Goal: Task Accomplishment & Management: Manage account settings

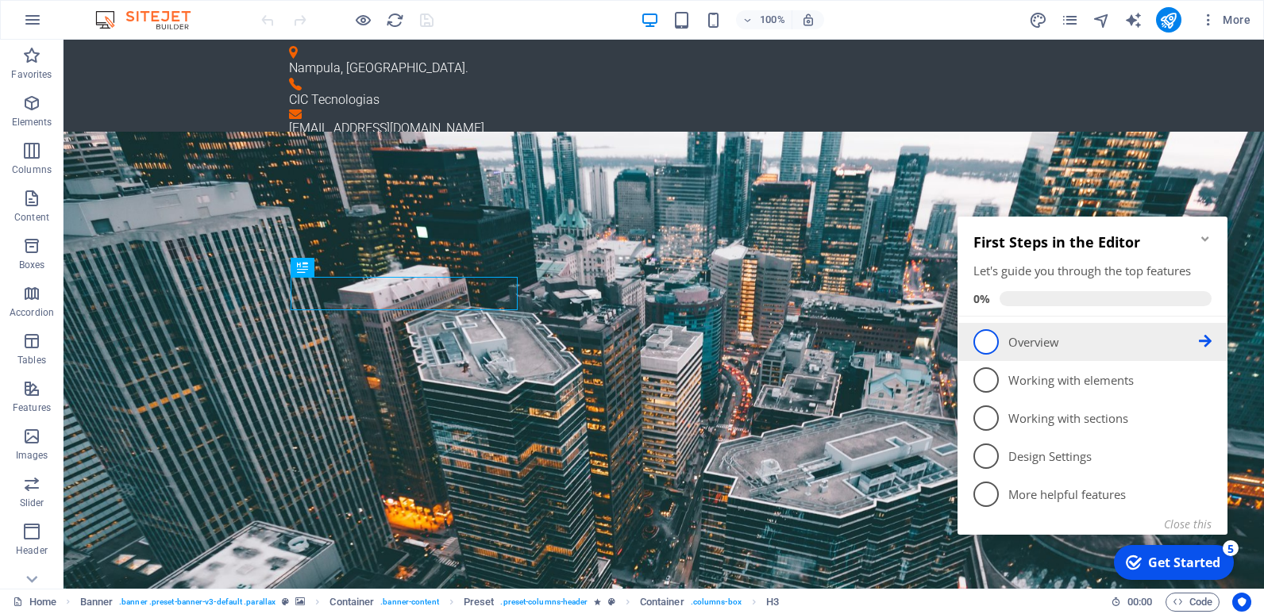
click at [989, 341] on span "1" at bounding box center [985, 341] width 25 height 25
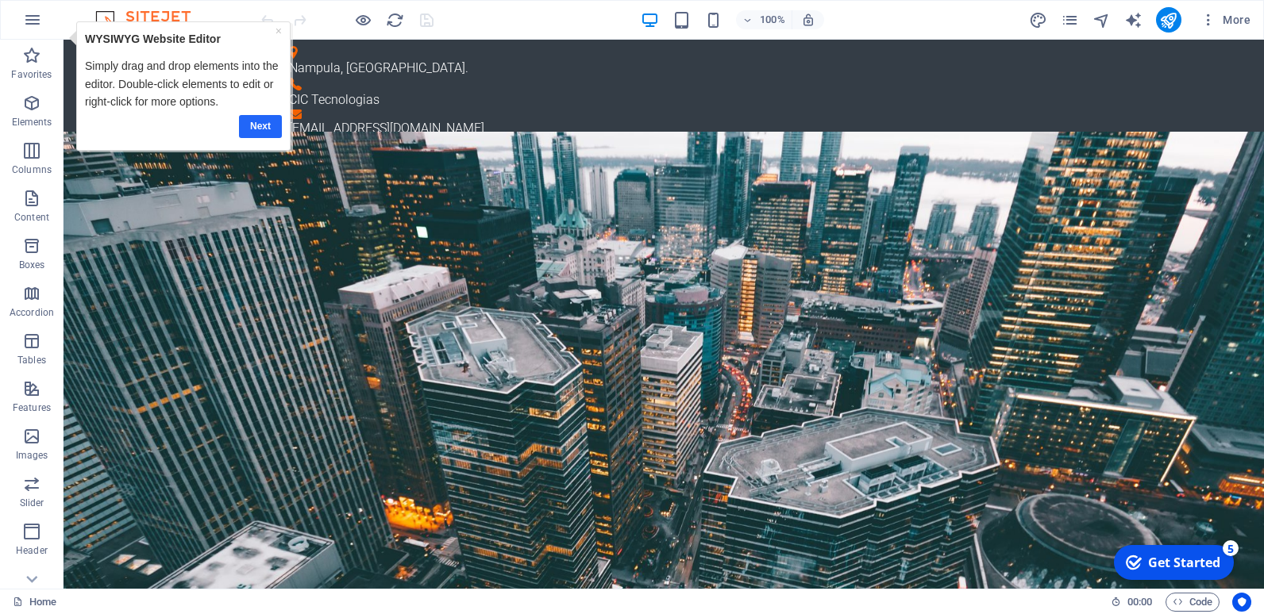
click at [260, 129] on link "Next" at bounding box center [259, 126] width 43 height 23
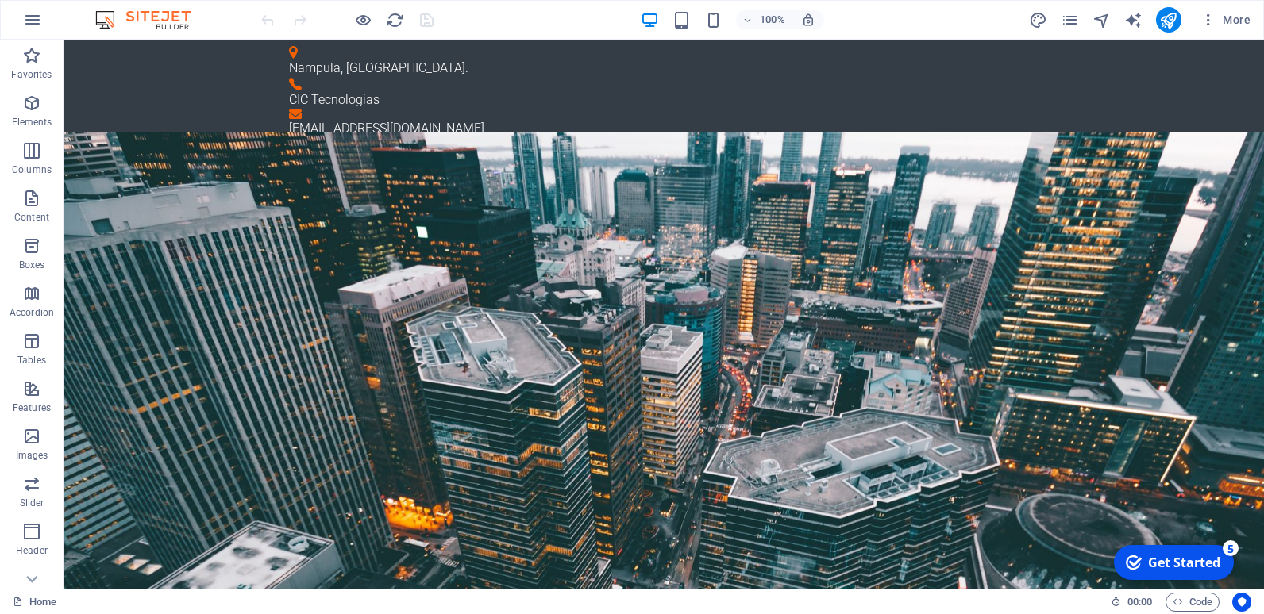
click at [109, 20] on img at bounding box center [150, 19] width 119 height 19
click at [172, 22] on img at bounding box center [150, 19] width 119 height 19
click at [138, 49] on icon at bounding box center [137, 49] width 9 height 17
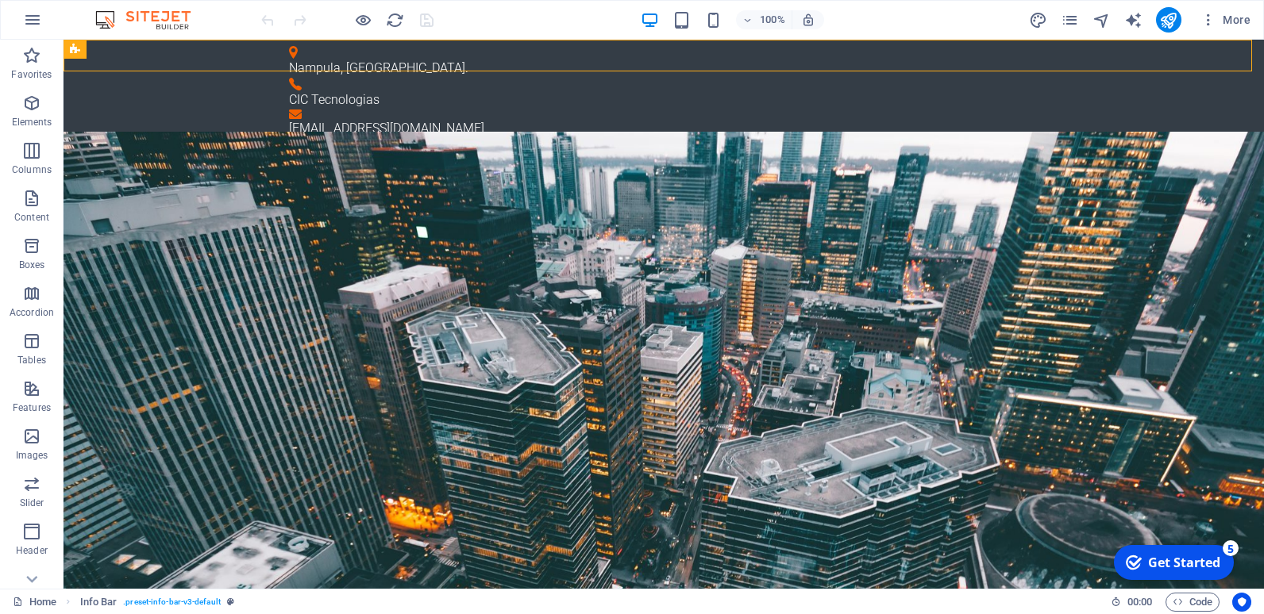
click at [108, 16] on img at bounding box center [150, 19] width 119 height 19
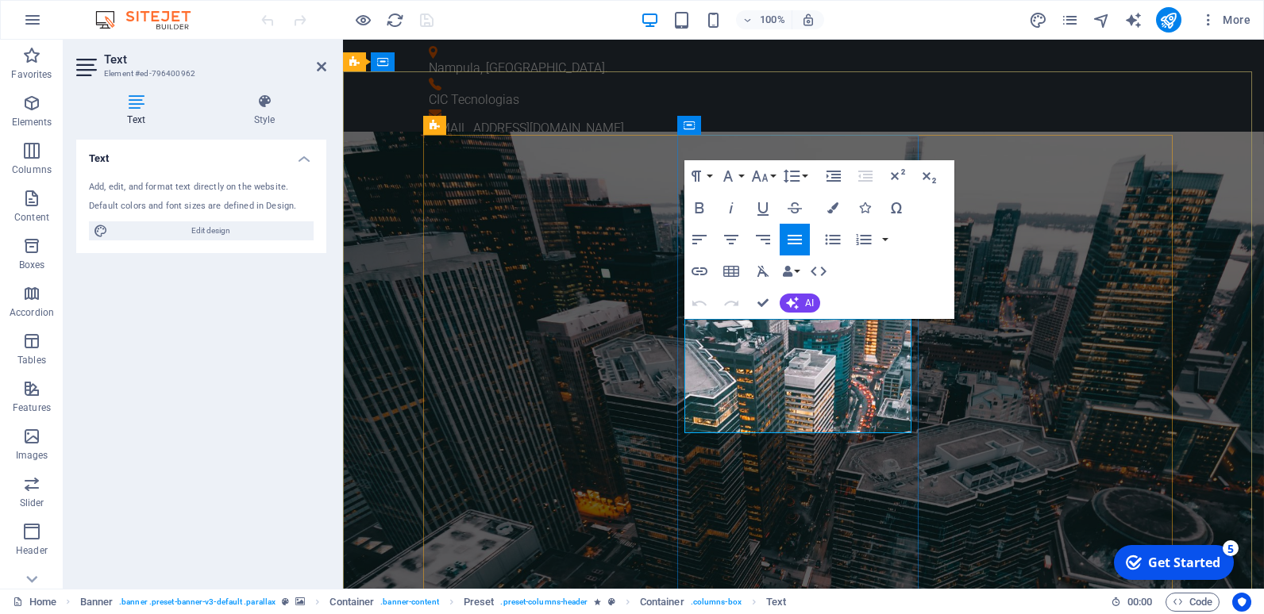
copy p "Lorem ipsum dolor sit amet, consetetur sadipscing elitr, sed diam nonumy eirmod…"
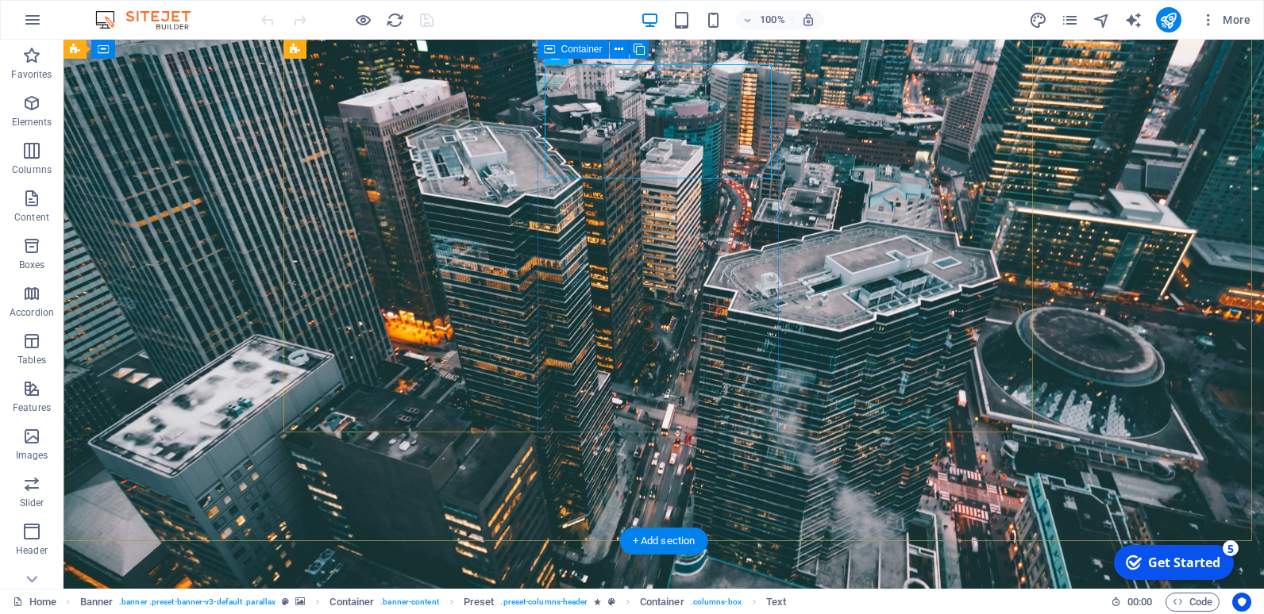
scroll to position [317, 0]
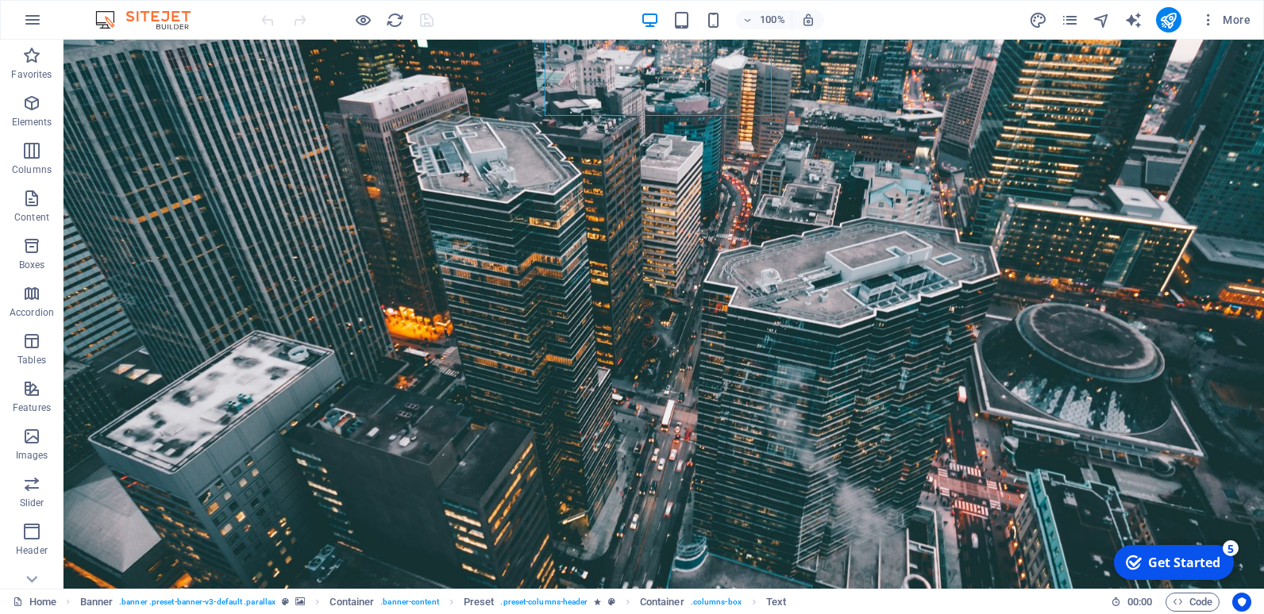
click at [1160, 560] on div "Get Started" at bounding box center [1184, 562] width 72 height 17
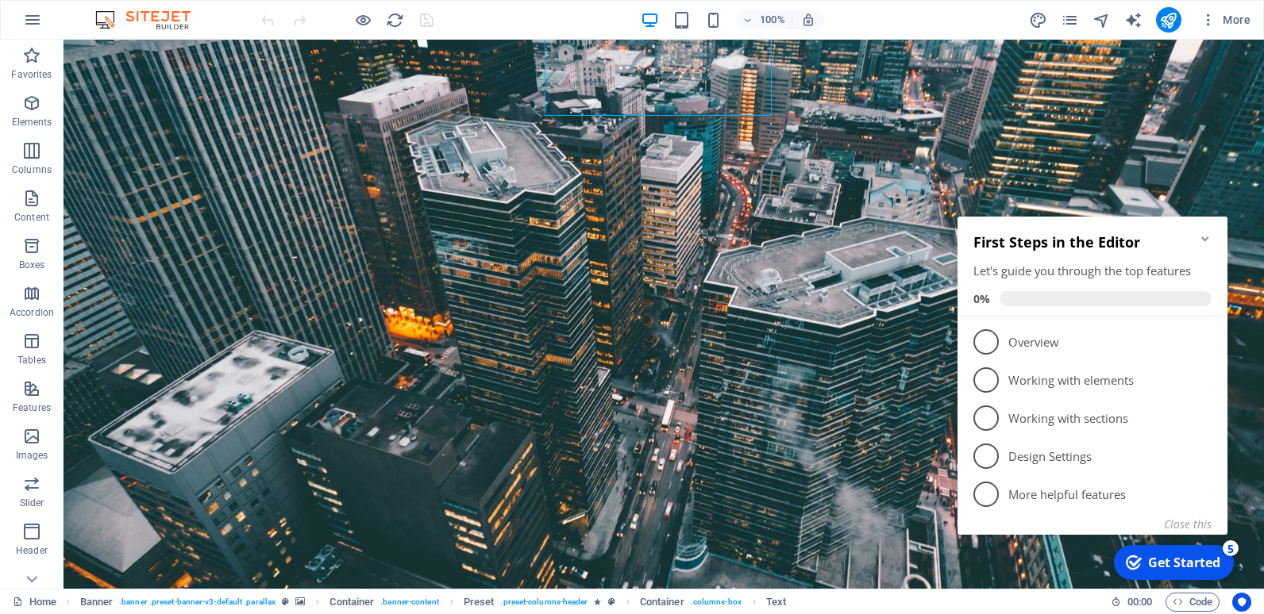
click at [1202, 239] on icon "Minimize checklist" at bounding box center [1204, 239] width 7 height 5
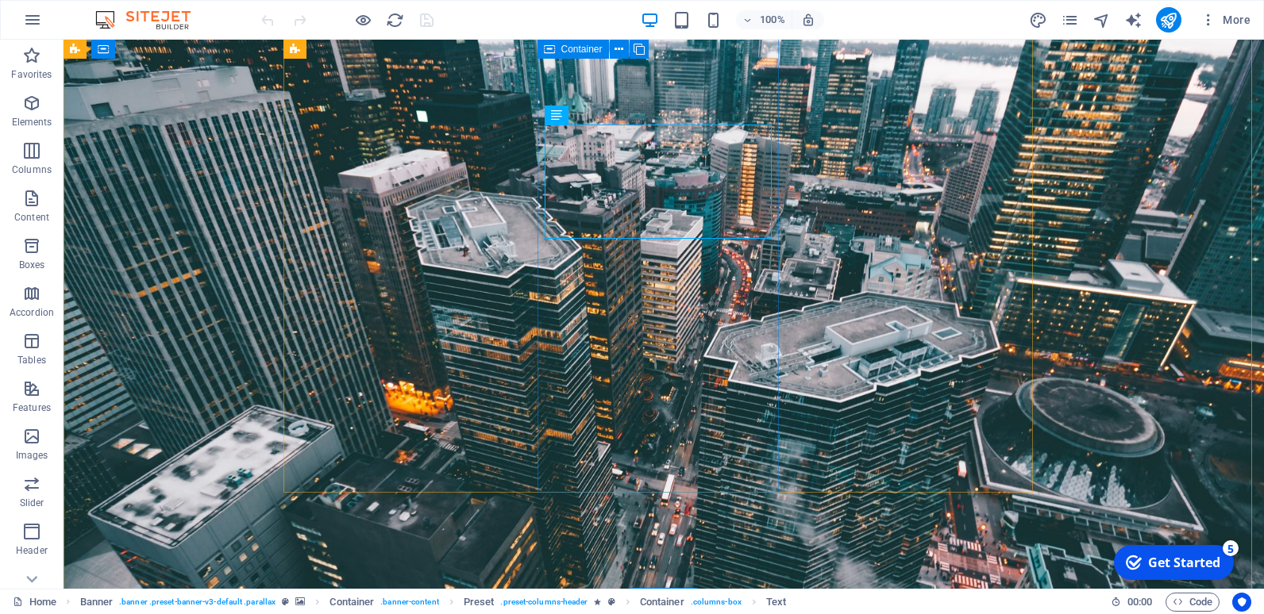
scroll to position [0, 0]
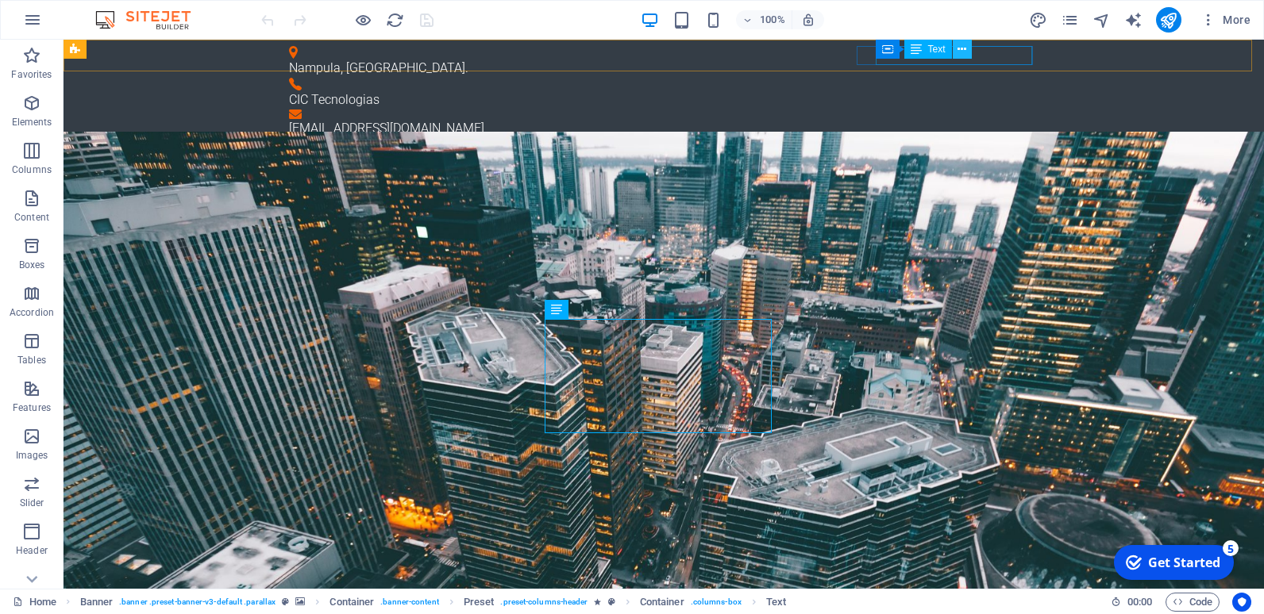
click at [960, 48] on icon at bounding box center [961, 49] width 9 height 17
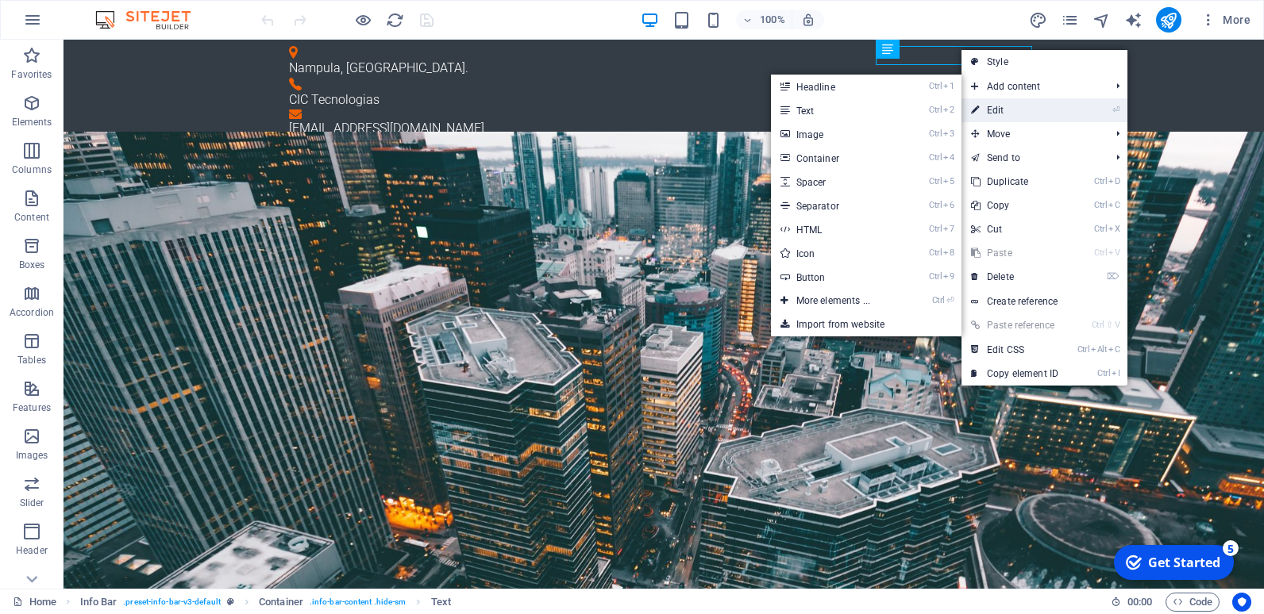
click at [998, 107] on link "⏎ Edit" at bounding box center [1014, 110] width 106 height 24
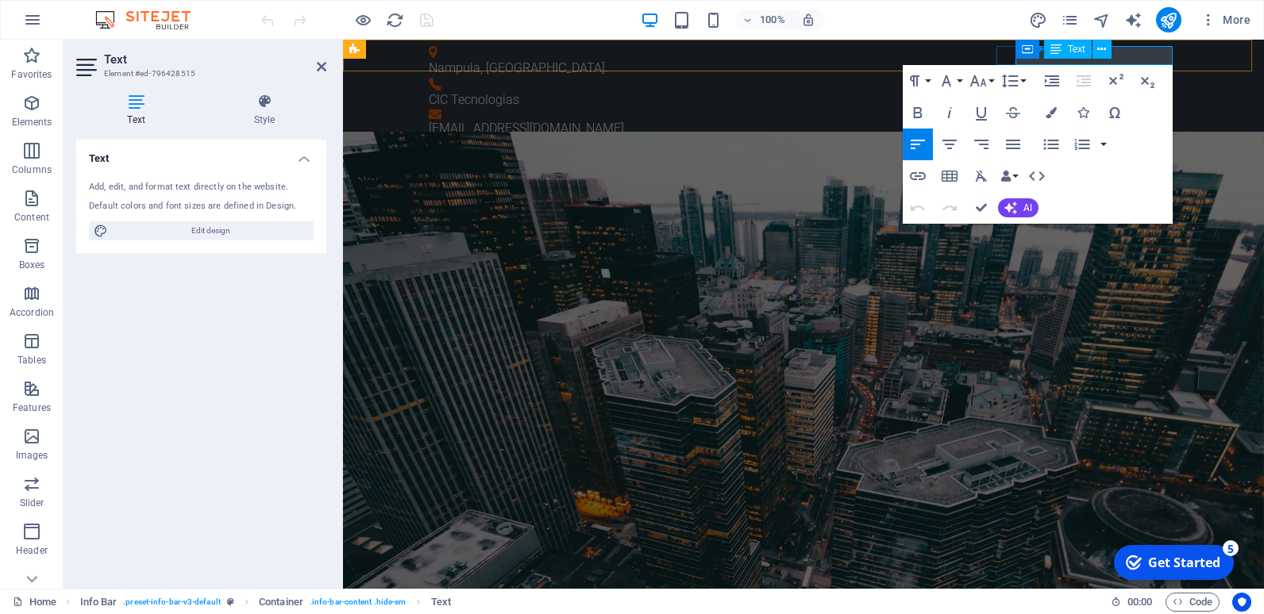
click at [624, 121] on link "infocic@cictecnologias.com" at bounding box center [526, 128] width 195 height 15
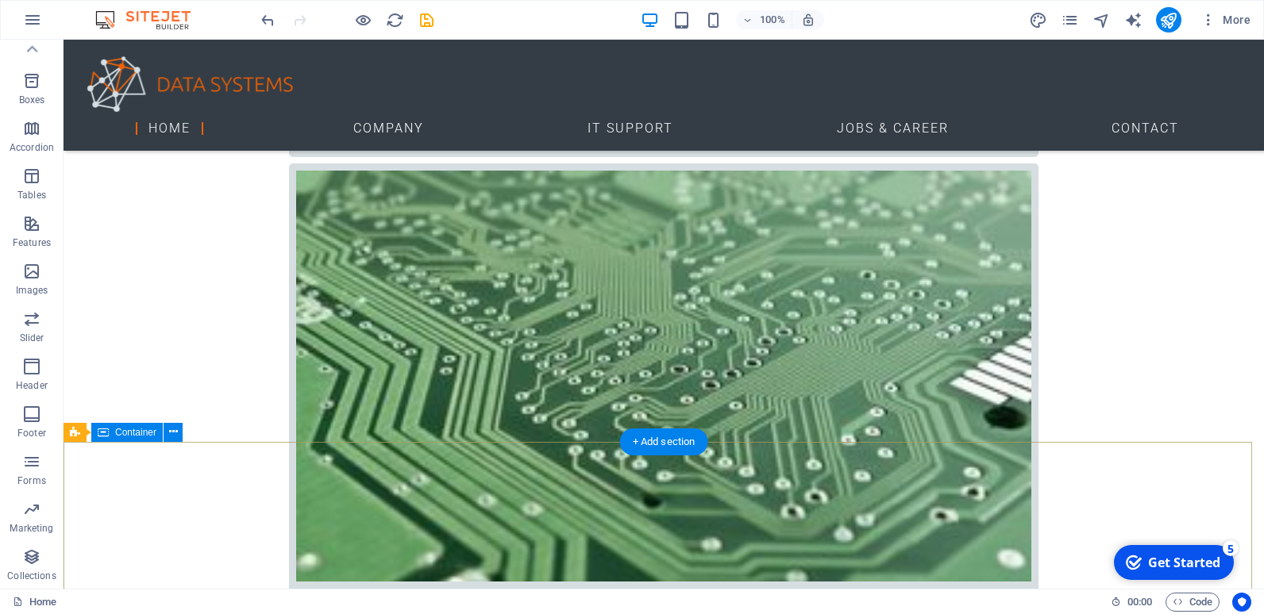
scroll to position [1905, 0]
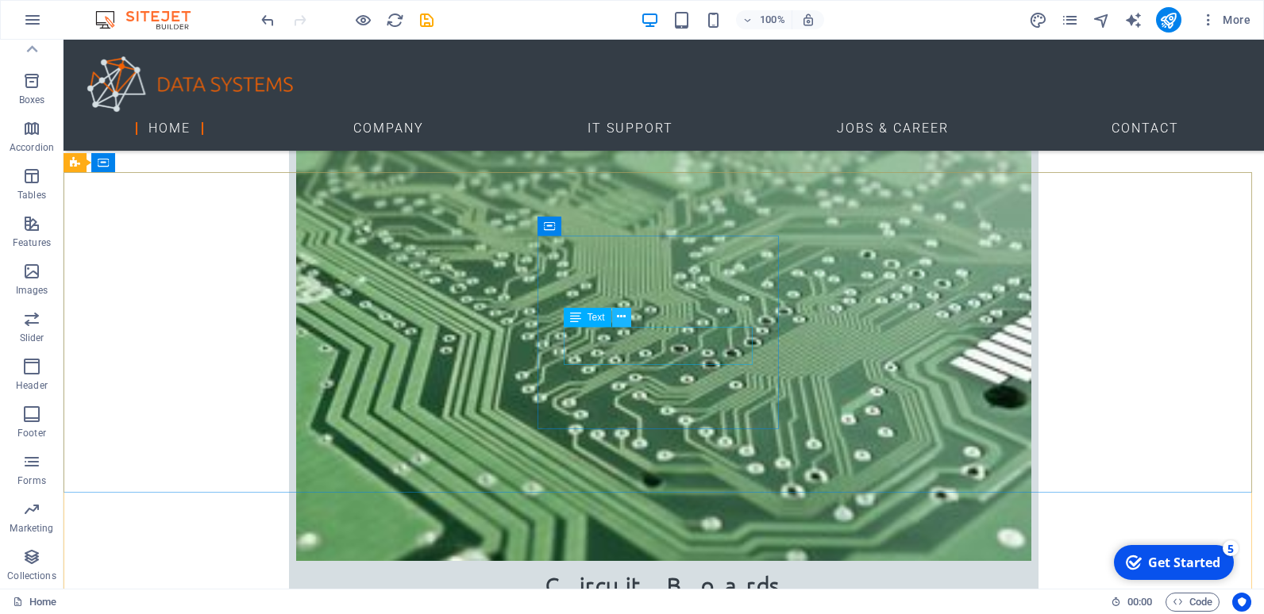
click at [623, 317] on icon at bounding box center [621, 317] width 9 height 17
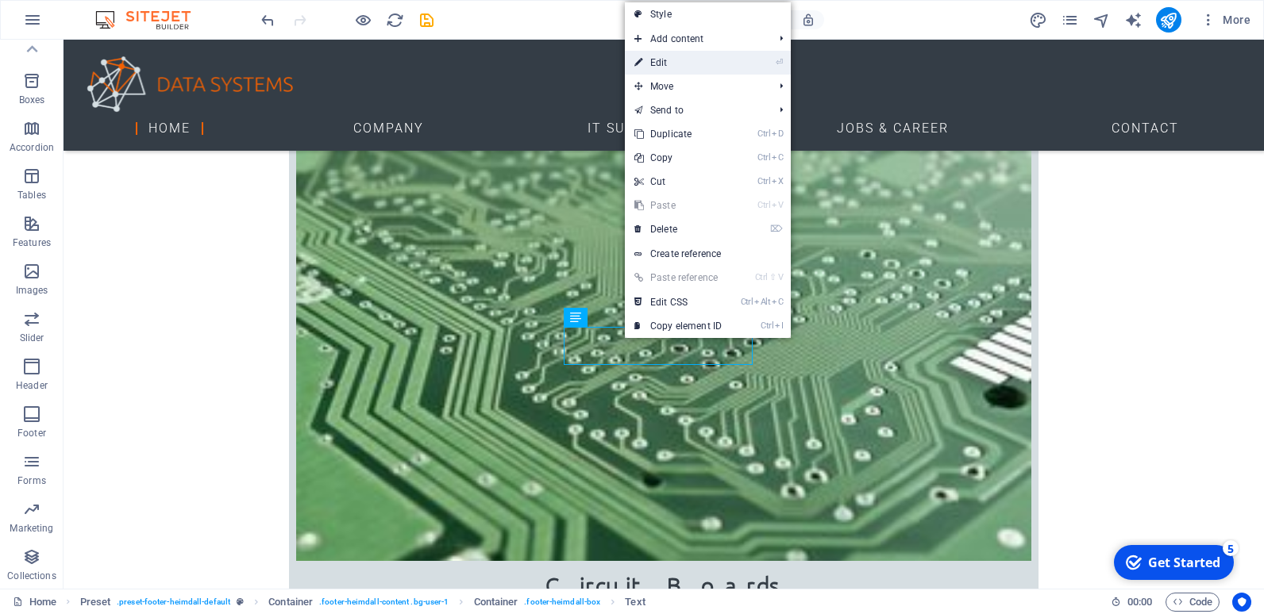
click at [671, 60] on link "⏎ Edit" at bounding box center [678, 63] width 106 height 24
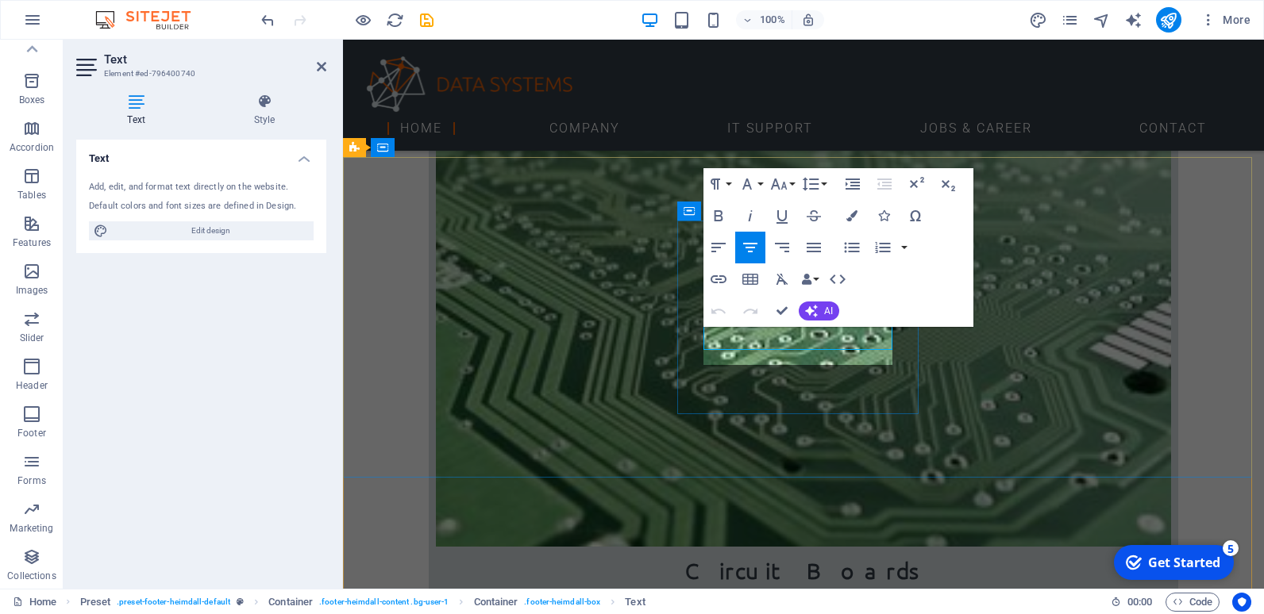
scroll to position [1921, 0]
click span "+ 1-123-456-7890"
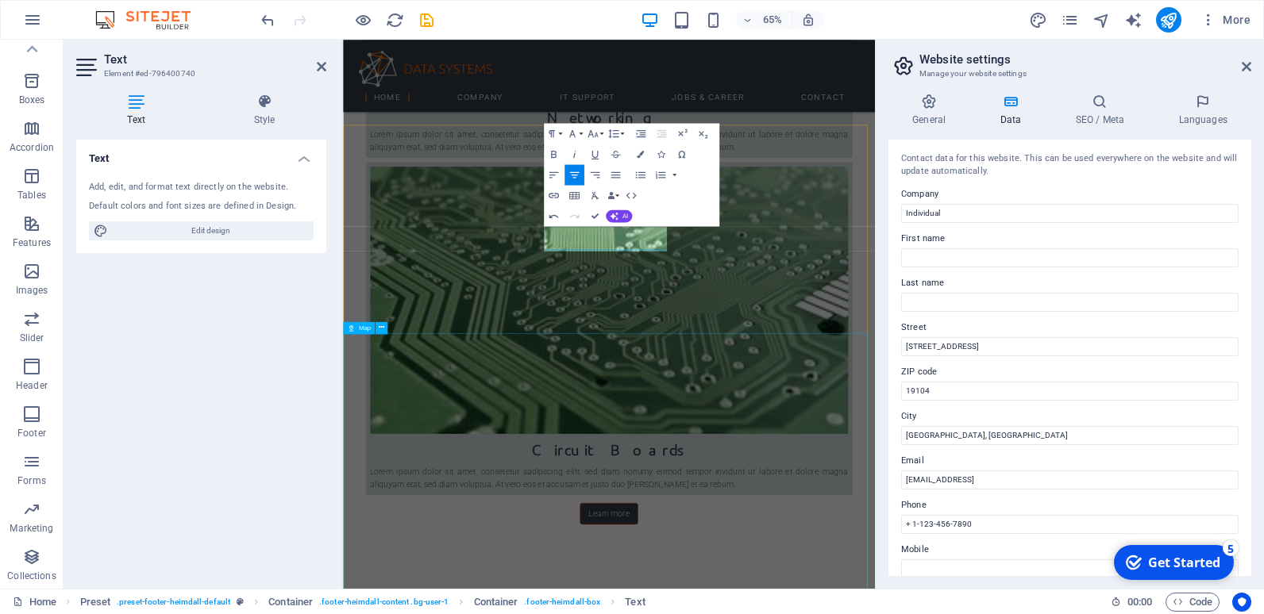
scroll to position [1940, 0]
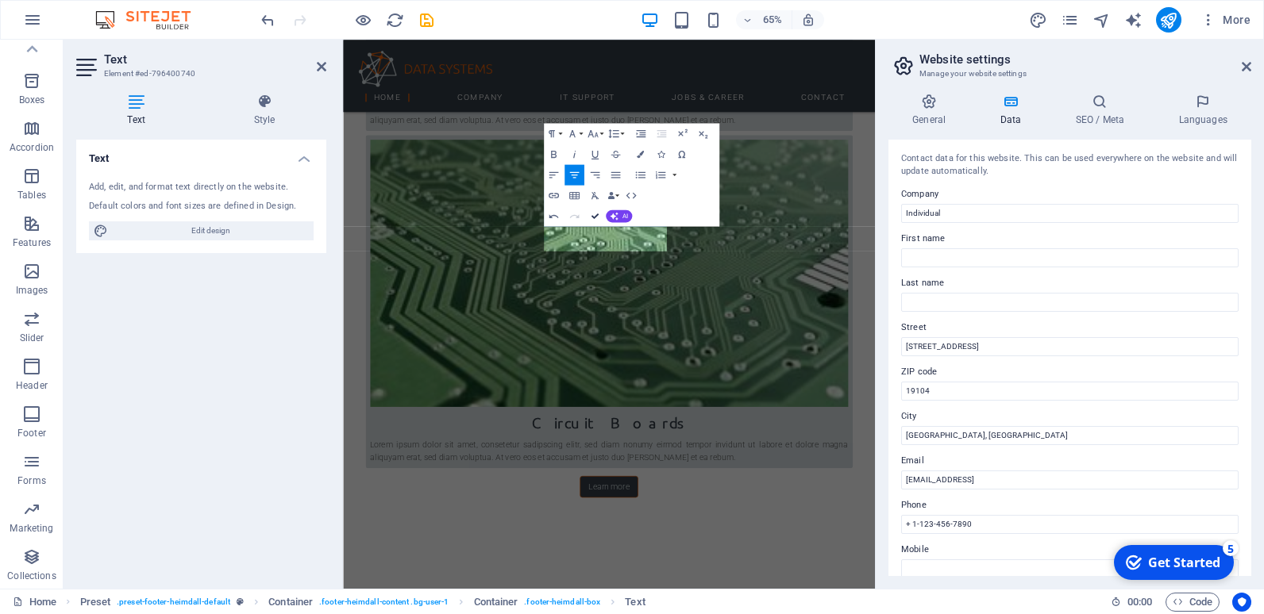
drag, startPoint x: 593, startPoint y: 215, endPoint x: 530, endPoint y: 175, distance: 74.2
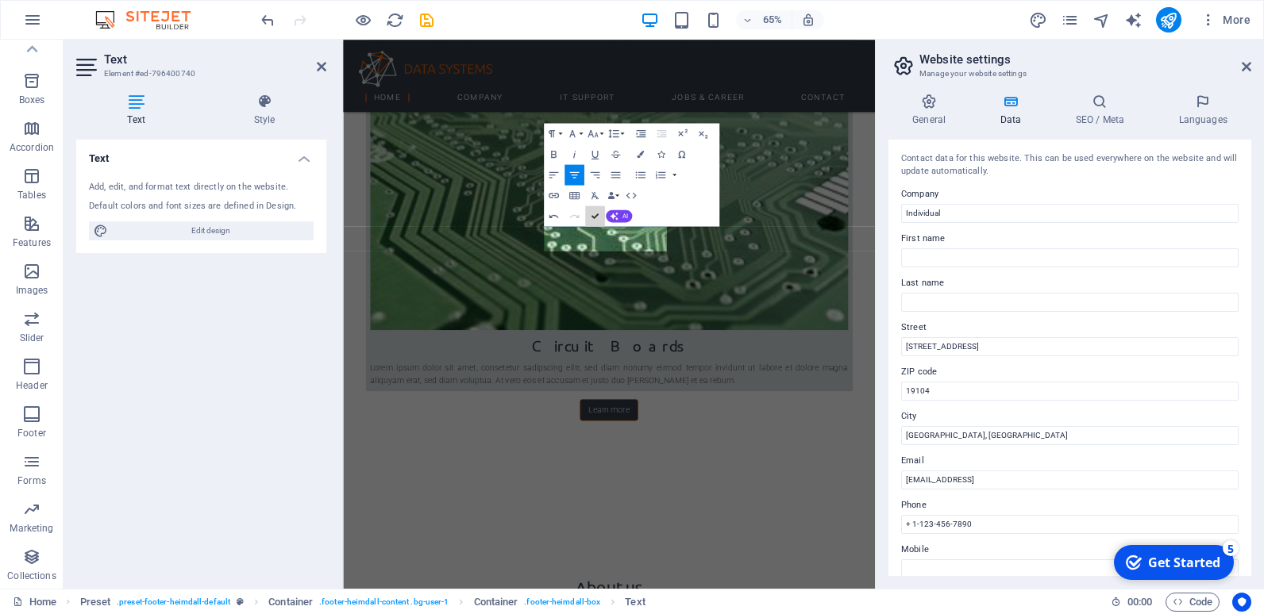
scroll to position [1980, 0]
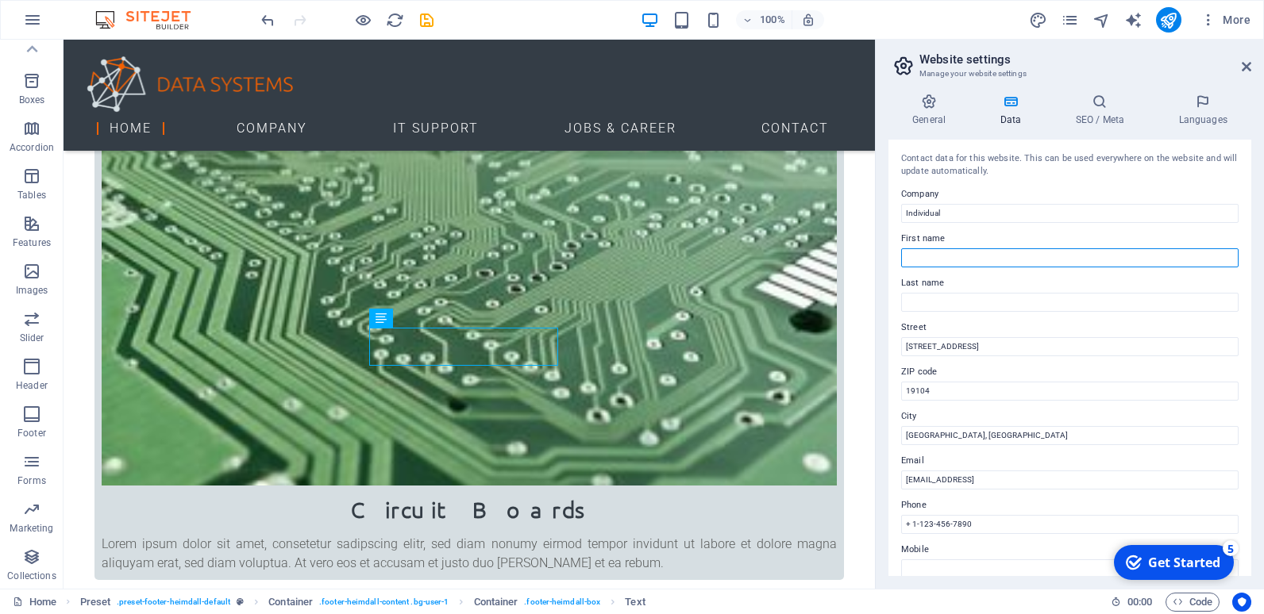
click at [947, 257] on input "First name" at bounding box center [1069, 257] width 337 height 19
type input "Info"
type input "CIC"
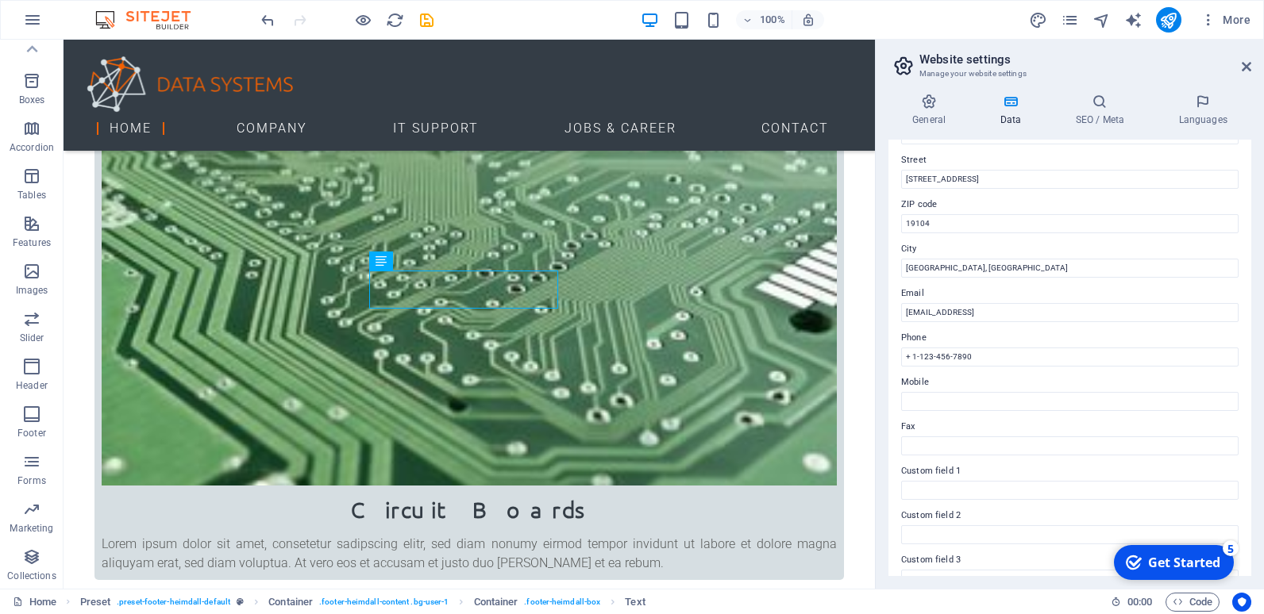
scroll to position [79, 0]
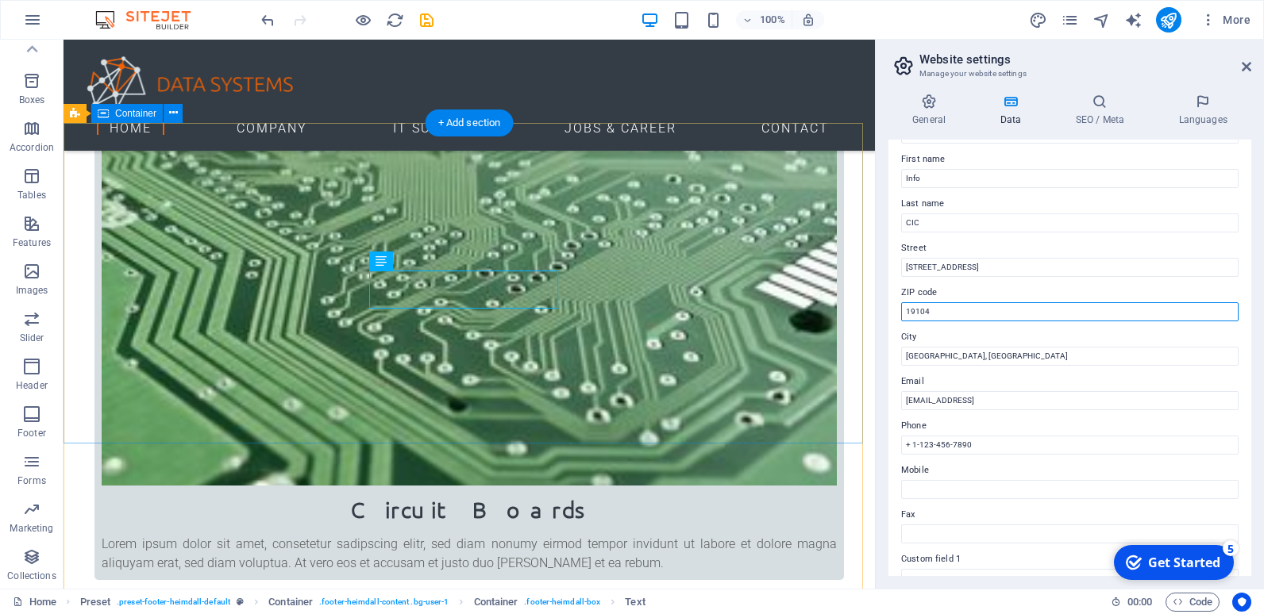
drag, startPoint x: 999, startPoint y: 351, endPoint x: 855, endPoint y: 308, distance: 150.7
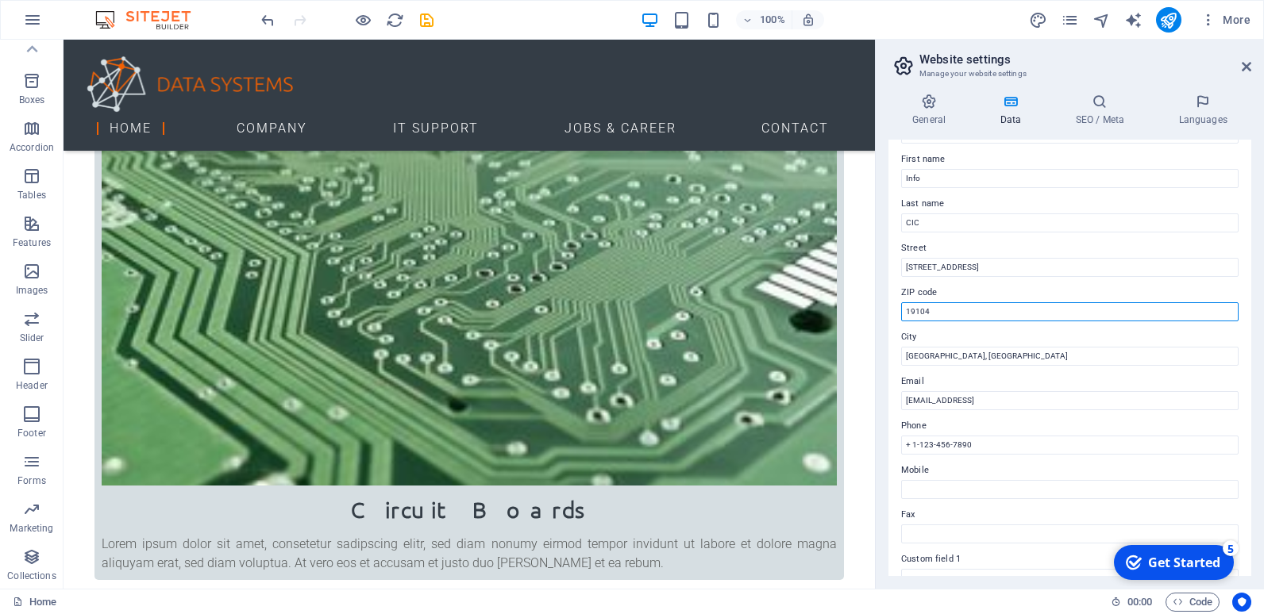
click at [932, 314] on input "19104" at bounding box center [1069, 311] width 337 height 19
type input "1"
type input "3112"
drag, startPoint x: 1026, startPoint y: 398, endPoint x: 869, endPoint y: 359, distance: 162.1
type input "Nampula"
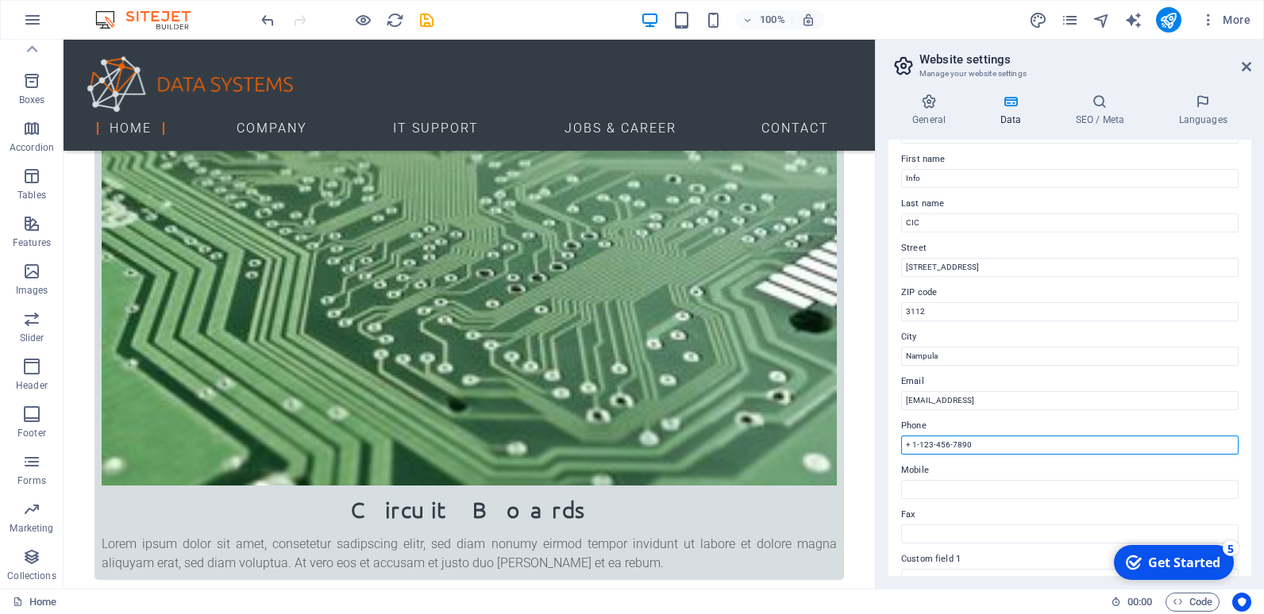
drag, startPoint x: 979, startPoint y: 441, endPoint x: 914, endPoint y: 441, distance: 65.1
click at [914, 441] on input "+ 1-123-456-7890" at bounding box center [1069, 445] width 337 height 19
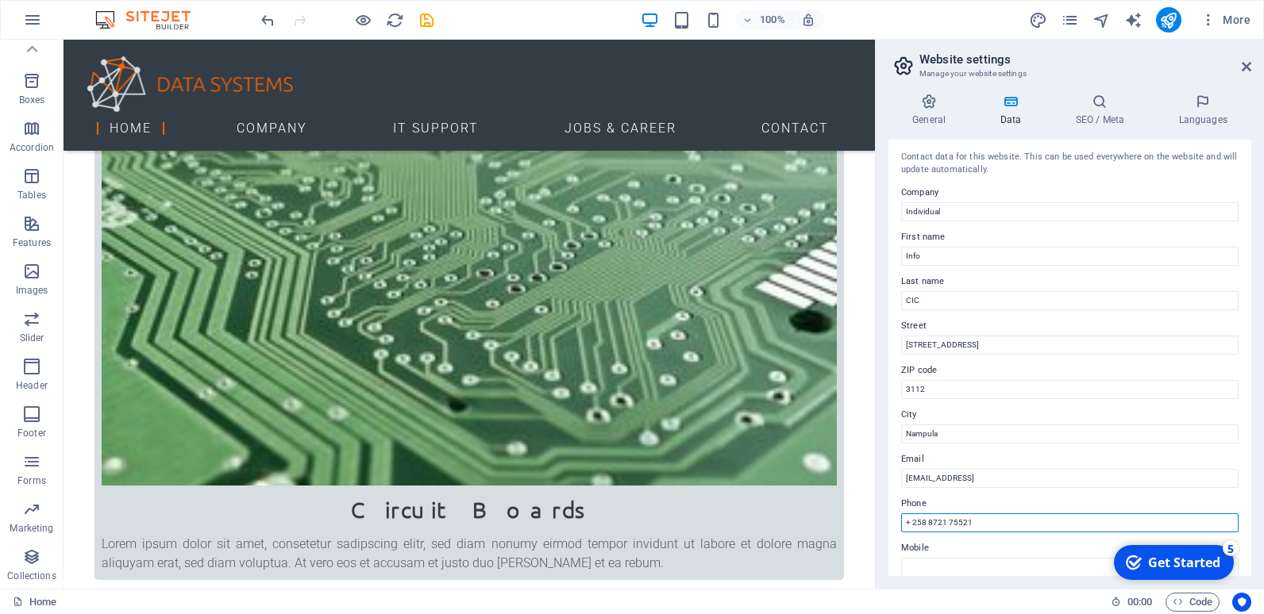
scroll to position [0, 0]
type input "+ 258 8721 75521"
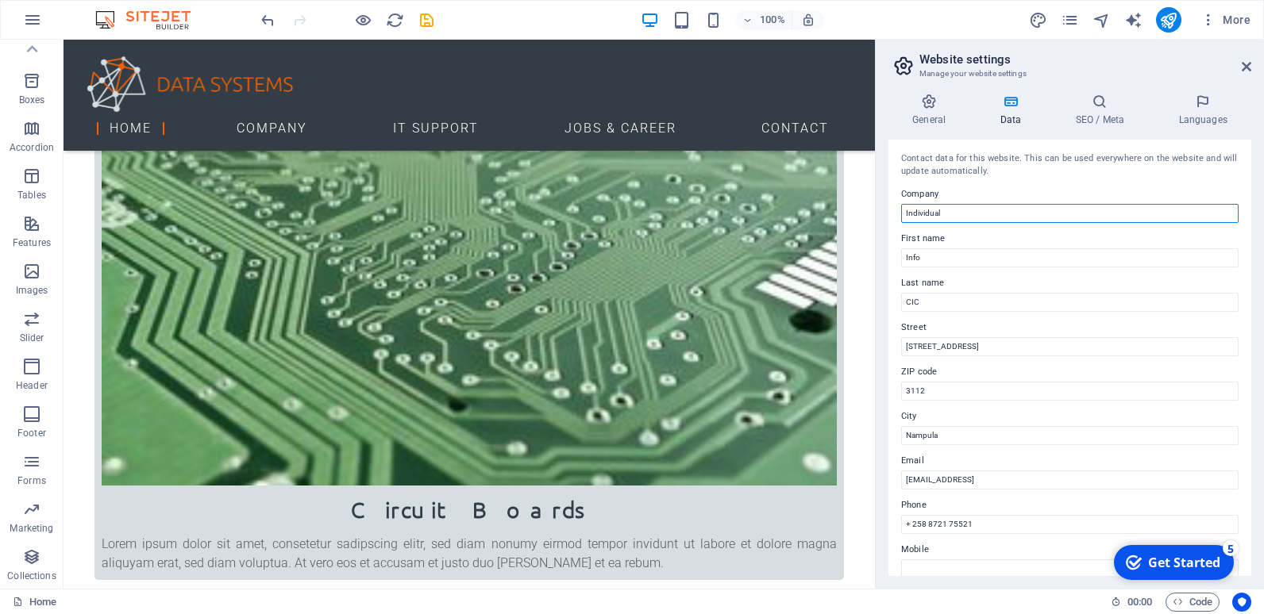
click at [969, 213] on input "Individual" at bounding box center [1069, 213] width 337 height 19
type input "I"
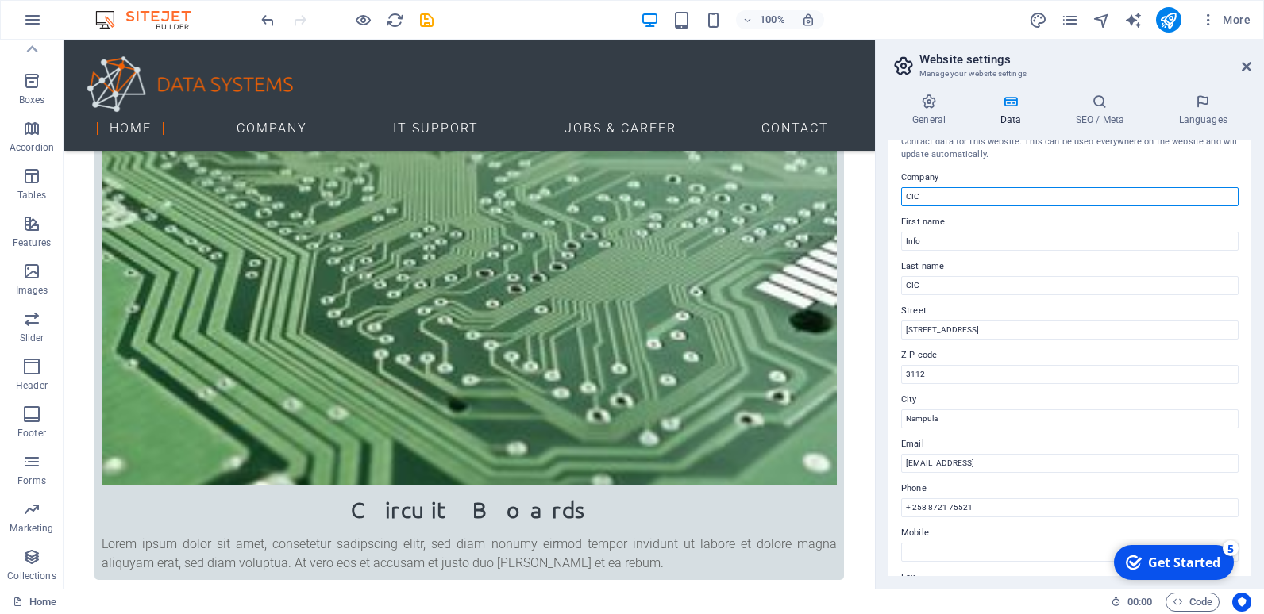
scroll to position [9, 0]
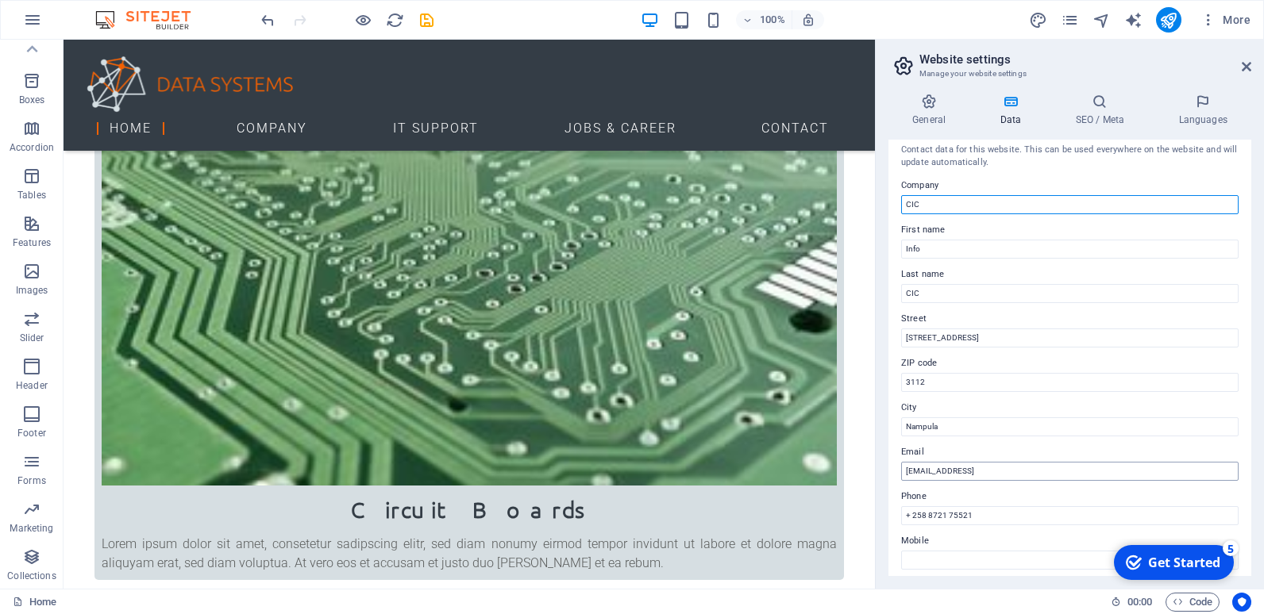
type input "CIC"
drag, startPoint x: 1093, startPoint y: 471, endPoint x: 877, endPoint y: 474, distance: 215.9
click at [877, 474] on aside "Website settings Manage your website settings General Data SEO / Meta Languages…" at bounding box center [1069, 314] width 389 height 549
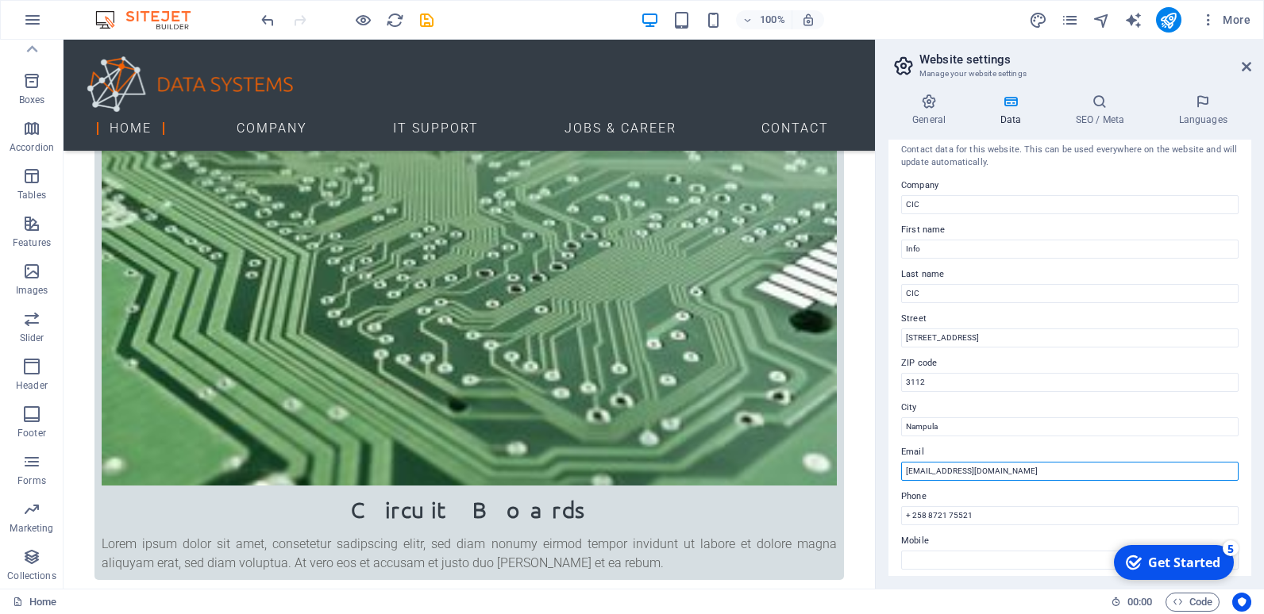
click at [923, 472] on input "inficic@cictecnologias.com" at bounding box center [1069, 471] width 337 height 19
type input "[EMAIL_ADDRESS][DOMAIN_NAME]"
click at [991, 541] on label "Mobile" at bounding box center [1069, 541] width 337 height 19
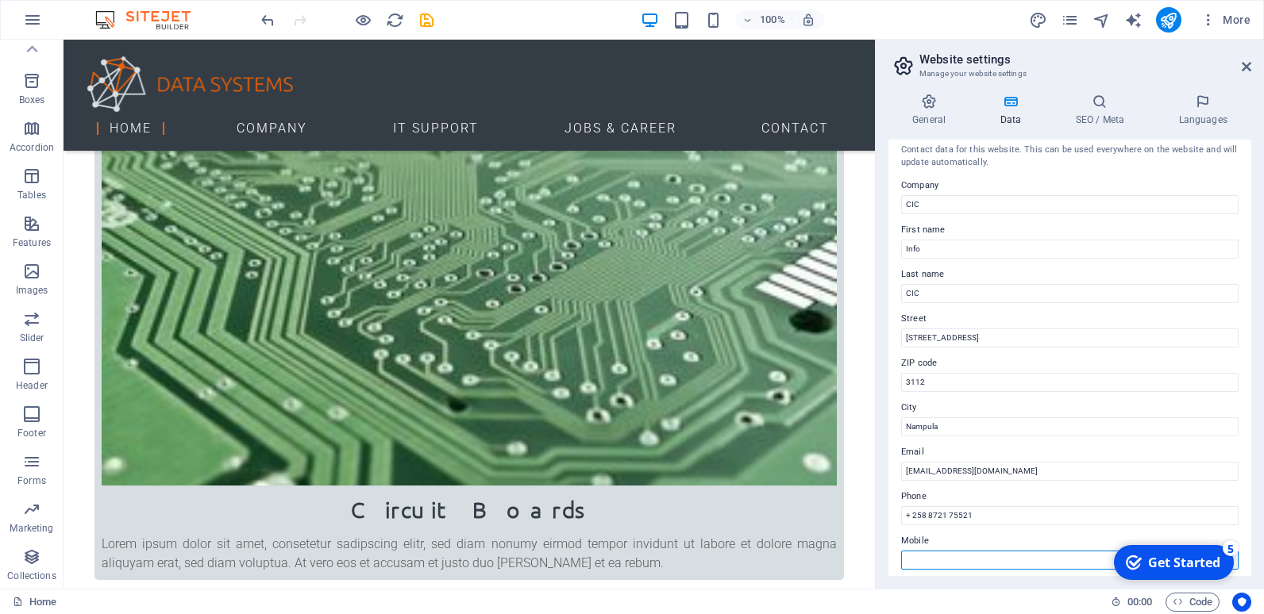
click at [991, 551] on input "Mobile" at bounding box center [1069, 560] width 337 height 19
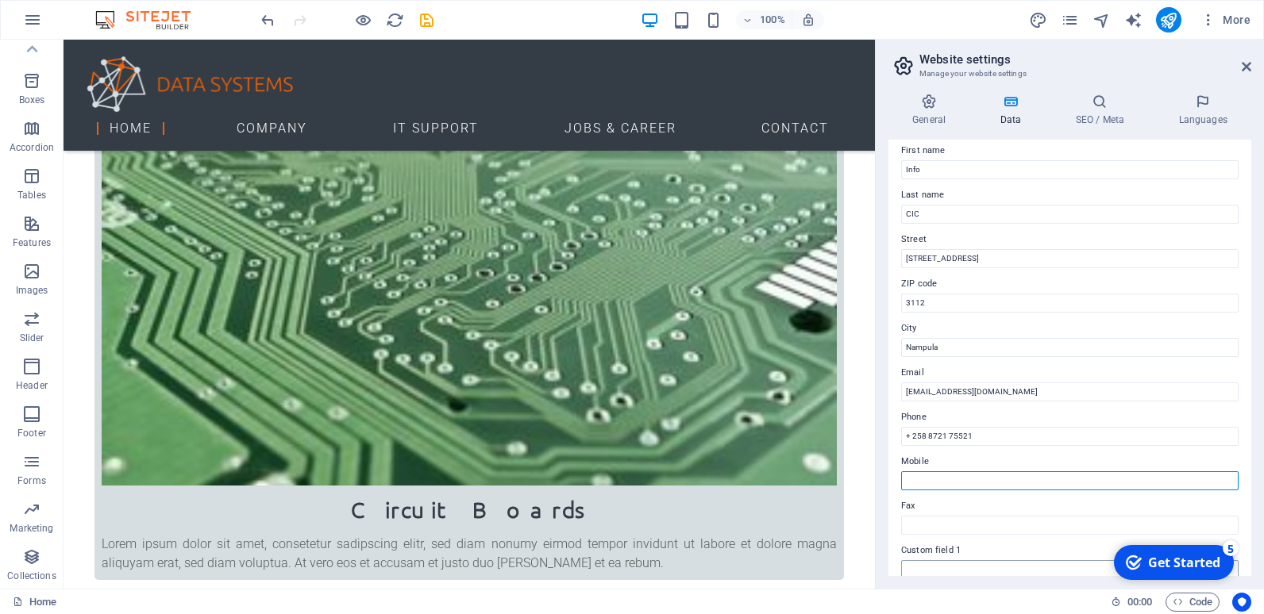
scroll to position [79, 0]
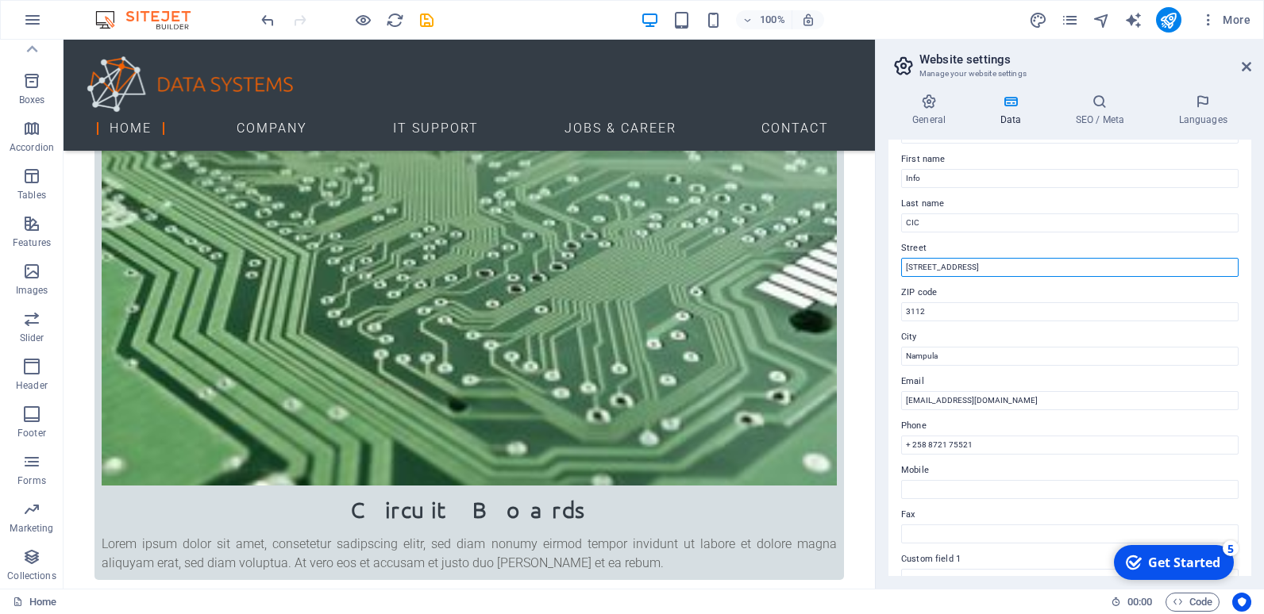
drag, startPoint x: 983, startPoint y: 265, endPoint x: 885, endPoint y: 267, distance: 97.6
click at [885, 267] on div "General Data SEO / Meta Languages Website name Individual Logo Drag files here,…" at bounding box center [1069, 335] width 388 height 508
type input "Nampula"
click at [981, 289] on label "ZIP code" at bounding box center [1069, 292] width 337 height 19
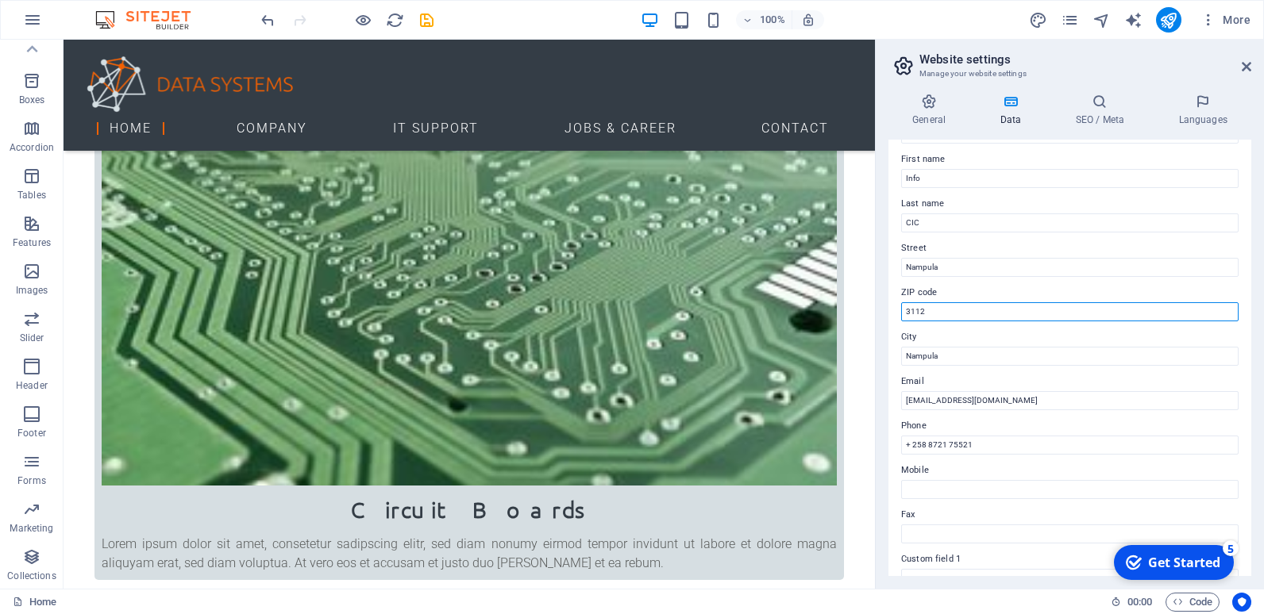
click at [981, 302] on input "3112" at bounding box center [1069, 311] width 337 height 19
click at [959, 351] on input "Nampula" at bounding box center [1069, 356] width 337 height 19
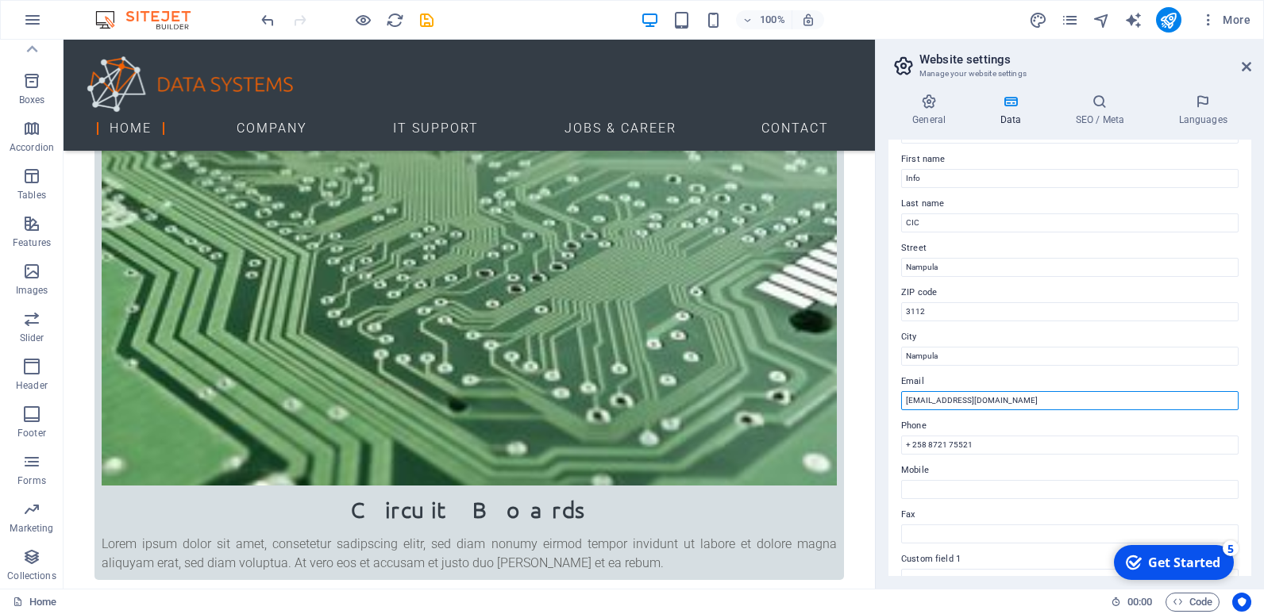
click at [972, 407] on input "[EMAIL_ADDRESS][DOMAIN_NAME]" at bounding box center [1069, 400] width 337 height 19
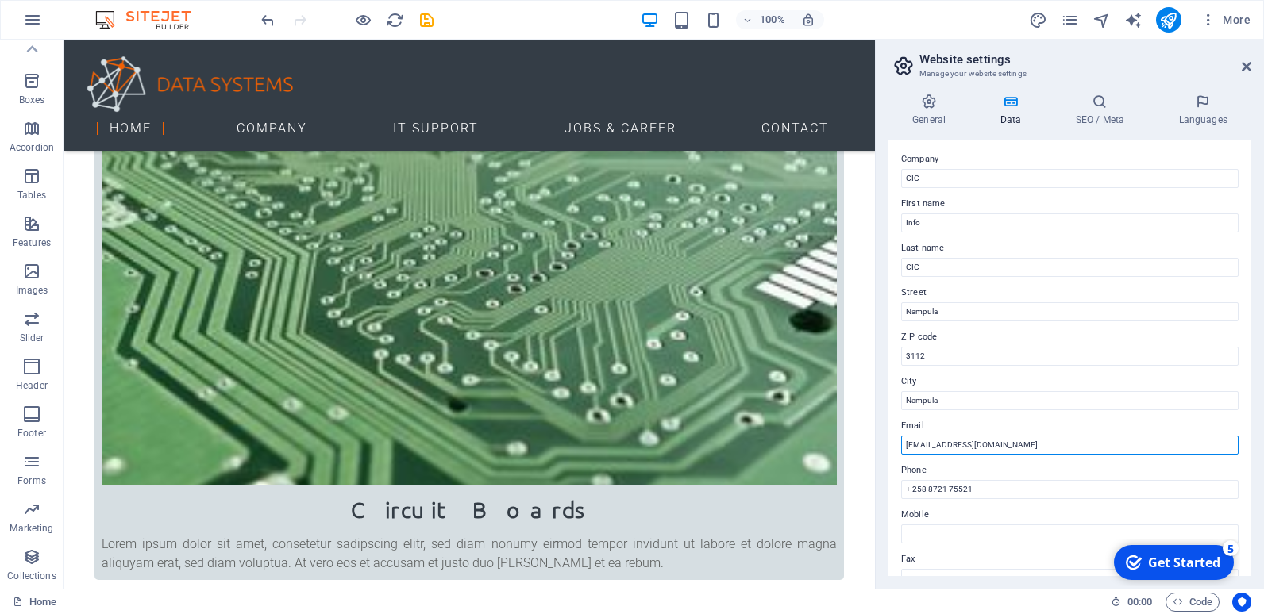
scroll to position [0, 0]
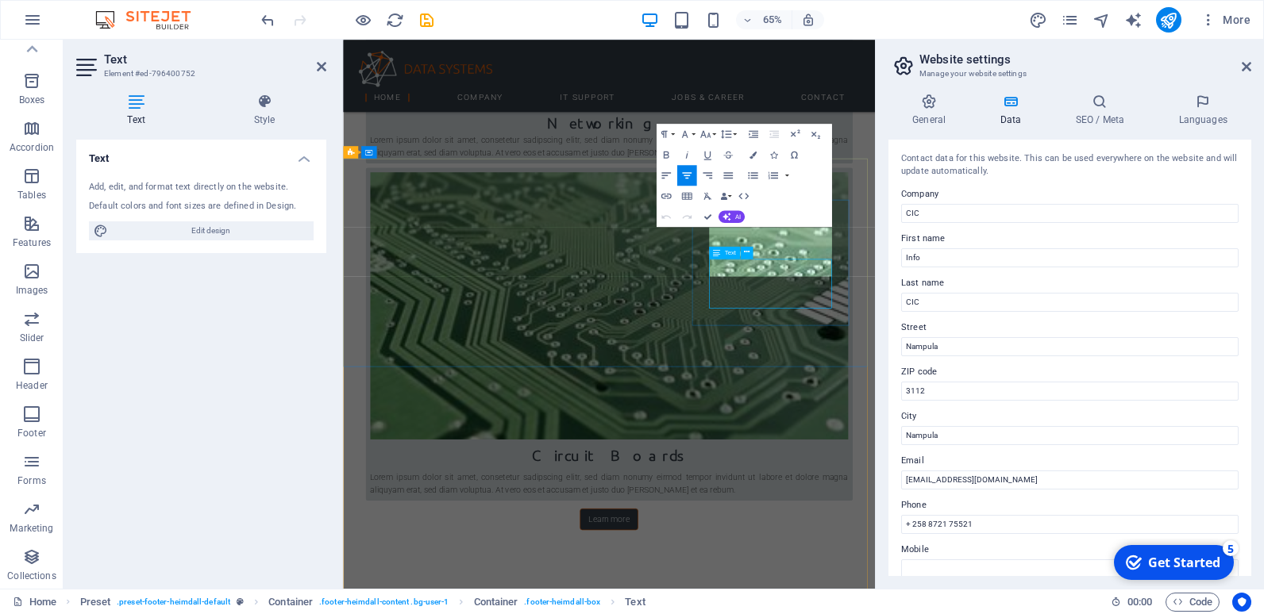
scroll to position [1923, 0]
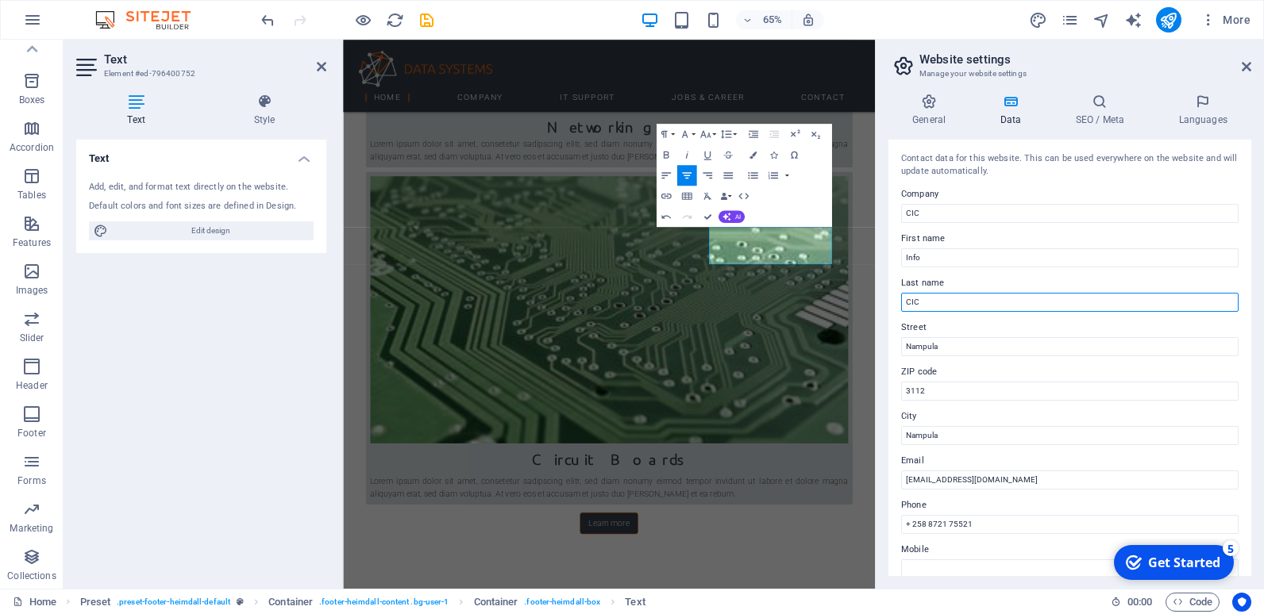
click at [1018, 308] on input "CIC" at bounding box center [1069, 302] width 337 height 19
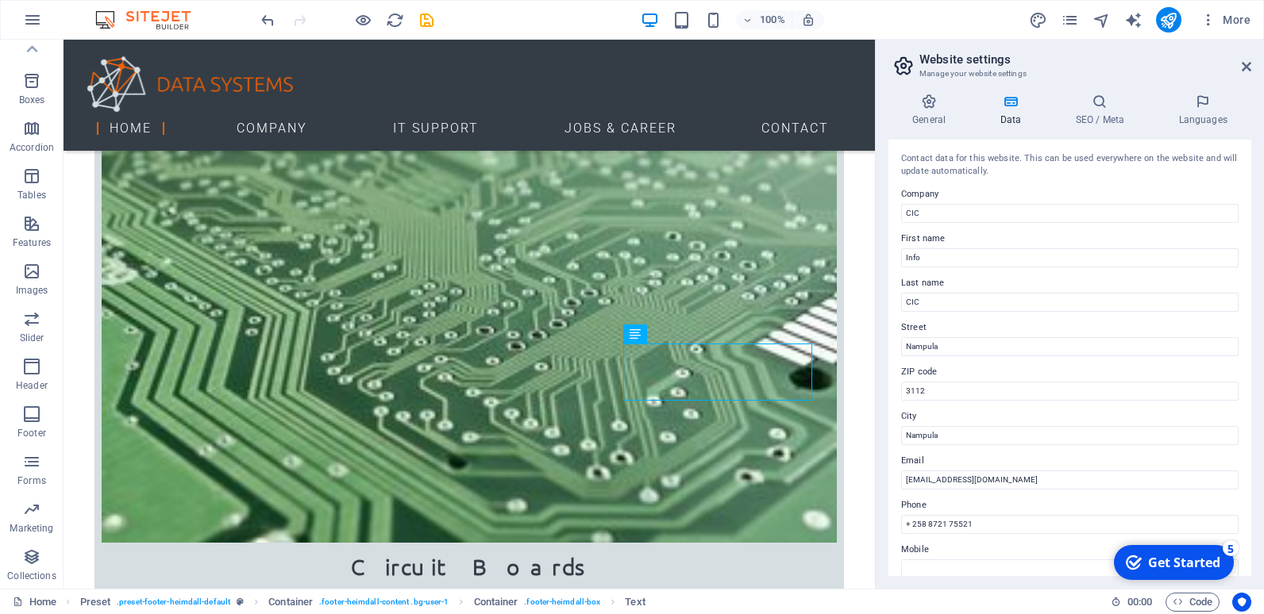
click at [991, 271] on div "Contact data for this website. This can be used everywhere on the website and w…" at bounding box center [1069, 358] width 363 height 437
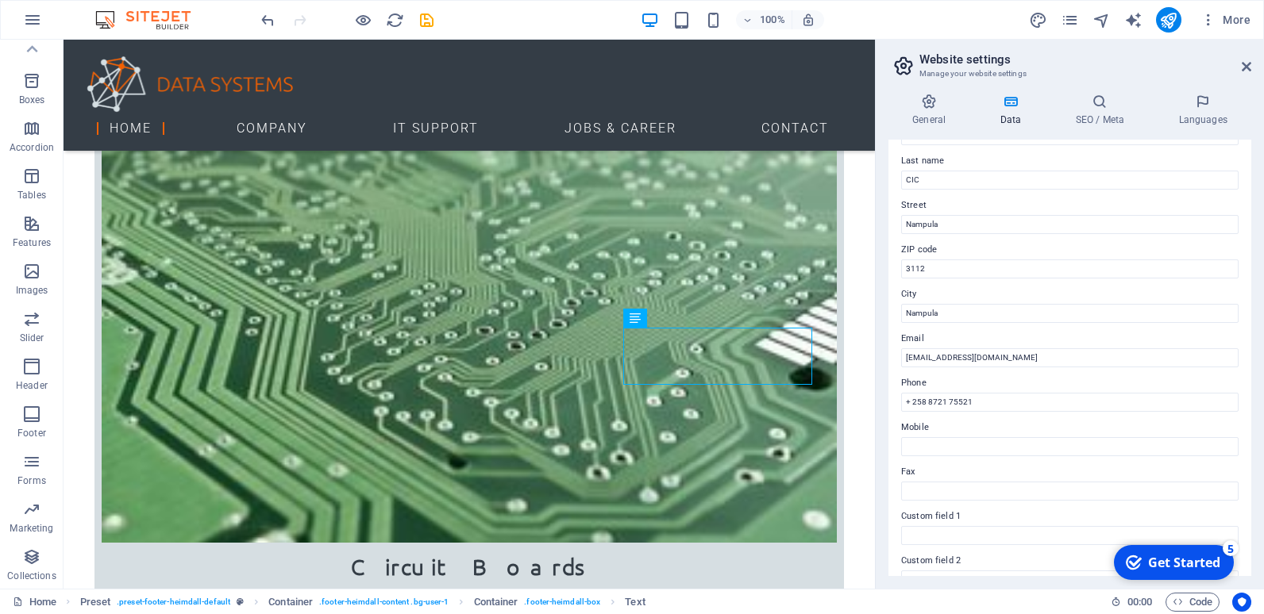
scroll to position [0, 0]
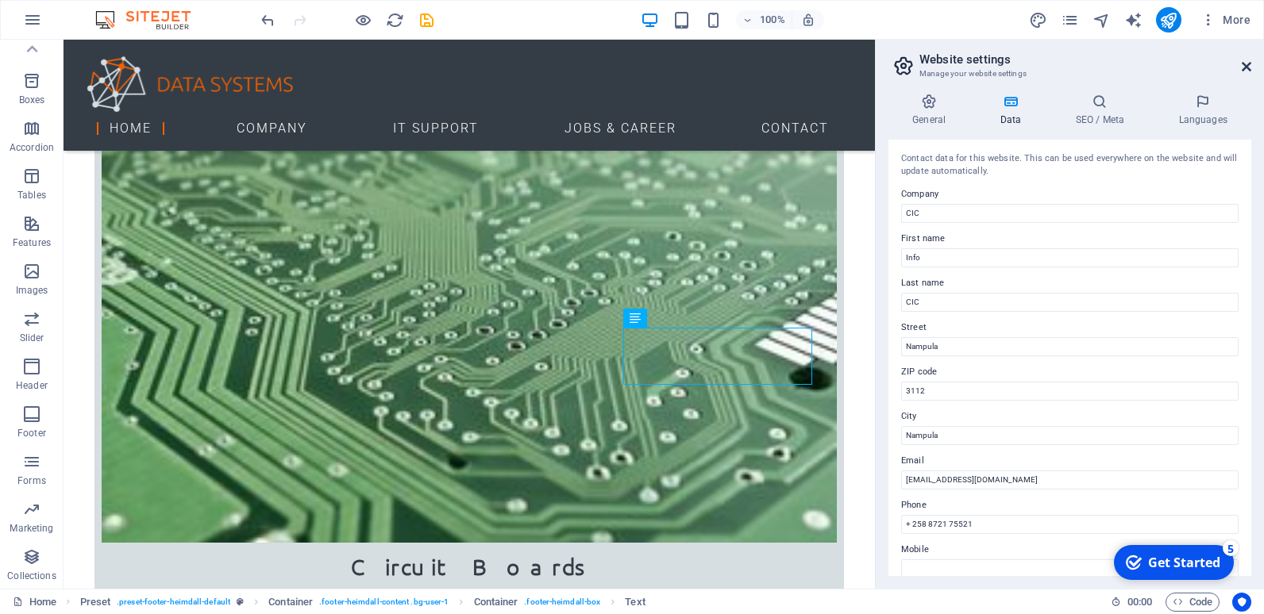
click at [1247, 67] on icon at bounding box center [1246, 66] width 10 height 13
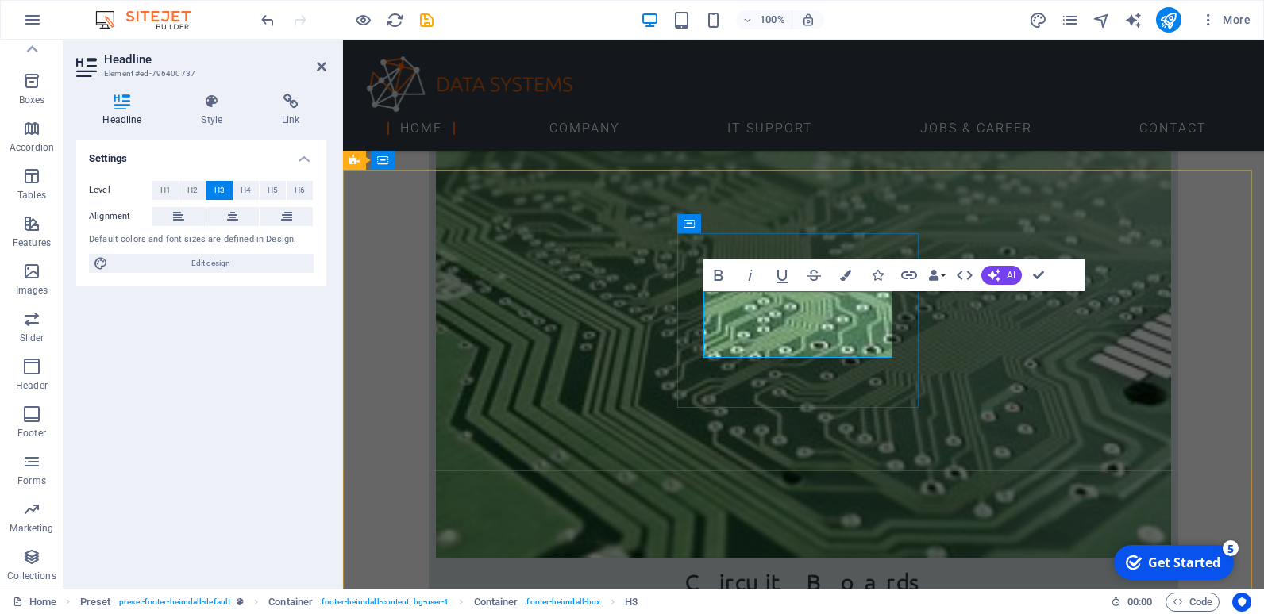
scroll to position [1907, 0]
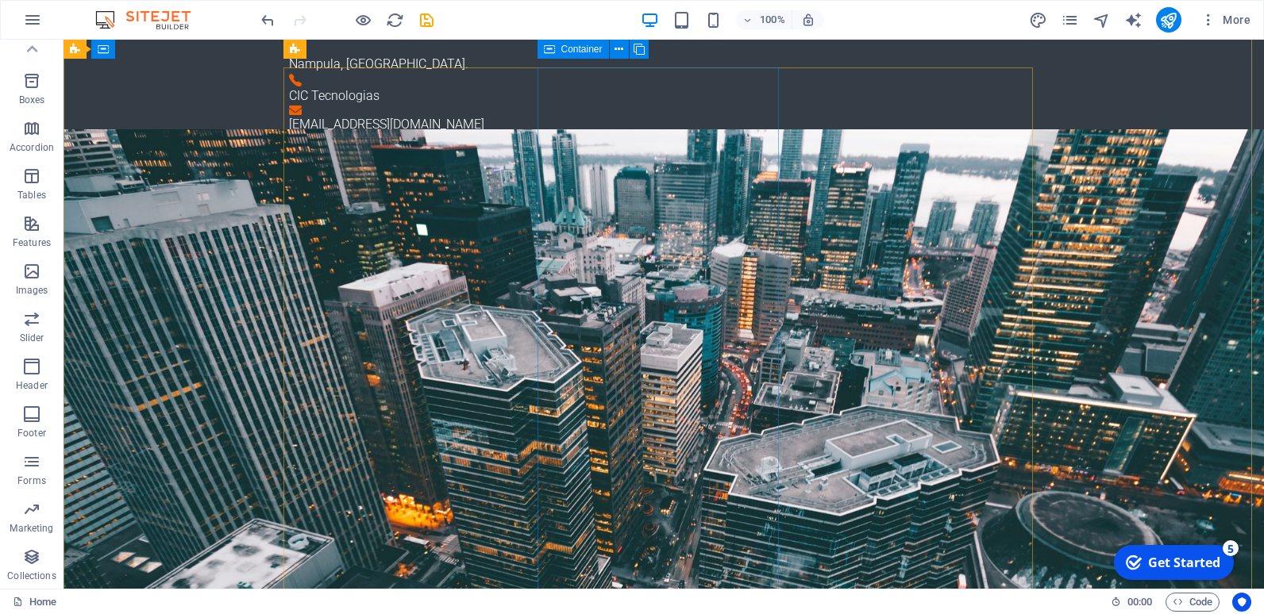
scroll to position [0, 0]
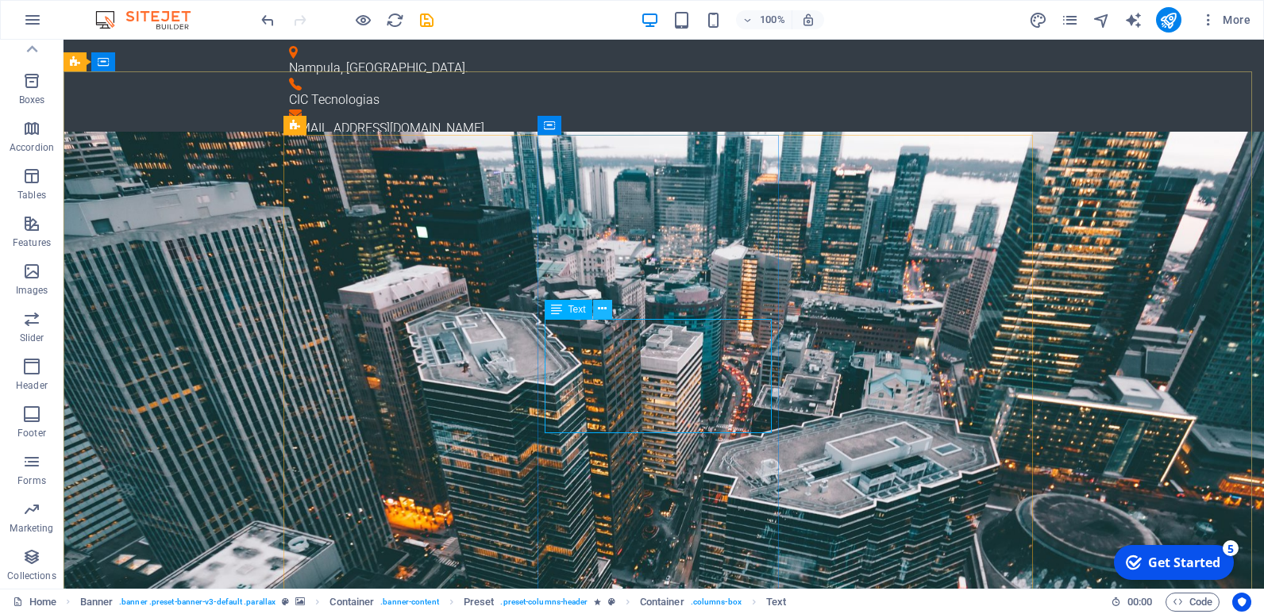
click at [605, 312] on icon at bounding box center [602, 309] width 9 height 17
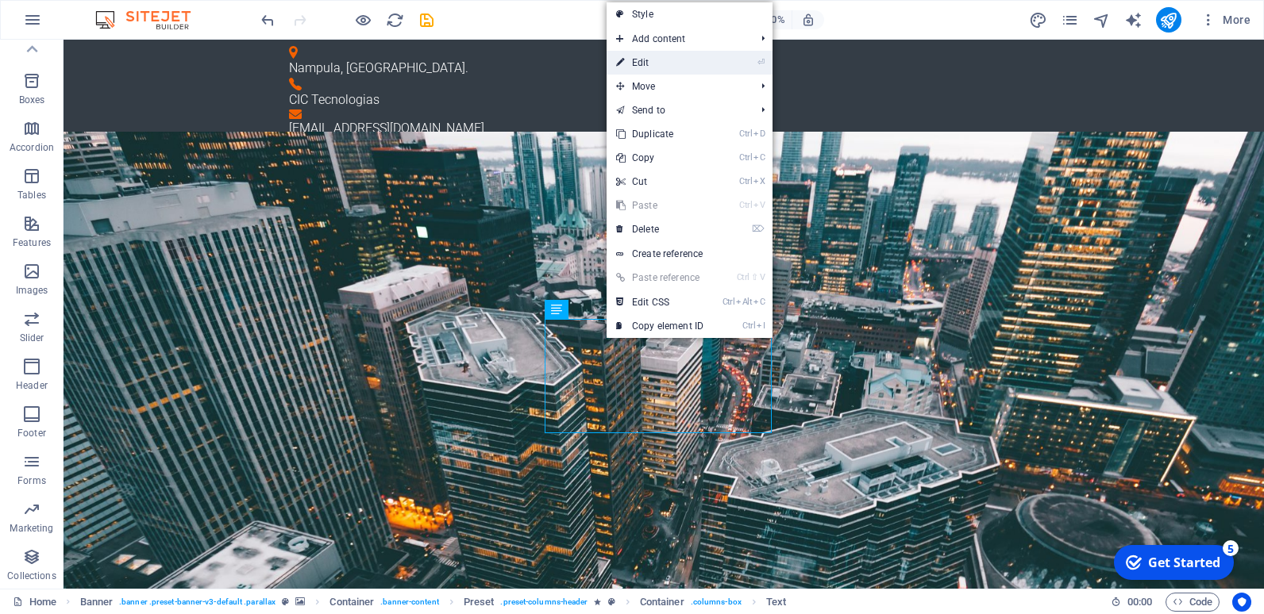
click at [642, 64] on link "⏎ Edit" at bounding box center [659, 63] width 106 height 24
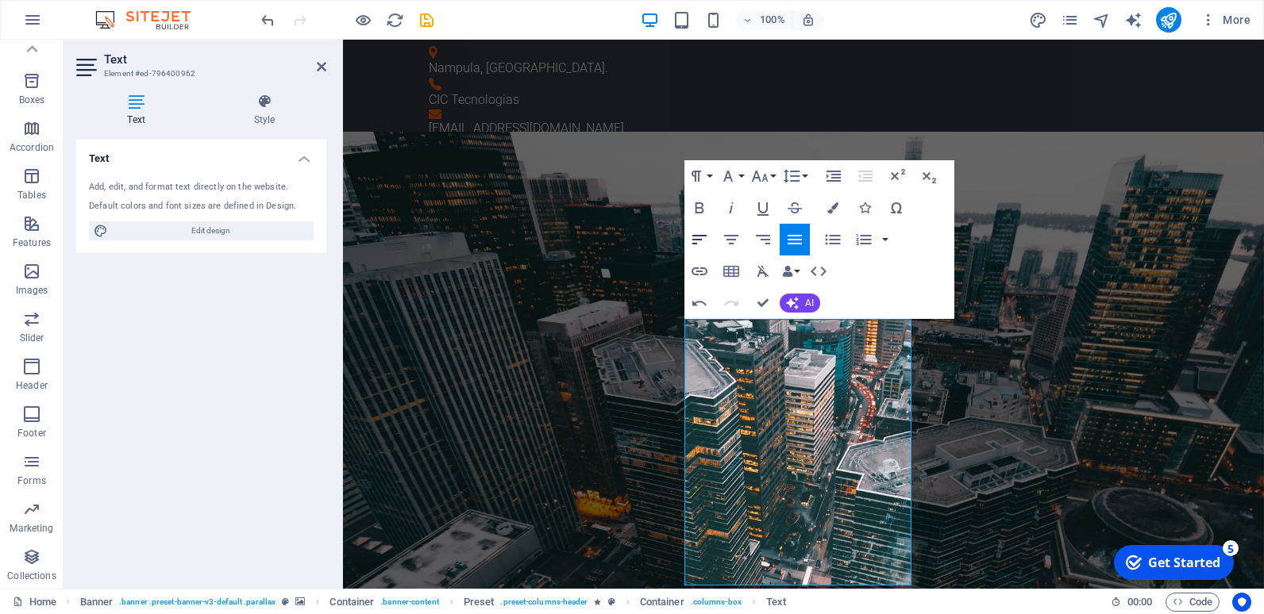
click at [696, 239] on icon "button" at bounding box center [699, 240] width 14 height 10
click at [796, 237] on icon "button" at bounding box center [794, 239] width 19 height 19
click at [729, 237] on icon "button" at bounding box center [730, 239] width 19 height 19
click at [702, 236] on icon "button" at bounding box center [699, 240] width 14 height 10
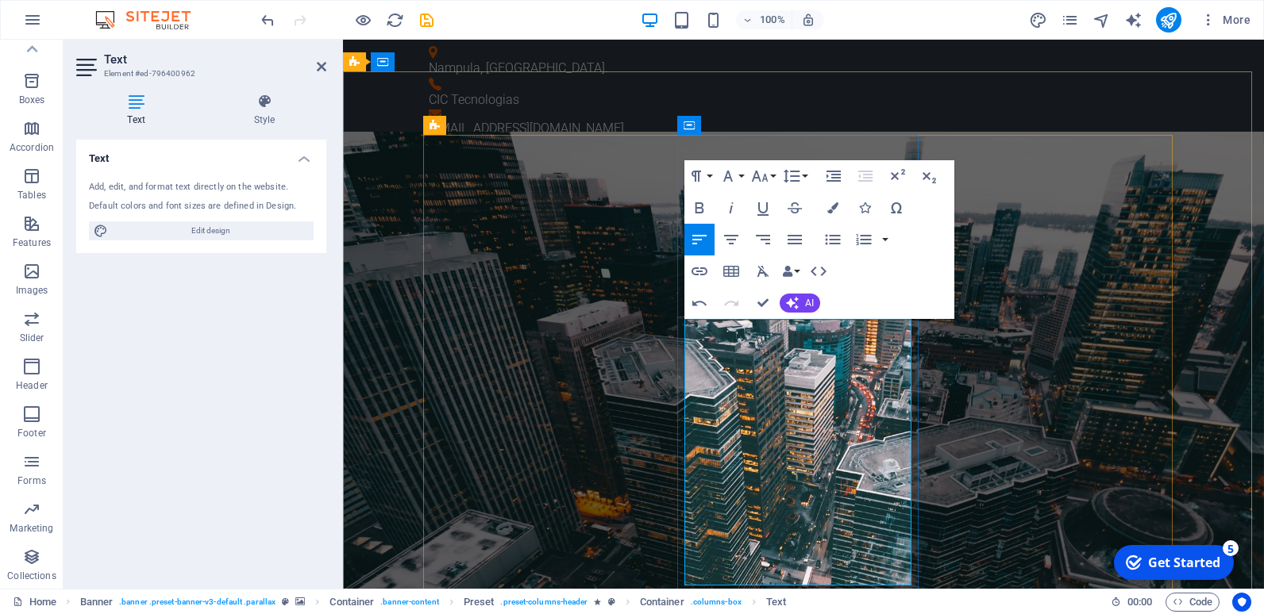
scroll to position [79, 0]
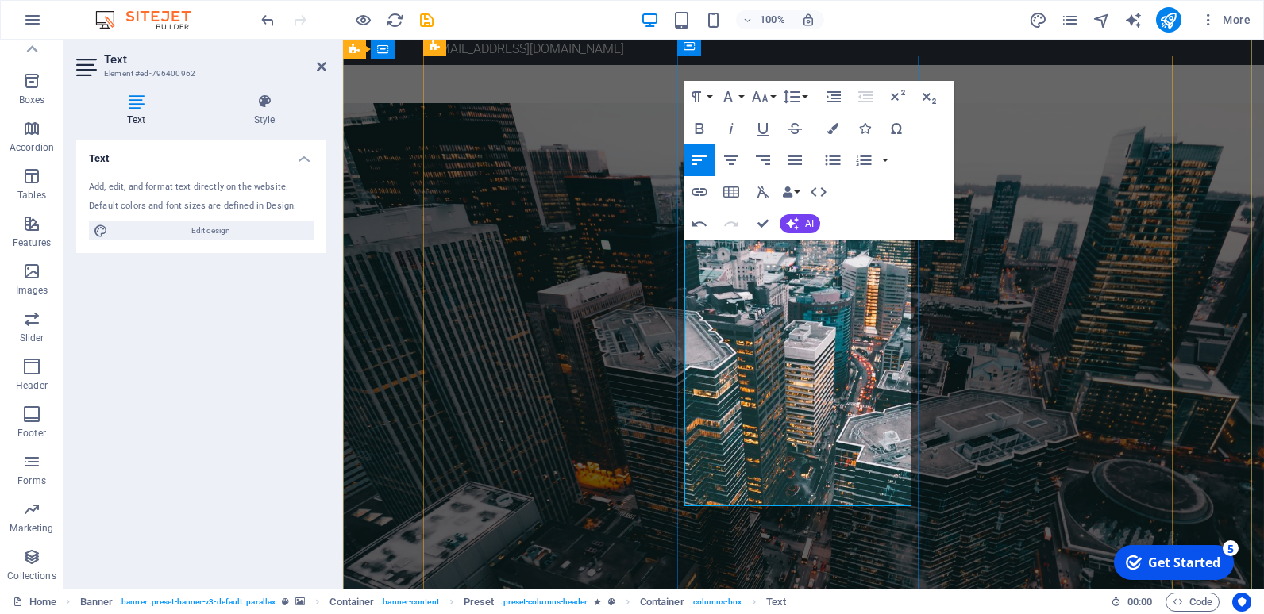
scroll to position [238, 0]
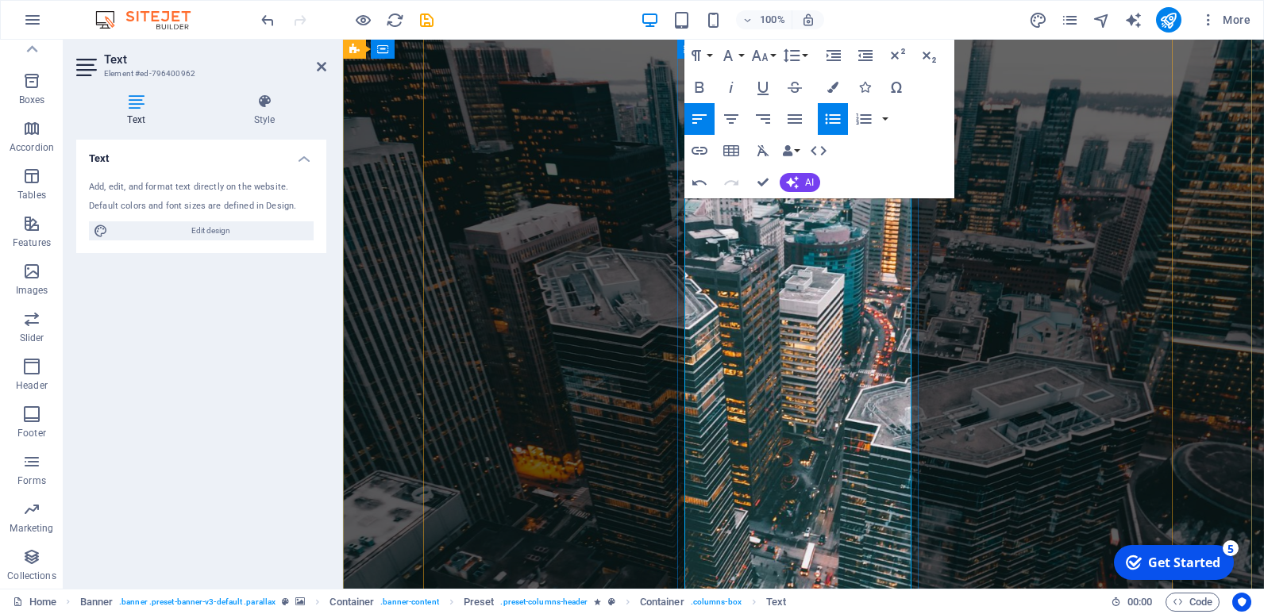
drag, startPoint x: 841, startPoint y: 468, endPoint x: 718, endPoint y: 332, distance: 183.8
click at [772, 56] on button "Font Size" at bounding box center [763, 56] width 30 height 32
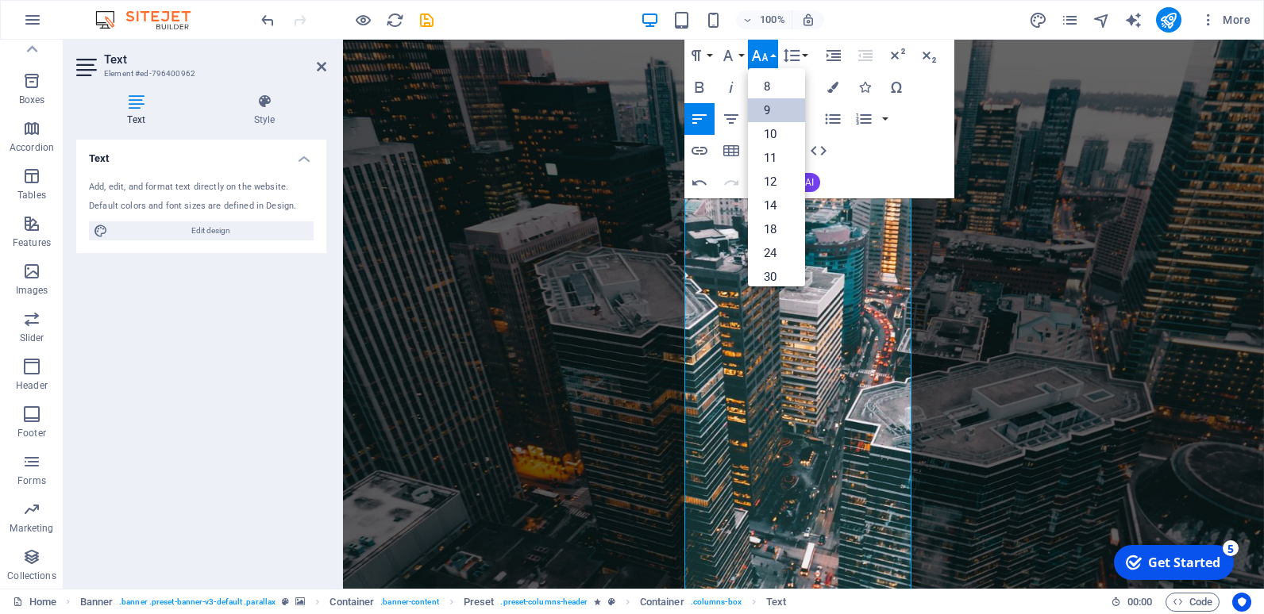
click at [768, 109] on link "9" at bounding box center [776, 110] width 57 height 24
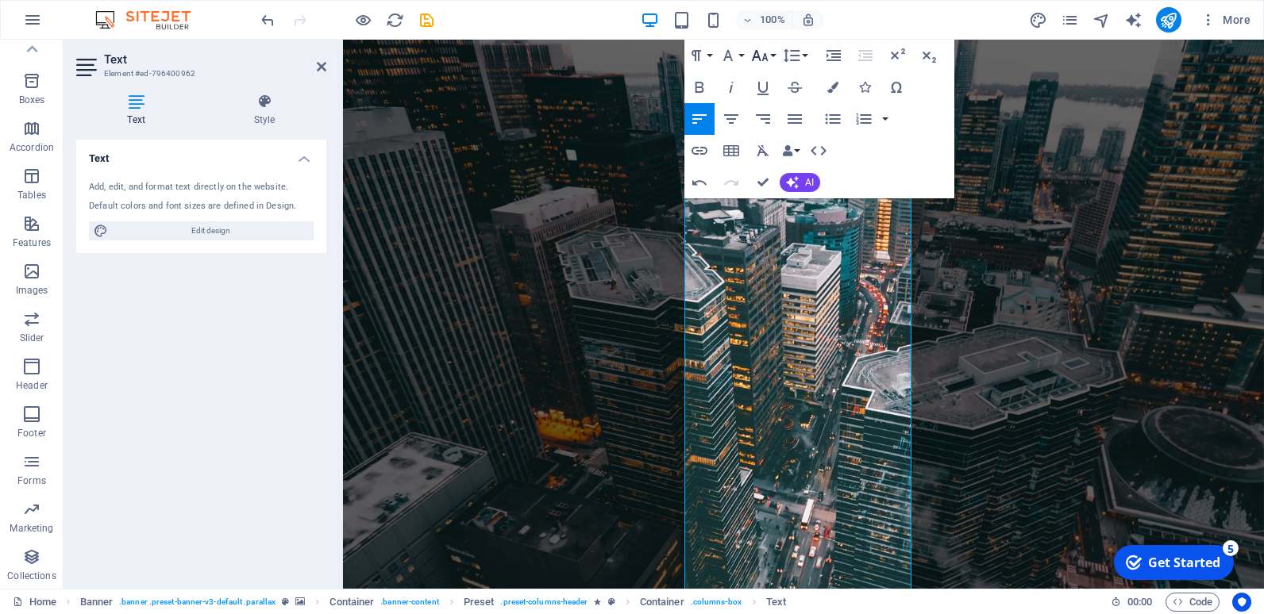
click at [760, 56] on icon "button" at bounding box center [759, 55] width 19 height 19
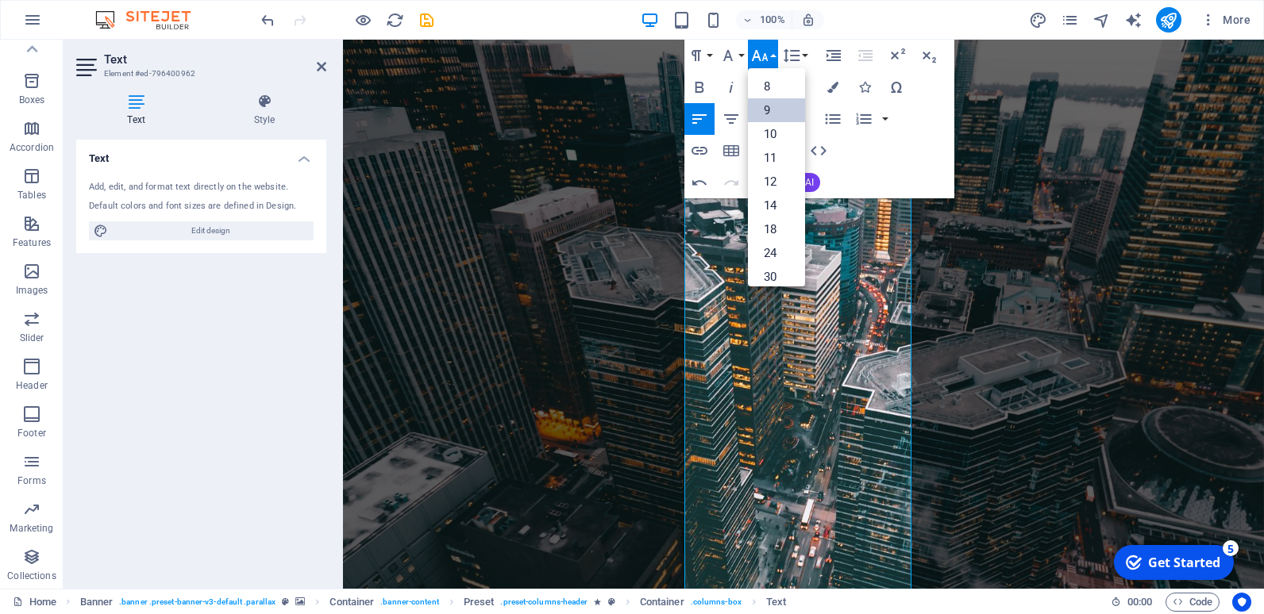
scroll to position [42, 0]
click at [771, 119] on link "11" at bounding box center [776, 116] width 57 height 24
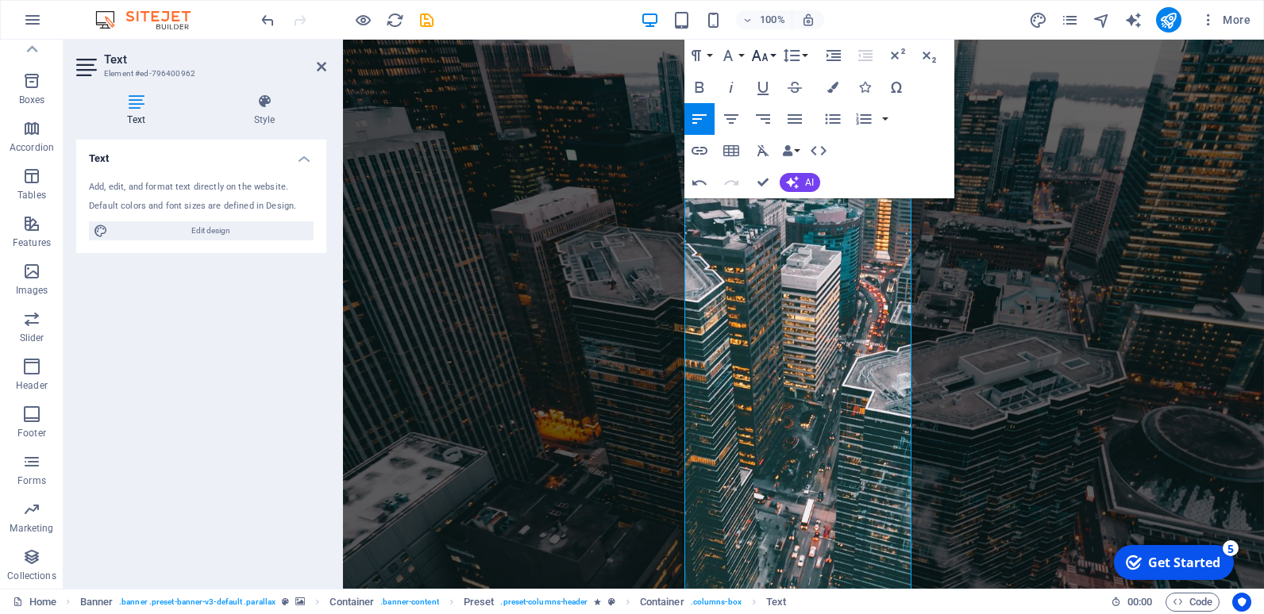
click at [763, 61] on icon "button" at bounding box center [759, 55] width 19 height 19
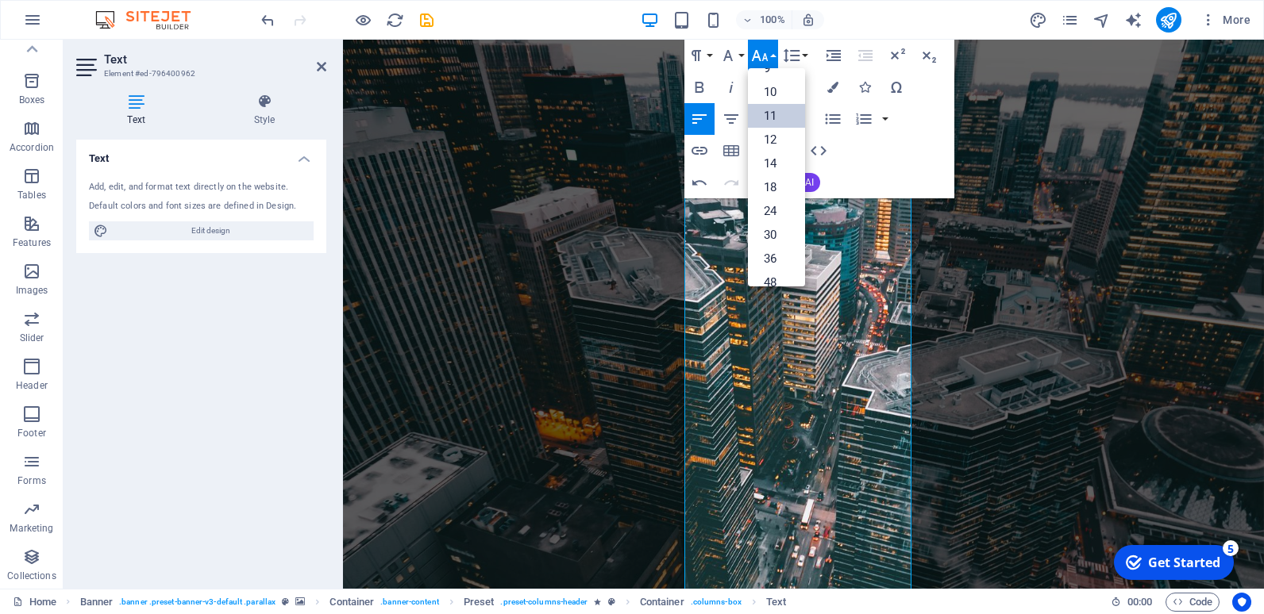
scroll to position [90, 0]
click at [775, 111] on link "14" at bounding box center [776, 116] width 57 height 24
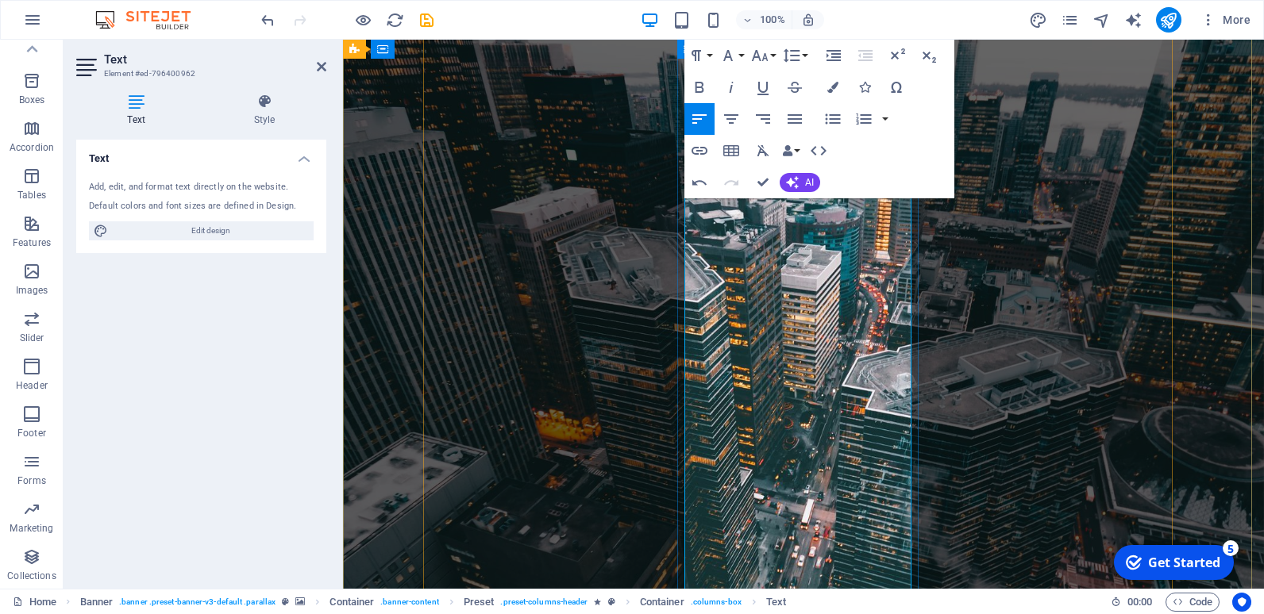
click at [775, 54] on button "Font Size" at bounding box center [763, 56] width 30 height 32
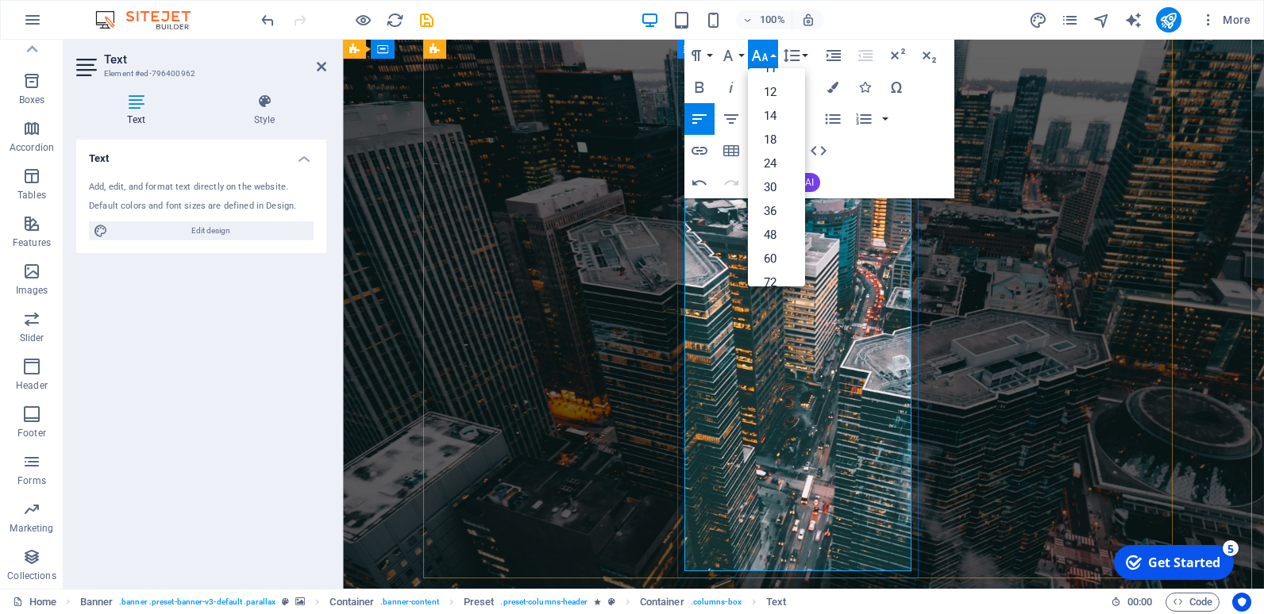
click at [811, 183] on span "AI" at bounding box center [809, 183] width 9 height 10
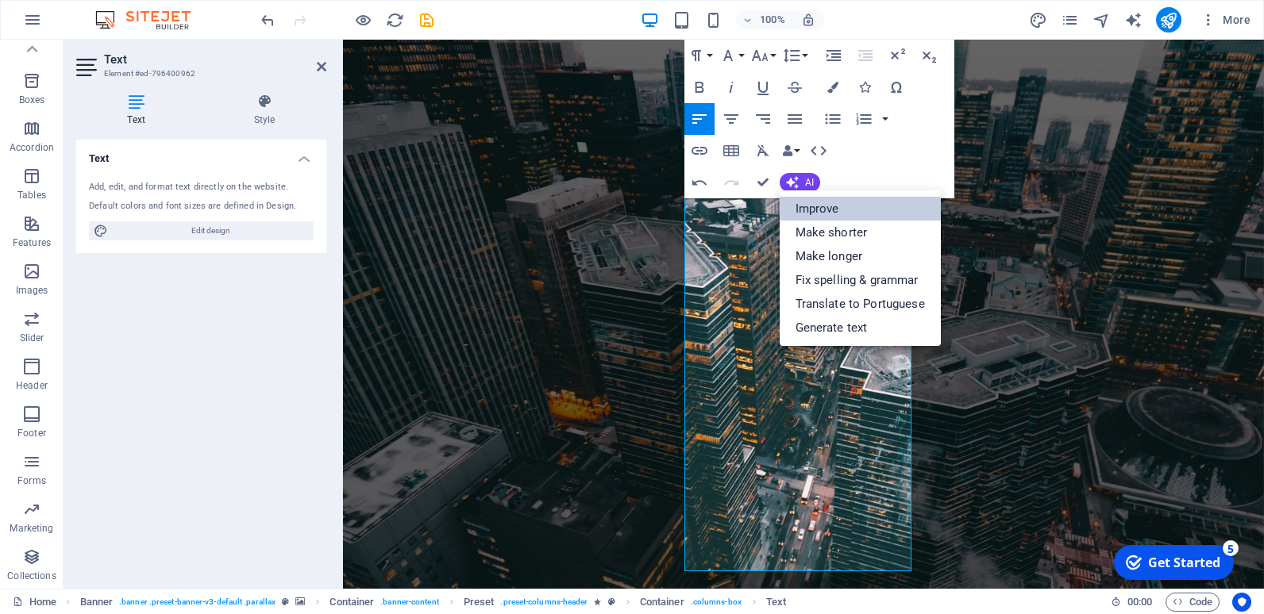
click at [825, 209] on link "Improve" at bounding box center [859, 209] width 161 height 24
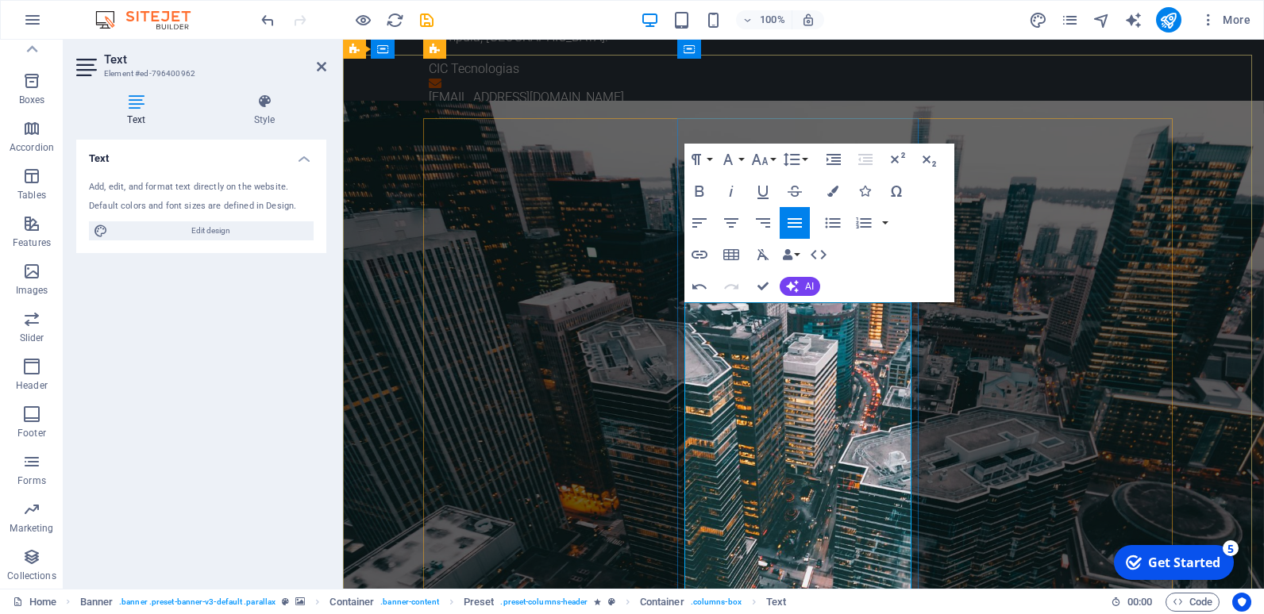
scroll to position [0, 0]
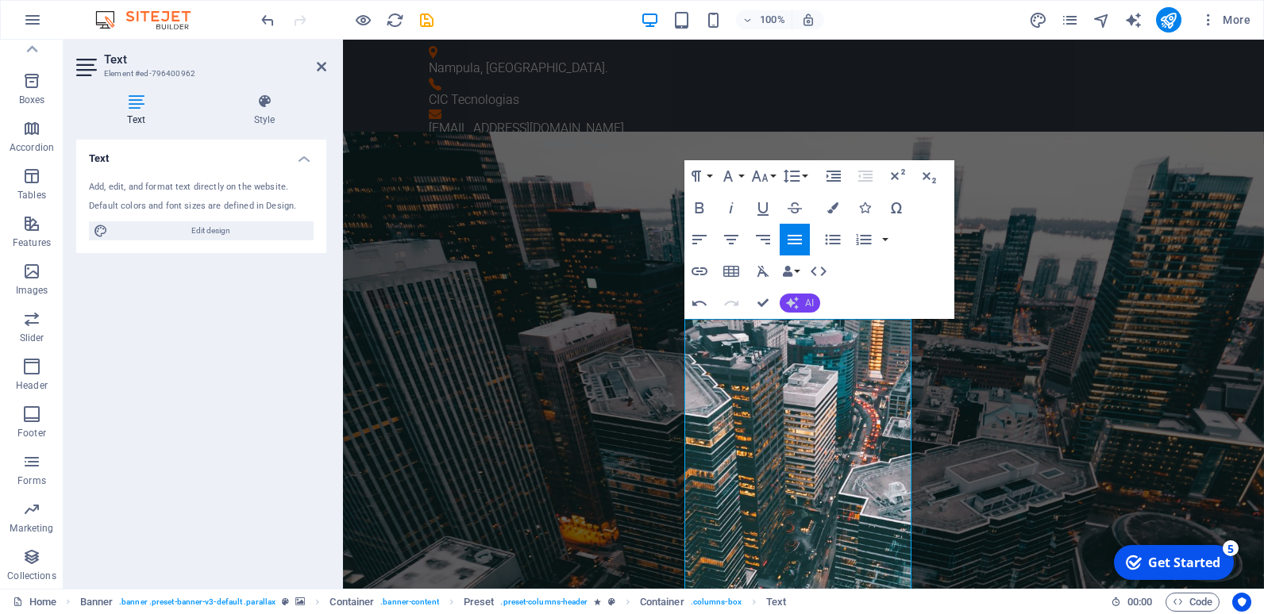
click at [807, 302] on span "AI" at bounding box center [809, 303] width 9 height 10
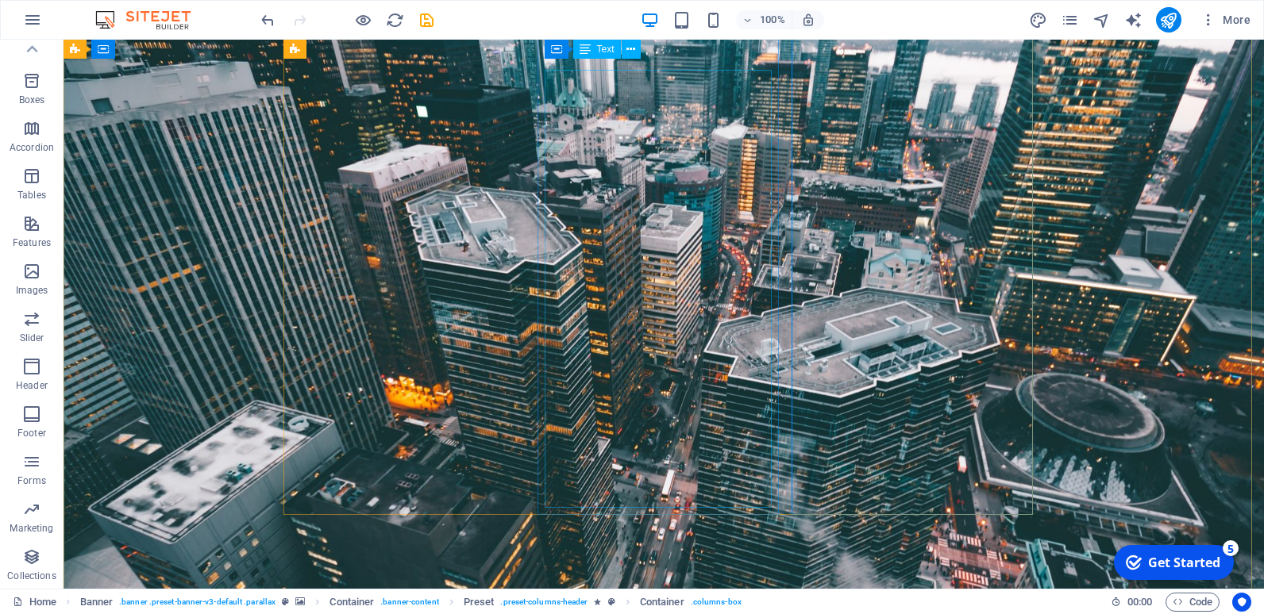
scroll to position [238, 0]
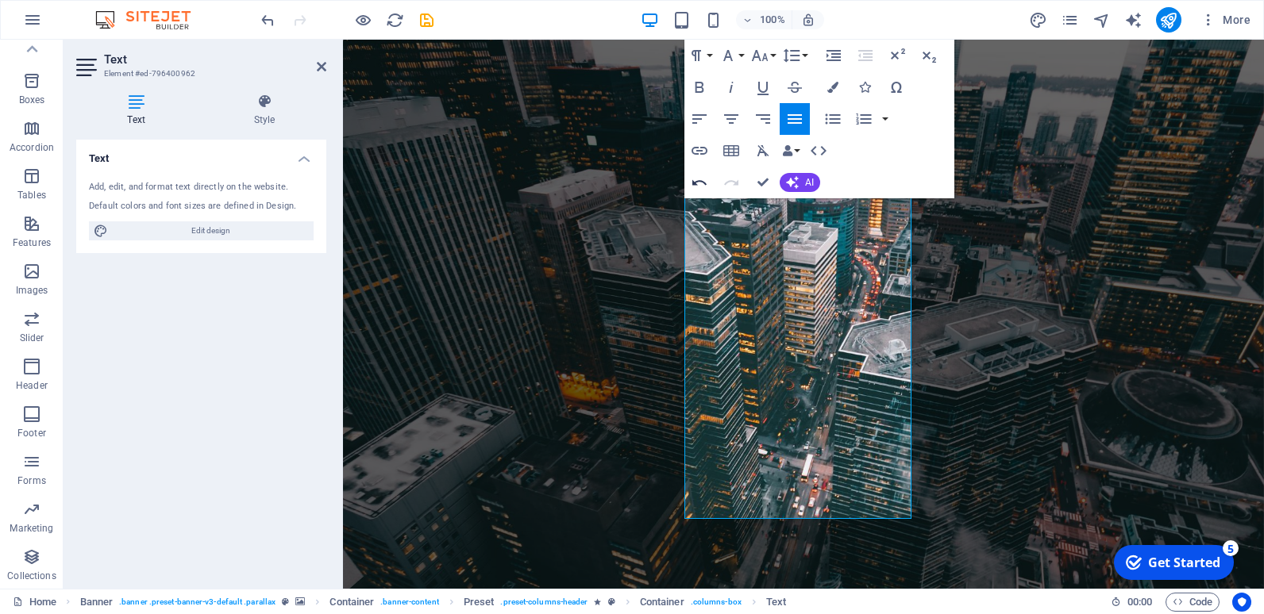
click at [700, 184] on icon "button" at bounding box center [699, 182] width 19 height 19
drag, startPoint x: 741, startPoint y: 356, endPoint x: 685, endPoint y: 337, distance: 59.7
click at [698, 90] on icon "button" at bounding box center [699, 87] width 19 height 19
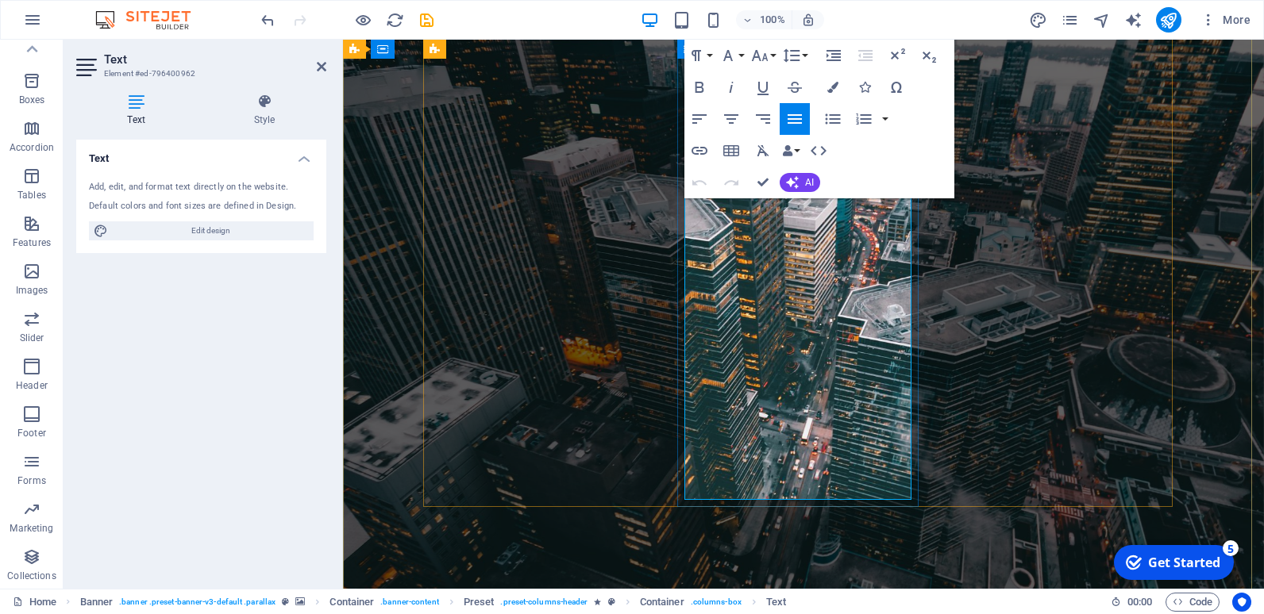
scroll to position [0, 0]
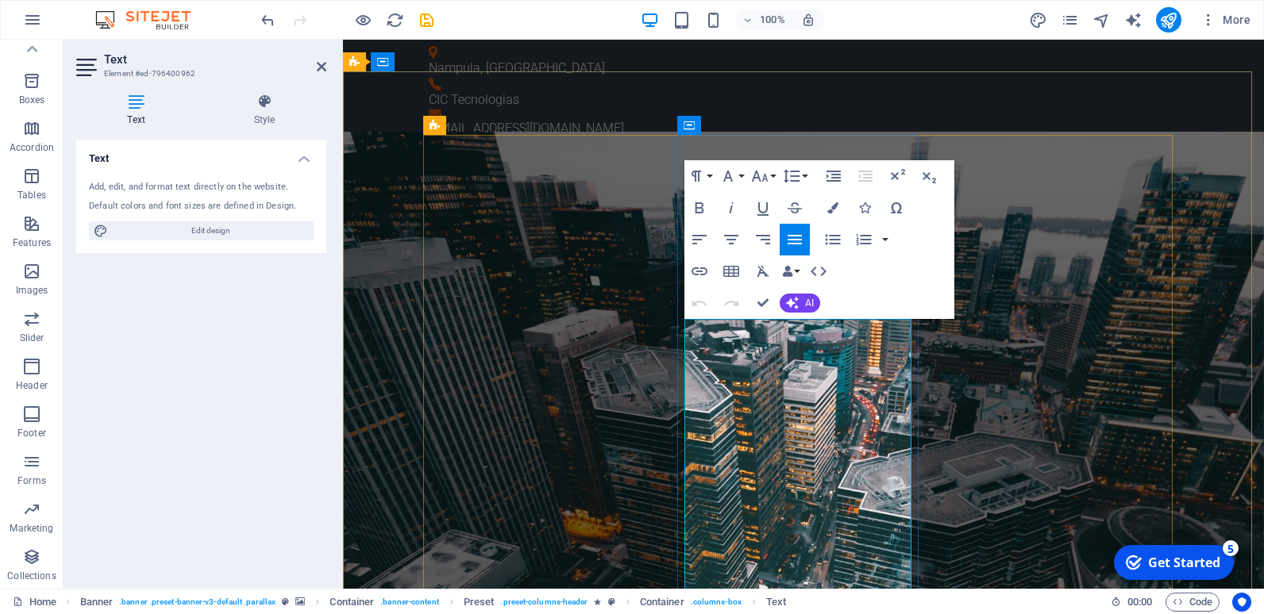
drag, startPoint x: 750, startPoint y: 349, endPoint x: 695, endPoint y: 329, distance: 58.2
click at [699, 208] on icon "button" at bounding box center [698, 207] width 9 height 11
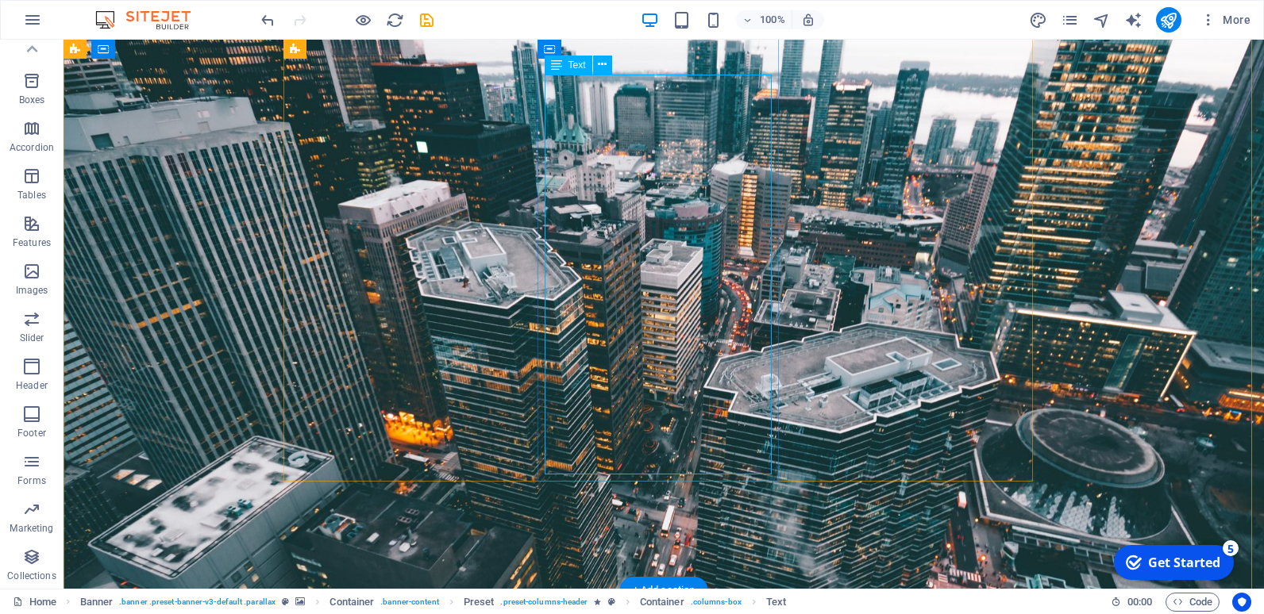
scroll to position [397, 0]
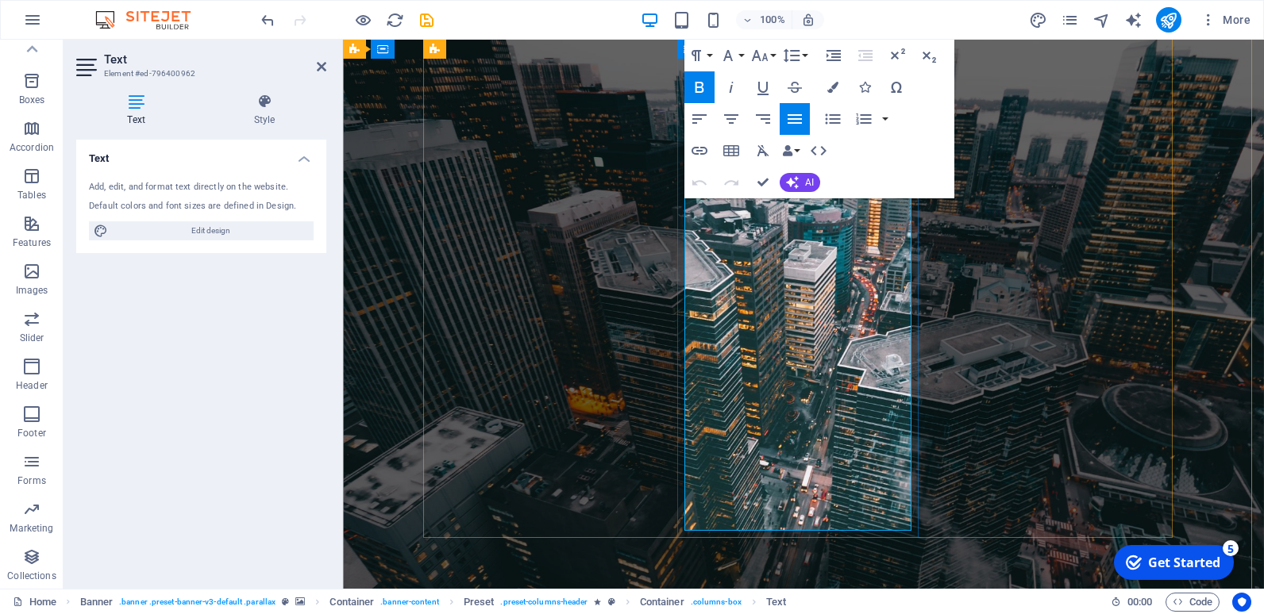
scroll to position [243, 0]
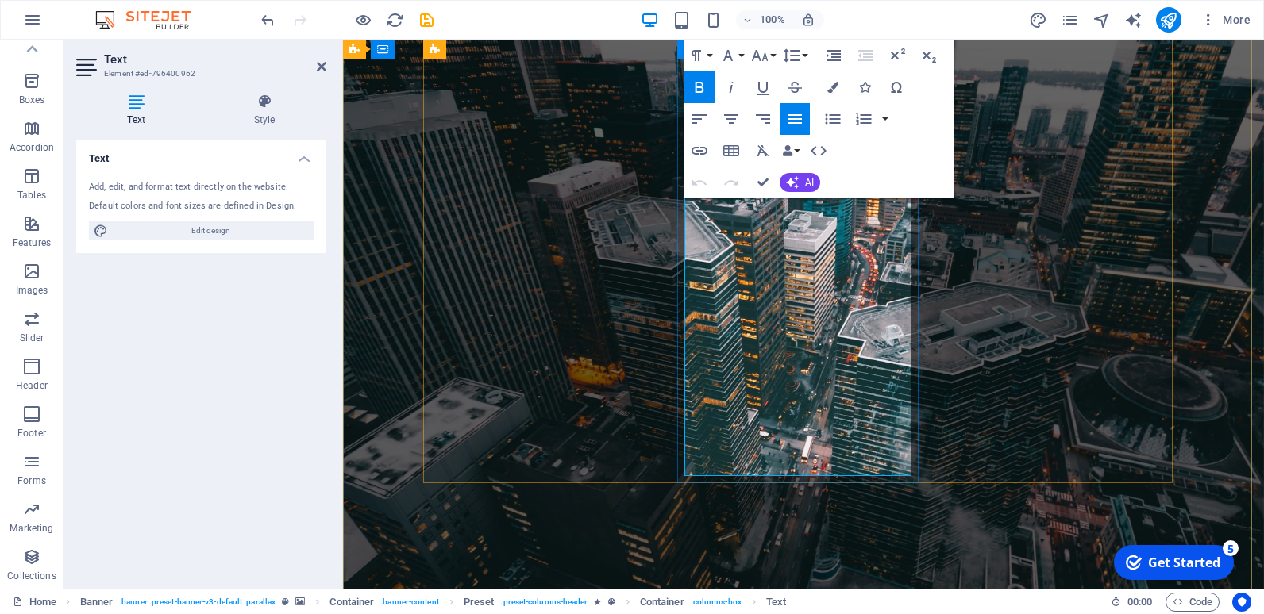
drag, startPoint x: 773, startPoint y: 467, endPoint x: 698, endPoint y: 357, distance: 133.2
click at [702, 116] on icon "button" at bounding box center [699, 119] width 14 height 10
click at [830, 119] on icon "button" at bounding box center [832, 119] width 15 height 10
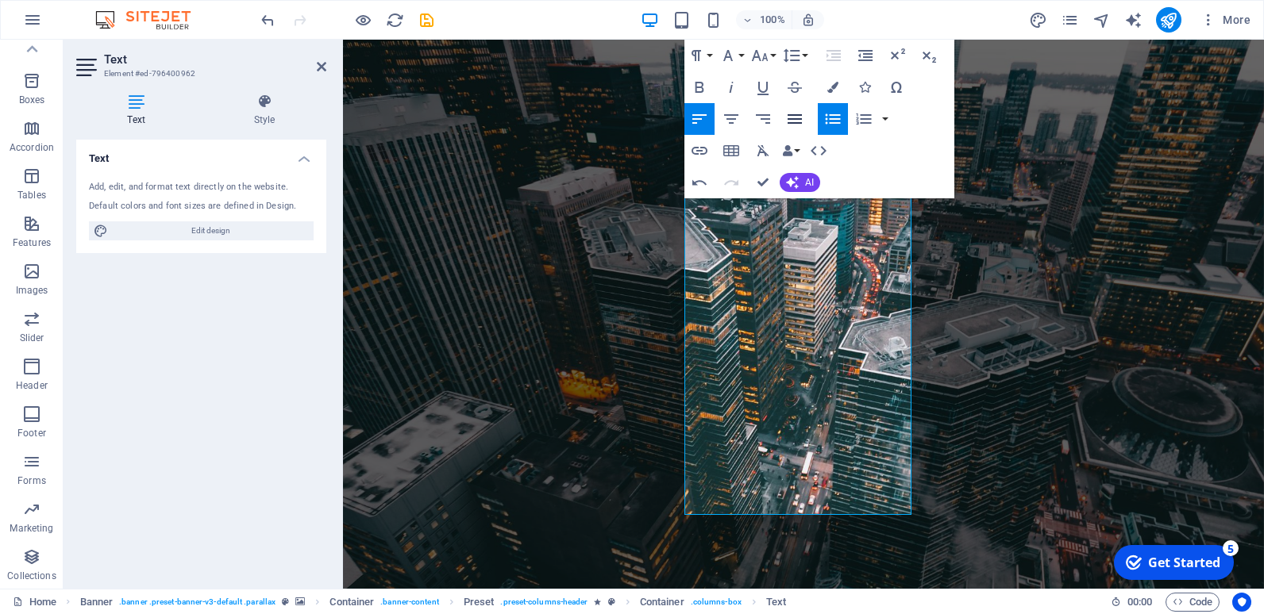
click at [800, 119] on icon "button" at bounding box center [794, 119] width 14 height 10
click at [757, 118] on icon "button" at bounding box center [762, 119] width 19 height 19
click at [729, 116] on icon "button" at bounding box center [731, 119] width 14 height 10
click at [693, 117] on icon "button" at bounding box center [699, 119] width 19 height 19
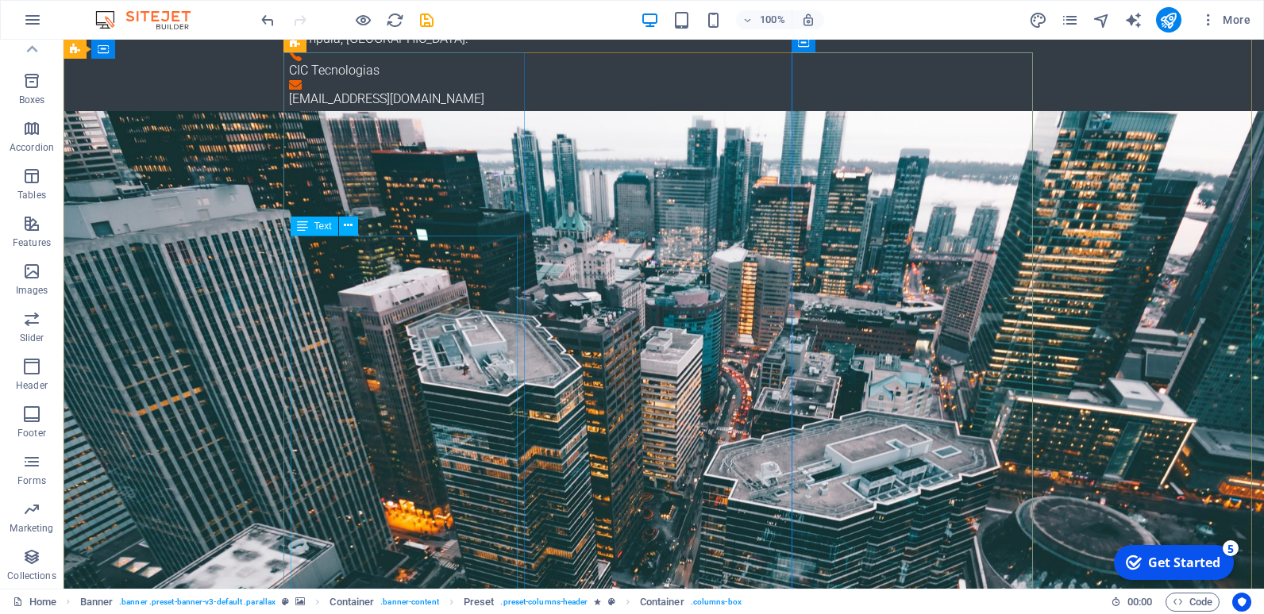
scroll to position [0, 0]
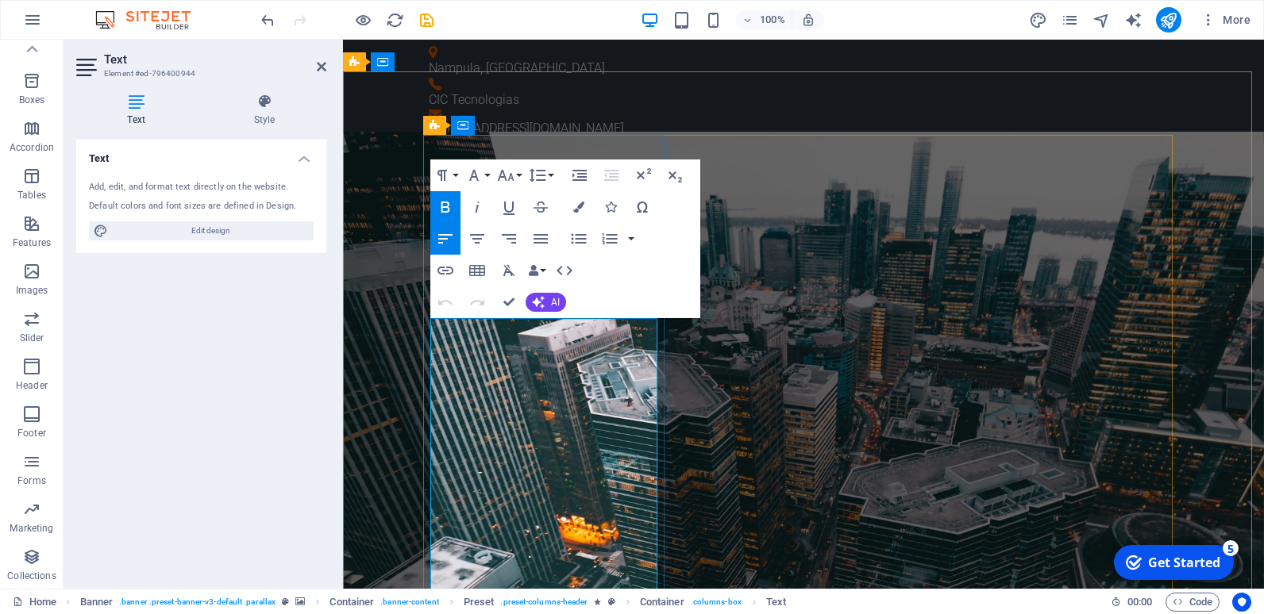
drag, startPoint x: 431, startPoint y: 348, endPoint x: 537, endPoint y: 448, distance: 145.4
click at [448, 210] on icon "button" at bounding box center [445, 207] width 9 height 11
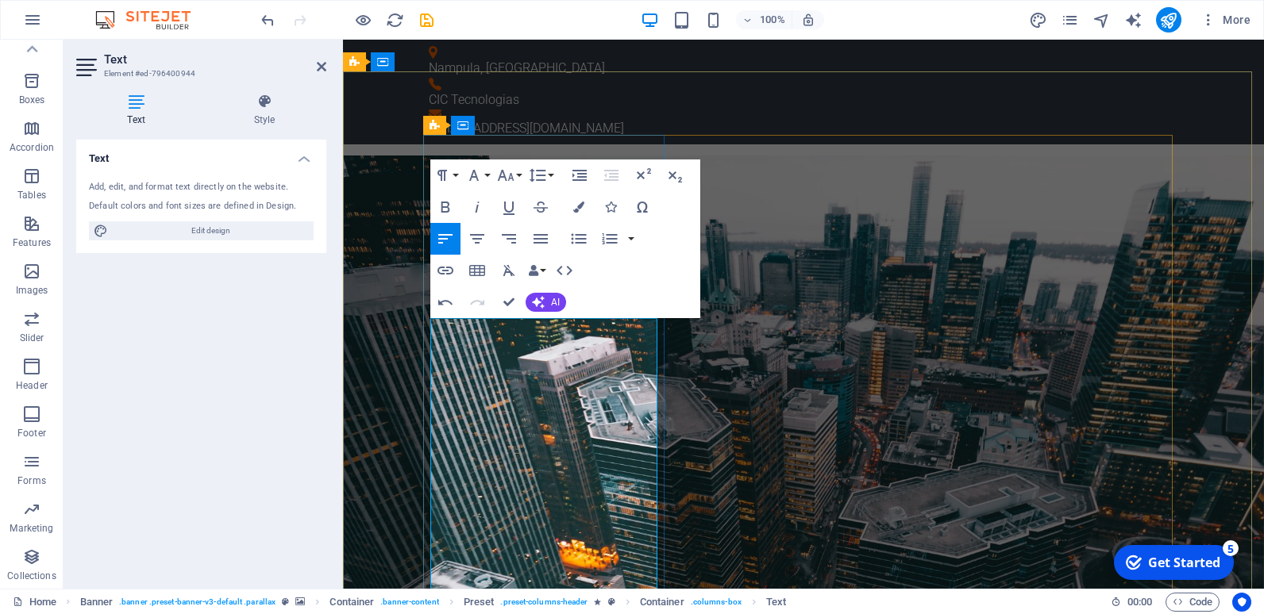
scroll to position [159, 0]
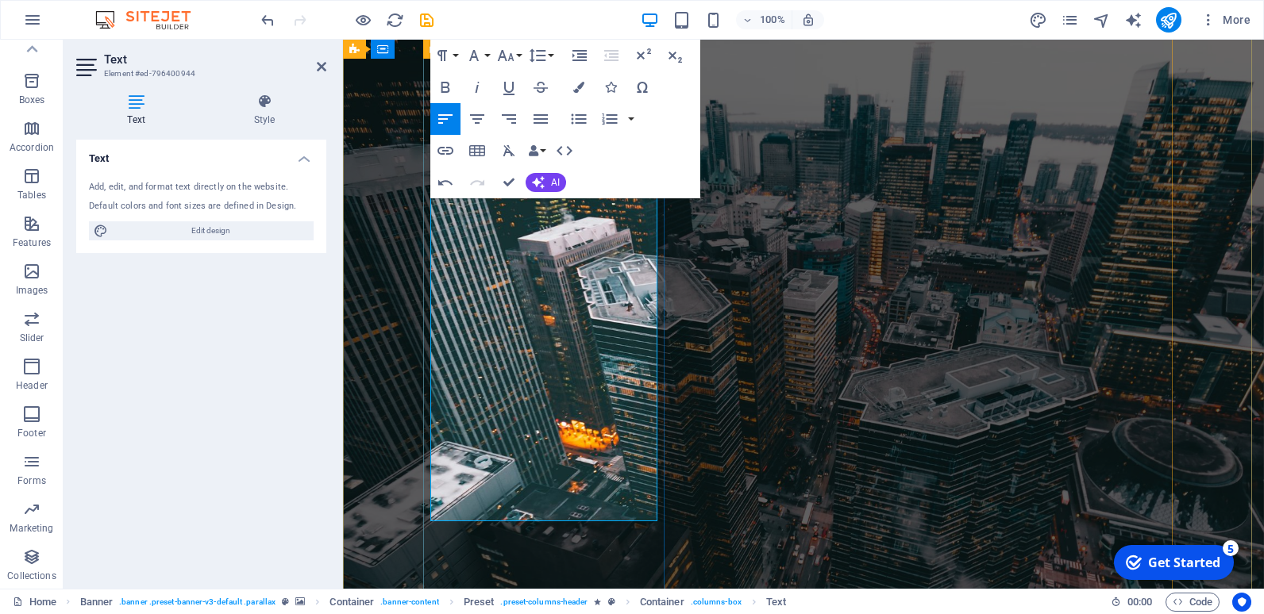
drag, startPoint x: 432, startPoint y: 320, endPoint x: 537, endPoint y: 509, distance: 216.4
click at [444, 87] on icon "button" at bounding box center [445, 87] width 9 height 11
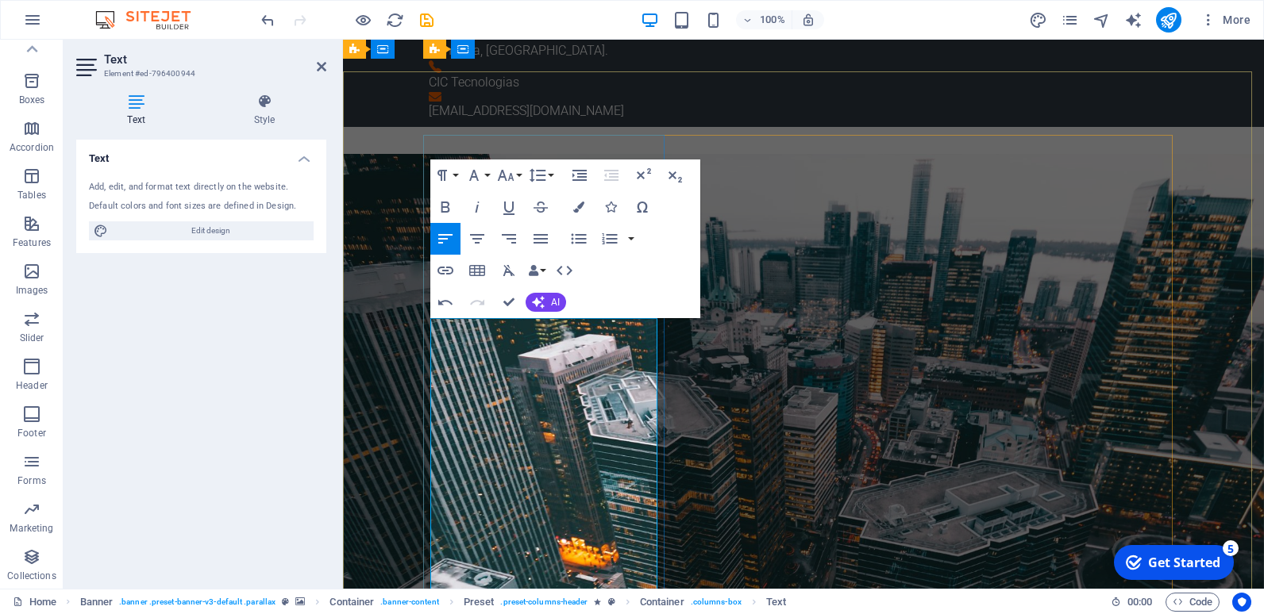
scroll to position [0, 0]
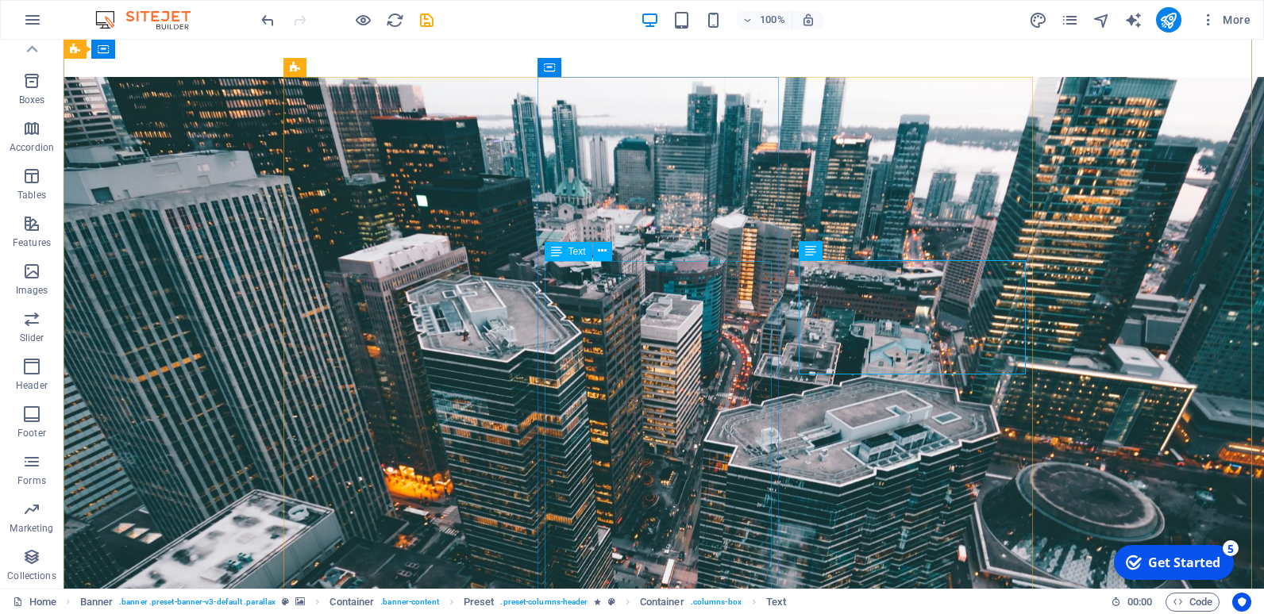
scroll to position [159, 0]
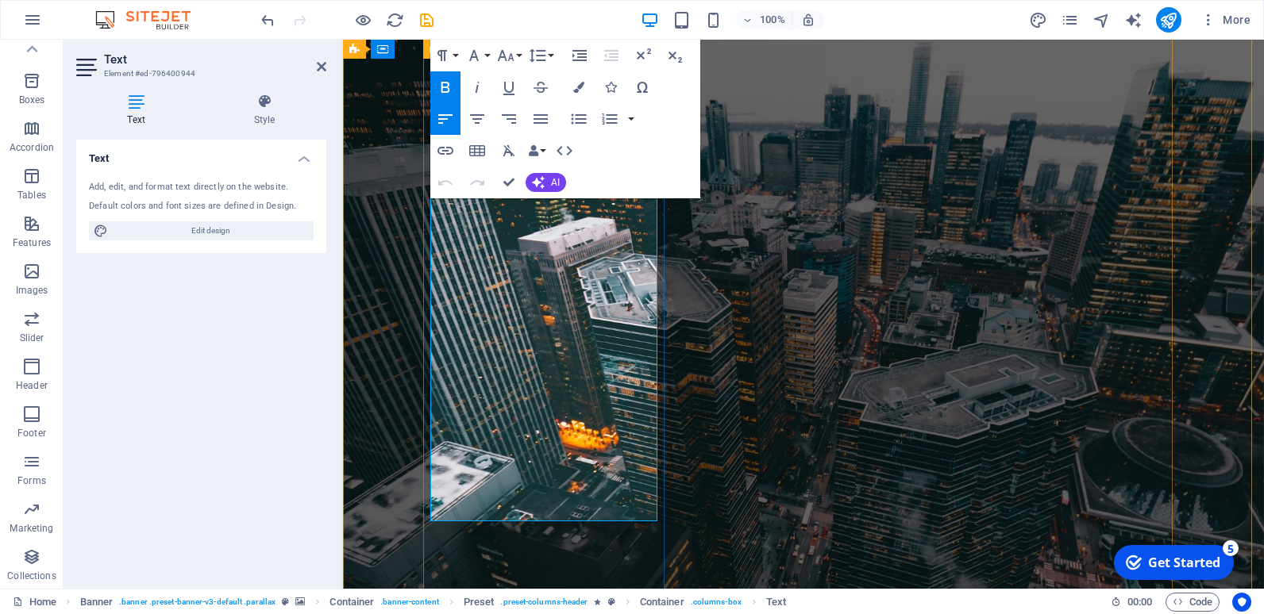
drag, startPoint x: 533, startPoint y: 284, endPoint x: 474, endPoint y: 275, distance: 60.2
click at [444, 84] on icon "button" at bounding box center [445, 87] width 19 height 19
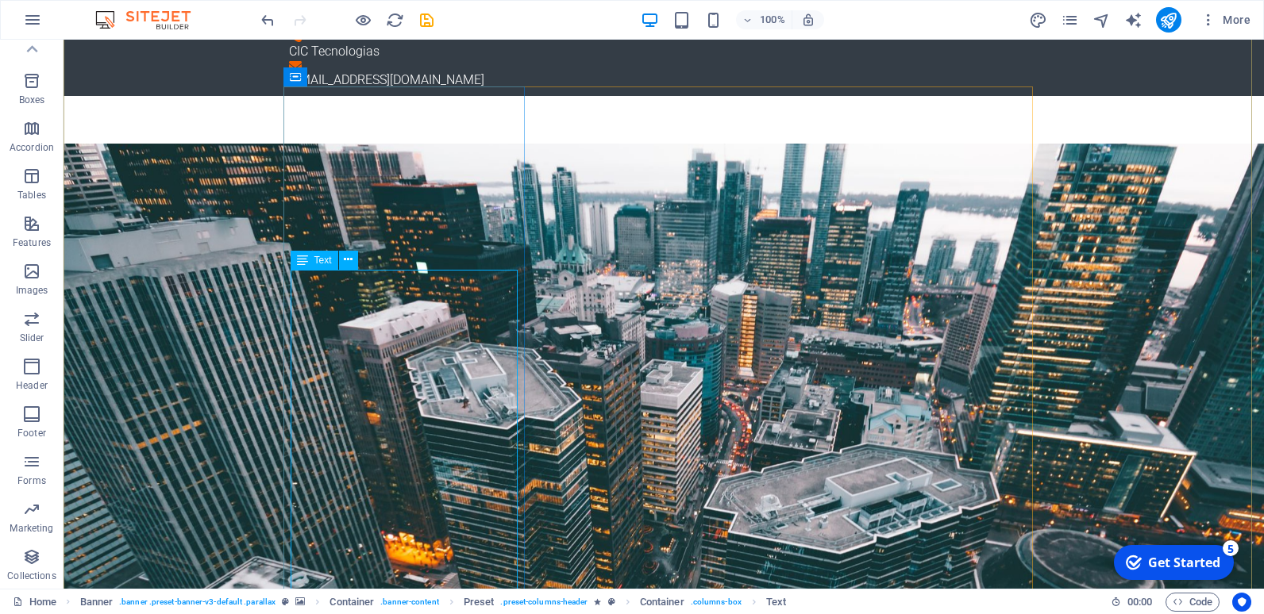
scroll to position [238, 0]
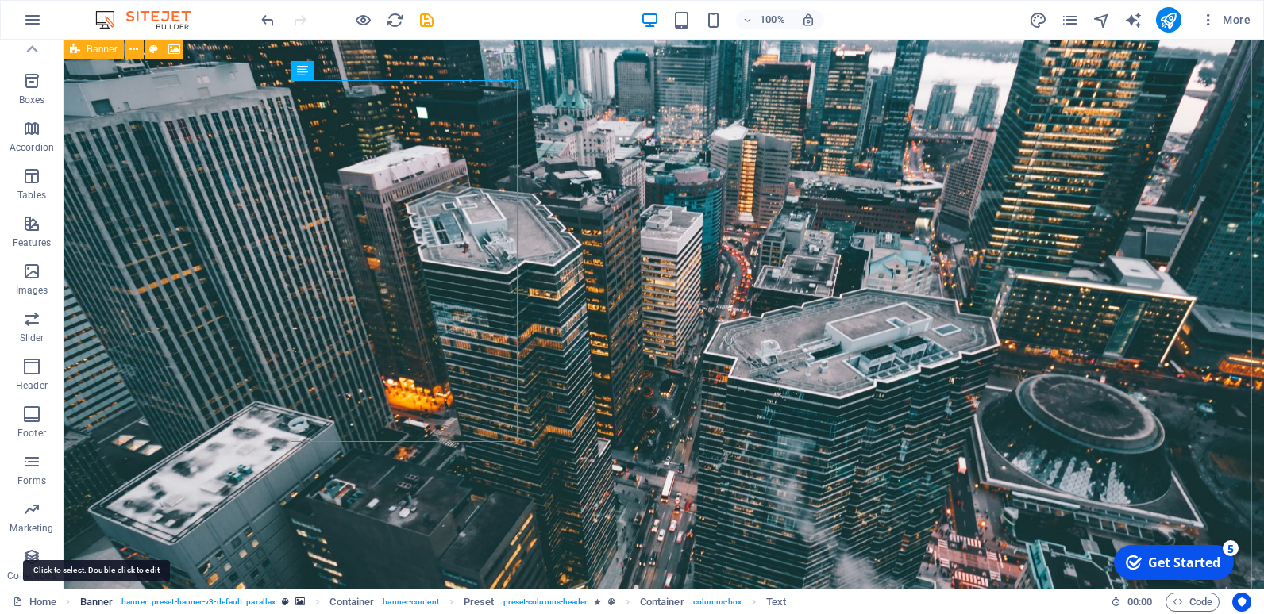
click at [98, 605] on span "Banner" at bounding box center [96, 602] width 33 height 19
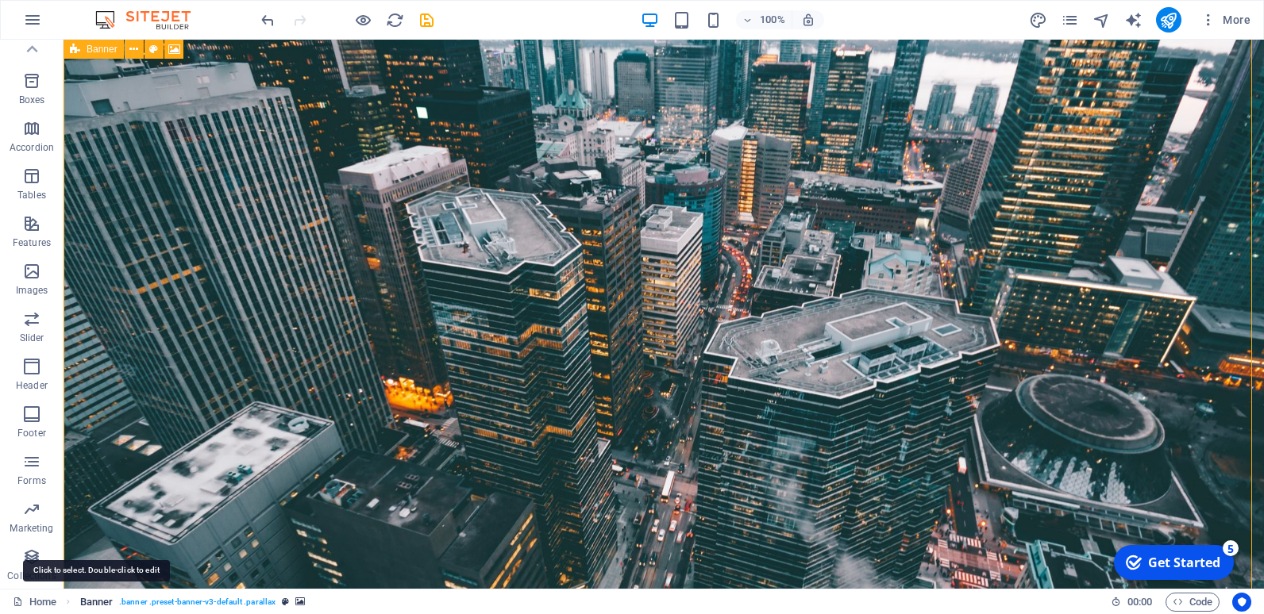
click at [98, 605] on span "Banner" at bounding box center [96, 602] width 33 height 19
select select "vh"
select select "banner"
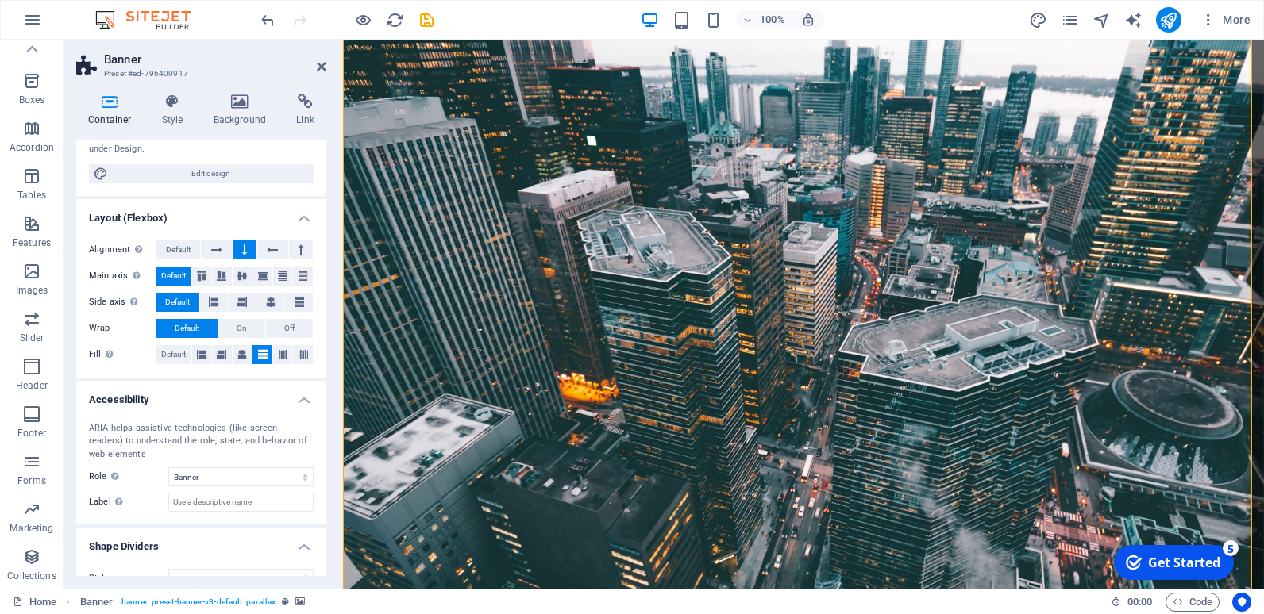
scroll to position [206, 0]
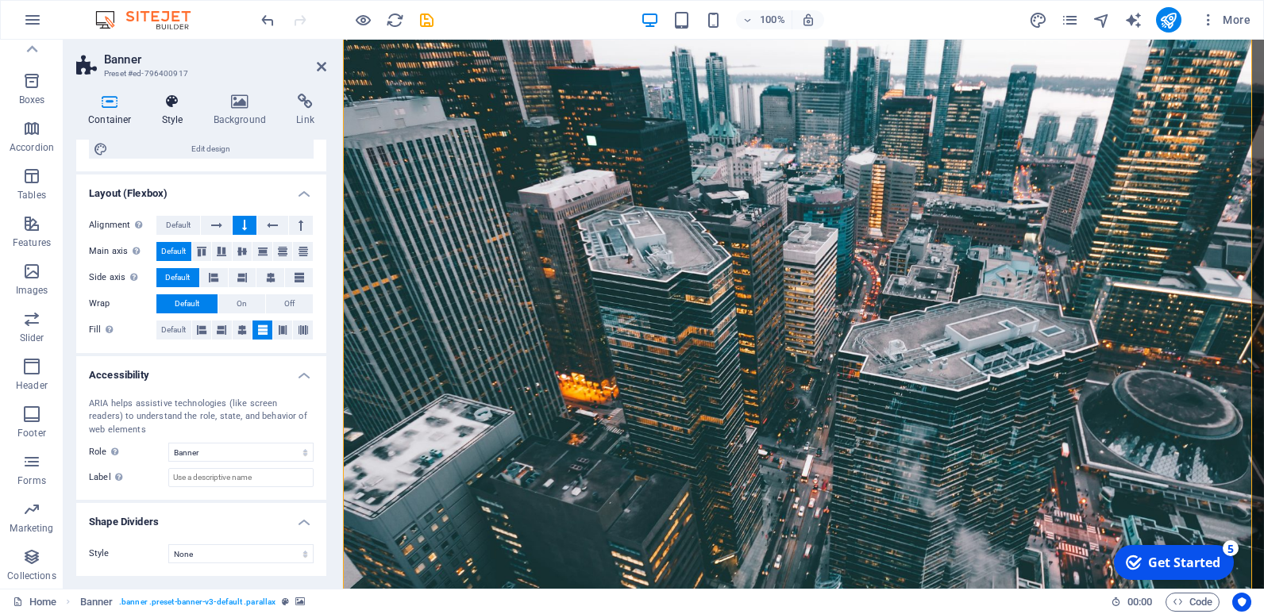
click at [171, 102] on icon at bounding box center [172, 102] width 45 height 16
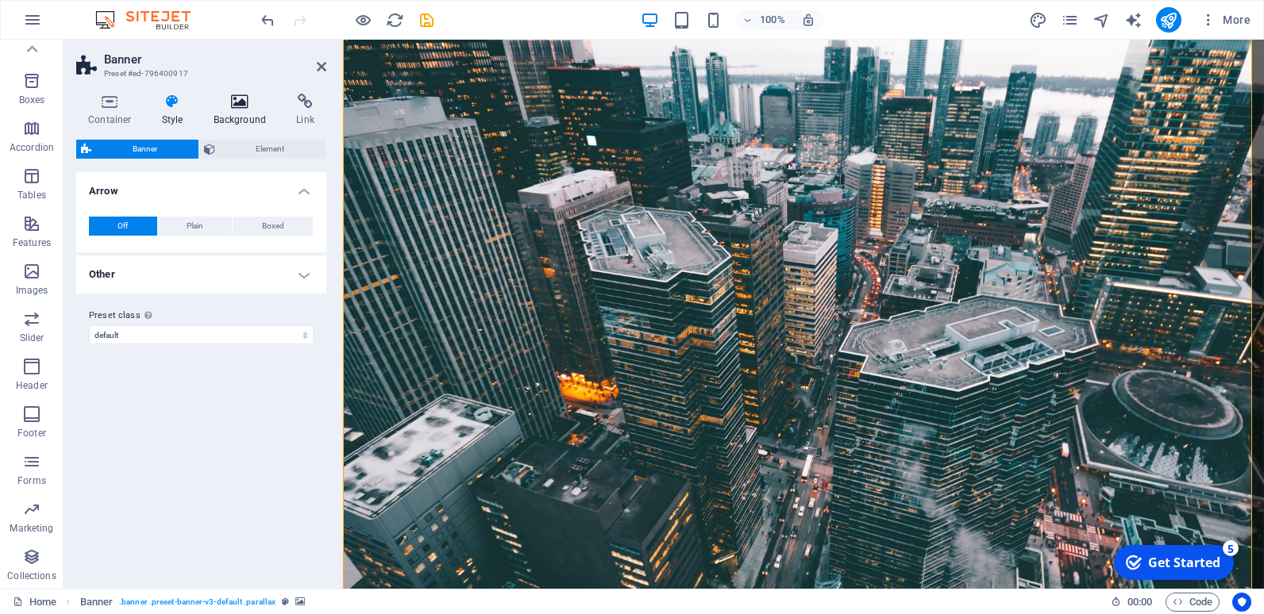
click at [233, 106] on icon at bounding box center [240, 102] width 77 height 16
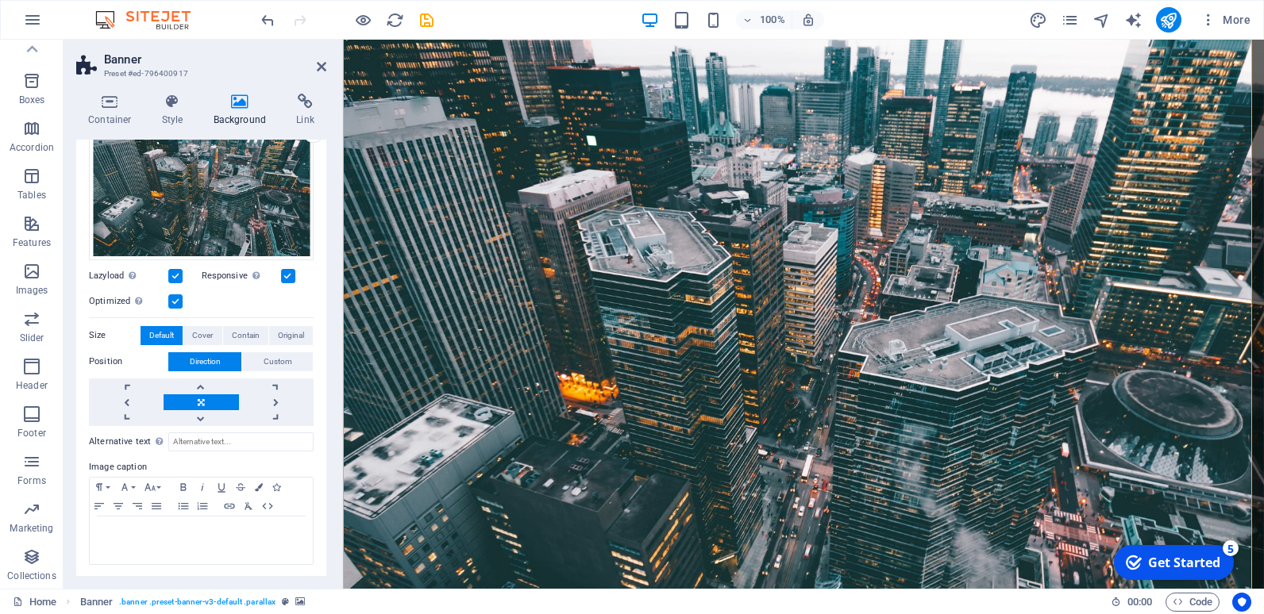
scroll to position [0, 0]
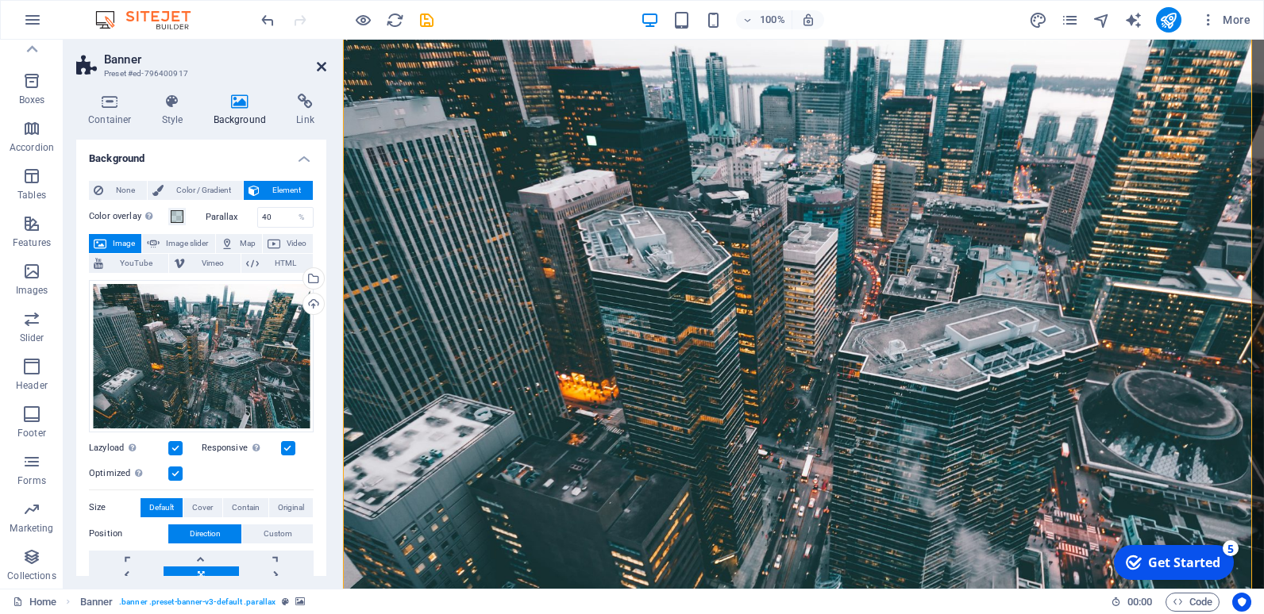
click at [322, 67] on icon at bounding box center [322, 66] width 10 height 13
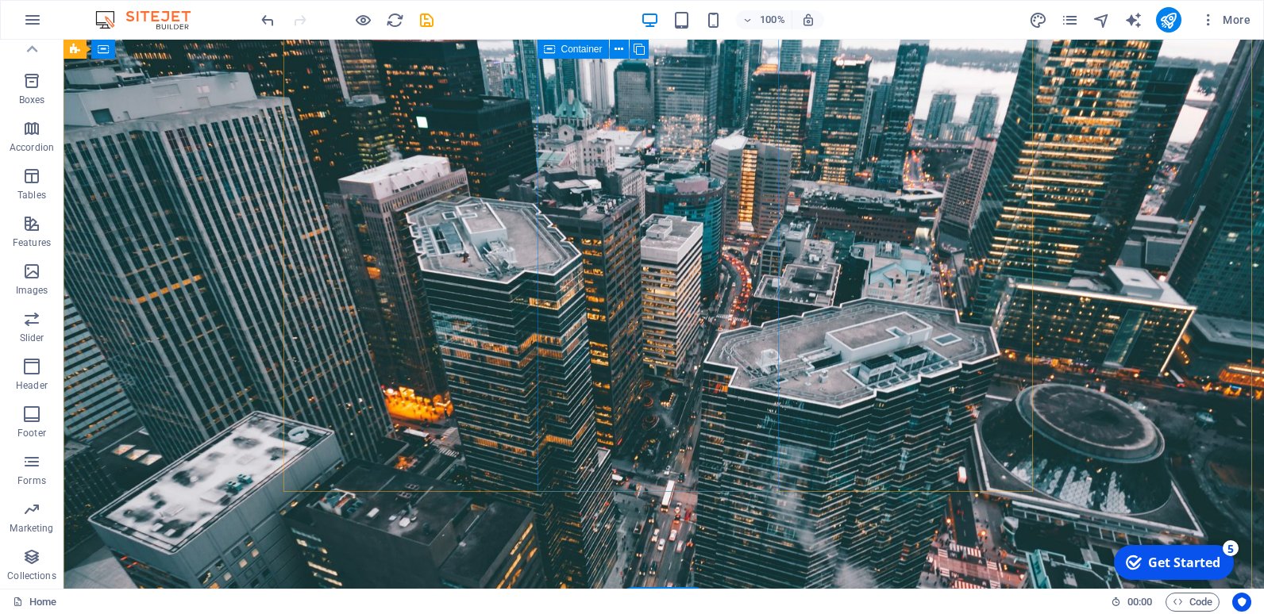
scroll to position [159, 0]
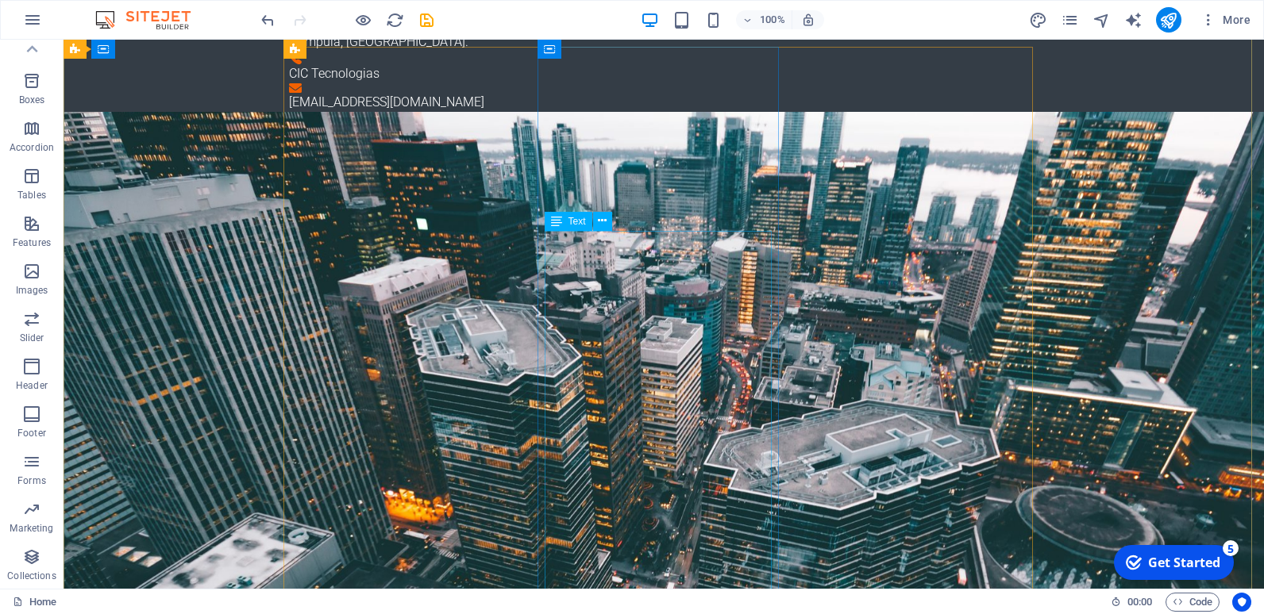
scroll to position [0, 0]
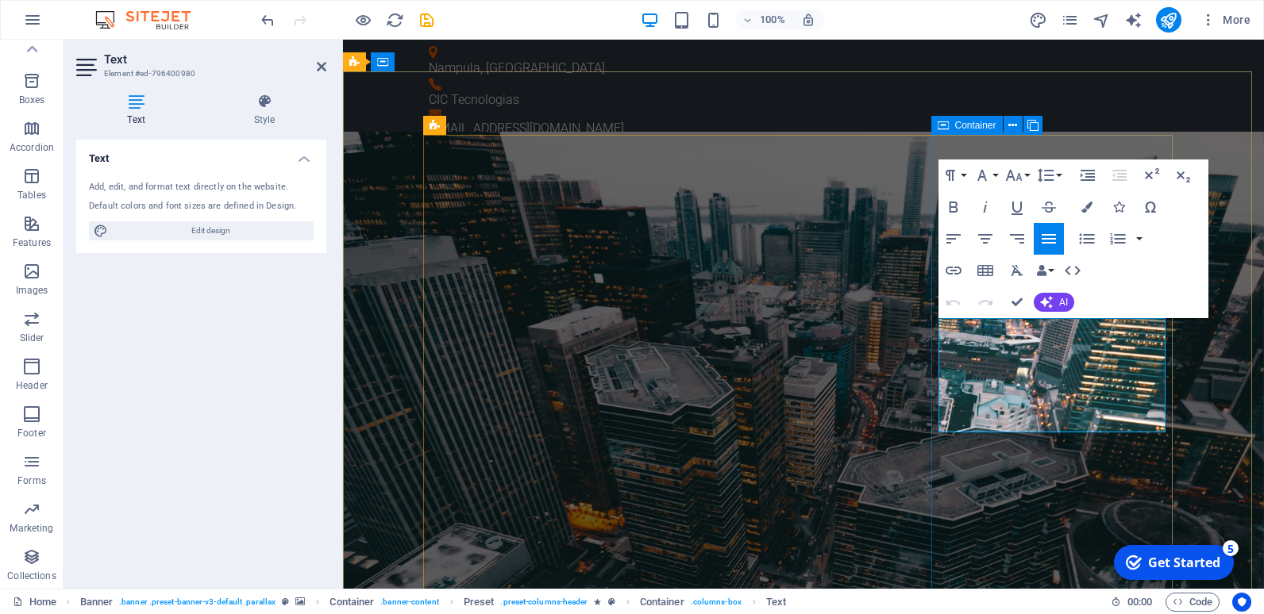
drag, startPoint x: 1109, startPoint y: 422, endPoint x: 933, endPoint y: 333, distance: 197.0
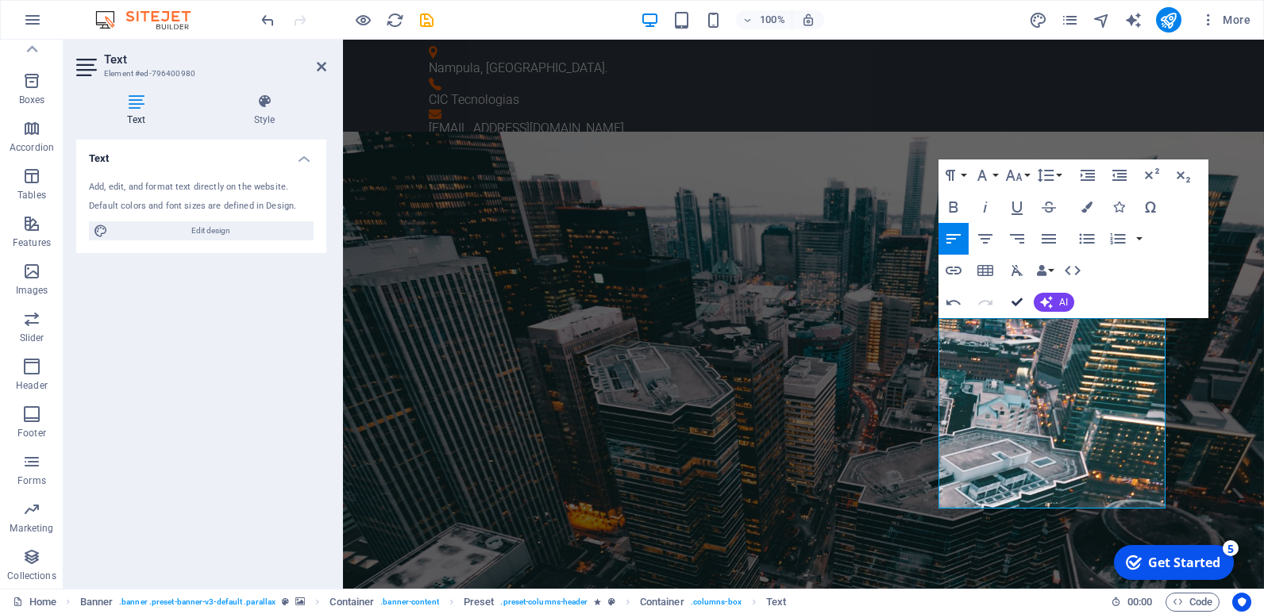
drag, startPoint x: 1016, startPoint y: 303, endPoint x: 952, endPoint y: 264, distance: 74.5
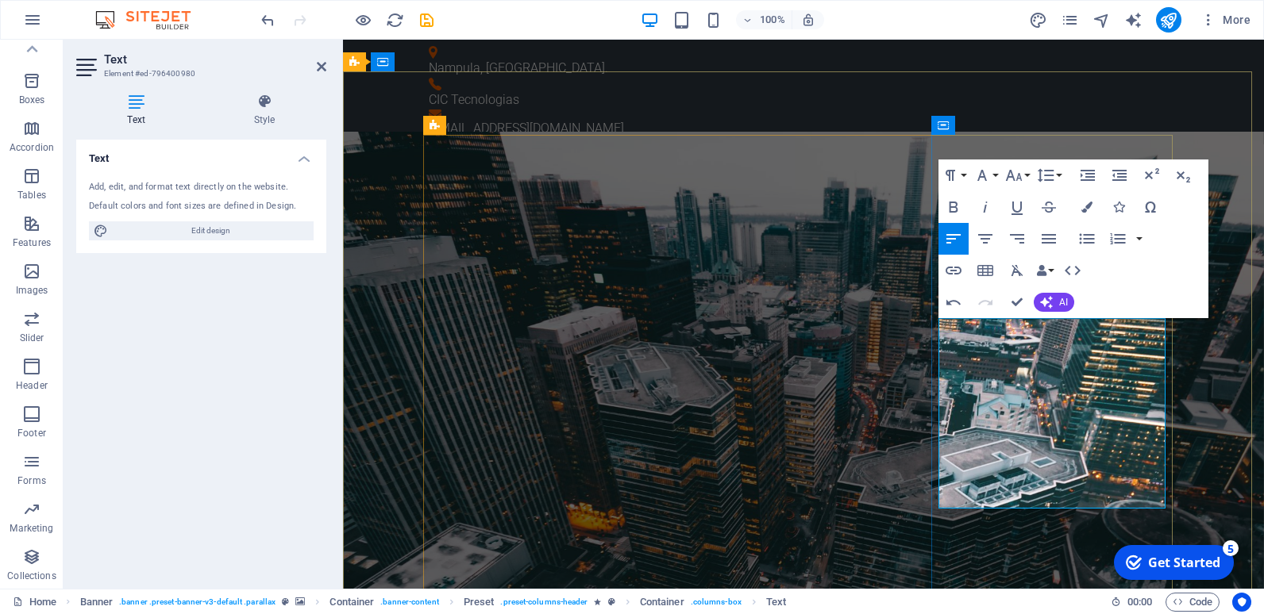
drag, startPoint x: 1124, startPoint y: 448, endPoint x: 943, endPoint y: 335, distance: 213.6
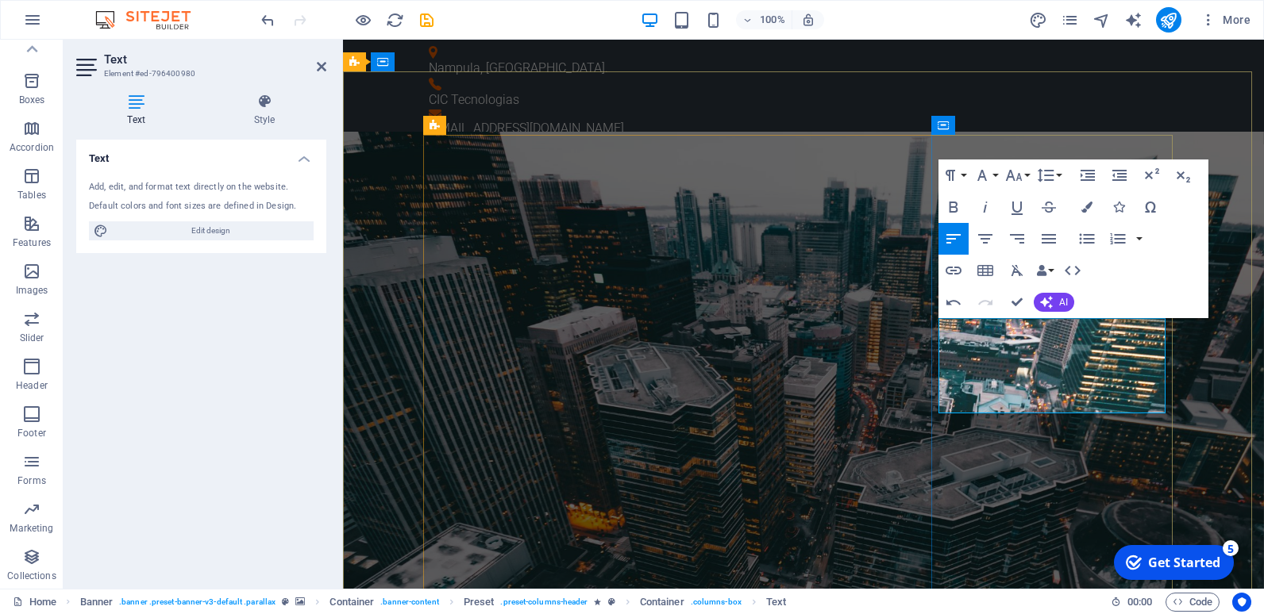
click at [945, 304] on icon "button" at bounding box center [953, 302] width 19 height 19
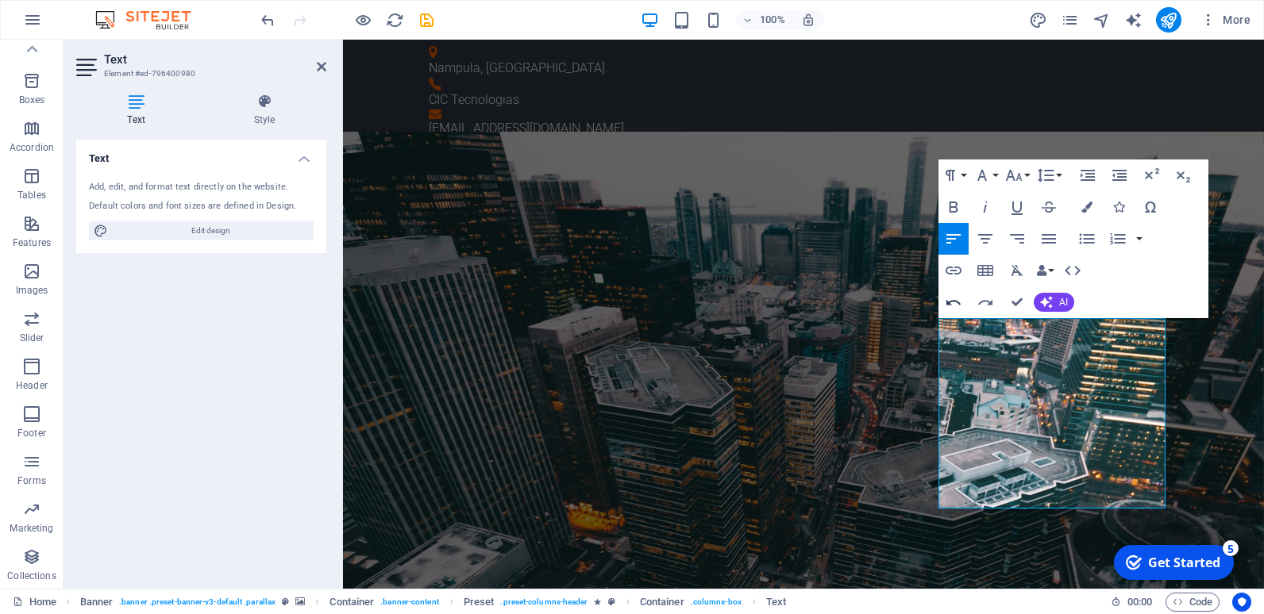
click at [946, 304] on icon "button" at bounding box center [953, 302] width 19 height 19
click at [946, 304] on icon "button" at bounding box center [953, 303] width 14 height 6
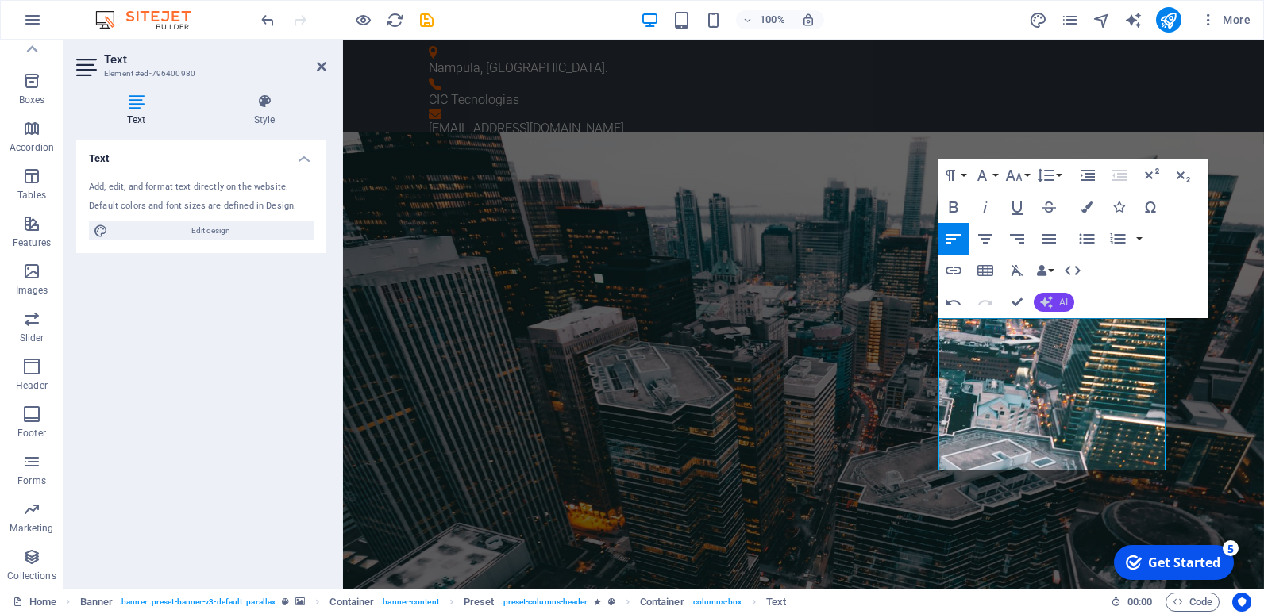
click at [1059, 307] on span "AI" at bounding box center [1063, 303] width 9 height 10
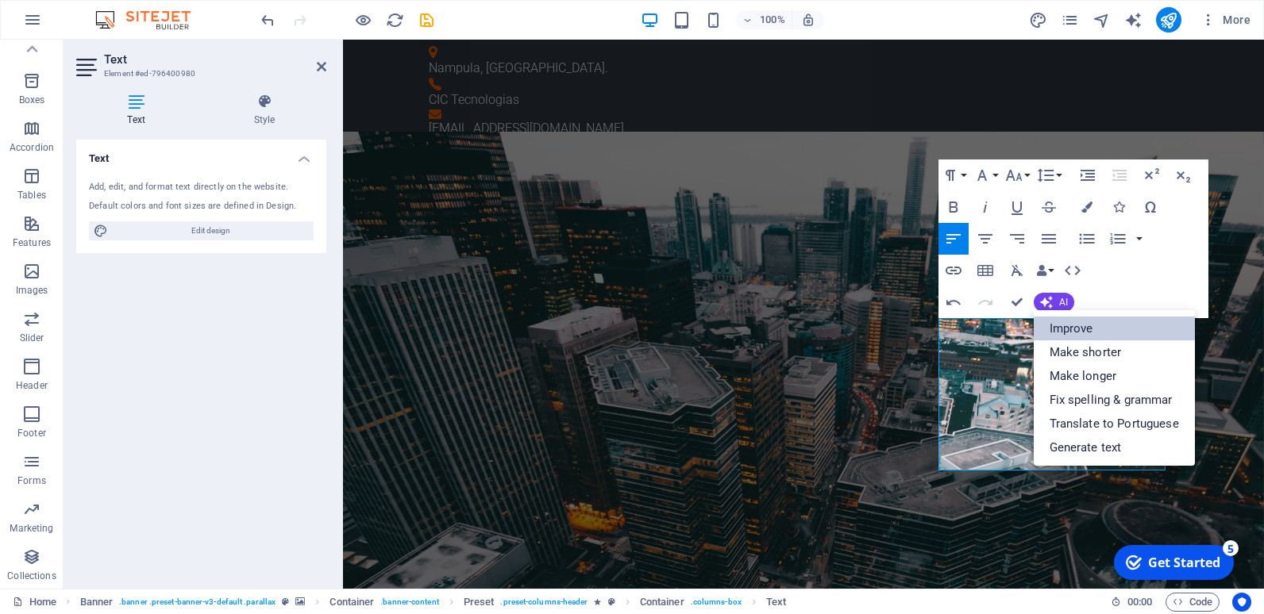
click at [1068, 326] on link "Improve" at bounding box center [1113, 329] width 161 height 24
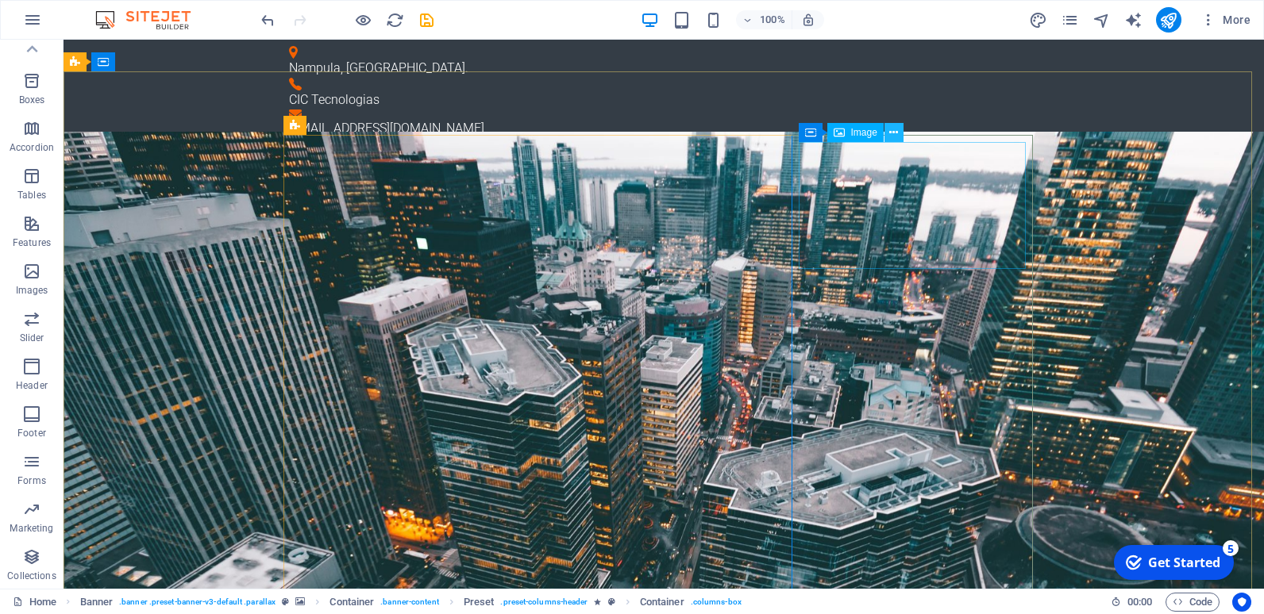
click at [896, 131] on icon at bounding box center [893, 133] width 9 height 17
click at [849, 133] on div "Image" at bounding box center [855, 132] width 56 height 19
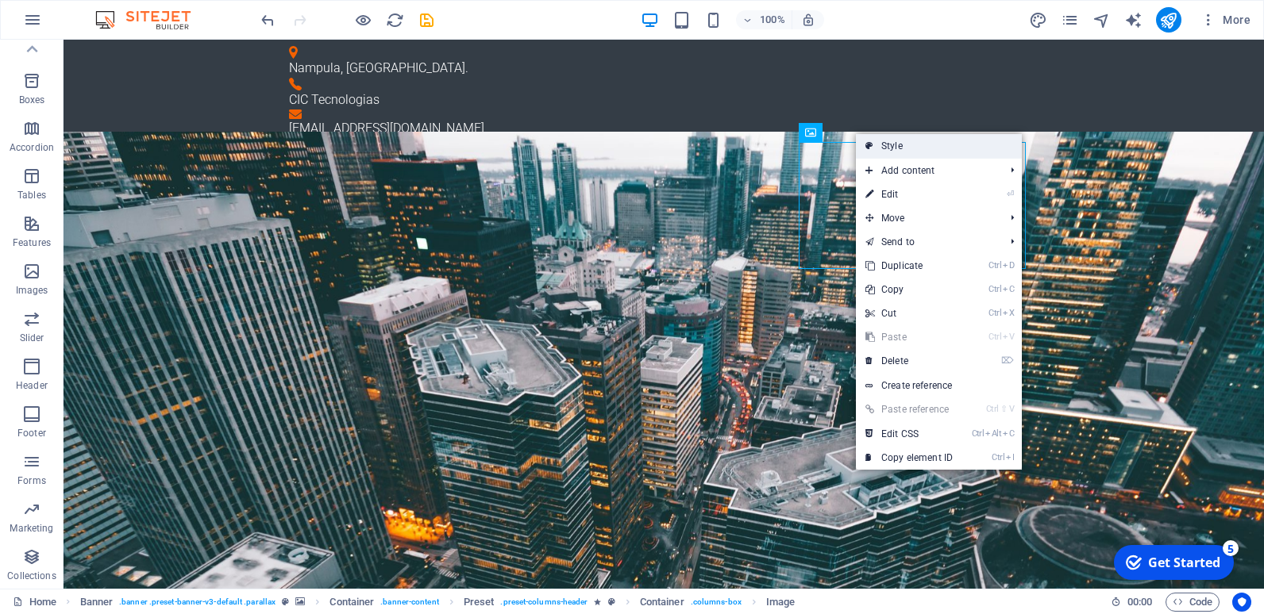
click at [889, 147] on link "Style" at bounding box center [939, 146] width 166 height 24
select select "px"
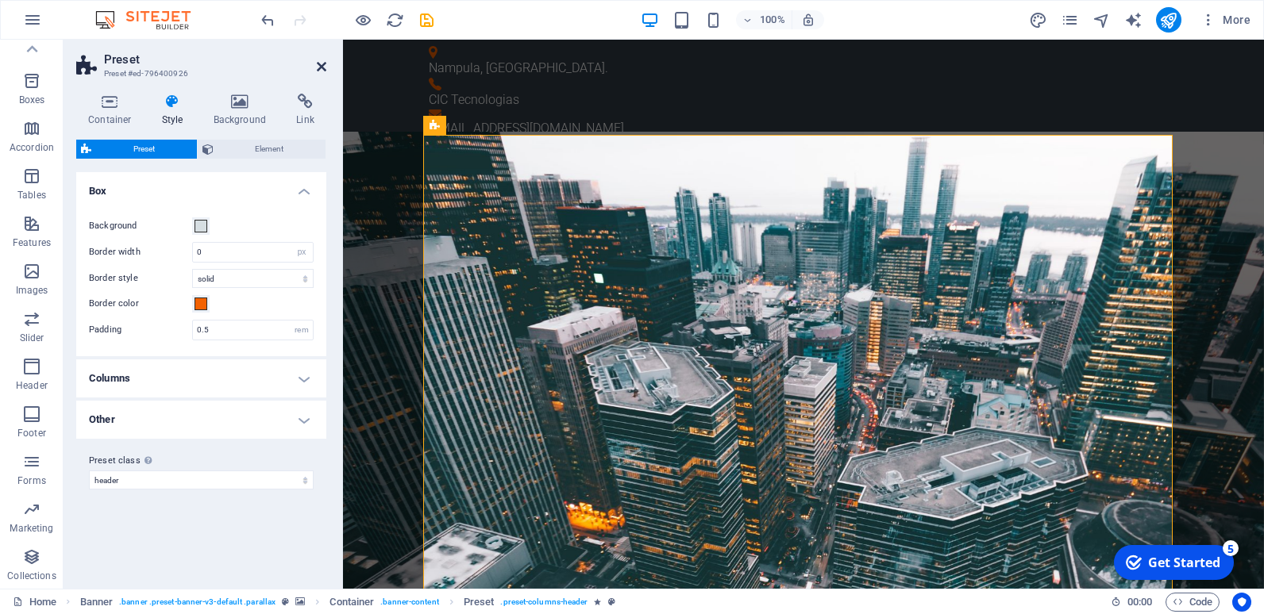
click at [320, 68] on icon at bounding box center [322, 66] width 10 height 13
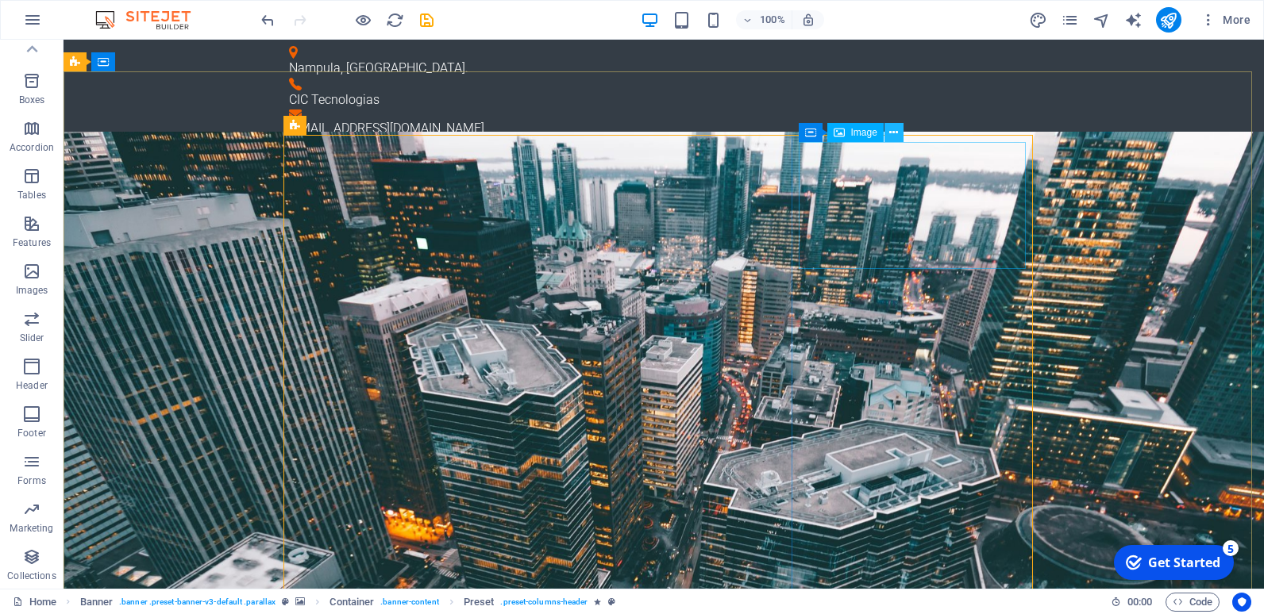
click at [898, 133] on icon at bounding box center [893, 133] width 9 height 17
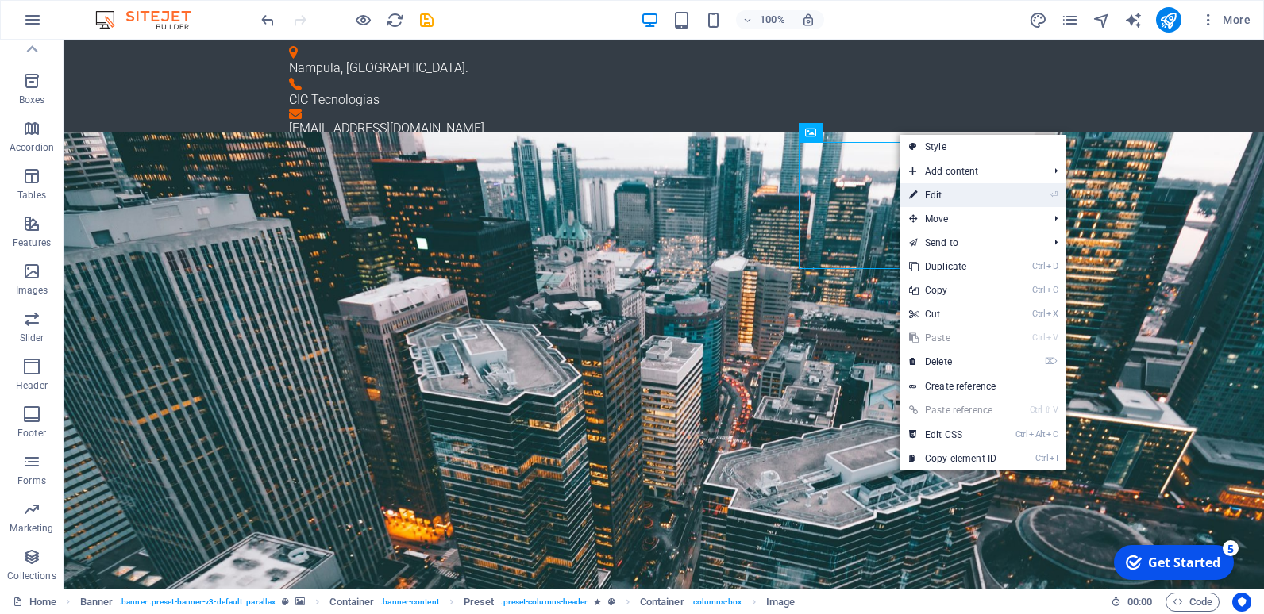
click at [933, 192] on link "⏎ Edit" at bounding box center [952, 195] width 106 height 24
select select "%"
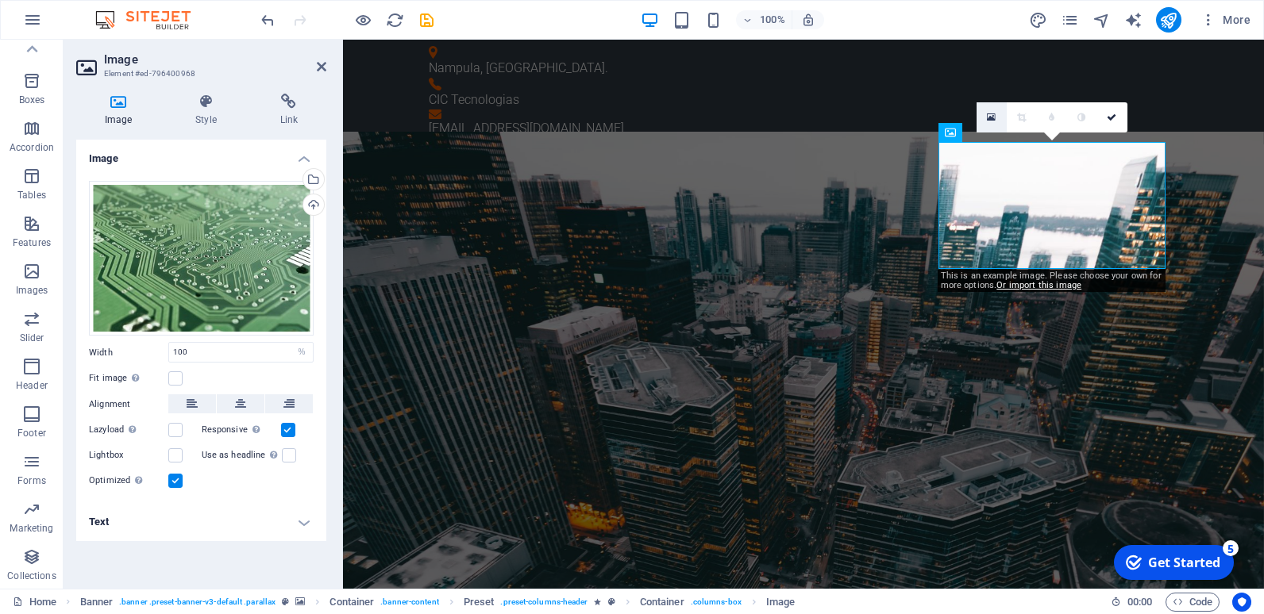
click at [993, 116] on icon at bounding box center [991, 117] width 9 height 11
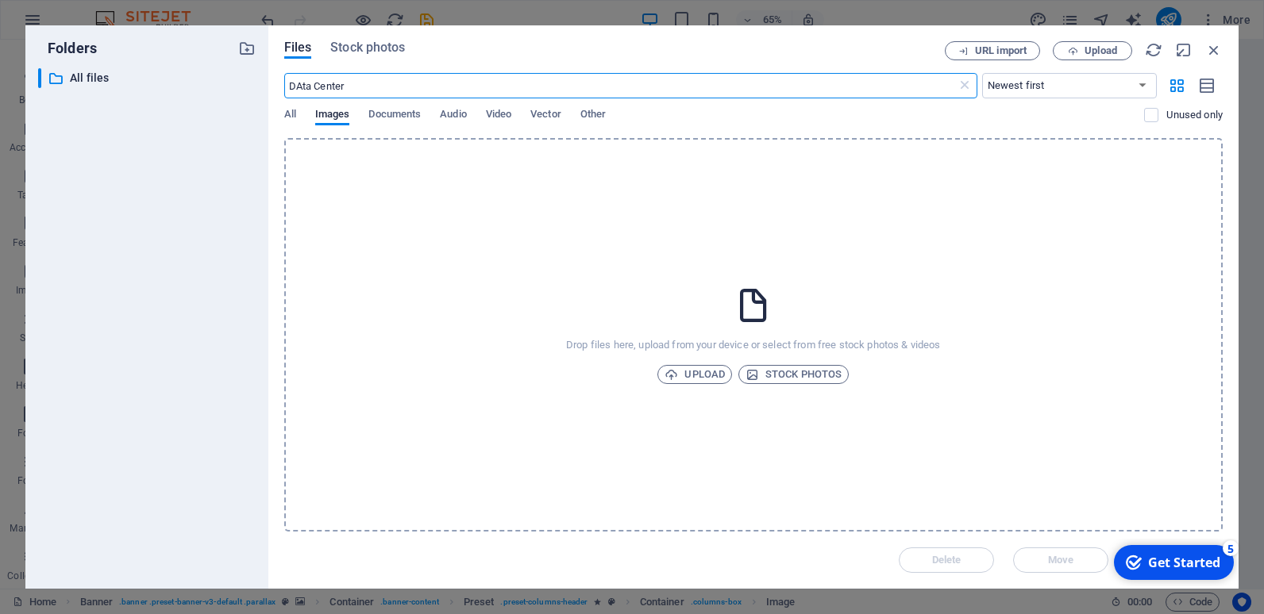
click at [304, 86] on input "DAta Center" at bounding box center [620, 85] width 672 height 25
click at [611, 90] on input "Data Center" at bounding box center [620, 85] width 672 height 25
type input "Data Center"
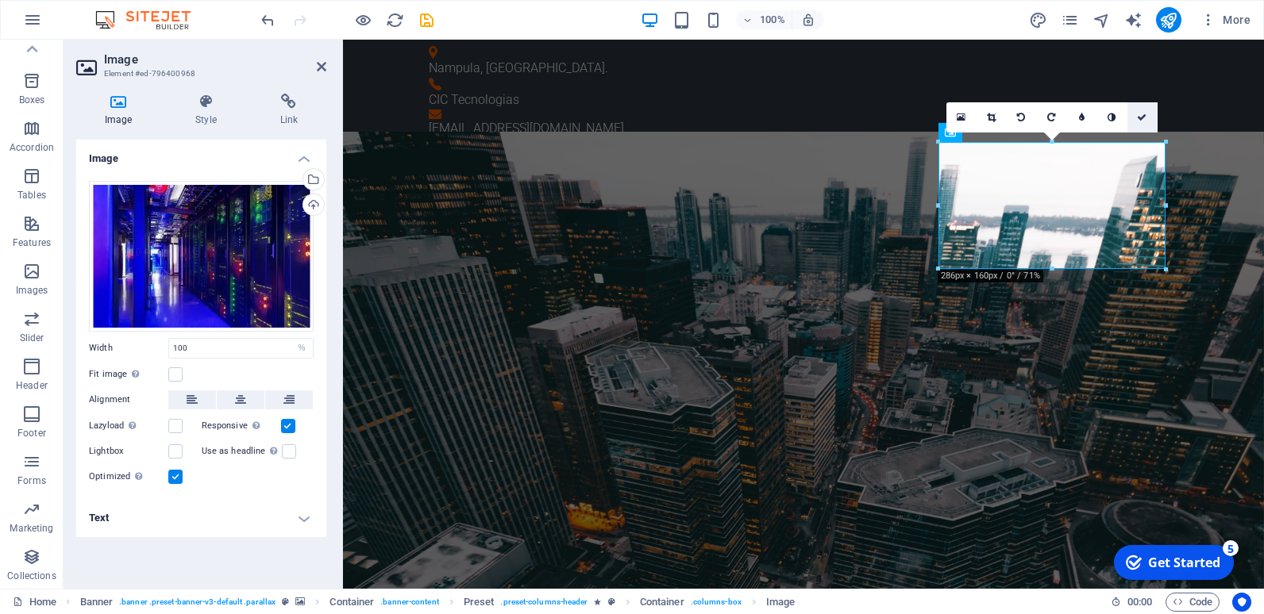
drag, startPoint x: 1140, startPoint y: 116, endPoint x: 1080, endPoint y: 88, distance: 65.7
click at [1140, 116] on icon at bounding box center [1142, 118] width 10 height 10
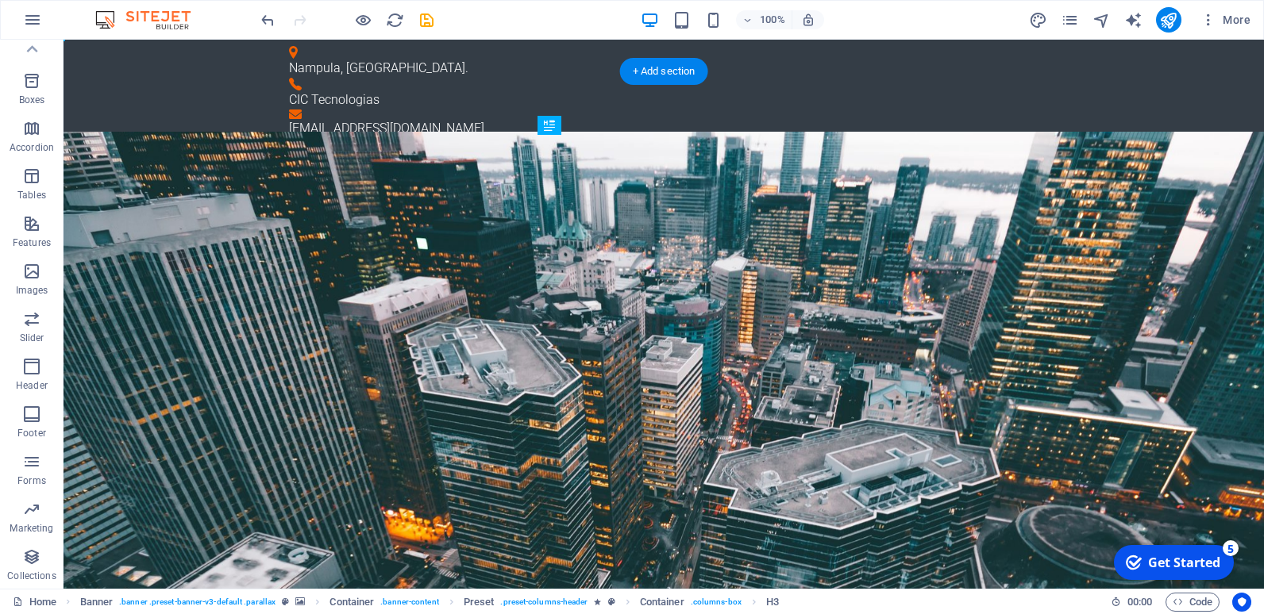
drag, startPoint x: 682, startPoint y: 287, endPoint x: 682, endPoint y: 270, distance: 17.5
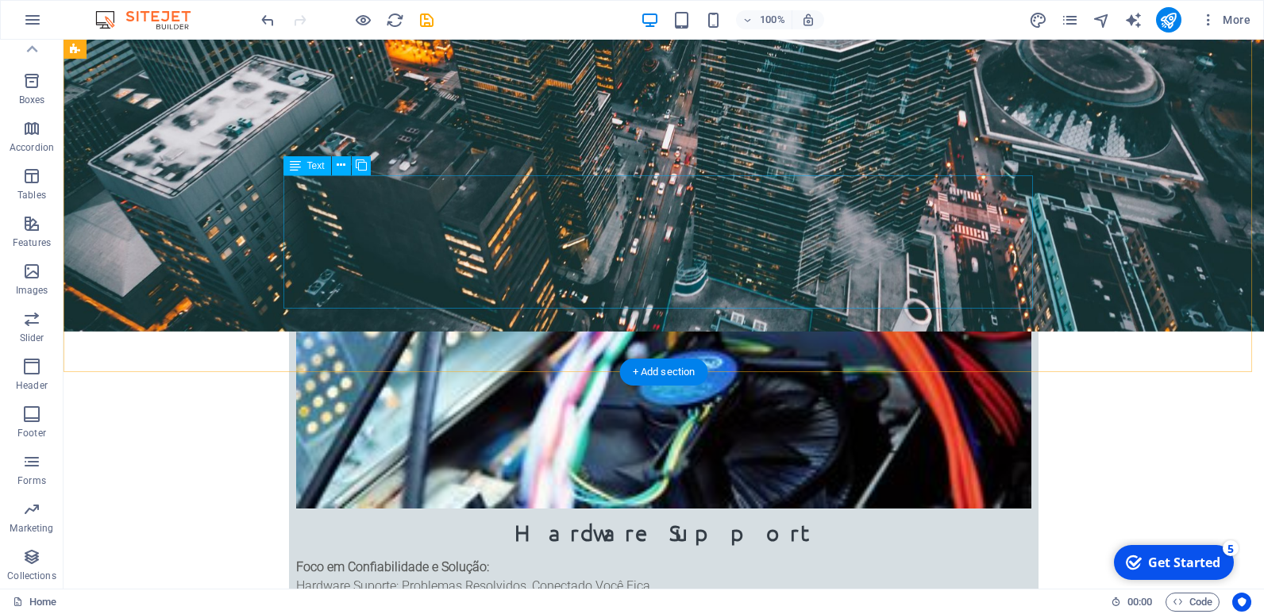
scroll to position [794, 0]
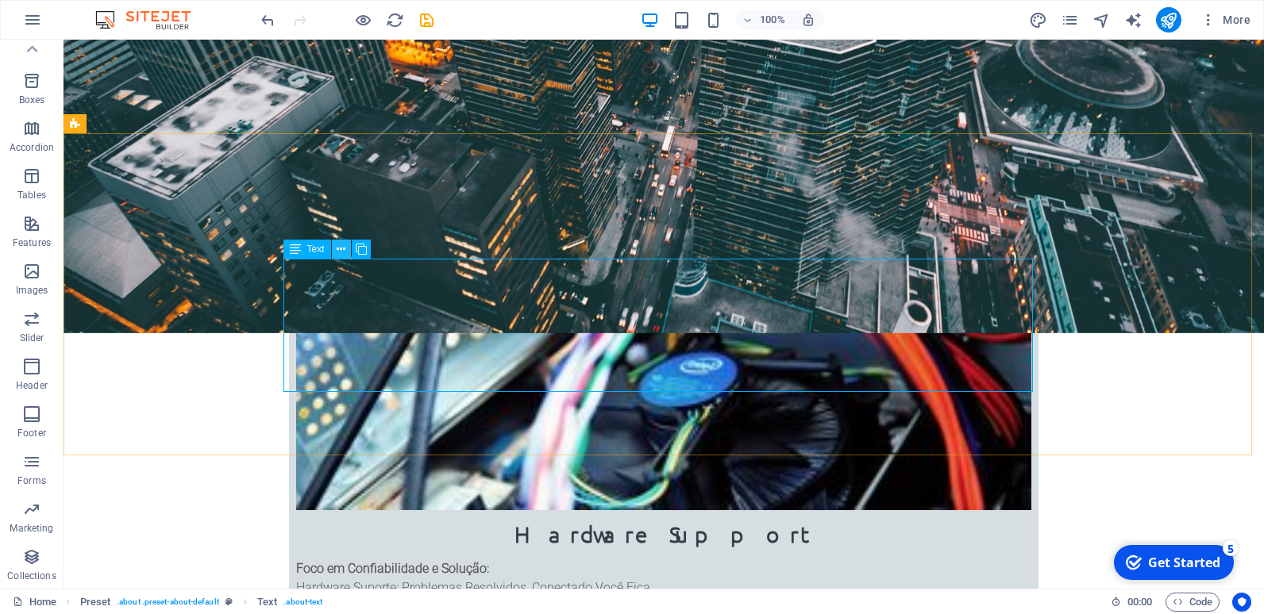
click at [344, 250] on icon at bounding box center [341, 249] width 9 height 17
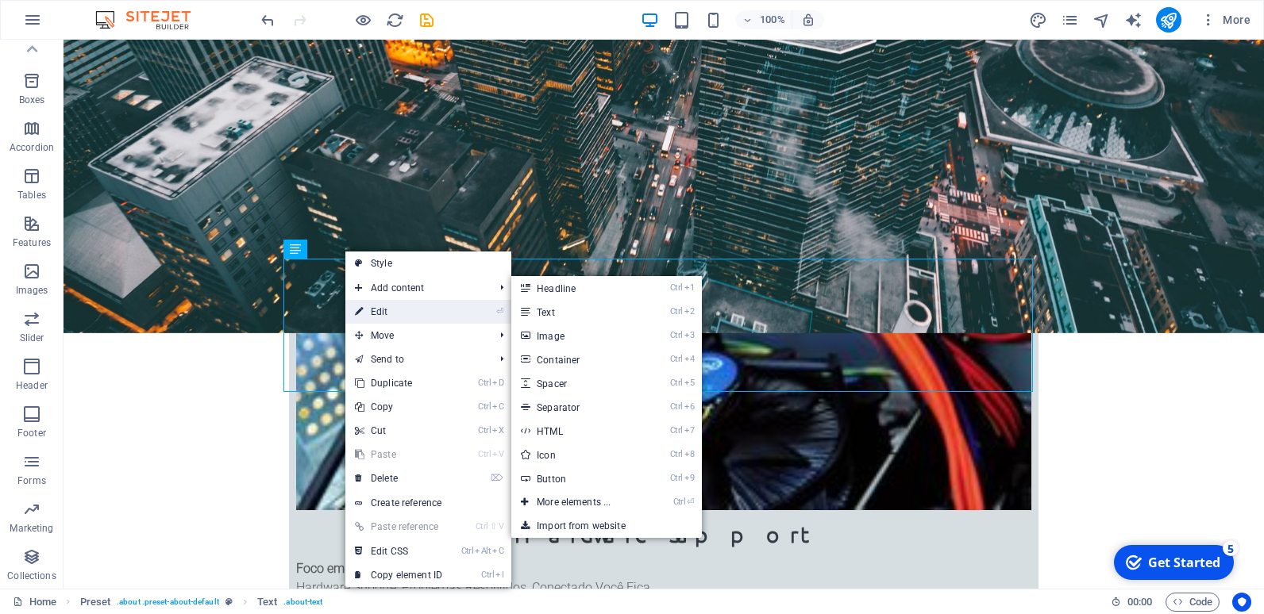
click at [390, 315] on link "⏎ Edit" at bounding box center [398, 312] width 106 height 24
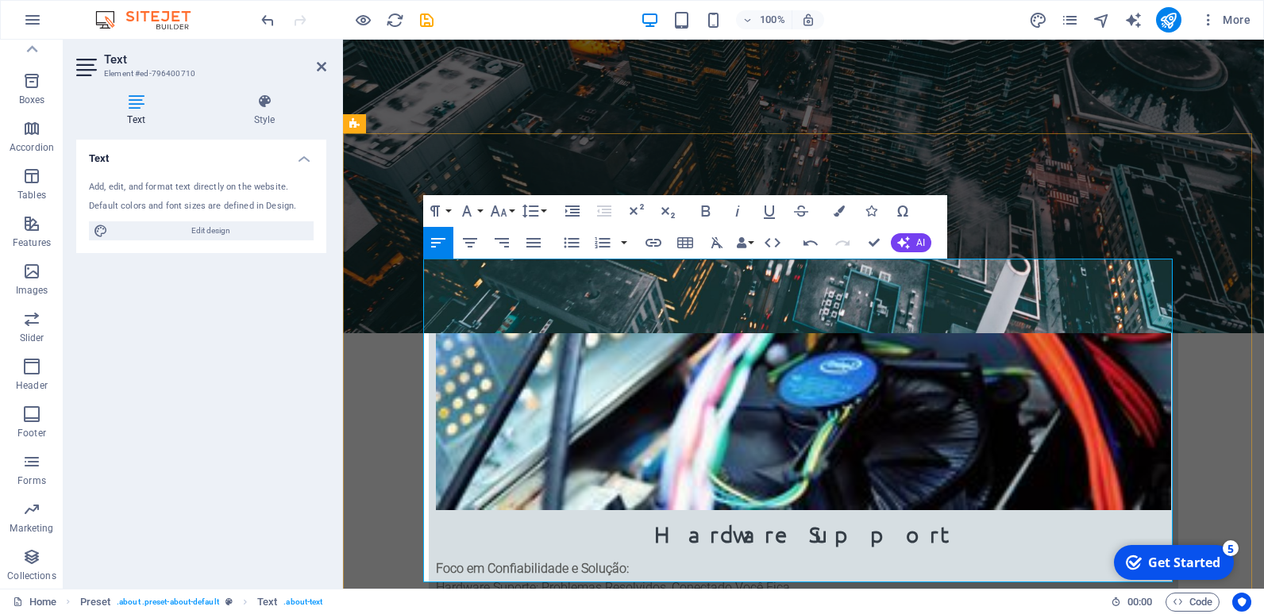
drag, startPoint x: 617, startPoint y: 375, endPoint x: 421, endPoint y: 374, distance: 196.0
click at [513, 215] on button "Font Size" at bounding box center [502, 211] width 30 height 32
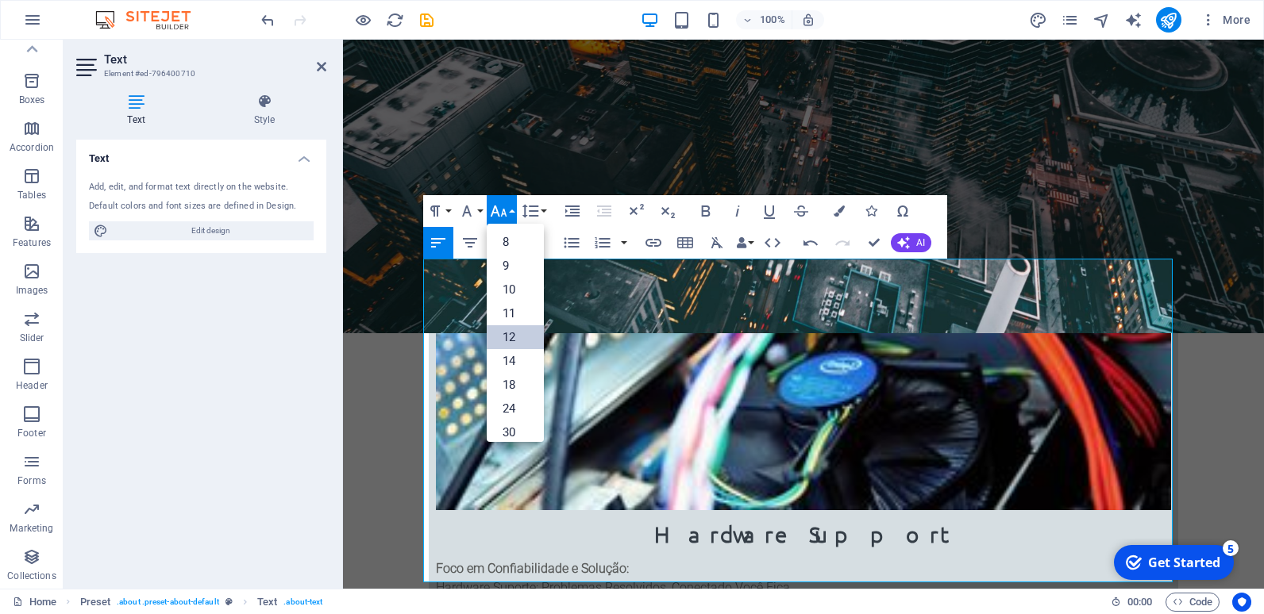
click at [507, 335] on link "12" at bounding box center [515, 337] width 57 height 24
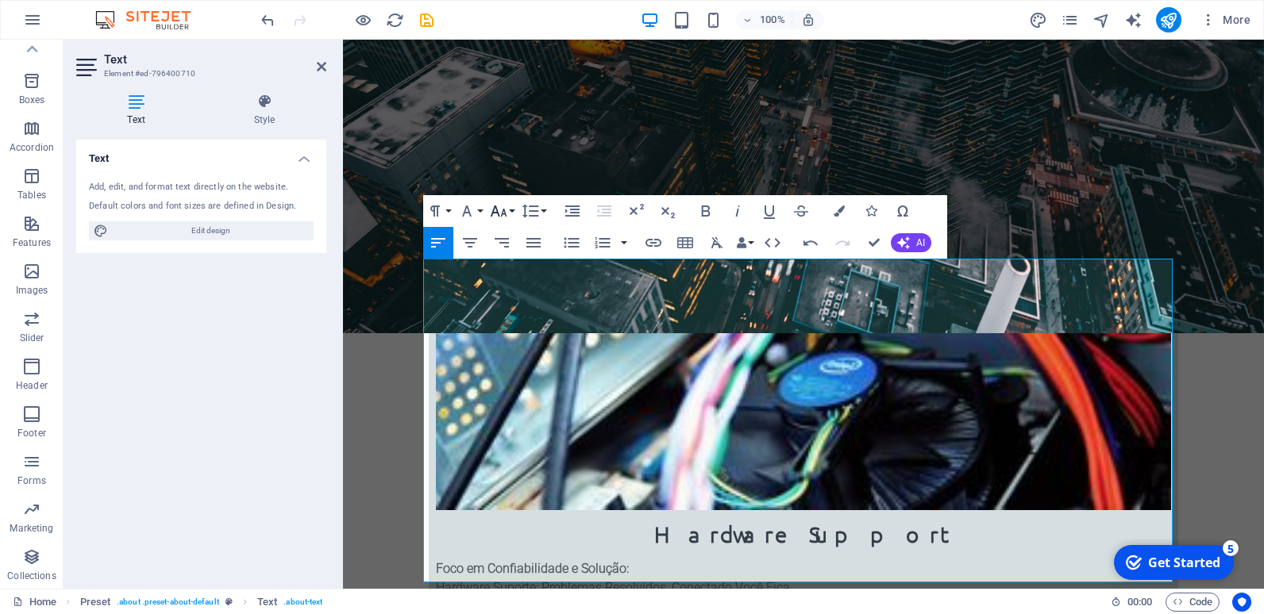
click at [508, 210] on button "Font Size" at bounding box center [502, 211] width 30 height 32
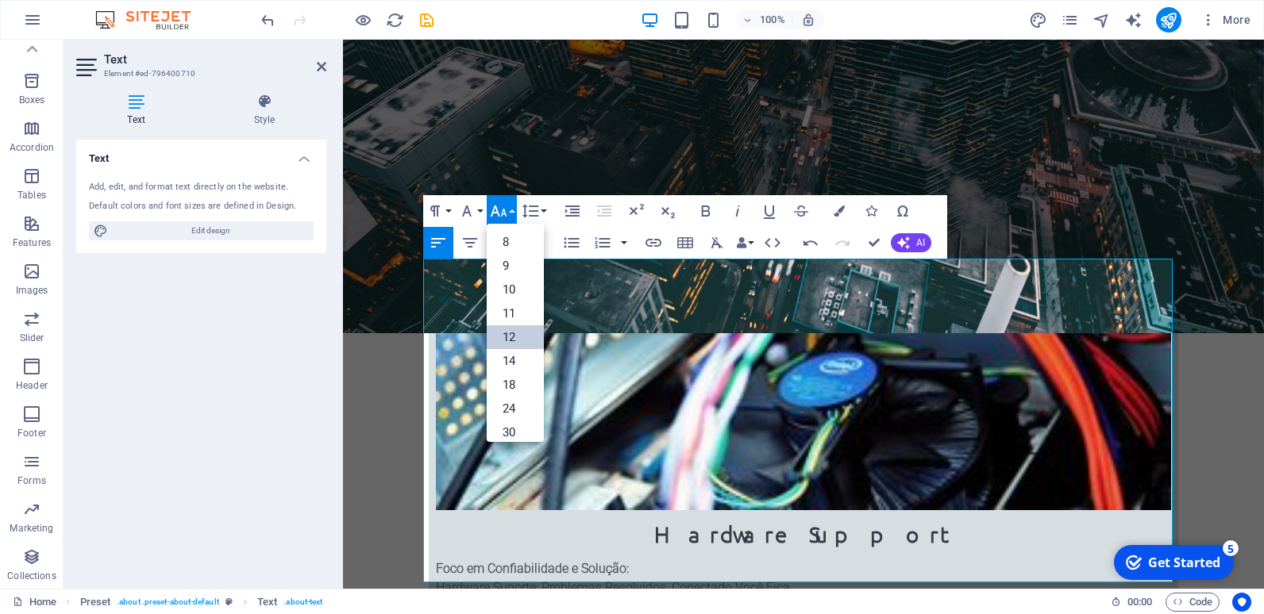
scroll to position [113, 0]
click at [510, 269] on link "18" at bounding box center [515, 272] width 57 height 24
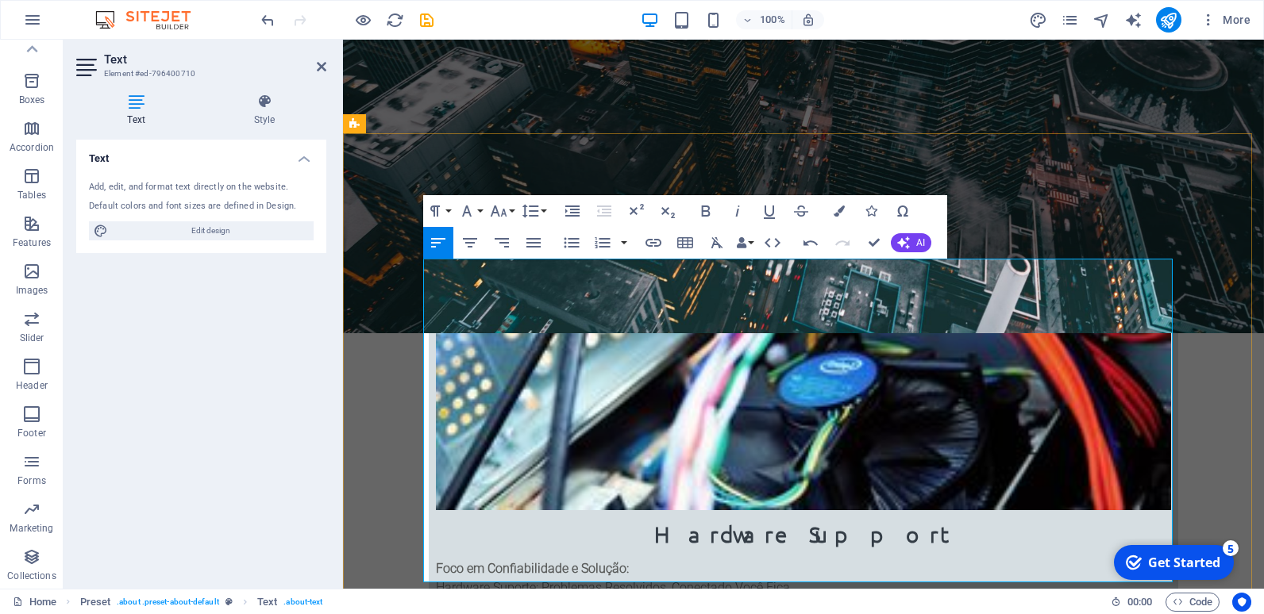
drag, startPoint x: 611, startPoint y: 471, endPoint x: 429, endPoint y: 469, distance: 181.8
click at [503, 214] on icon "button" at bounding box center [498, 211] width 19 height 19
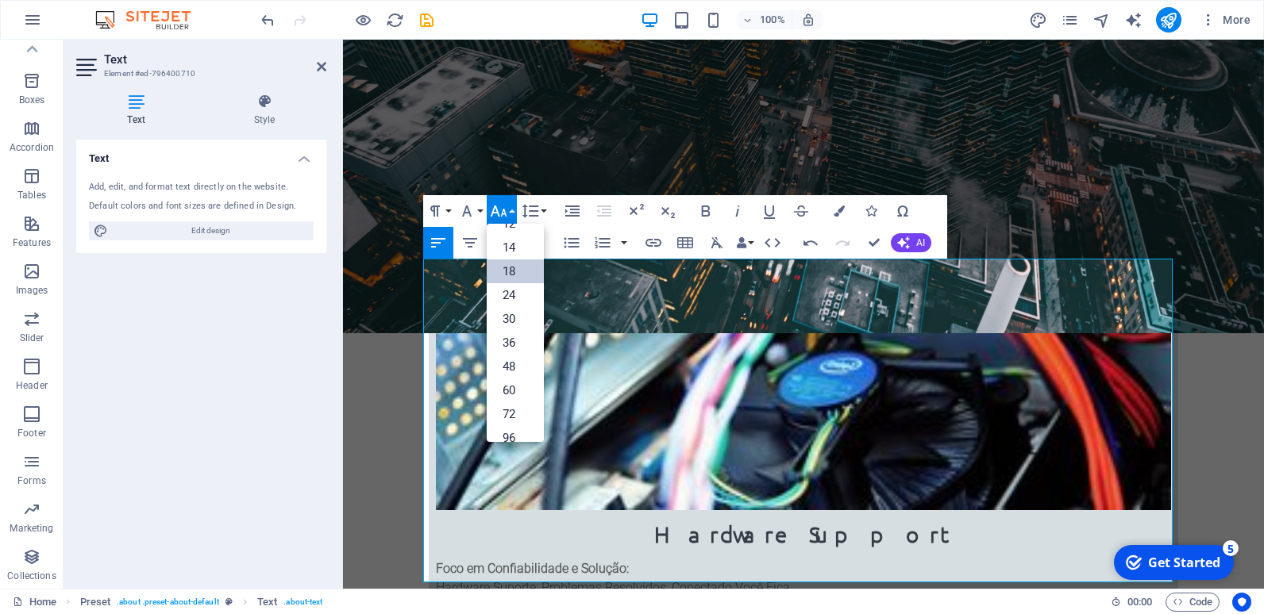
click at [508, 277] on link "18" at bounding box center [515, 272] width 57 height 24
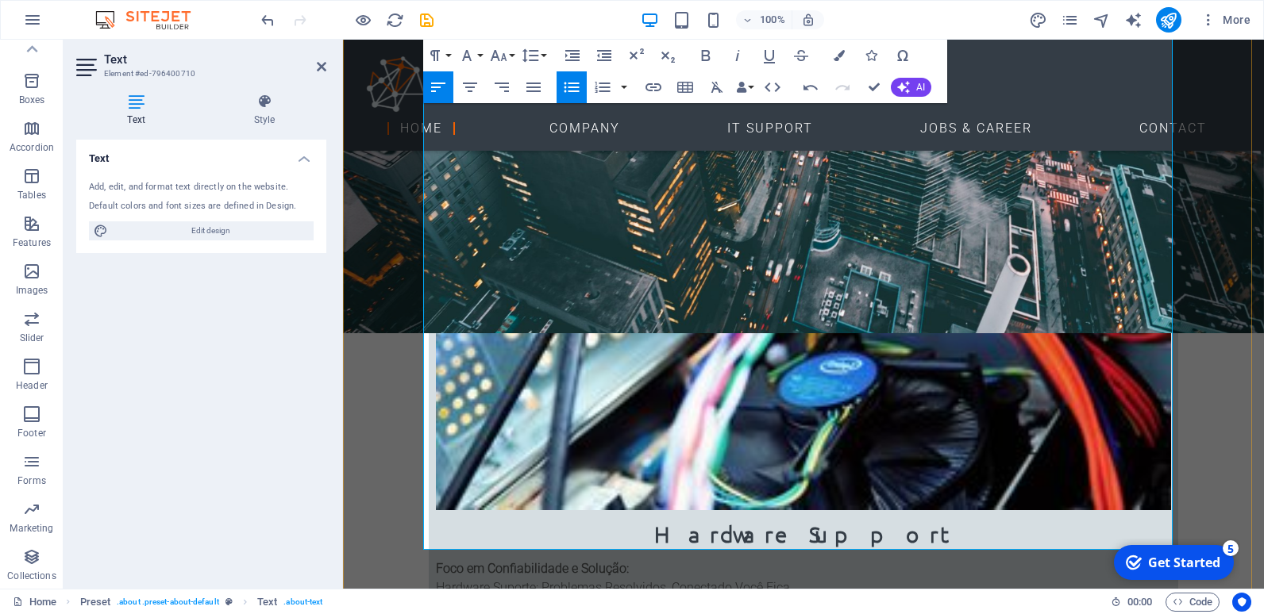
scroll to position [1111, 0]
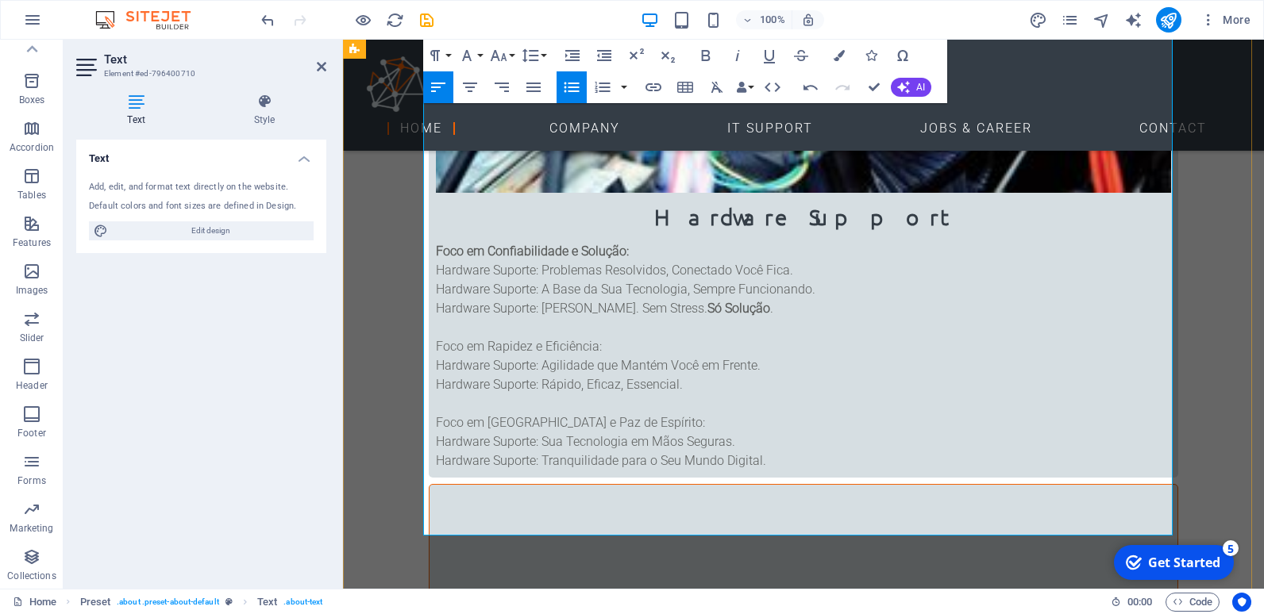
drag, startPoint x: 602, startPoint y: 248, endPoint x: 435, endPoint y: 246, distance: 167.5
click at [505, 56] on icon "button" at bounding box center [498, 55] width 19 height 19
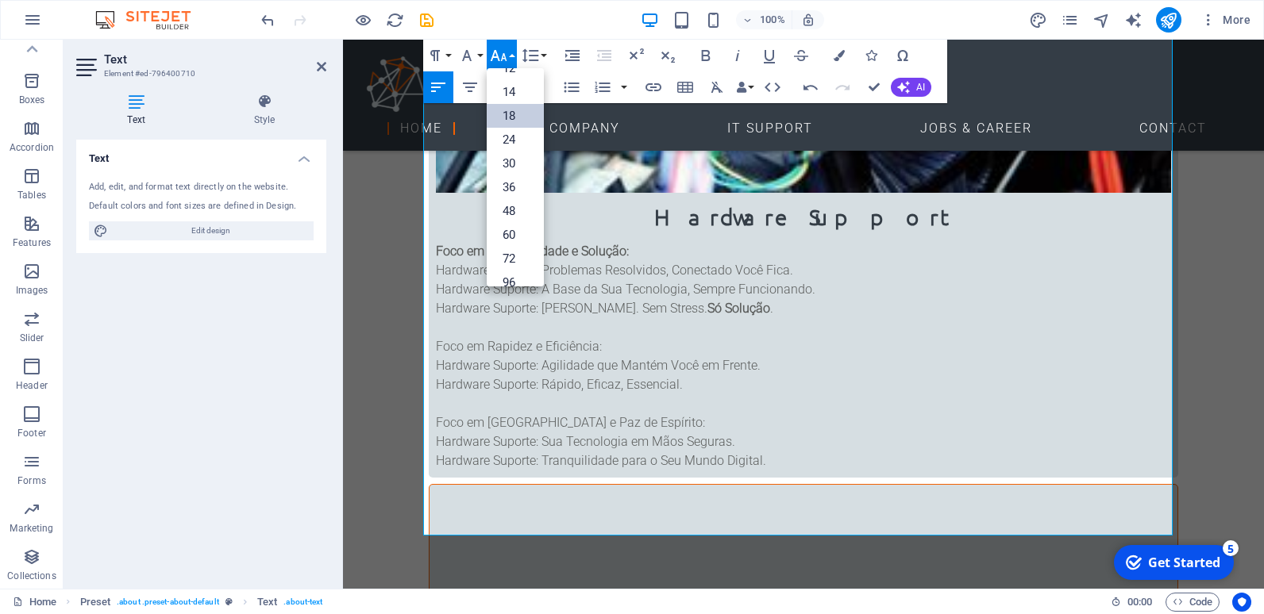
click at [508, 113] on link "18" at bounding box center [515, 116] width 57 height 24
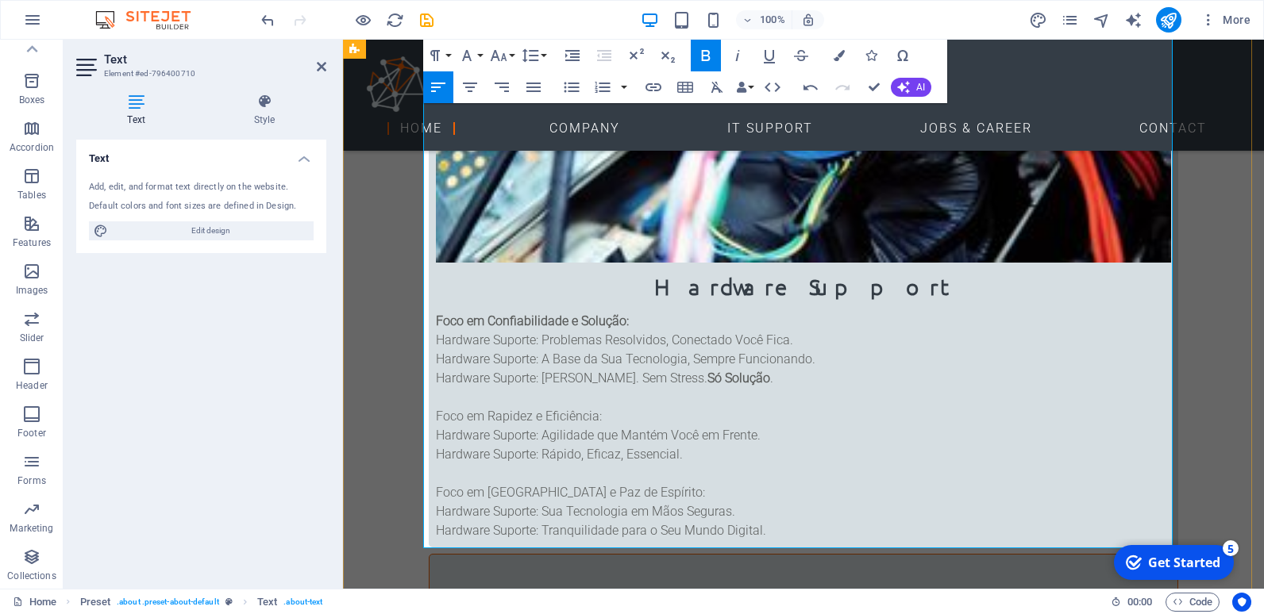
scroll to position [1032, 0]
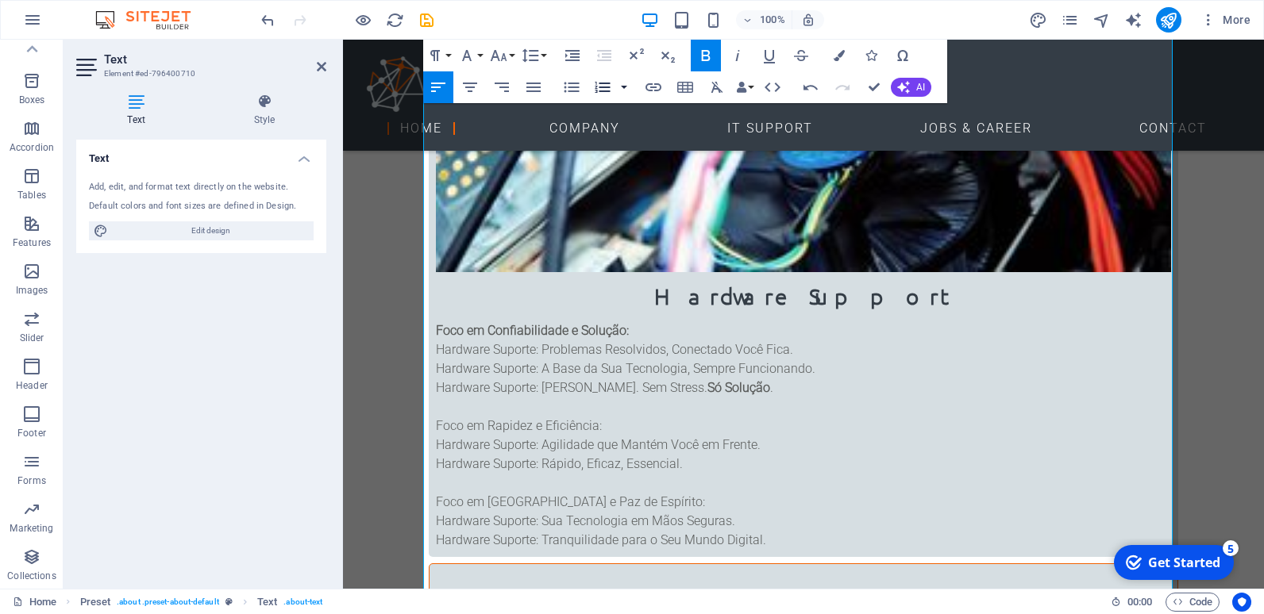
click at [622, 87] on button "button" at bounding box center [623, 87] width 13 height 32
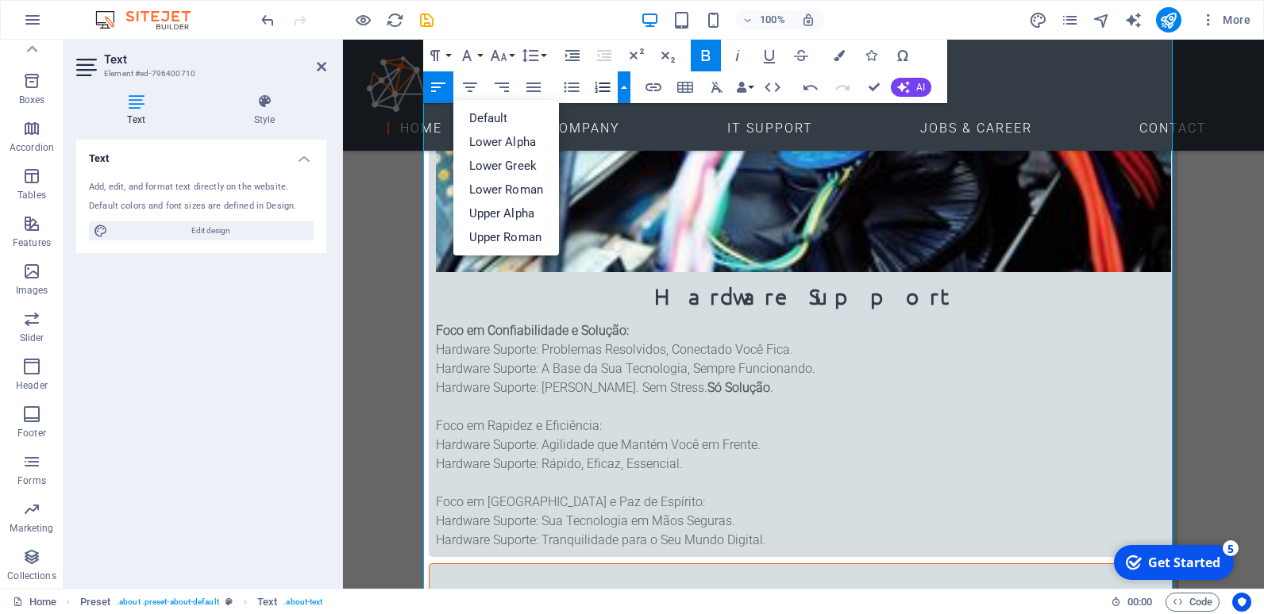
click at [622, 87] on button "button" at bounding box center [623, 87] width 13 height 32
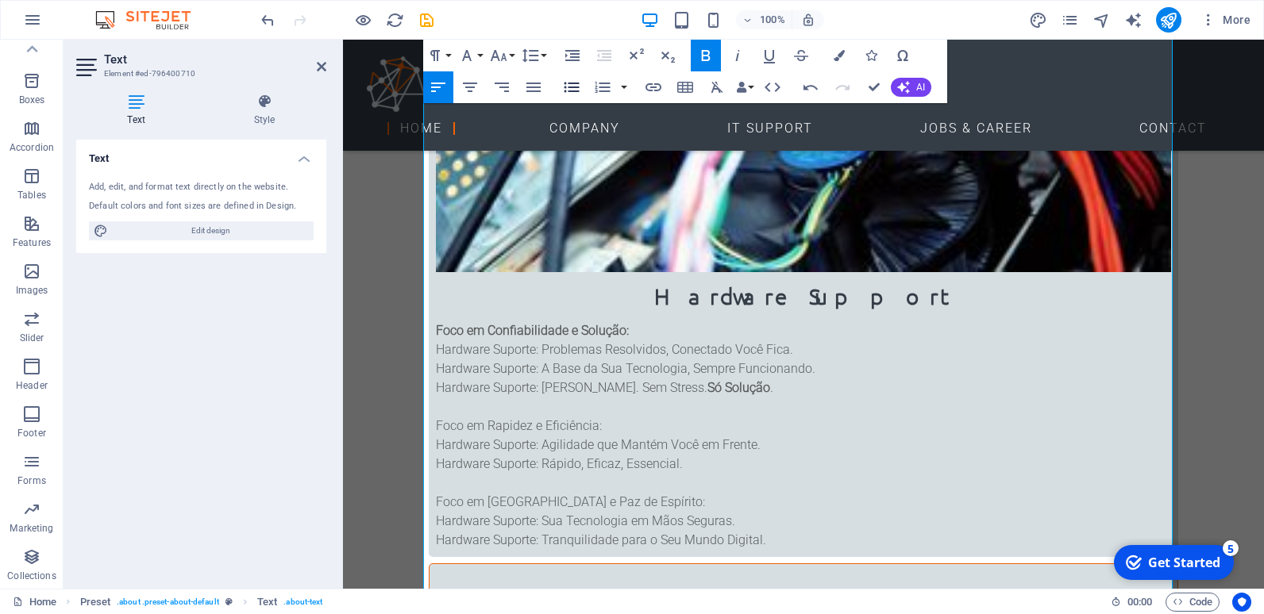
click at [574, 87] on icon "button" at bounding box center [571, 88] width 15 height 10
click at [566, 84] on icon "button" at bounding box center [571, 87] width 19 height 19
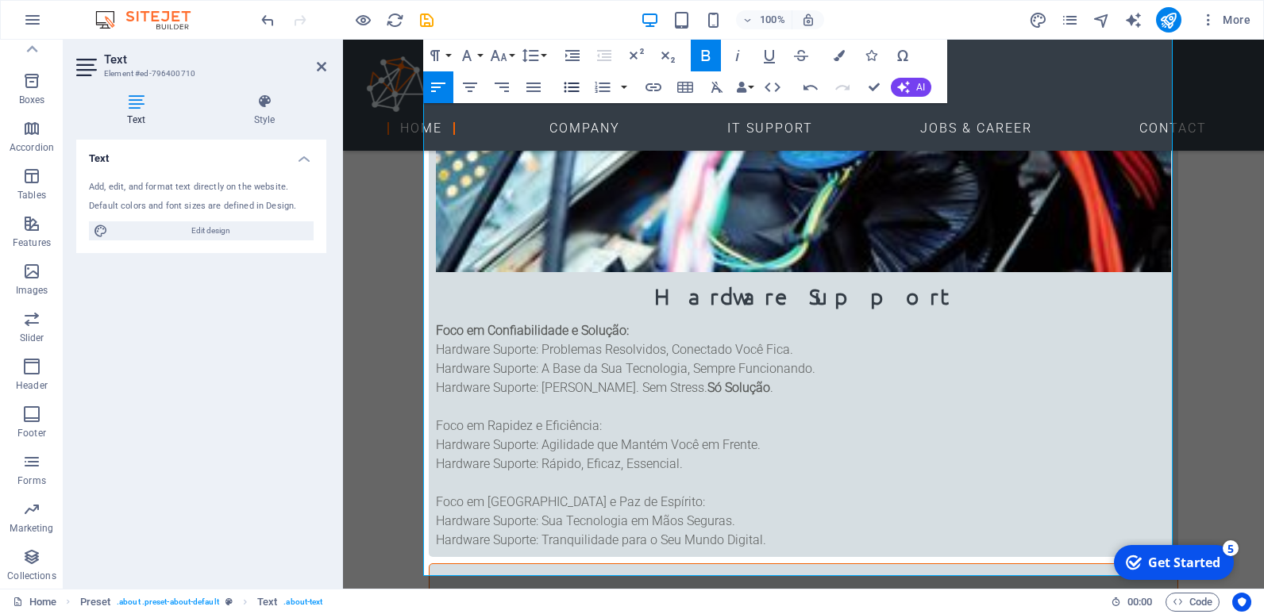
click at [566, 84] on icon "button" at bounding box center [571, 87] width 19 height 19
click at [568, 83] on icon "button" at bounding box center [571, 88] width 15 height 10
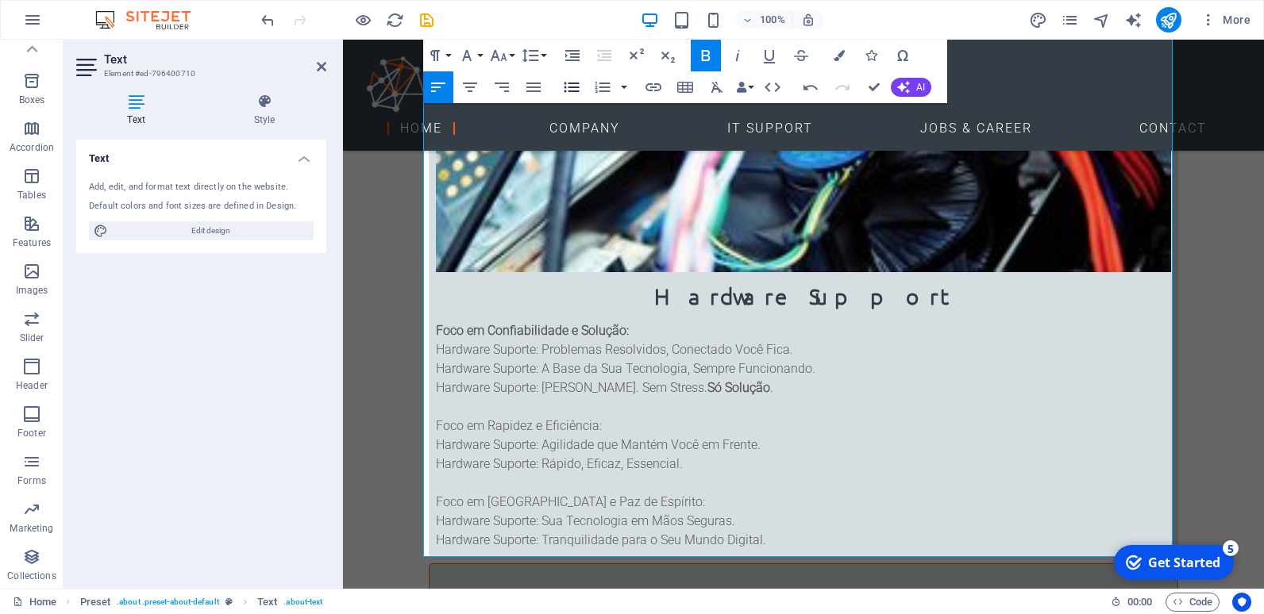
click at [568, 83] on icon "button" at bounding box center [571, 88] width 15 height 10
click at [569, 83] on icon "button" at bounding box center [571, 88] width 15 height 10
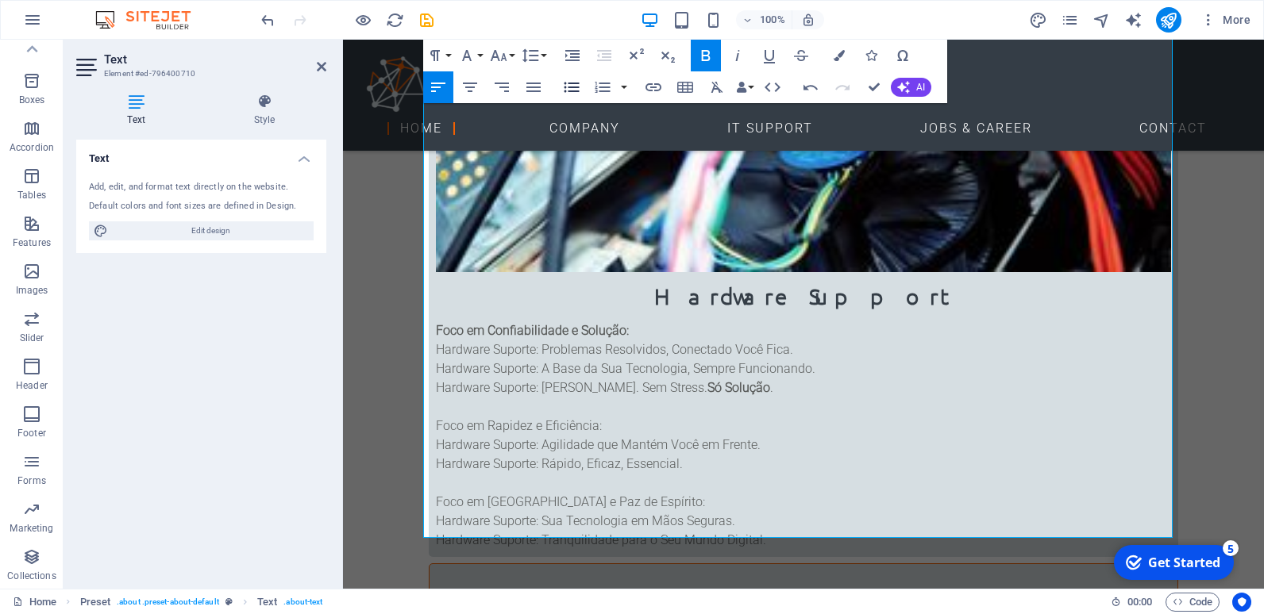
click at [569, 83] on icon "button" at bounding box center [571, 88] width 15 height 10
click at [566, 85] on icon "button" at bounding box center [571, 87] width 19 height 19
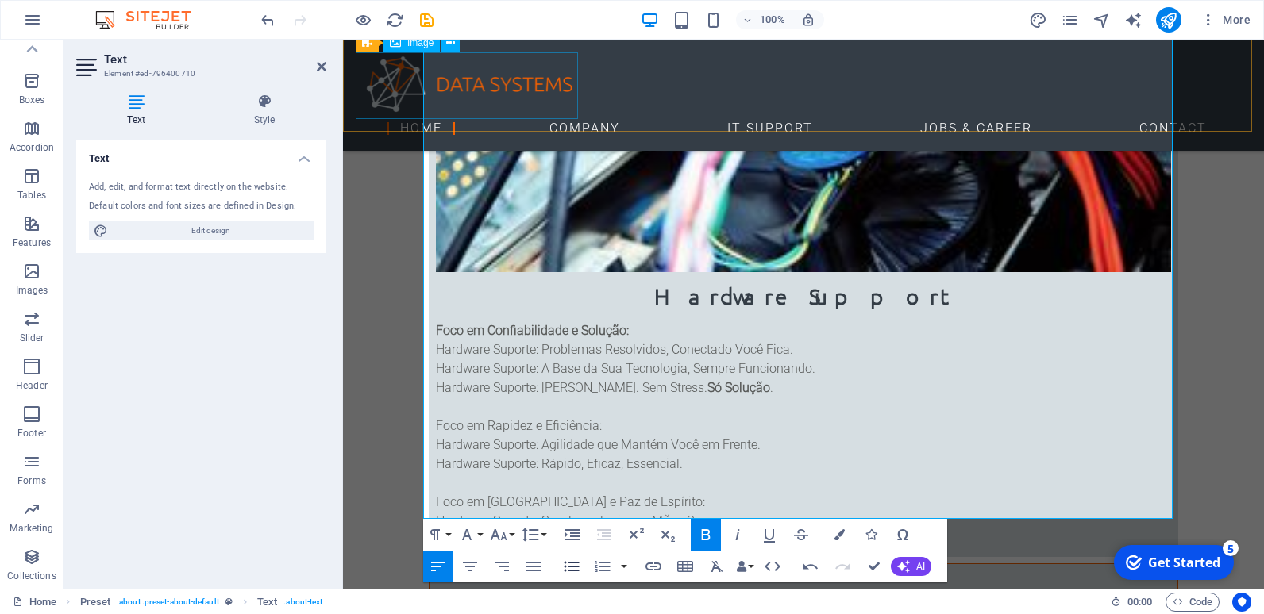
click at [566, 85] on figure at bounding box center [803, 85] width 895 height 67
select select "px"
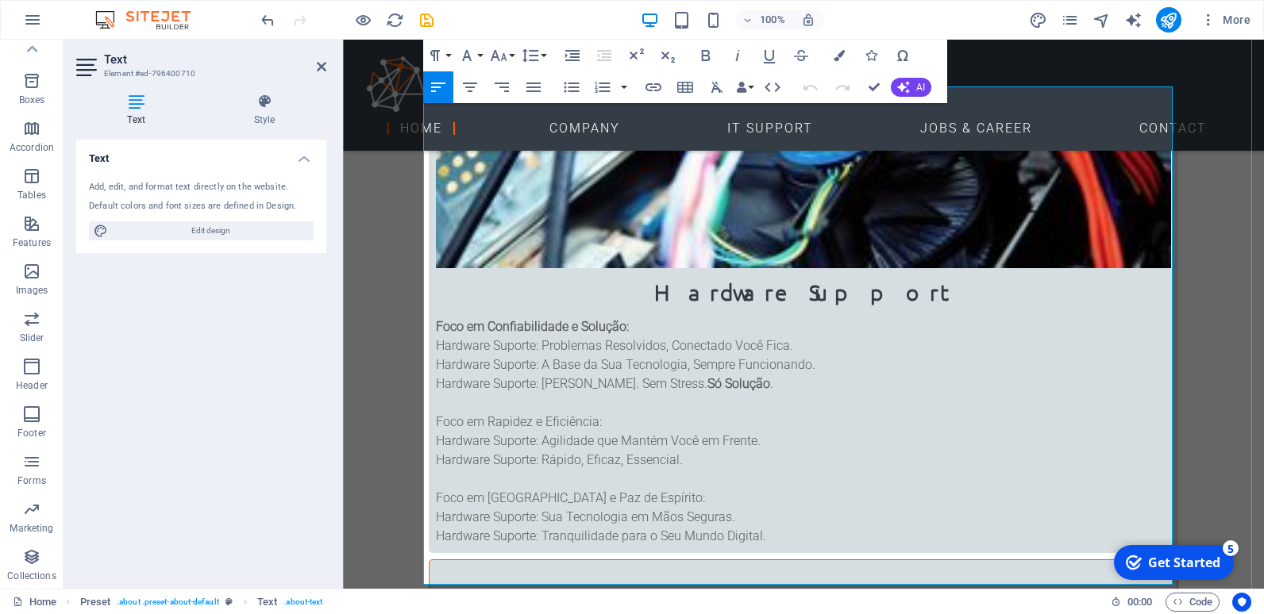
scroll to position [1056, 0]
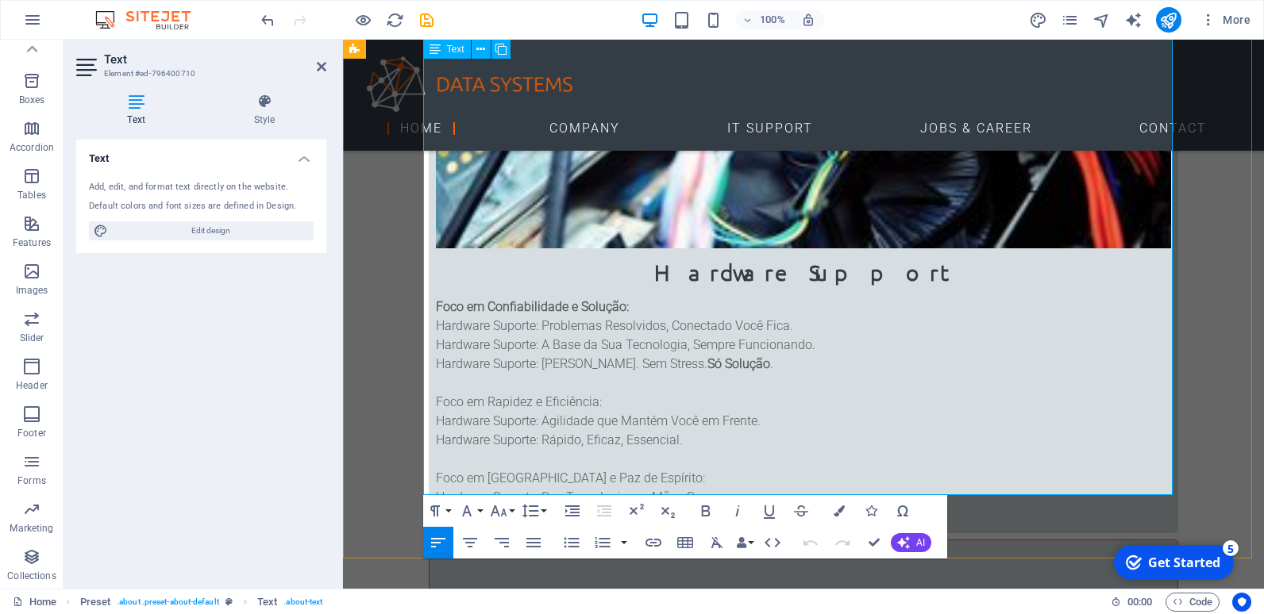
click at [567, 539] on icon "button" at bounding box center [571, 542] width 15 height 10
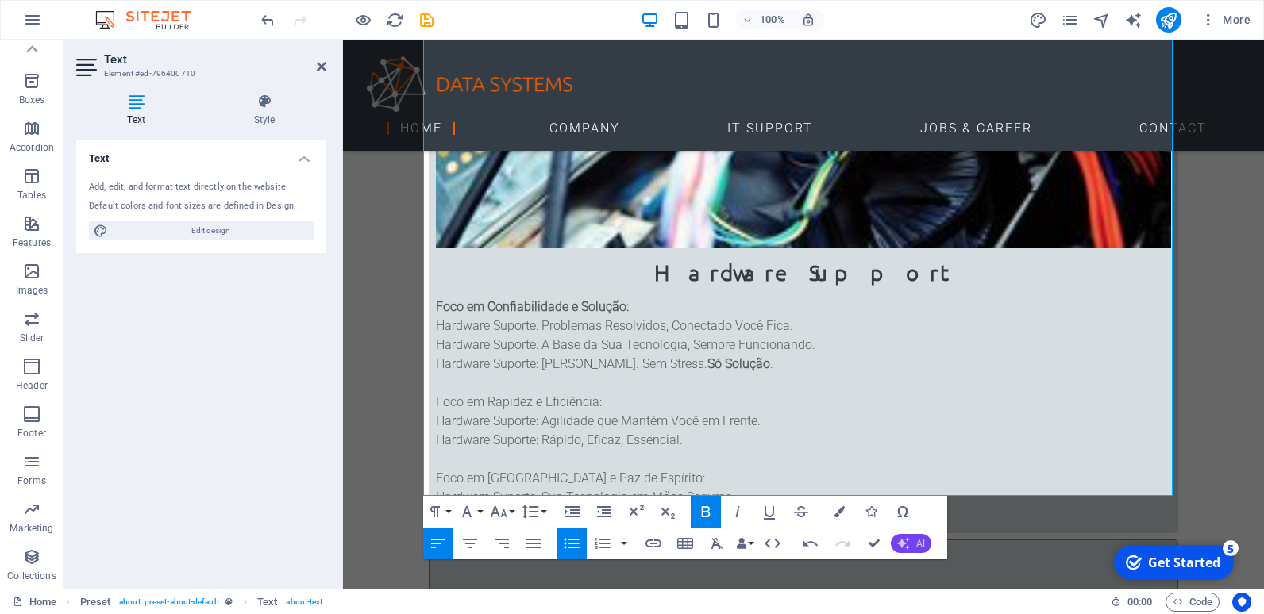
click at [900, 542] on icon "button" at bounding box center [903, 543] width 13 height 13
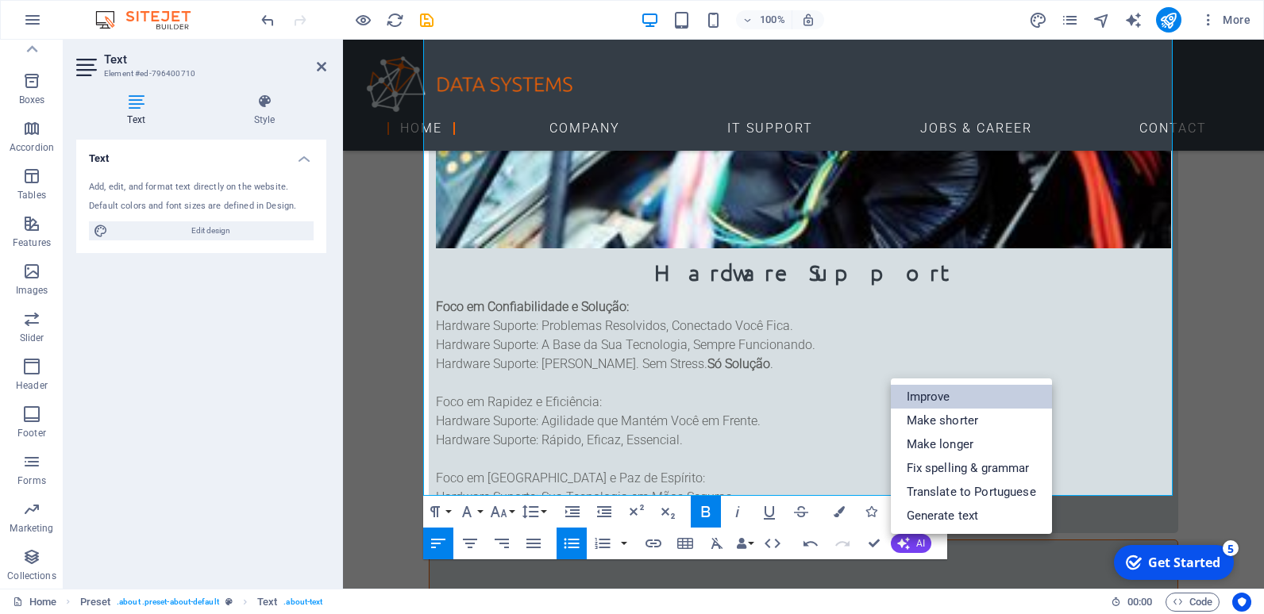
click at [943, 398] on link "Improve" at bounding box center [971, 397] width 161 height 24
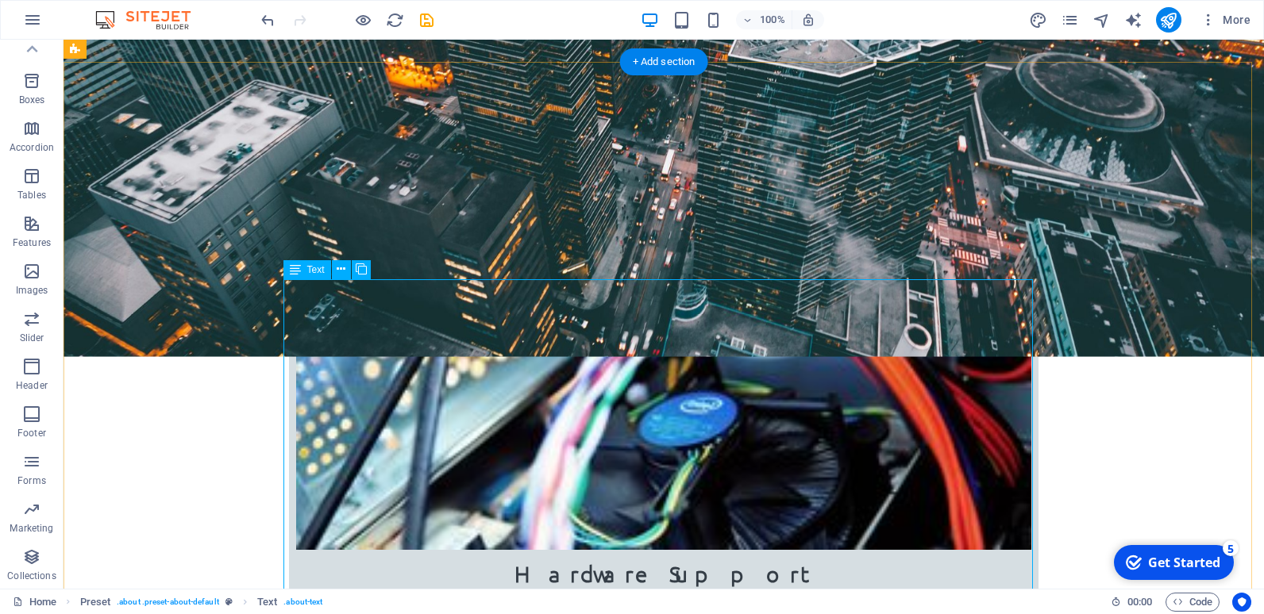
scroll to position [753, 0]
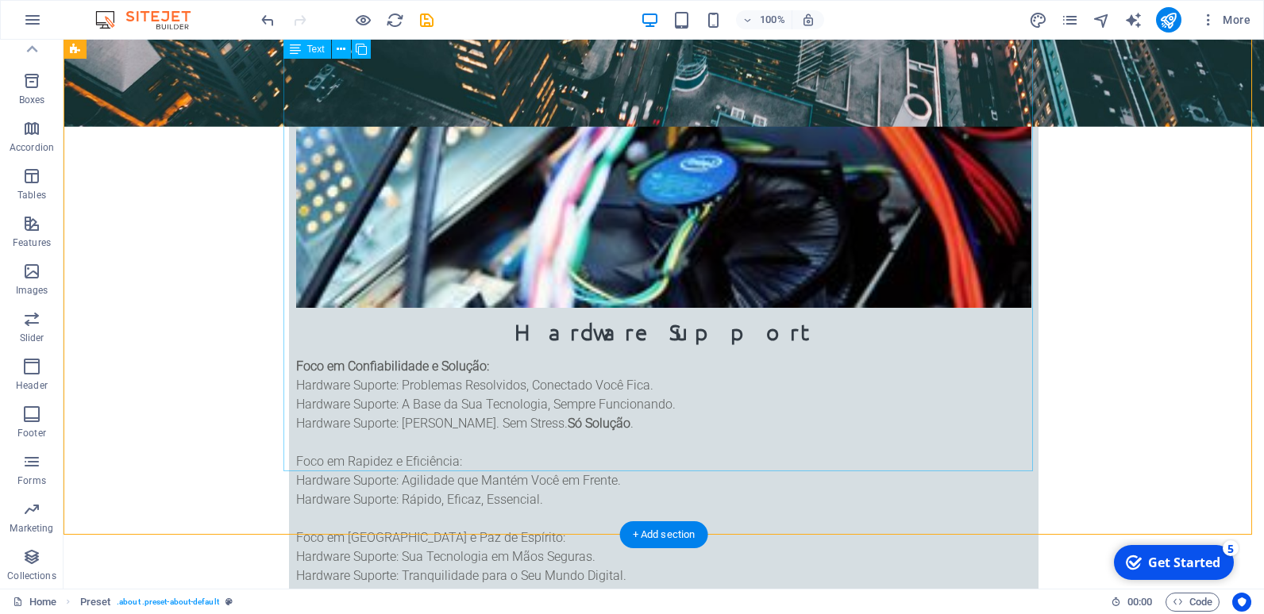
scroll to position [674, 0]
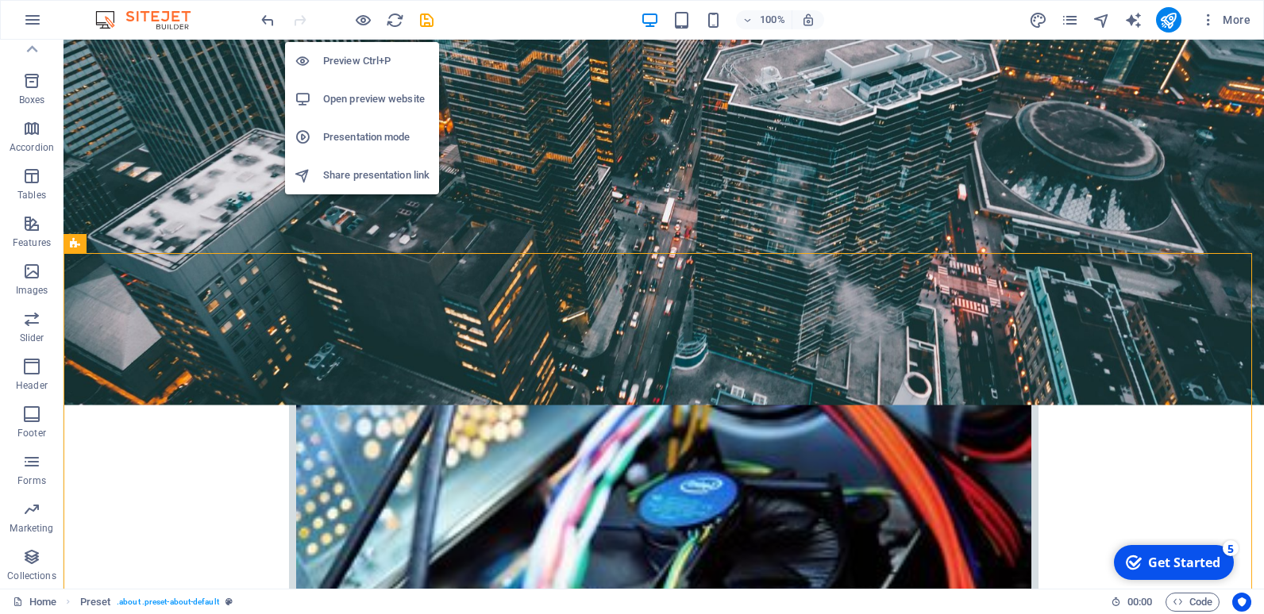
click at [365, 60] on h6 "Preview Ctrl+P" at bounding box center [376, 61] width 106 height 19
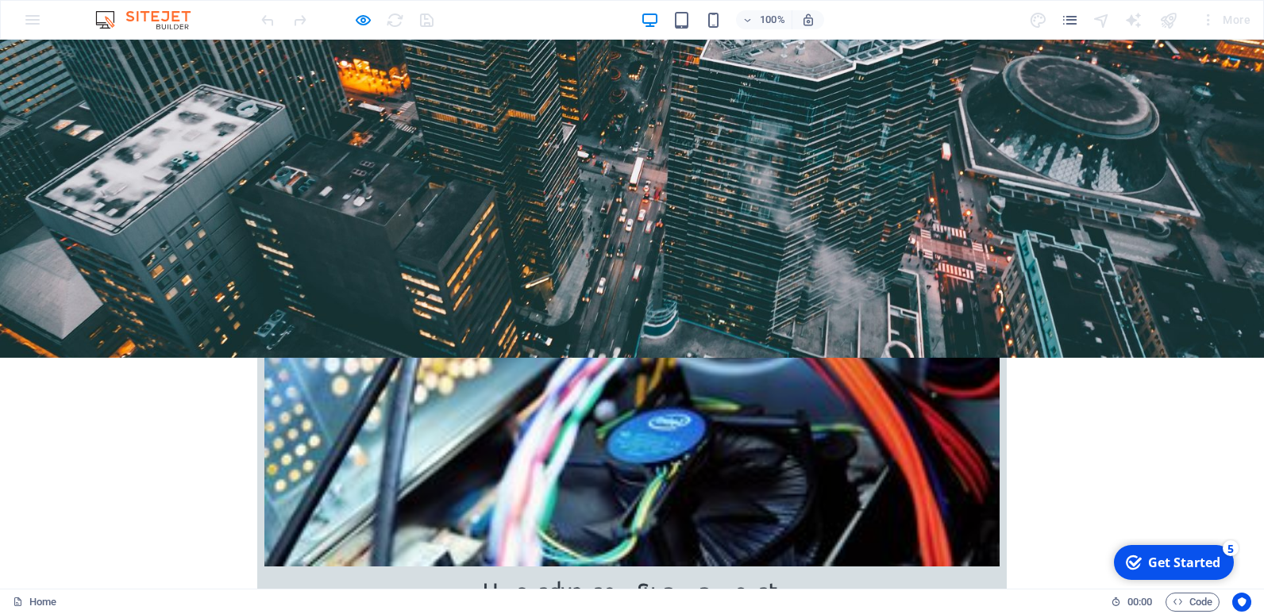
scroll to position [714, 0]
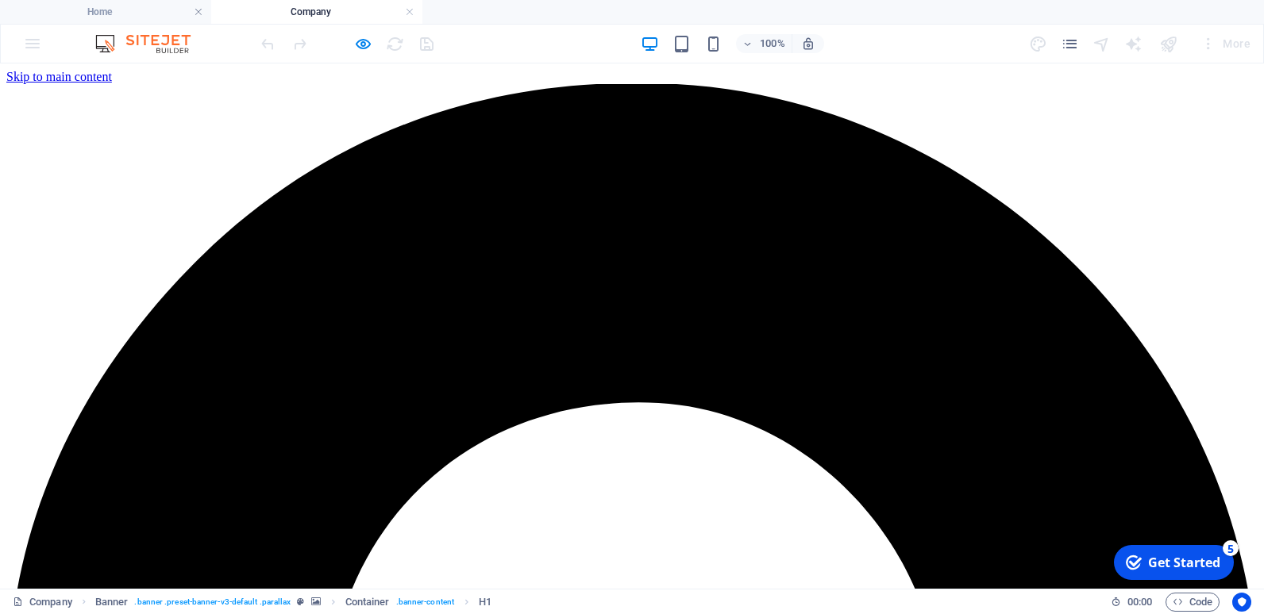
scroll to position [0, 0]
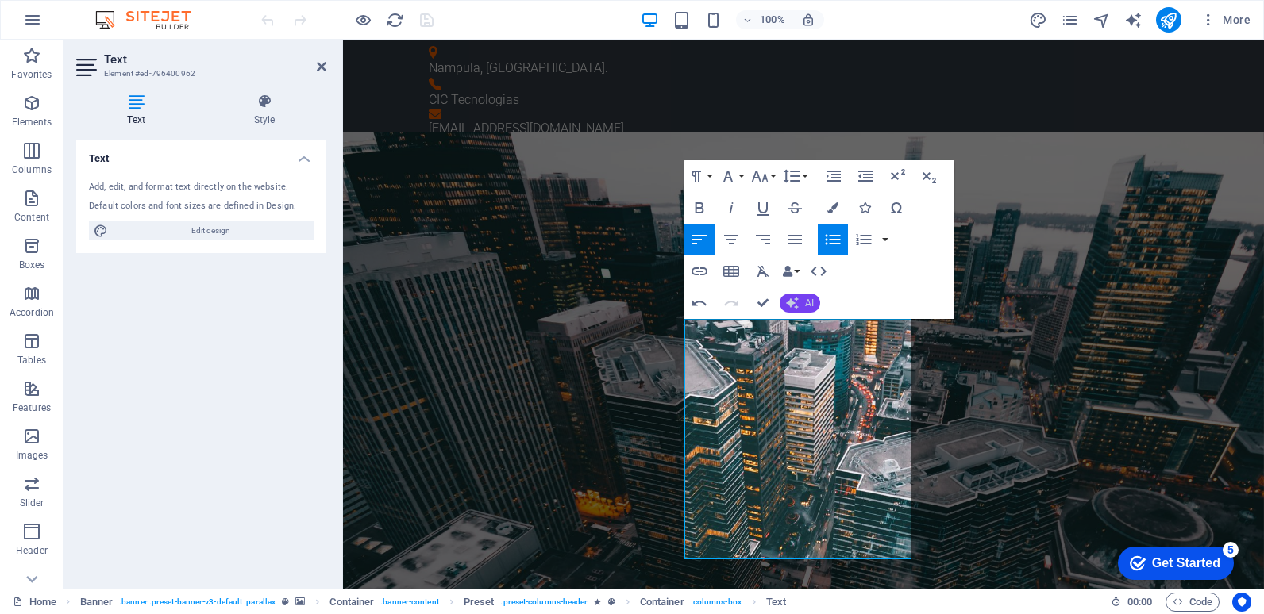
click at [801, 304] on button "AI" at bounding box center [799, 303] width 40 height 19
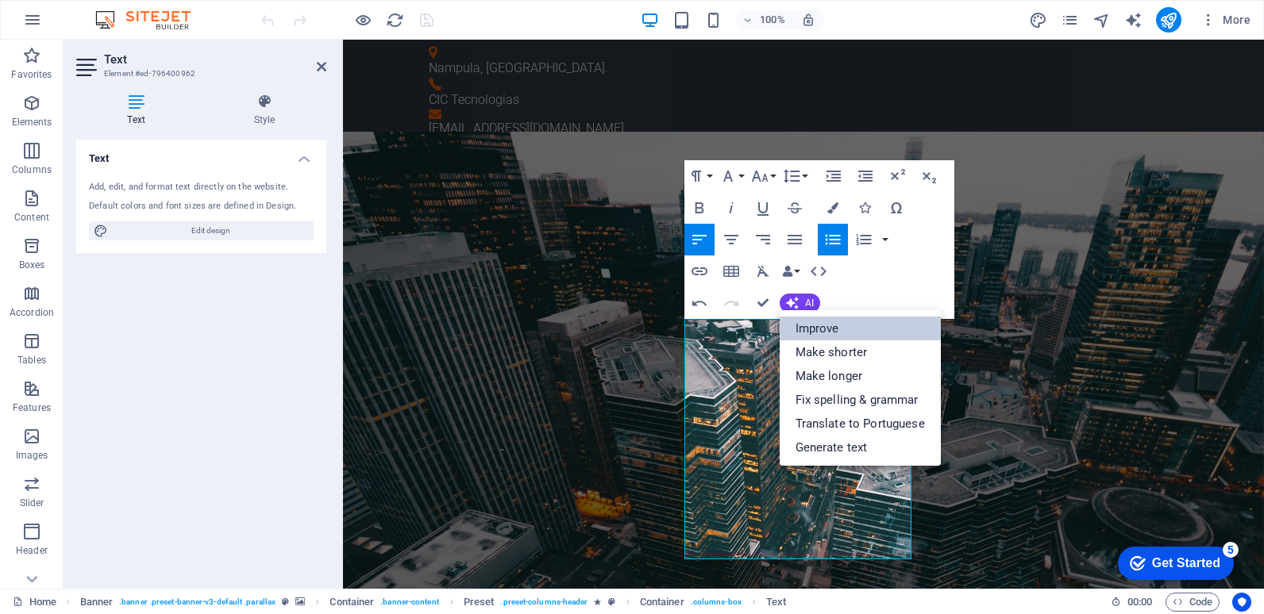
click at [806, 331] on link "Improve" at bounding box center [859, 329] width 161 height 24
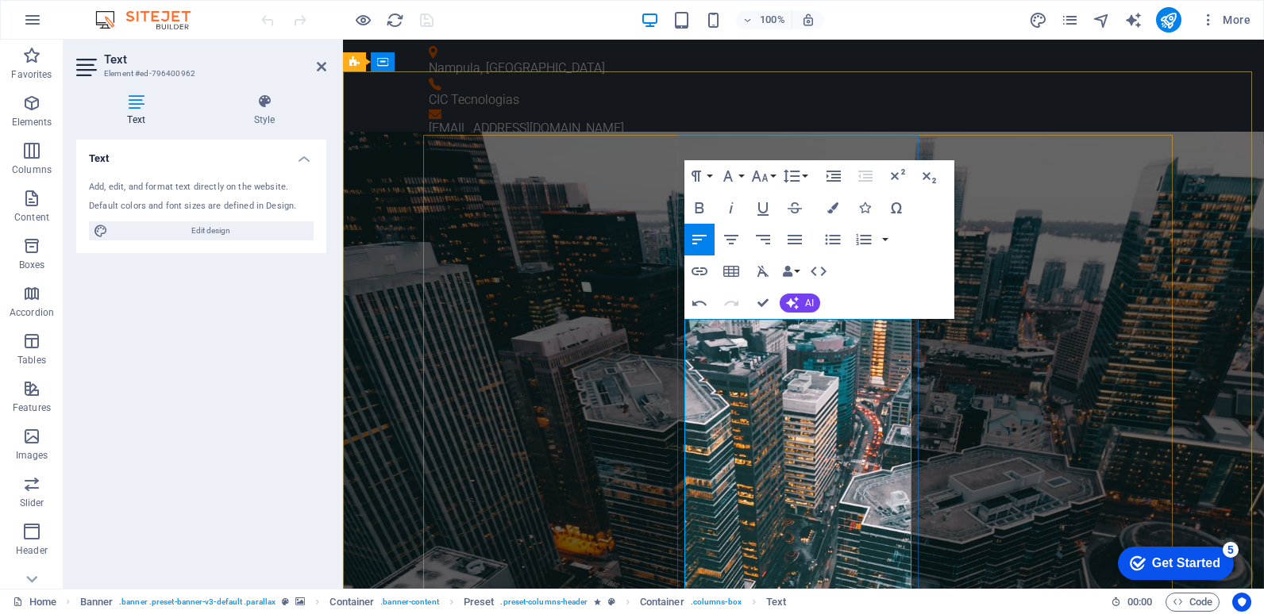
click at [739, 178] on button "Font Family" at bounding box center [731, 176] width 30 height 32
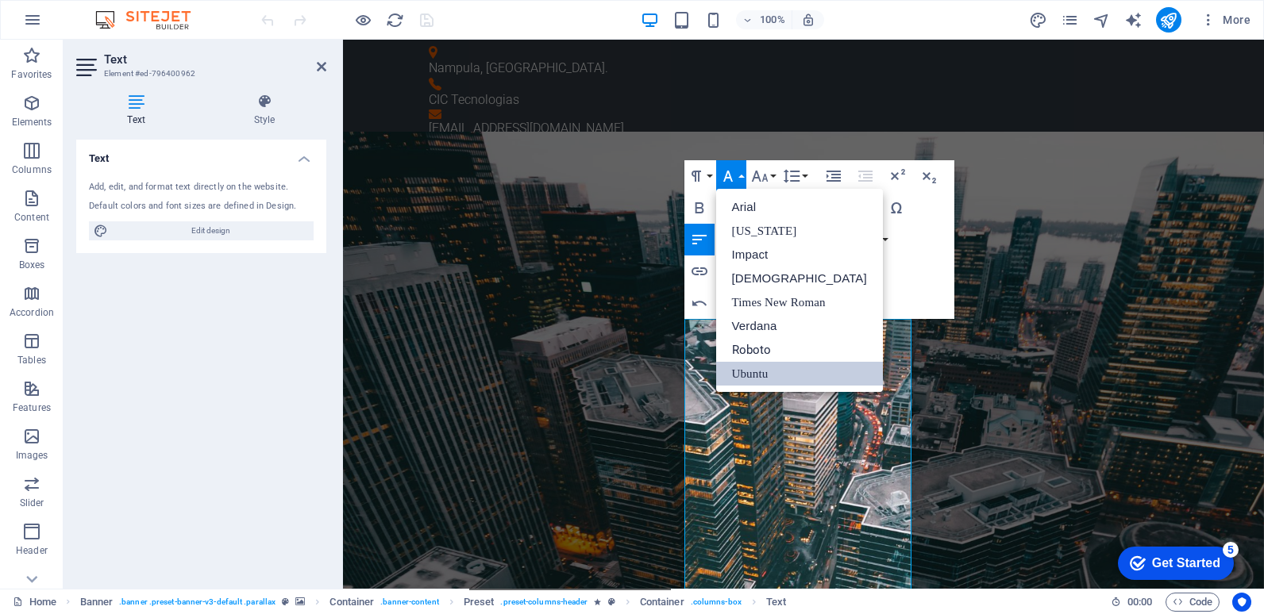
click at [739, 178] on button "Font Family" at bounding box center [731, 176] width 30 height 32
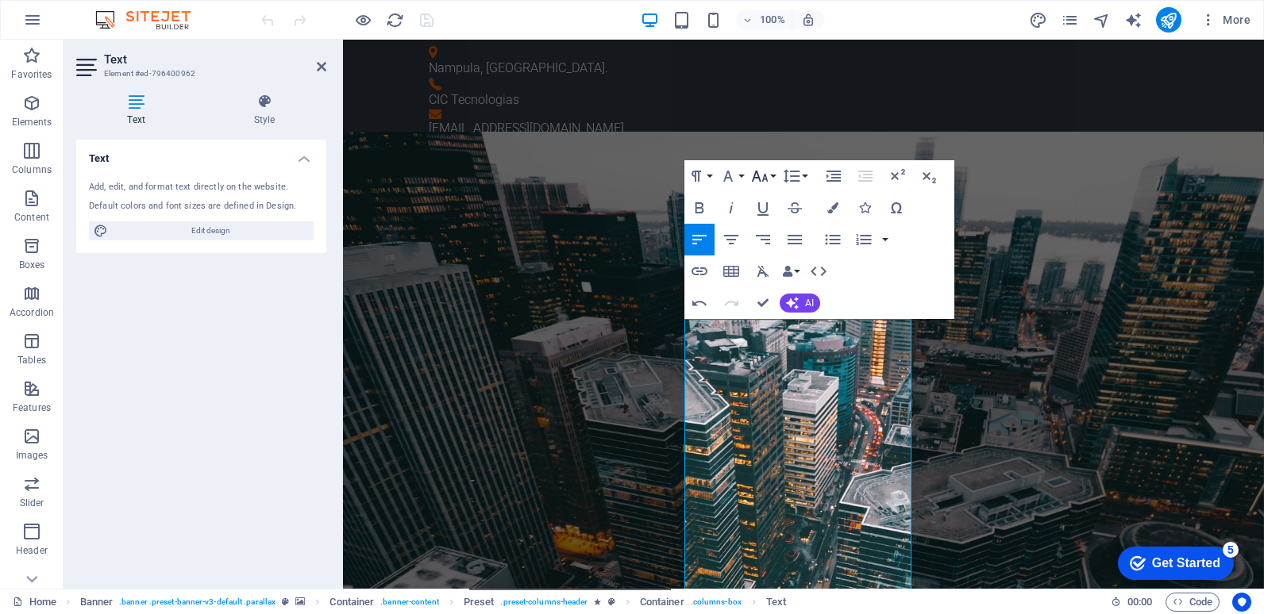
click at [764, 175] on icon "button" at bounding box center [759, 176] width 17 height 11
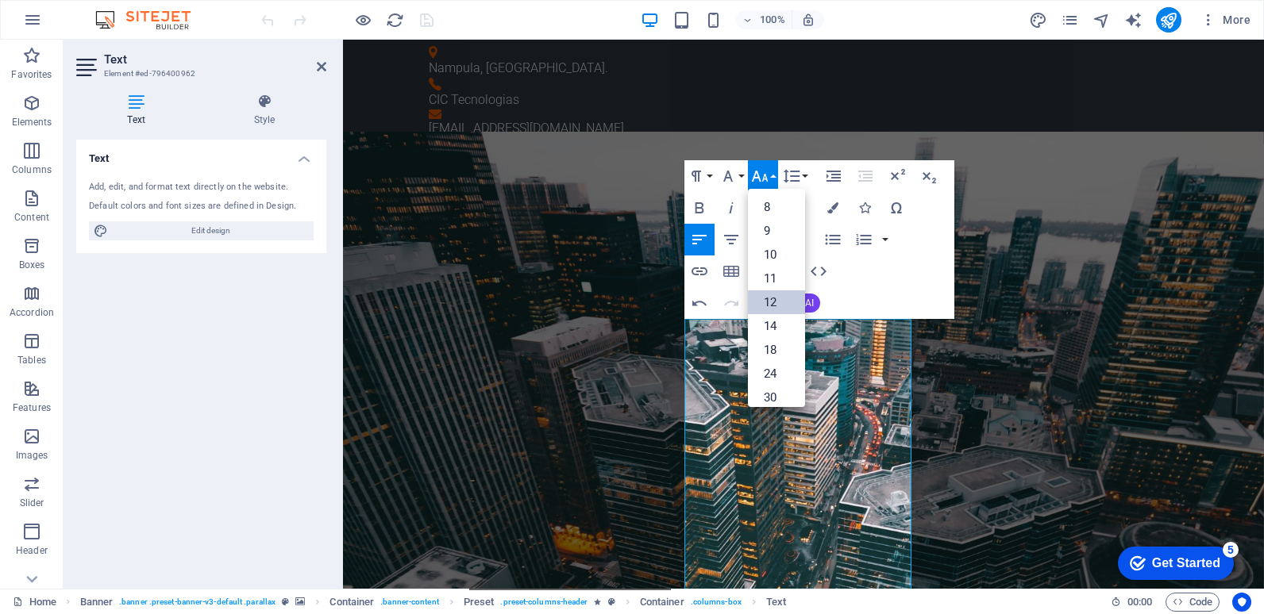
click at [764, 302] on link "12" at bounding box center [776, 302] width 57 height 24
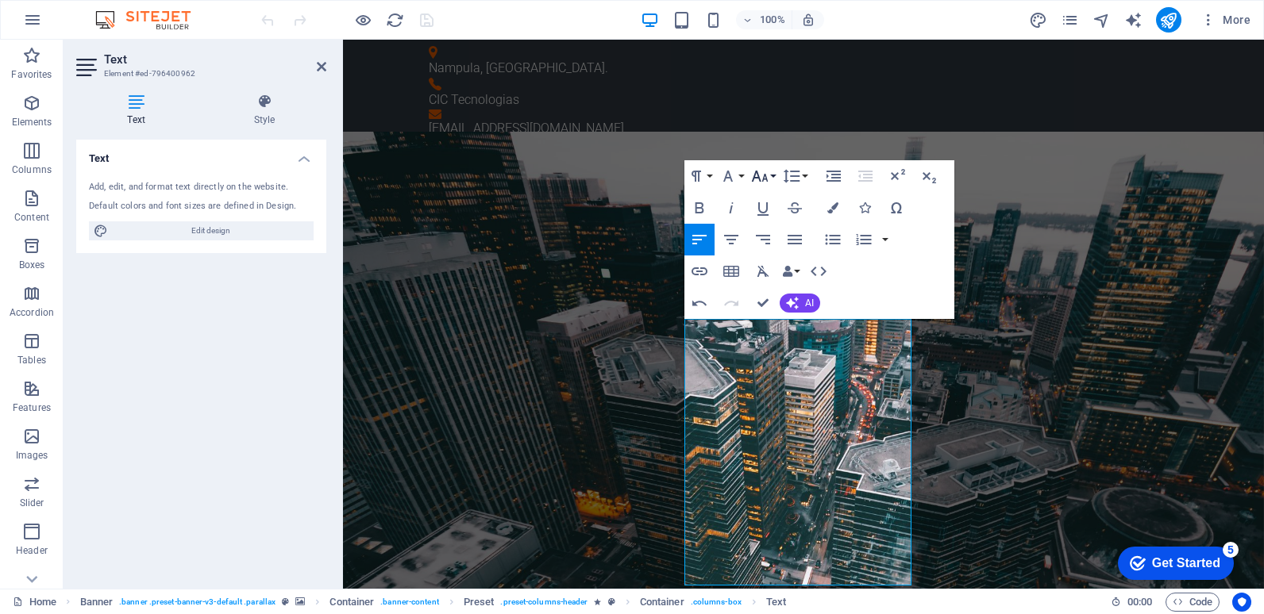
click at [766, 173] on icon "button" at bounding box center [759, 176] width 19 height 19
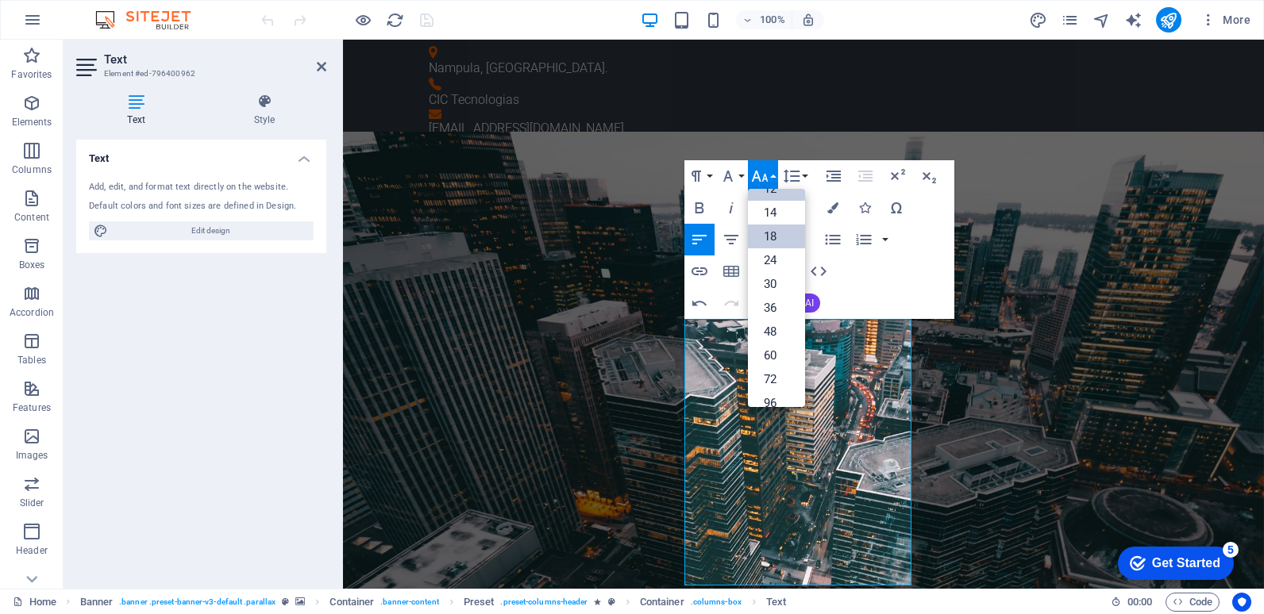
click at [770, 233] on link "18" at bounding box center [776, 237] width 57 height 24
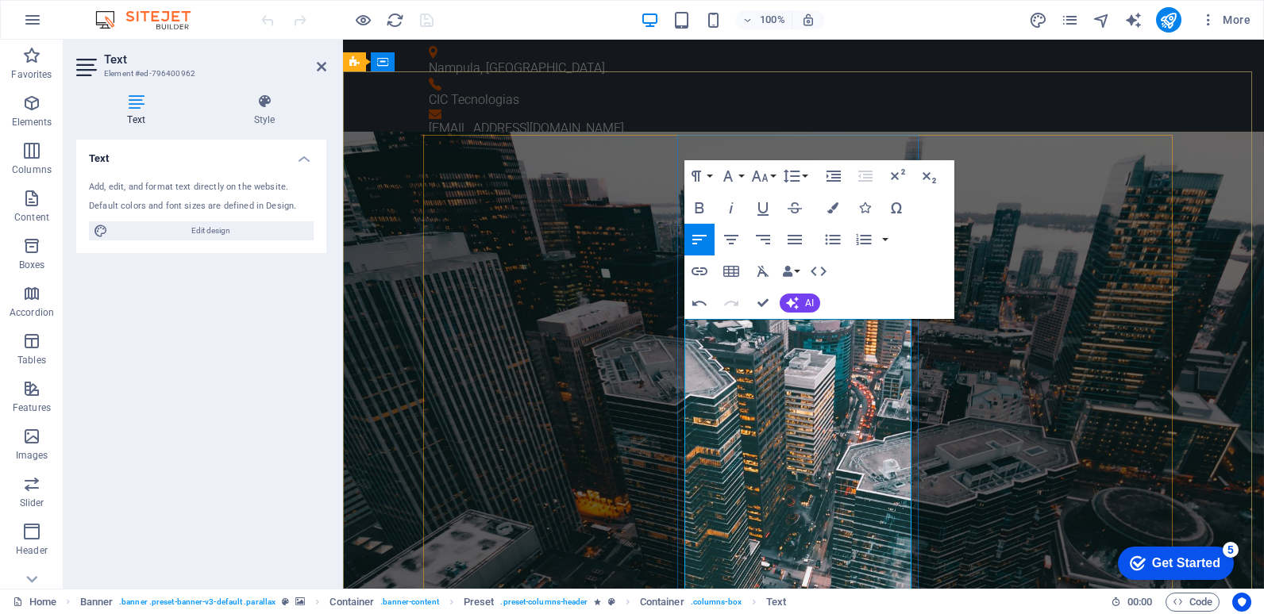
click at [698, 206] on icon "button" at bounding box center [699, 207] width 19 height 19
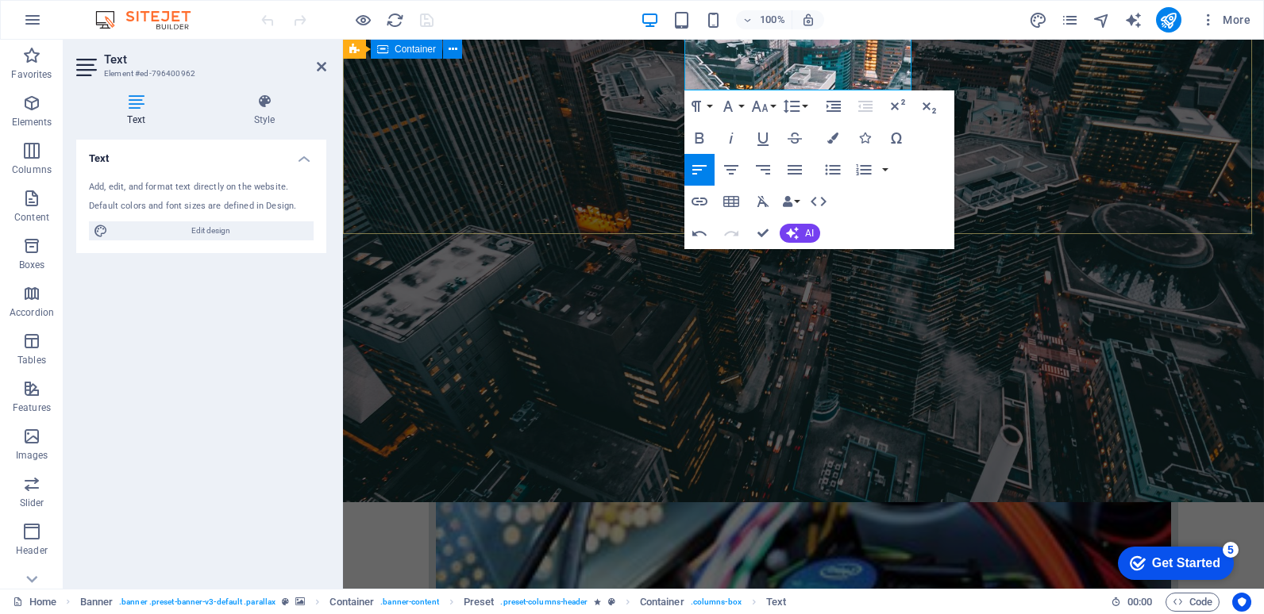
scroll to position [562, 0]
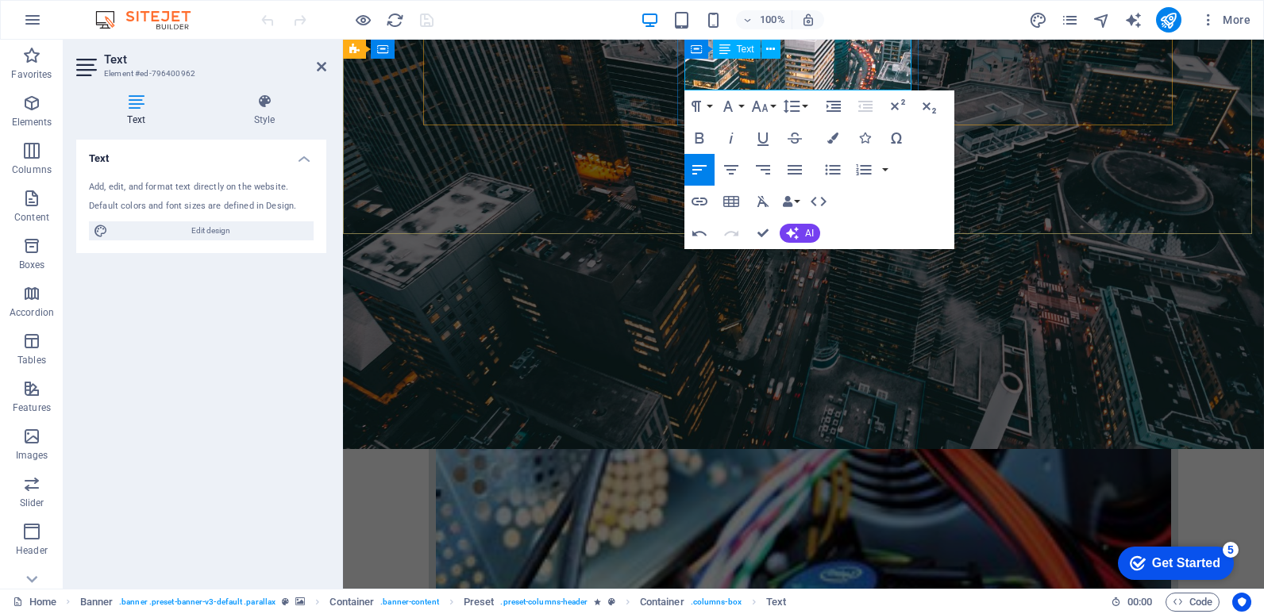
drag, startPoint x: 686, startPoint y: 403, endPoint x: 819, endPoint y: 72, distance: 356.8
click at [702, 139] on icon "button" at bounding box center [698, 138] width 9 height 11
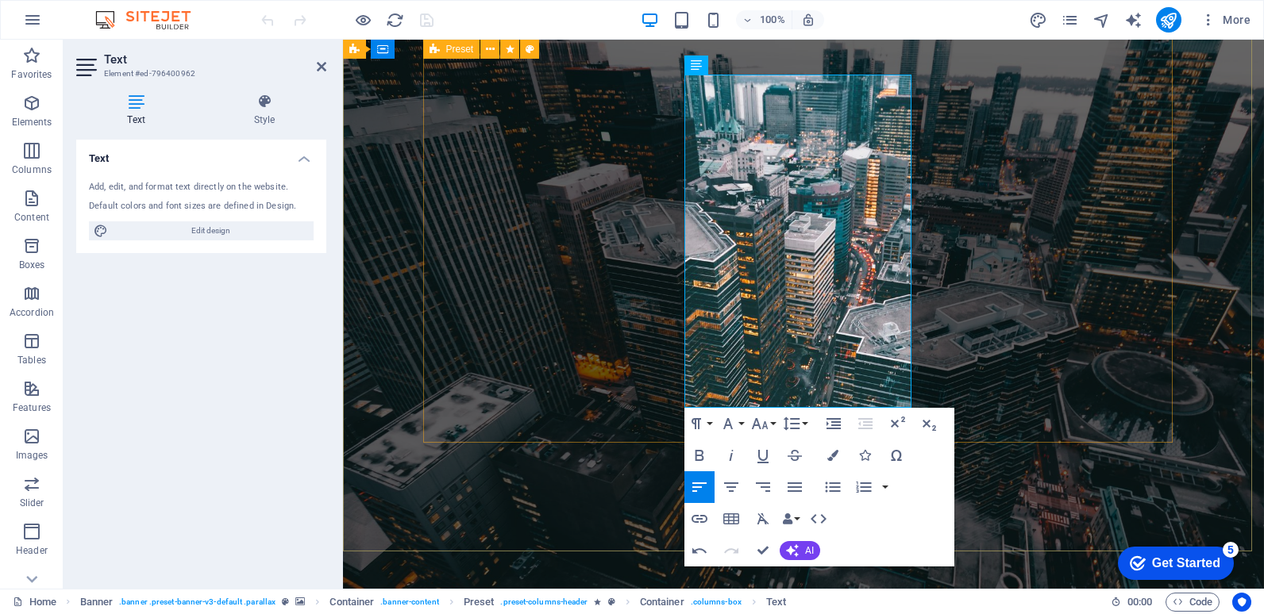
scroll to position [244, 0]
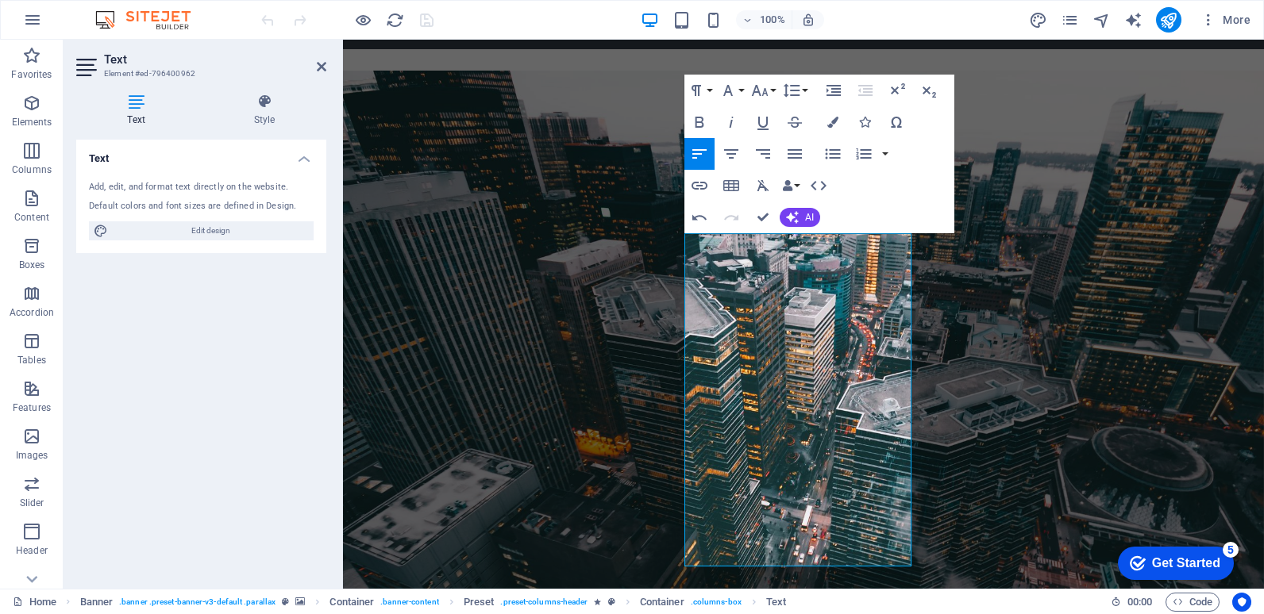
scroll to position [86, 0]
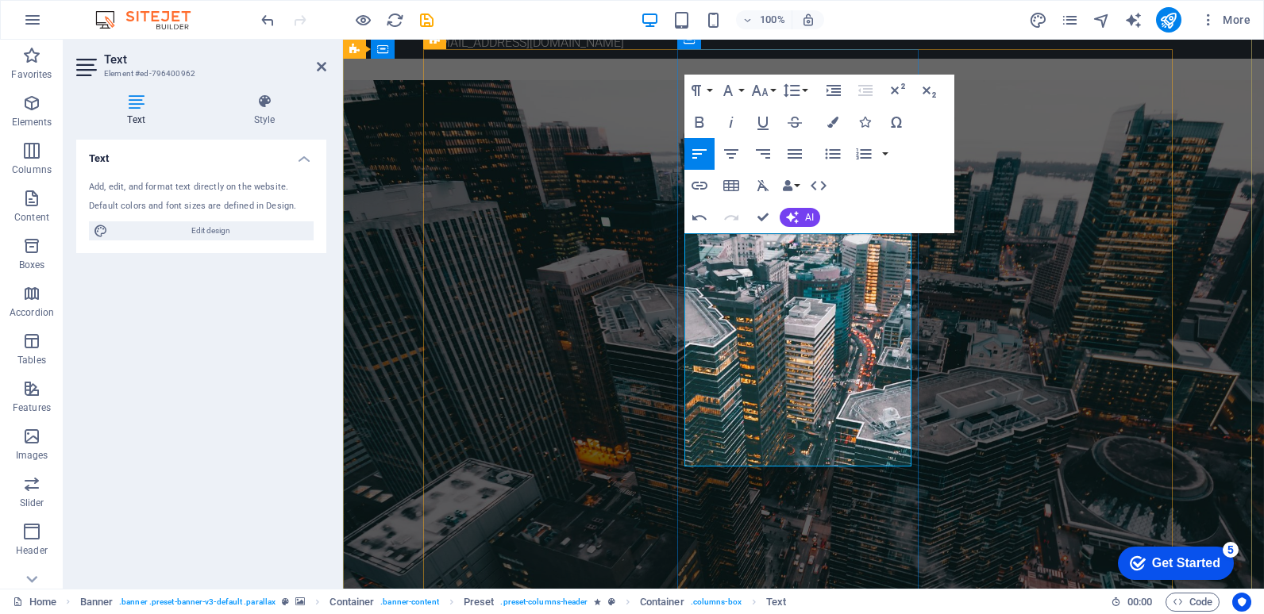
drag, startPoint x: 819, startPoint y: 456, endPoint x: 683, endPoint y: 281, distance: 221.2
click at [831, 151] on icon "button" at bounding box center [832, 153] width 19 height 19
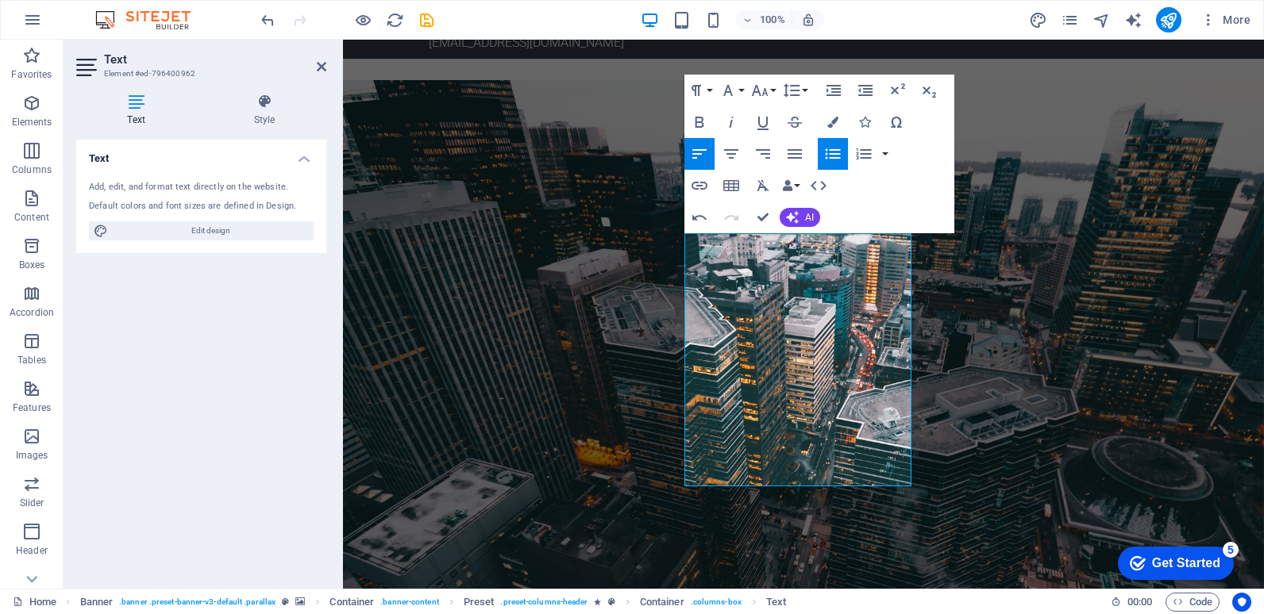
click at [829, 152] on icon "button" at bounding box center [832, 153] width 19 height 19
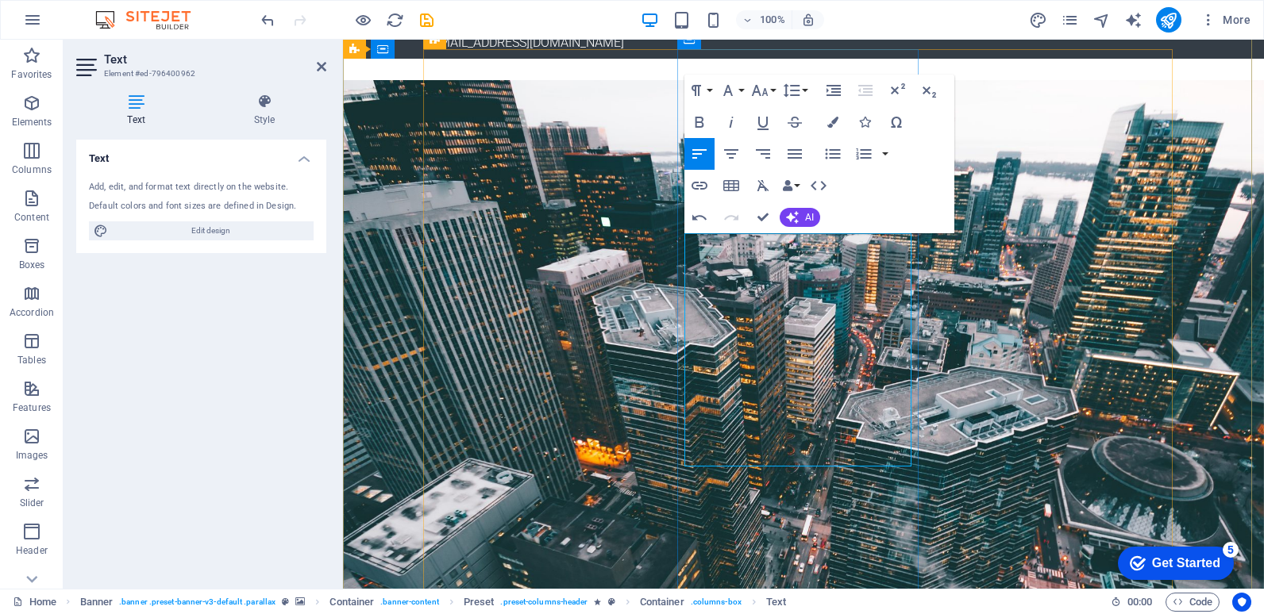
drag, startPoint x: 769, startPoint y: 323, endPoint x: 687, endPoint y: 289, distance: 89.3
click at [833, 156] on icon "button" at bounding box center [832, 153] width 19 height 19
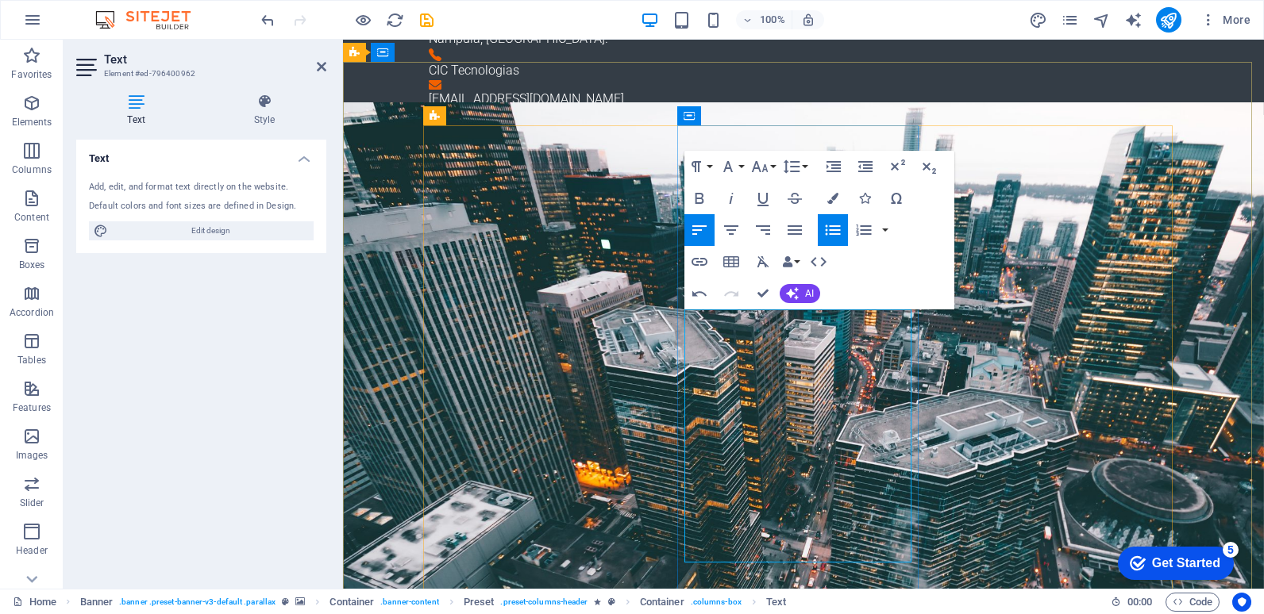
scroll to position [0, 0]
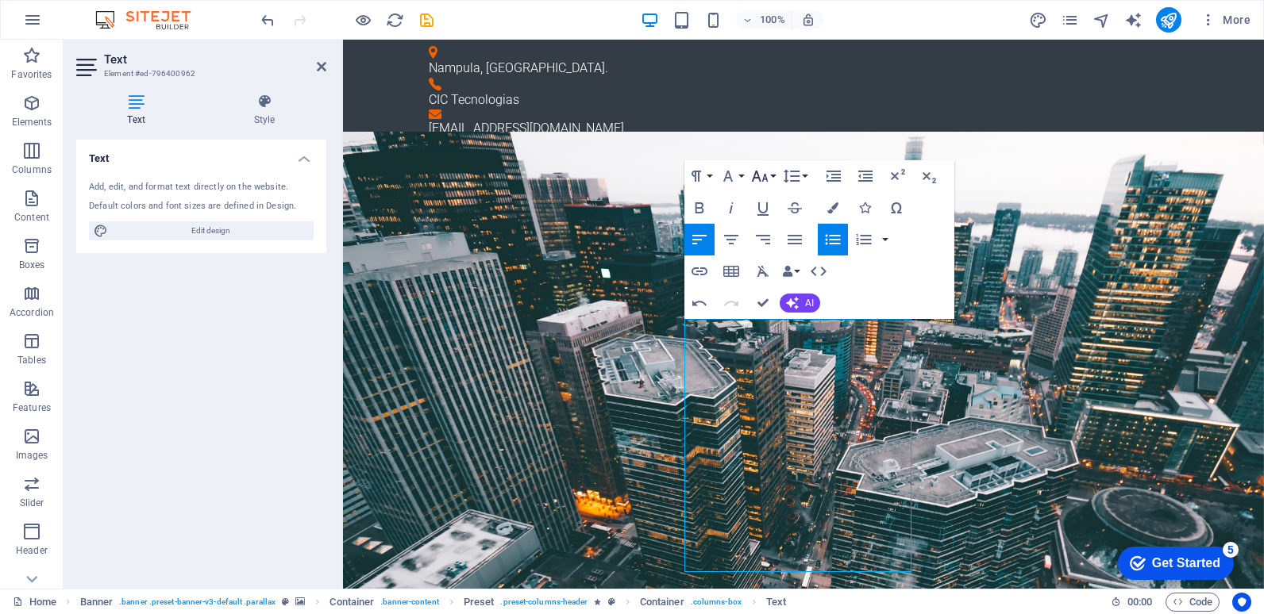
click at [770, 178] on button "Font Size" at bounding box center [763, 176] width 30 height 32
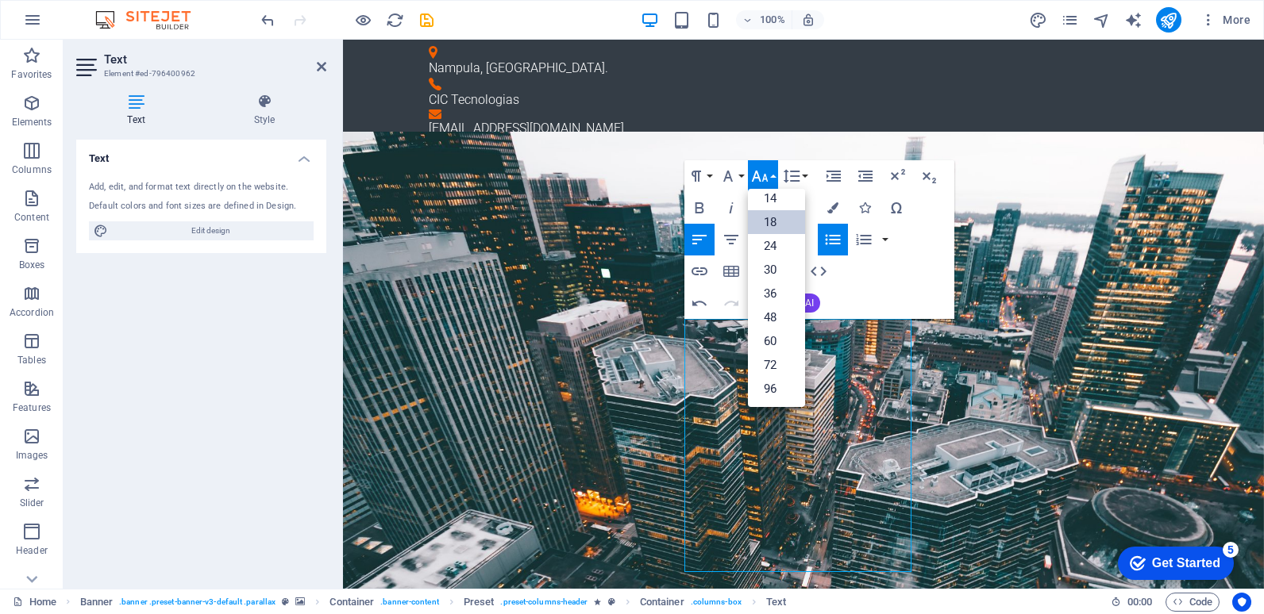
scroll to position [128, 0]
click at [771, 195] on link "14" at bounding box center [776, 199] width 57 height 24
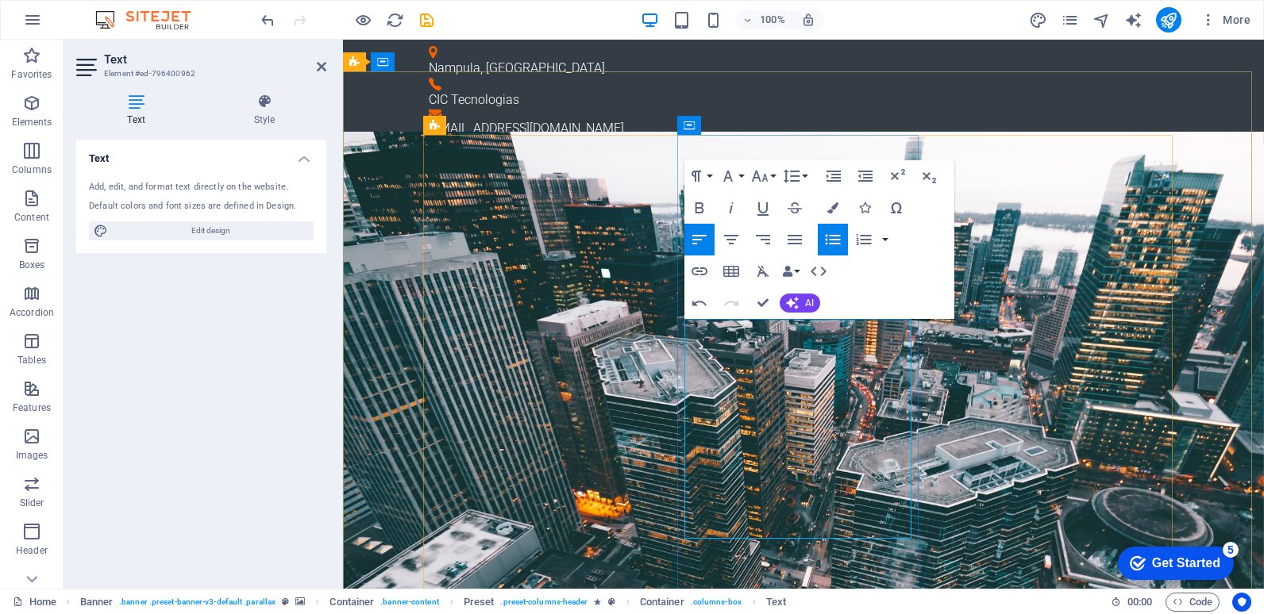
drag, startPoint x: 889, startPoint y: 374, endPoint x: 683, endPoint y: 373, distance: 205.6
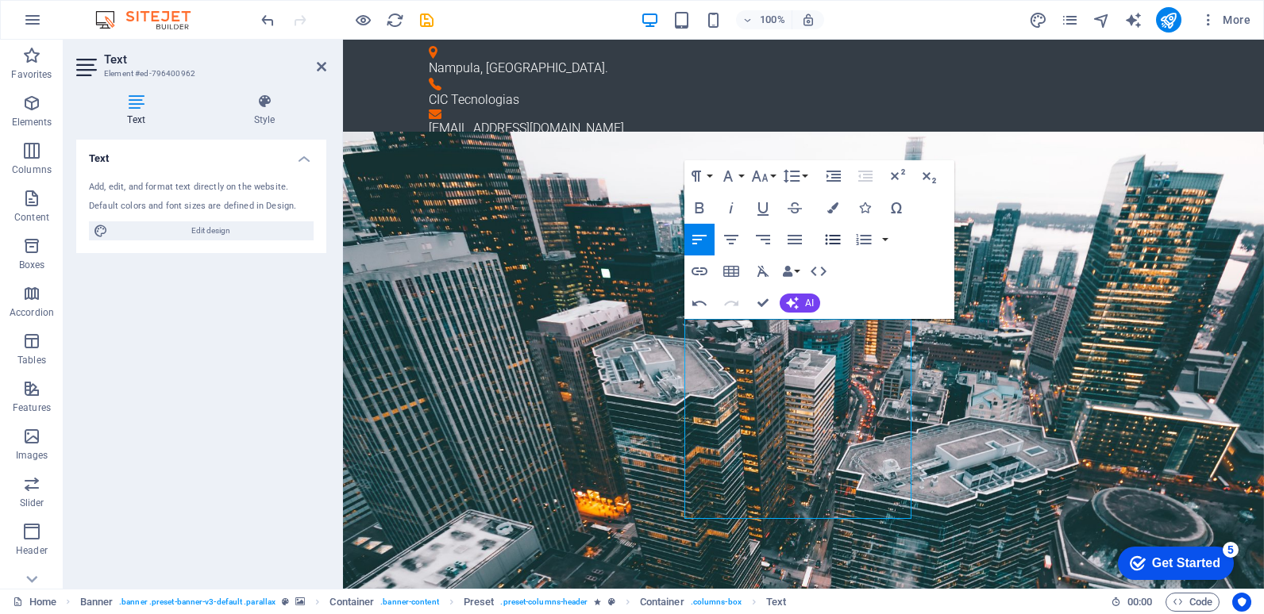
click at [827, 239] on icon "button" at bounding box center [832, 239] width 19 height 19
click at [700, 304] on icon "button" at bounding box center [699, 303] width 19 height 19
drag, startPoint x: 683, startPoint y: 405, endPoint x: 818, endPoint y: 501, distance: 165.6
click at [771, 177] on button "Font Size" at bounding box center [763, 176] width 30 height 32
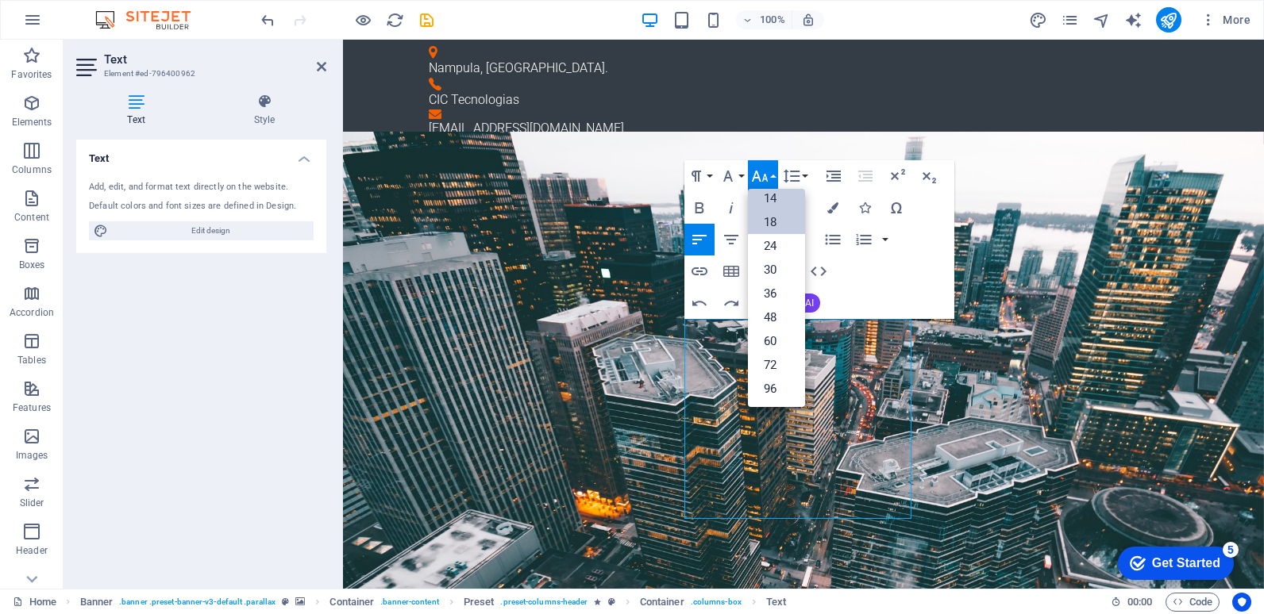
click at [771, 194] on link "14" at bounding box center [776, 199] width 57 height 24
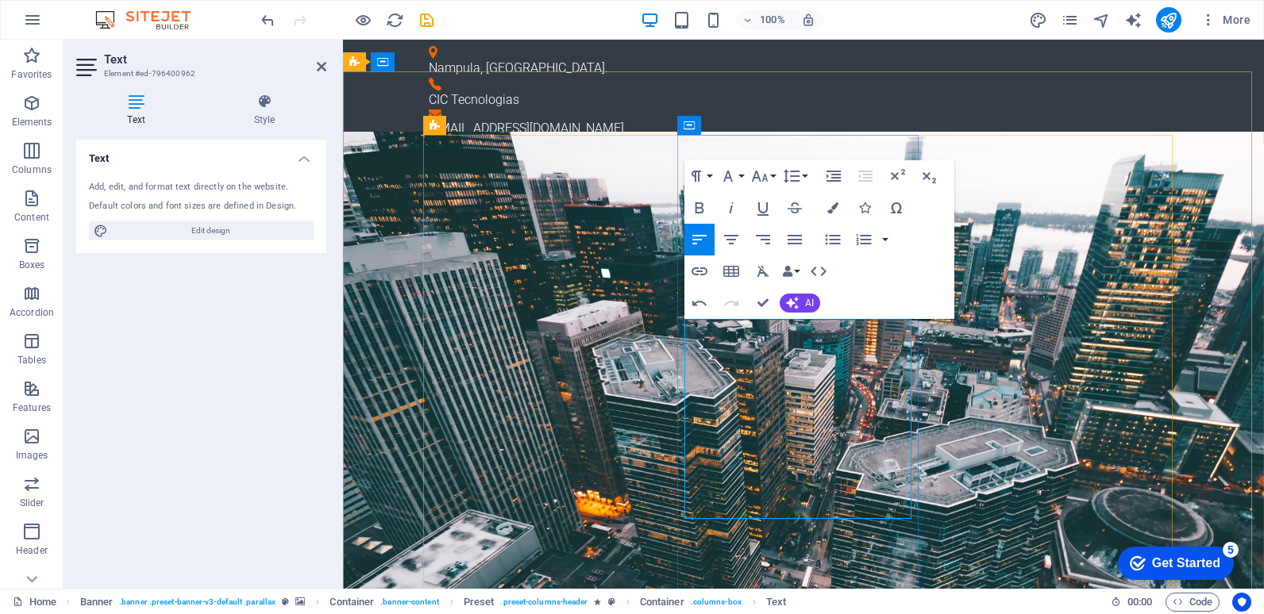
drag, startPoint x: 726, startPoint y: 441, endPoint x: 695, endPoint y: 410, distance: 44.3
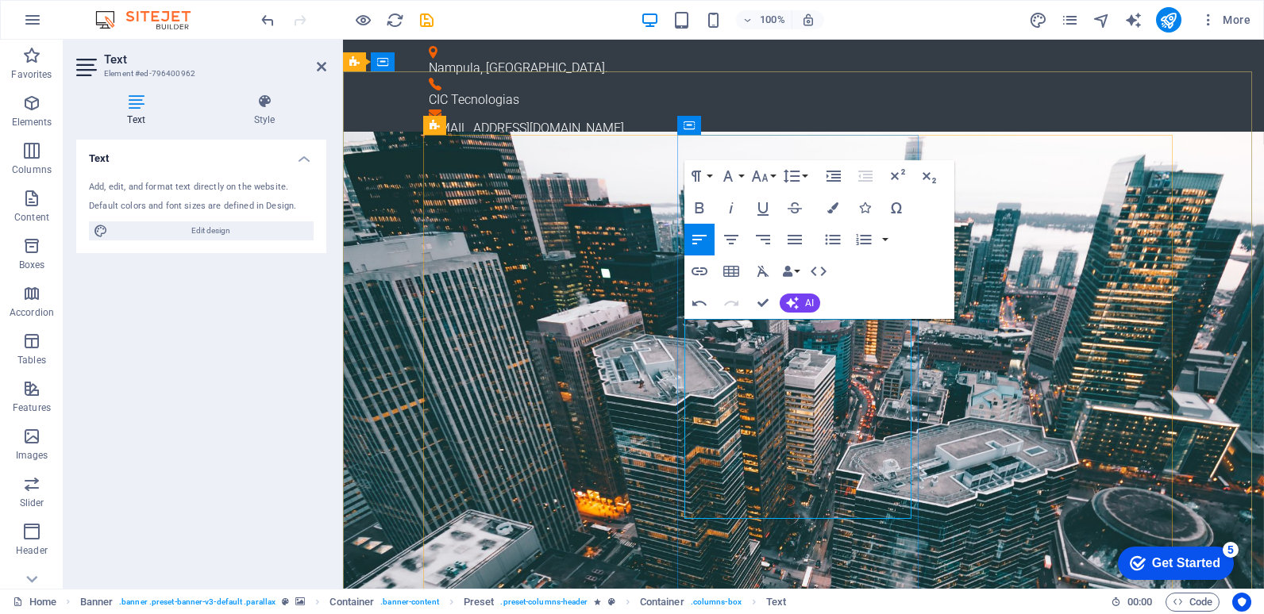
drag, startPoint x: 764, startPoint y: 507, endPoint x: 690, endPoint y: 381, distance: 146.2
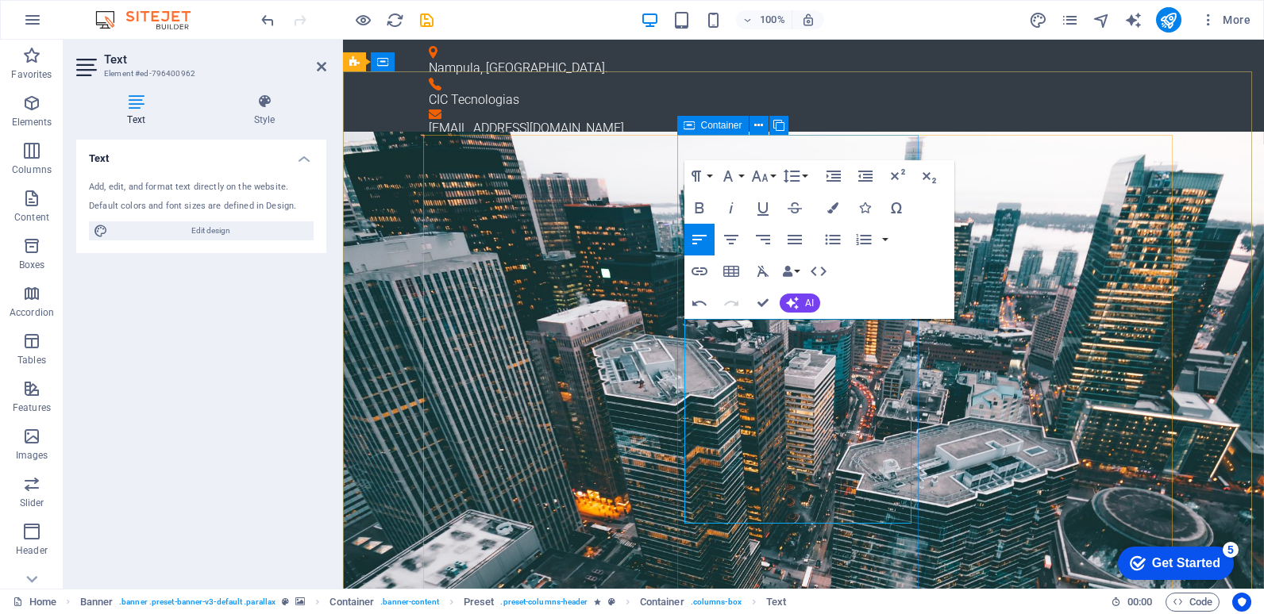
drag, startPoint x: 770, startPoint y: 511, endPoint x: 681, endPoint y: 491, distance: 91.1
click at [833, 240] on icon "button" at bounding box center [832, 239] width 15 height 10
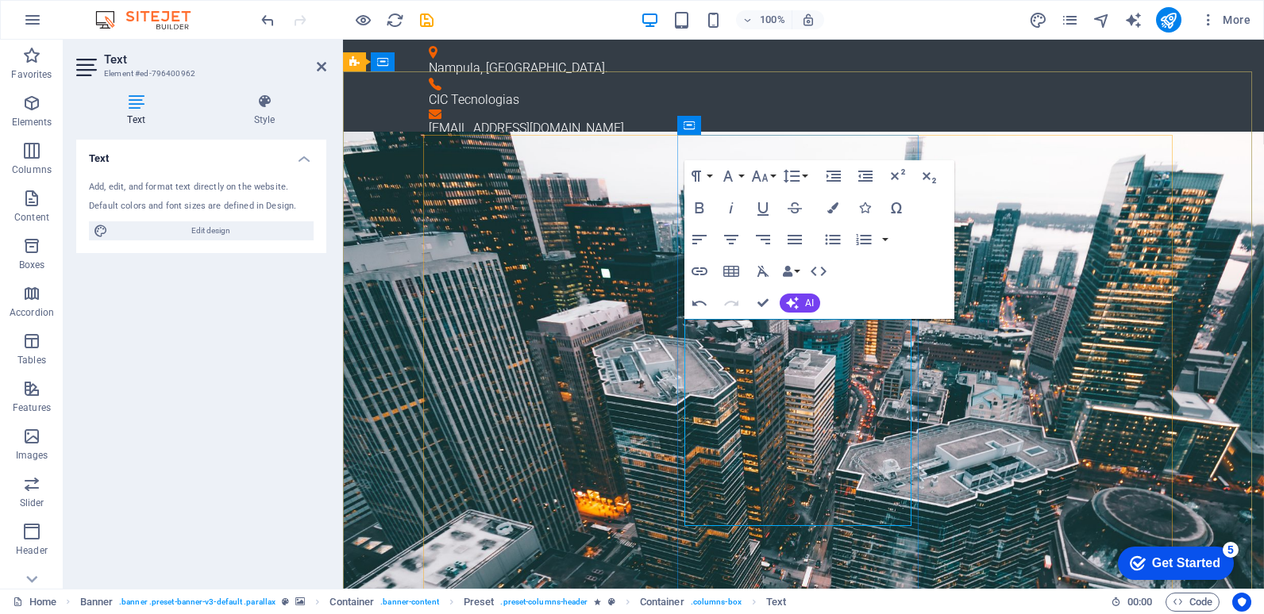
drag, startPoint x: 784, startPoint y: 515, endPoint x: 696, endPoint y: 497, distance: 90.0
click at [833, 240] on icon "button" at bounding box center [832, 239] width 15 height 10
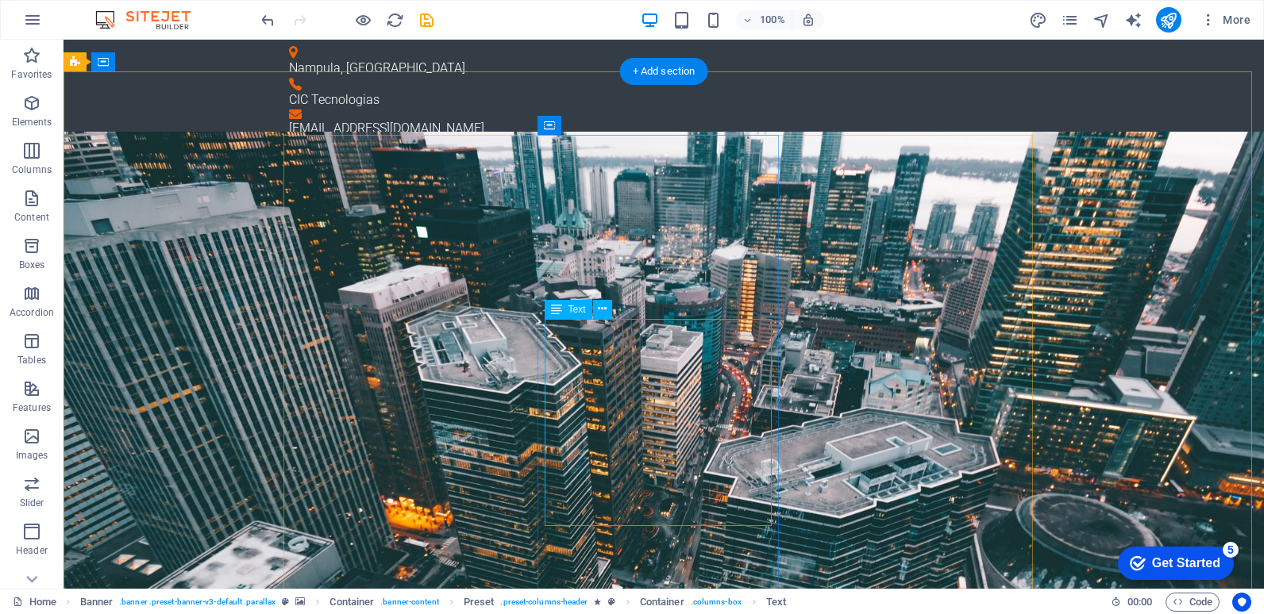
drag, startPoint x: 624, startPoint y: 401, endPoint x: 345, endPoint y: 400, distance: 278.6
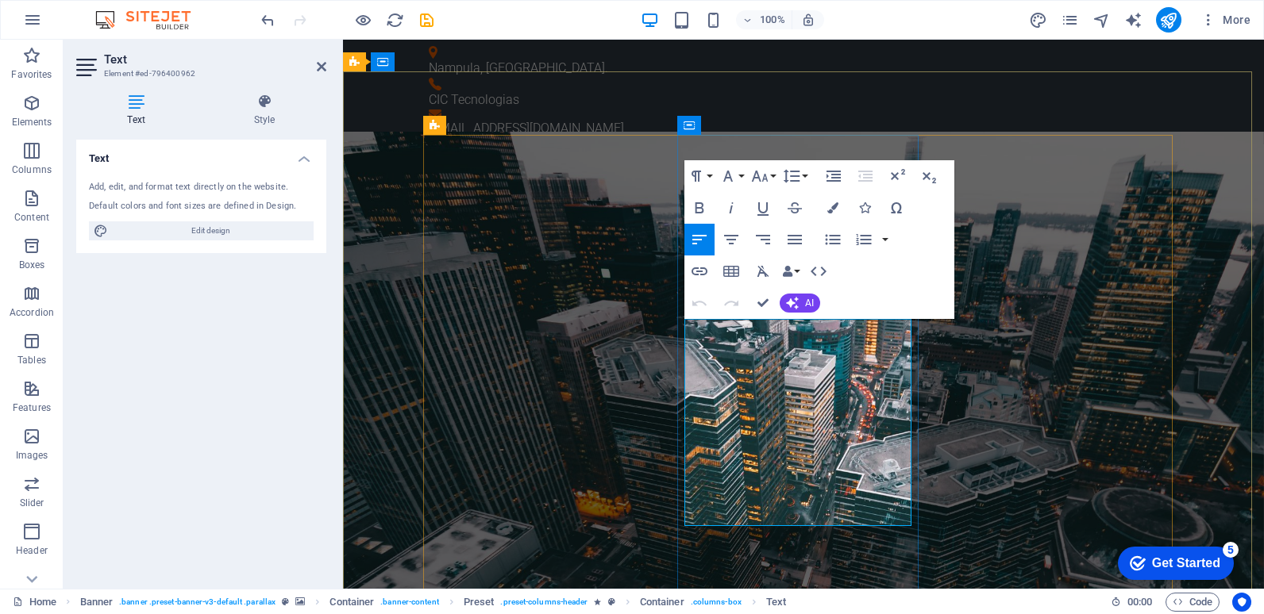
drag, startPoint x: 763, startPoint y: 400, endPoint x: 697, endPoint y: 377, distance: 69.8
click at [833, 236] on icon "button" at bounding box center [832, 239] width 15 height 10
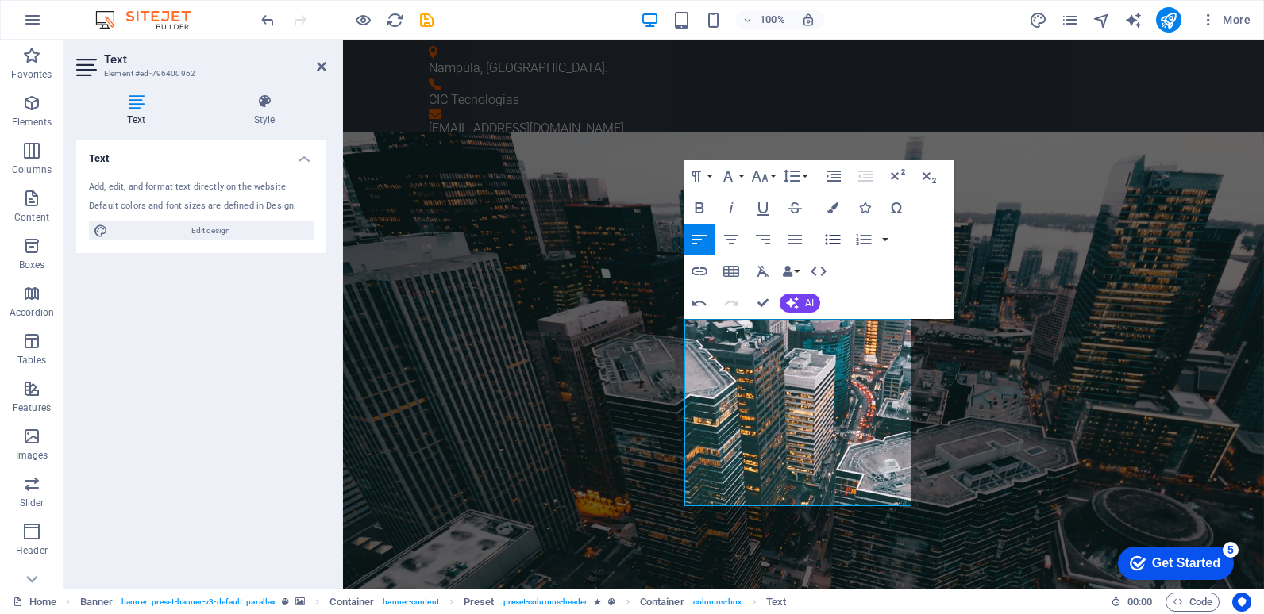
click at [833, 236] on icon "button" at bounding box center [832, 239] width 15 height 10
drag, startPoint x: 745, startPoint y: 441, endPoint x: 687, endPoint y: 417, distance: 62.3
click at [830, 239] on icon "button" at bounding box center [832, 239] width 15 height 10
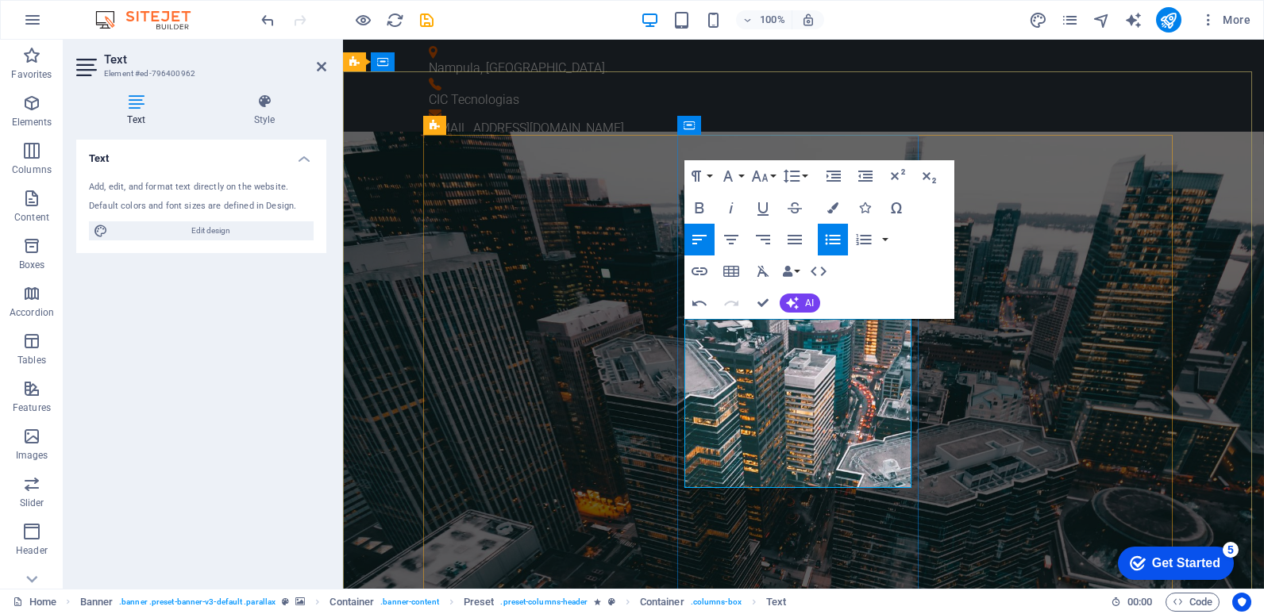
drag, startPoint x: 783, startPoint y: 475, endPoint x: 691, endPoint y: 452, distance: 95.1
click at [837, 235] on icon "button" at bounding box center [832, 239] width 15 height 10
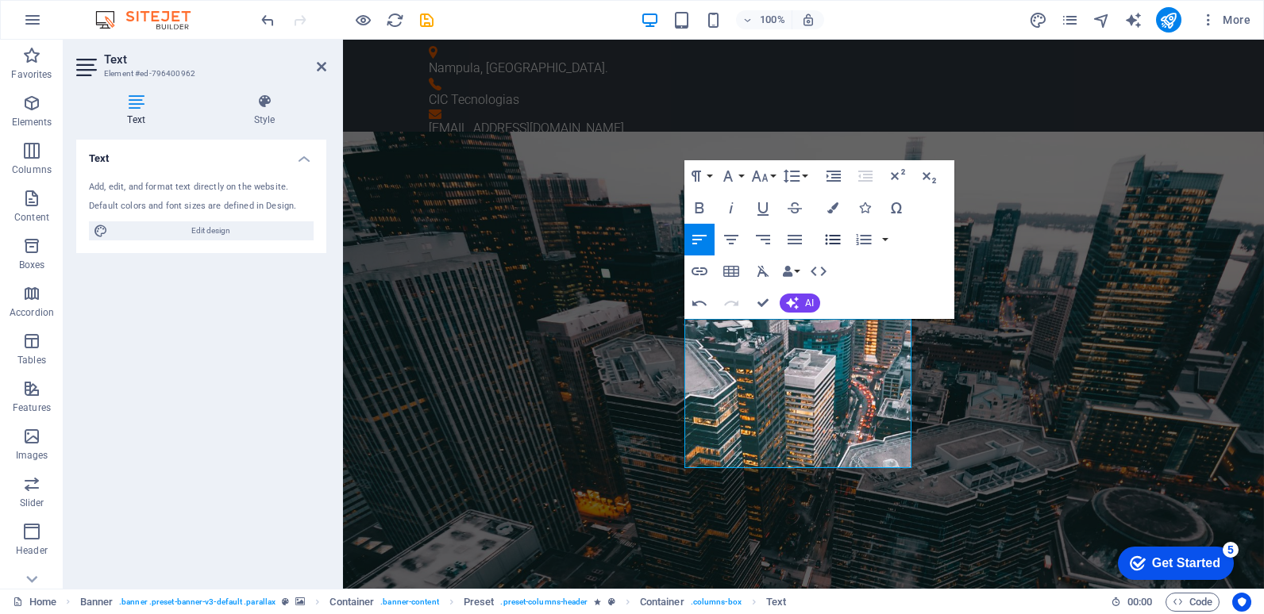
click at [837, 237] on icon "button" at bounding box center [832, 239] width 19 height 19
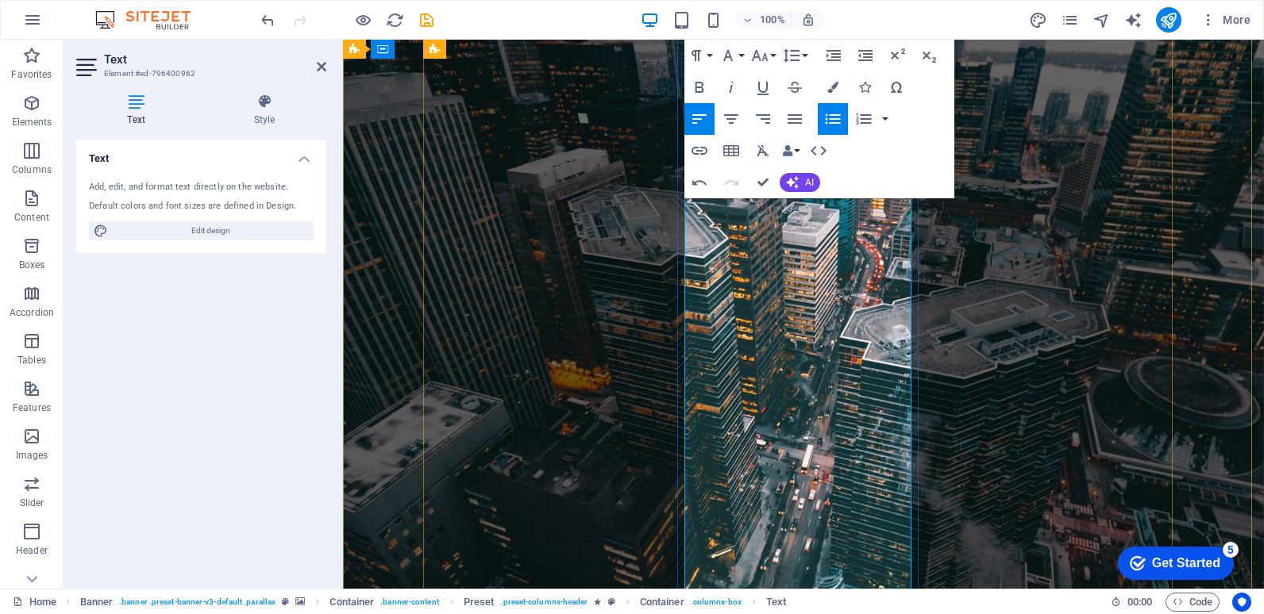
scroll to position [79, 0]
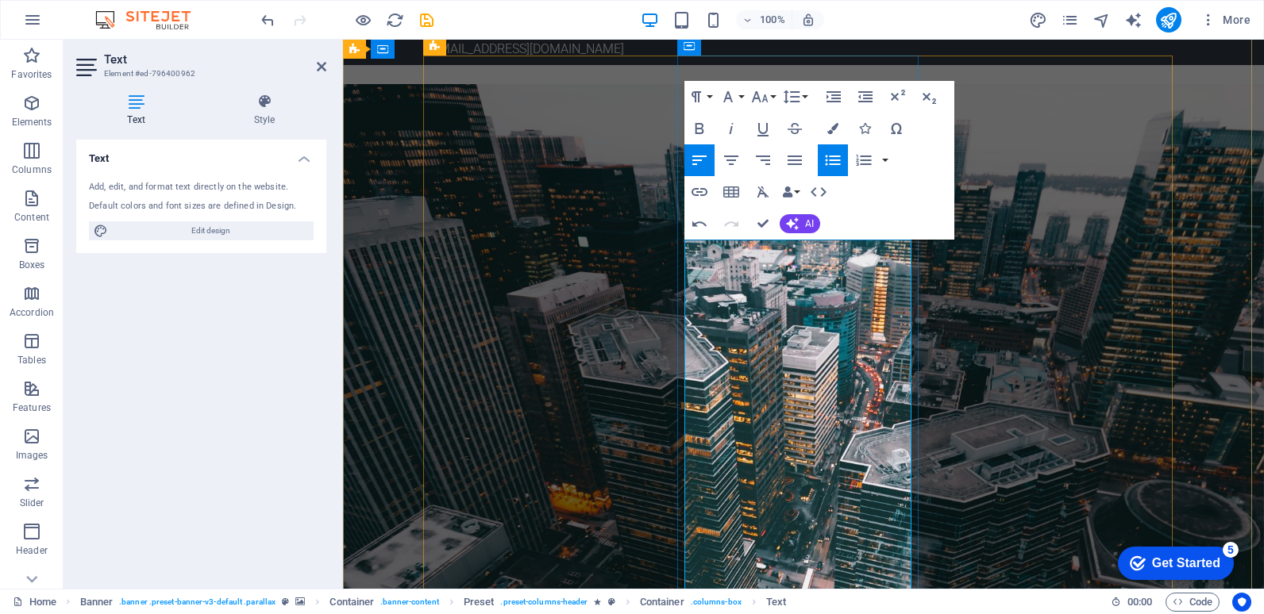
drag, startPoint x: 829, startPoint y: 441, endPoint x: 706, endPoint y: 414, distance: 125.9
click at [770, 95] on button "Font Size" at bounding box center [763, 97] width 30 height 32
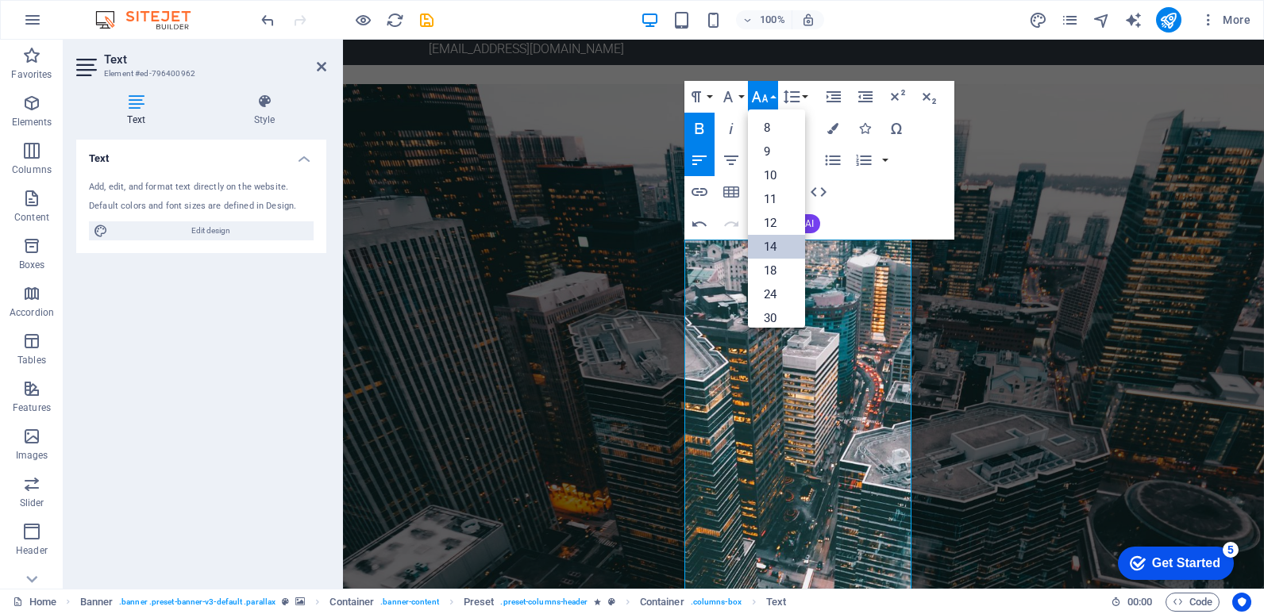
click at [773, 243] on link "14" at bounding box center [776, 247] width 57 height 24
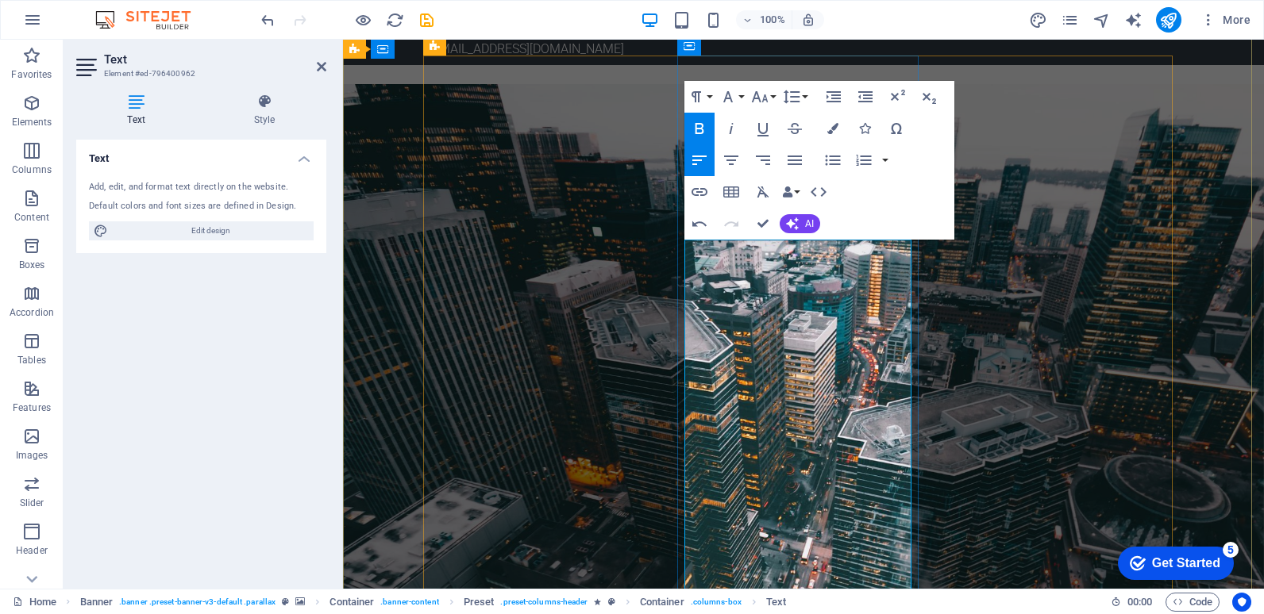
scroll to position [159, 0]
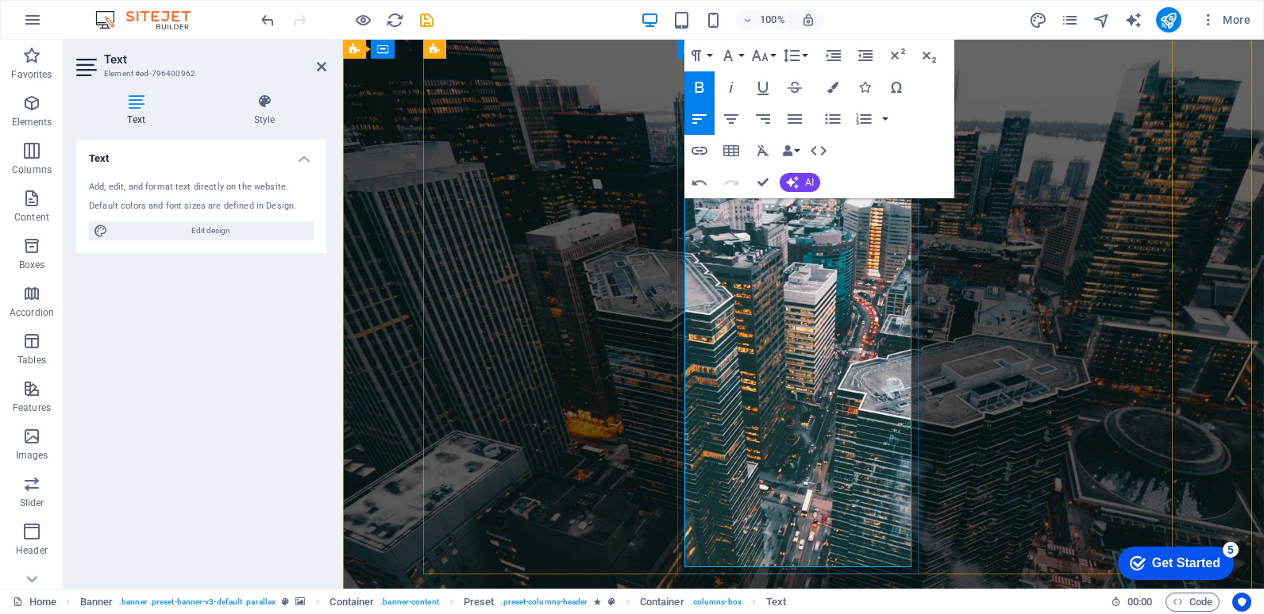
drag, startPoint x: 732, startPoint y: 421, endPoint x: 691, endPoint y: 385, distance: 54.5
click at [832, 117] on icon "button" at bounding box center [832, 119] width 19 height 19
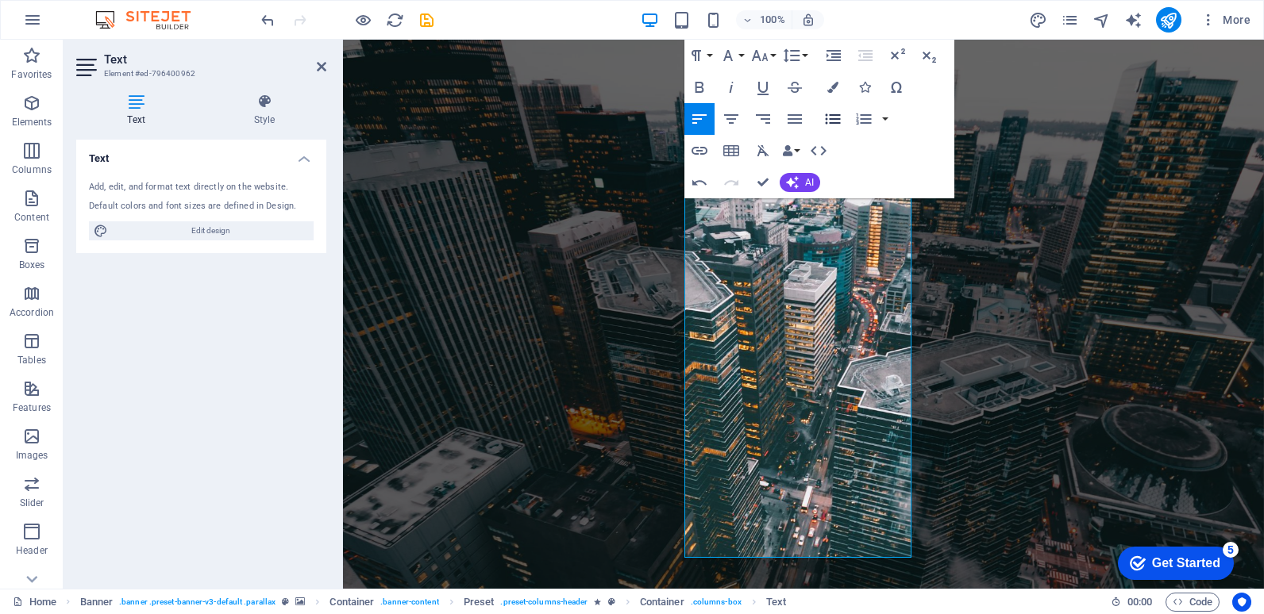
click at [832, 117] on icon "button" at bounding box center [832, 119] width 19 height 19
drag, startPoint x: 891, startPoint y: 465, endPoint x: 691, endPoint y: 428, distance: 203.5
click at [832, 120] on icon "button" at bounding box center [832, 119] width 15 height 10
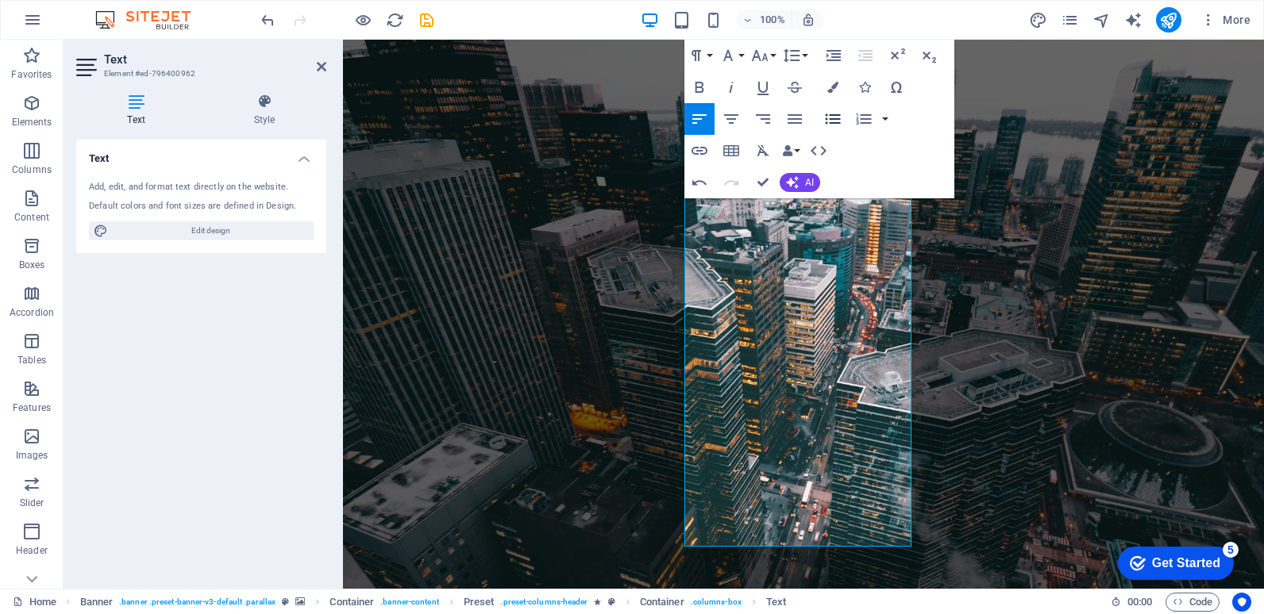
click at [832, 120] on icon "button" at bounding box center [832, 119] width 15 height 10
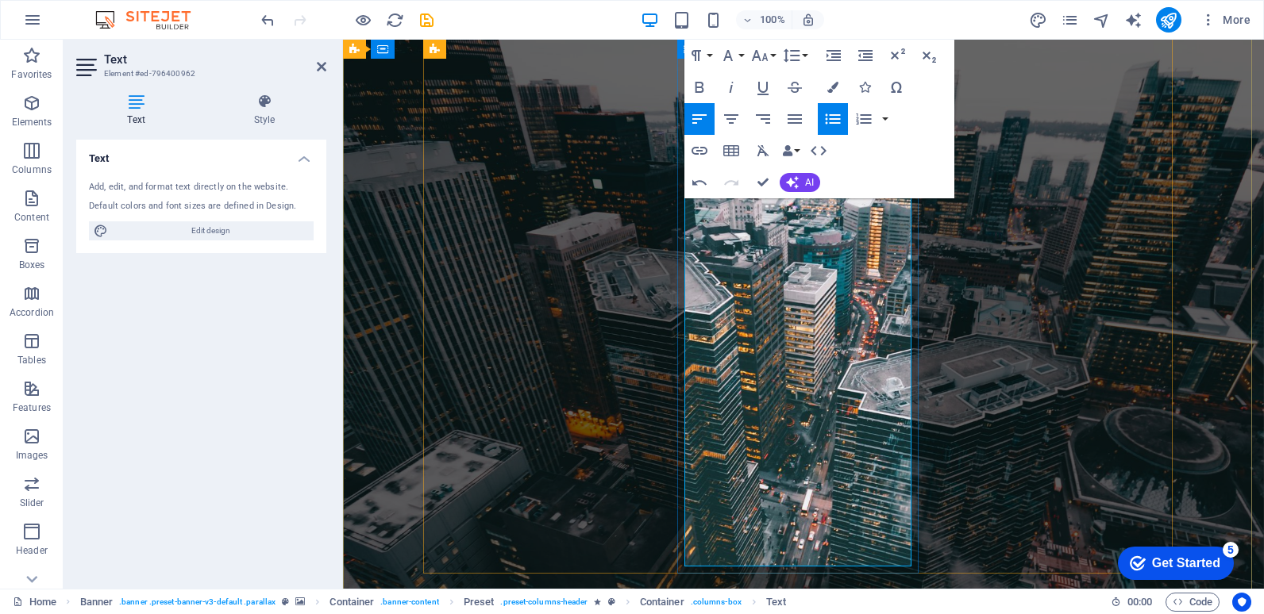
drag, startPoint x: 752, startPoint y: 521, endPoint x: 695, endPoint y: 498, distance: 61.3
click at [829, 120] on icon "button" at bounding box center [832, 119] width 15 height 10
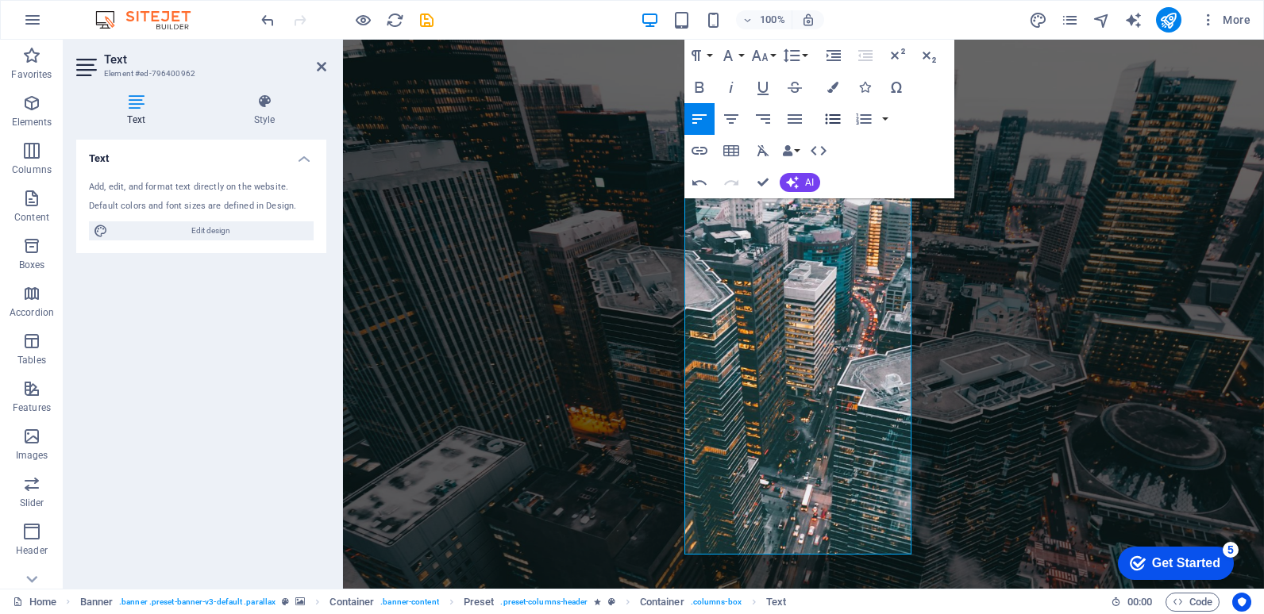
click at [829, 120] on icon "button" at bounding box center [832, 119] width 15 height 10
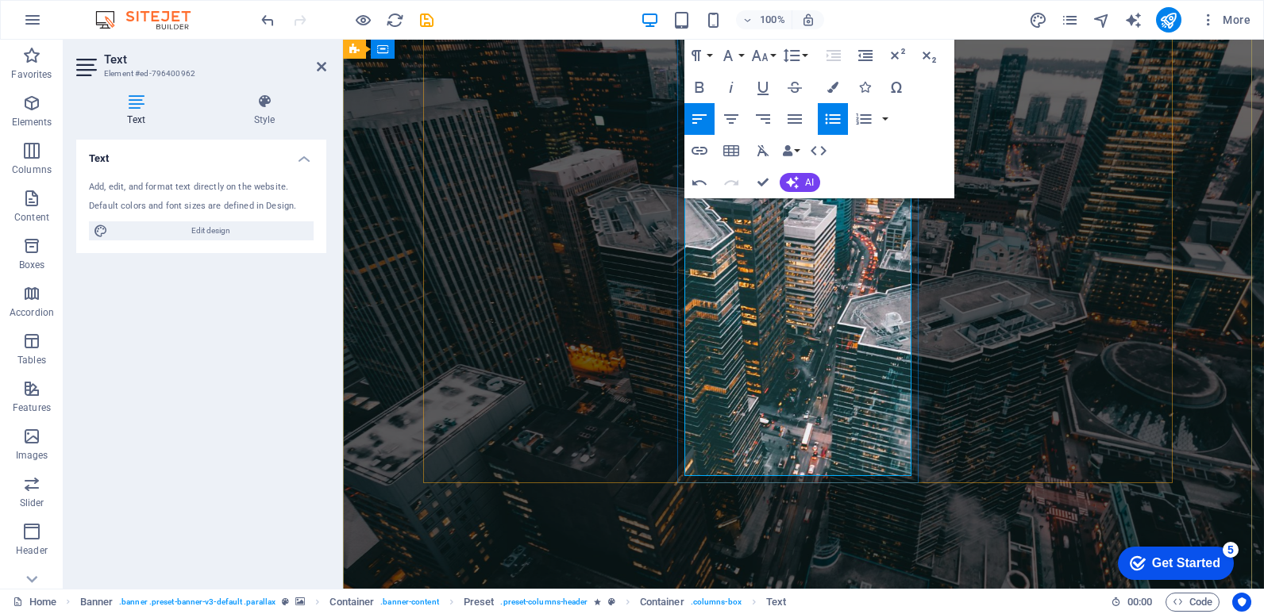
scroll to position [238, 0]
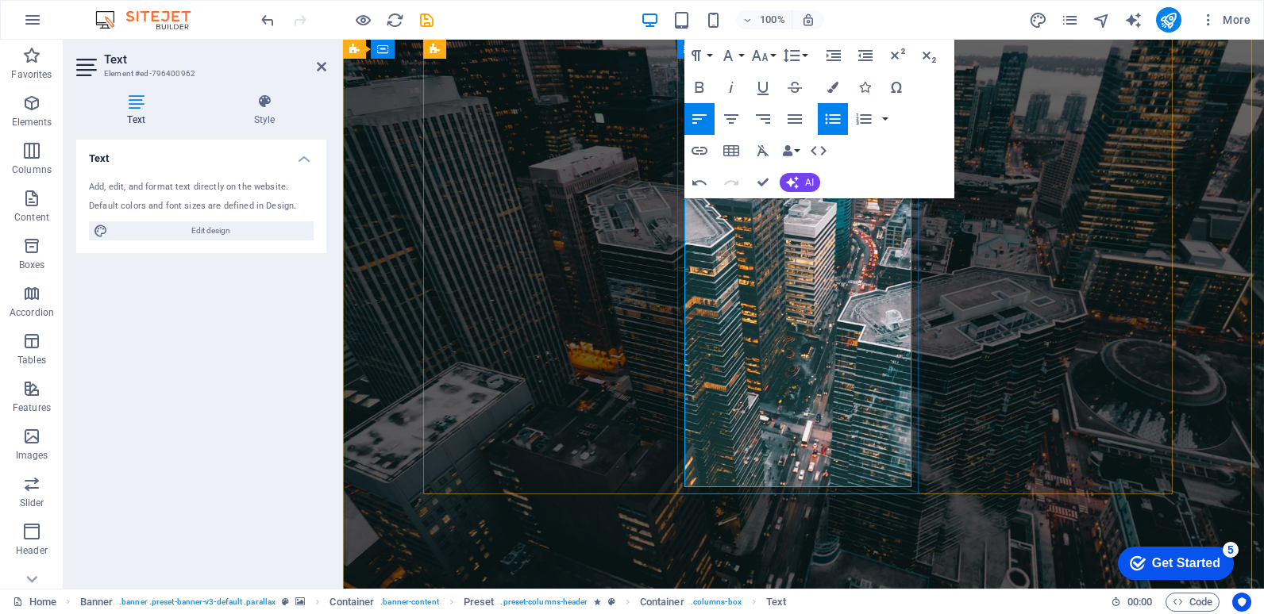
scroll to position [159, 0]
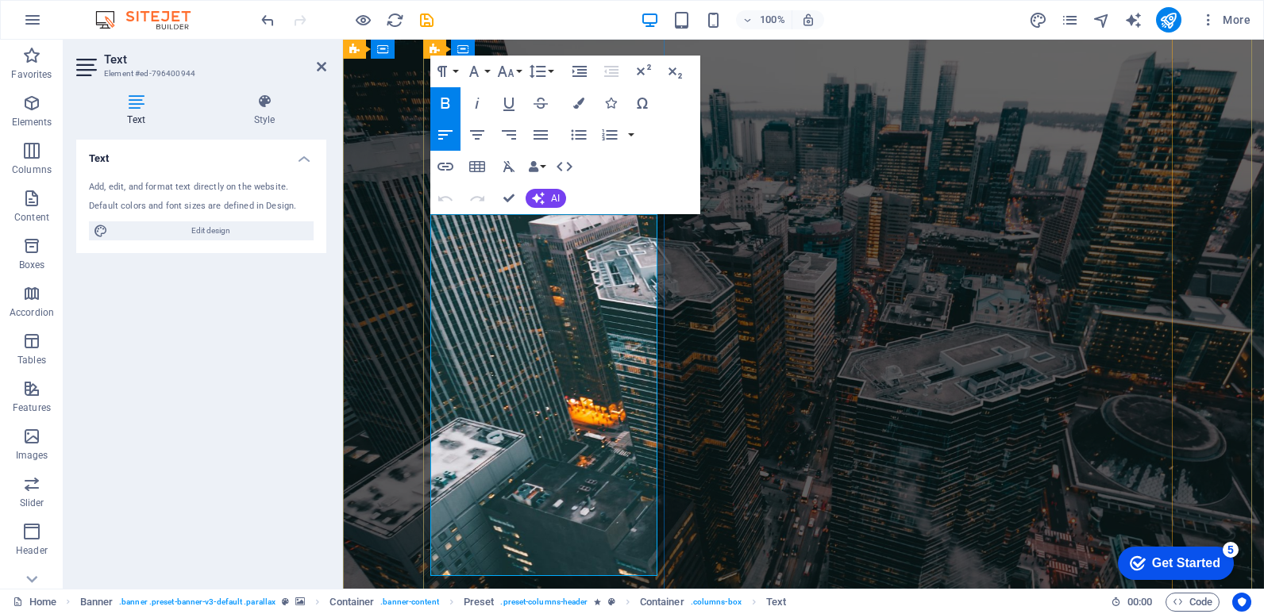
scroll to position [0, 0]
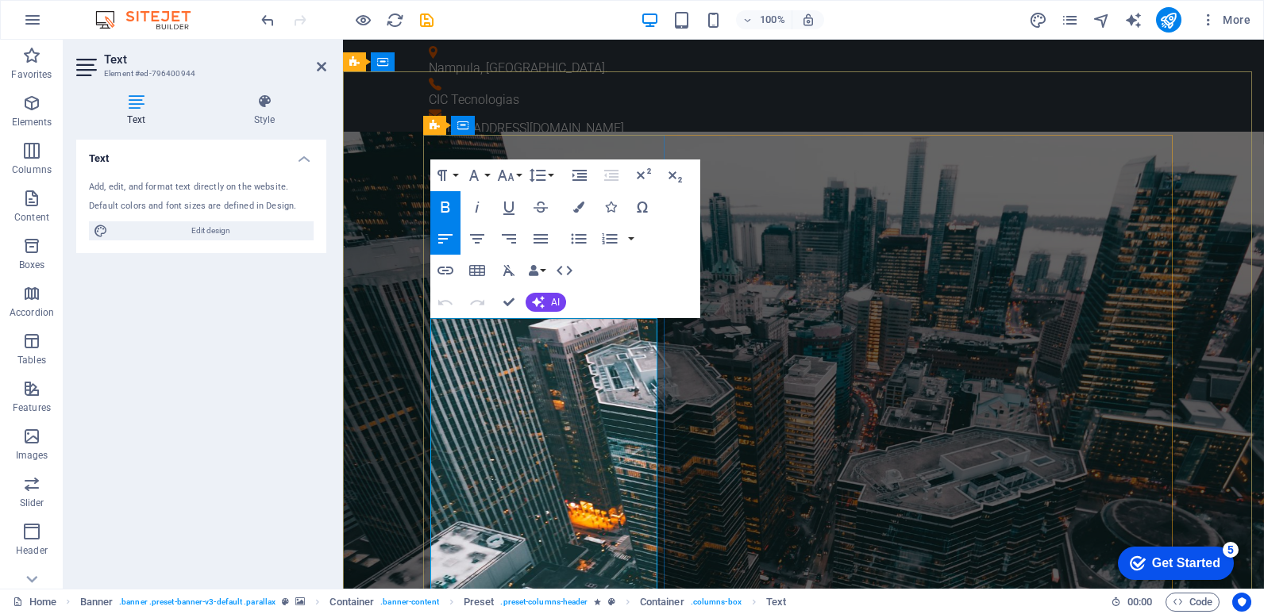
drag, startPoint x: 533, startPoint y: 512, endPoint x: 431, endPoint y: 338, distance: 201.7
click at [545, 173] on icon "button" at bounding box center [537, 175] width 19 height 19
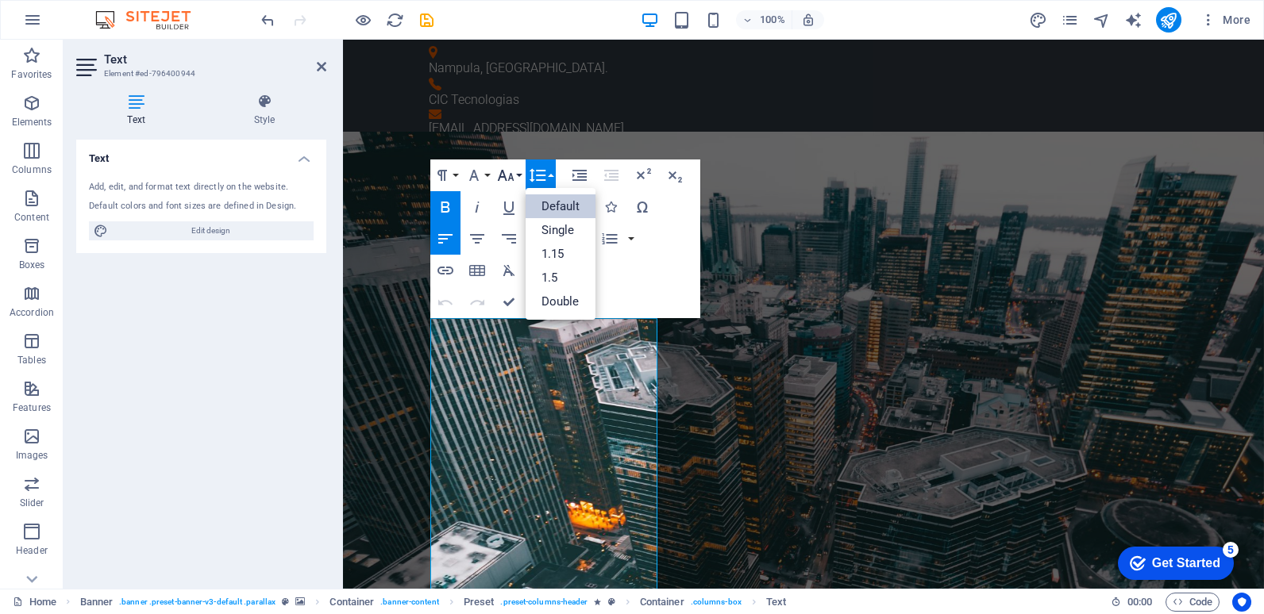
click at [514, 171] on icon "button" at bounding box center [505, 175] width 19 height 19
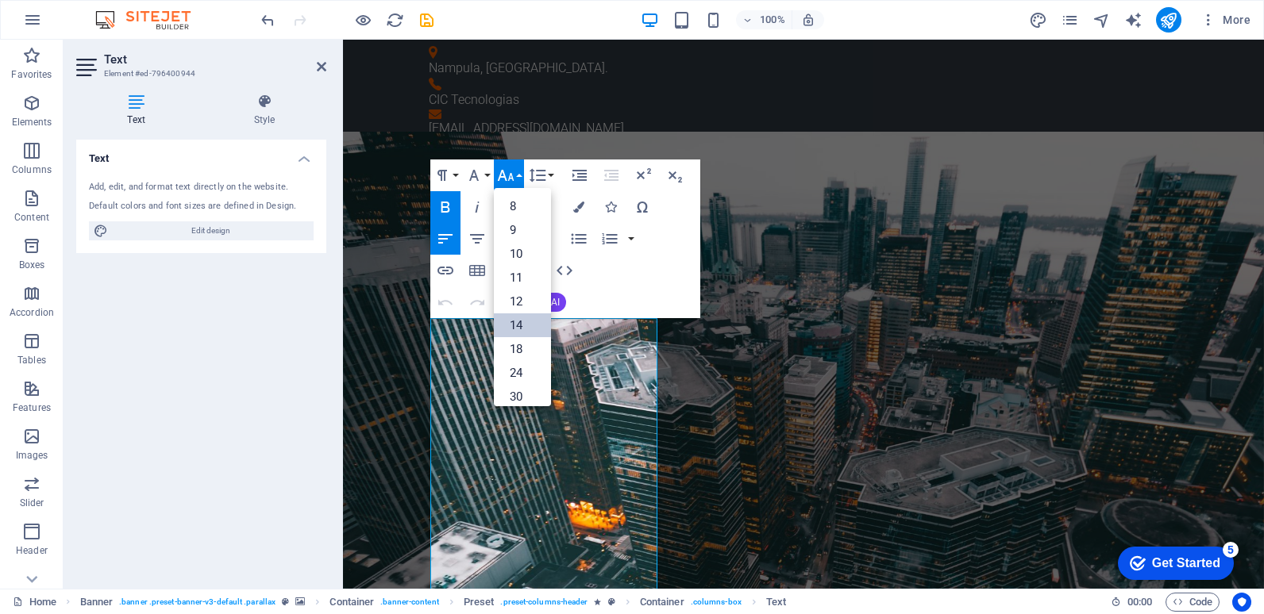
click at [517, 329] on link "14" at bounding box center [522, 326] width 57 height 24
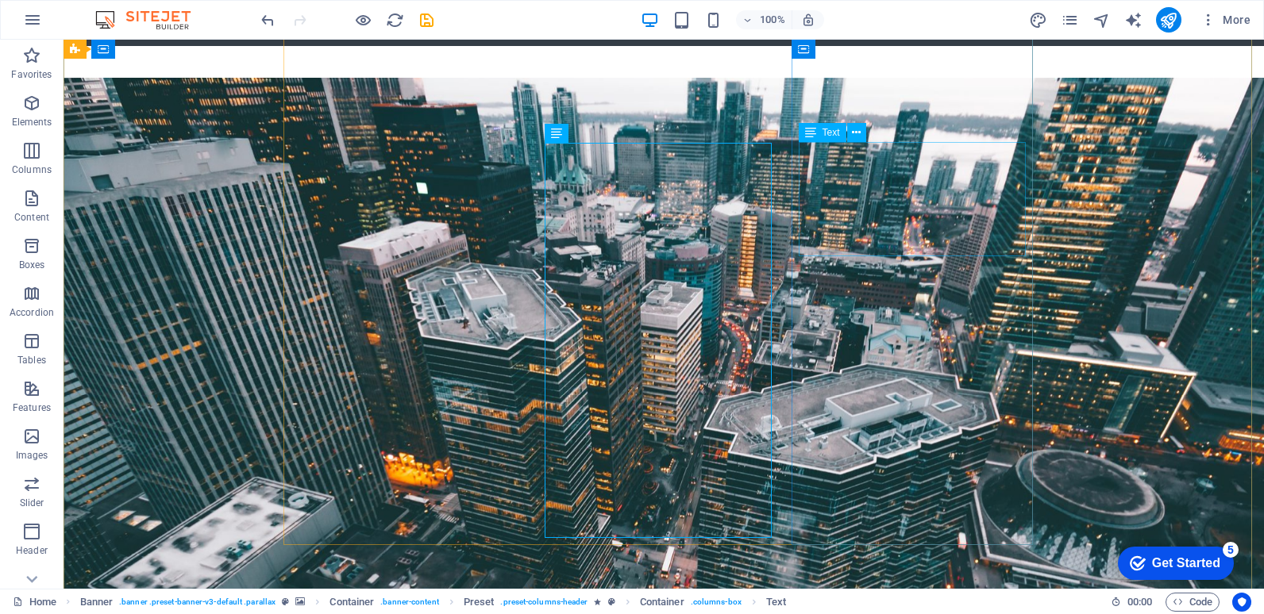
scroll to position [79, 0]
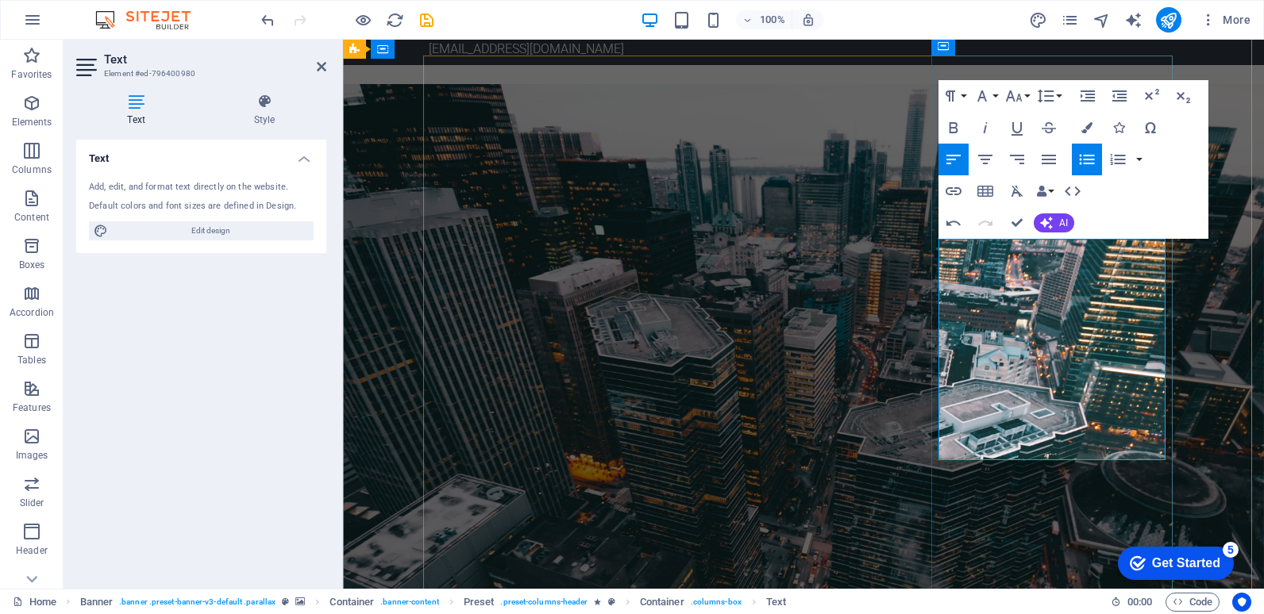
drag, startPoint x: 1088, startPoint y: 356, endPoint x: 944, endPoint y: 324, distance: 147.9
click at [1080, 154] on icon "button" at bounding box center [1086, 159] width 19 height 19
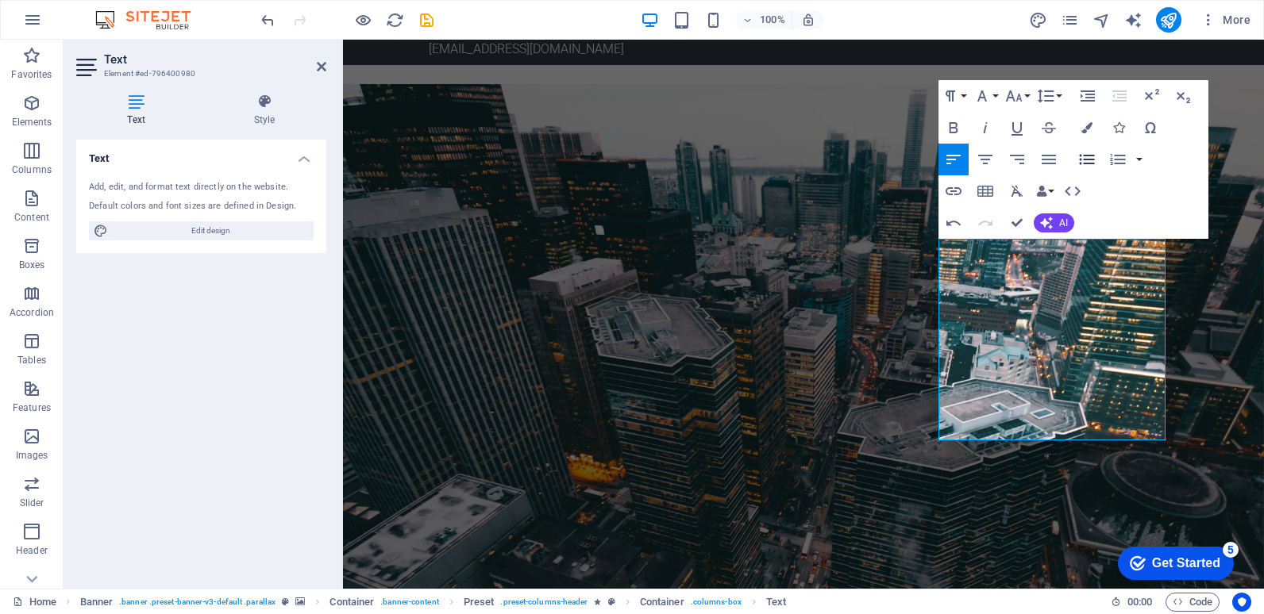
click at [1086, 157] on icon "button" at bounding box center [1086, 159] width 19 height 19
drag, startPoint x: 1155, startPoint y: 373, endPoint x: 944, endPoint y: 354, distance: 212.0
click at [1087, 160] on icon "button" at bounding box center [1086, 160] width 15 height 10
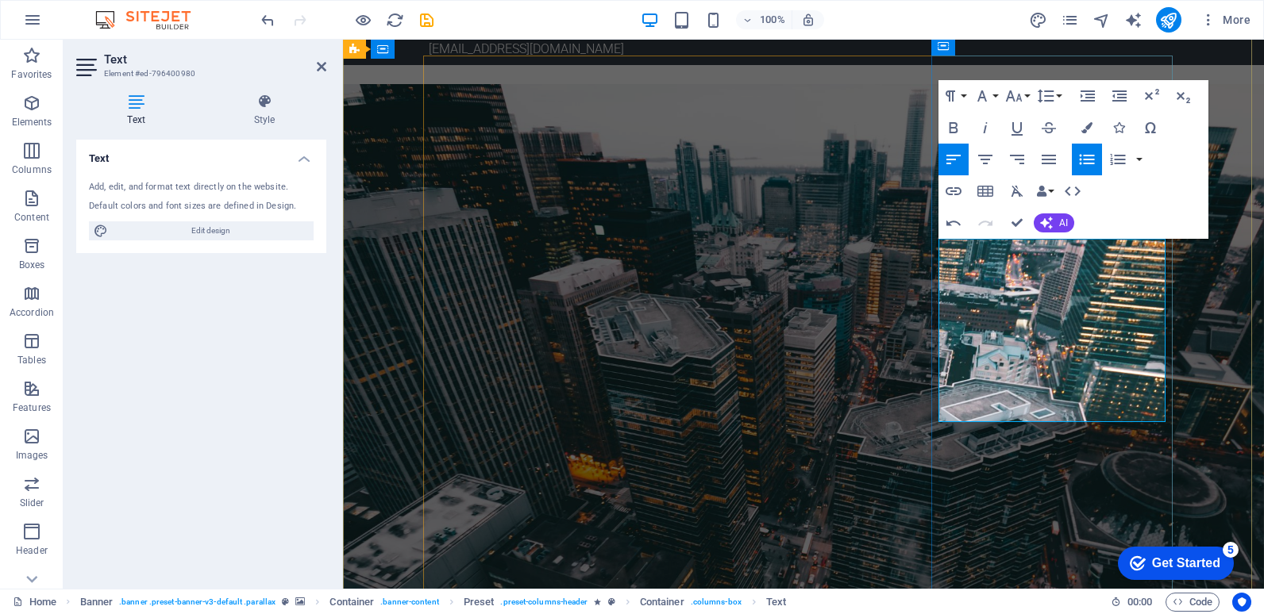
drag, startPoint x: 1115, startPoint y: 410, endPoint x: 941, endPoint y: 390, distance: 175.0
click at [1086, 160] on icon "button" at bounding box center [1086, 160] width 15 height 10
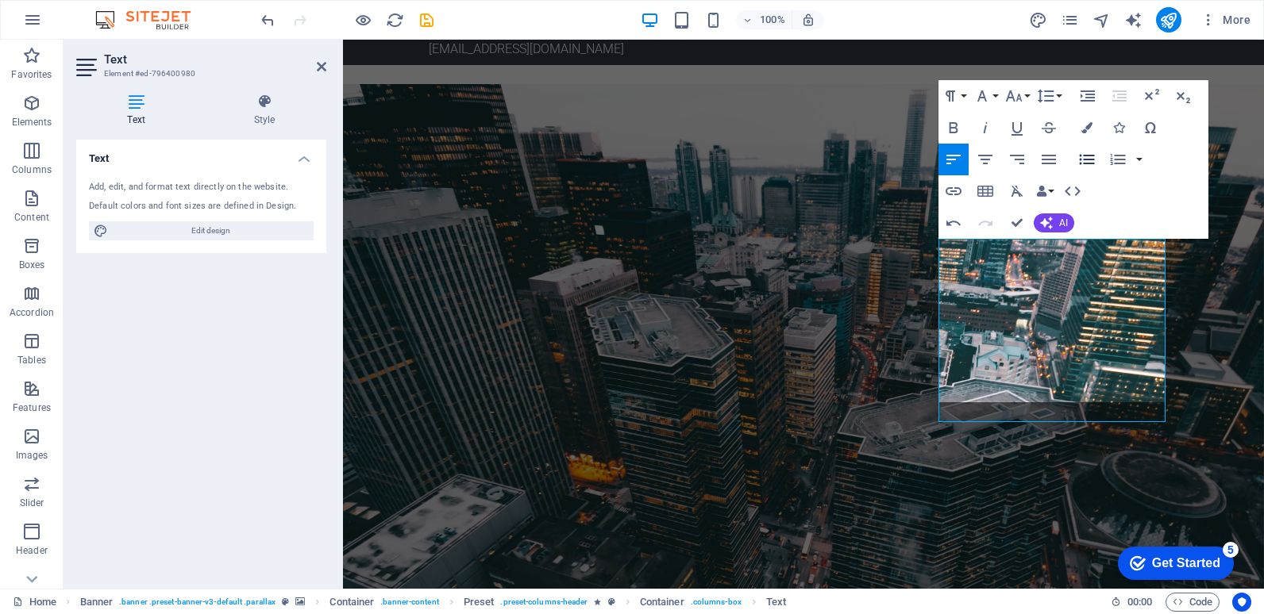
click at [1086, 160] on icon "button" at bounding box center [1086, 160] width 15 height 10
click at [1048, 222] on icon "button" at bounding box center [1046, 223] width 13 height 13
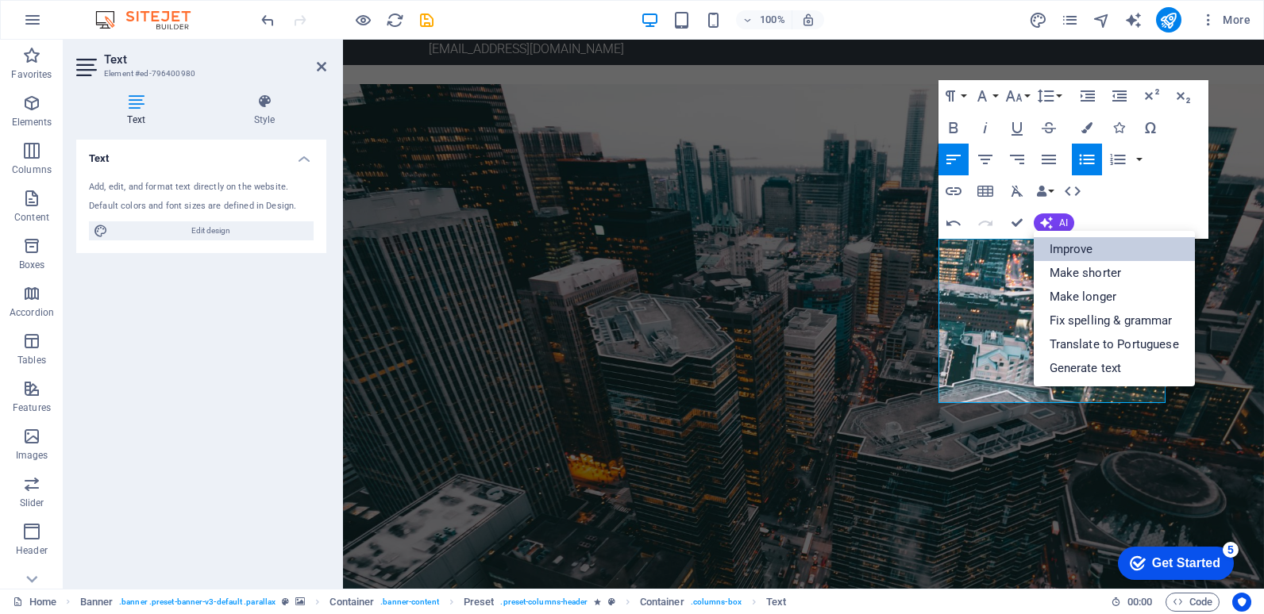
click at [1070, 248] on link "Improve" at bounding box center [1113, 249] width 161 height 24
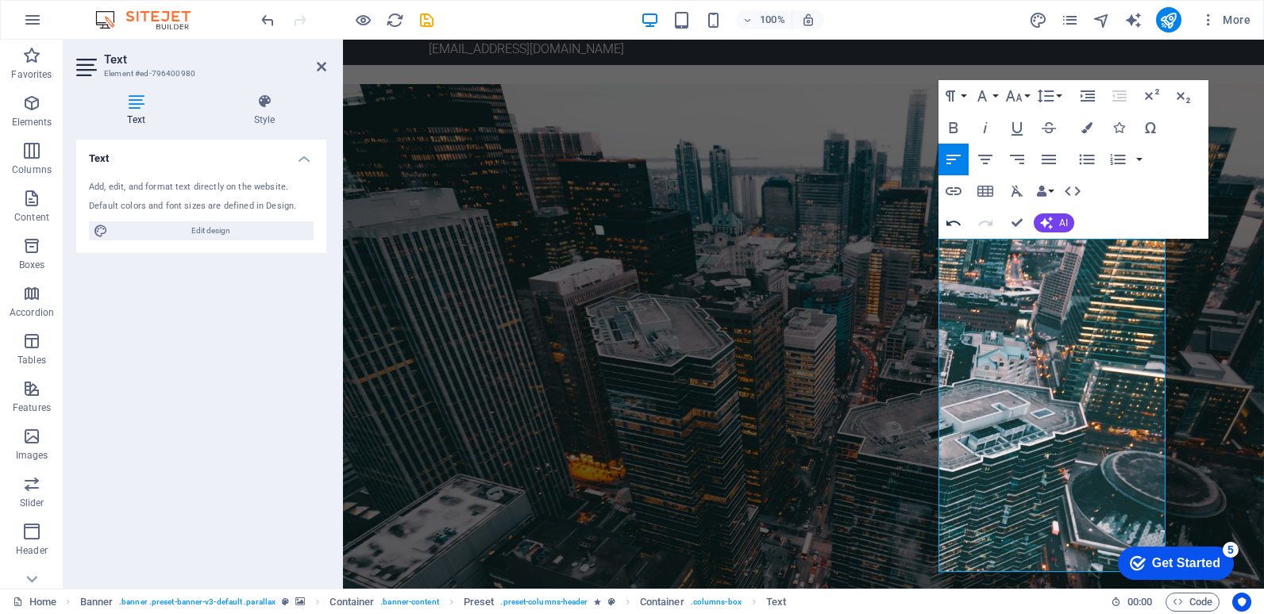
click at [953, 225] on icon "button" at bounding box center [953, 223] width 19 height 19
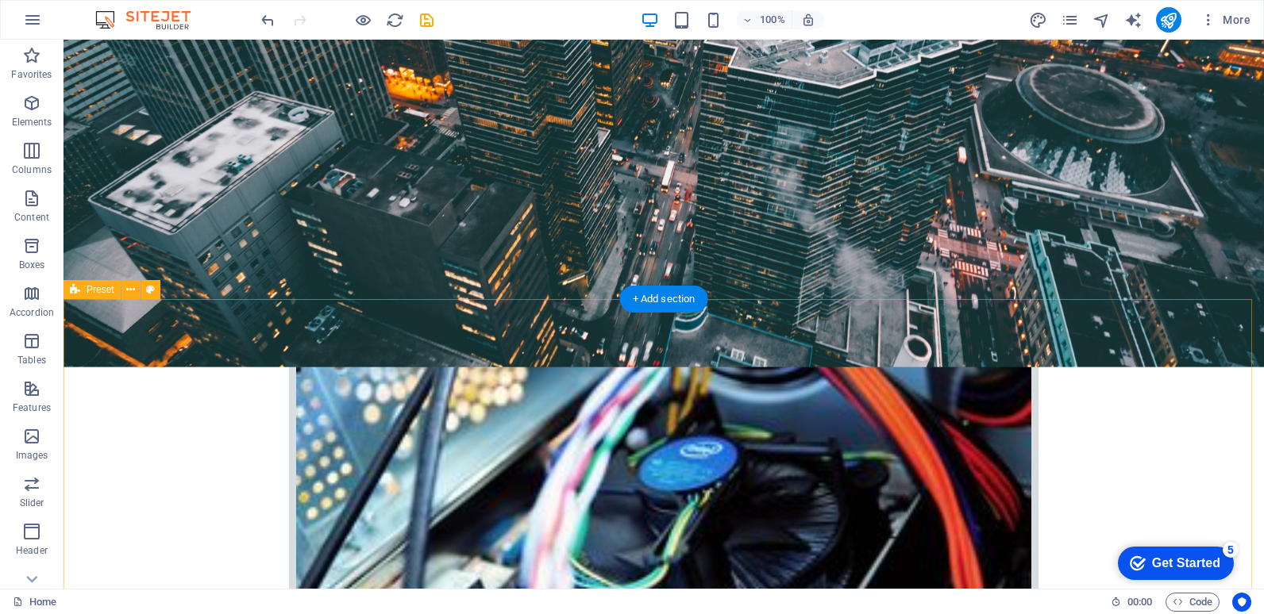
scroll to position [714, 0]
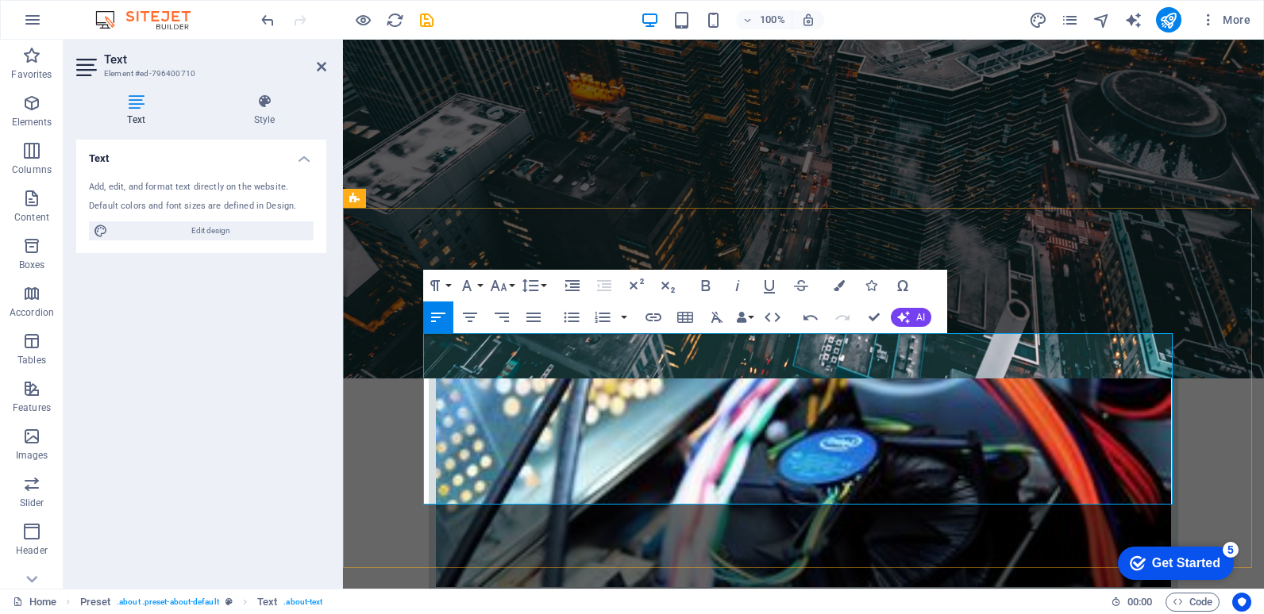
drag, startPoint x: 911, startPoint y: 406, endPoint x: 471, endPoint y: 358, distance: 443.1
click at [511, 284] on button "Font Size" at bounding box center [502, 286] width 30 height 32
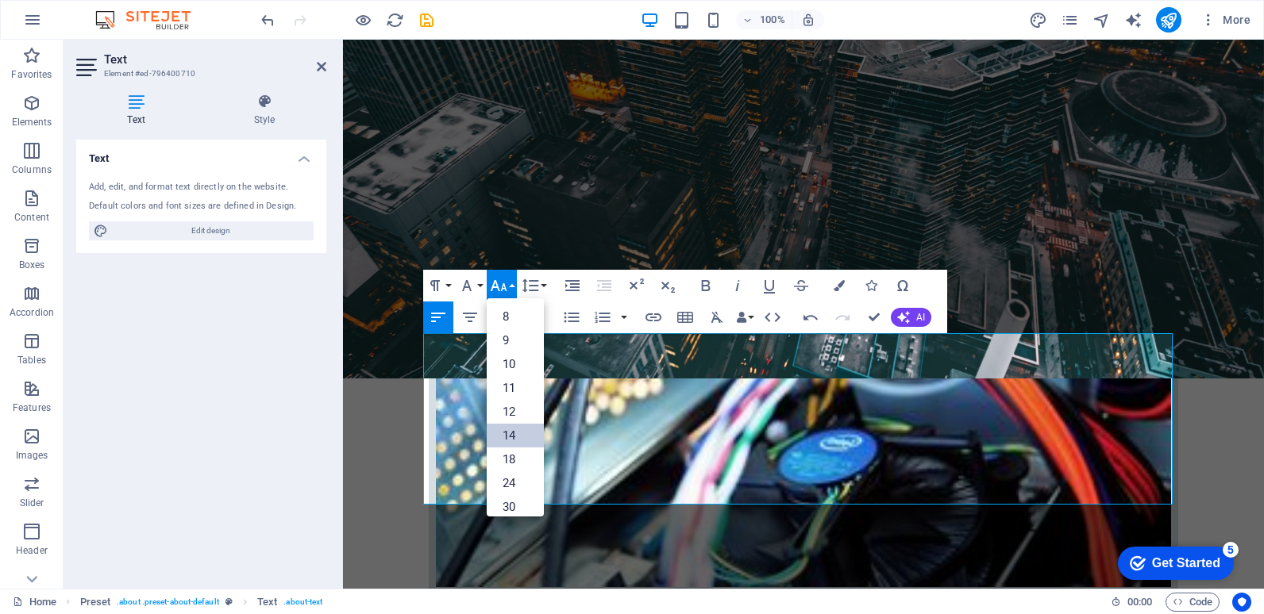
click at [507, 431] on link "14" at bounding box center [515, 436] width 57 height 24
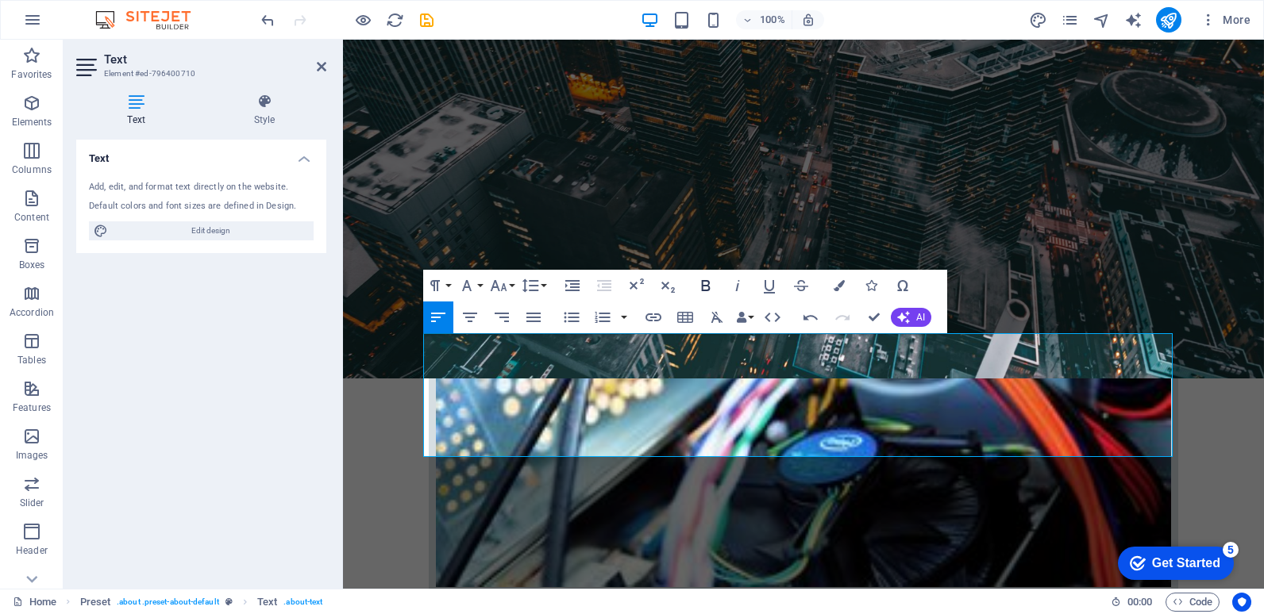
click at [705, 285] on icon "button" at bounding box center [705, 285] width 19 height 19
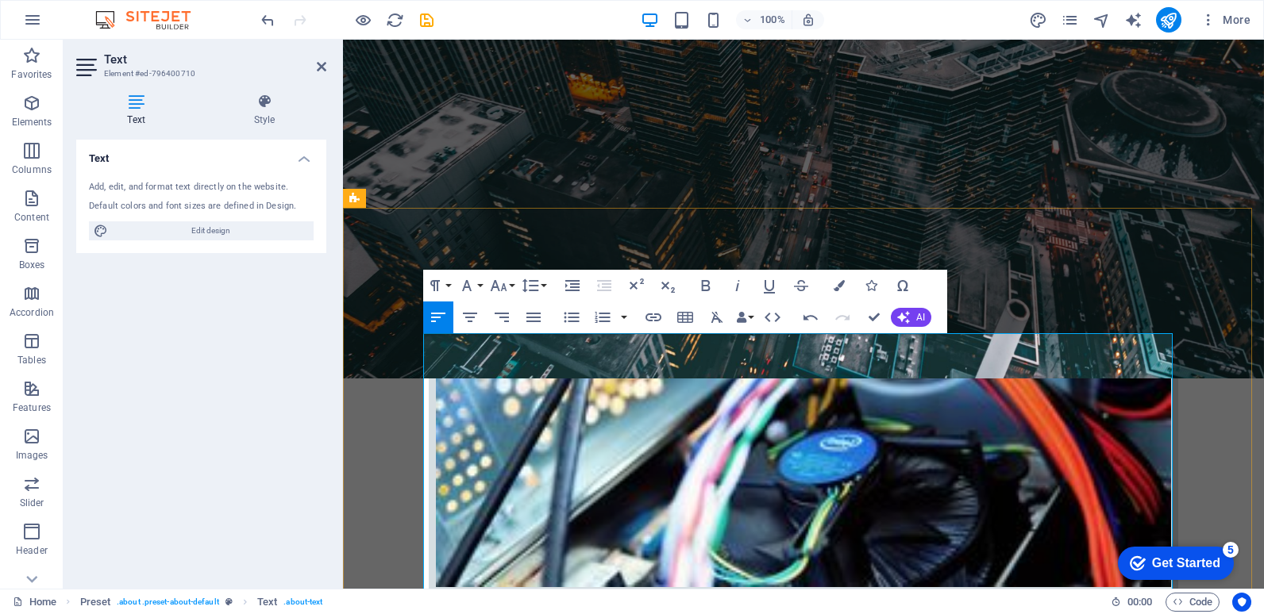
drag, startPoint x: 625, startPoint y: 494, endPoint x: 428, endPoint y: 494, distance: 196.8
click at [508, 287] on button "Font Size" at bounding box center [502, 286] width 30 height 32
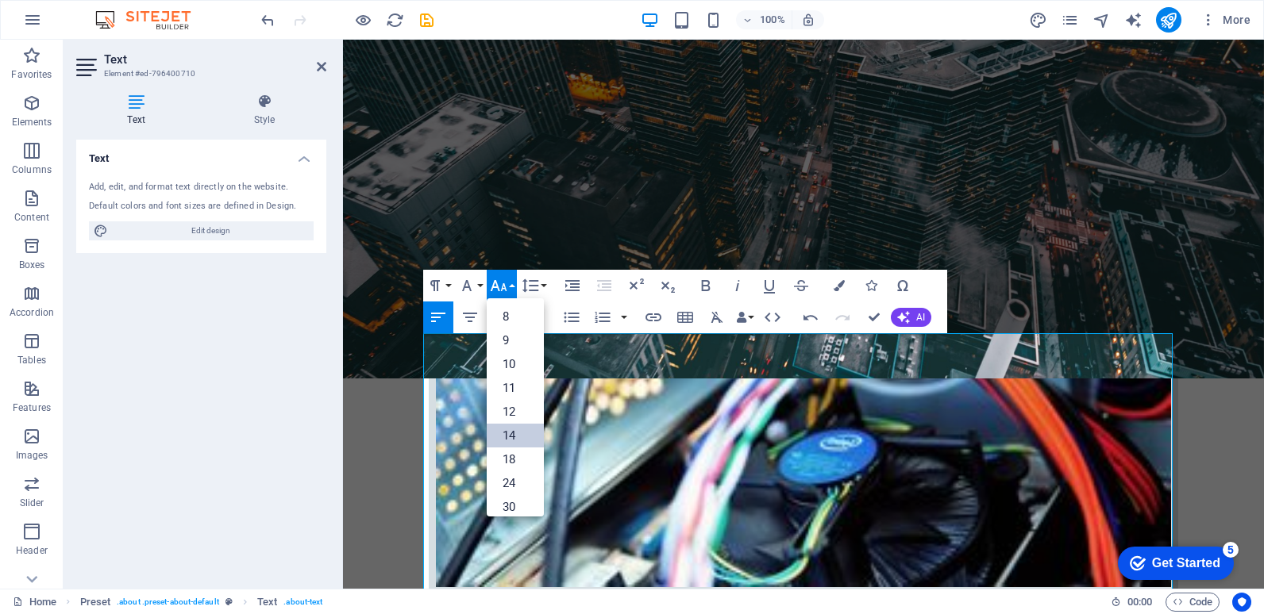
click at [505, 436] on link "14" at bounding box center [515, 436] width 57 height 24
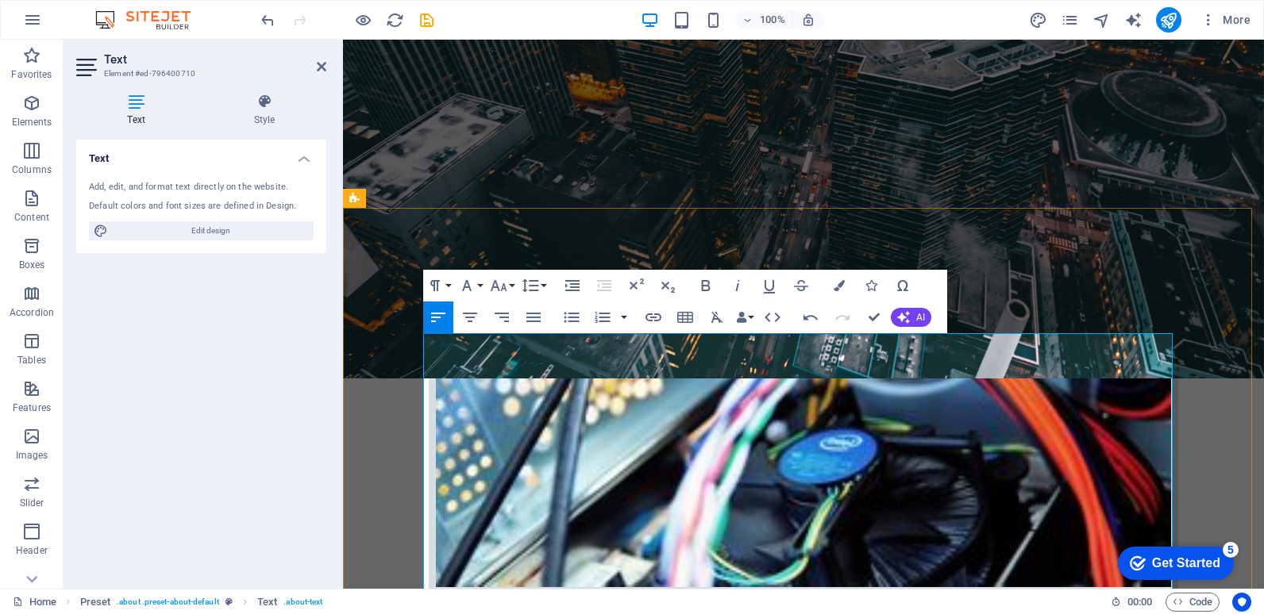
drag, startPoint x: 818, startPoint y: 362, endPoint x: 470, endPoint y: 364, distance: 348.4
click at [837, 287] on icon "button" at bounding box center [838, 285] width 11 height 11
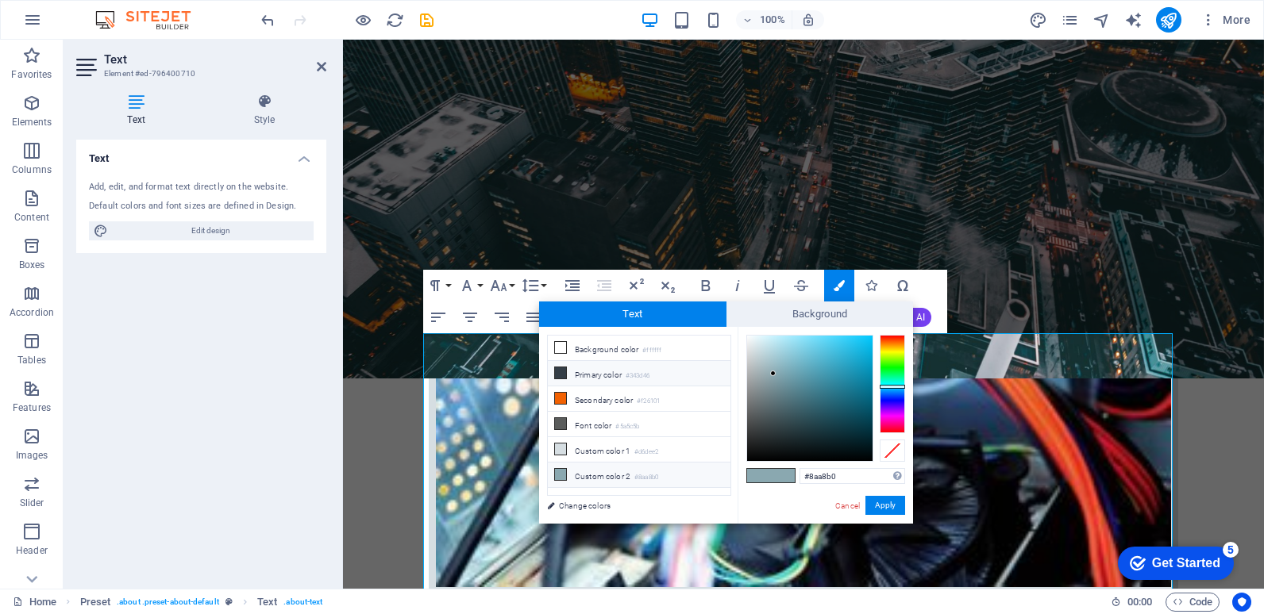
click at [621, 373] on li "Primary color #343d46" at bounding box center [639, 373] width 183 height 25
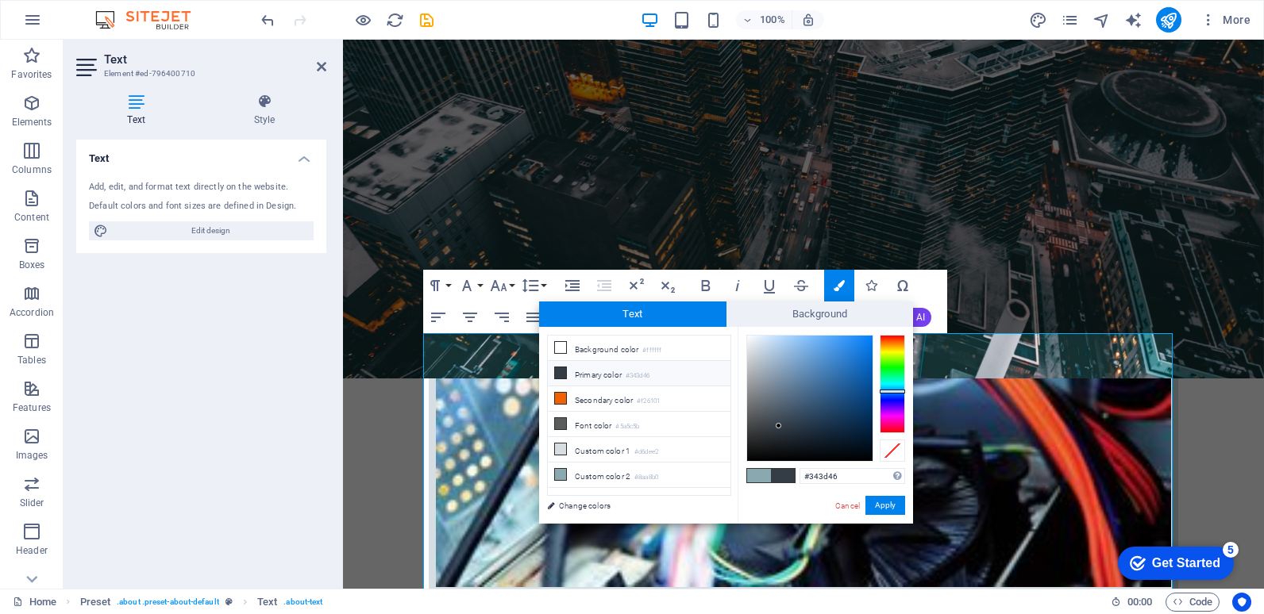
click at [560, 374] on icon at bounding box center [560, 372] width 11 height 11
type input "#1d1e1f"
click at [752, 445] on div at bounding box center [809, 398] width 125 height 125
click at [893, 506] on button "Apply" at bounding box center [885, 505] width 40 height 19
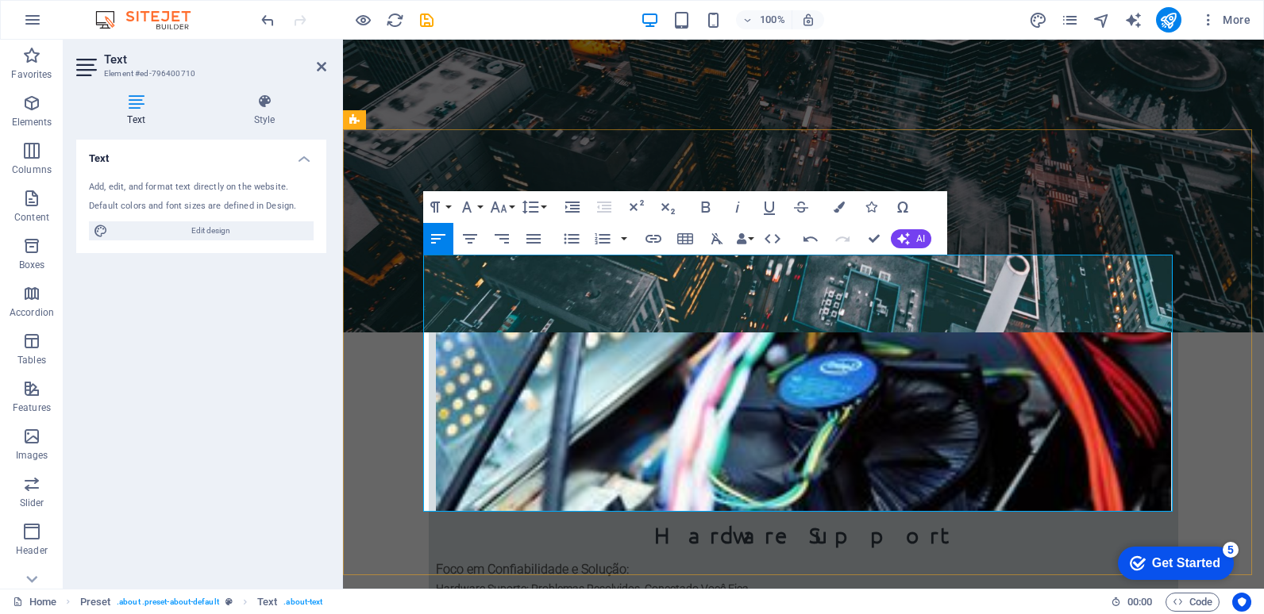
scroll to position [794, 0]
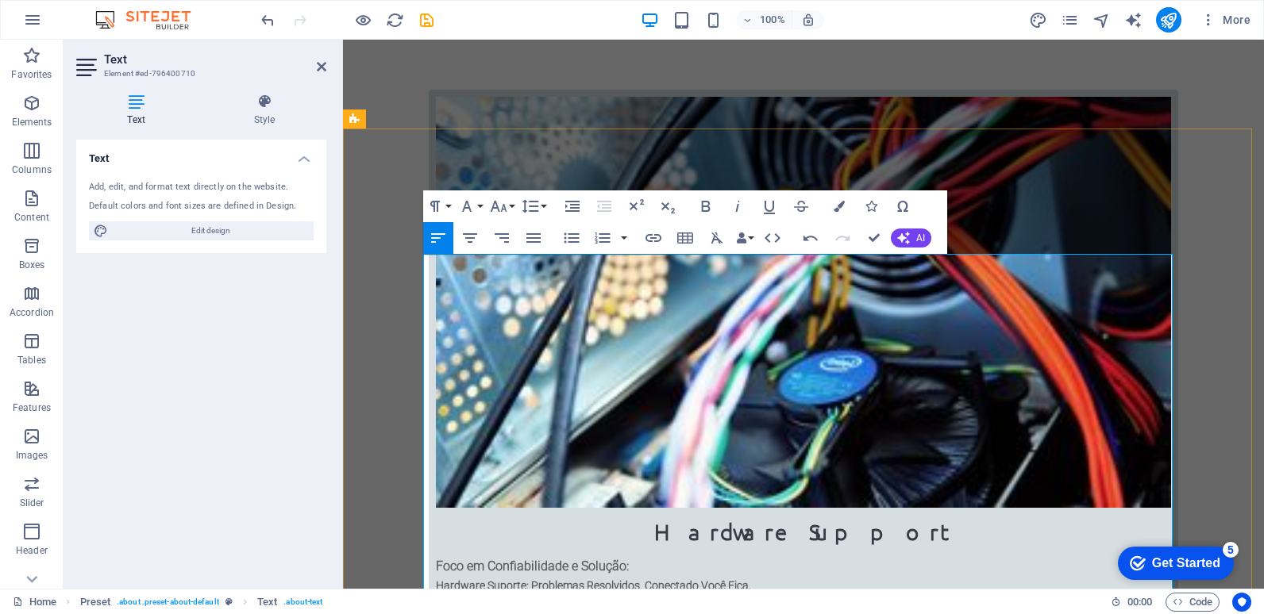
drag, startPoint x: 608, startPoint y: 513, endPoint x: 425, endPoint y: 503, distance: 182.8
click at [507, 205] on icon "button" at bounding box center [498, 206] width 19 height 19
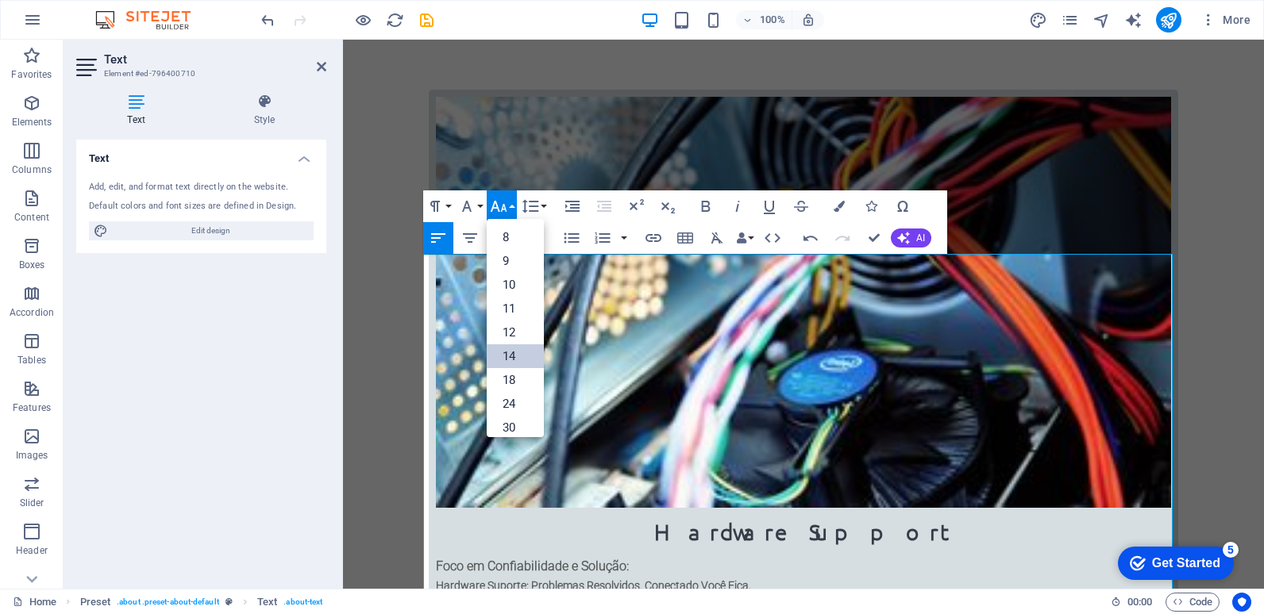
click at [510, 355] on link "14" at bounding box center [515, 356] width 57 height 24
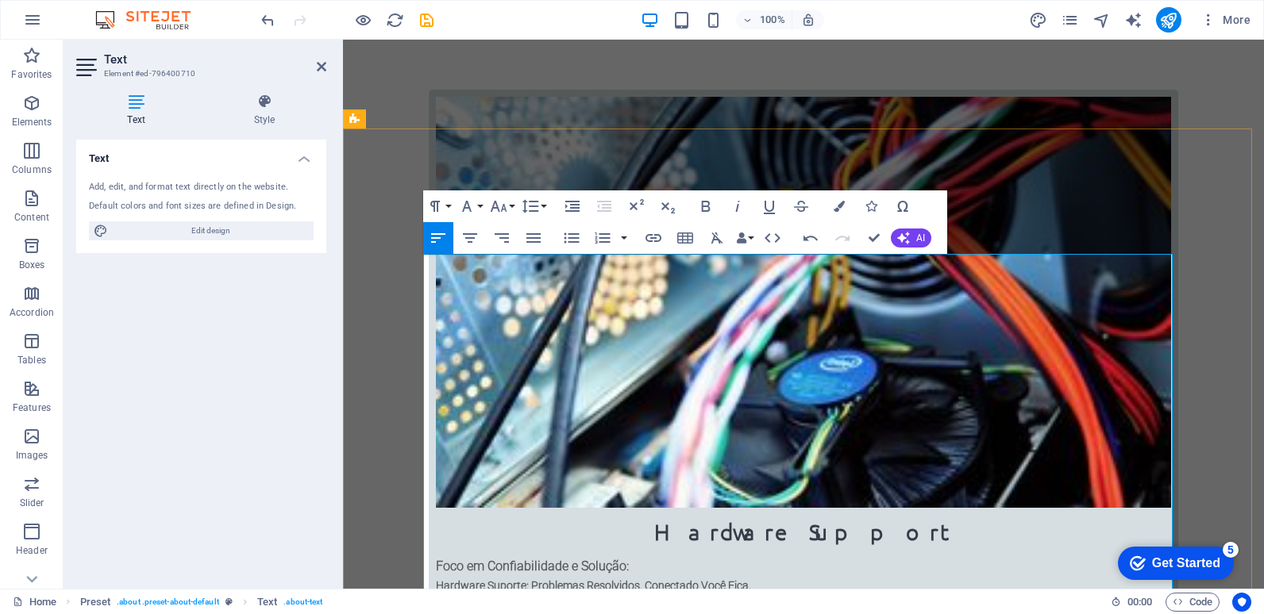
drag, startPoint x: 891, startPoint y: 562, endPoint x: 901, endPoint y: 561, distance: 10.3
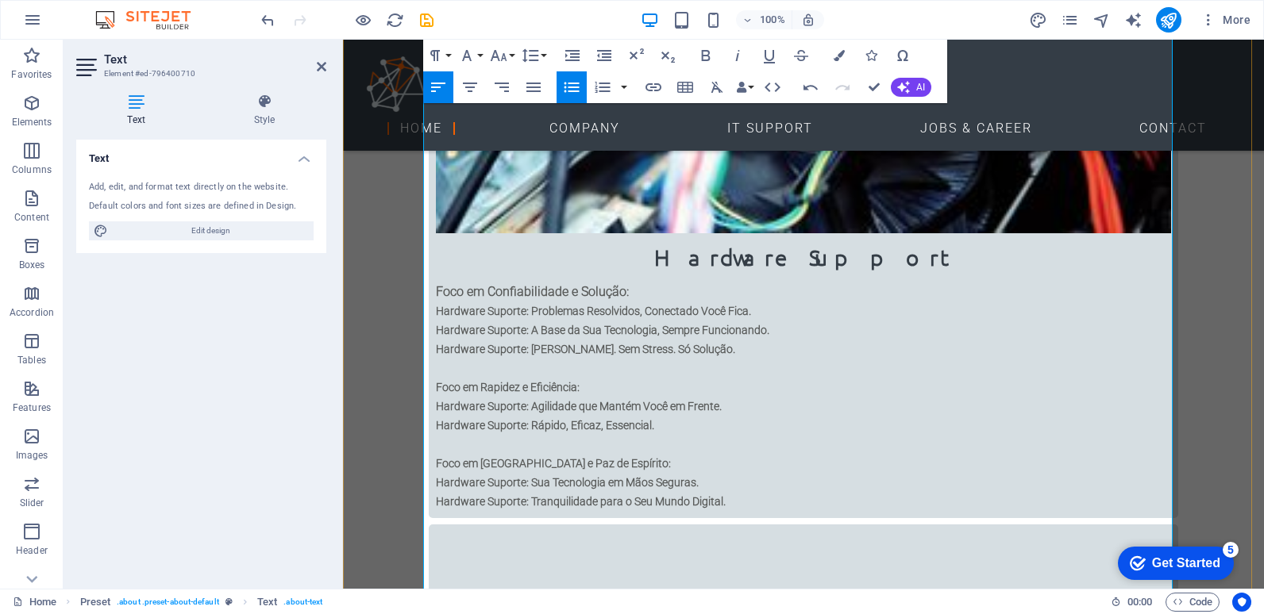
scroll to position [1111, 0]
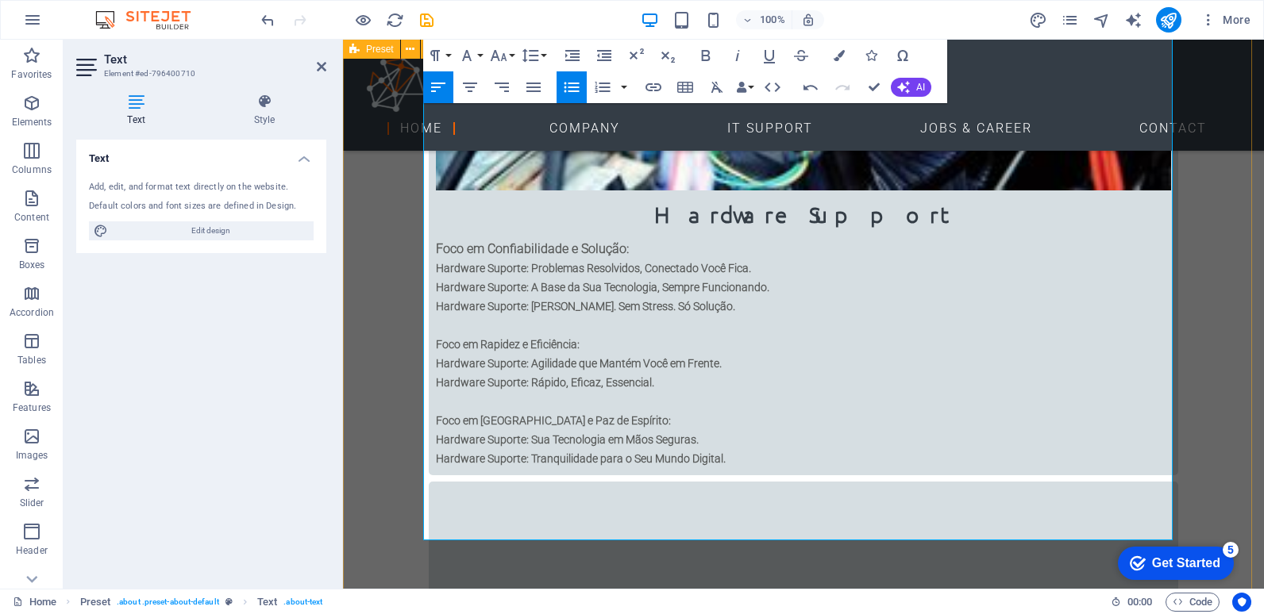
drag, startPoint x: 696, startPoint y: 334, endPoint x: 389, endPoint y: 313, distance: 307.9
click at [567, 86] on icon "button" at bounding box center [571, 87] width 19 height 19
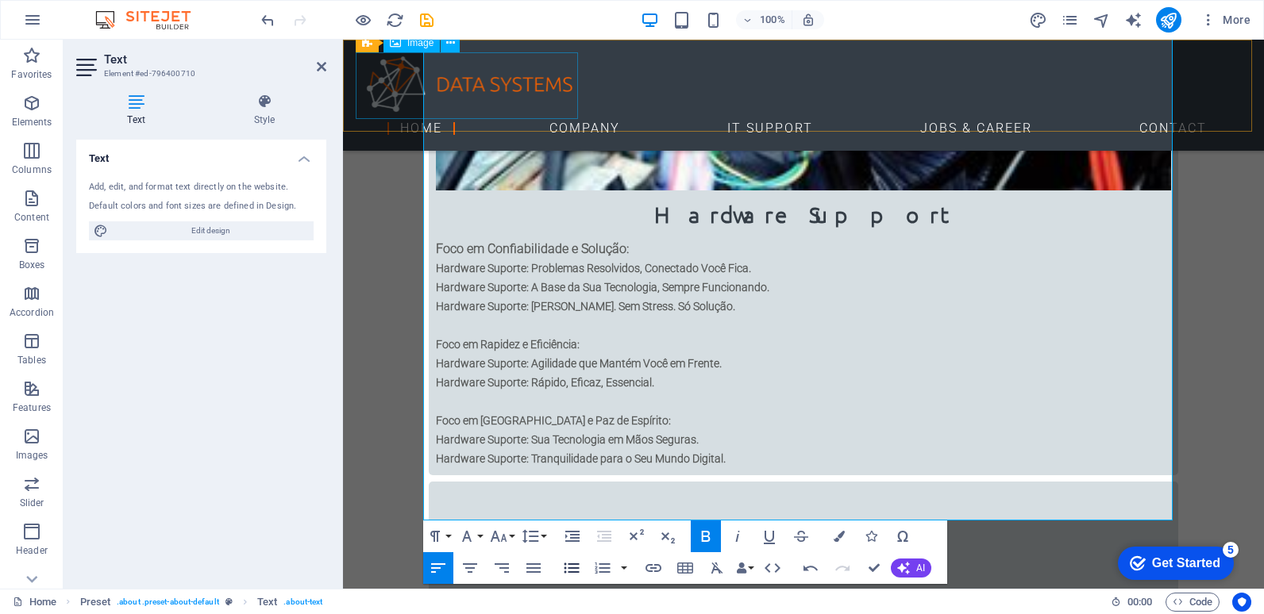
click at [567, 86] on figure at bounding box center [803, 85] width 895 height 67
select select "px"
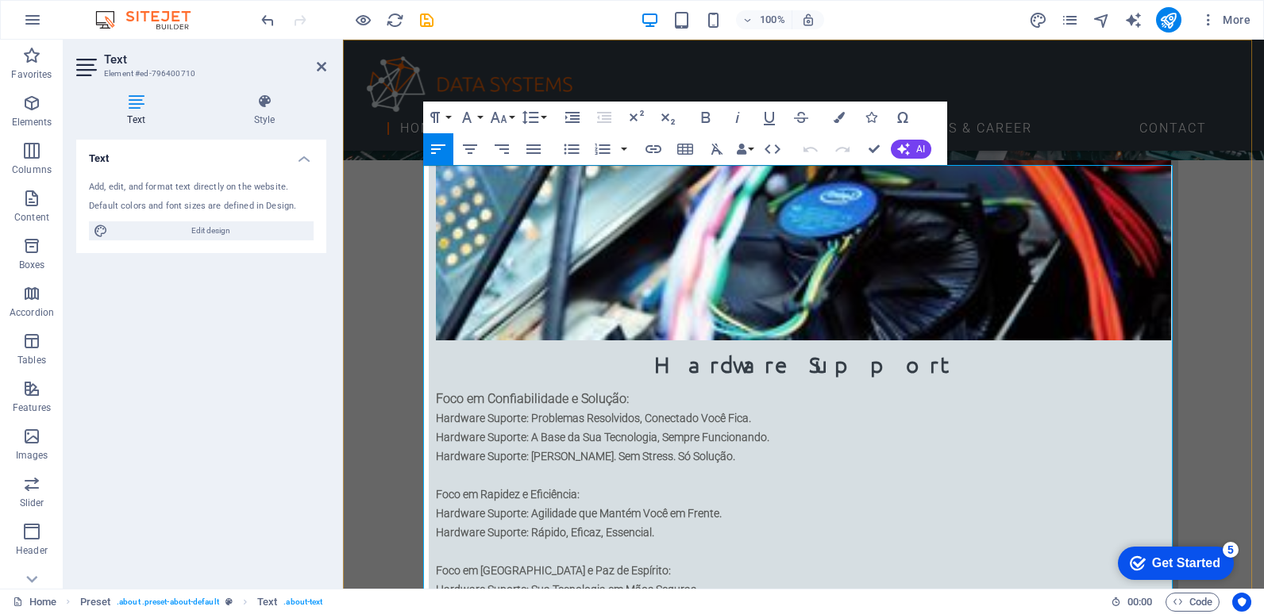
scroll to position [971, 0]
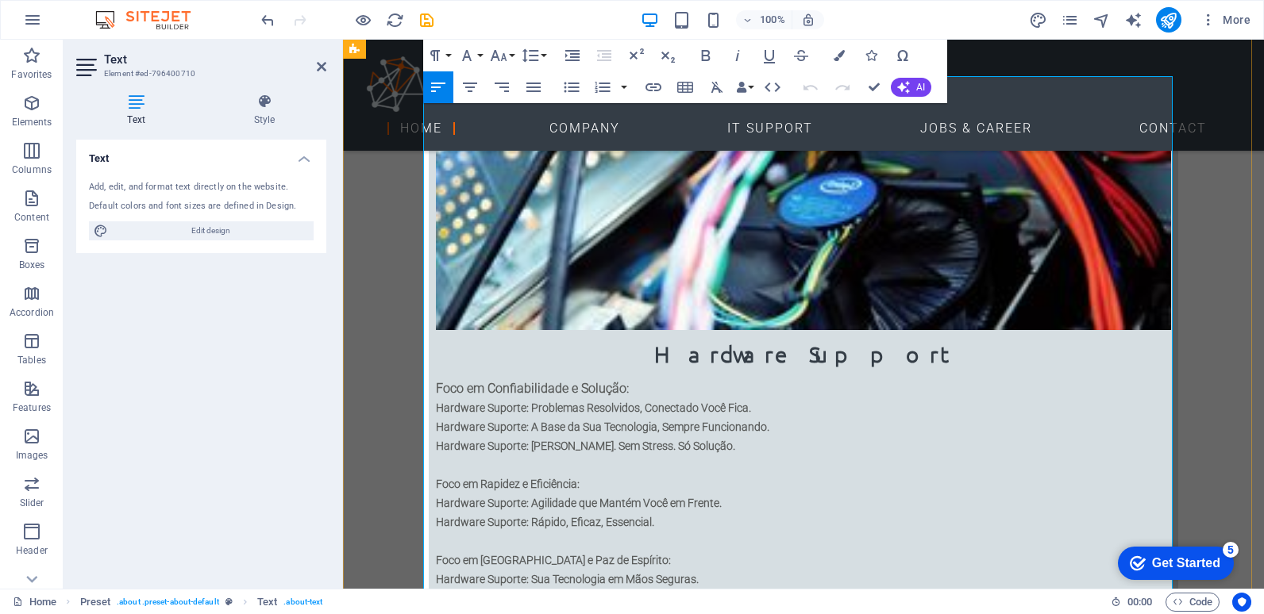
drag, startPoint x: 719, startPoint y: 457, endPoint x: 424, endPoint y: 457, distance: 295.3
click at [571, 87] on icon "button" at bounding box center [571, 88] width 15 height 10
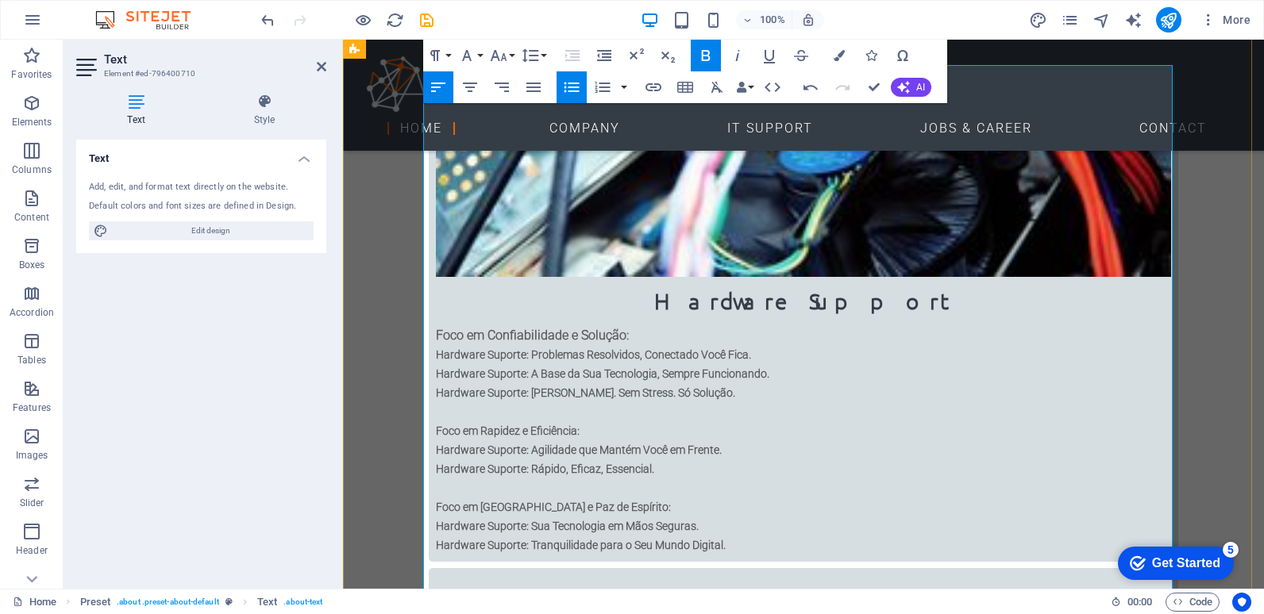
scroll to position [1051, 0]
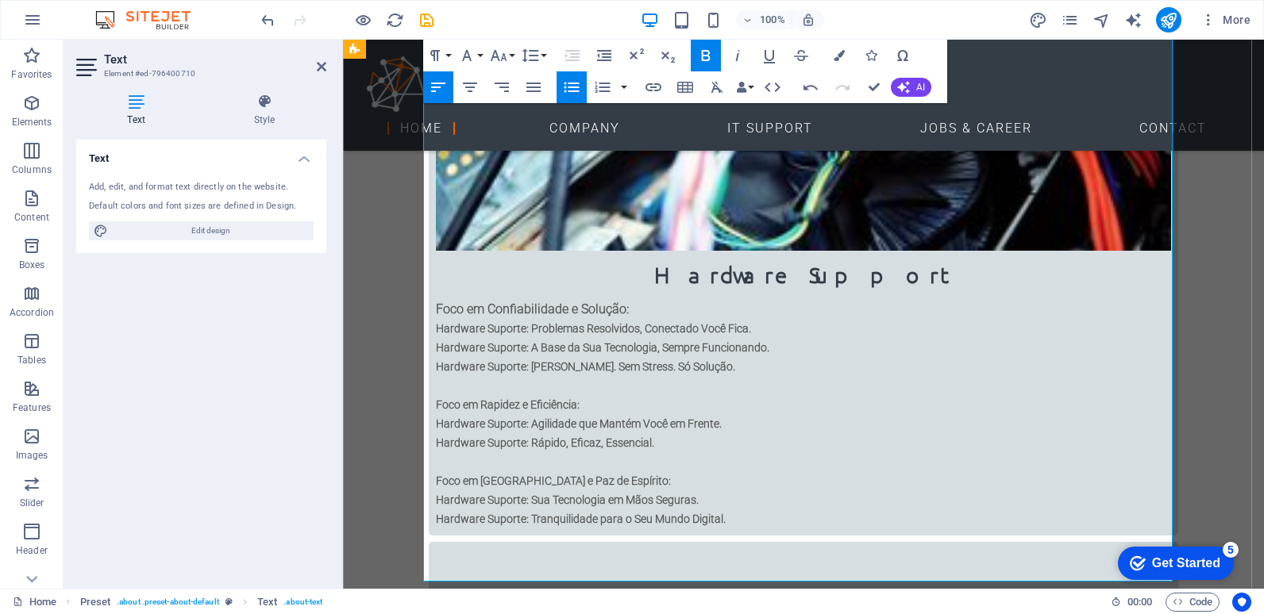
drag, startPoint x: 783, startPoint y: 420, endPoint x: 434, endPoint y: 419, distance: 349.2
click at [567, 90] on icon "button" at bounding box center [571, 87] width 19 height 19
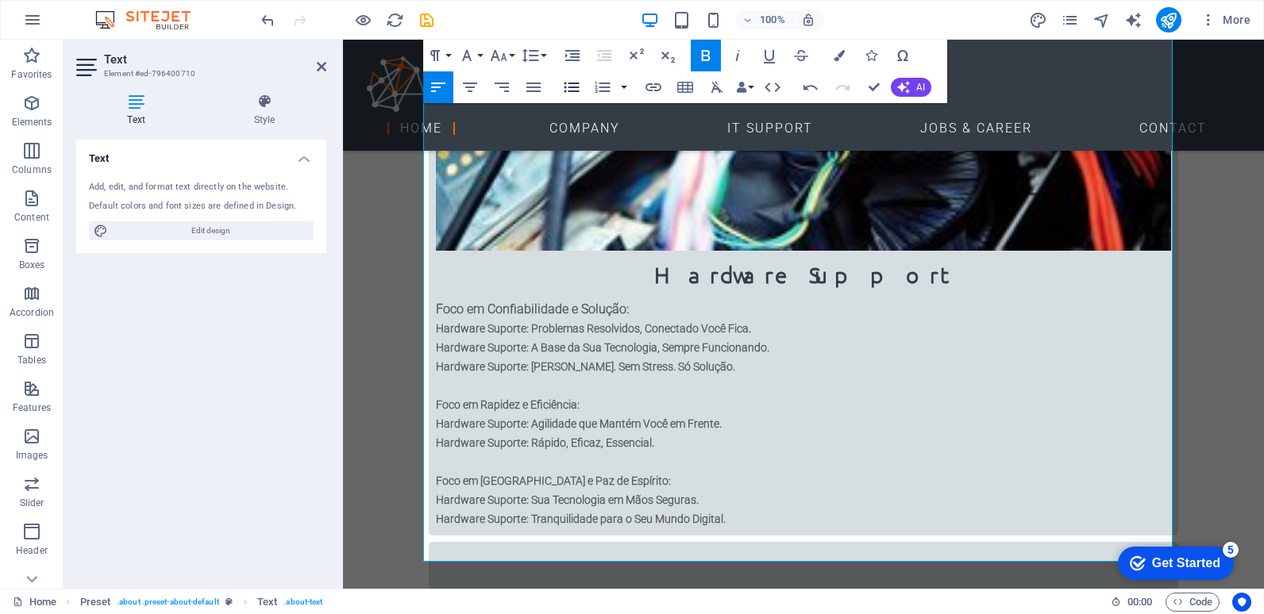
click at [567, 90] on icon "button" at bounding box center [571, 87] width 19 height 19
drag, startPoint x: 792, startPoint y: 438, endPoint x: 429, endPoint y: 432, distance: 363.6
click at [571, 88] on icon "button" at bounding box center [571, 88] width 15 height 10
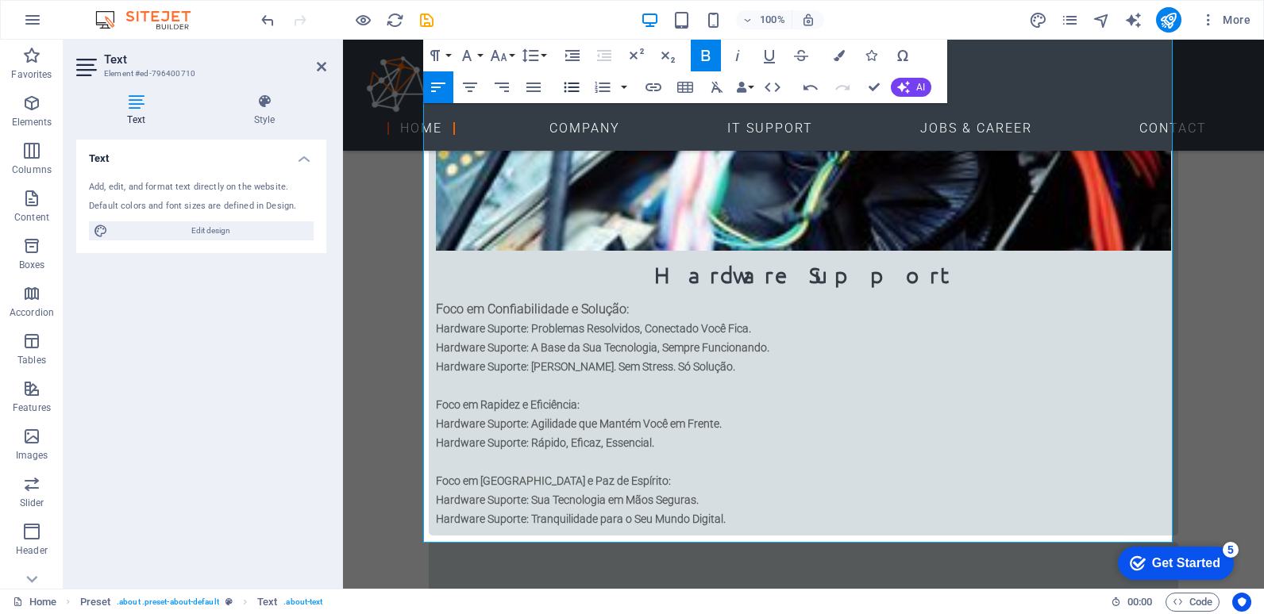
click at [571, 88] on icon "button" at bounding box center [571, 88] width 15 height 10
drag, startPoint x: 670, startPoint y: 459, endPoint x: 432, endPoint y: 455, distance: 238.1
click at [567, 90] on icon "button" at bounding box center [571, 87] width 19 height 19
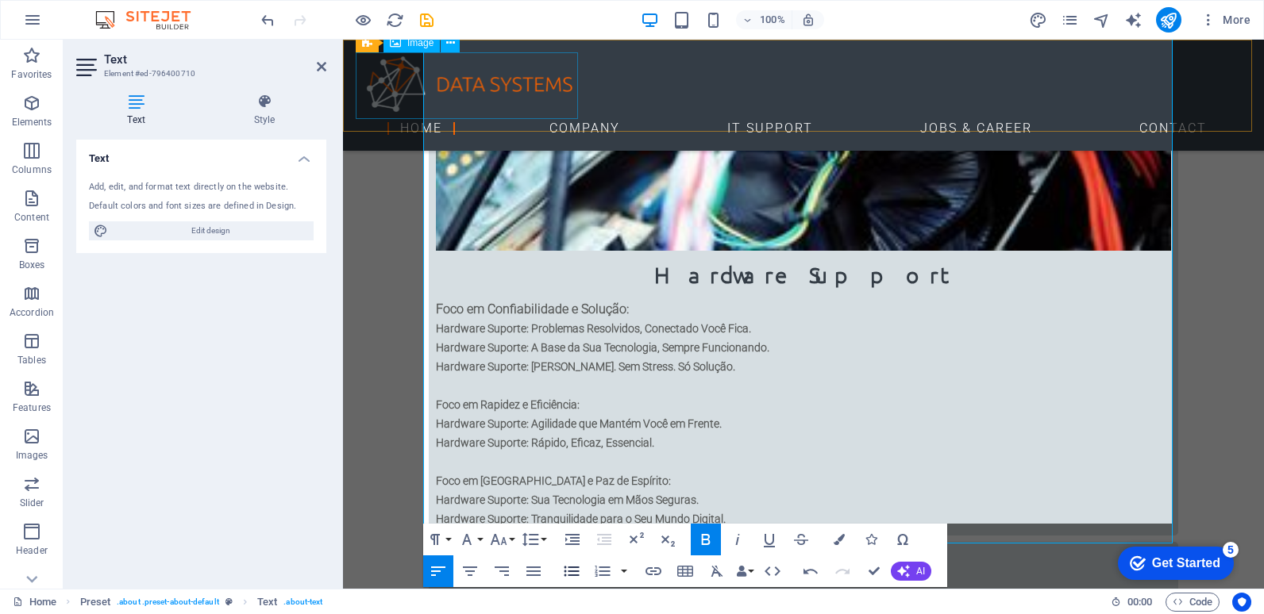
click at [567, 90] on figure at bounding box center [803, 85] width 895 height 67
select select "px"
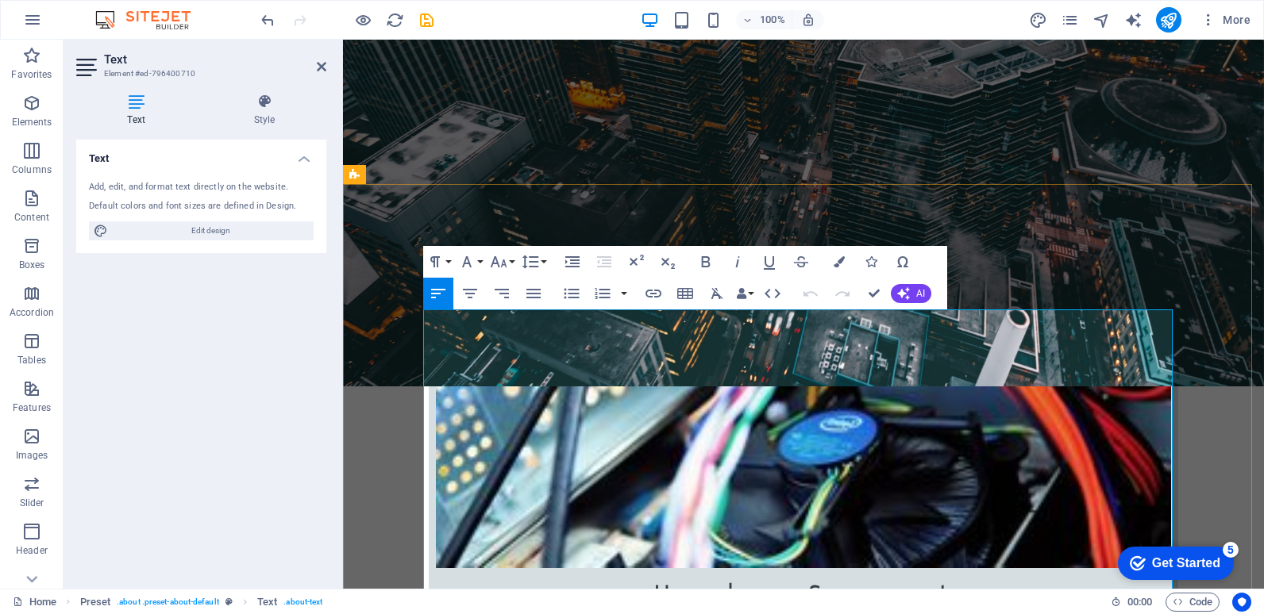
scroll to position [1210, 0]
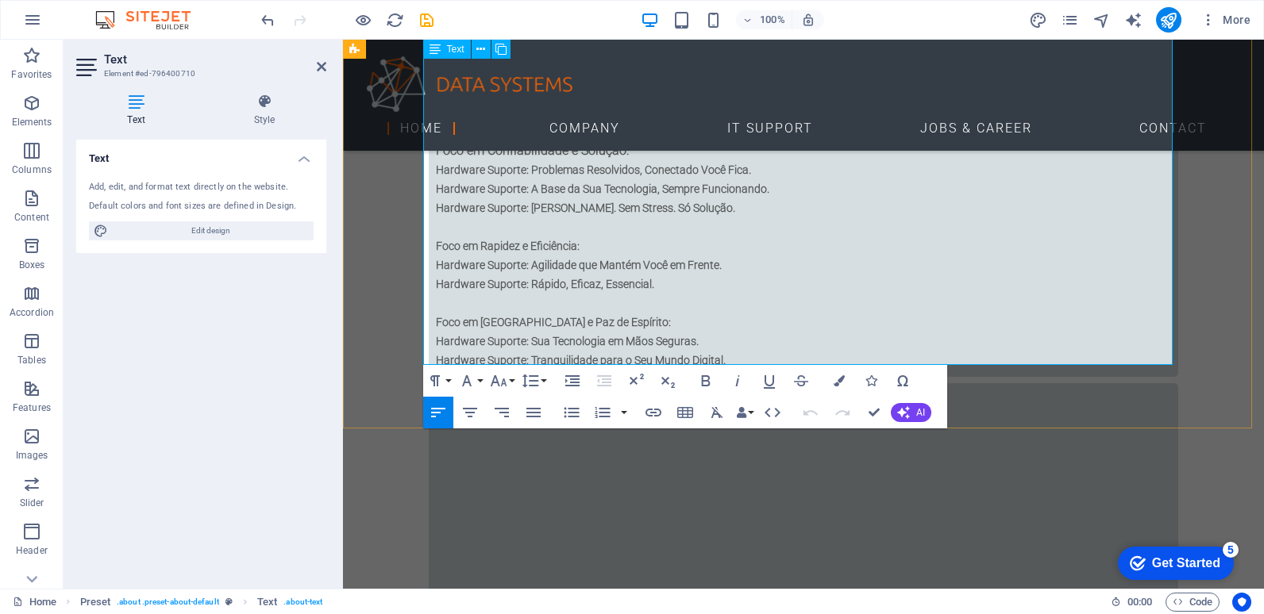
drag, startPoint x: 659, startPoint y: 279, endPoint x: 425, endPoint y: 279, distance: 234.1
click at [572, 413] on icon "button" at bounding box center [571, 412] width 15 height 10
drag, startPoint x: 858, startPoint y: 317, endPoint x: 453, endPoint y: 338, distance: 405.3
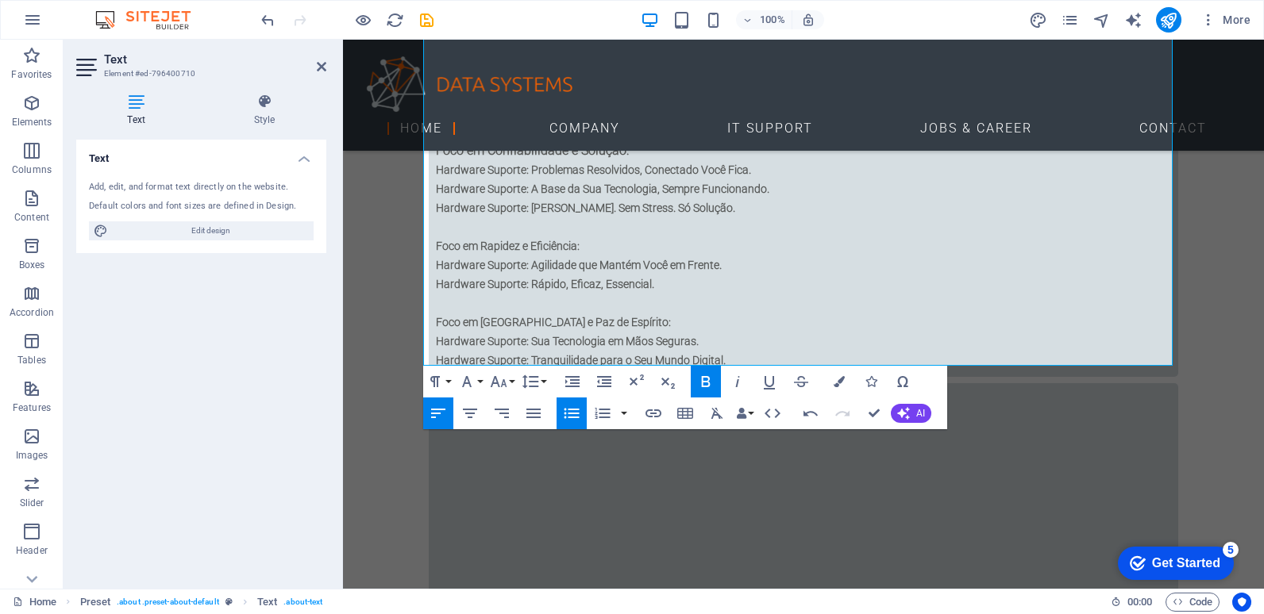
click at [573, 416] on icon "button" at bounding box center [571, 413] width 19 height 19
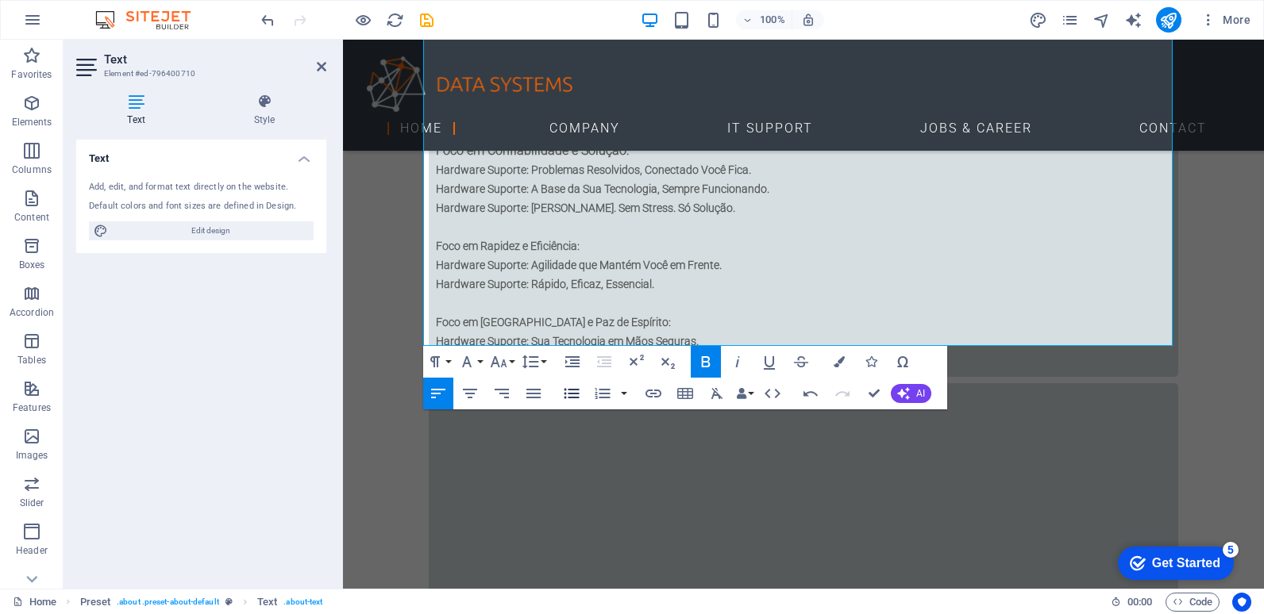
click at [572, 393] on icon "button" at bounding box center [571, 393] width 15 height 10
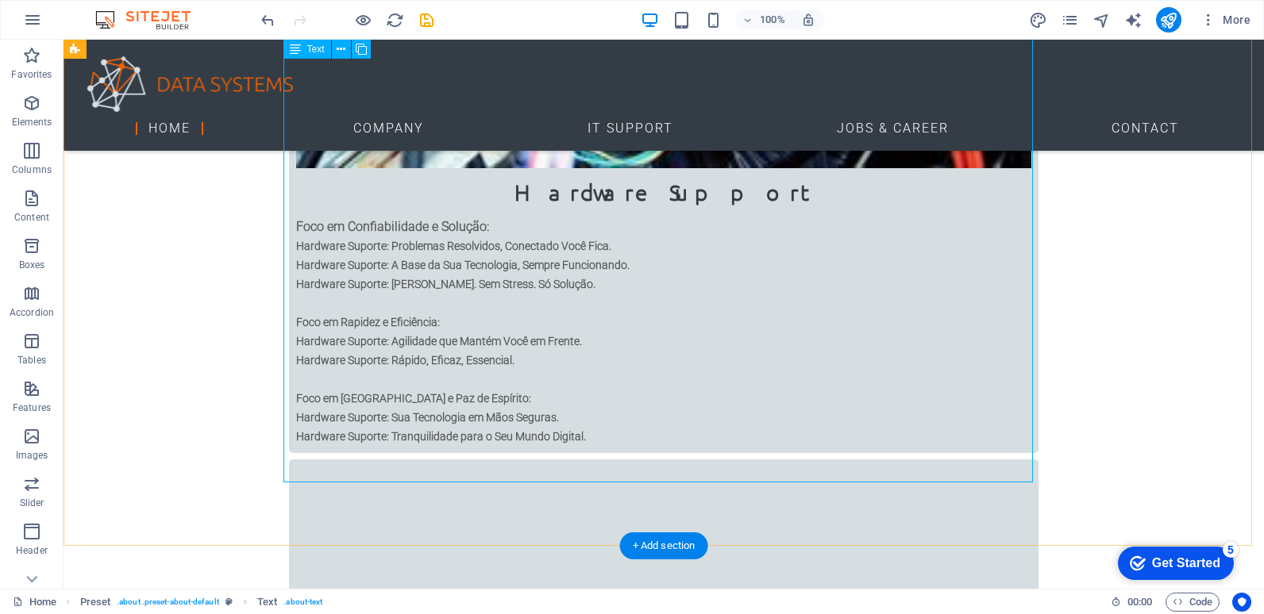
scroll to position [1051, 0]
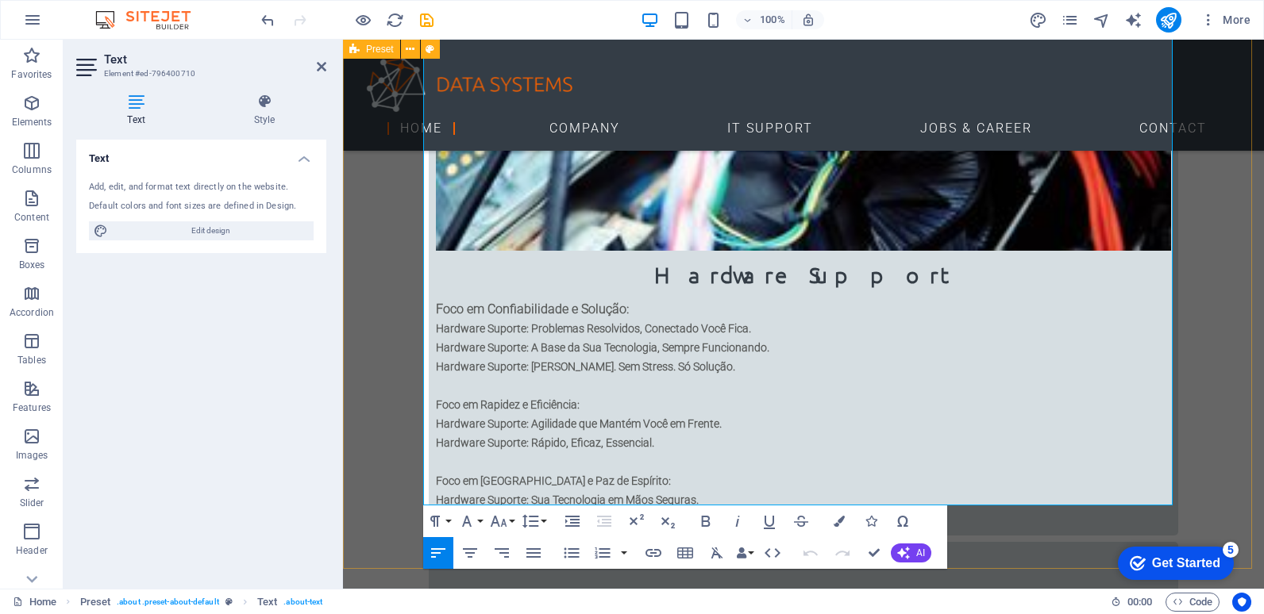
drag, startPoint x: 639, startPoint y: 356, endPoint x: 418, endPoint y: 357, distance: 220.6
click at [508, 521] on button "Font Size" at bounding box center [502, 522] width 30 height 32
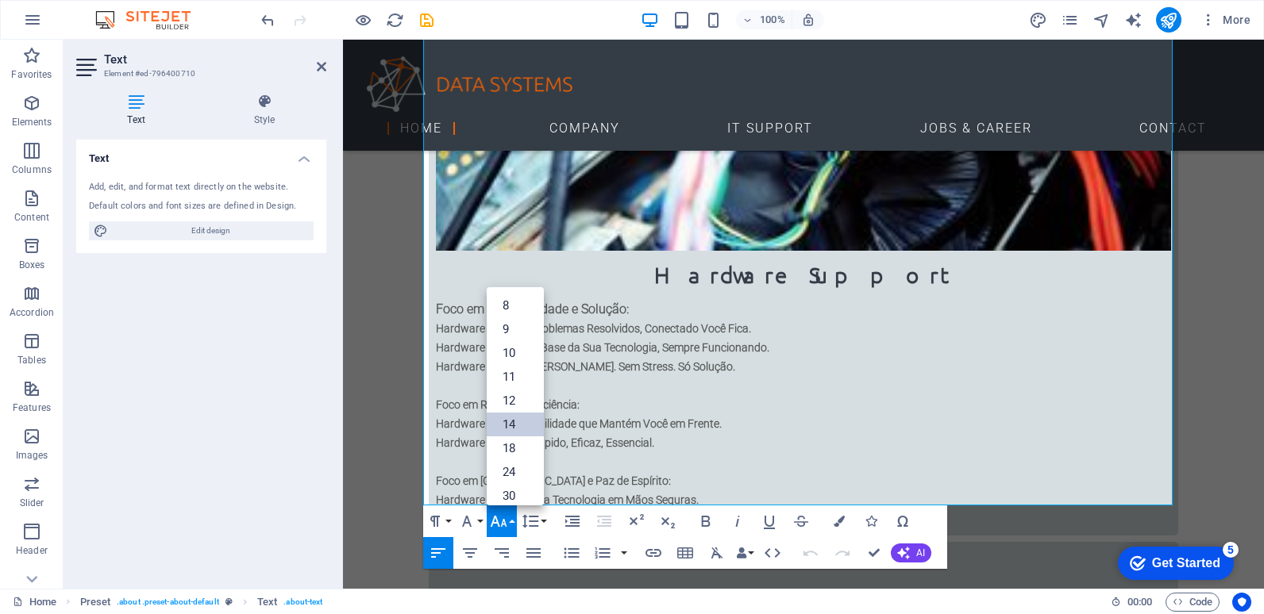
click at [513, 429] on link "14" at bounding box center [515, 425] width 57 height 24
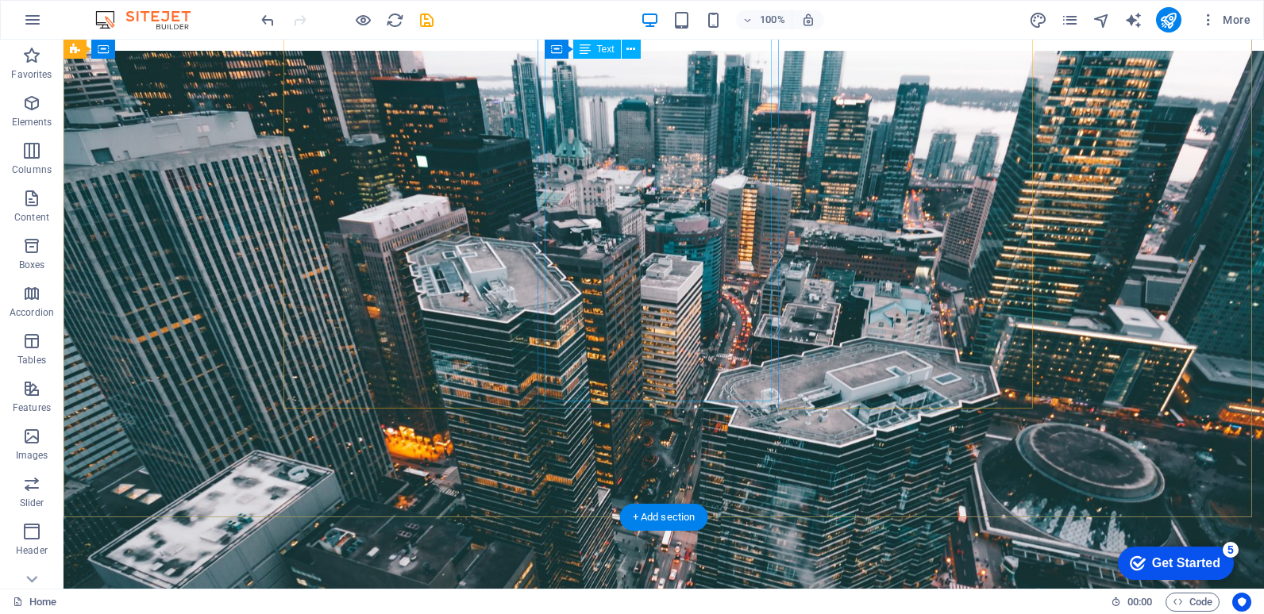
scroll to position [19, 0]
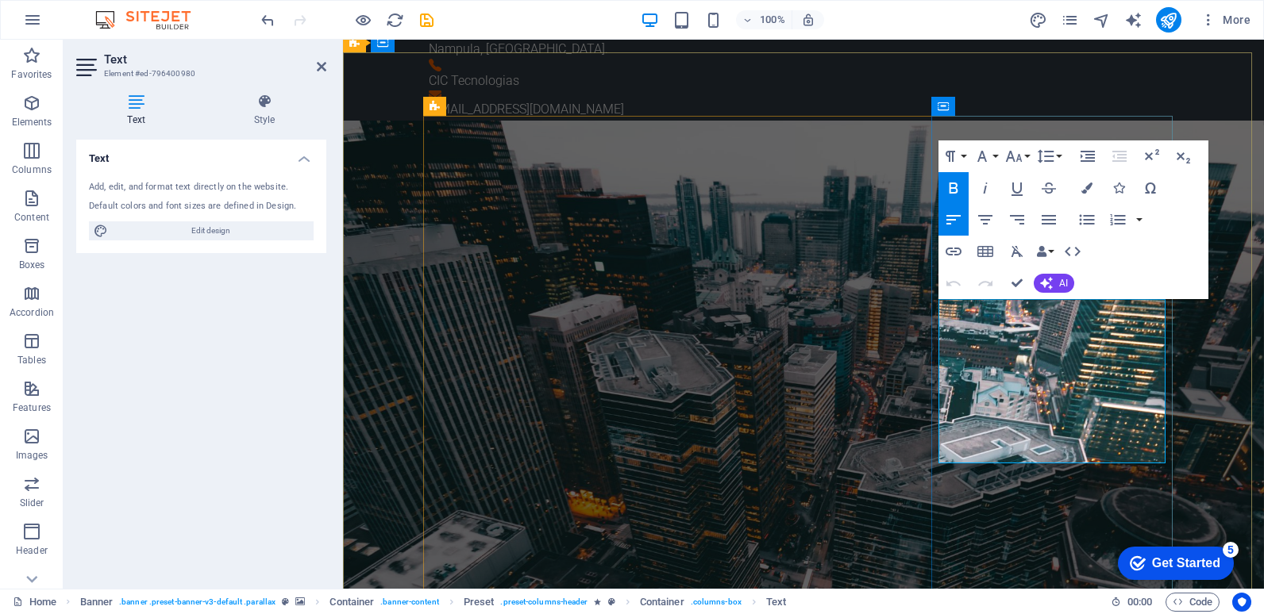
drag, startPoint x: 1064, startPoint y: 353, endPoint x: 938, endPoint y: 320, distance: 130.5
click at [996, 154] on button "Font Family" at bounding box center [985, 156] width 30 height 32
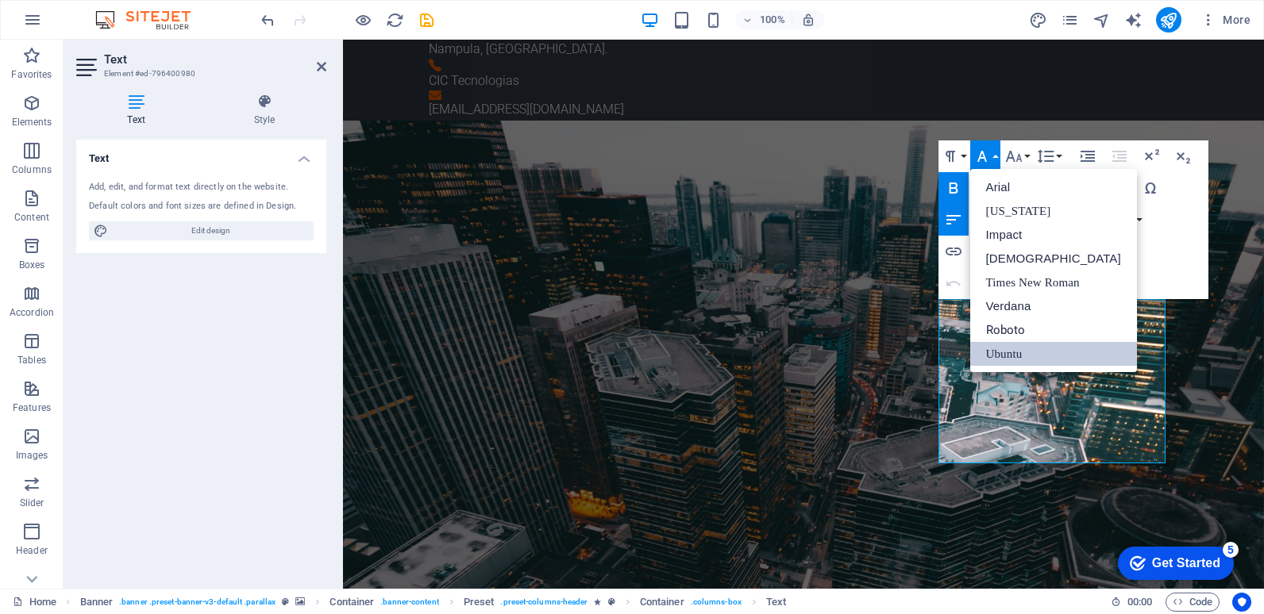
scroll to position [0, 0]
click at [996, 154] on button "Font Family" at bounding box center [985, 156] width 30 height 32
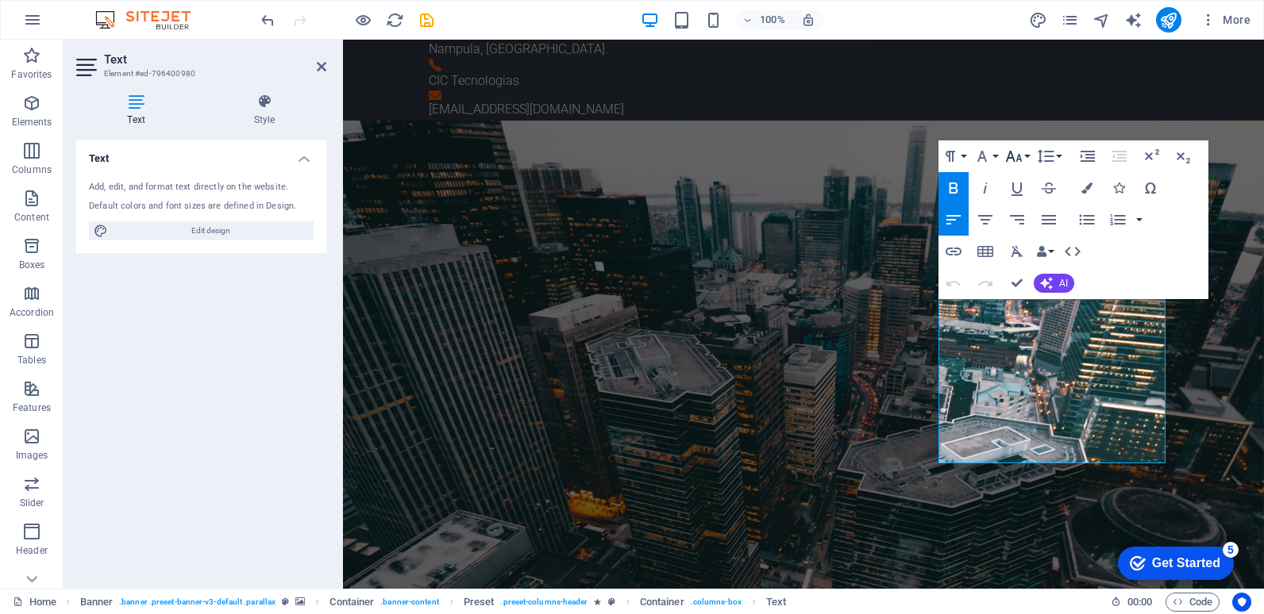
click at [1010, 155] on icon "button" at bounding box center [1013, 156] width 19 height 19
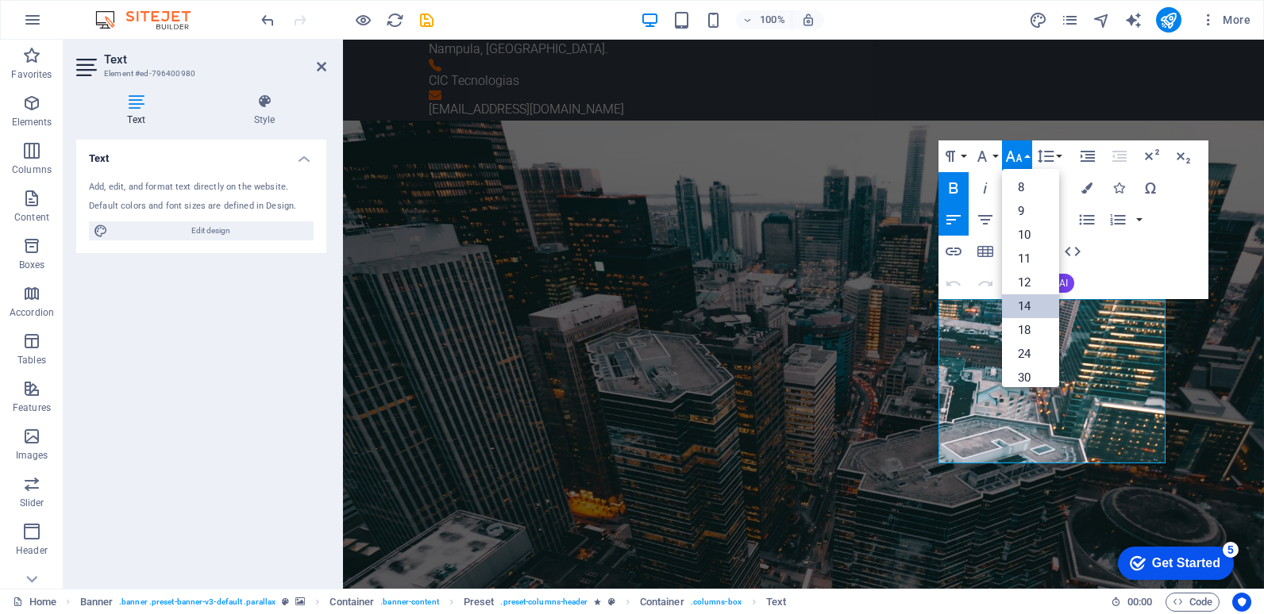
click at [1028, 306] on link "14" at bounding box center [1030, 306] width 57 height 24
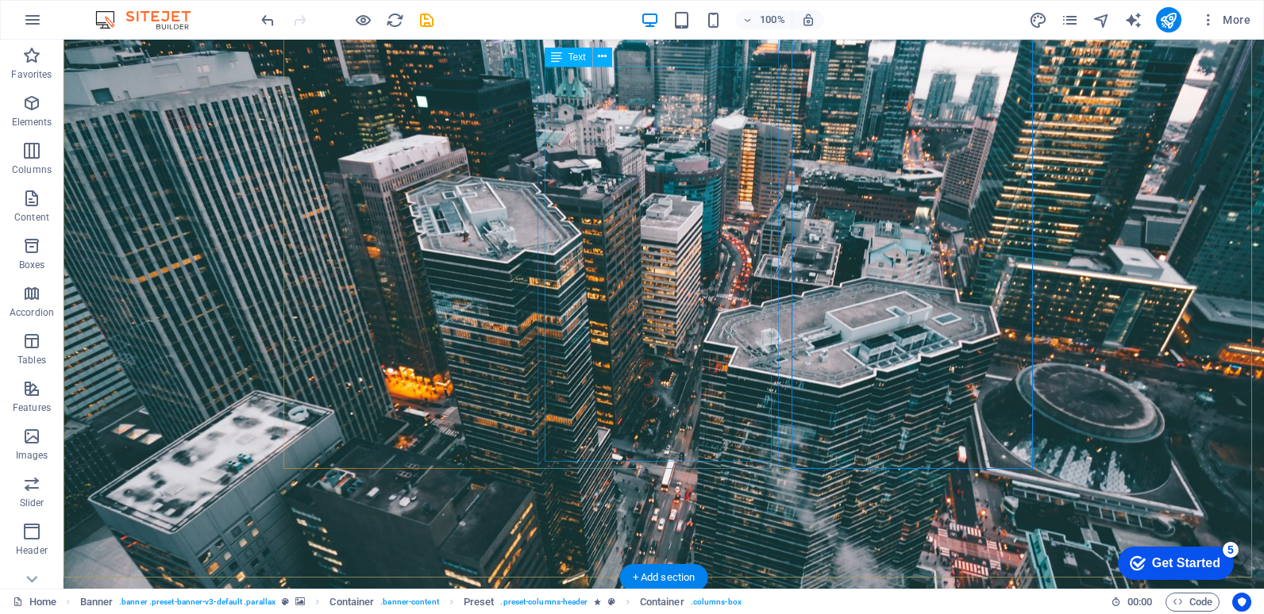
scroll to position [257, 0]
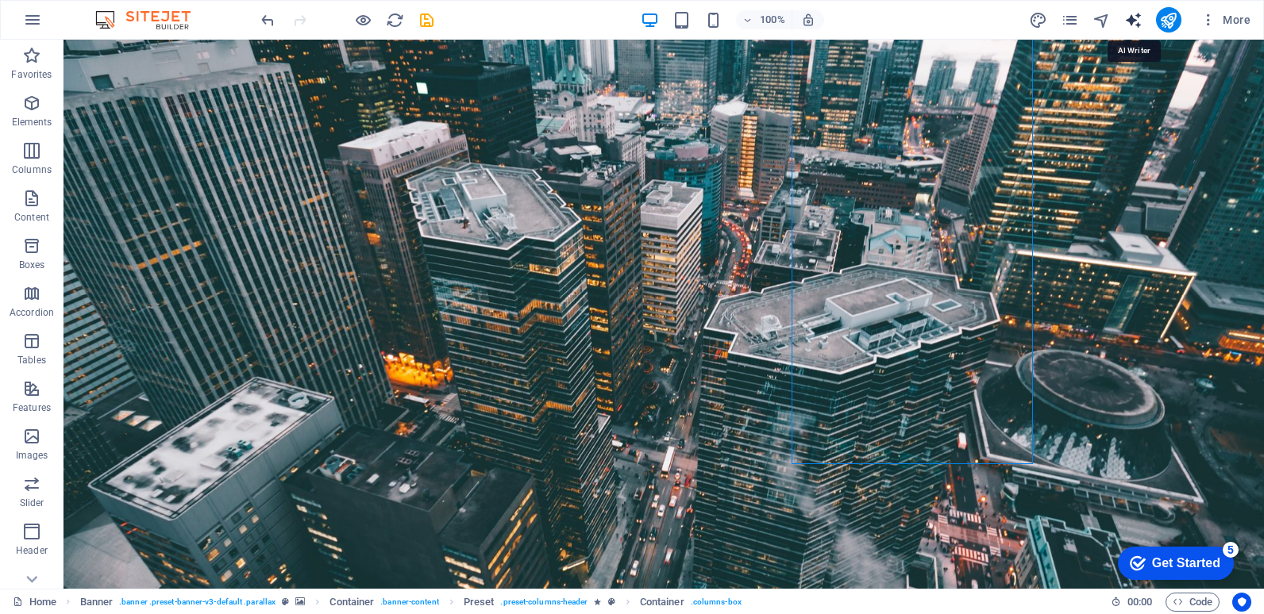
click at [1133, 21] on icon "text_generator" at bounding box center [1133, 20] width 18 height 18
select select "English"
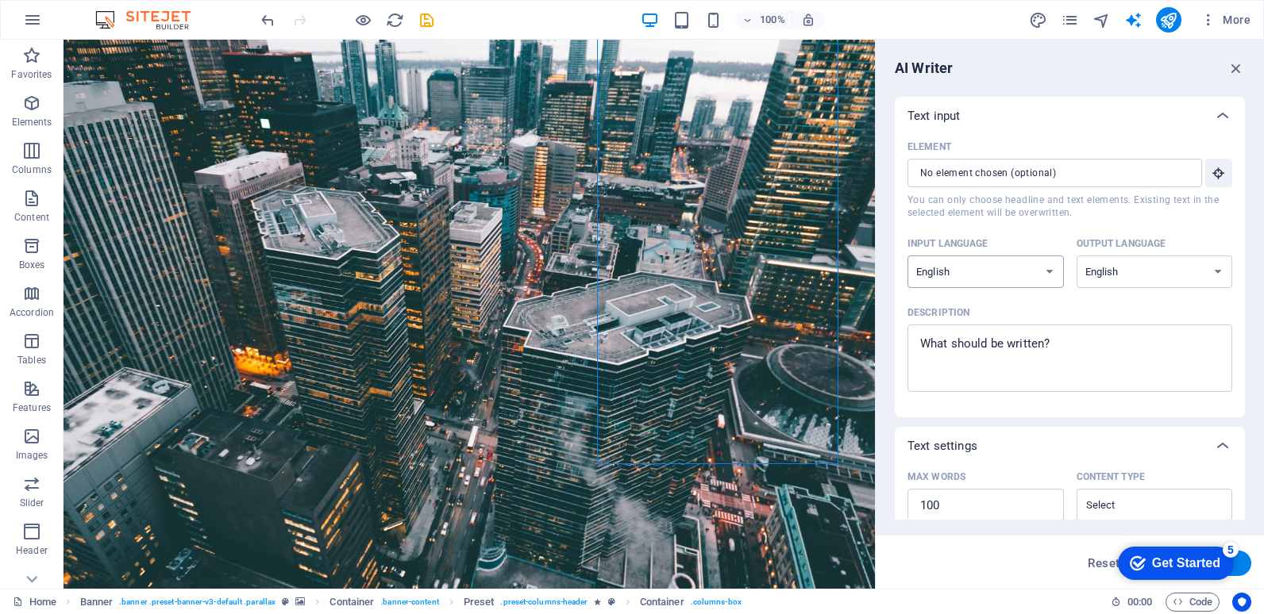
click at [1047, 271] on select "Albanian Arabic Armenian Awadhi Azerbaijani Bashkir Basque Belarusian Bengali B…" at bounding box center [985, 272] width 156 height 33
select select "Portuguese"
click at [907, 256] on select "Albanian Arabic Armenian Awadhi Azerbaijani Bashkir Basque Belarusian Bengali B…" at bounding box center [985, 272] width 156 height 33
click at [1214, 271] on select "Albanian Arabic Armenian Awadhi Azerbaijani Bashkir Basque Belarusian Bengali B…" at bounding box center [1154, 272] width 156 height 33
select select "Portuguese"
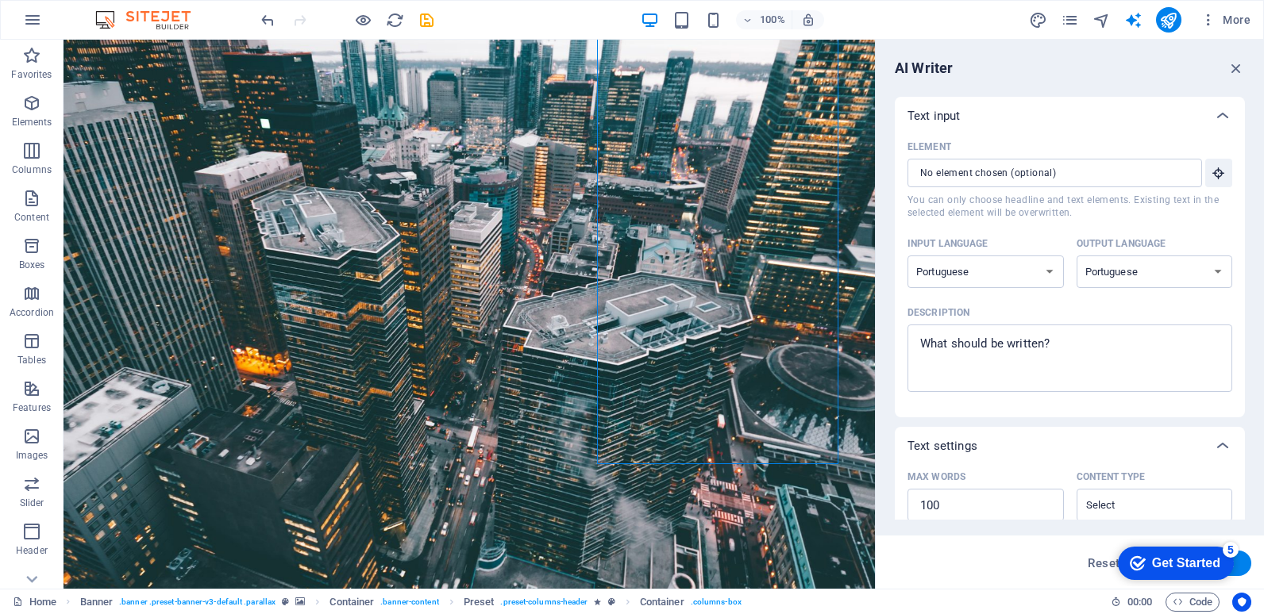
click at [1076, 256] on select "Albanian Arabic Armenian Awadhi Azerbaijani Bashkir Basque Belarusian Bengali B…" at bounding box center [1154, 272] width 156 height 33
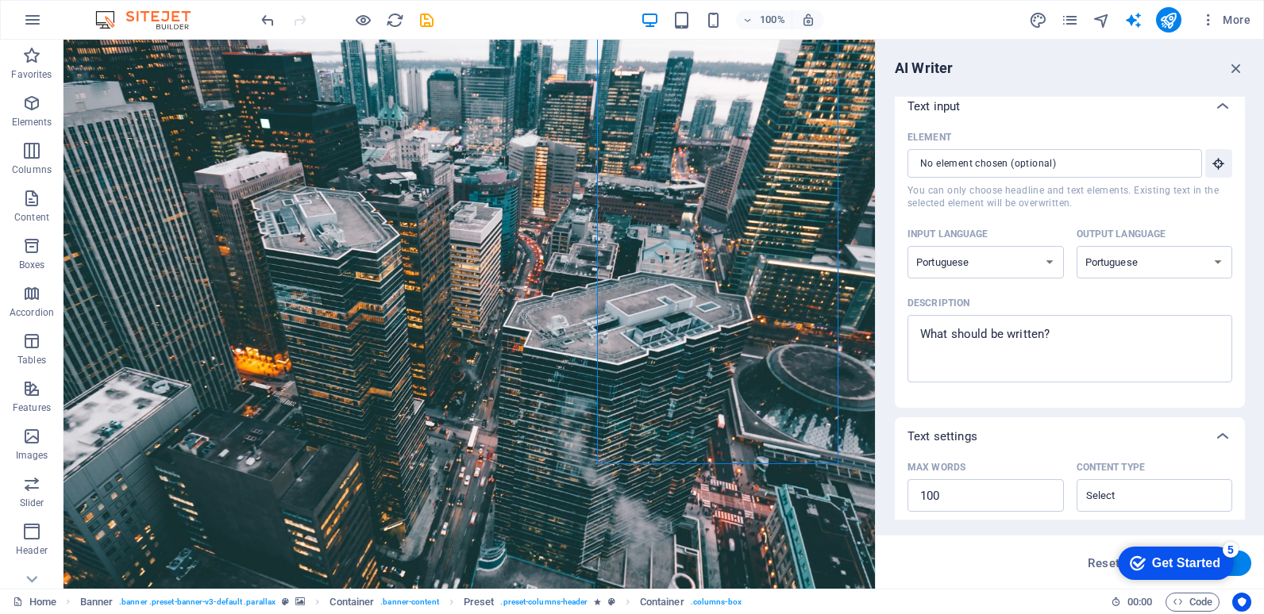
scroll to position [0, 0]
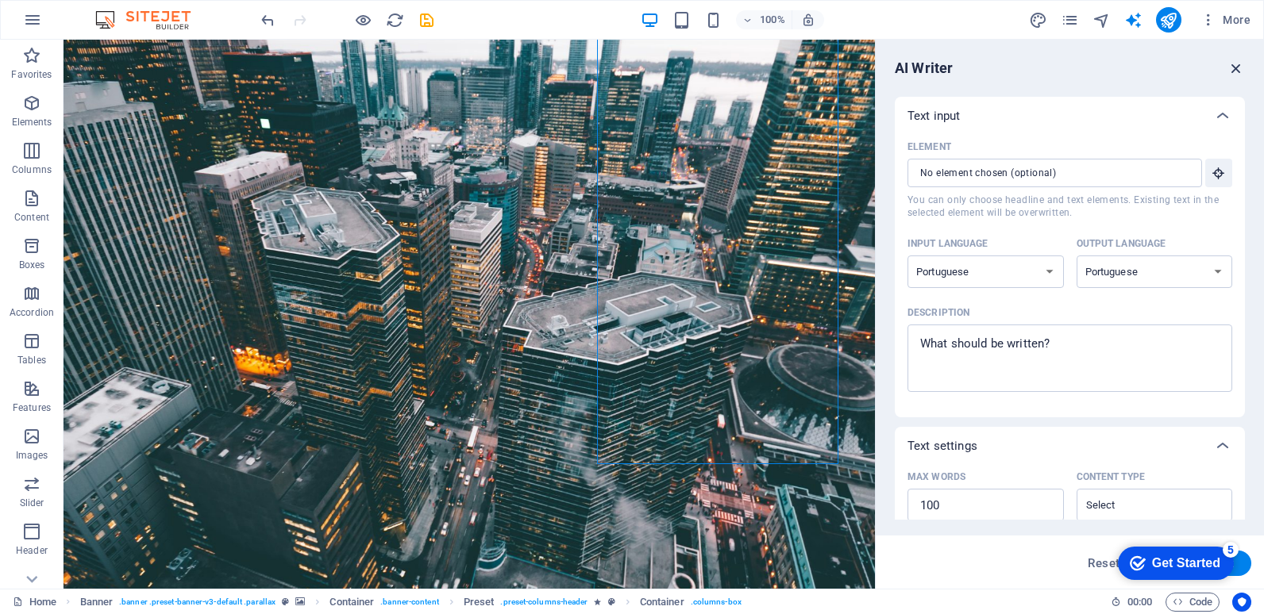
click at [1234, 68] on icon "button" at bounding box center [1235, 68] width 17 height 17
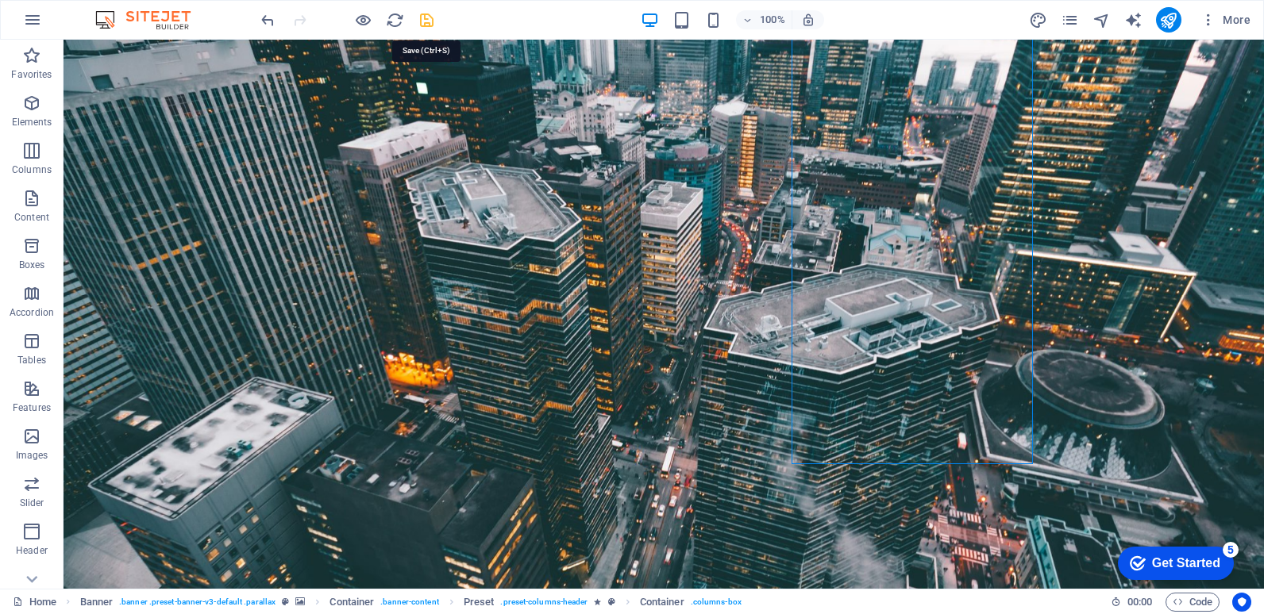
click at [425, 19] on icon "save" at bounding box center [426, 20] width 18 height 18
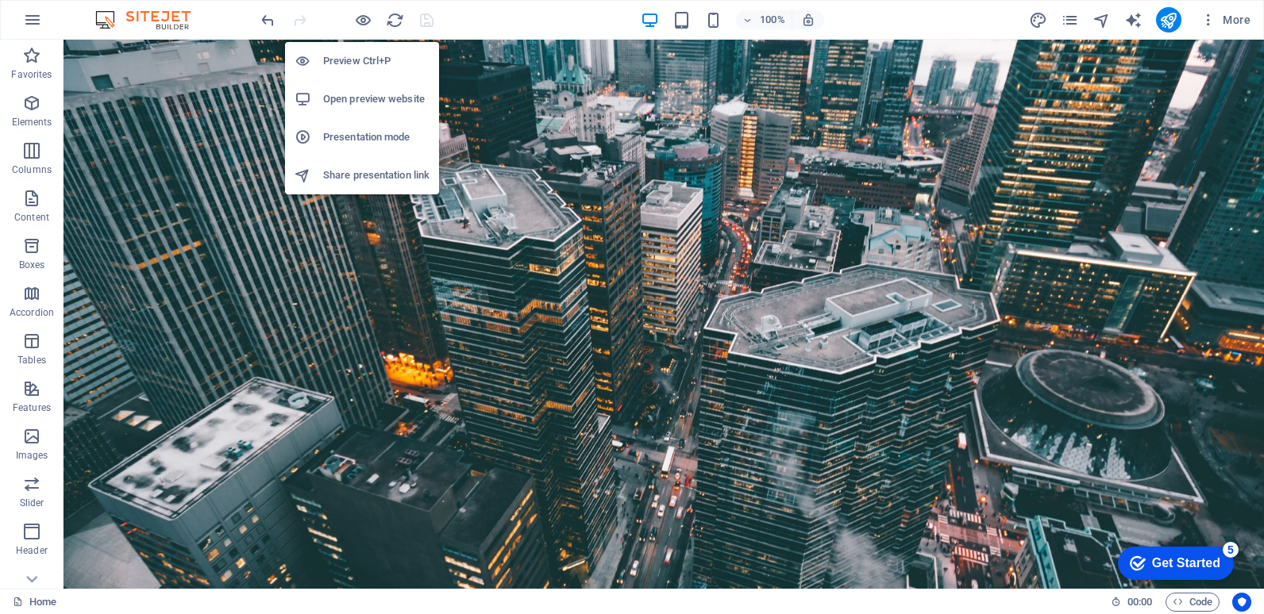
drag, startPoint x: 424, startPoint y: 56, endPoint x: 207, endPoint y: 284, distance: 314.4
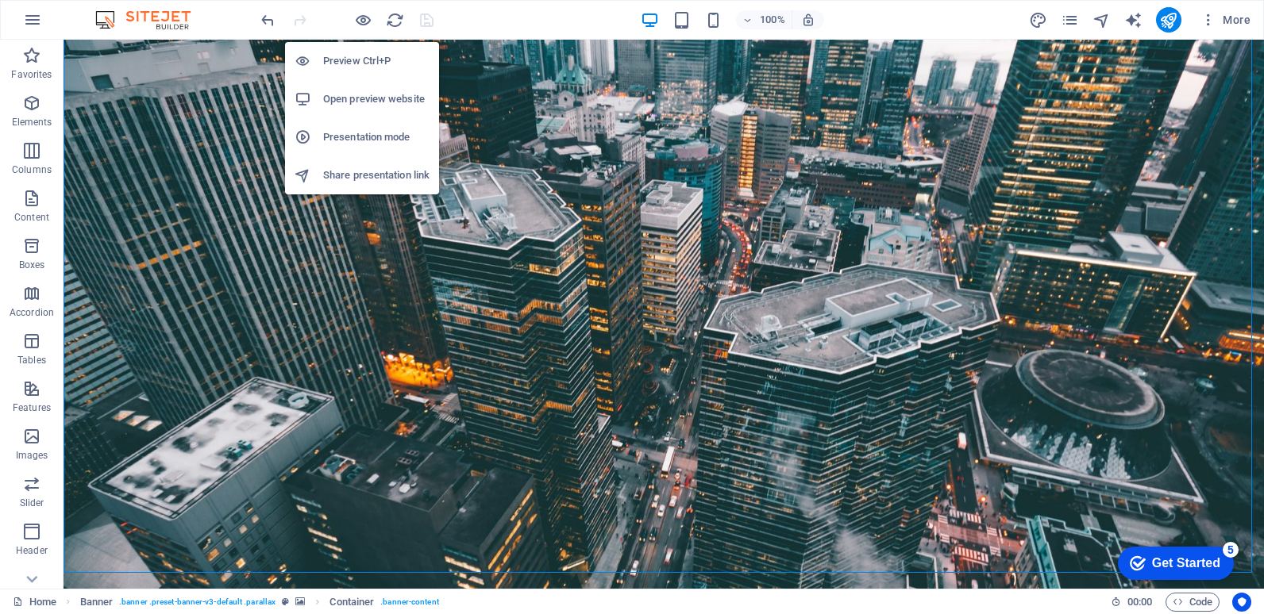
click at [375, 98] on h6 "Open preview website" at bounding box center [376, 99] width 106 height 19
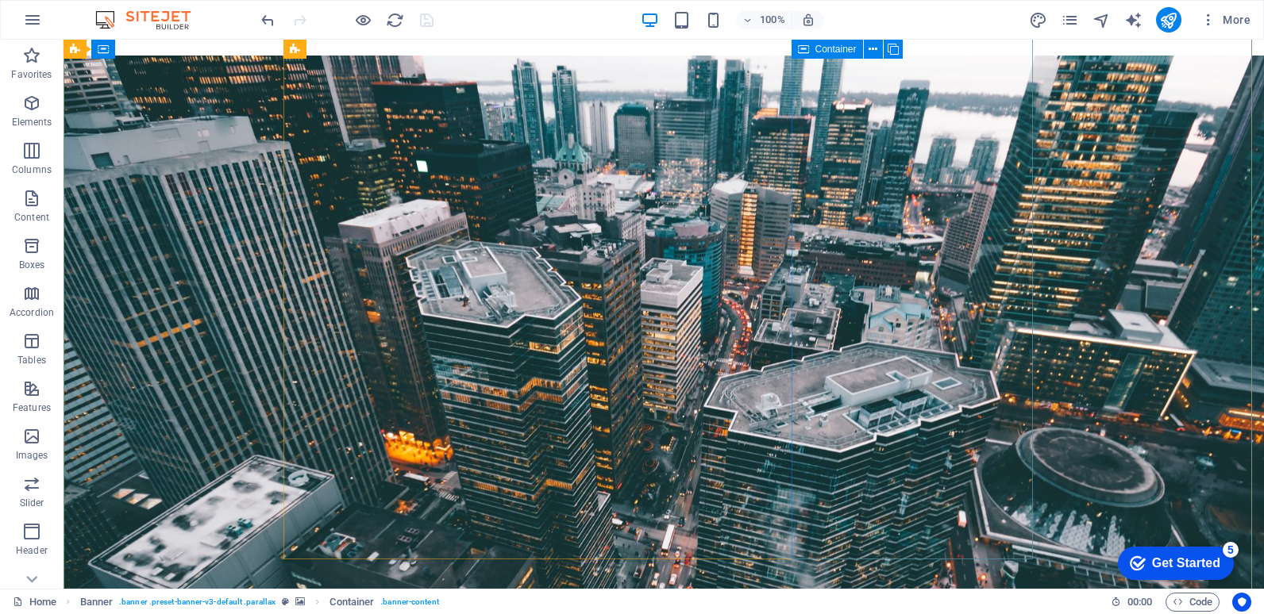
scroll to position [19, 0]
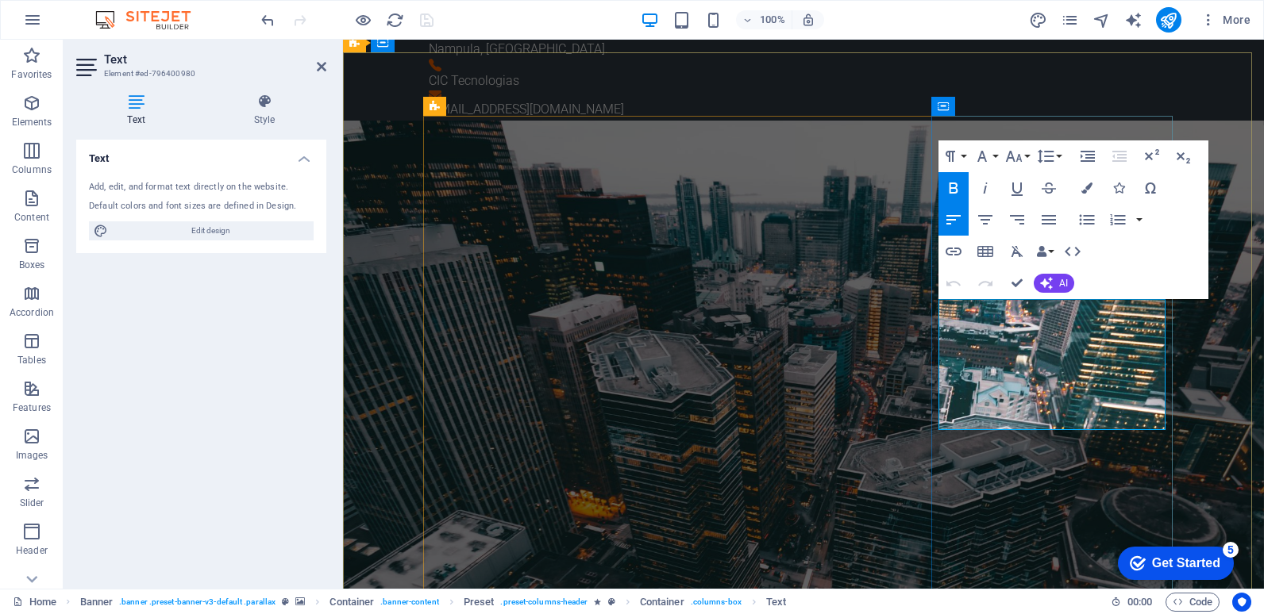
drag, startPoint x: 1092, startPoint y: 319, endPoint x: 995, endPoint y: 319, distance: 97.6
copy span "Cloud e Data Cente"
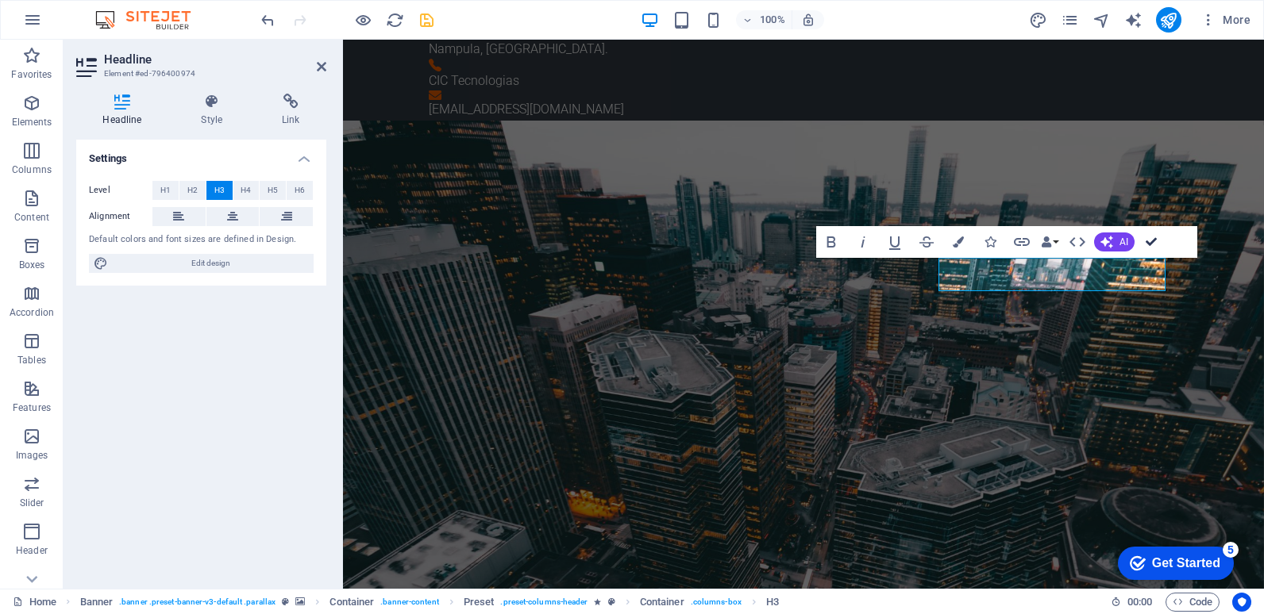
drag, startPoint x: 1146, startPoint y: 240, endPoint x: 1085, endPoint y: 208, distance: 68.9
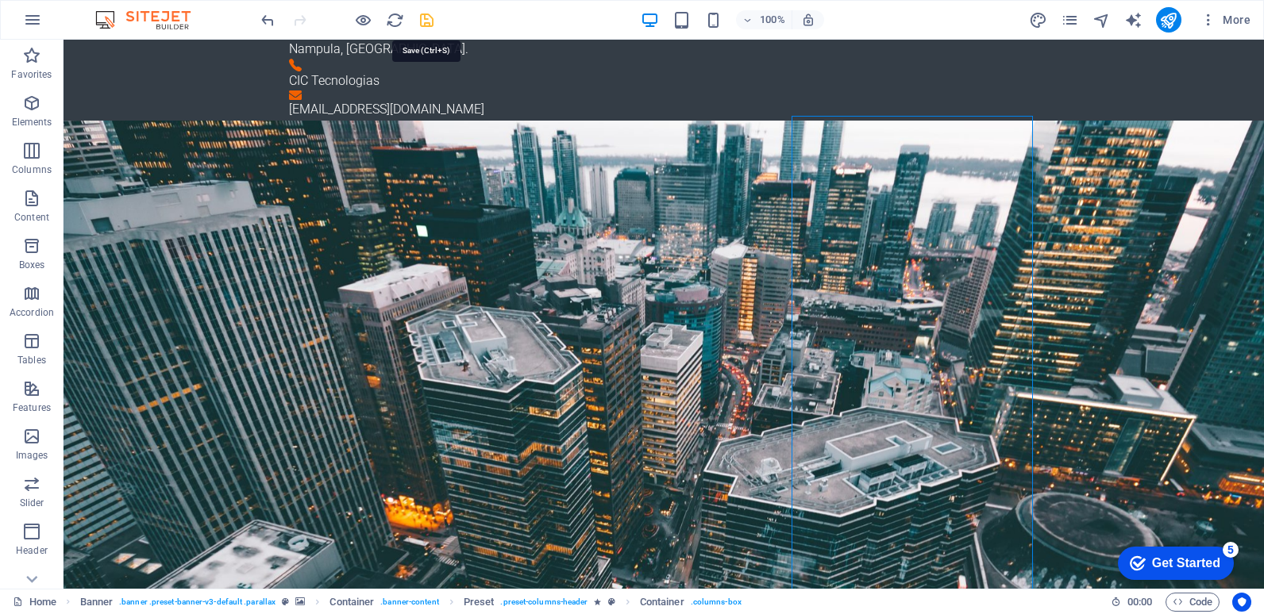
click at [425, 19] on icon "save" at bounding box center [426, 20] width 18 height 18
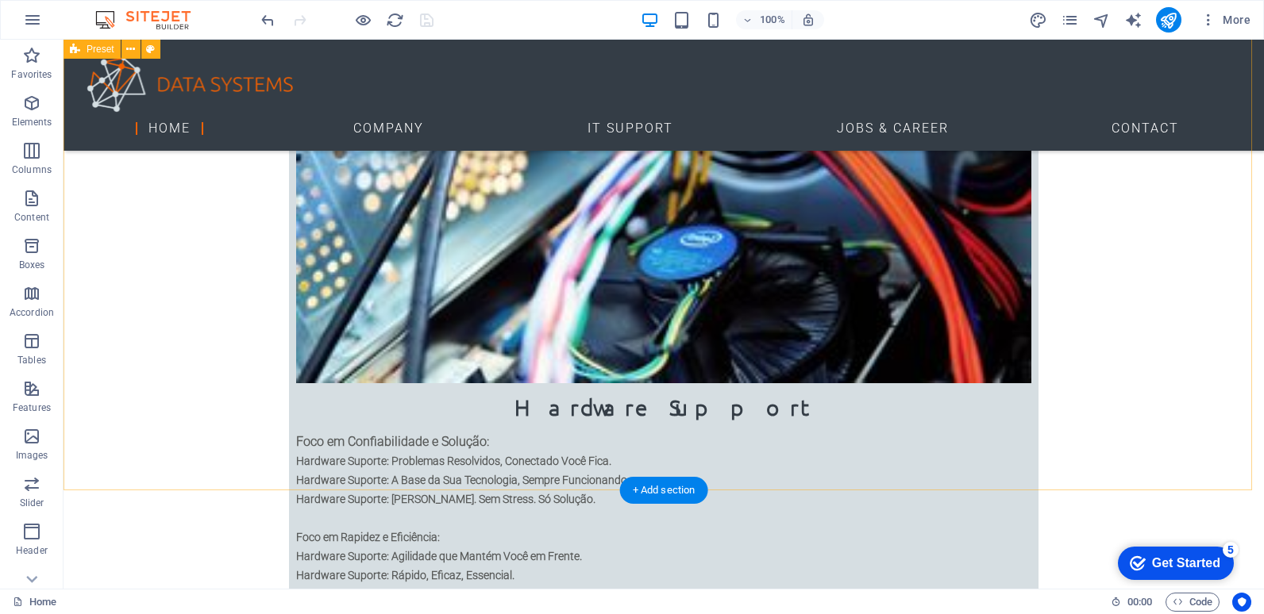
scroll to position [813, 0]
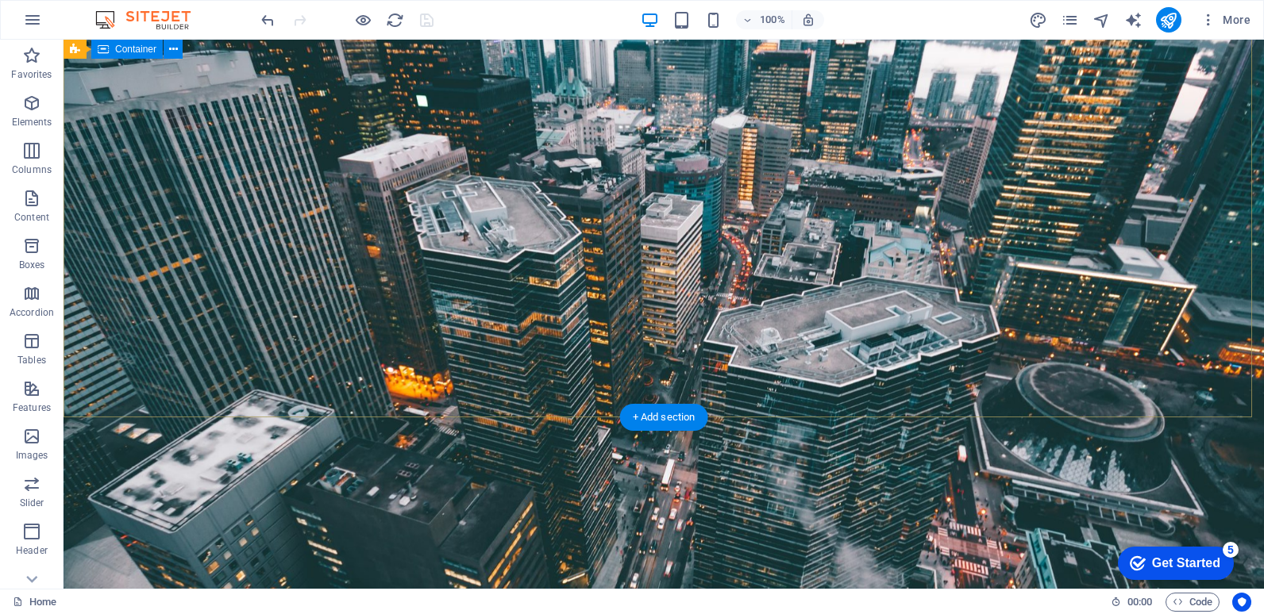
scroll to position [416, 0]
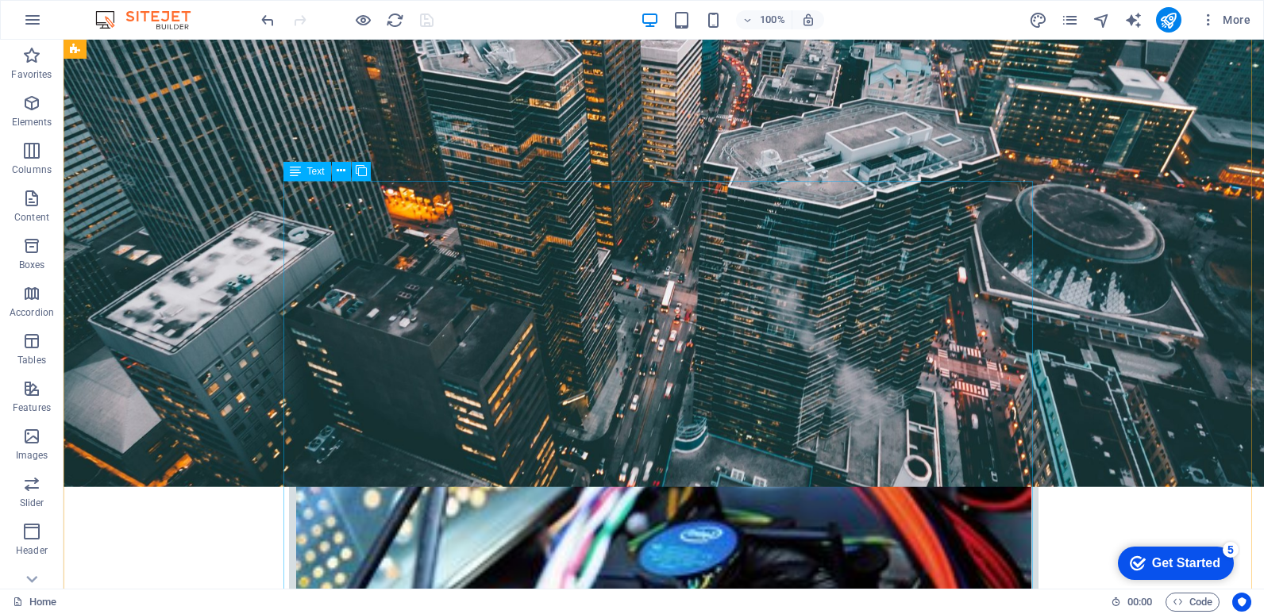
scroll to position [575, 0]
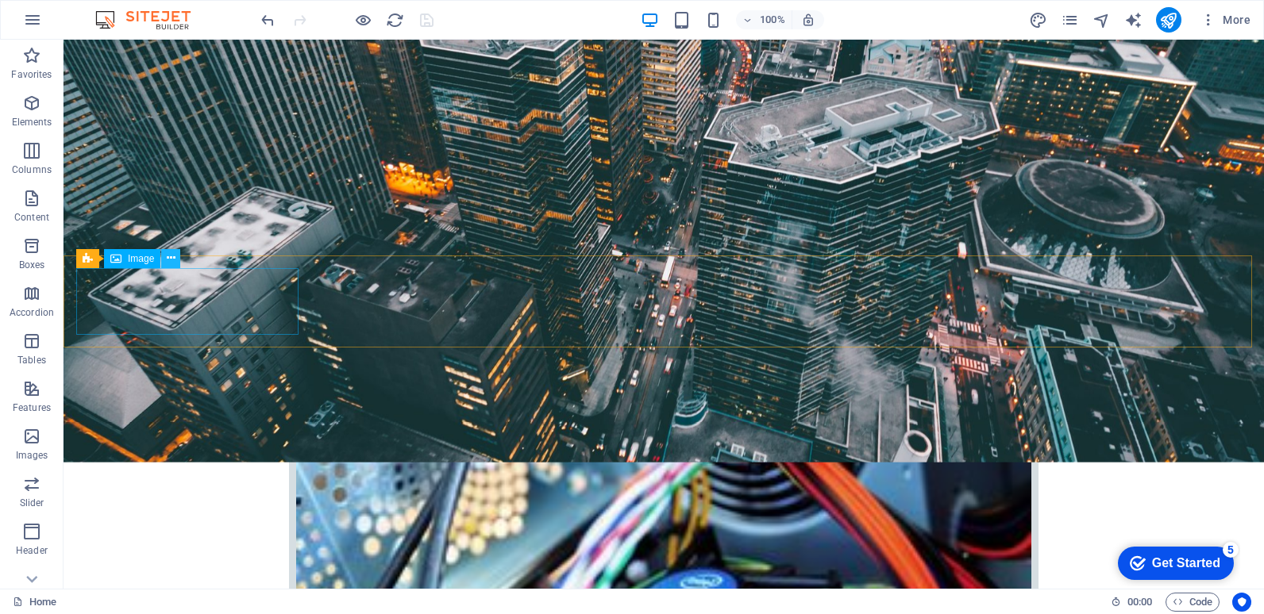
click at [171, 256] on icon at bounding box center [171, 258] width 9 height 17
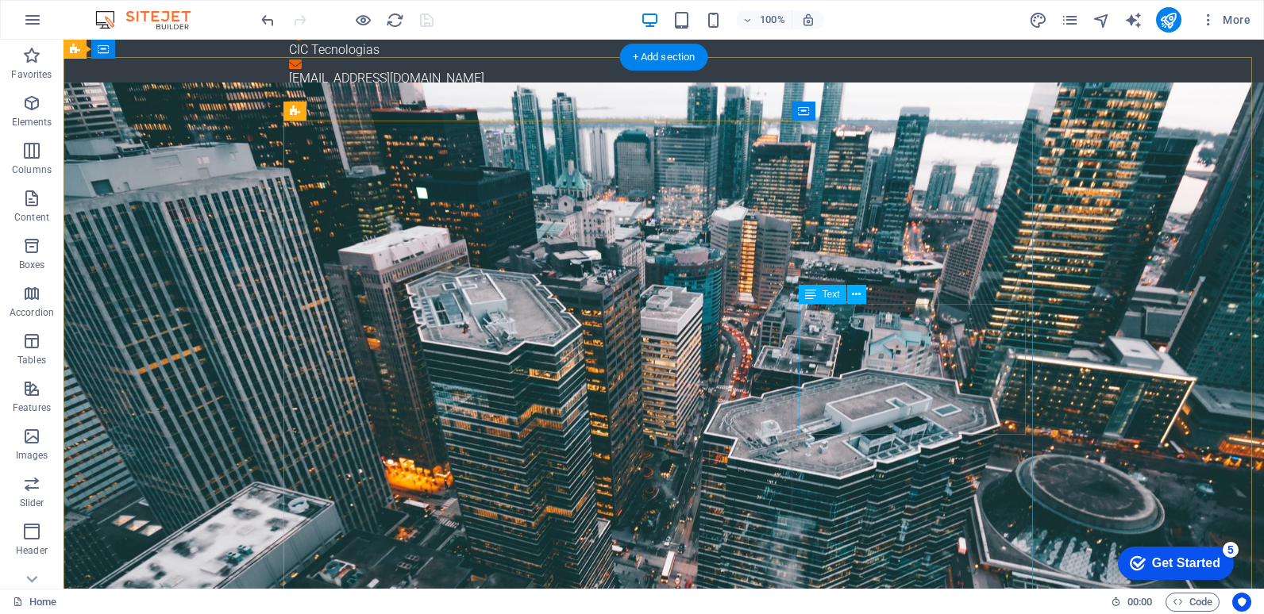
scroll to position [0, 0]
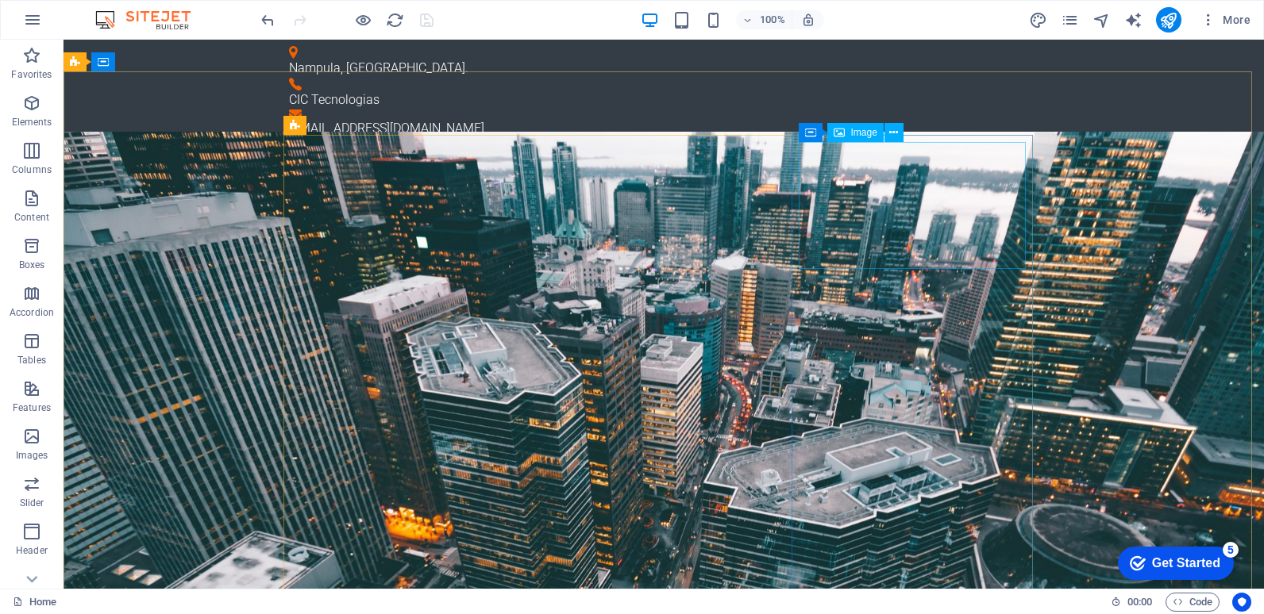
click at [861, 133] on span "Image" at bounding box center [864, 133] width 26 height 10
select select "%"
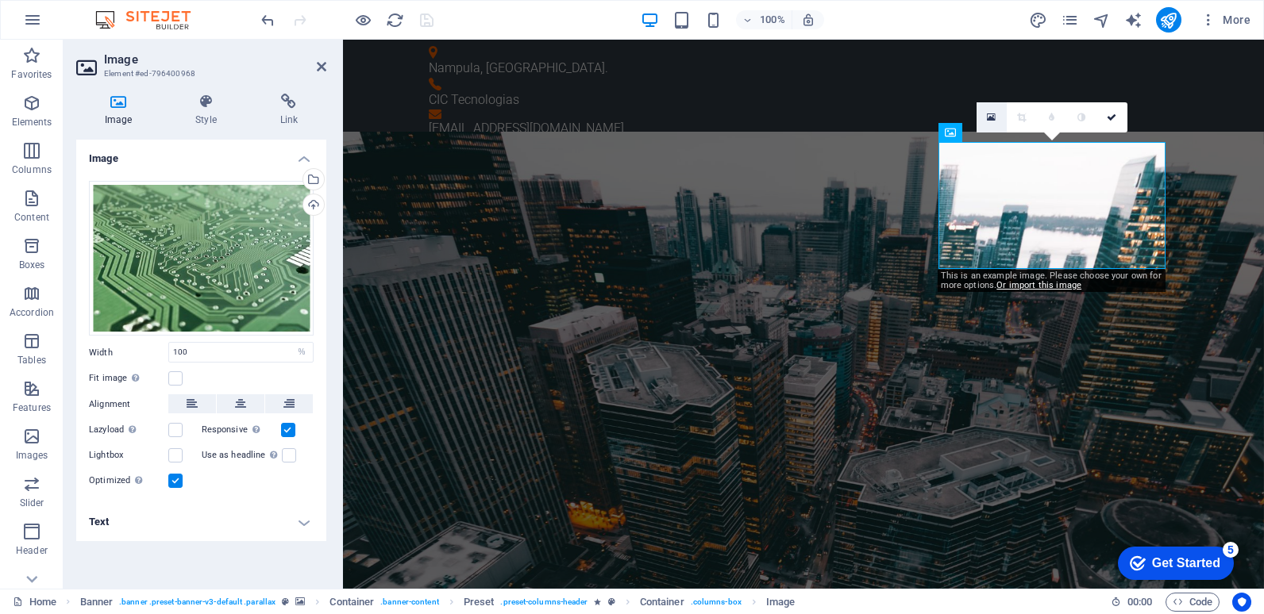
click at [989, 119] on icon at bounding box center [991, 117] width 9 height 11
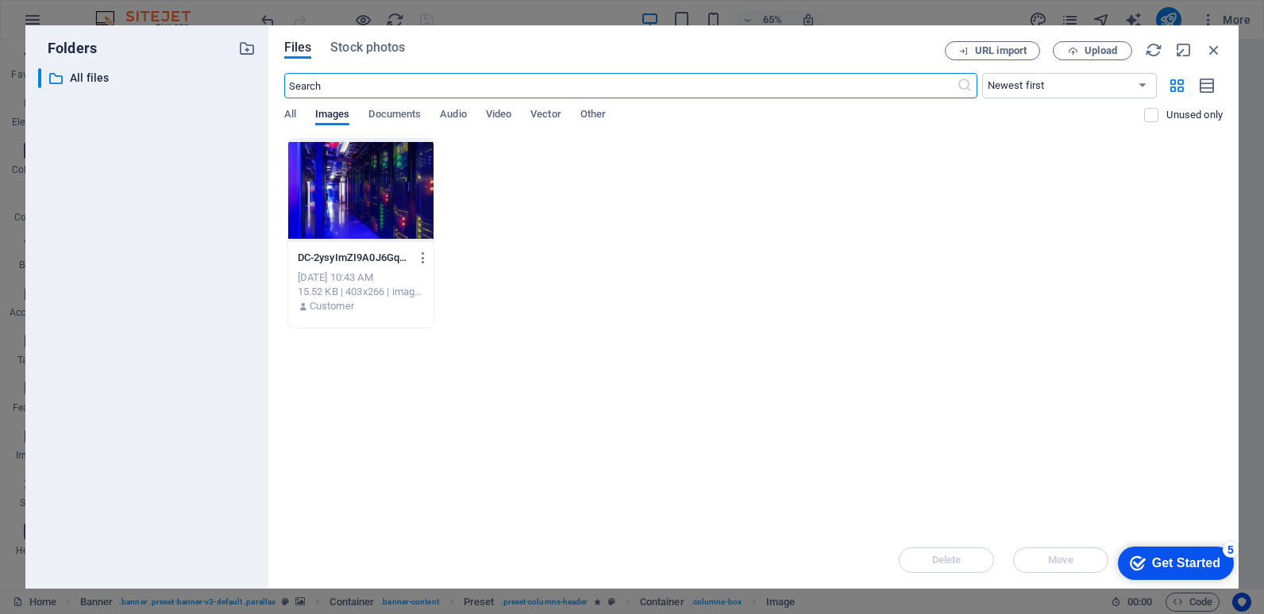
click at [374, 188] on div at bounding box center [361, 190] width 146 height 103
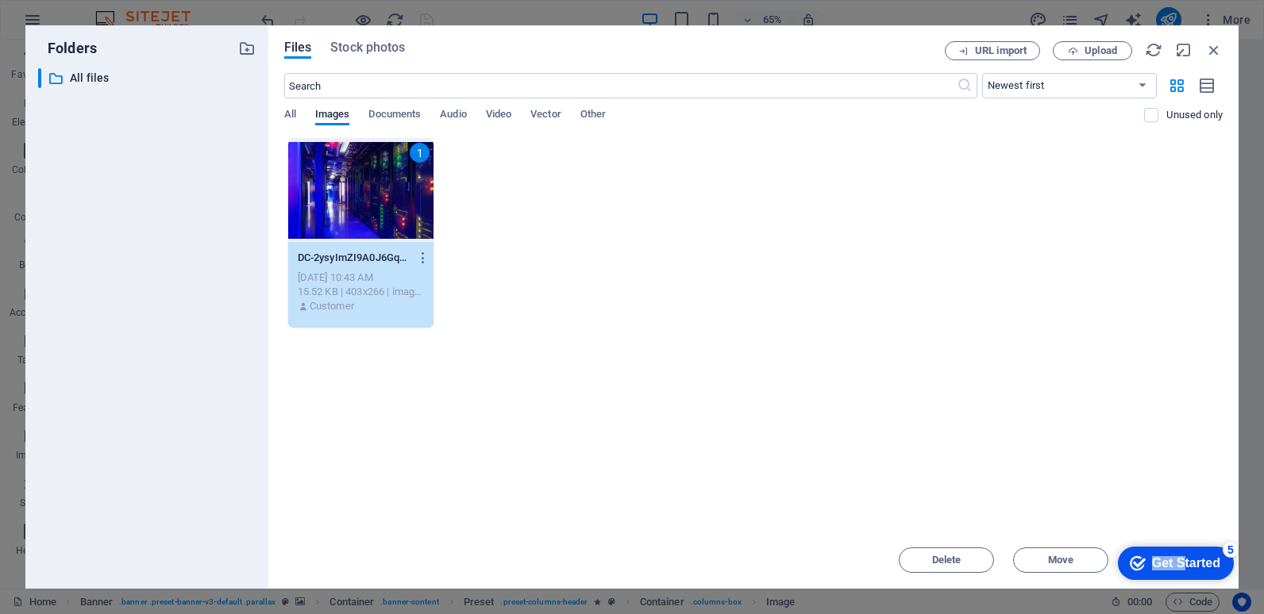
drag, startPoint x: 1176, startPoint y: 510, endPoint x: 1150, endPoint y: 404, distance: 108.8
click html "checkmark Get Started 5 First Steps in the Editor Let's guide you through the t…"
drag, startPoint x: 45, startPoint y: -135, endPoint x: 1032, endPoint y: 438, distance: 1140.9
click at [1032, 438] on div "Drop files here to upload them instantly 1 DC-2ysyImZI9A0J6Gqq2KkHyw.webp DC-2y…" at bounding box center [753, 335] width 938 height 394
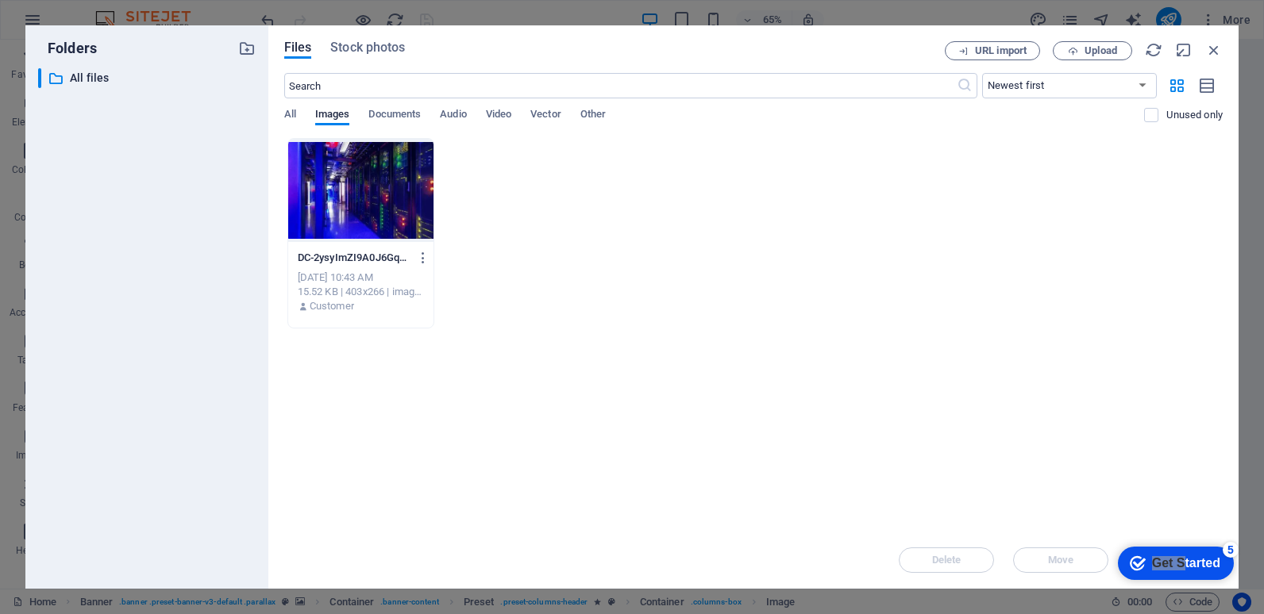
click at [357, 214] on div at bounding box center [361, 190] width 146 height 103
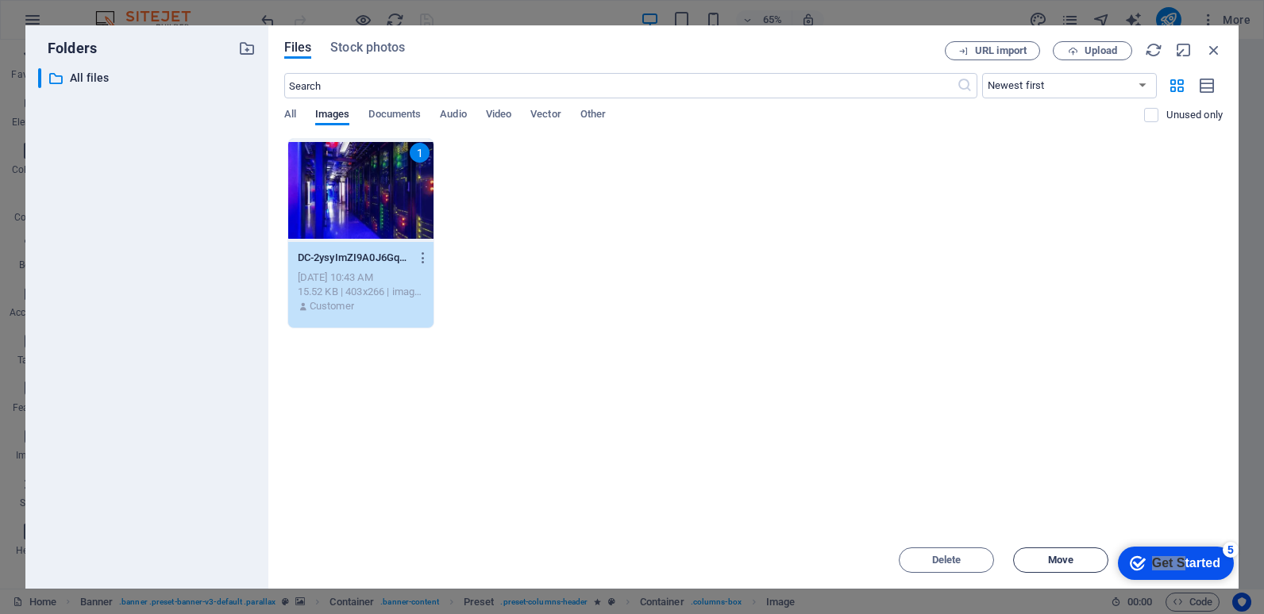
click at [1058, 559] on span "Move" at bounding box center [1060, 561] width 25 height 10
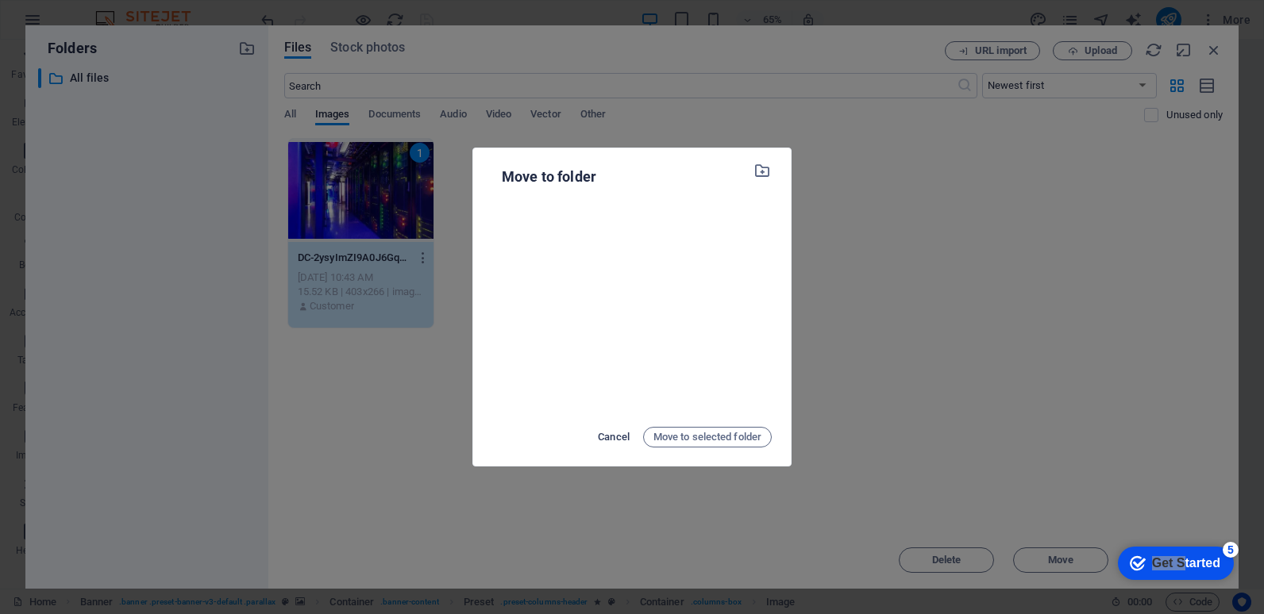
click at [618, 434] on span "Cancel" at bounding box center [614, 437] width 32 height 19
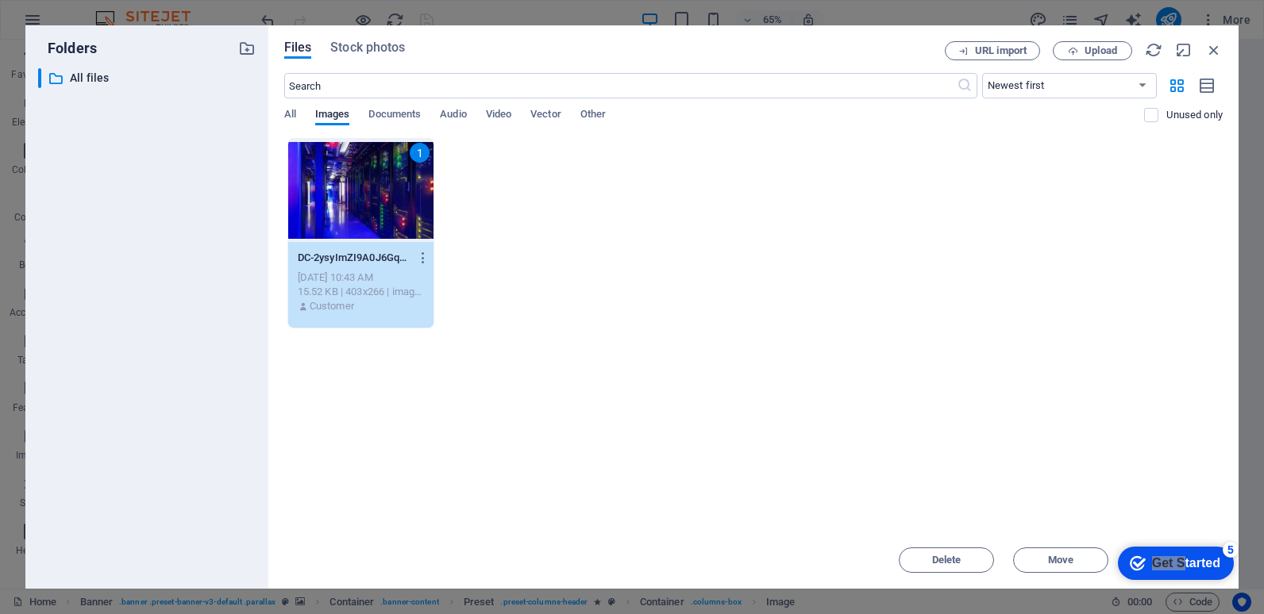
click at [340, 206] on div "1" at bounding box center [361, 190] width 146 height 103
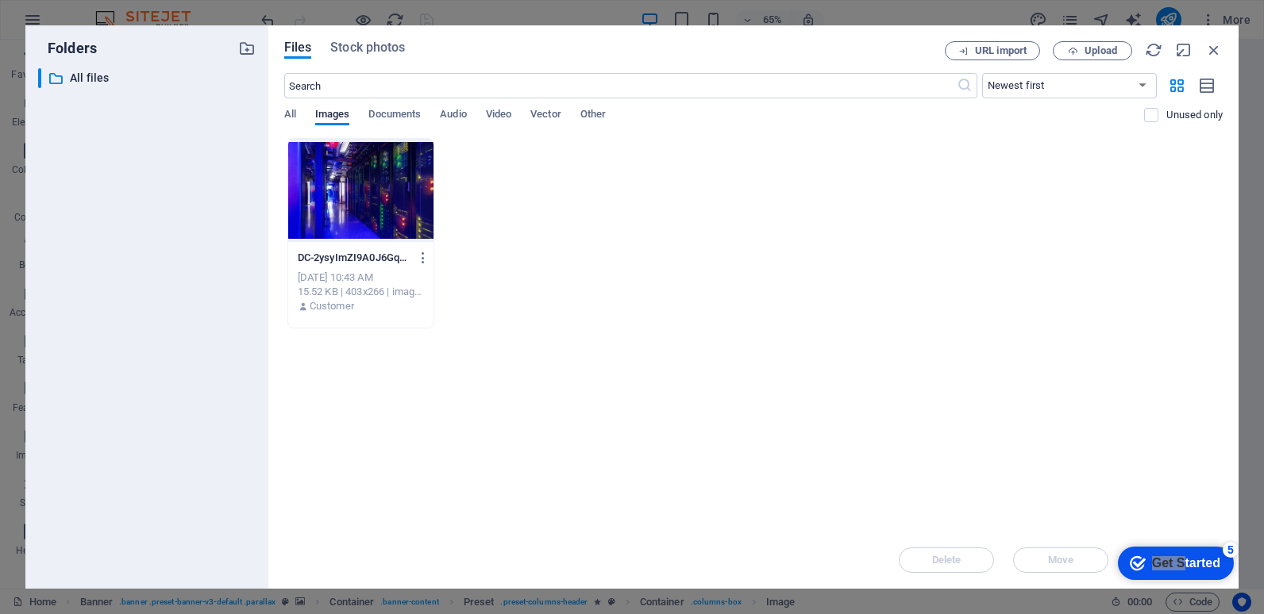
click at [340, 206] on div at bounding box center [361, 190] width 146 height 103
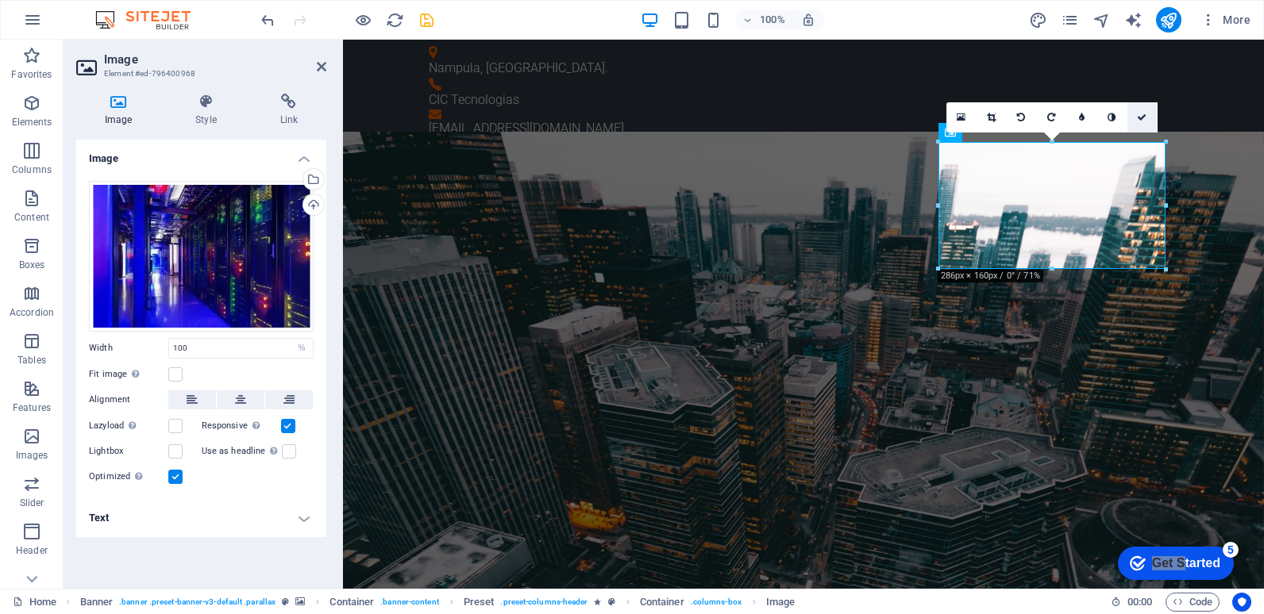
click at [1140, 117] on icon at bounding box center [1142, 118] width 10 height 10
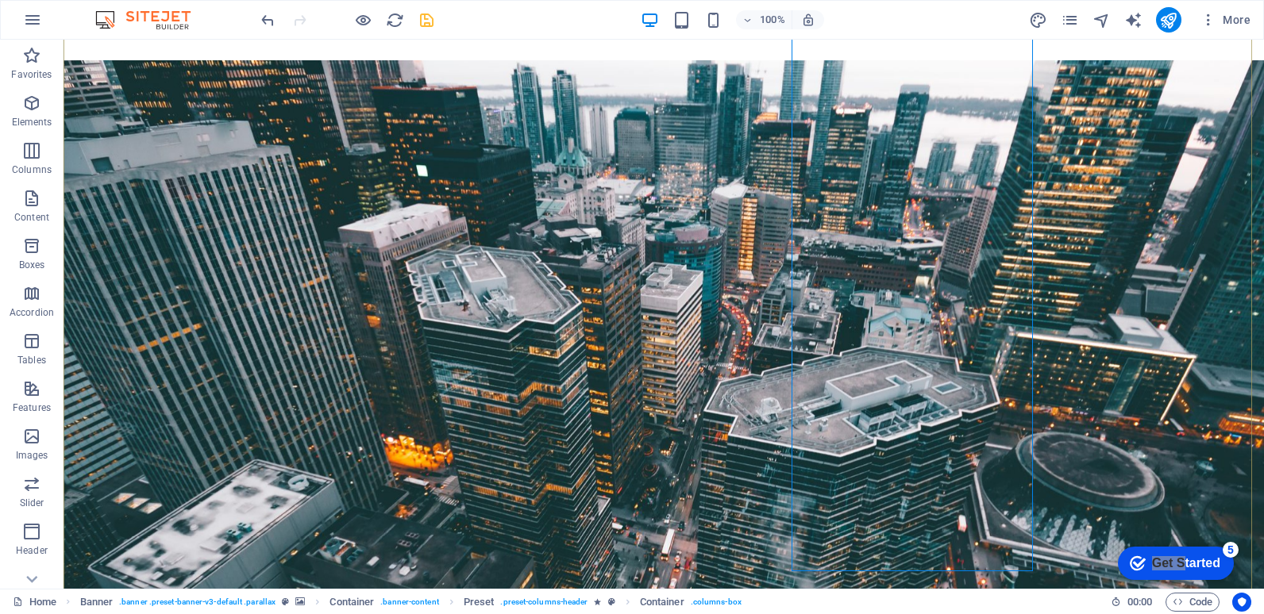
scroll to position [159, 0]
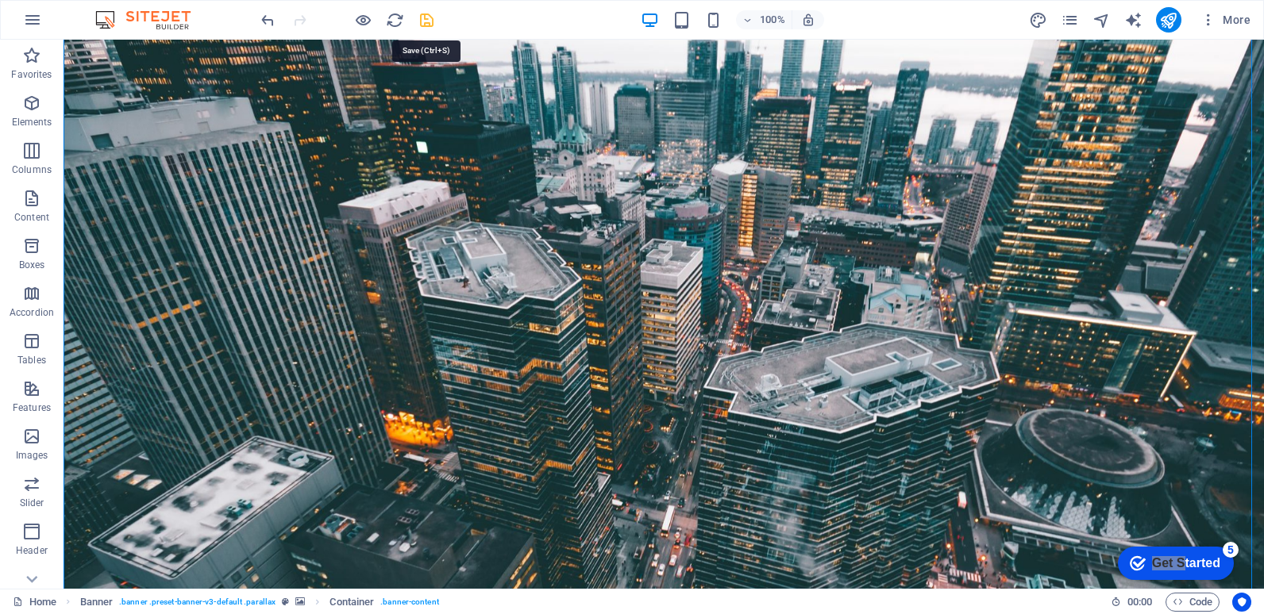
click at [426, 19] on icon "save" at bounding box center [426, 20] width 18 height 18
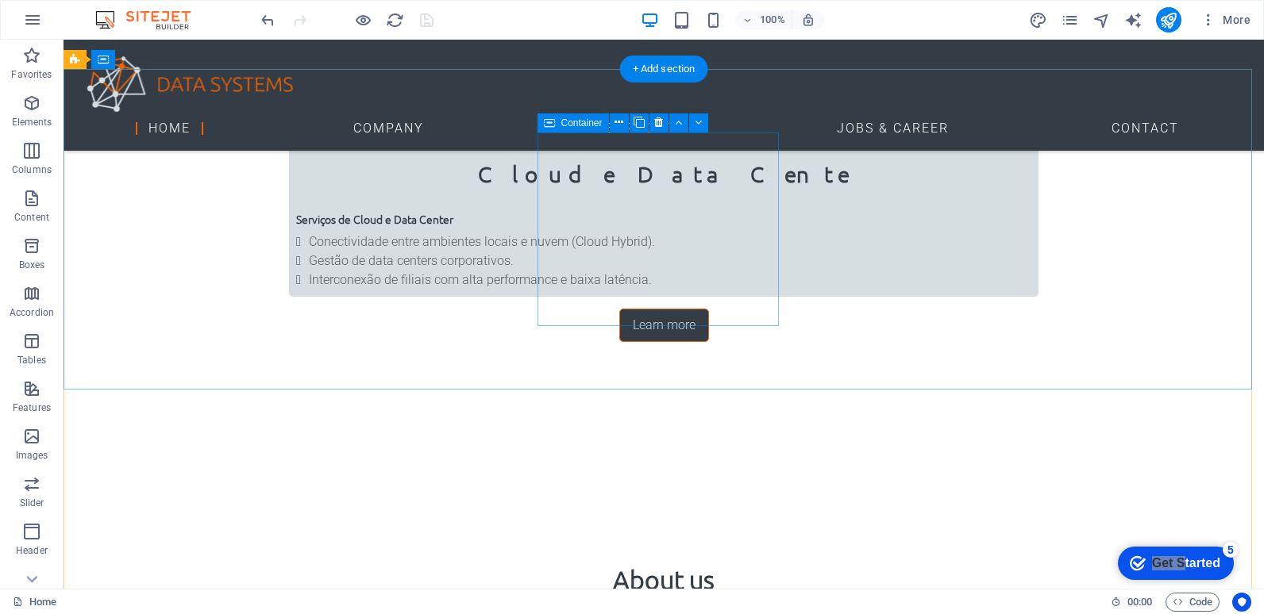
scroll to position [2302, 0]
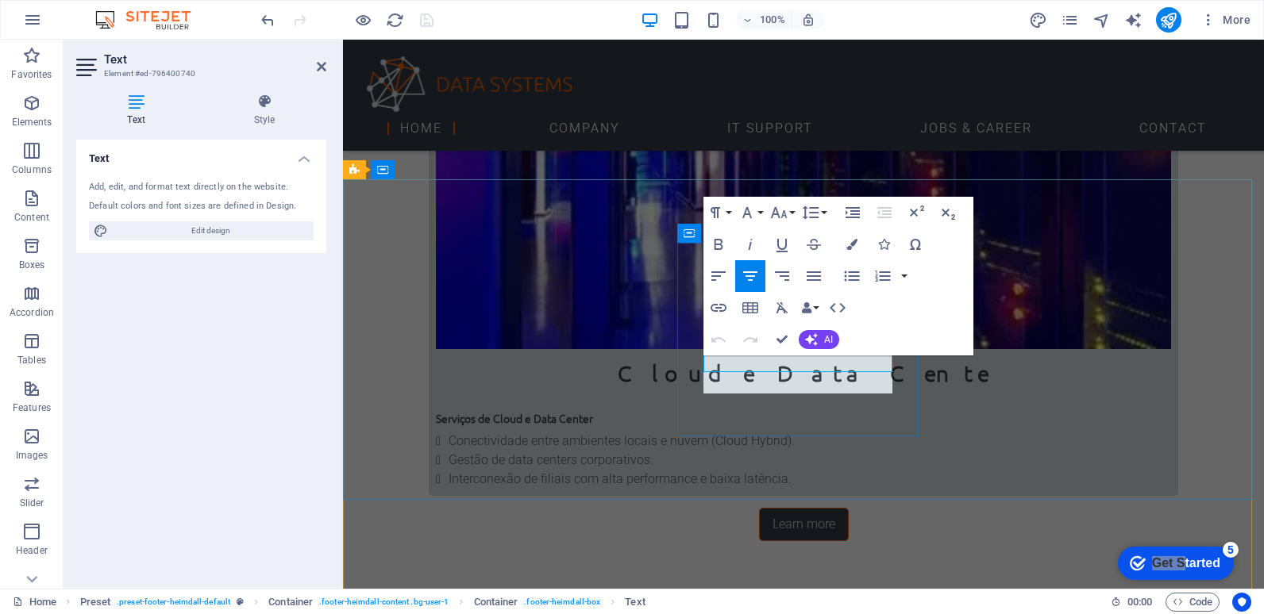
click span "+ 1-123-456-7890"
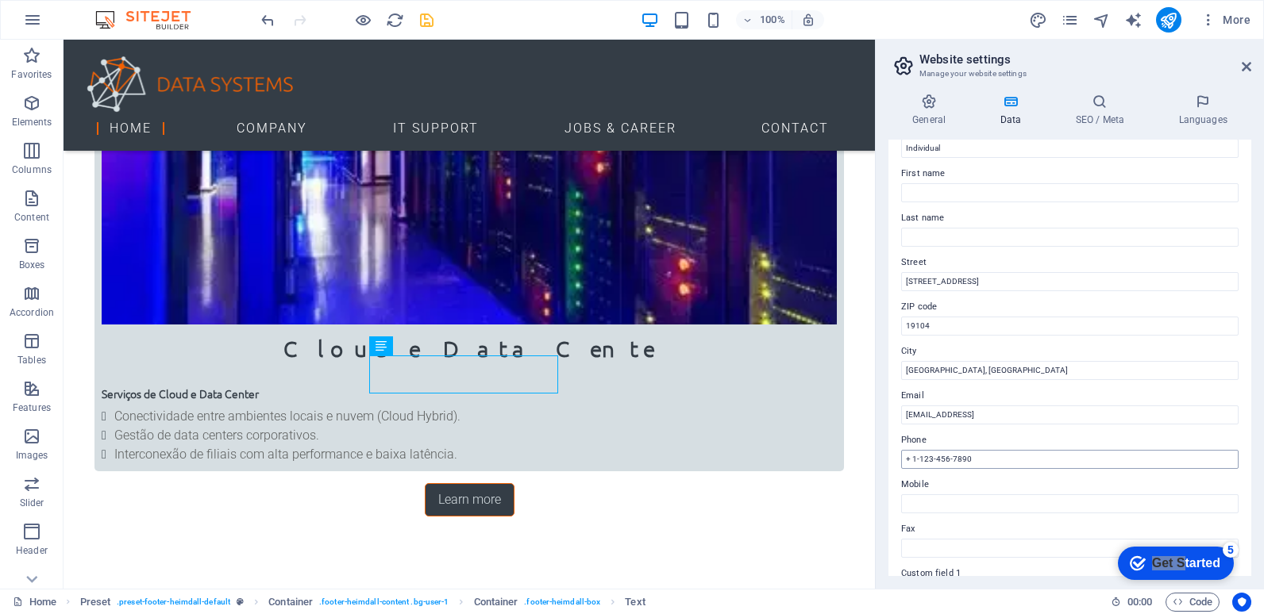
scroll to position [79, 0]
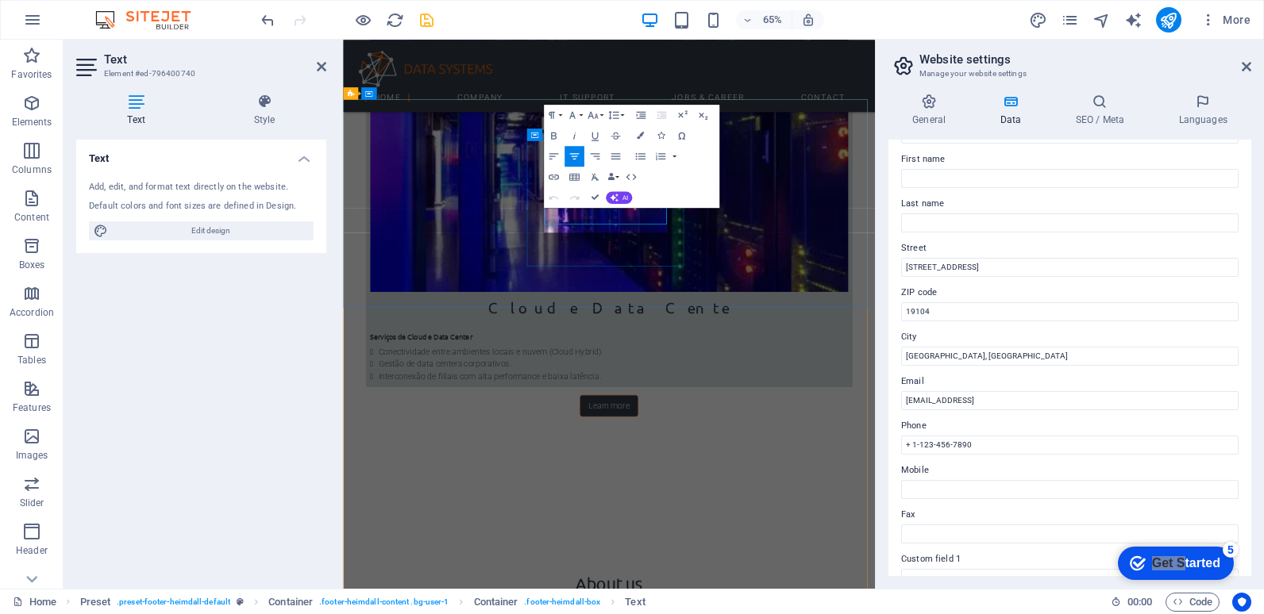
click span "+ 258 8721 75521"
copy div "Phone: + 258 8721 75521"
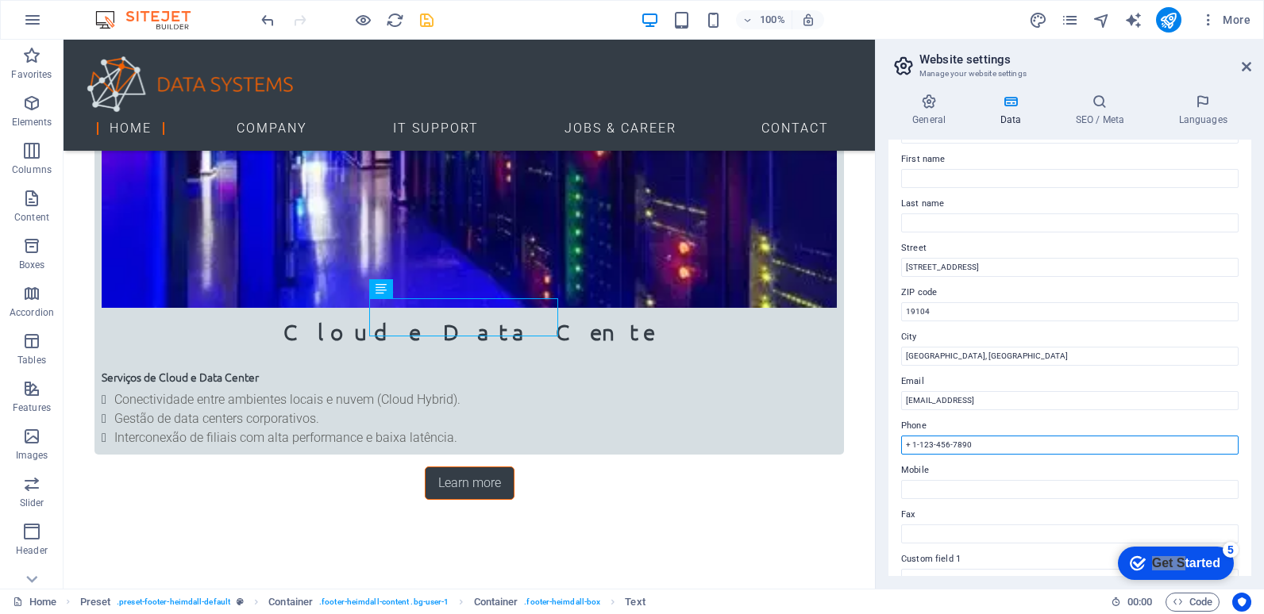
drag, startPoint x: 1049, startPoint y: 481, endPoint x: 868, endPoint y: 441, distance: 185.3
paste input "Phone: + 258 8721 75521"
type input "Phone: + 258 8721 75521"
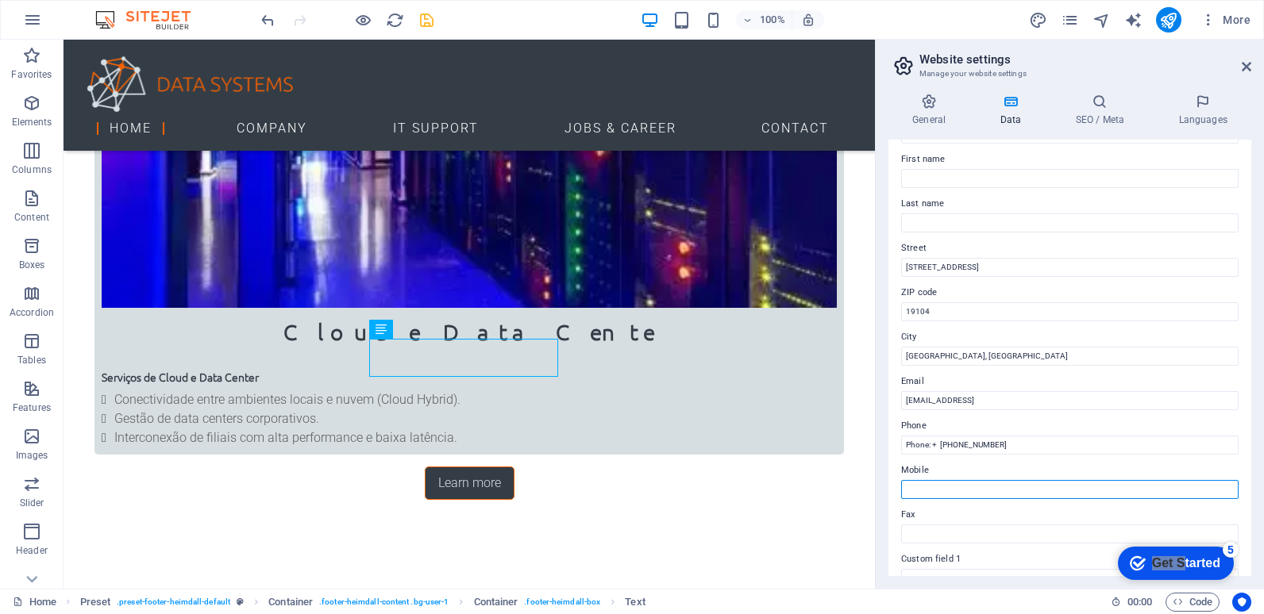
click at [991, 494] on input "Mobile" at bounding box center [1069, 489] width 337 height 19
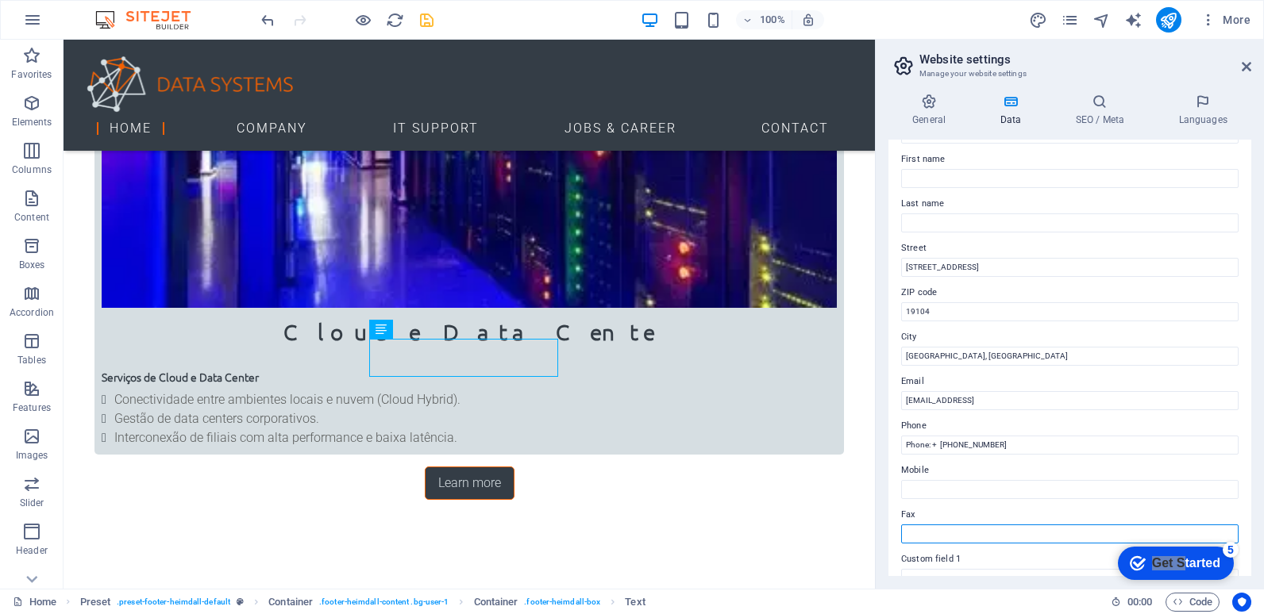
click at [980, 542] on input "Fax" at bounding box center [1069, 534] width 337 height 19
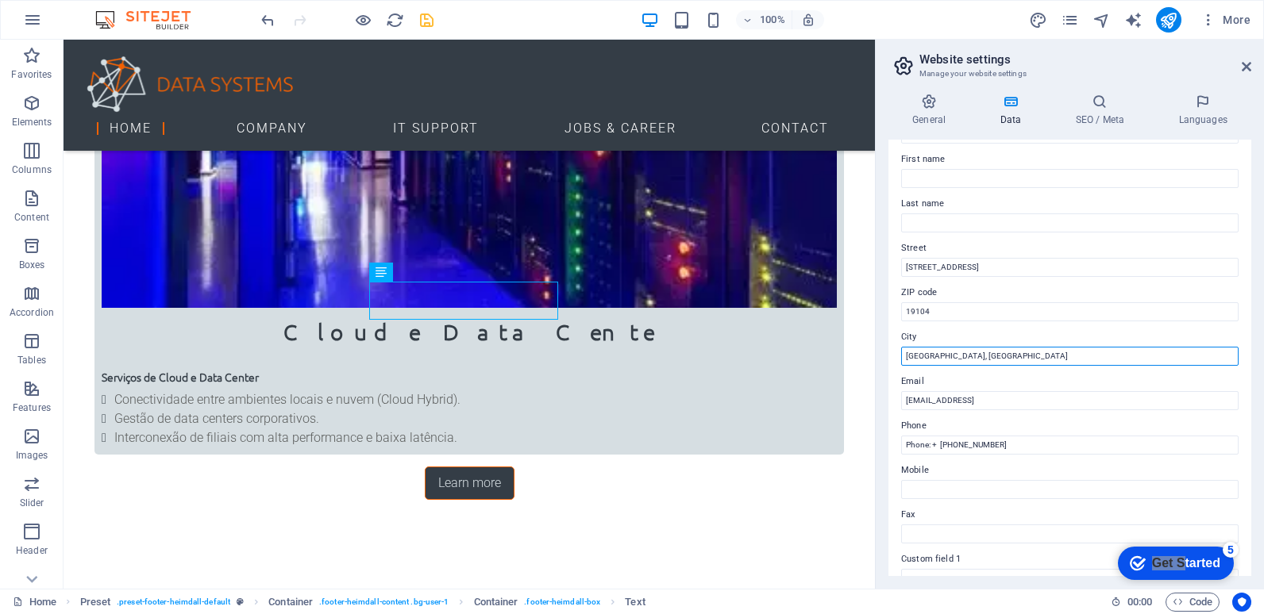
drag, startPoint x: 1039, startPoint y: 396, endPoint x: 856, endPoint y: 356, distance: 187.6
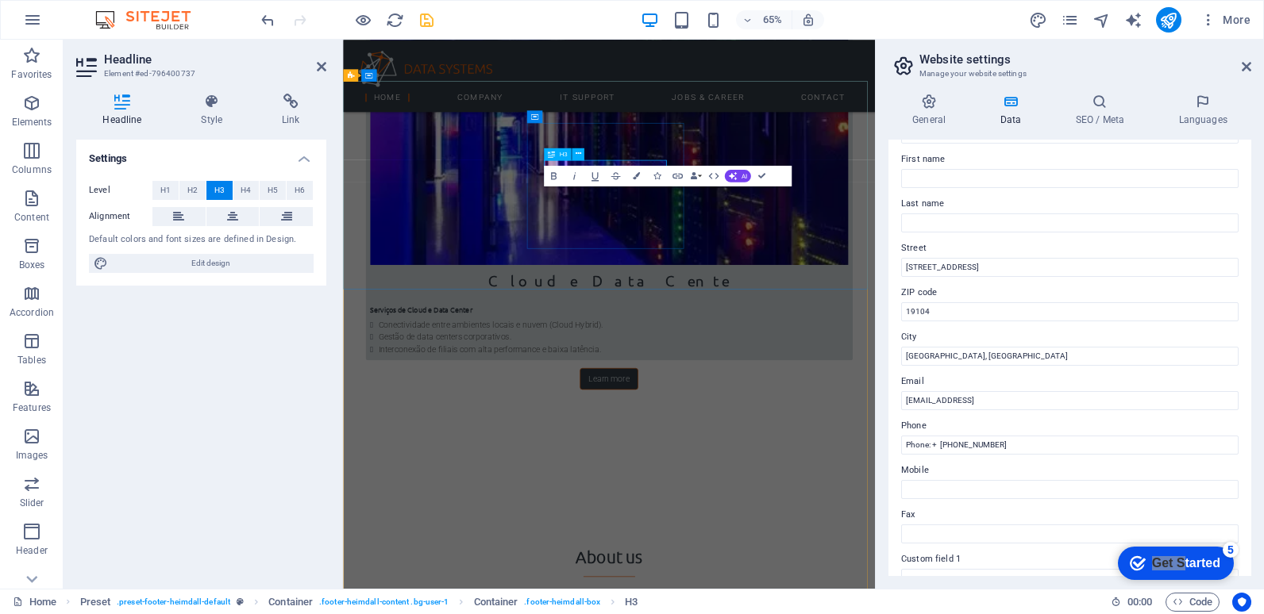
scroll to position [2418, 0]
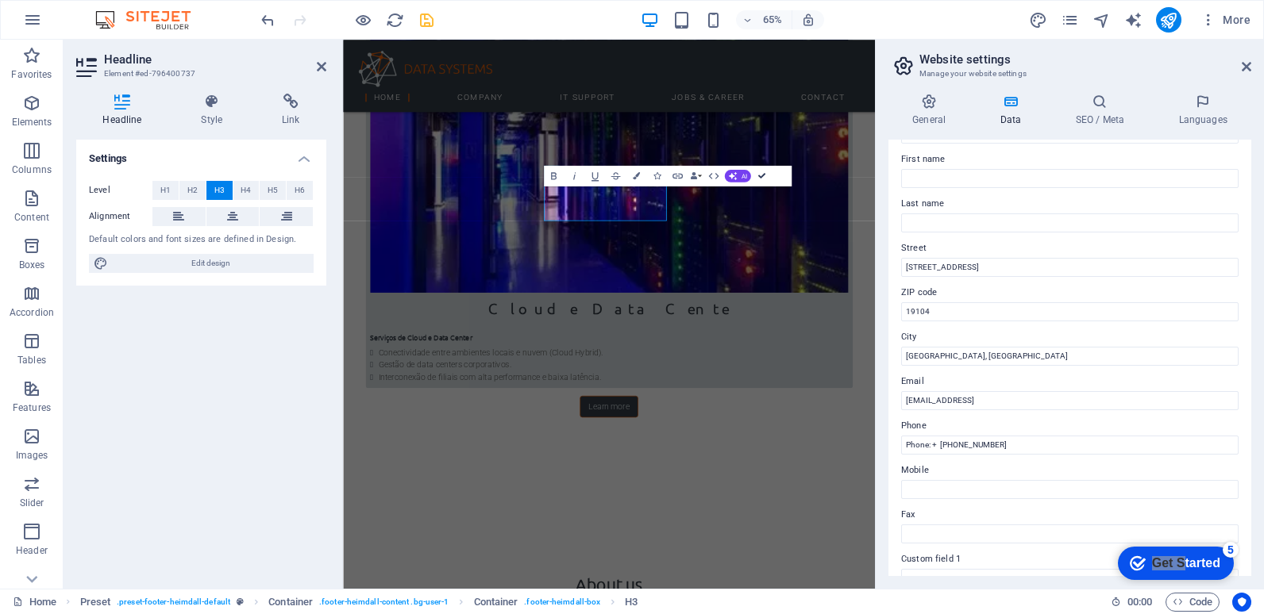
scroll to position [2378, 0]
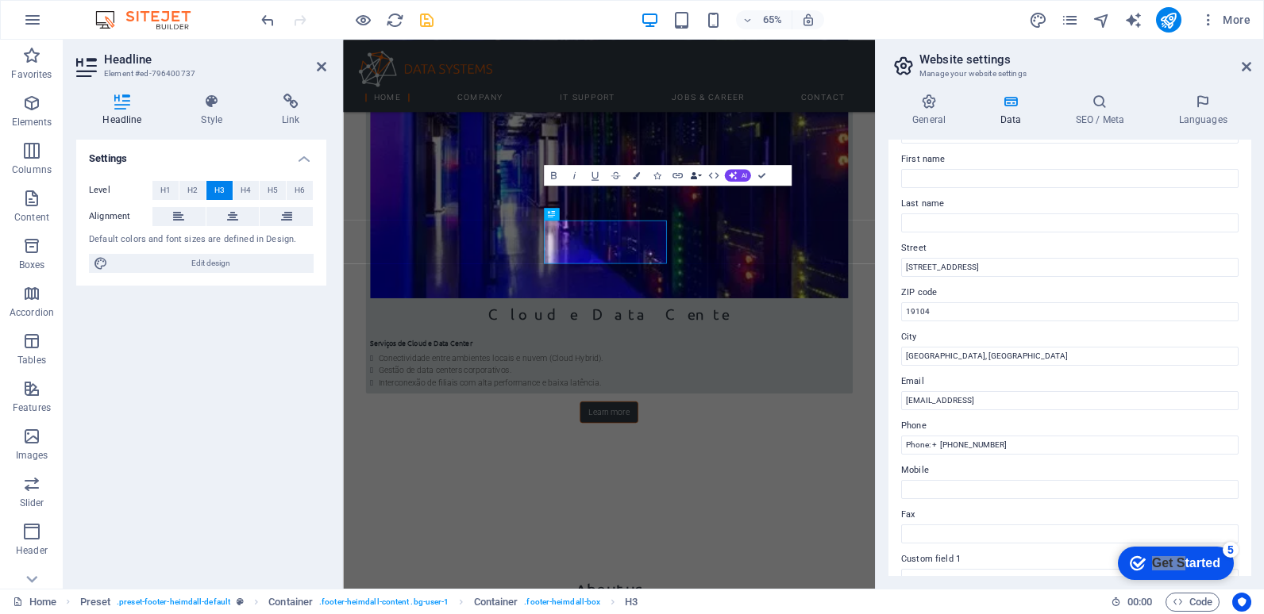
scroll to position [2361, 0]
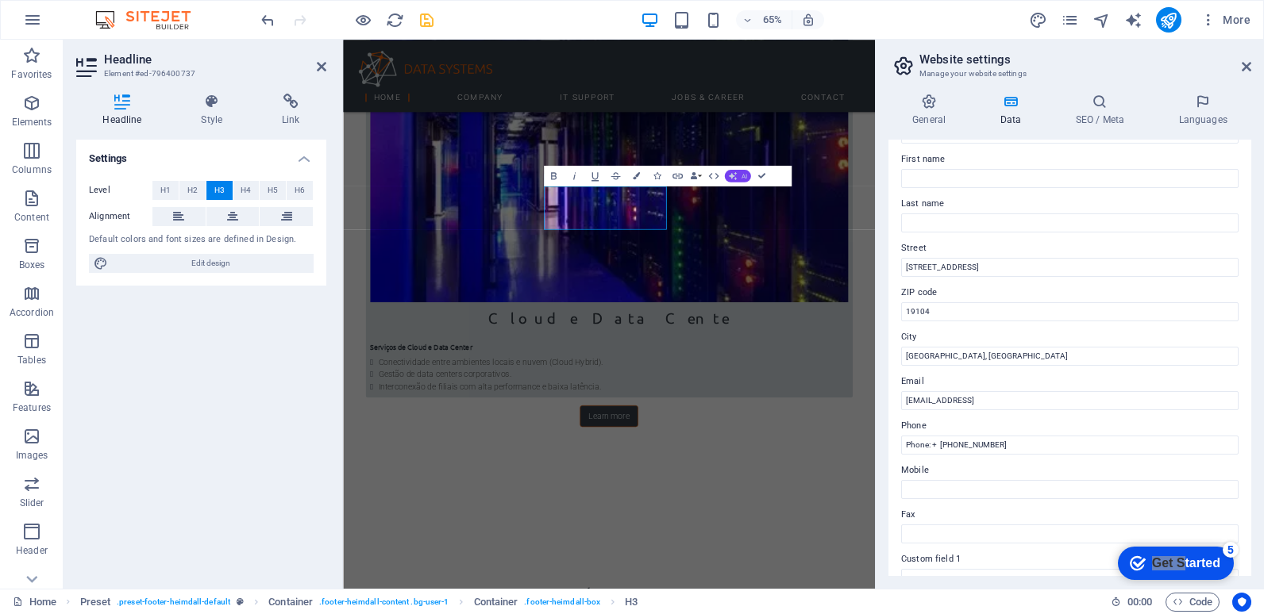
click at [742, 176] on span "AI" at bounding box center [744, 176] width 6 height 6
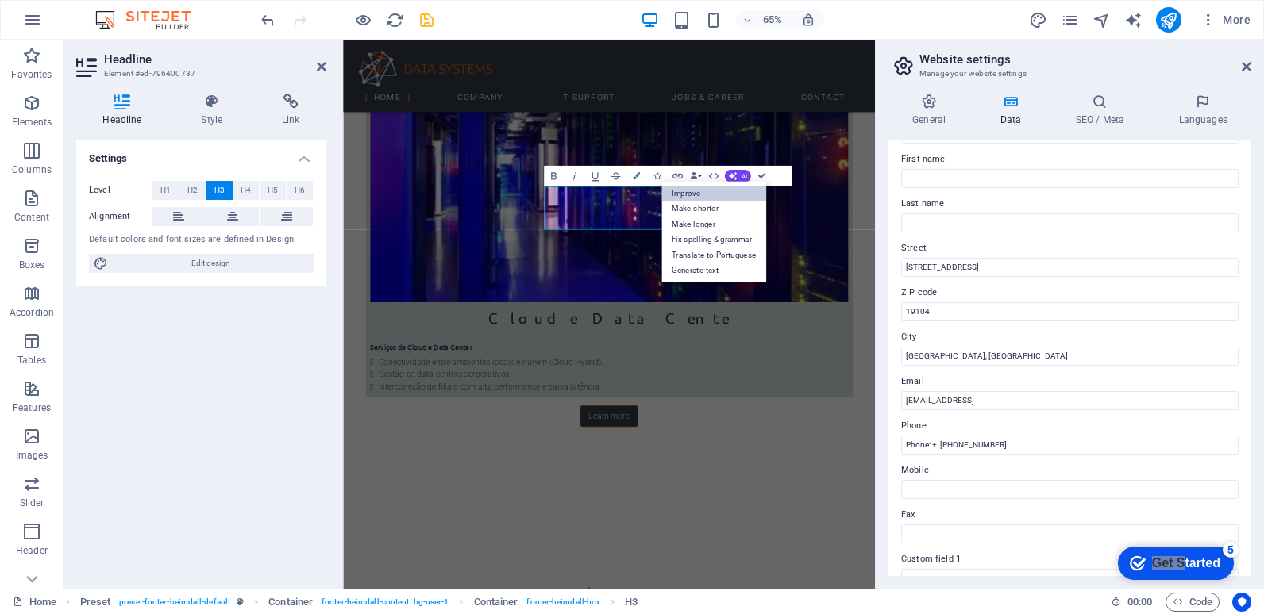
click at [717, 195] on link "Improve" at bounding box center [713, 193] width 105 height 16
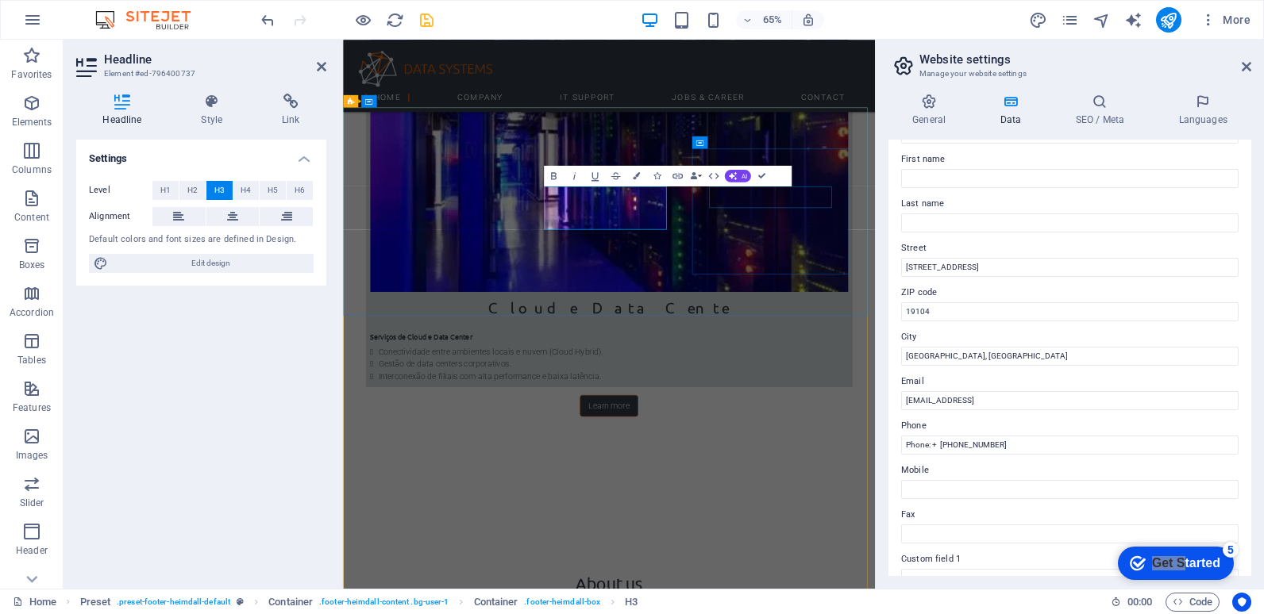
scroll to position [2378, 0]
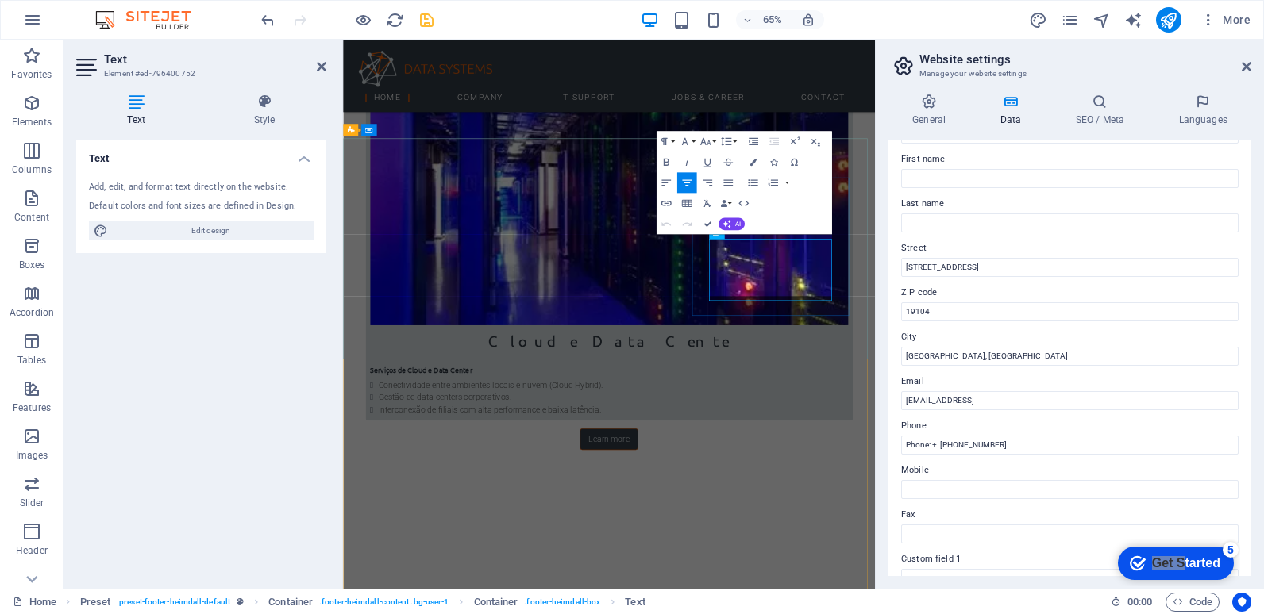
scroll to position [2321, 0]
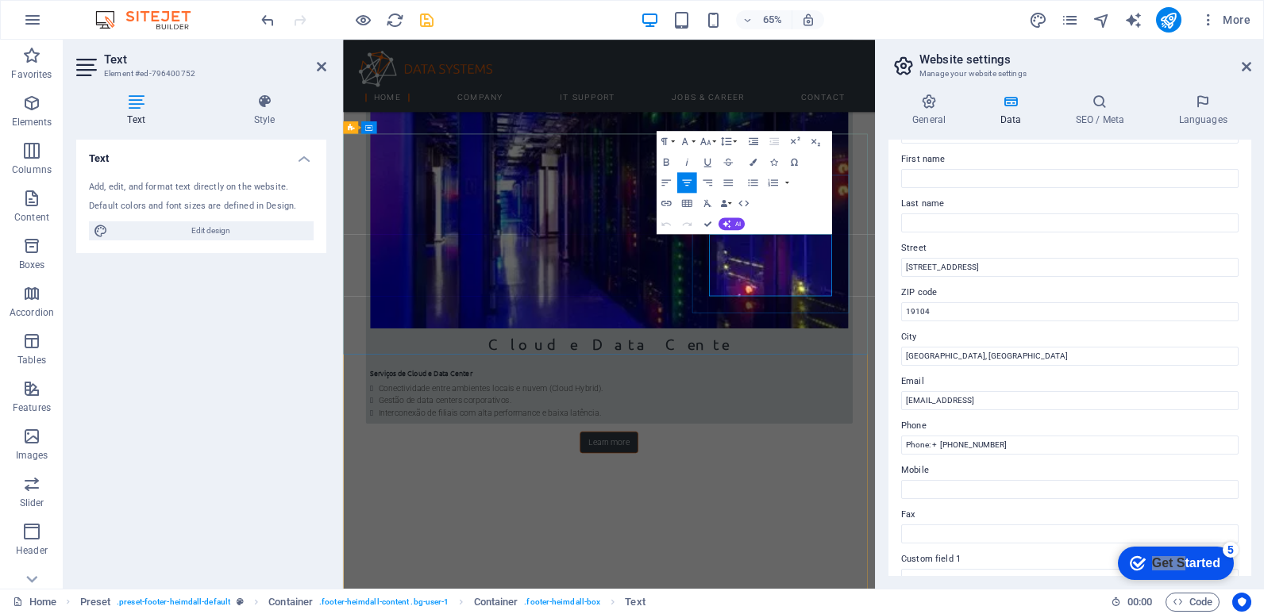
drag, startPoint x: 1080, startPoint y: 406, endPoint x: 920, endPoint y: 407, distance: 160.3
copy link "infocic@cictecnologias.com"
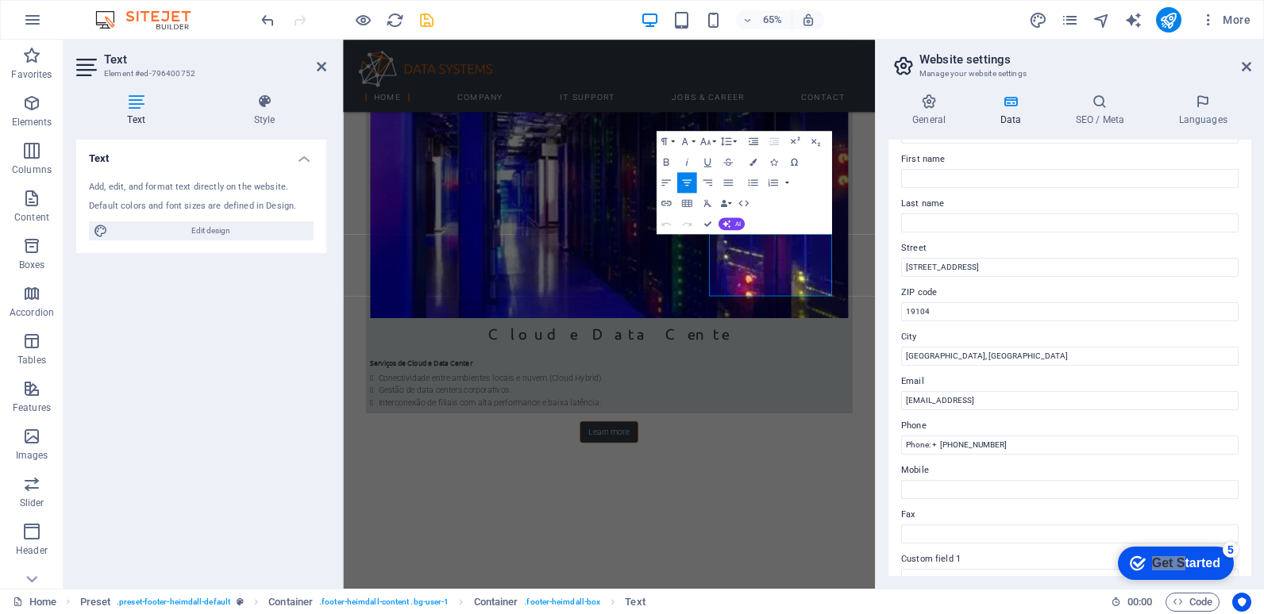
scroll to position [2337, 0]
click at [1103, 402] on input "204b57da3a50d838a703f344e8c0bb@cpanel.local" at bounding box center [1069, 400] width 337 height 19
drag, startPoint x: 1437, startPoint y: 436, endPoint x: 1152, endPoint y: 587, distance: 322.8
click at [1105, 400] on input "204b57da3a50d838a703f344e8c0bb@cpanel.local" at bounding box center [1069, 400] width 337 height 19
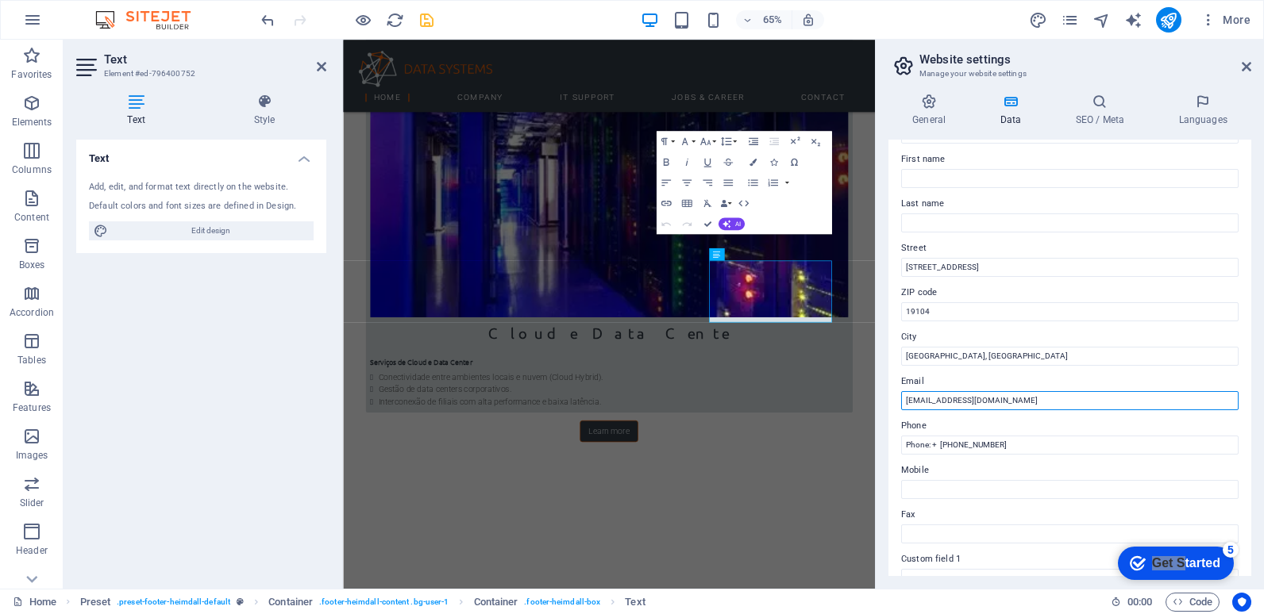
click at [928, 400] on input "infocic@cictecnologias.com" at bounding box center [1069, 400] width 337 height 19
type input "[EMAIL_ADDRESS][DOMAIN_NAME]"
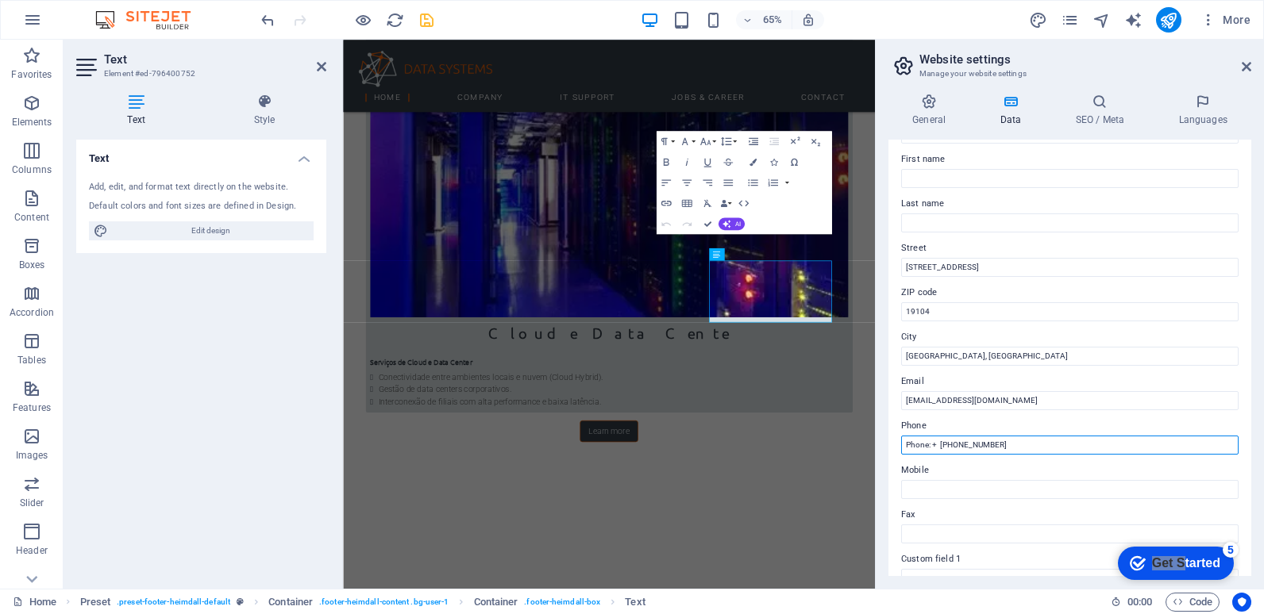
click at [1015, 446] on input "Phone: + 258 8721 75521" at bounding box center [1069, 445] width 337 height 19
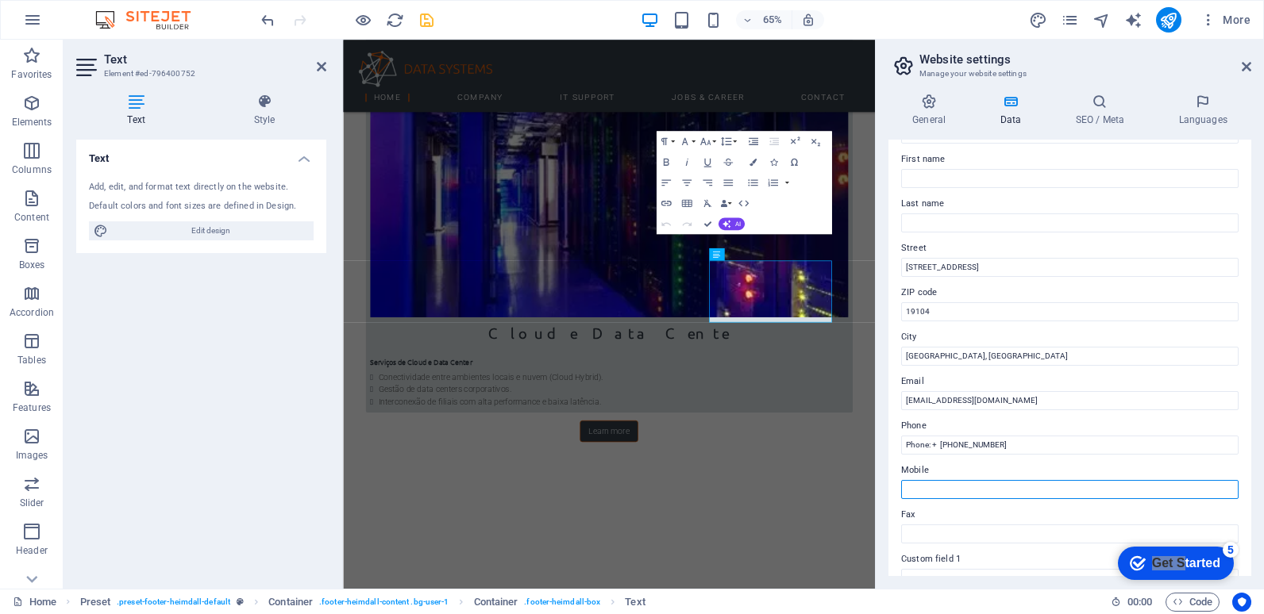
click at [981, 487] on input "Mobile" at bounding box center [1069, 489] width 337 height 19
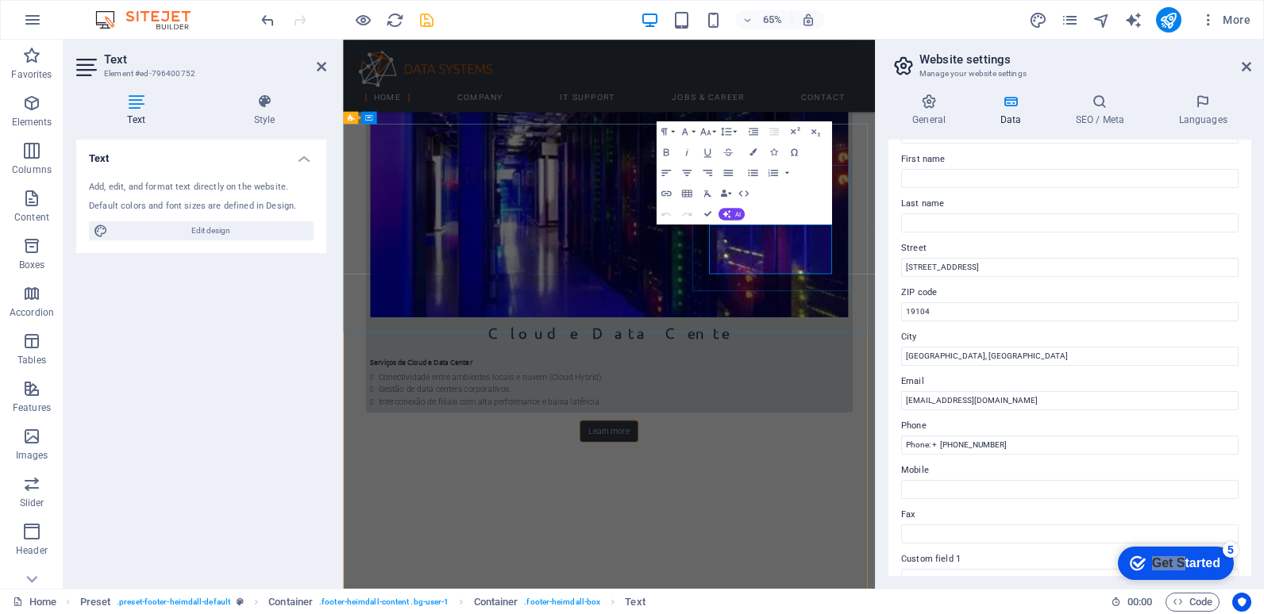
scroll to position [2258, 0]
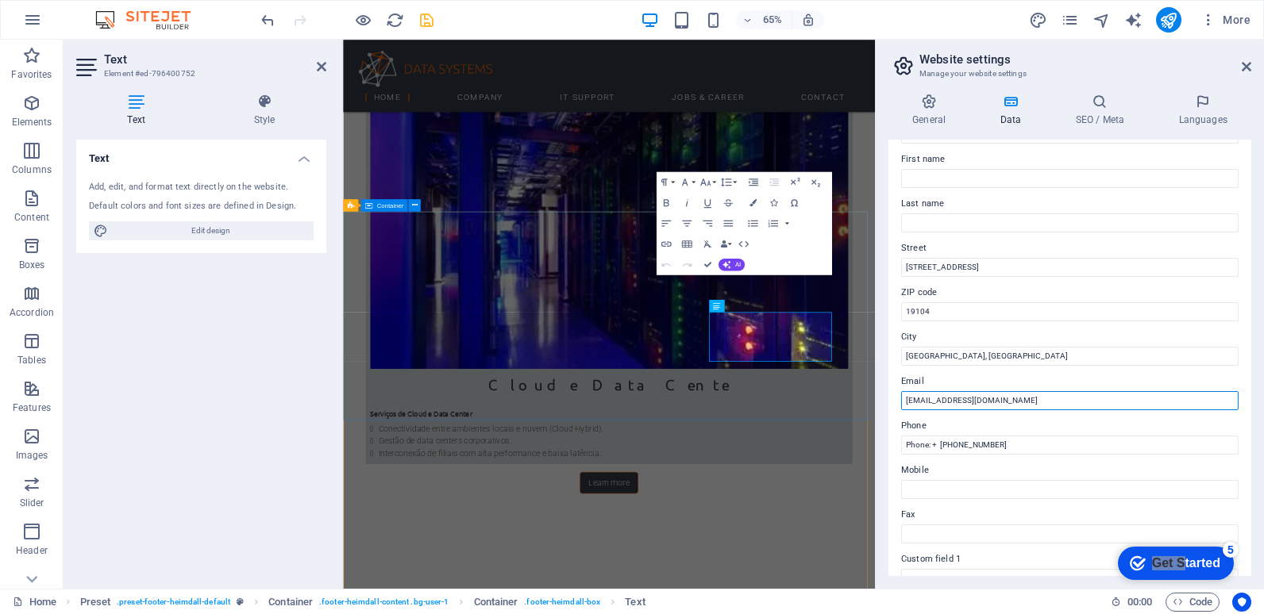
drag, startPoint x: 1352, startPoint y: 437, endPoint x: 1135, endPoint y: 589, distance: 264.9
click at [1014, 402] on input "[EMAIL_ADDRESS][DOMAIN_NAME]" at bounding box center [1069, 400] width 337 height 19
drag, startPoint x: 999, startPoint y: 400, endPoint x: 902, endPoint y: 395, distance: 97.7
click at [902, 395] on input "[EMAIL_ADDRESS][DOMAIN_NAME]" at bounding box center [1069, 400] width 337 height 19
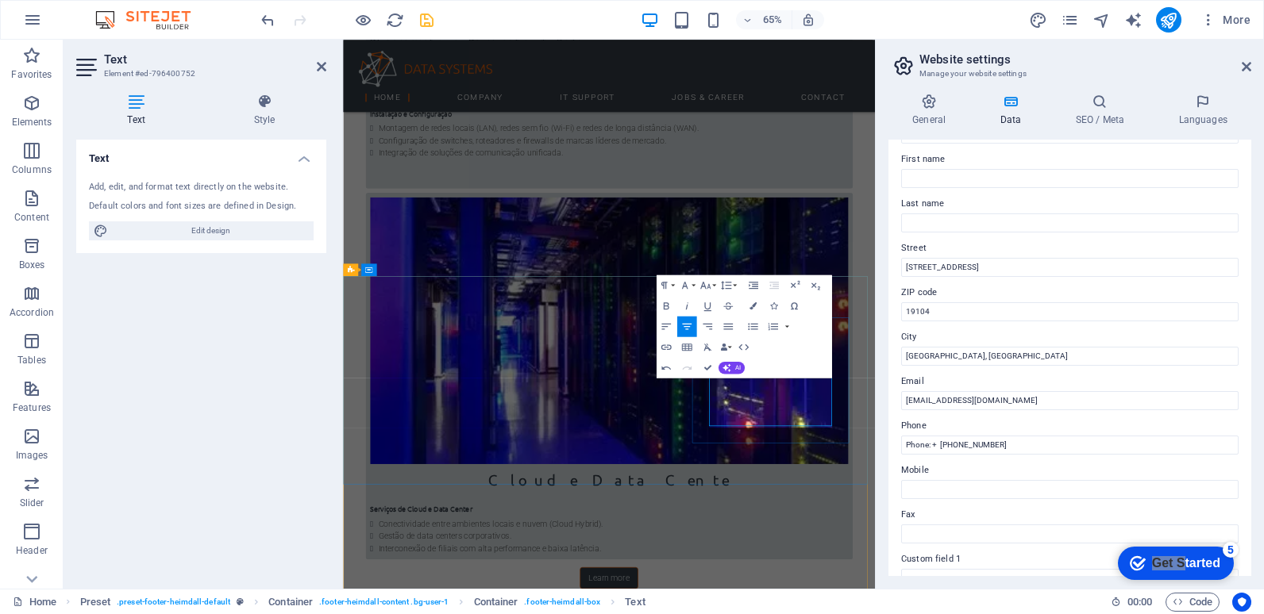
scroll to position [2116, 0]
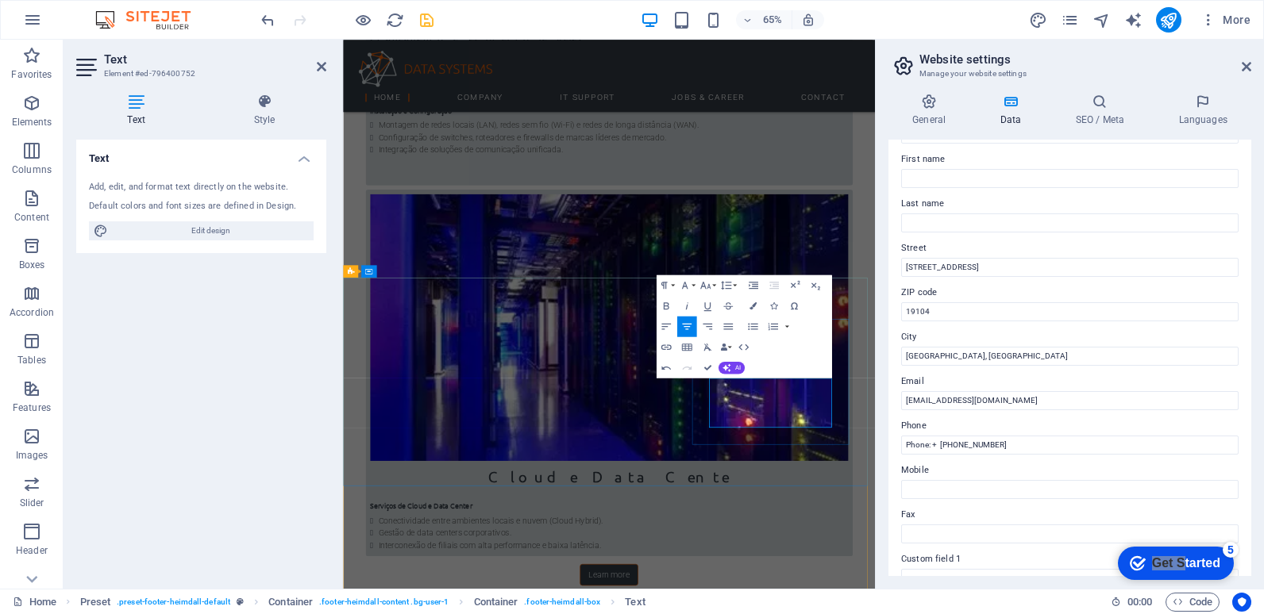
drag, startPoint x: 1081, startPoint y: 608, endPoint x: 919, endPoint y: 606, distance: 161.9
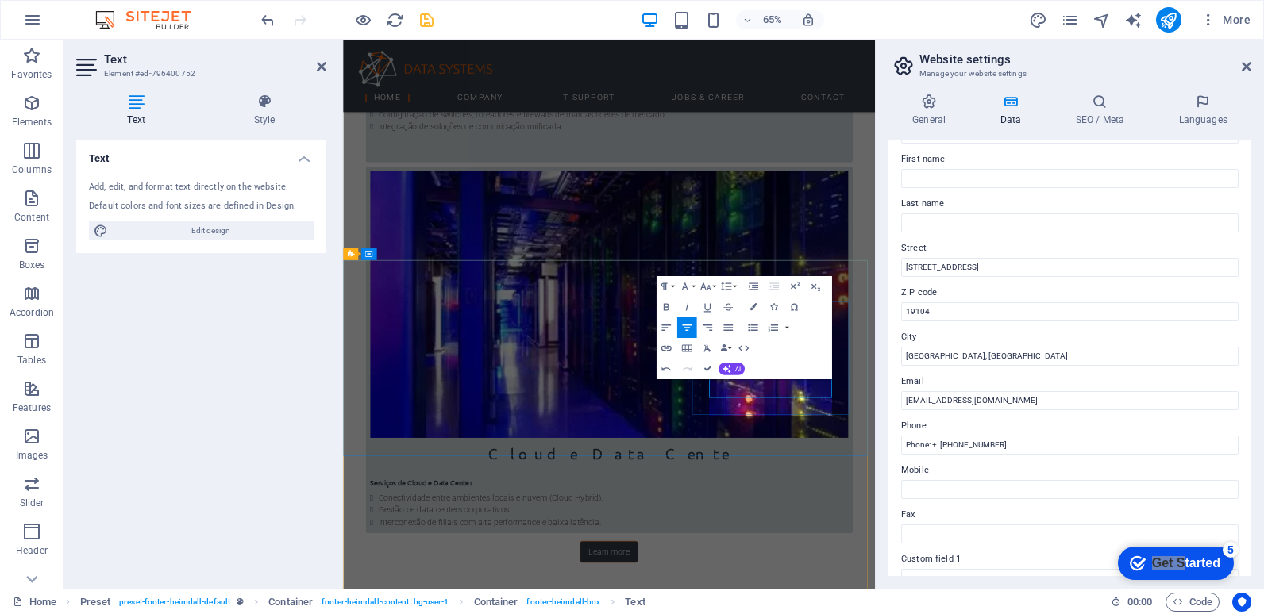
scroll to position [2155, 0]
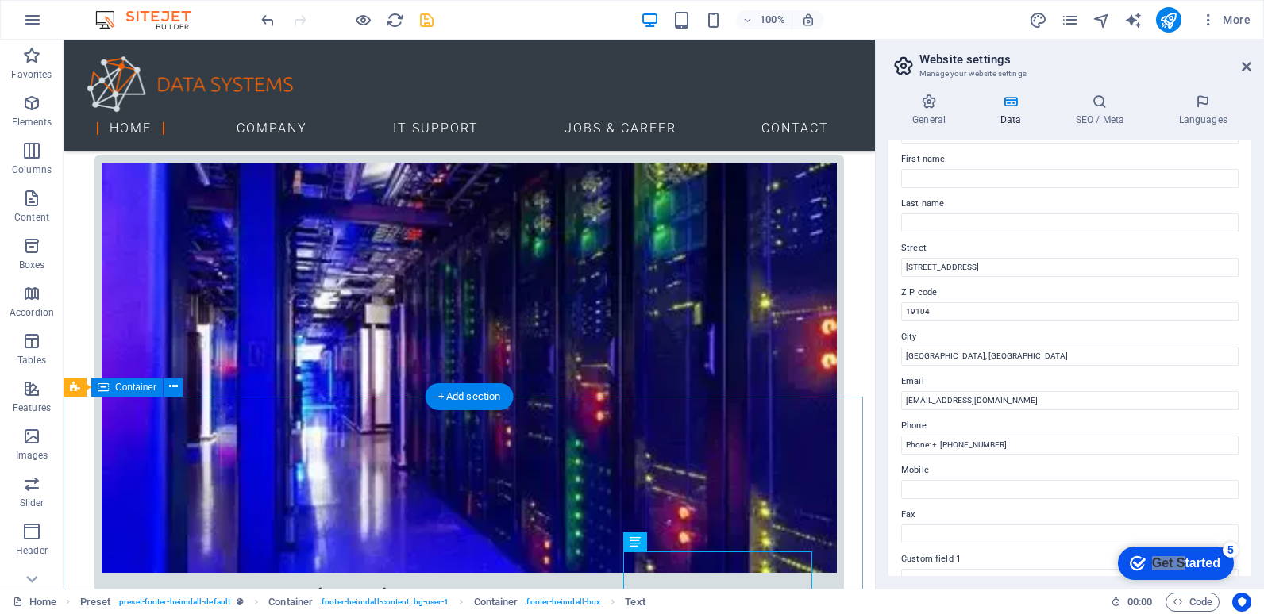
scroll to position [2192, 0]
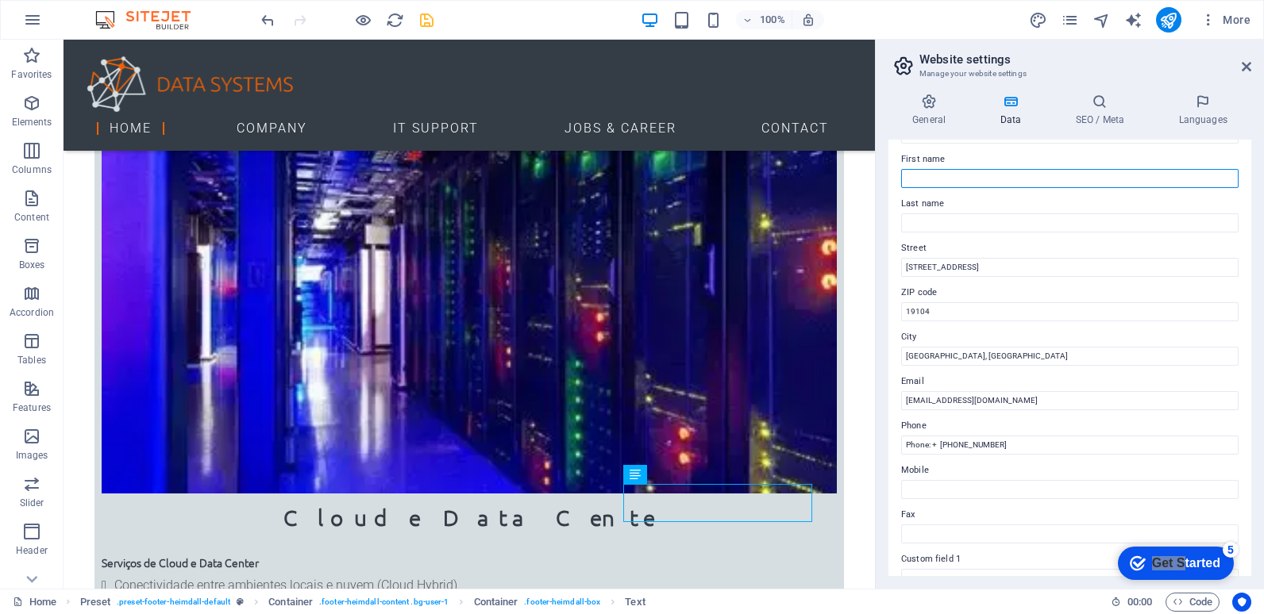
click at [962, 179] on input "First name" at bounding box center [1069, 178] width 337 height 19
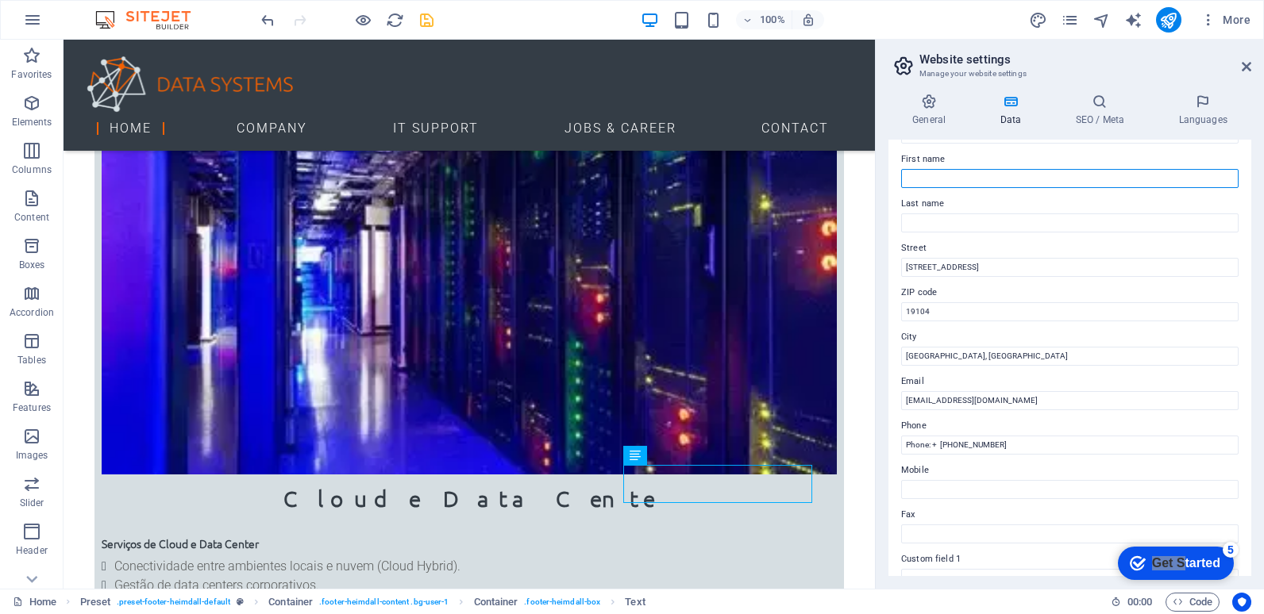
scroll to position [2212, 0]
type input "Info"
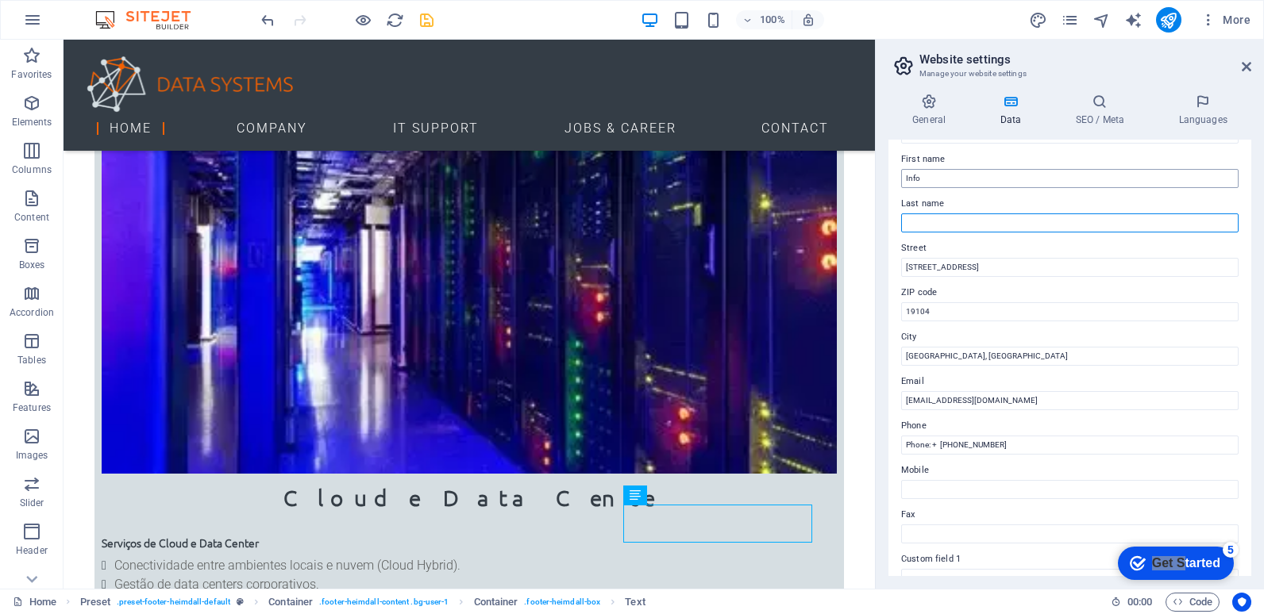
type input "CIC"
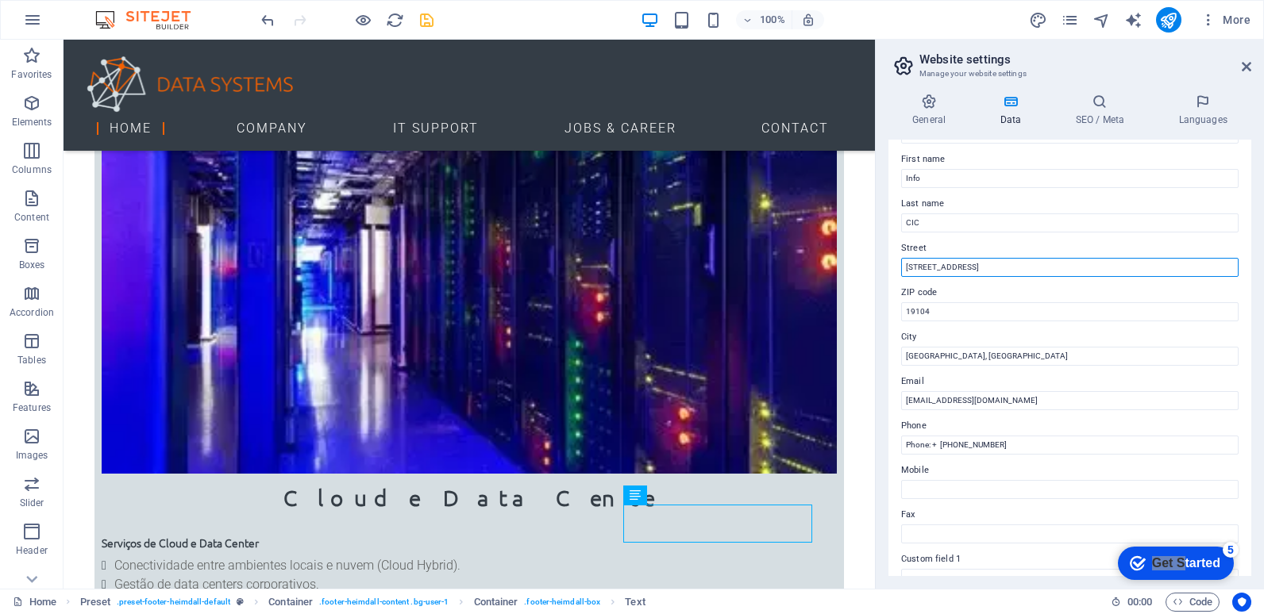
drag, startPoint x: 1049, startPoint y: 306, endPoint x: 845, endPoint y: 271, distance: 207.1
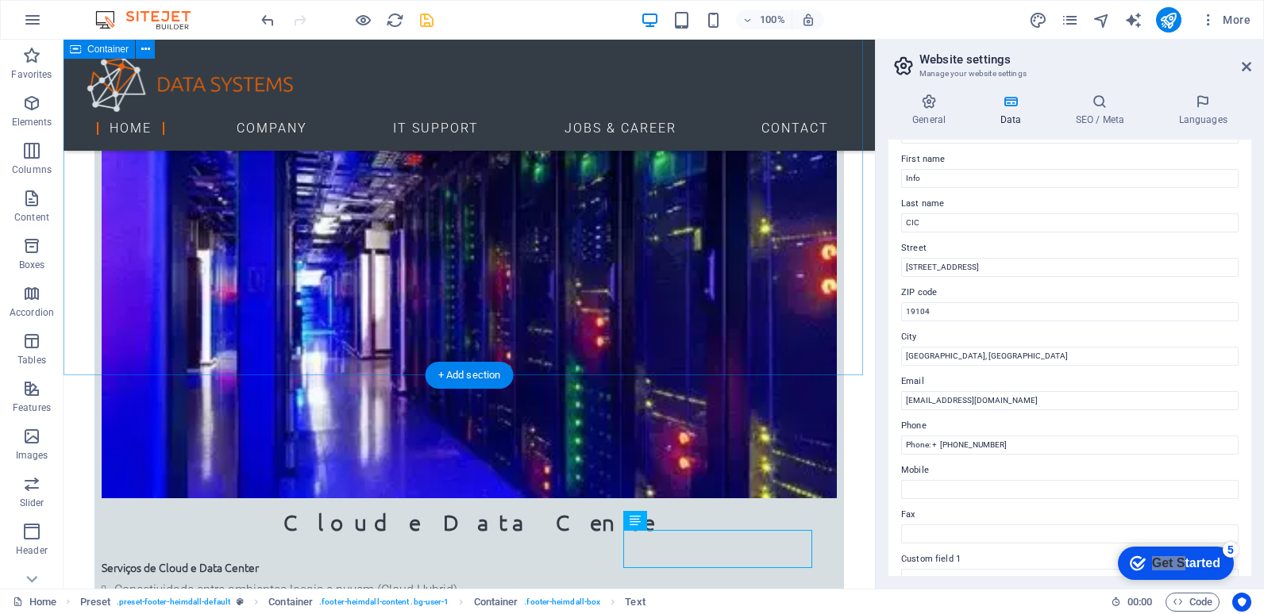
scroll to position [2183, 0]
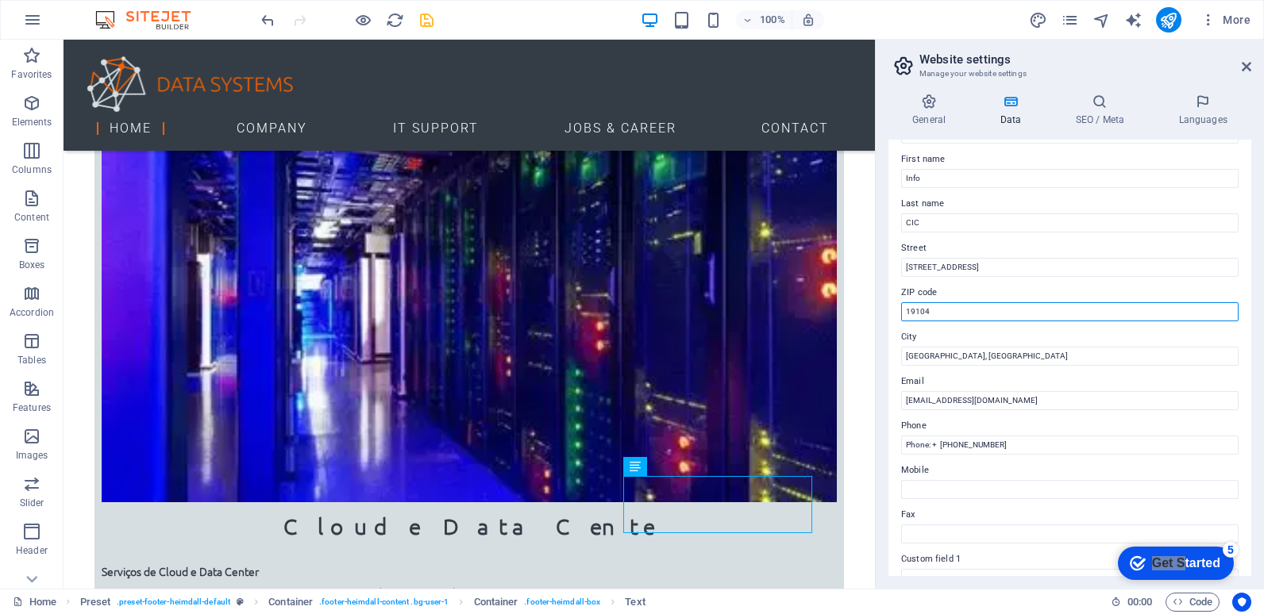
click at [934, 310] on input "19104" at bounding box center [1069, 311] width 337 height 19
drag, startPoint x: 998, startPoint y: 349, endPoint x: 871, endPoint y: 308, distance: 133.5
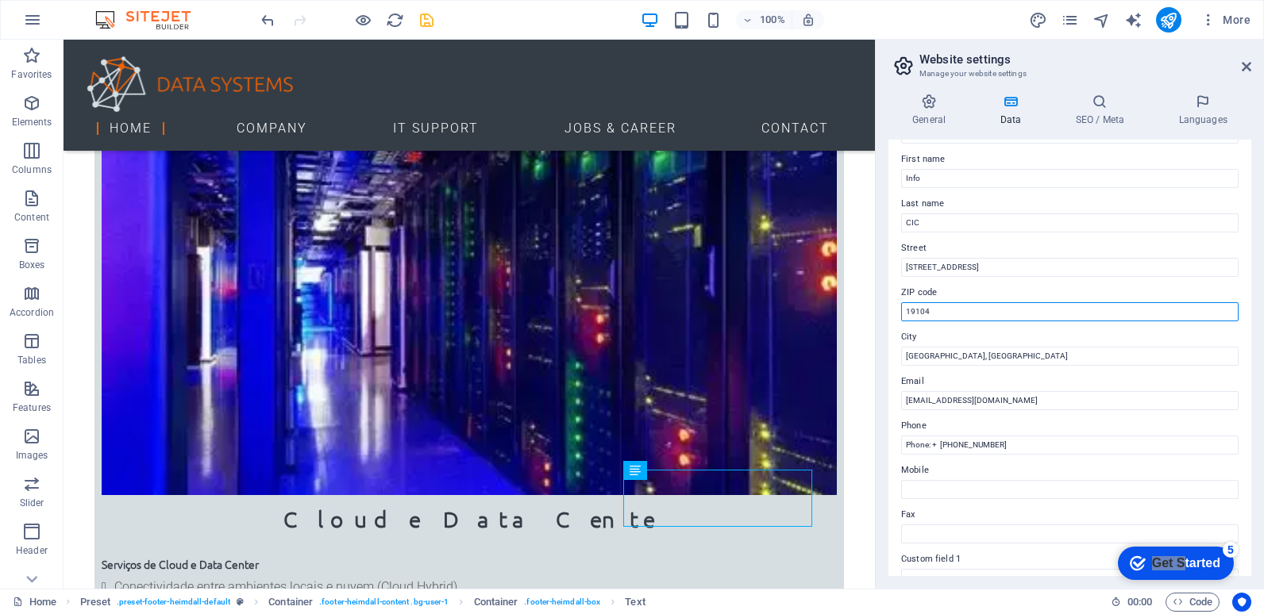
type input "2"
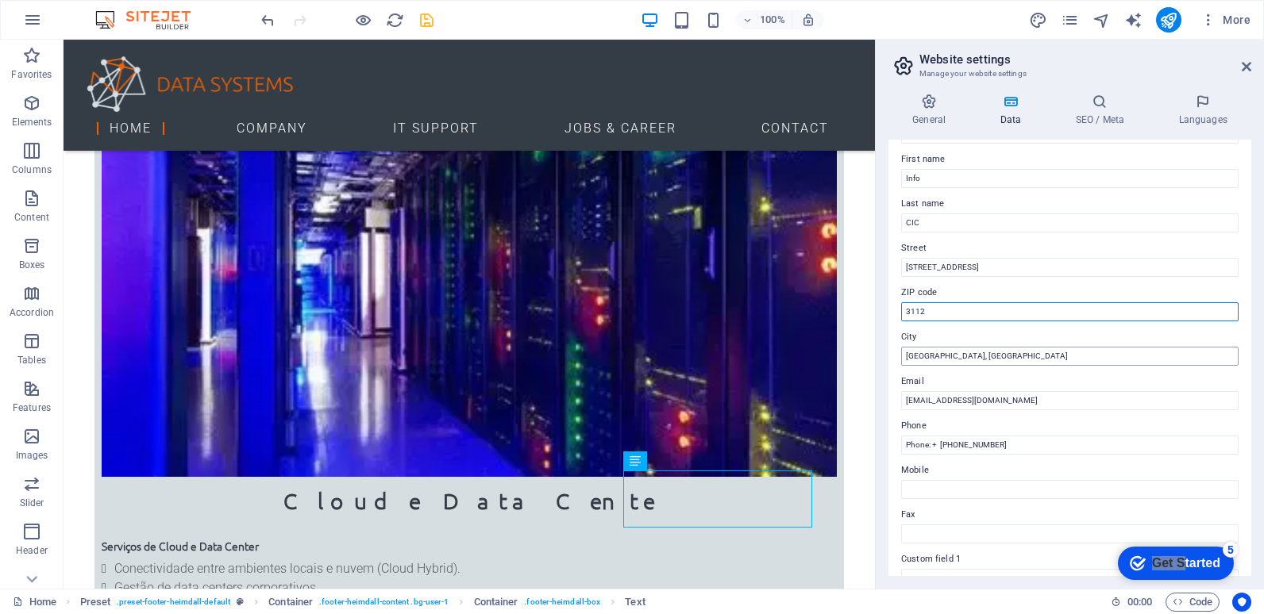
scroll to position [2212, 0]
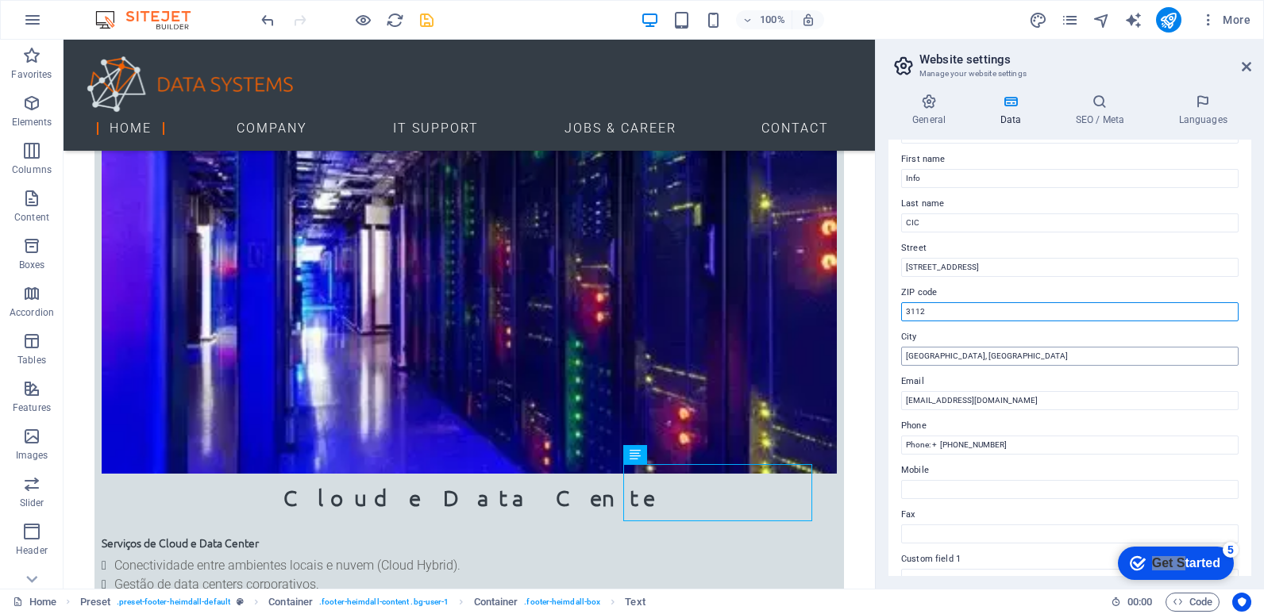
type input "3112"
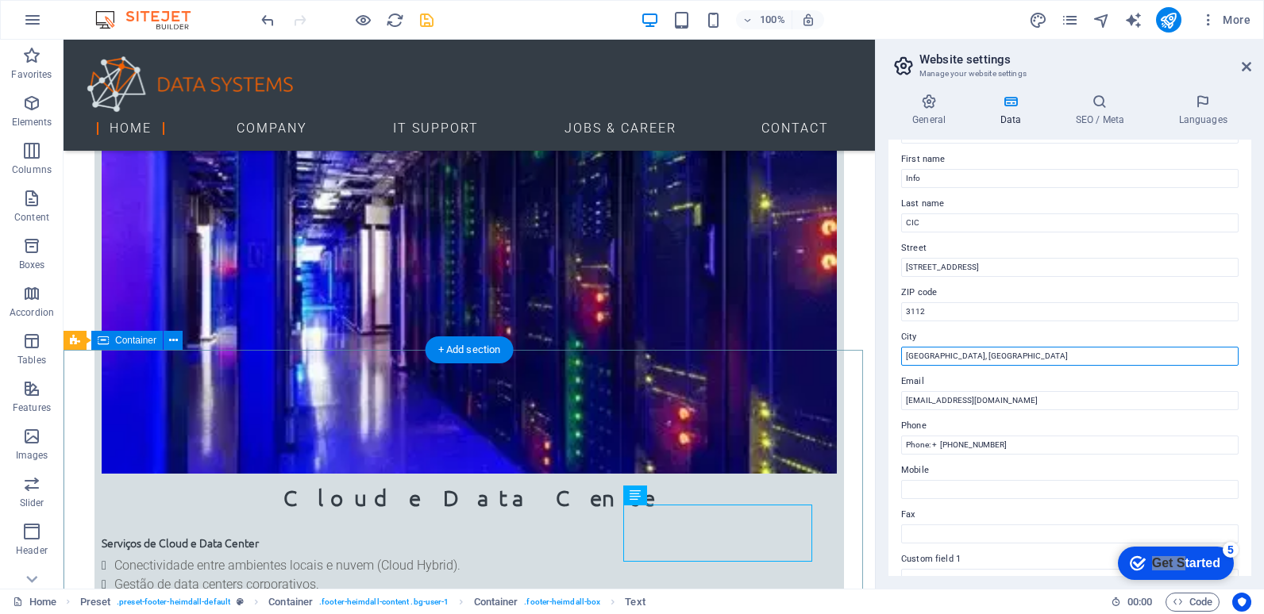
drag, startPoint x: 1041, startPoint y: 392, endPoint x: 854, endPoint y: 352, distance: 190.9
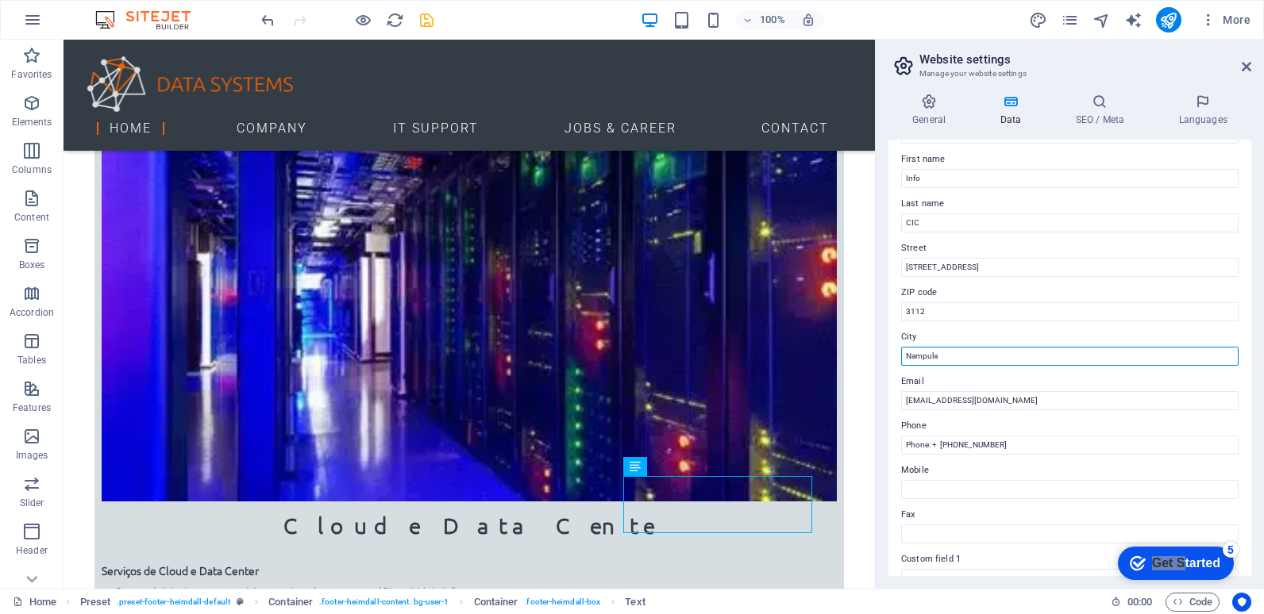
scroll to position [2183, 0]
type input "Nampula"
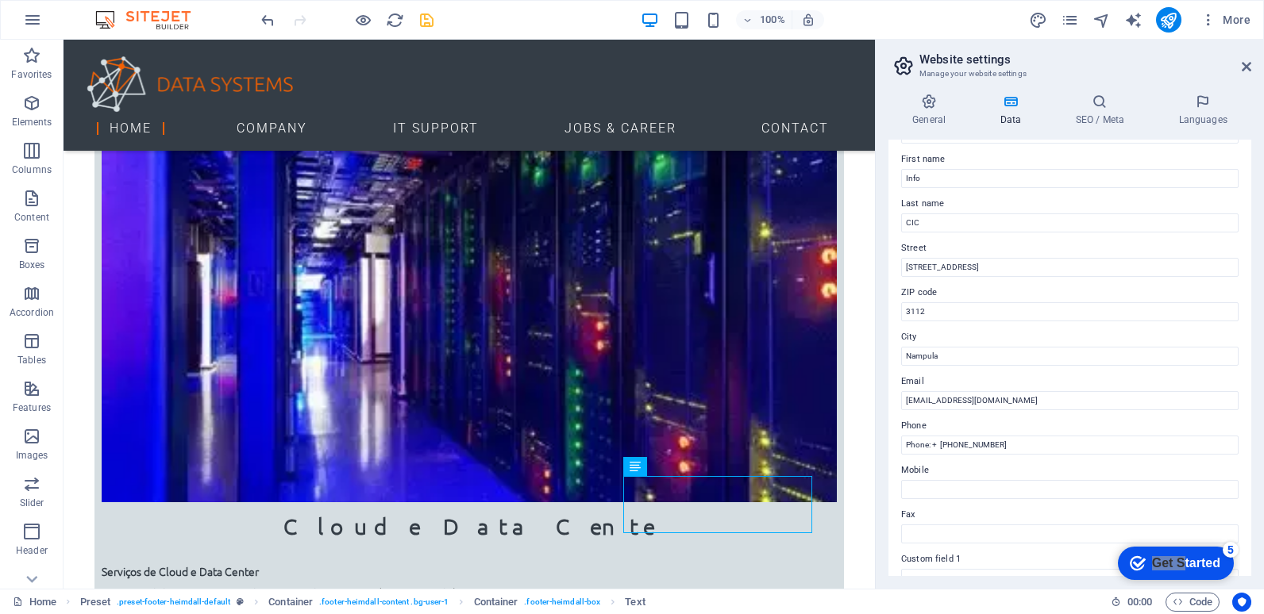
click at [999, 412] on div "Contact data for this website. This can be used everywhere on the website and w…" at bounding box center [1069, 358] width 363 height 437
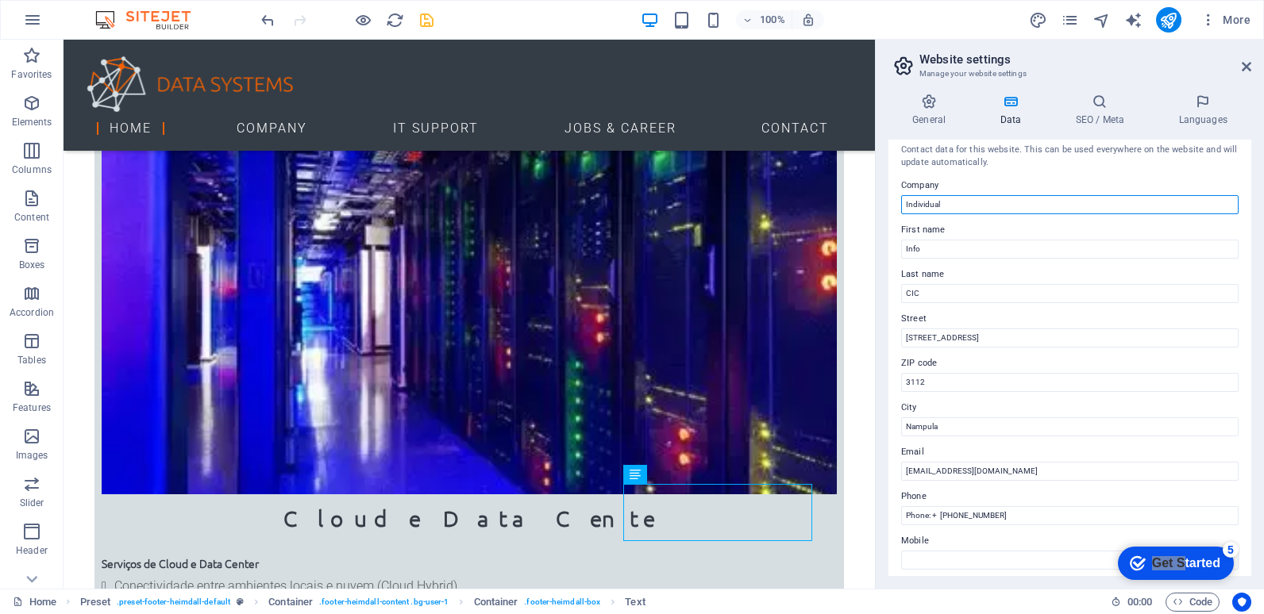
scroll to position [2192, 0]
drag, startPoint x: 946, startPoint y: 206, endPoint x: 896, endPoint y: 206, distance: 50.0
click at [896, 206] on div "Contact data for this website. This can be used everywhere on the website and w…" at bounding box center [1069, 358] width 363 height 437
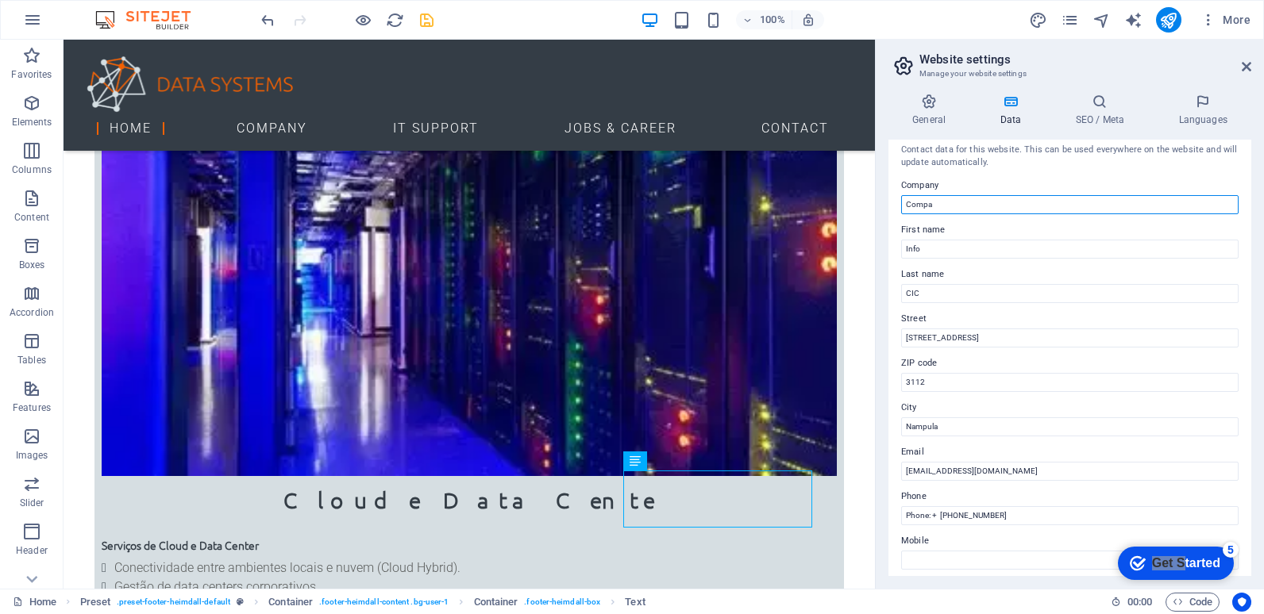
scroll to position [2212, 0]
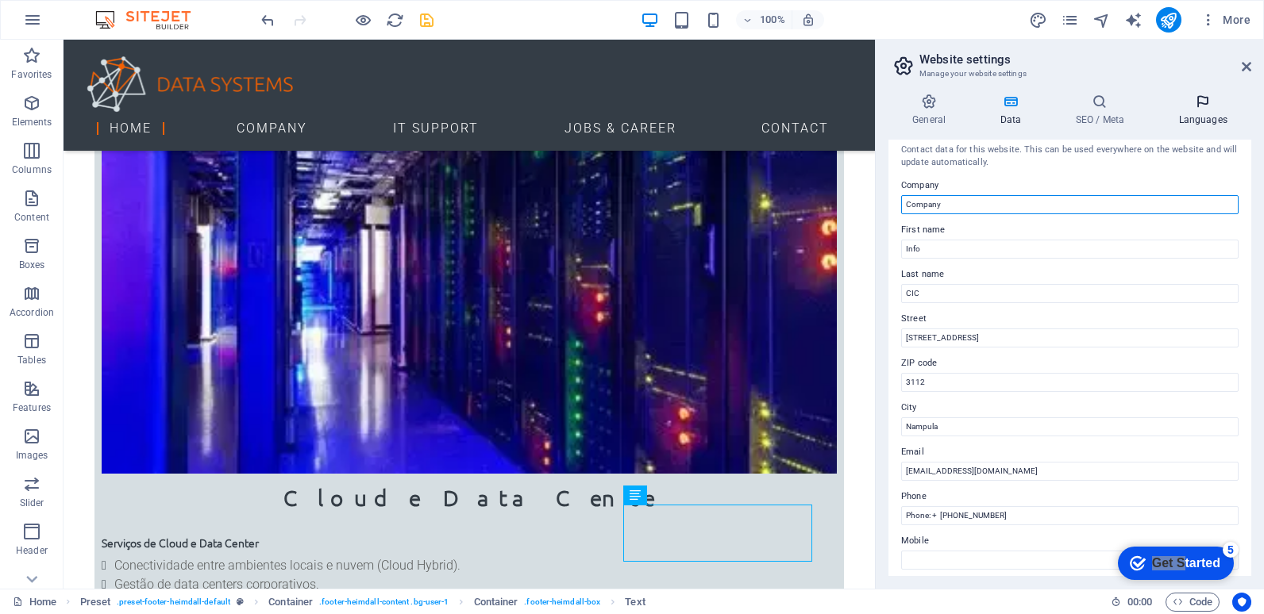
type input "Company"
click at [1214, 104] on icon at bounding box center [1202, 102] width 97 height 16
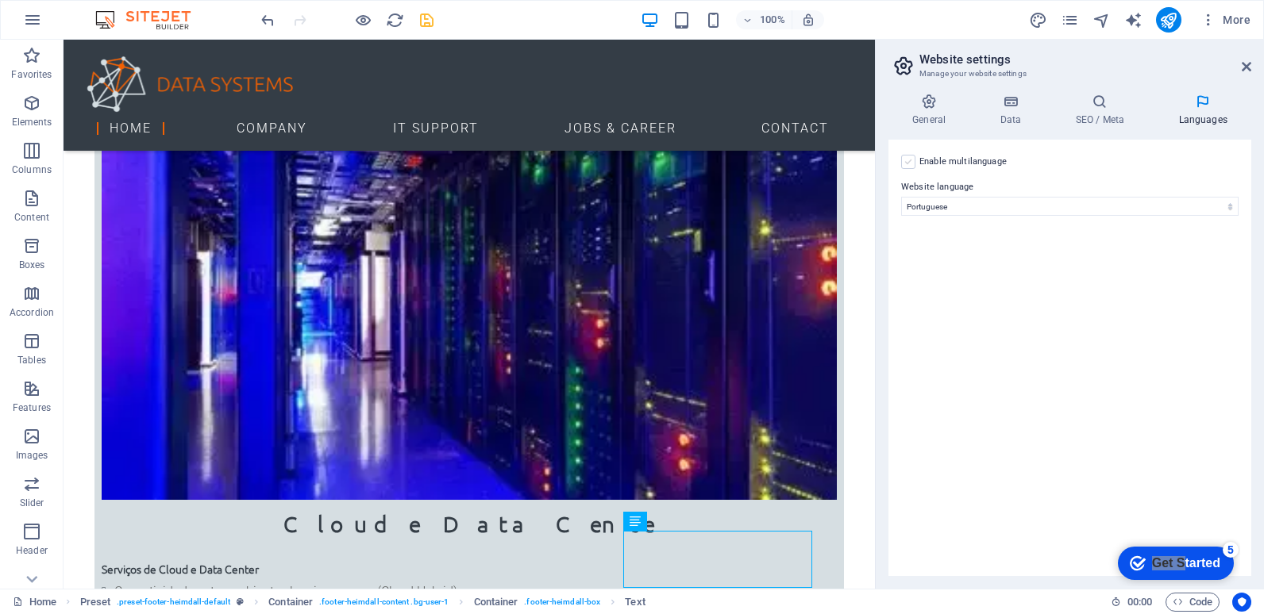
scroll to position [2183, 0]
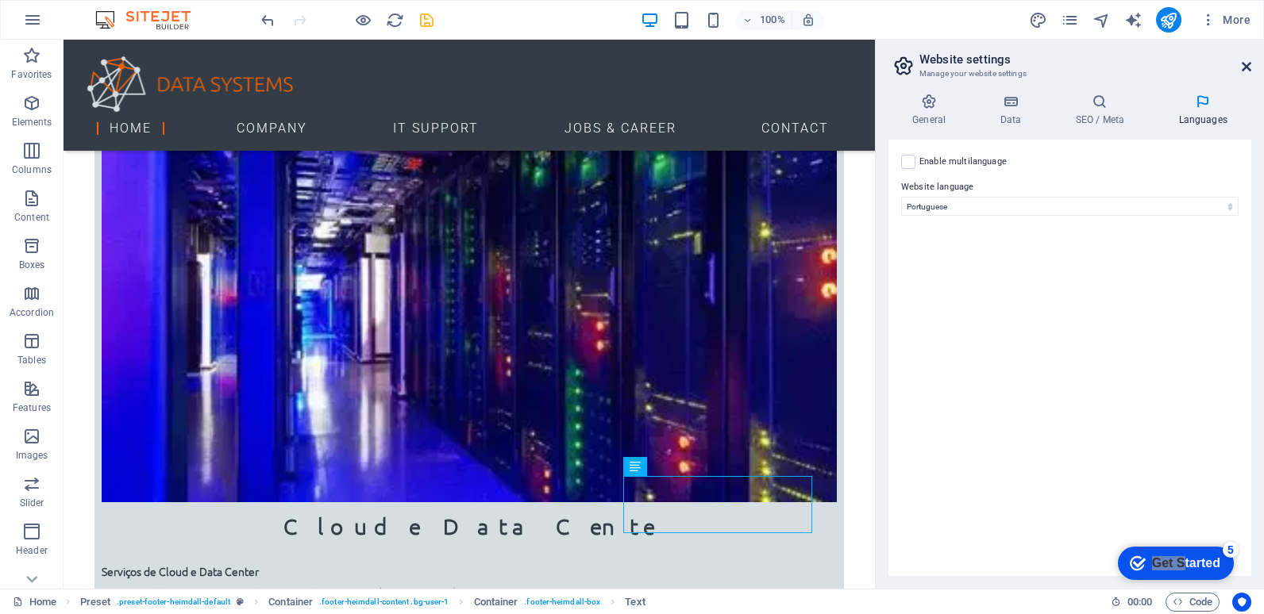
click at [1244, 66] on icon at bounding box center [1246, 66] width 10 height 13
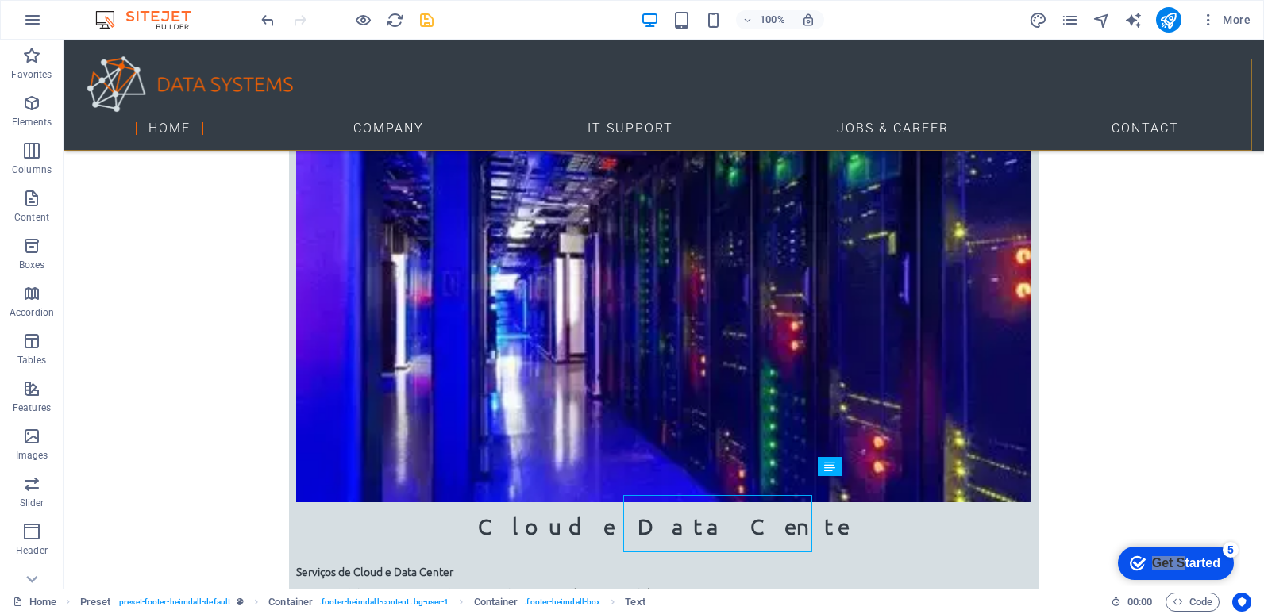
scroll to position [2164, 0]
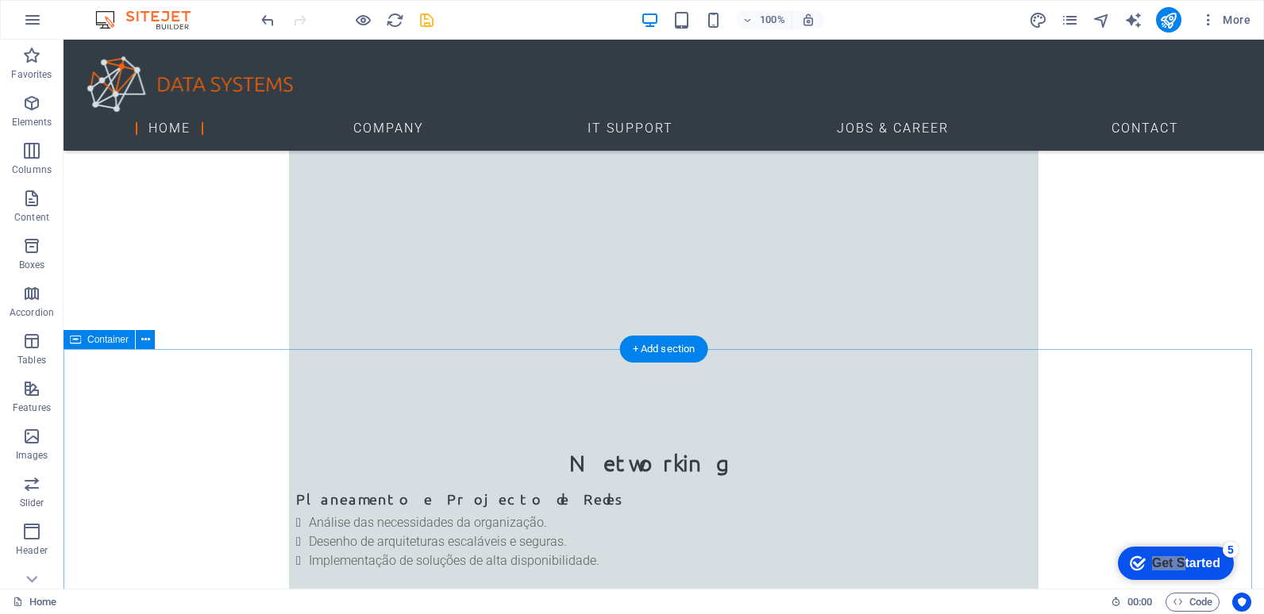
scroll to position [1457, 0]
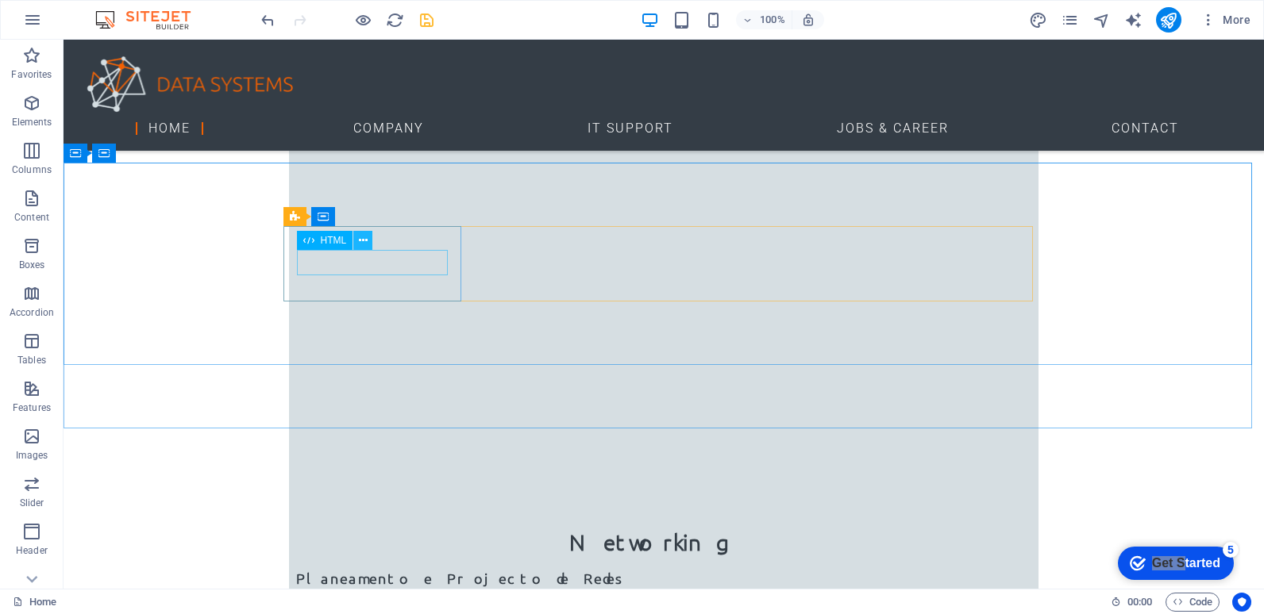
click at [364, 240] on icon at bounding box center [363, 241] width 9 height 17
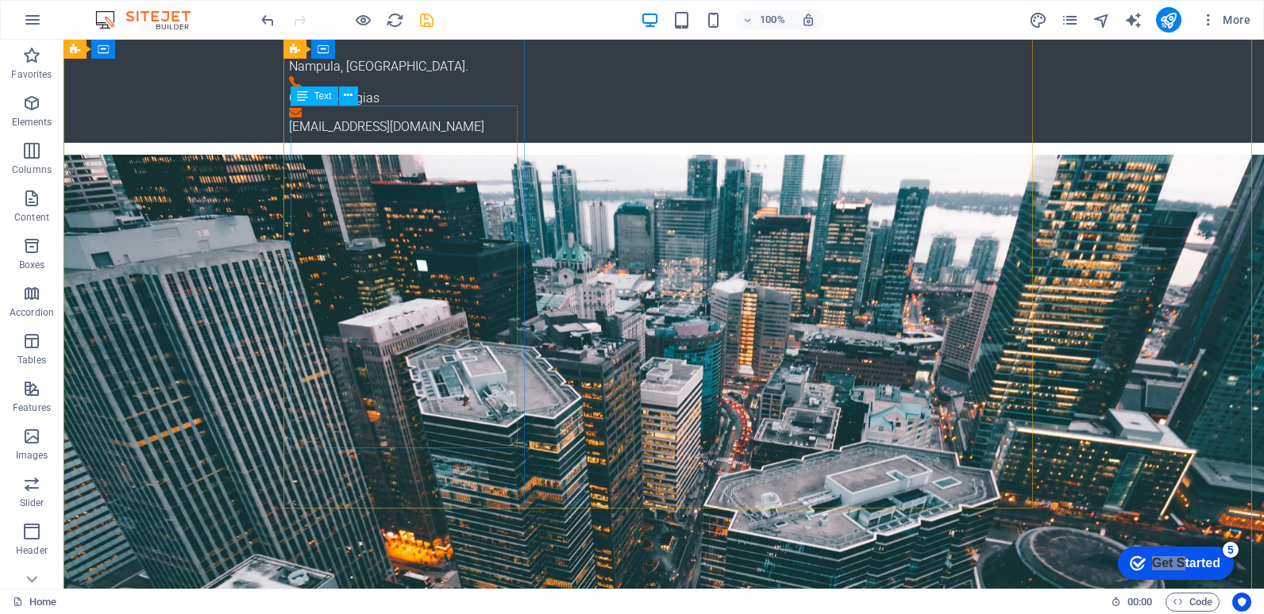
scroll to position [0, 0]
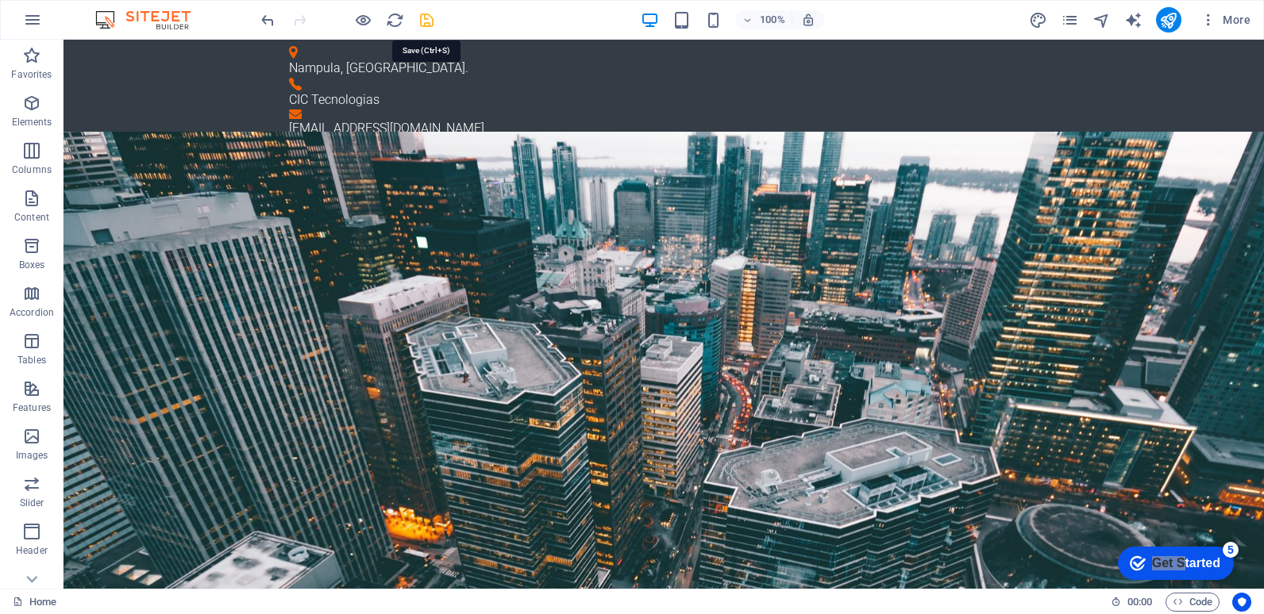
click at [424, 20] on icon "save" at bounding box center [426, 20] width 18 height 18
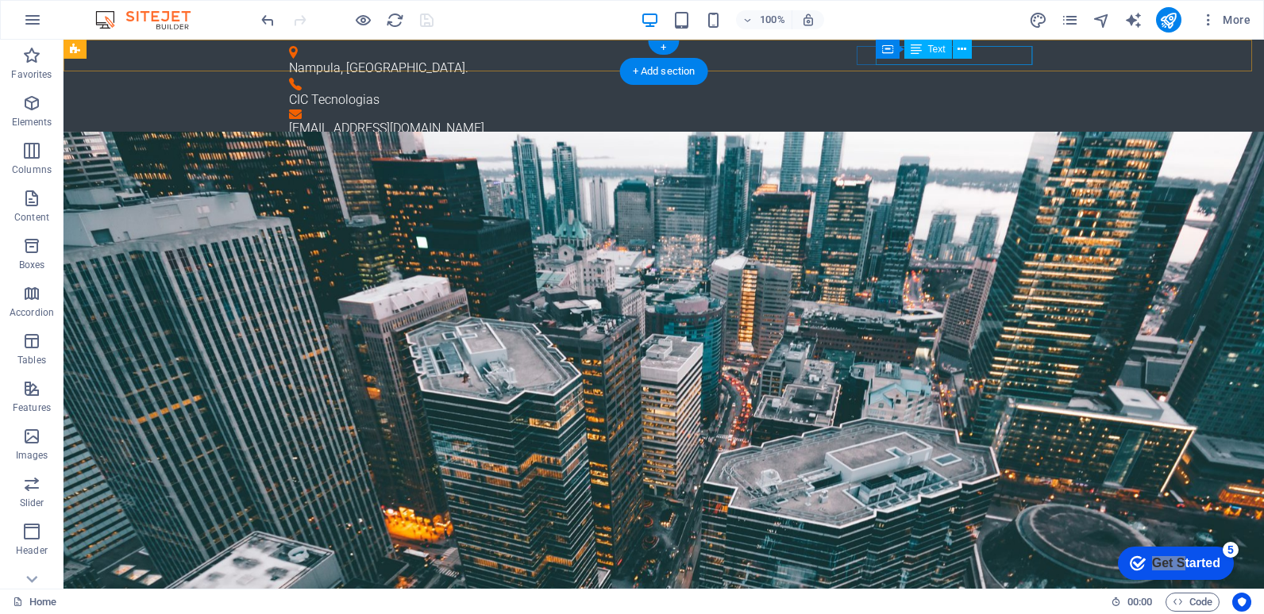
click at [1002, 119] on div "infocic@cictecnologias.com" at bounding box center [663, 128] width 749 height 19
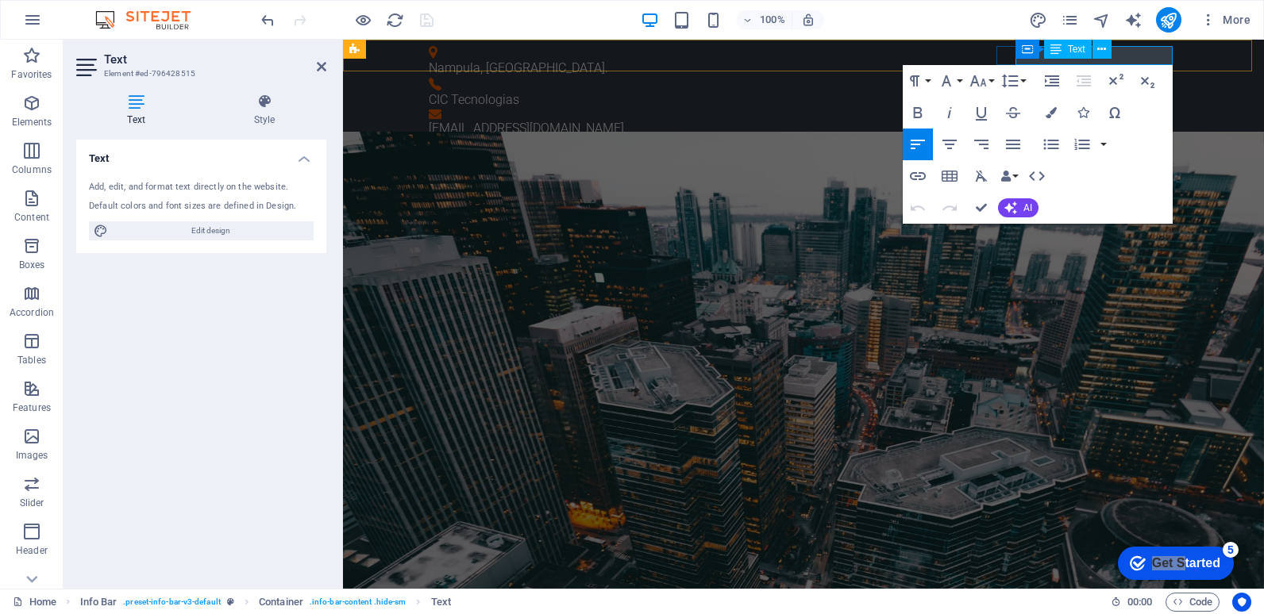
click at [624, 121] on link "infocic@cictecnologias.com" at bounding box center [526, 128] width 195 height 15
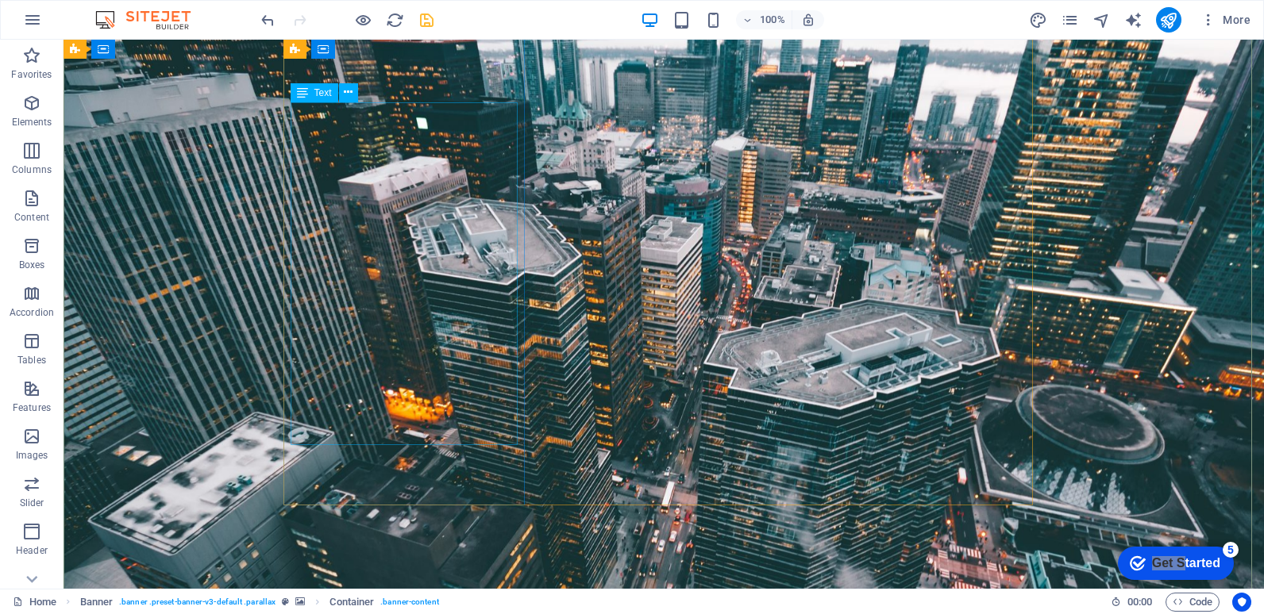
scroll to position [159, 0]
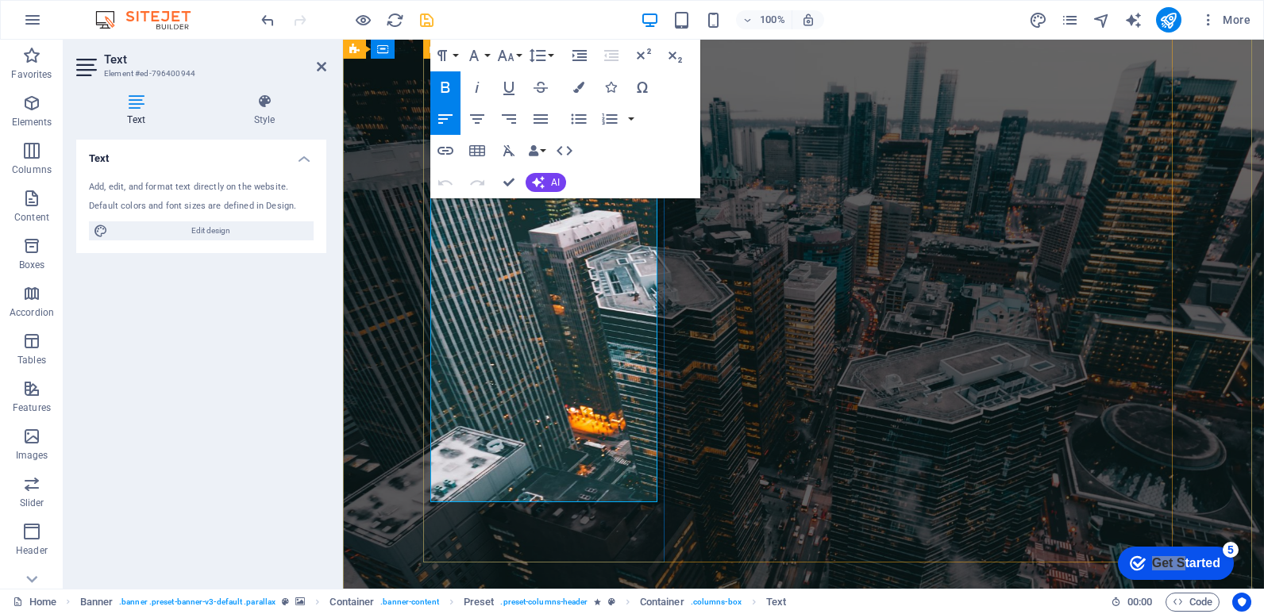
drag, startPoint x: 534, startPoint y: 242, endPoint x: 429, endPoint y: 223, distance: 106.5
click at [574, 121] on icon "button" at bounding box center [578, 119] width 19 height 19
drag, startPoint x: 488, startPoint y: 286, endPoint x: 431, endPoint y: 268, distance: 59.8
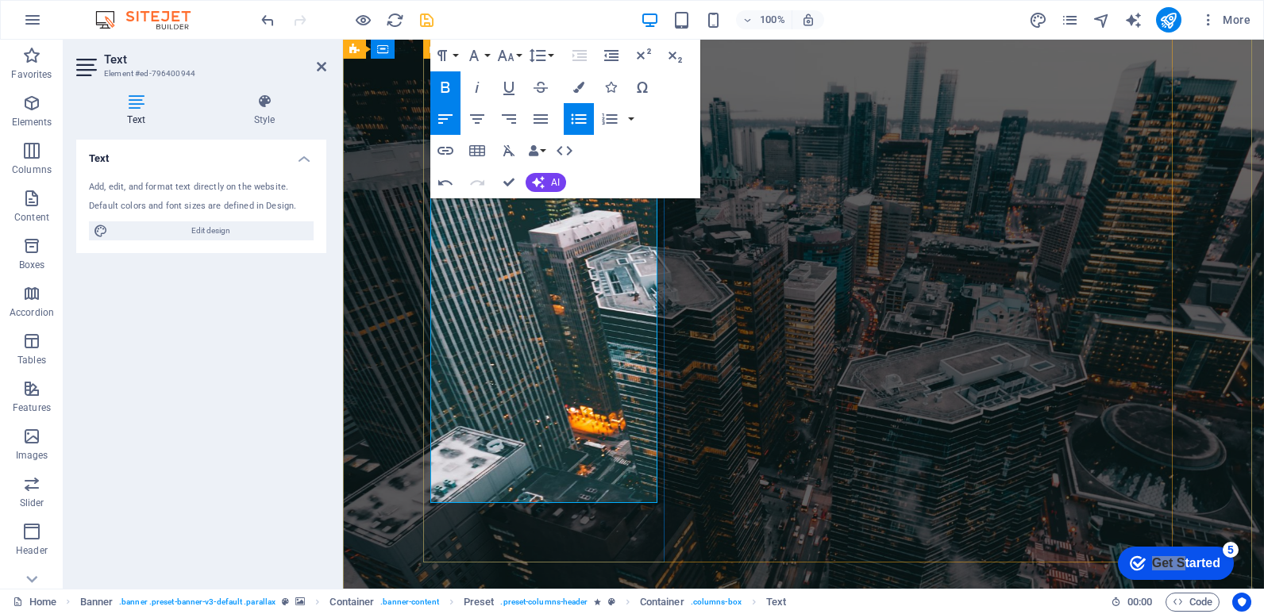
click at [576, 120] on icon "button" at bounding box center [578, 119] width 15 height 10
drag, startPoint x: 511, startPoint y: 361, endPoint x: 429, endPoint y: 322, distance: 90.5
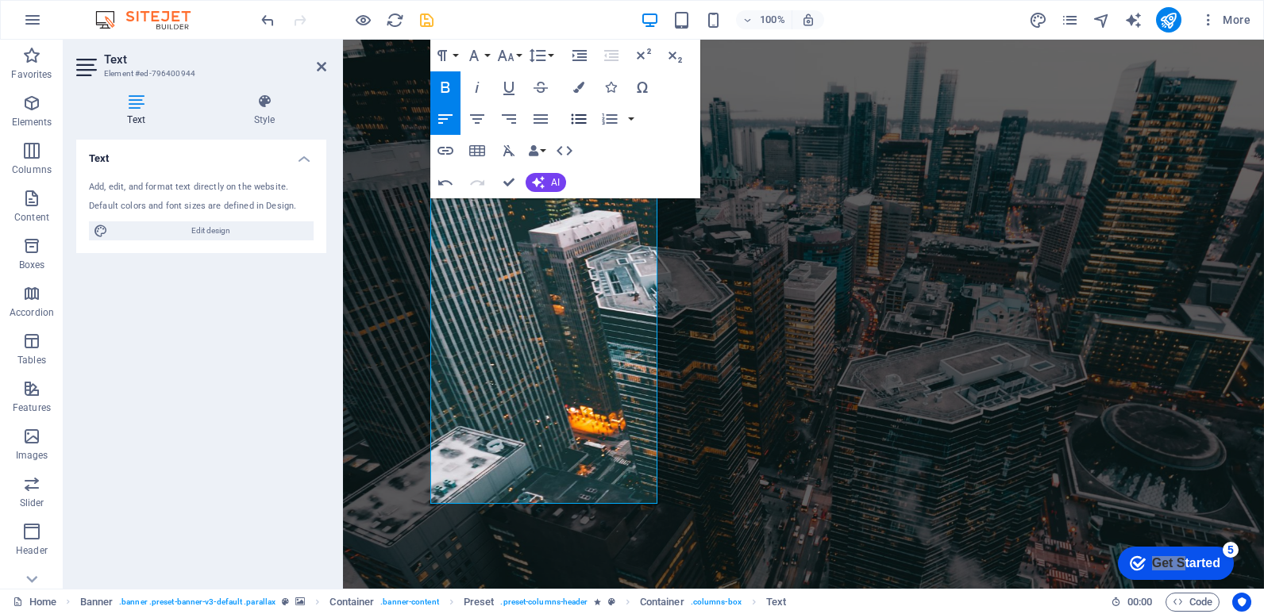
click at [579, 118] on icon "button" at bounding box center [578, 119] width 15 height 10
drag, startPoint x: 642, startPoint y: 382, endPoint x: 429, endPoint y: 377, distance: 212.8
click at [575, 118] on icon "button" at bounding box center [578, 119] width 15 height 10
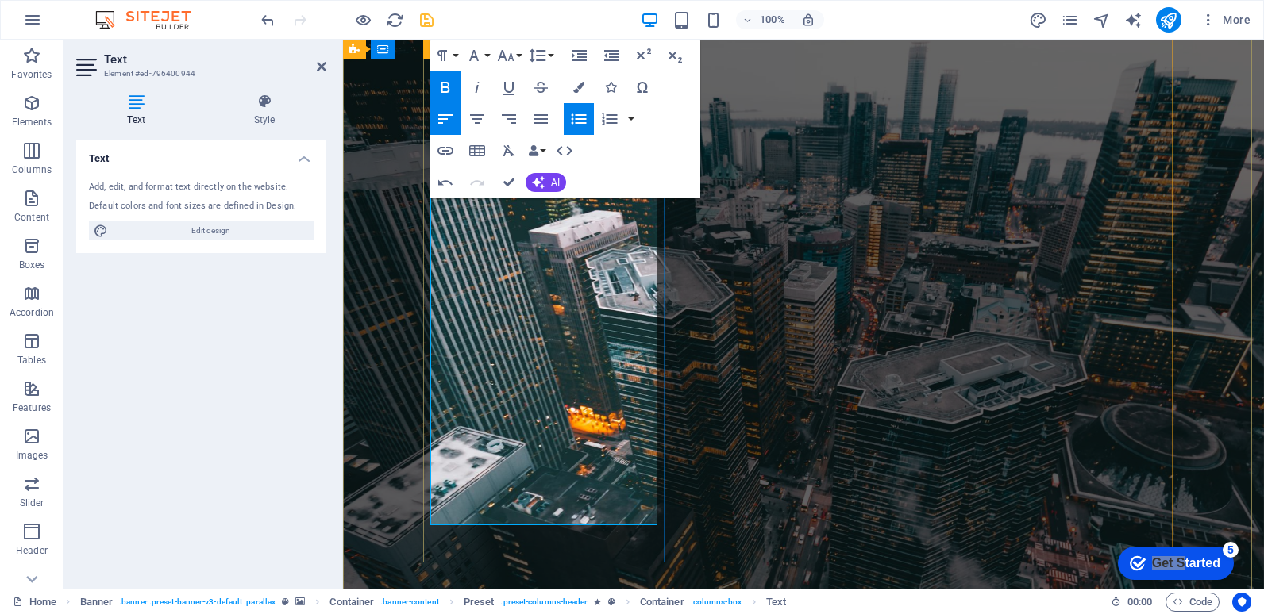
drag, startPoint x: 591, startPoint y: 321, endPoint x: 433, endPoint y: 317, distance: 157.2
click at [580, 119] on icon "button" at bounding box center [578, 119] width 15 height 10
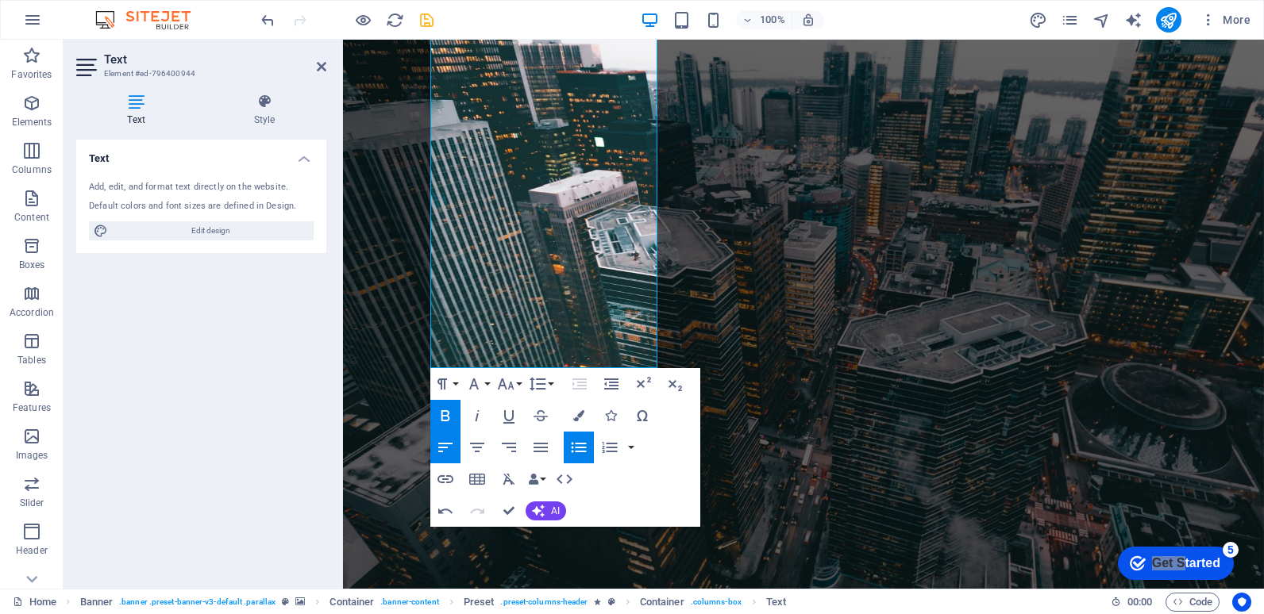
scroll to position [317, 0]
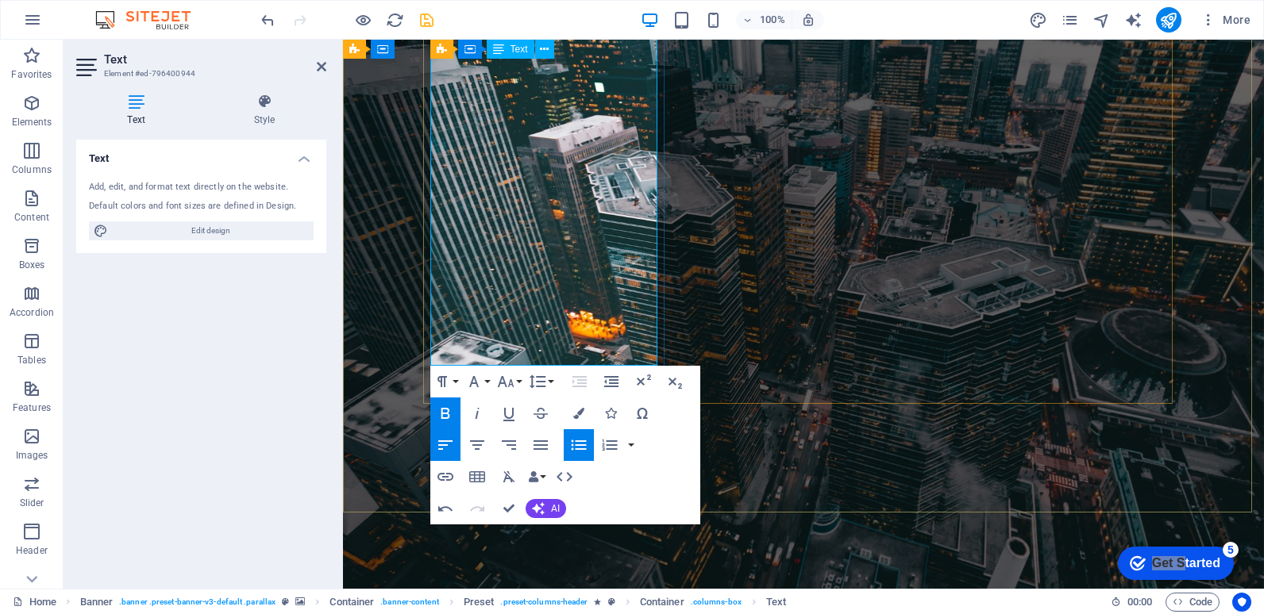
drag, startPoint x: 481, startPoint y: 321, endPoint x: 430, endPoint y: 302, distance: 54.0
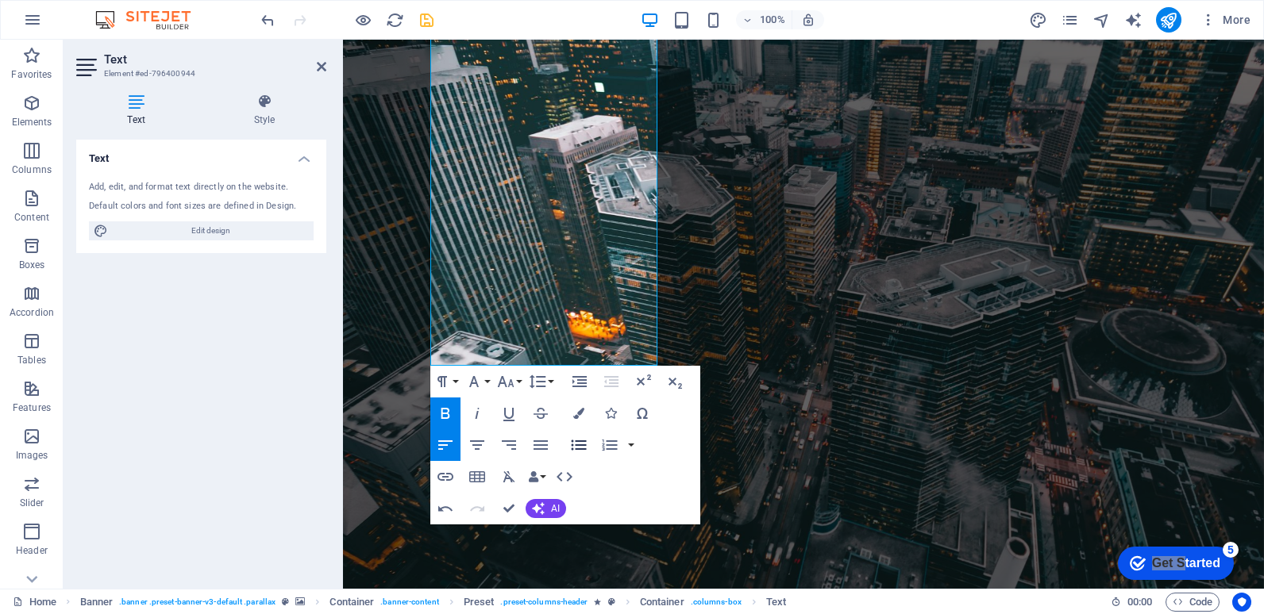
click at [578, 442] on icon "button" at bounding box center [578, 445] width 19 height 19
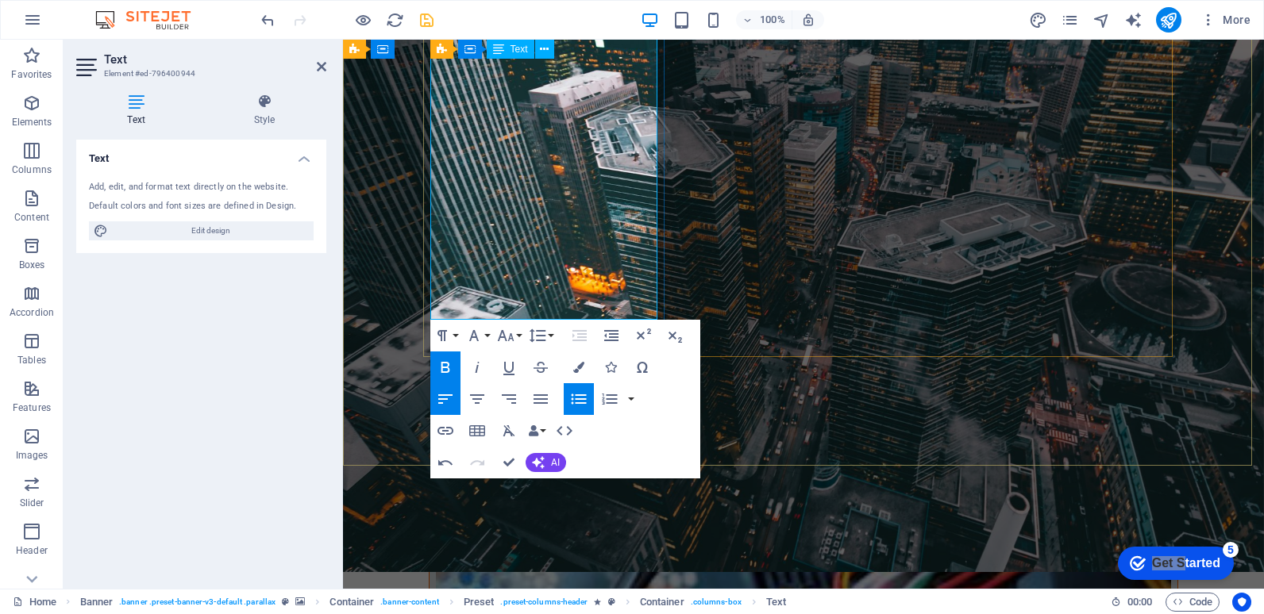
scroll to position [397, 0]
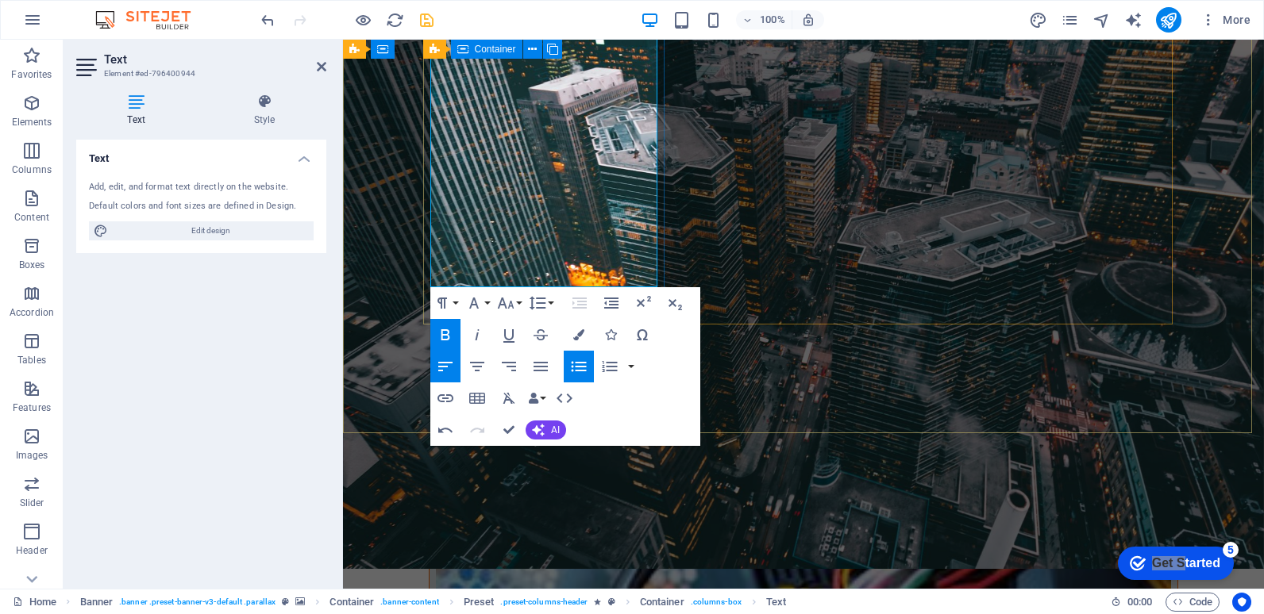
drag, startPoint x: 505, startPoint y: 280, endPoint x: 428, endPoint y: 256, distance: 80.8
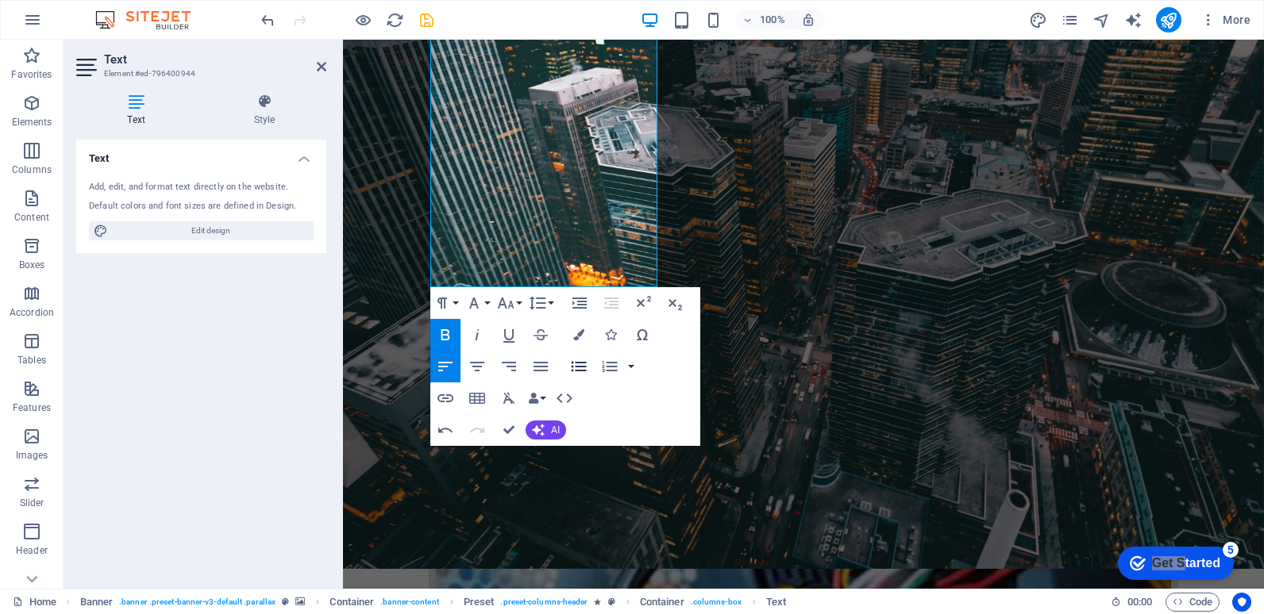
click at [579, 364] on icon "button" at bounding box center [578, 366] width 19 height 19
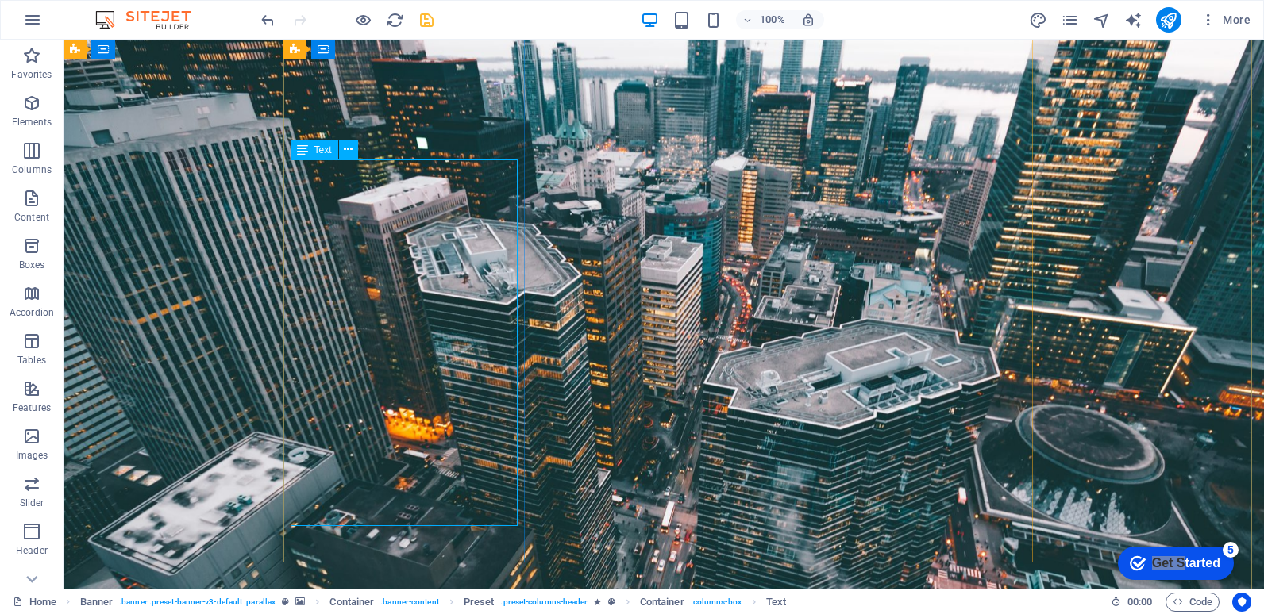
scroll to position [0, 0]
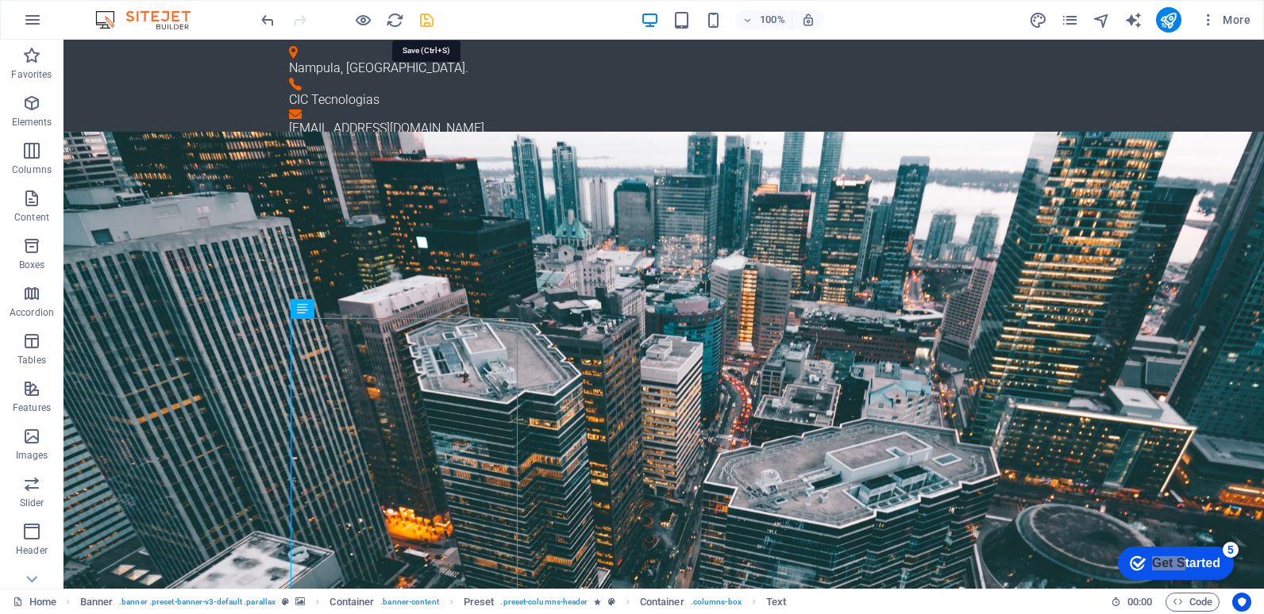
click at [426, 22] on icon "save" at bounding box center [426, 20] width 18 height 18
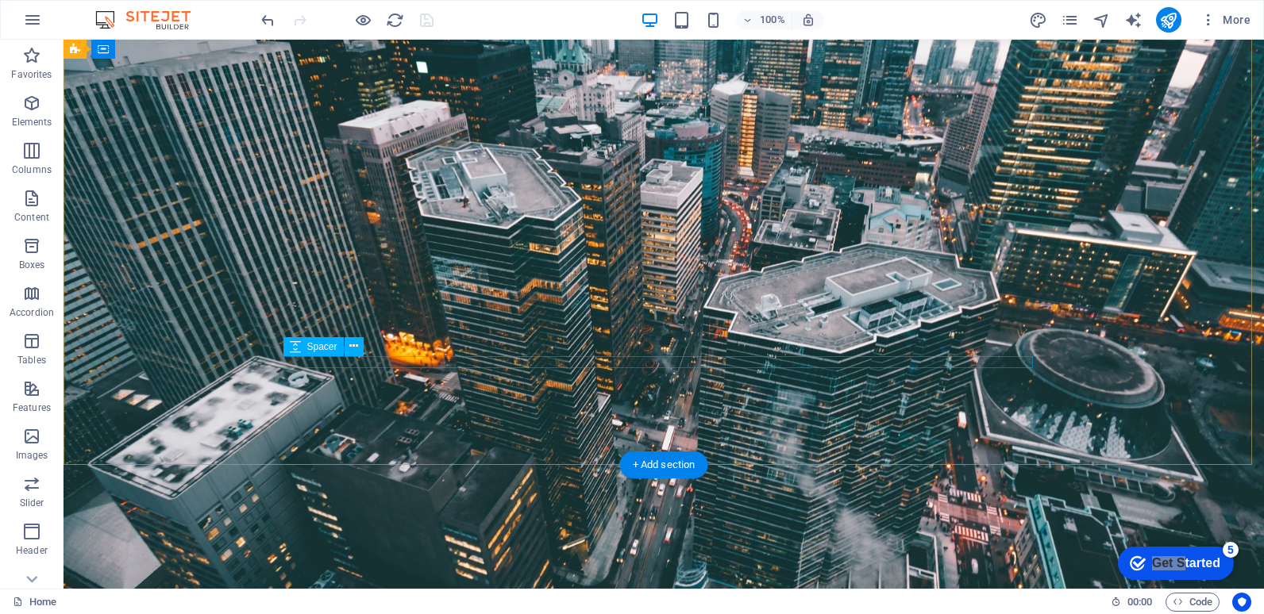
scroll to position [397, 0]
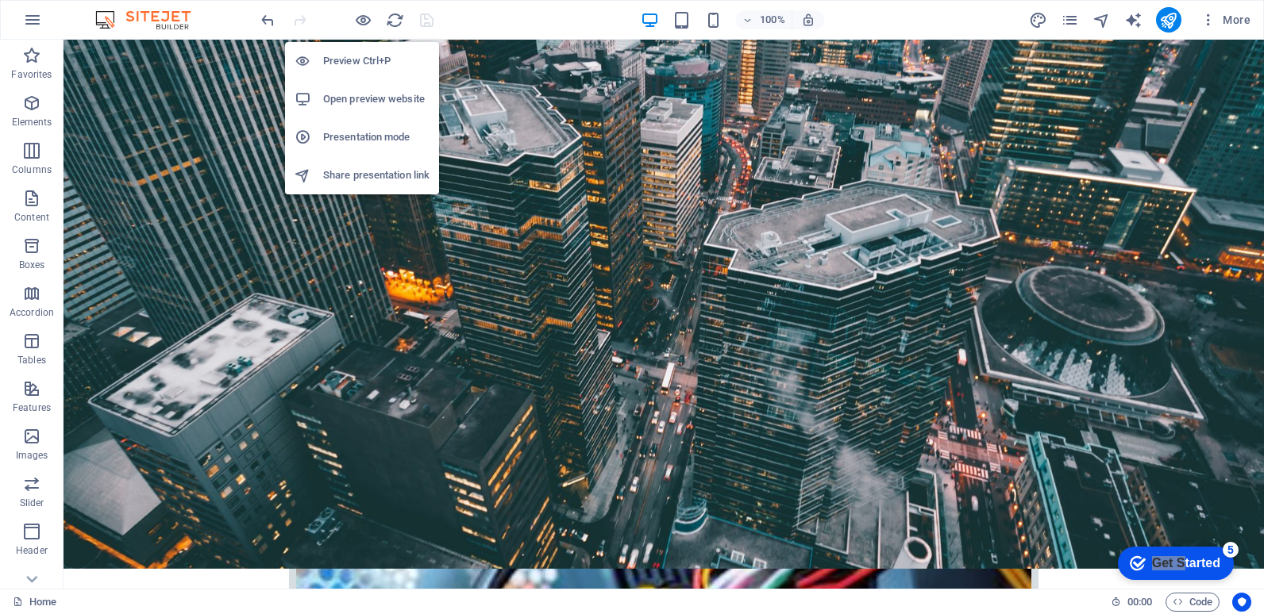
click at [369, 101] on h6 "Open preview website" at bounding box center [376, 99] width 106 height 19
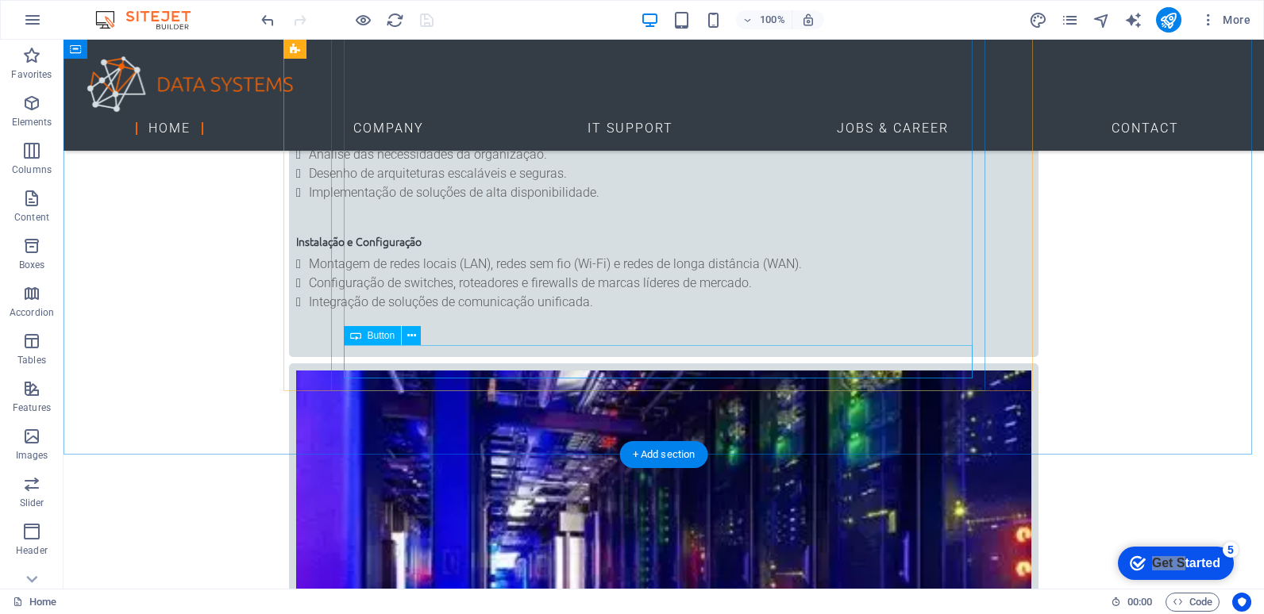
scroll to position [2381, 0]
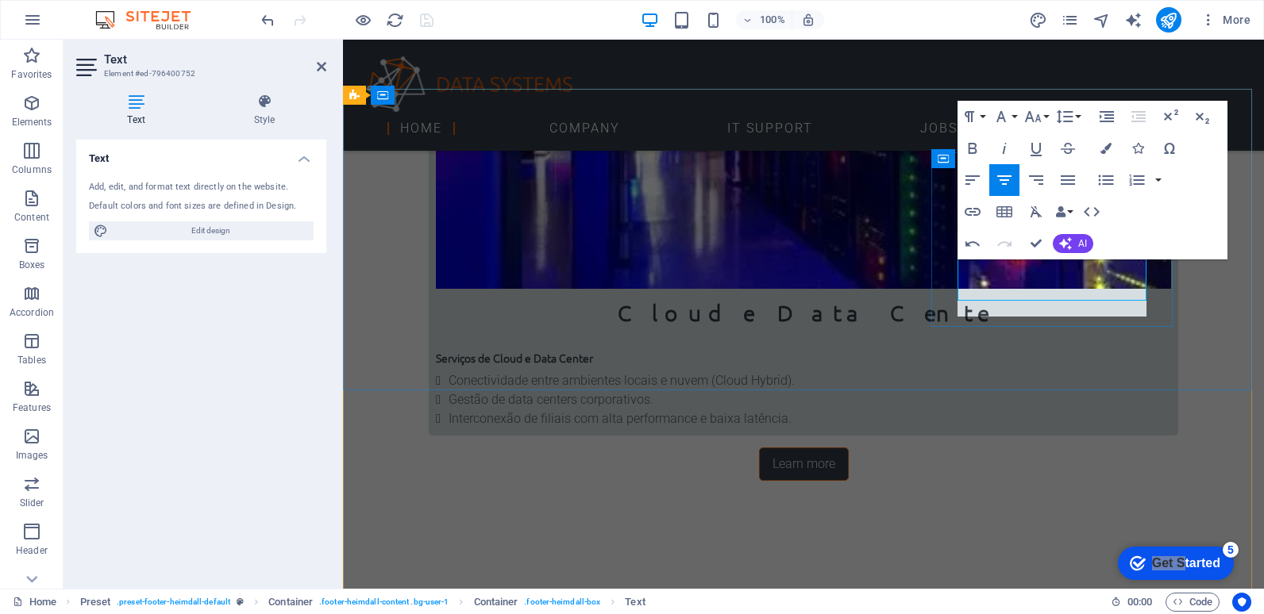
scroll to position [2398, 0]
drag, startPoint x: 1125, startPoint y: 268, endPoint x: 982, endPoint y: 269, distance: 143.7
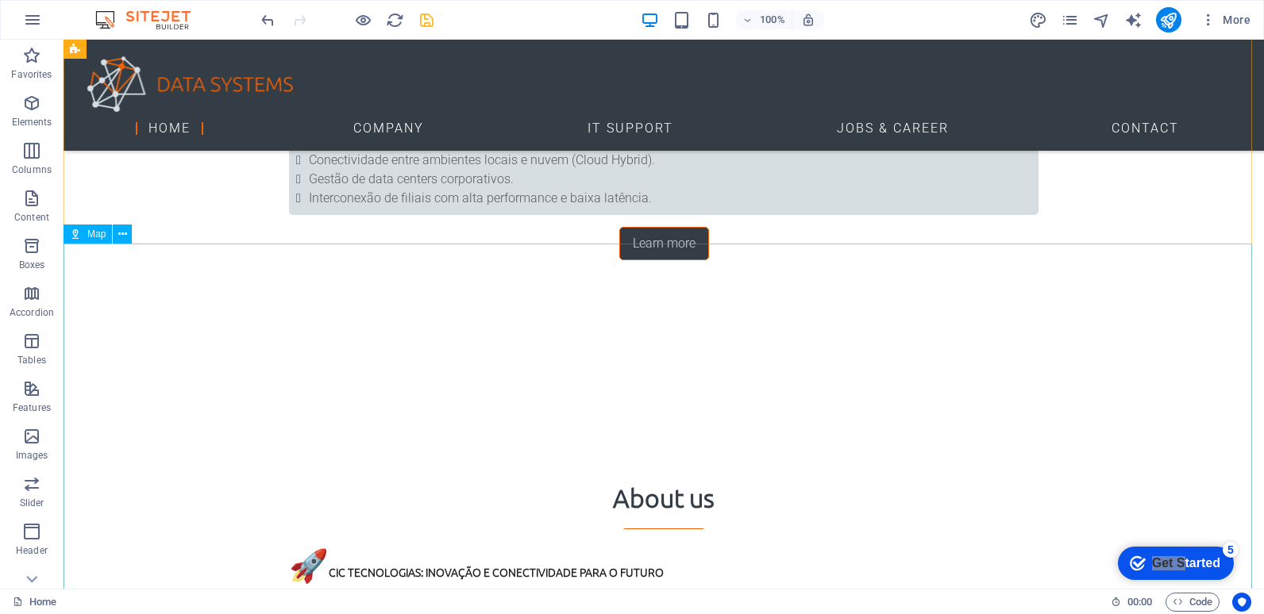
scroll to position [2554, 0]
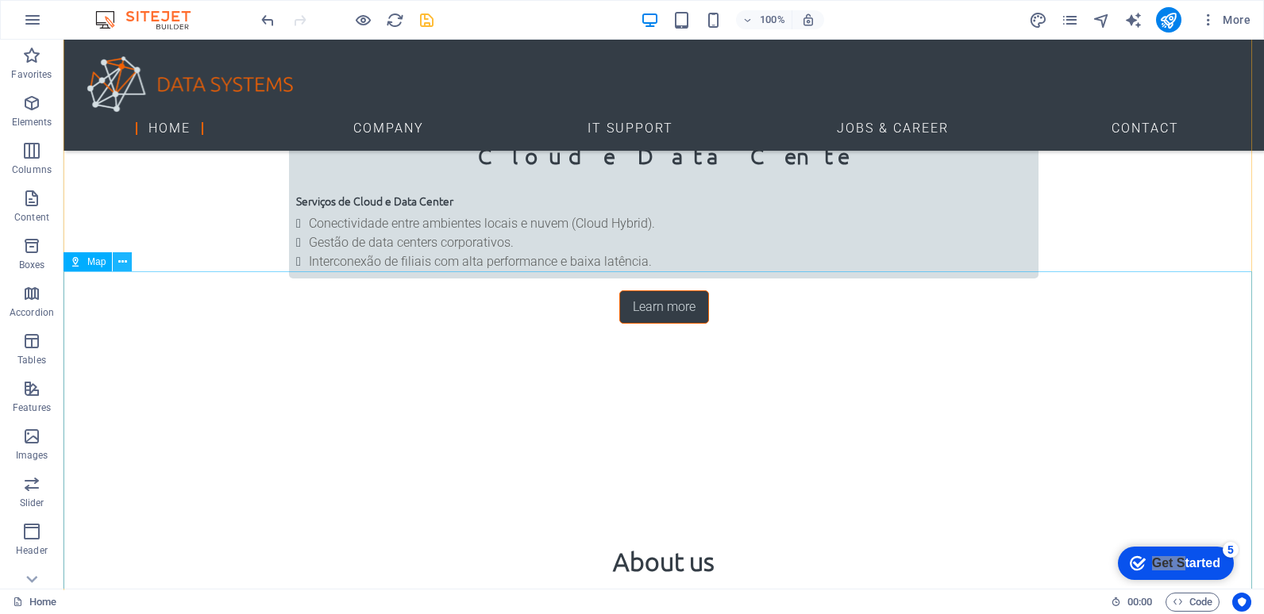
click at [124, 260] on icon at bounding box center [122, 262] width 9 height 17
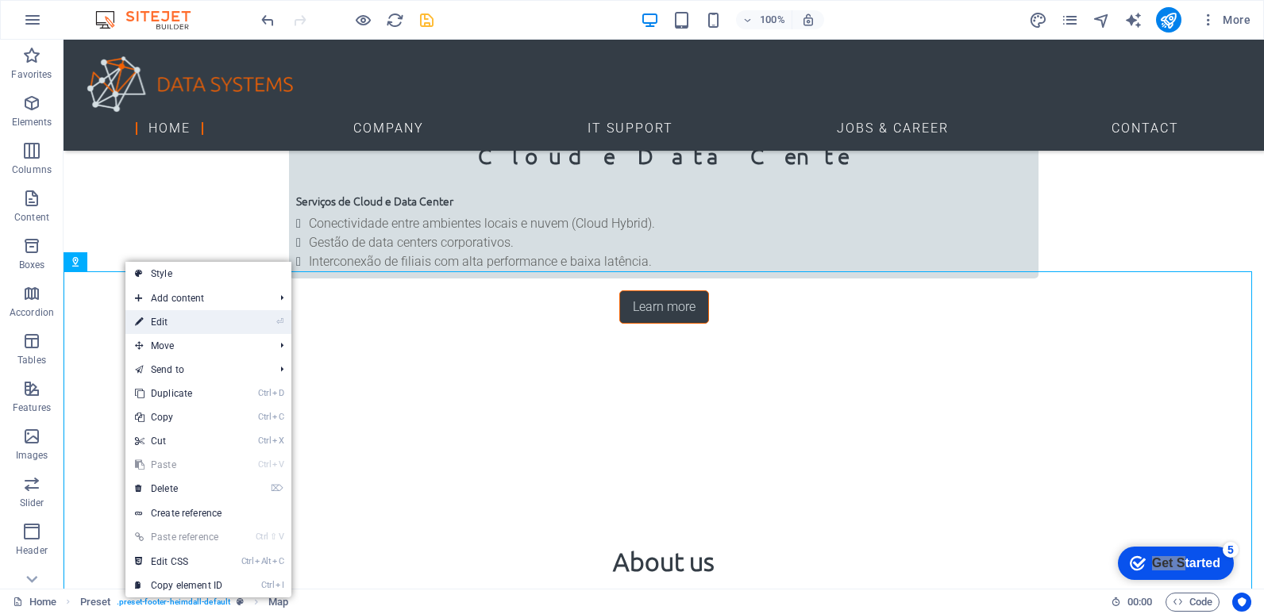
click at [161, 320] on link "⏎ Edit" at bounding box center [178, 322] width 106 height 24
select select "1"
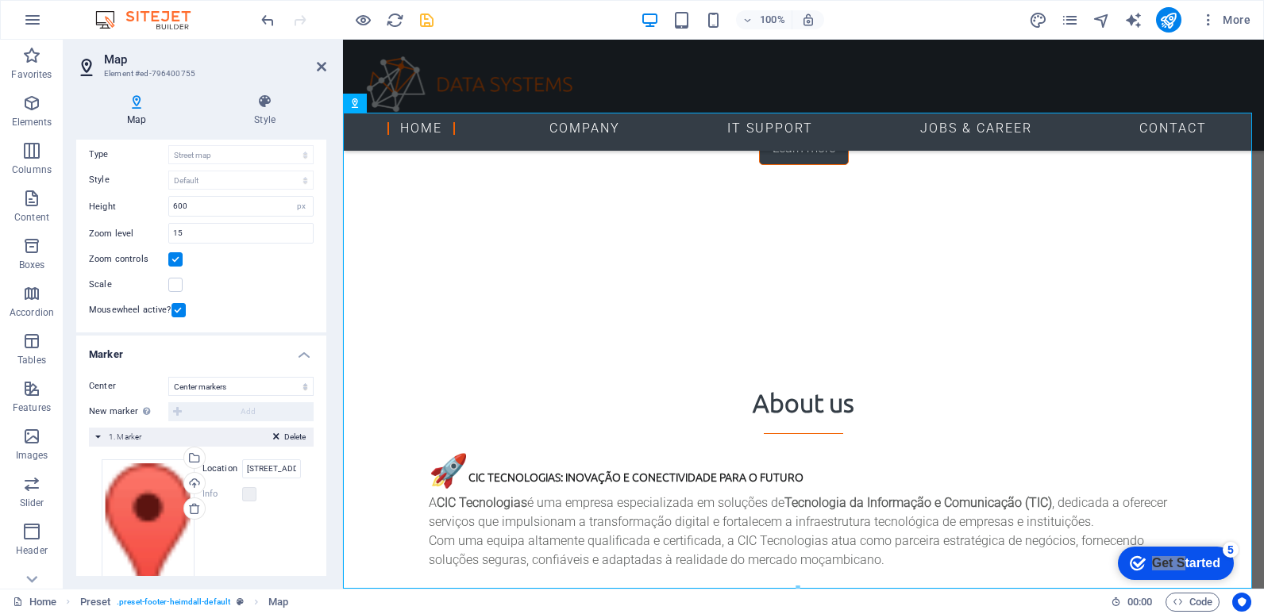
scroll to position [155, 0]
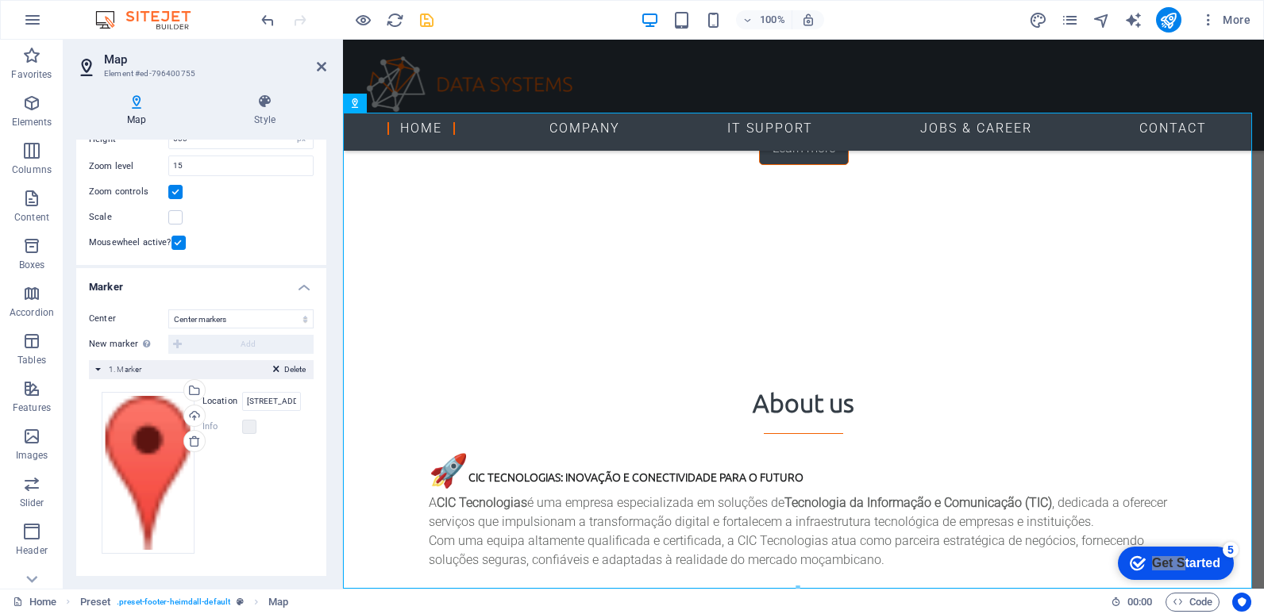
click at [304, 288] on h4 "Marker" at bounding box center [201, 282] width 250 height 29
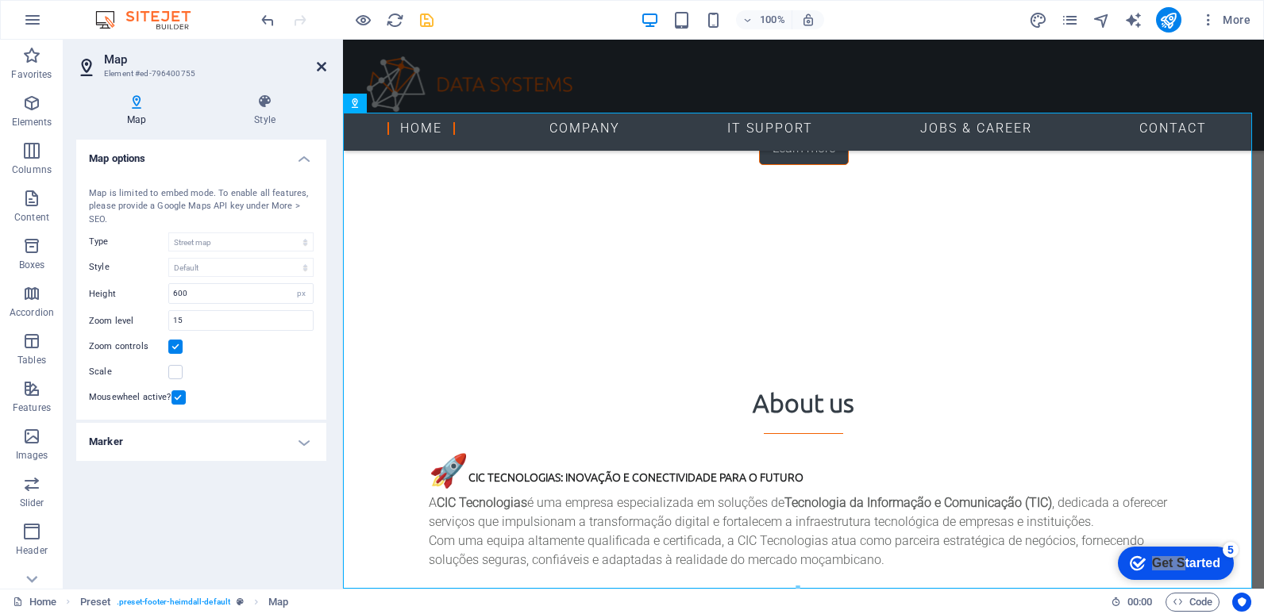
click at [320, 63] on icon at bounding box center [322, 66] width 10 height 13
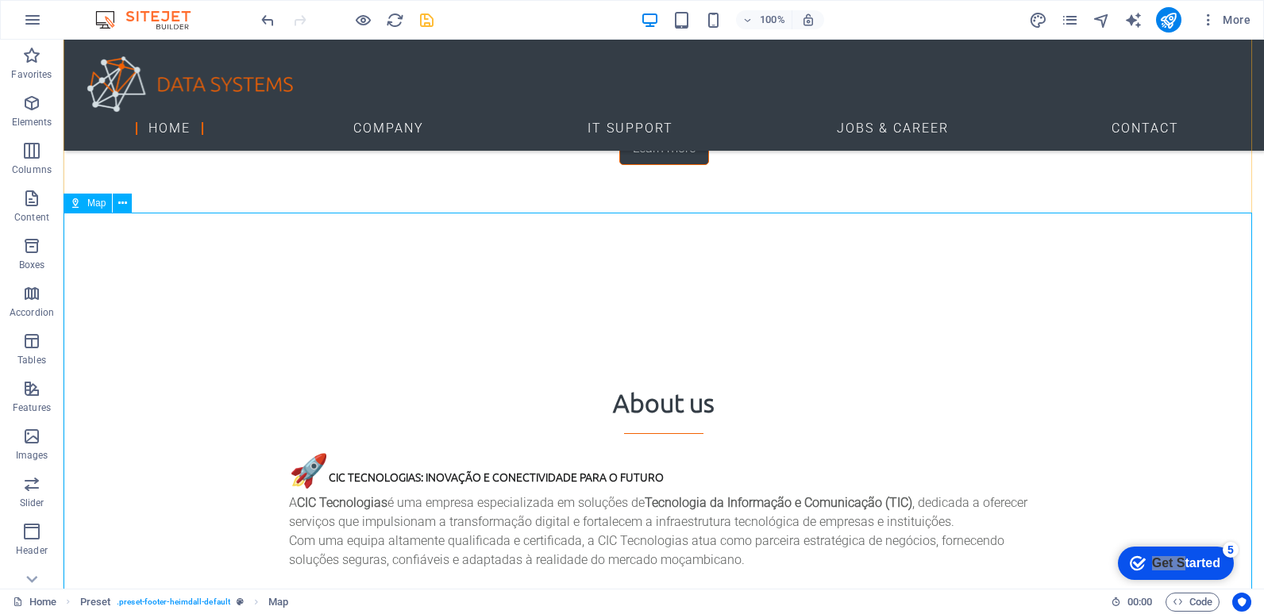
scroll to position [2395, 0]
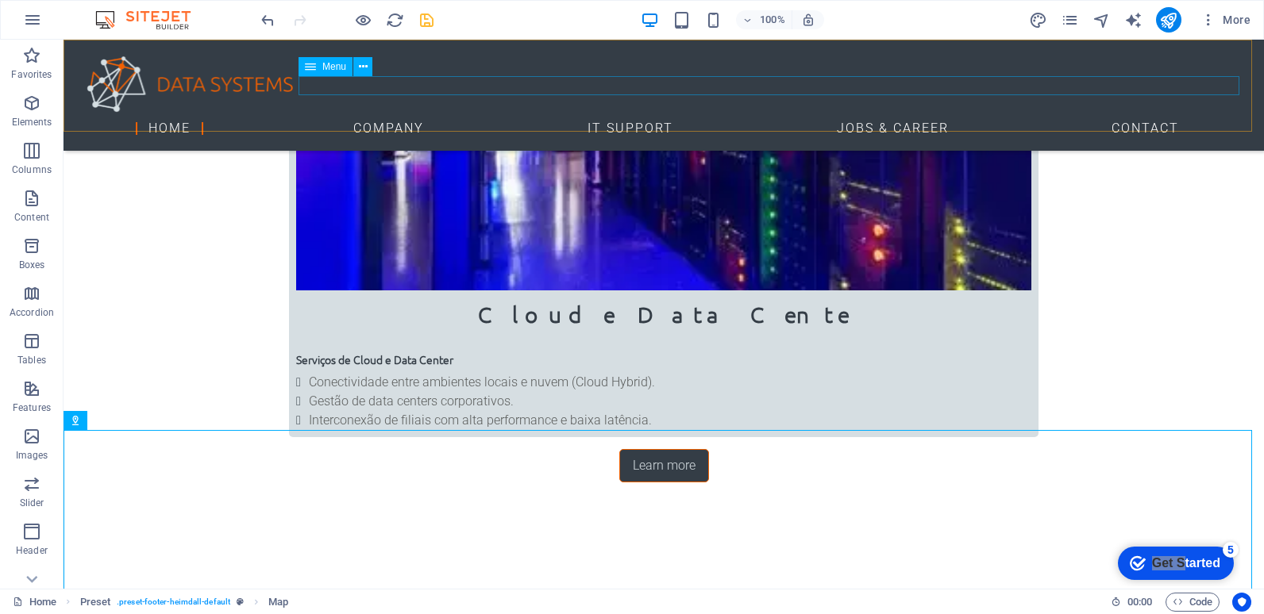
click at [371, 119] on nav "Home Company IT Support Jobs & Career Contact" at bounding box center [663, 128] width 1175 height 19
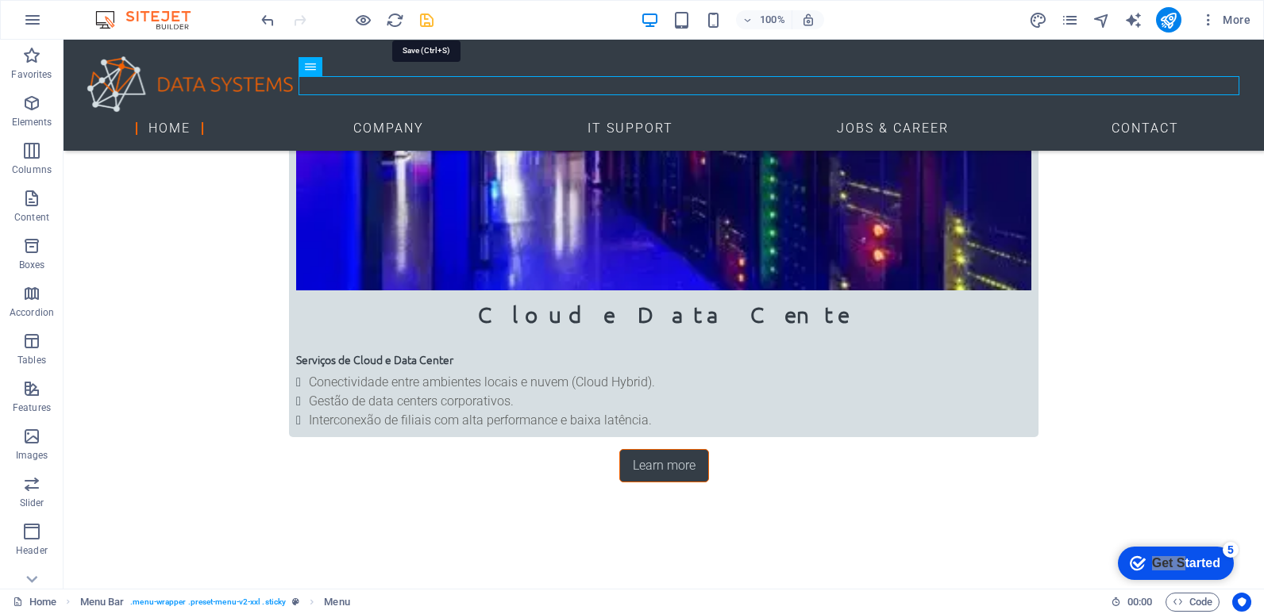
click at [423, 21] on icon "save" at bounding box center [426, 20] width 18 height 18
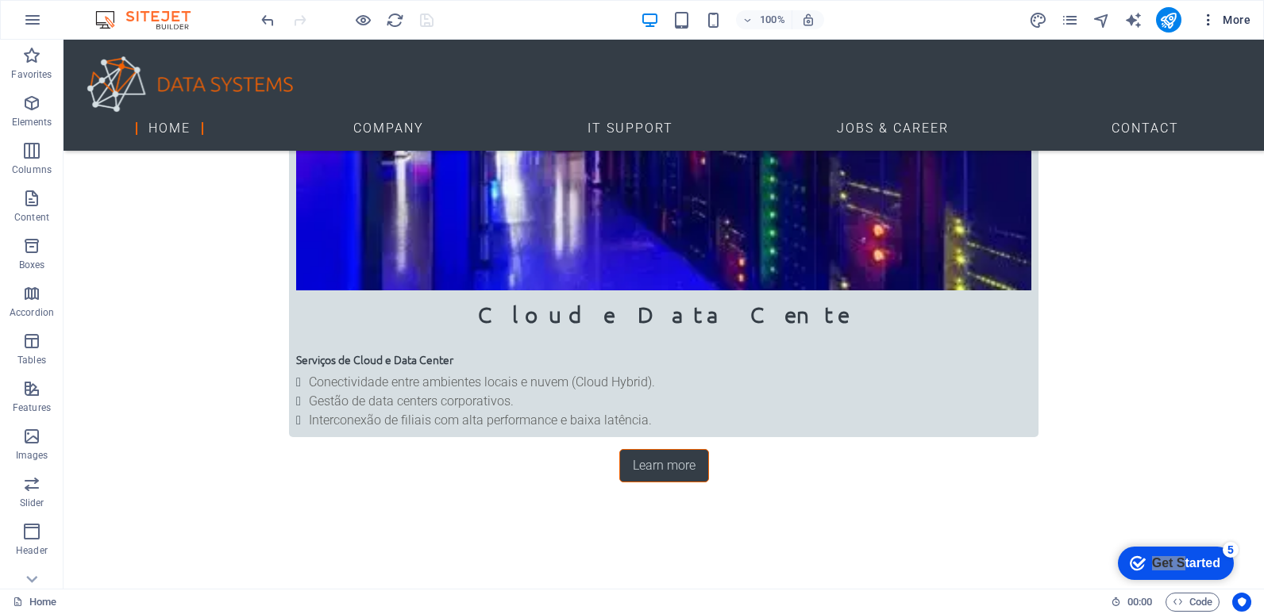
click at [1237, 21] on span "More" at bounding box center [1225, 20] width 50 height 16
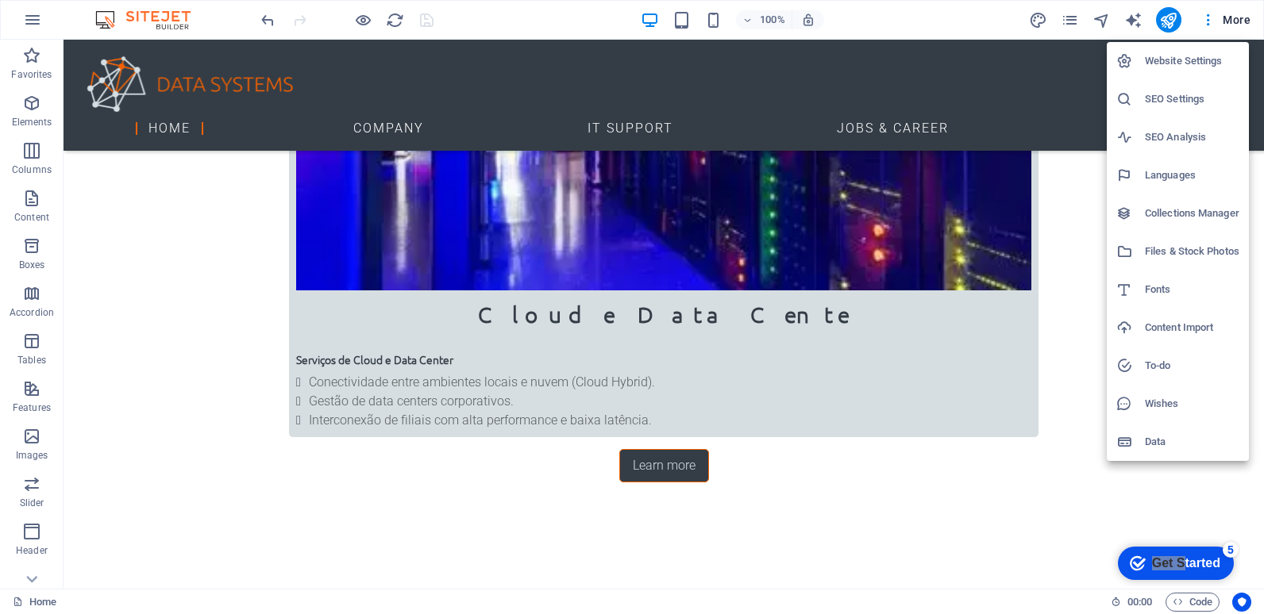
click at [1187, 63] on h6 "Website Settings" at bounding box center [1192, 61] width 94 height 19
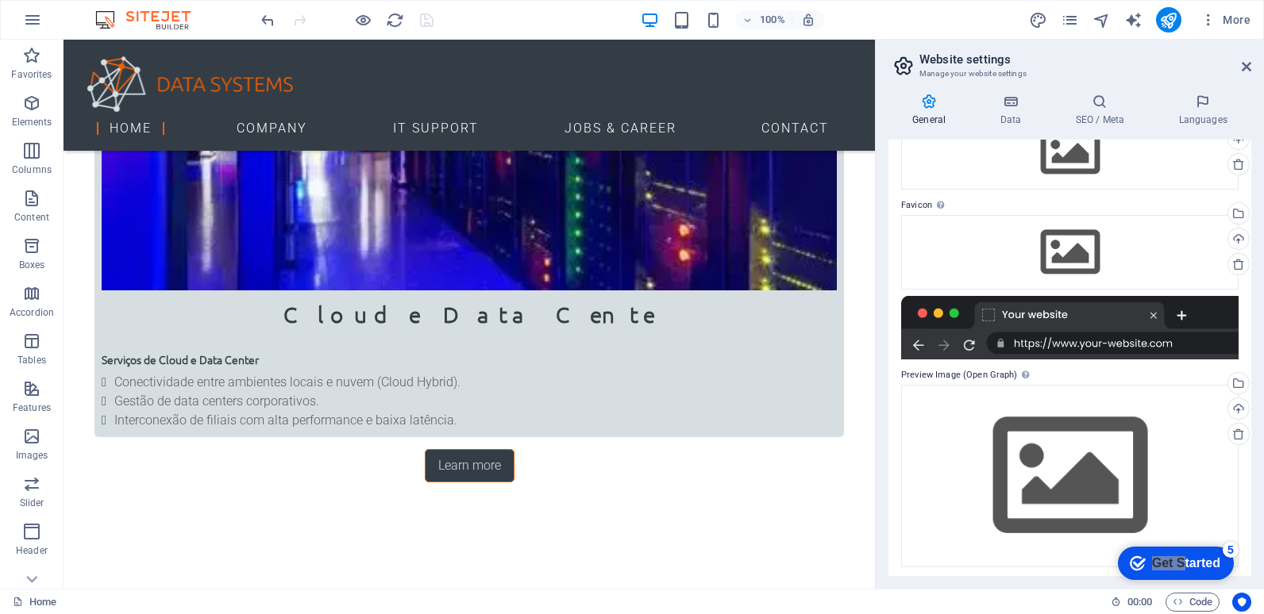
scroll to position [105, 0]
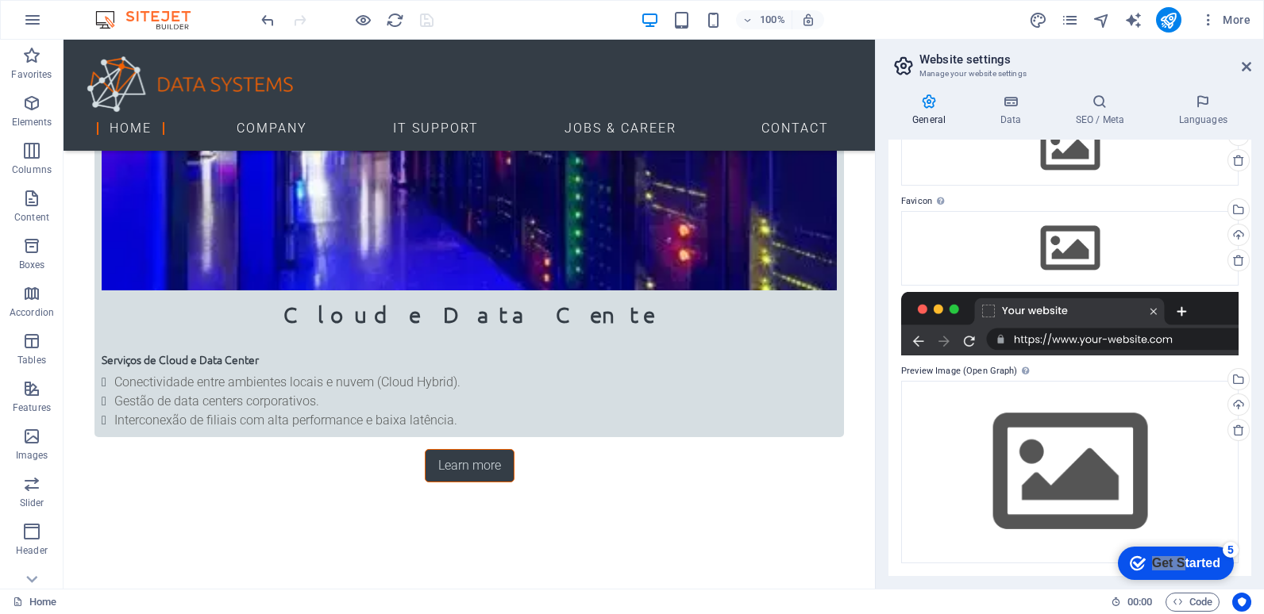
click at [1084, 339] on div at bounding box center [1069, 323] width 337 height 63
click at [1172, 339] on div at bounding box center [1069, 323] width 337 height 63
click at [1167, 340] on div at bounding box center [1069, 323] width 337 height 63
click at [1164, 340] on div at bounding box center [1069, 323] width 337 height 63
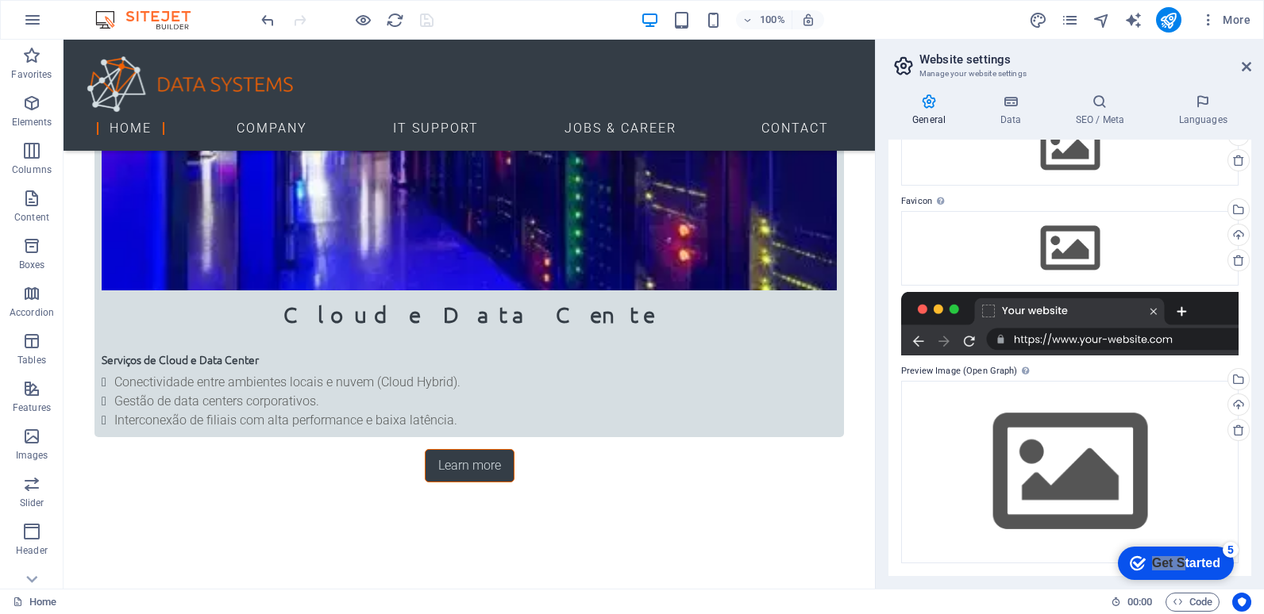
click at [1164, 340] on div at bounding box center [1069, 323] width 337 height 63
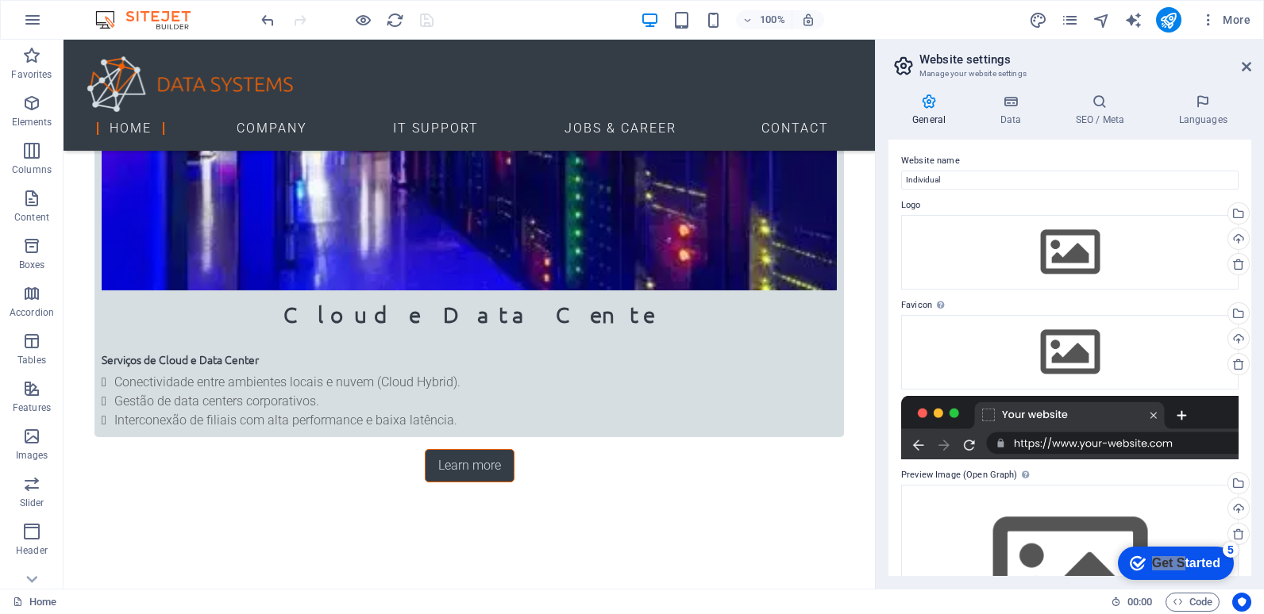
scroll to position [0, 0]
click at [1198, 113] on h4 "Languages" at bounding box center [1202, 110] width 97 height 33
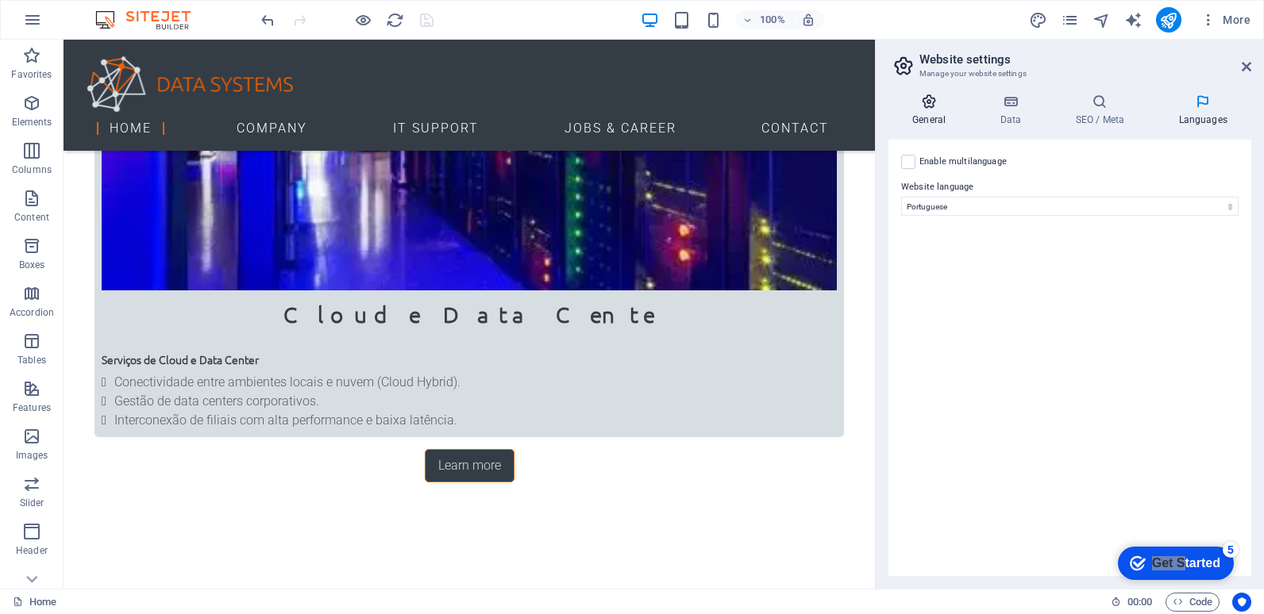
click at [923, 110] on h4 "General" at bounding box center [931, 110] width 87 height 33
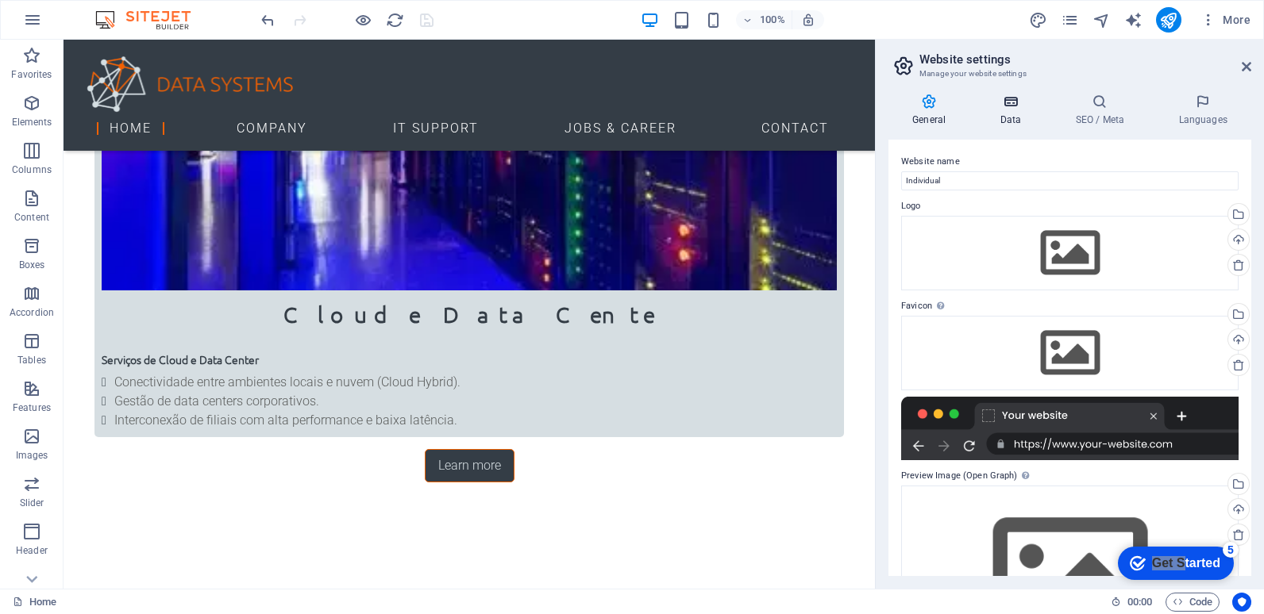
click at [1008, 112] on h4 "Data" at bounding box center [1012, 110] width 75 height 33
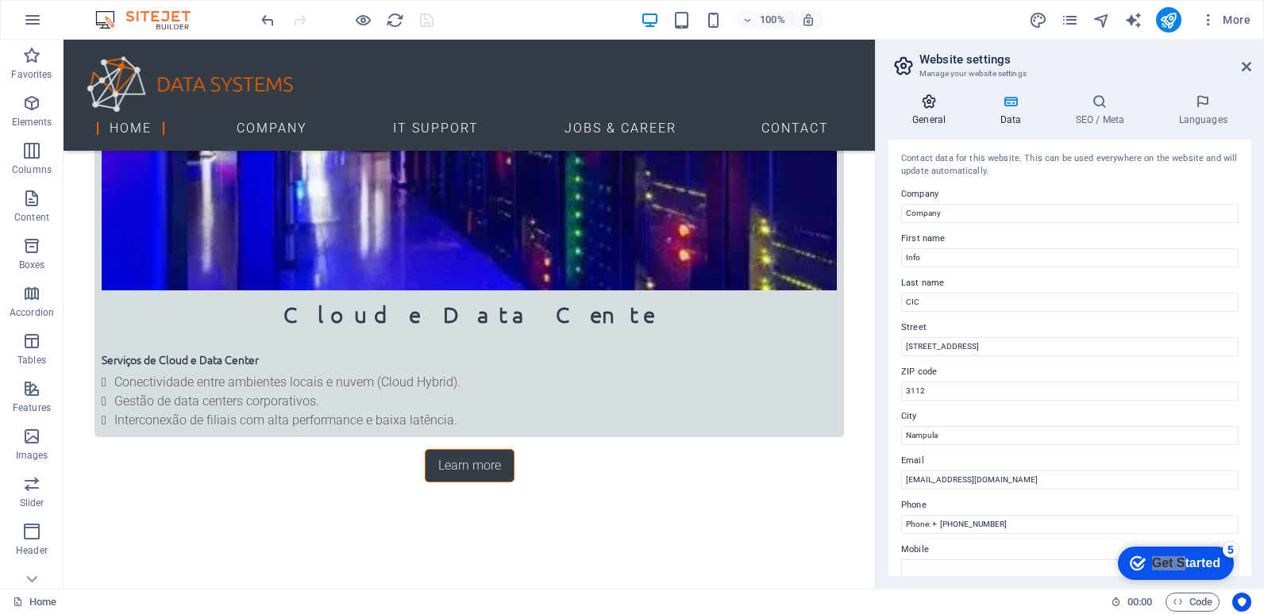
click at [934, 116] on h4 "General" at bounding box center [931, 110] width 87 height 33
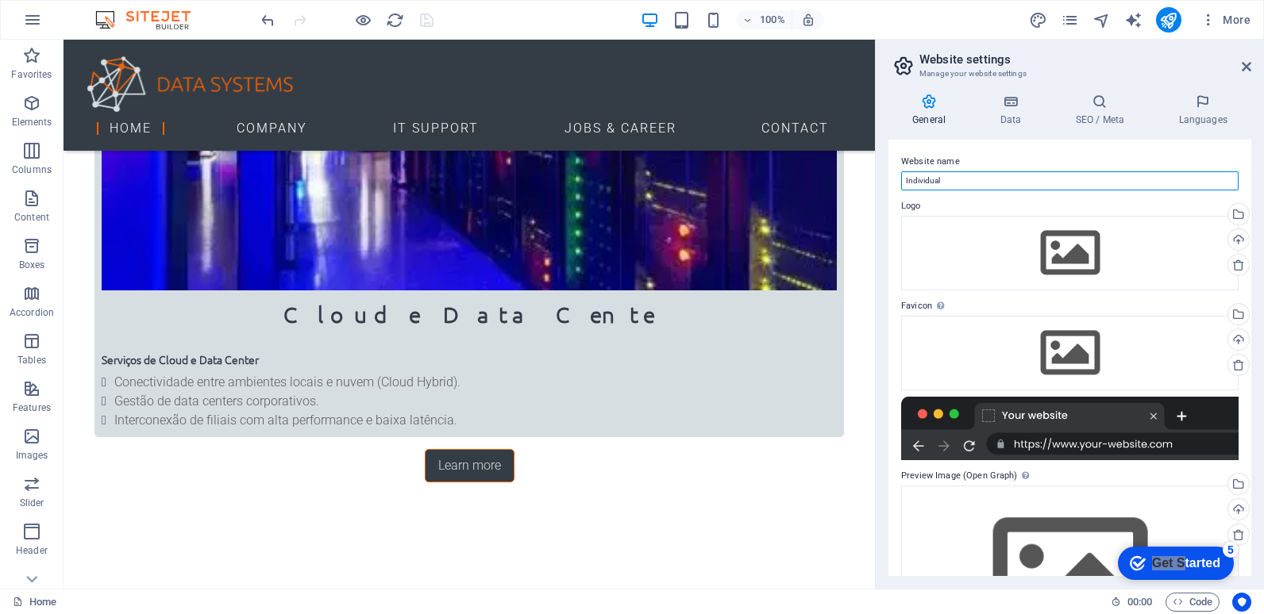
click at [952, 176] on input "Individual" at bounding box center [1069, 180] width 337 height 19
click at [1098, 106] on icon at bounding box center [1099, 102] width 97 height 16
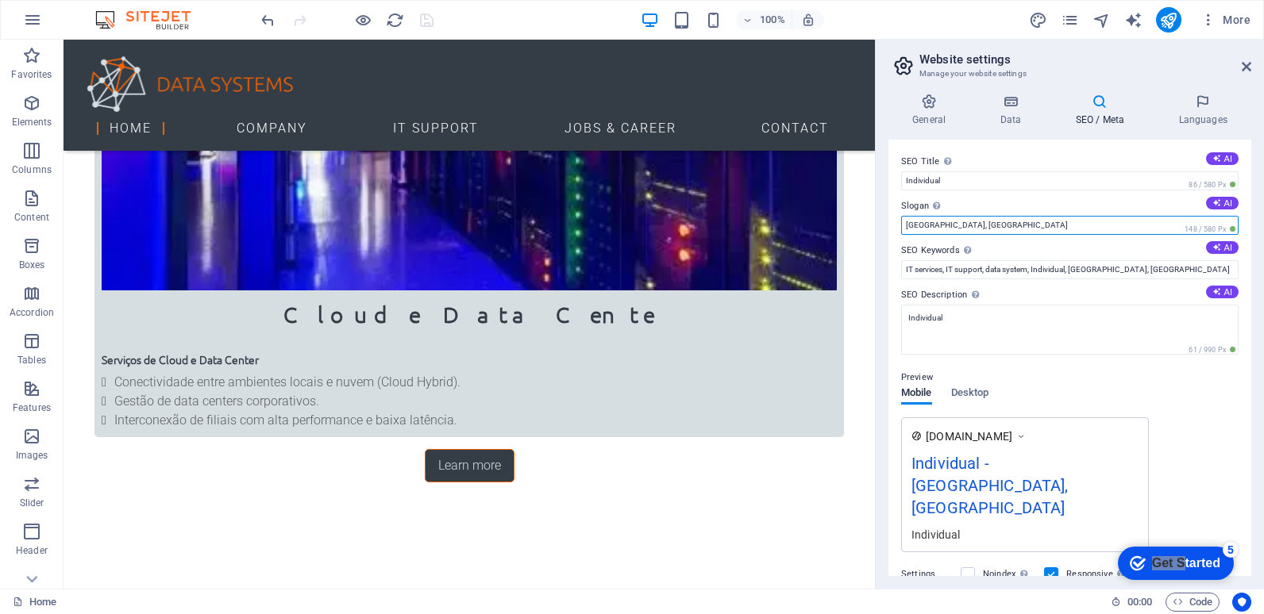
drag, startPoint x: 1030, startPoint y: 264, endPoint x: 874, endPoint y: 233, distance: 159.5
paste input "https://www.cictecnologias.com/"
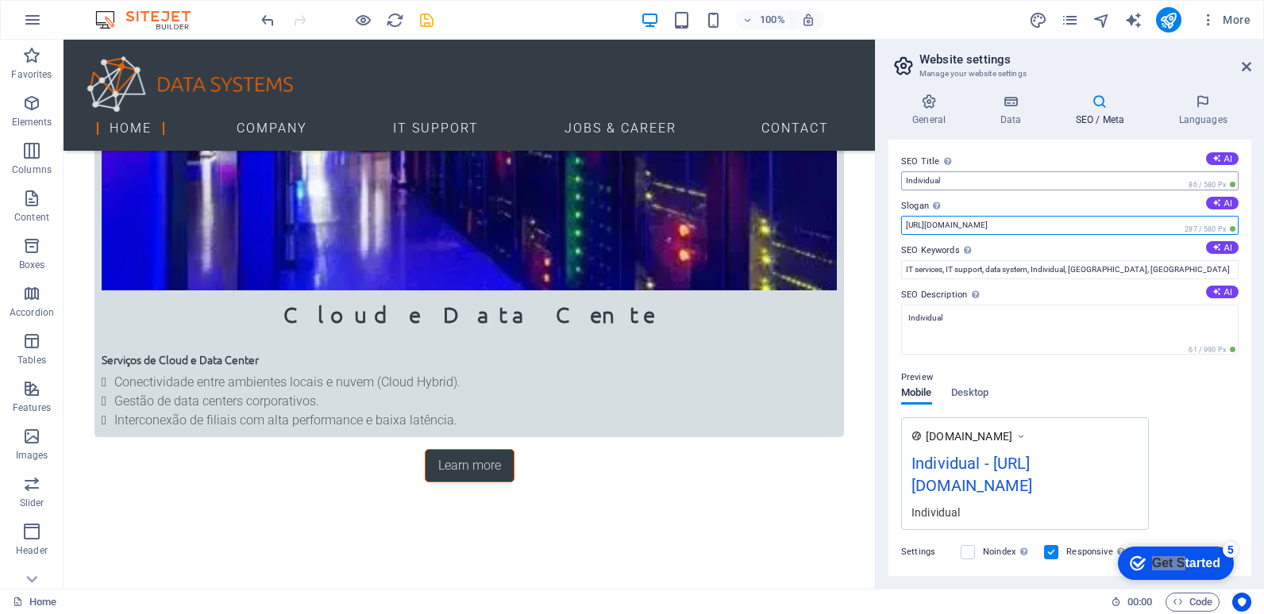
type input "https://www.cictecnologias.com/"
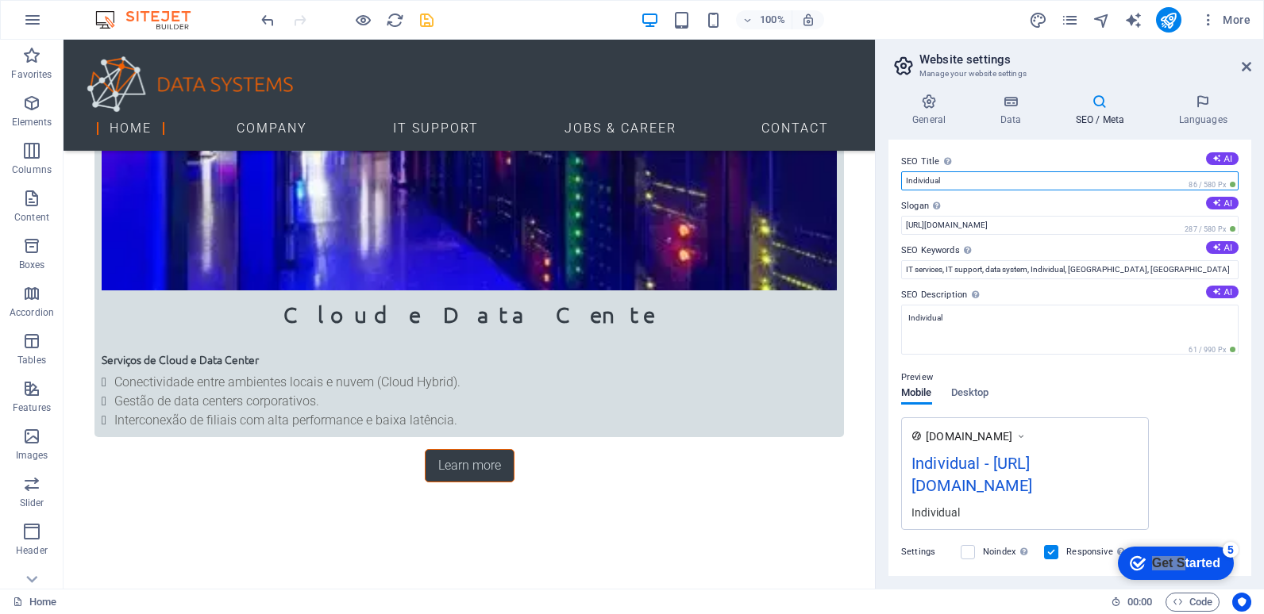
drag, startPoint x: 945, startPoint y: 179, endPoint x: 887, endPoint y: 179, distance: 57.9
click at [887, 179] on div "General Data SEO / Meta Languages Website name Individual Logo Drag files here,…" at bounding box center [1069, 335] width 388 height 508
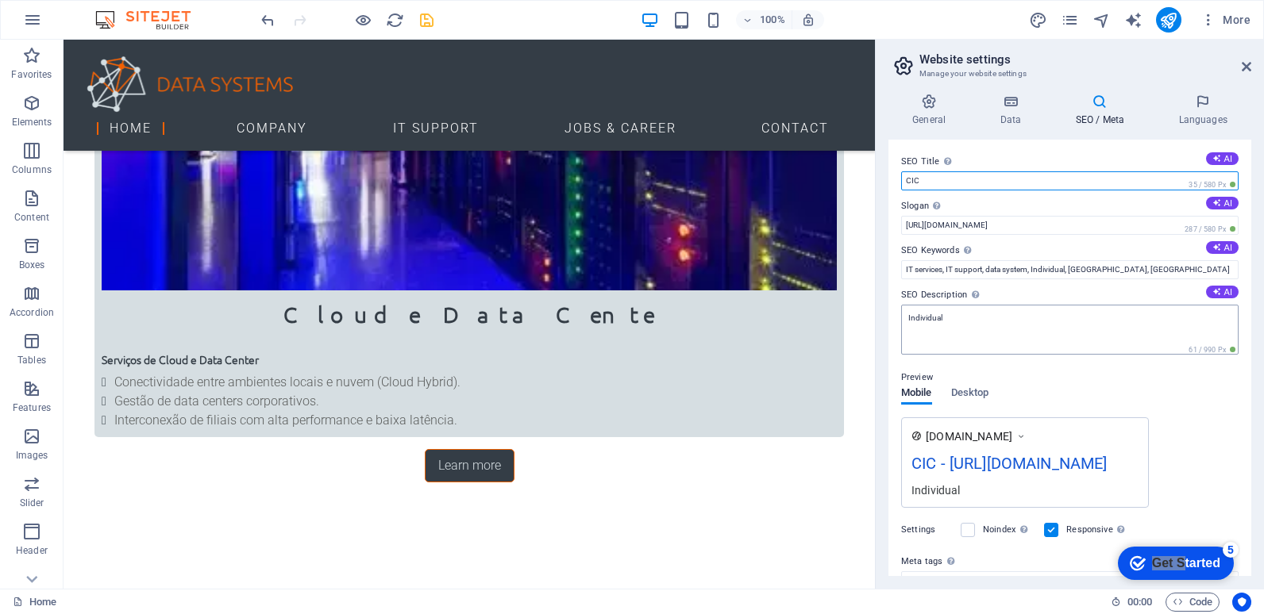
type input "CIC"
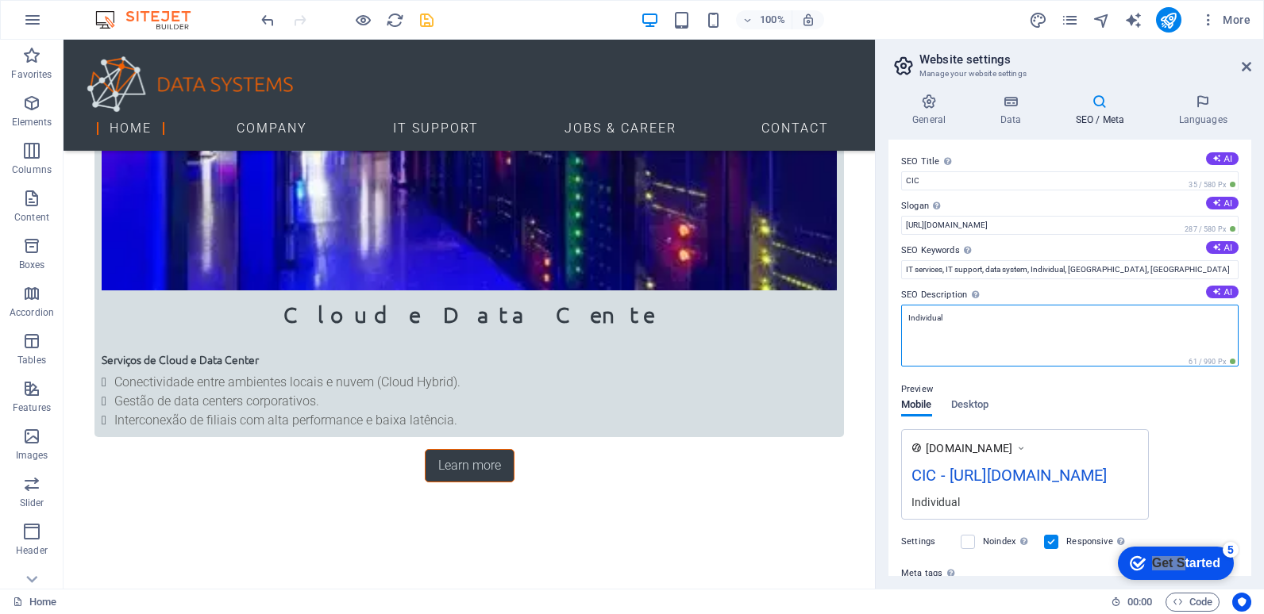
drag, startPoint x: 950, startPoint y: 320, endPoint x: 883, endPoint y: 319, distance: 66.7
click at [883, 318] on div "General Data SEO / Meta Languages Website name Individual Logo Drag files here,…" at bounding box center [1069, 335] width 388 height 508
type textarea "CIC"
click at [1245, 63] on icon at bounding box center [1246, 66] width 10 height 13
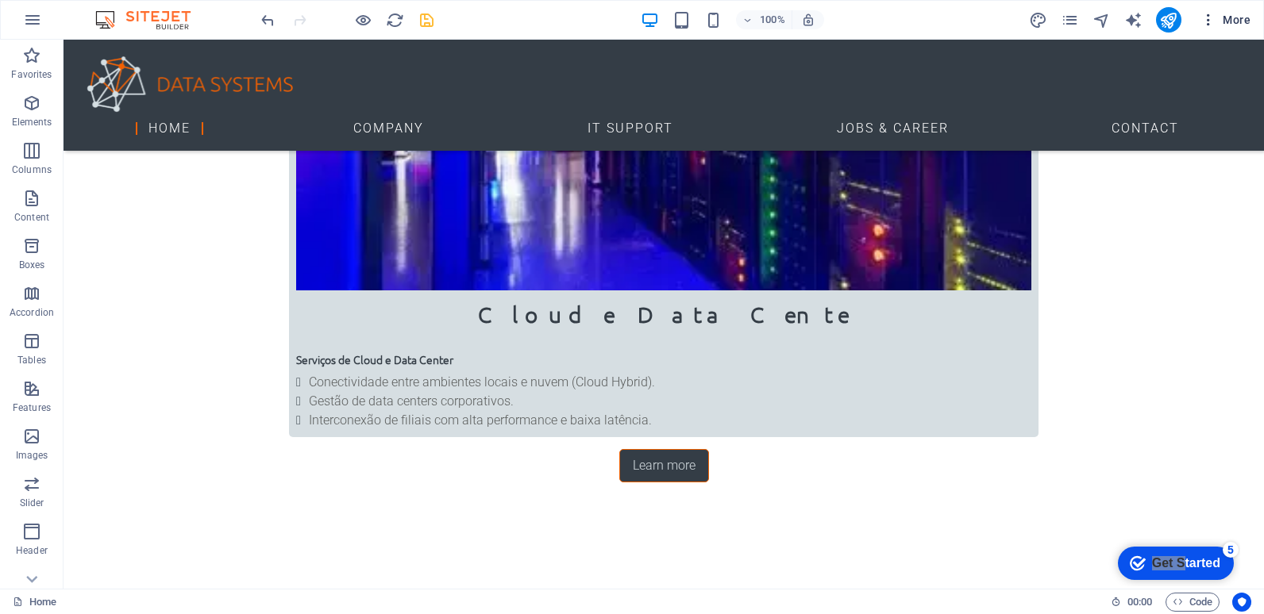
click at [1209, 19] on icon "button" at bounding box center [1208, 20] width 16 height 16
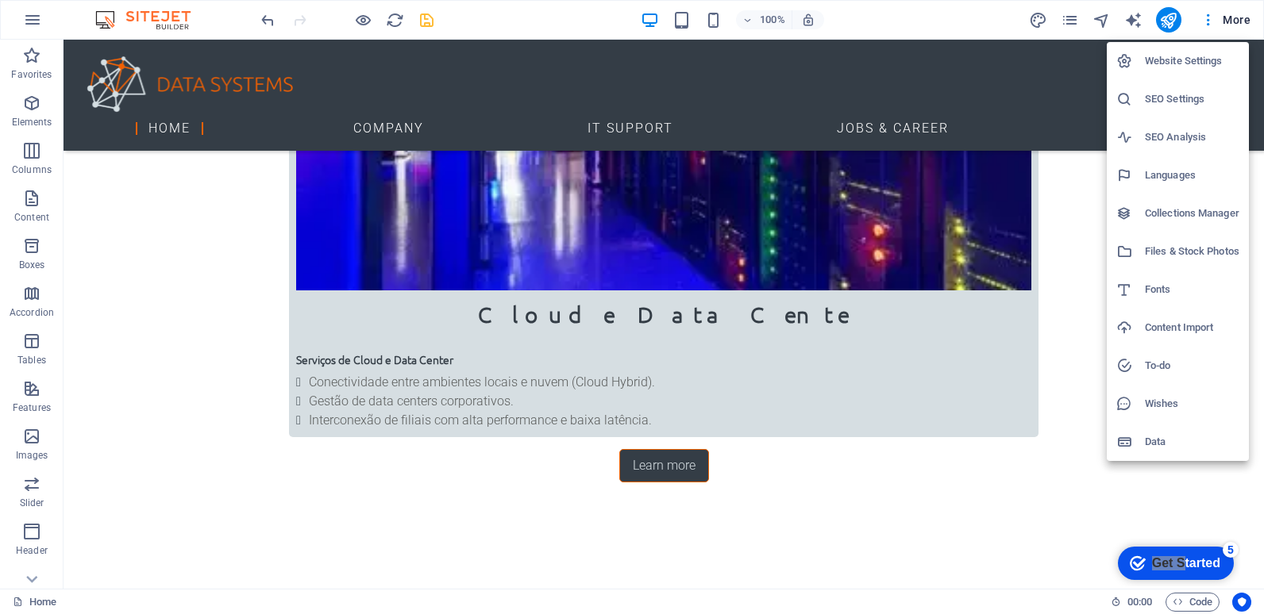
click at [1191, 61] on h6 "Website Settings" at bounding box center [1192, 61] width 94 height 19
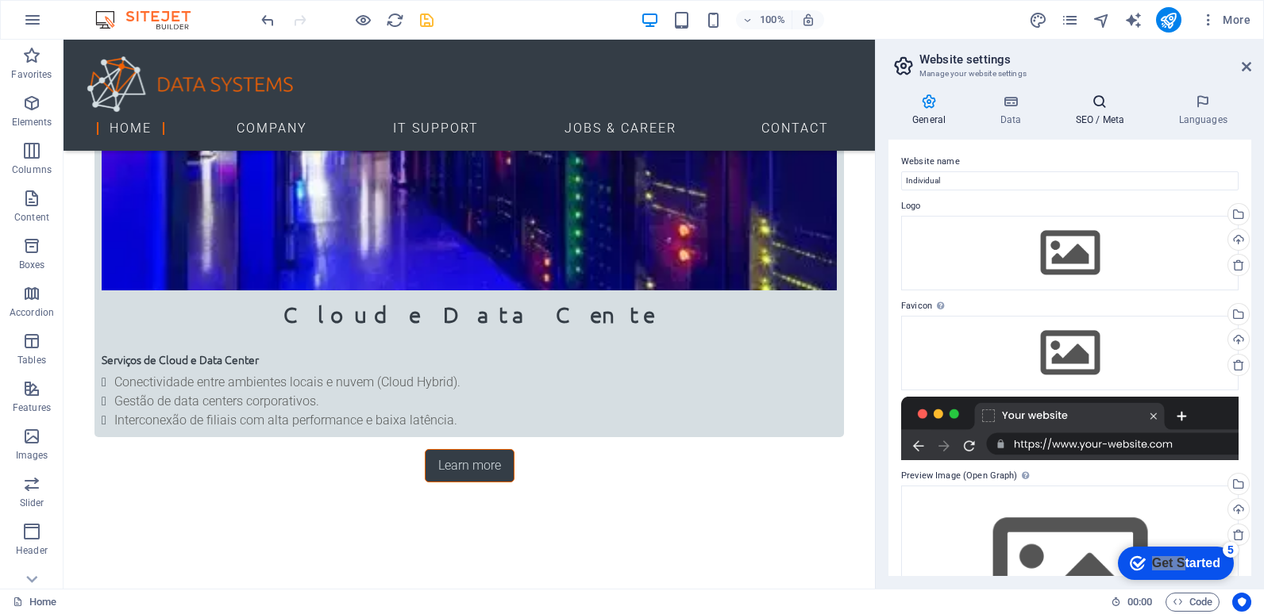
click at [1098, 103] on icon at bounding box center [1099, 102] width 97 height 16
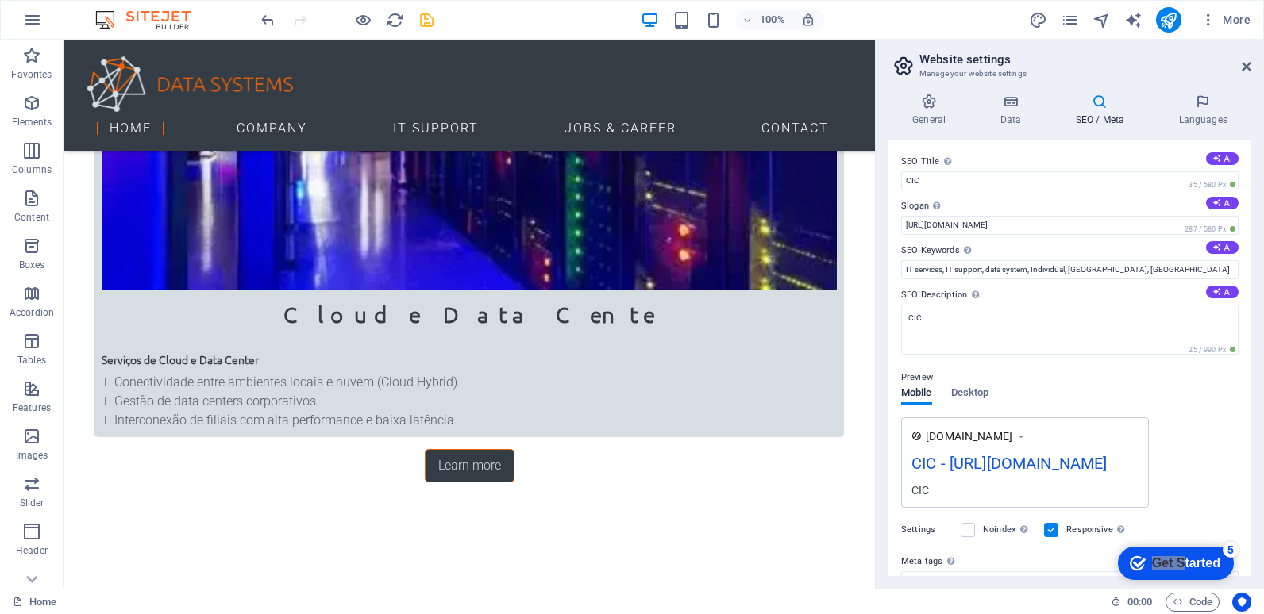
click at [969, 70] on h3 "Manage your website settings" at bounding box center [1069, 74] width 300 height 14
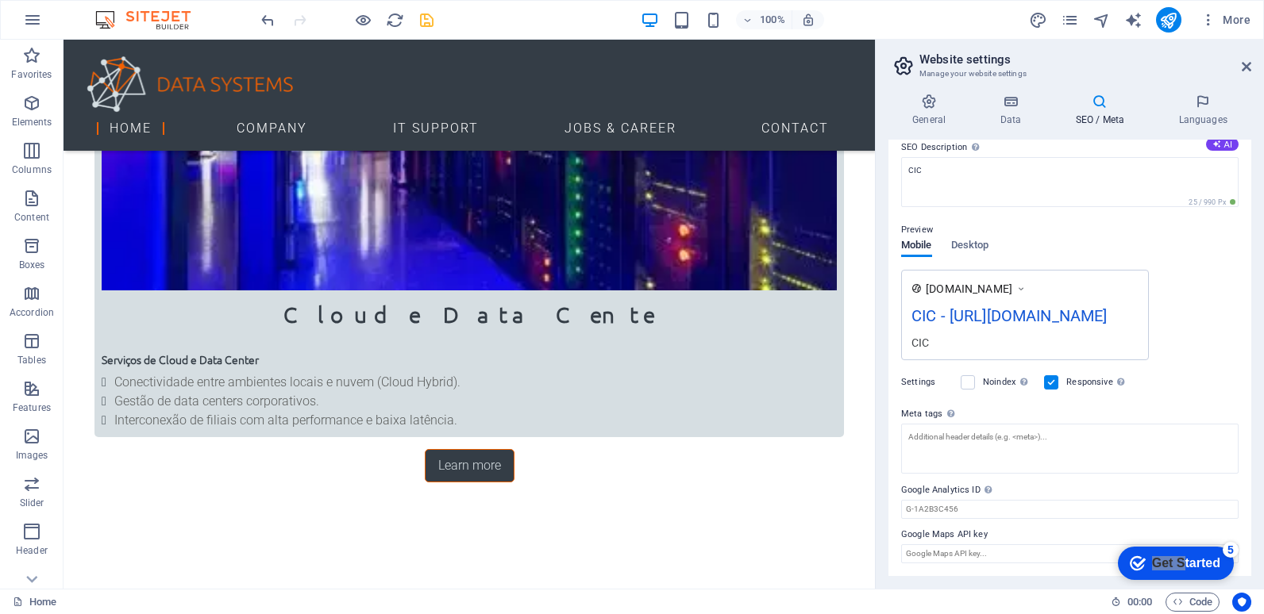
scroll to position [192, 0]
click at [1012, 281] on span "www.example.com" at bounding box center [968, 289] width 87 height 16
click at [1025, 281] on icon at bounding box center [1020, 289] width 11 height 16
click at [971, 236] on span "Desktop" at bounding box center [970, 247] width 38 height 22
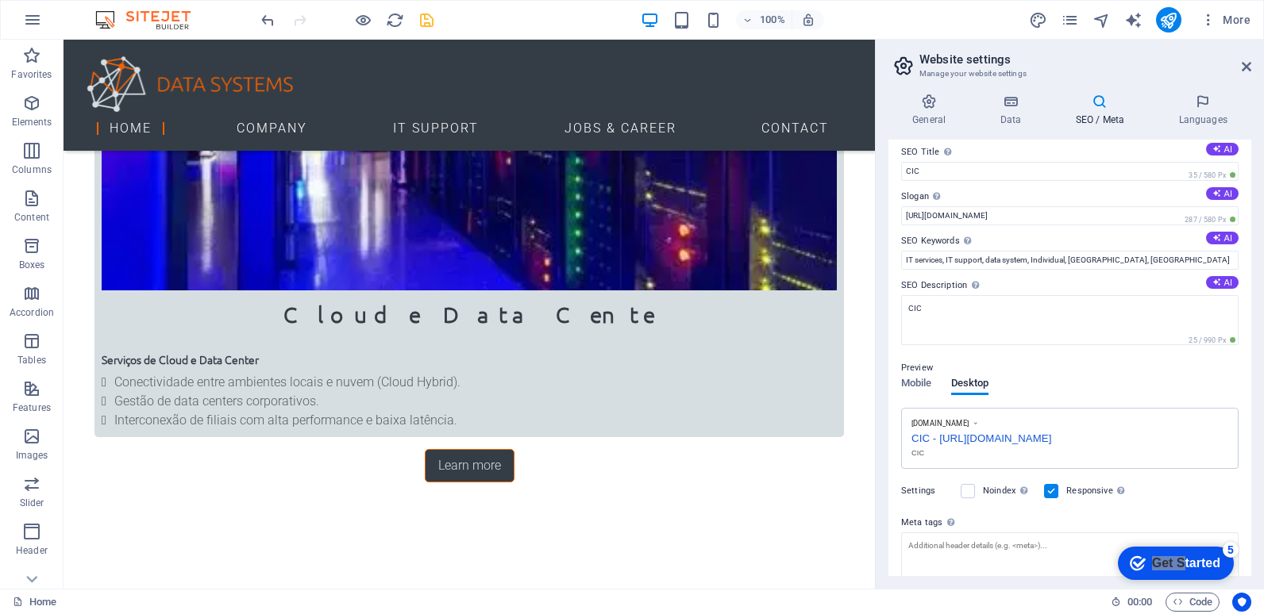
scroll to position [0, 0]
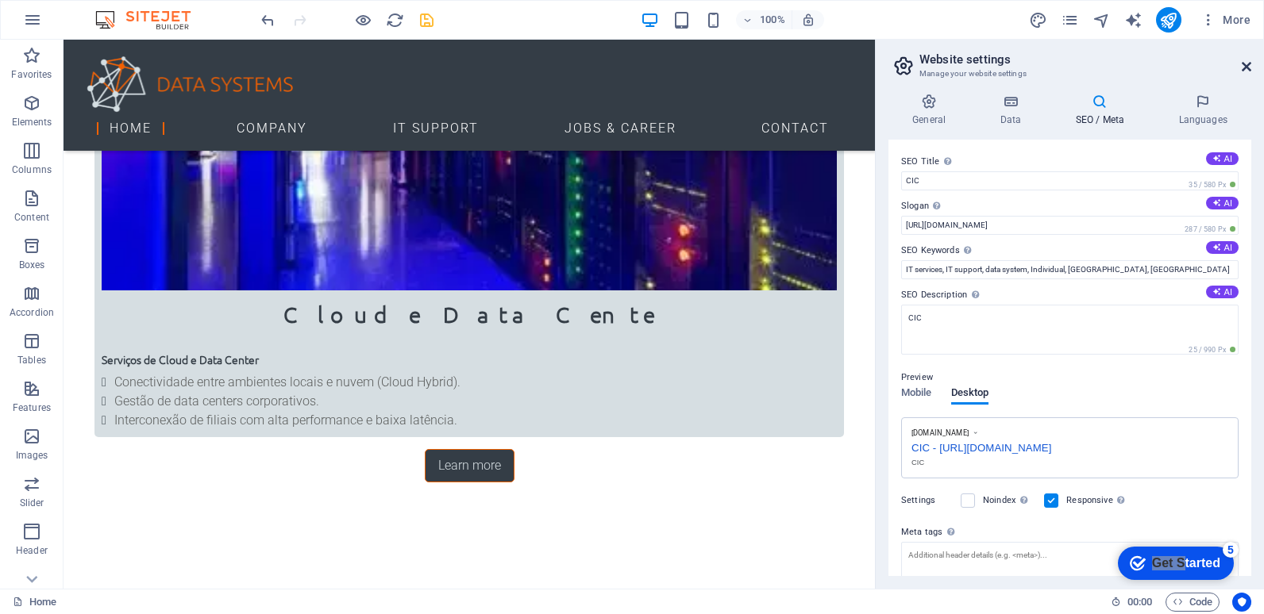
click at [1248, 68] on icon at bounding box center [1246, 66] width 10 height 13
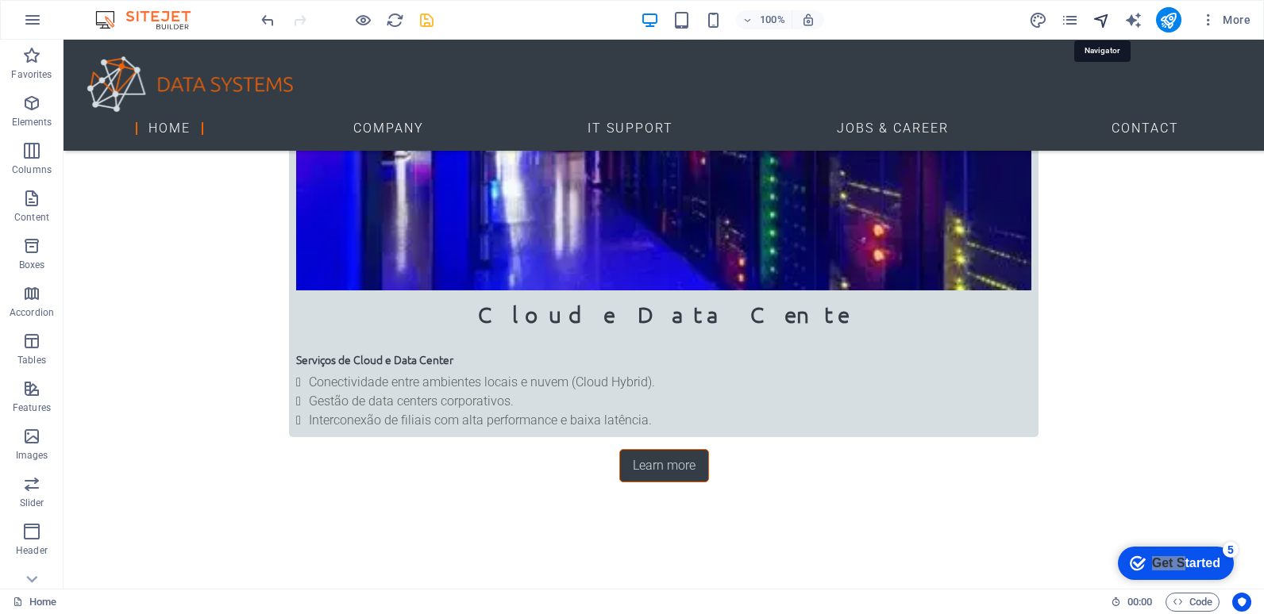
click at [1102, 17] on icon "navigator" at bounding box center [1101, 20] width 18 height 18
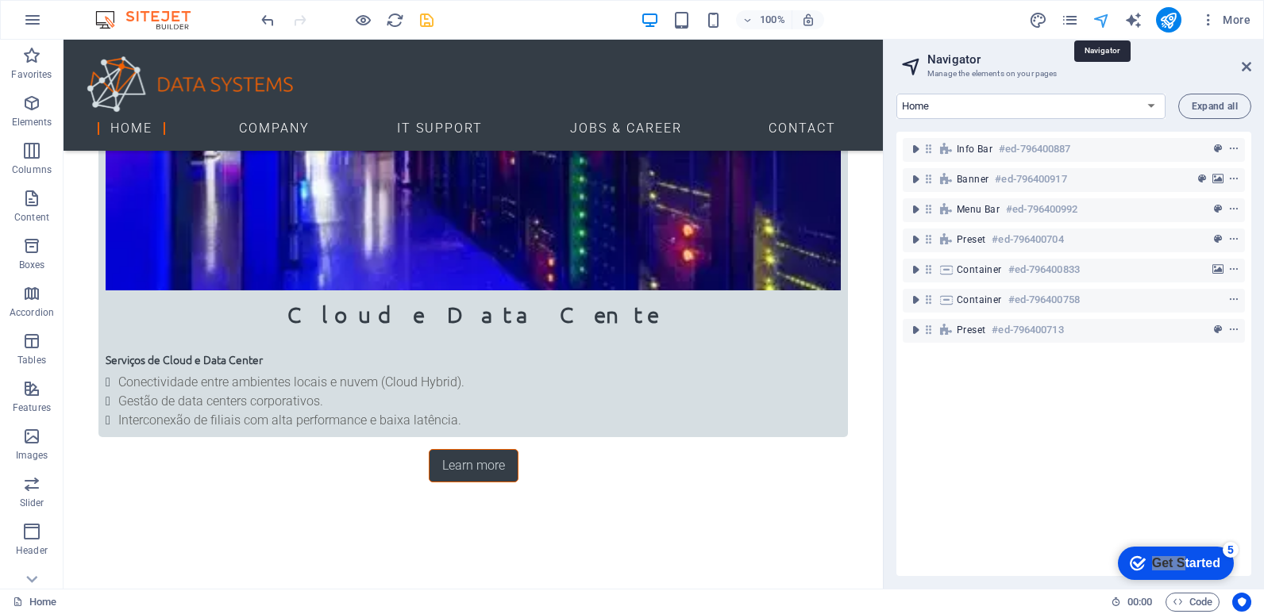
scroll to position [2414, 0]
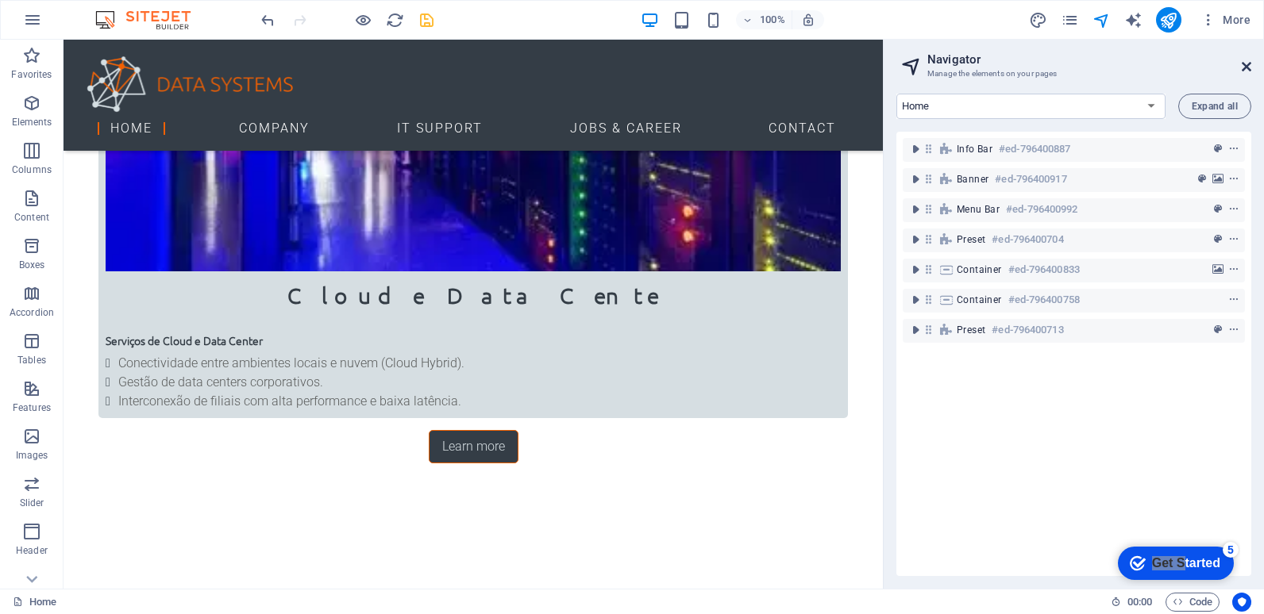
click at [1248, 67] on icon at bounding box center [1246, 66] width 10 height 13
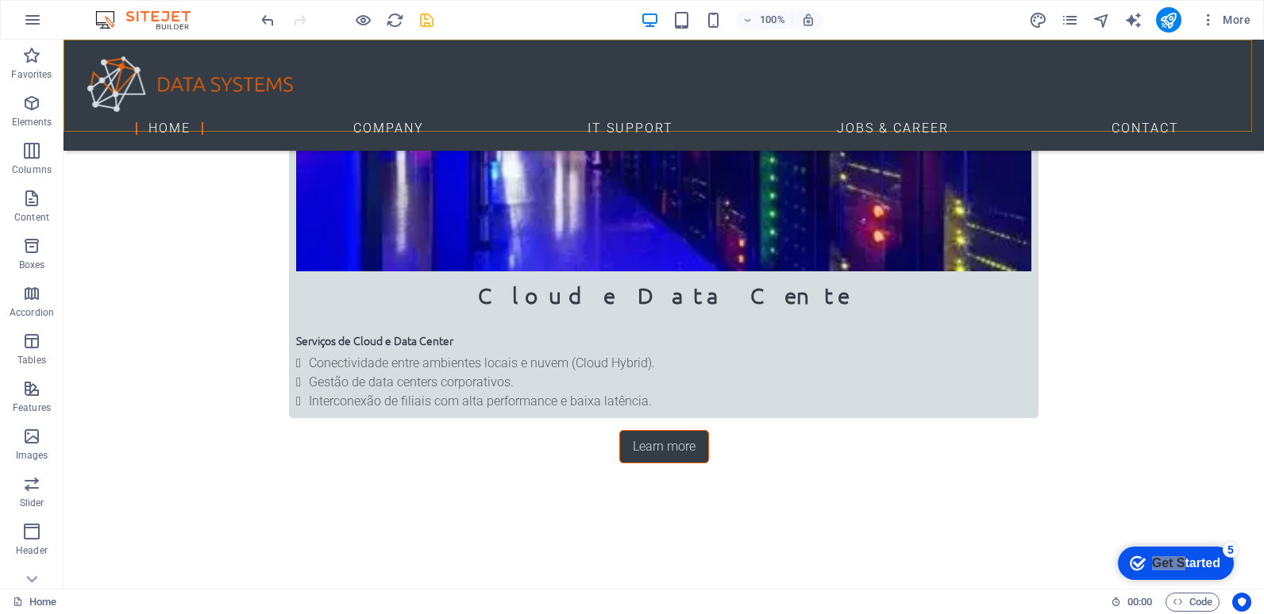
scroll to position [2395, 0]
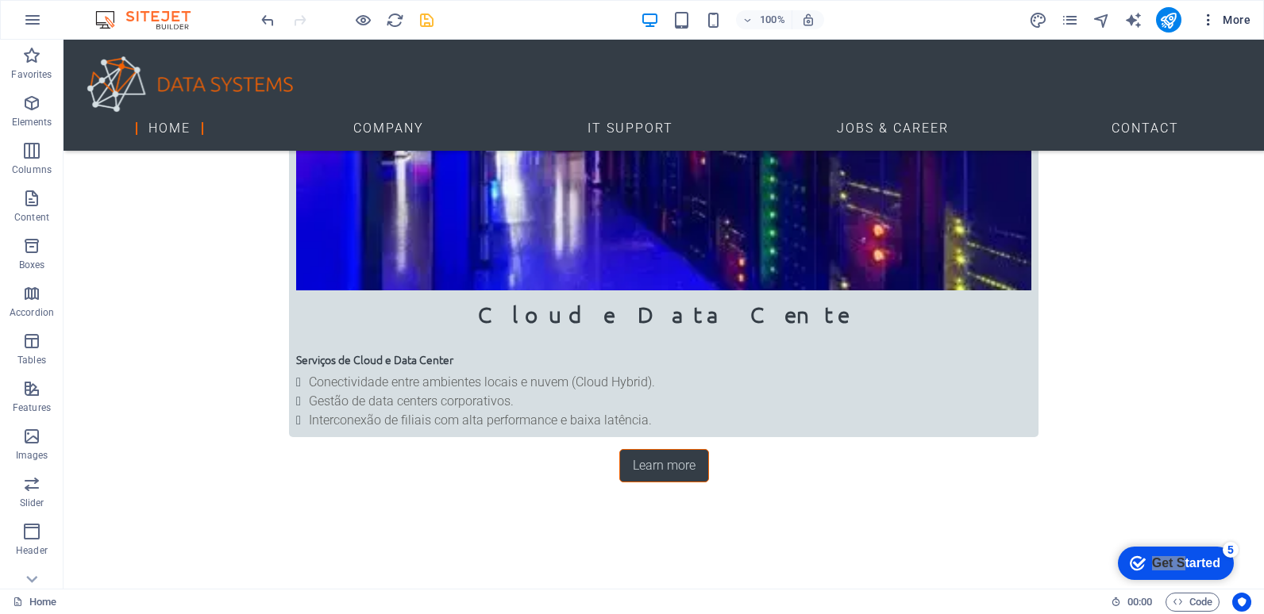
click at [1225, 21] on span "More" at bounding box center [1225, 20] width 50 height 16
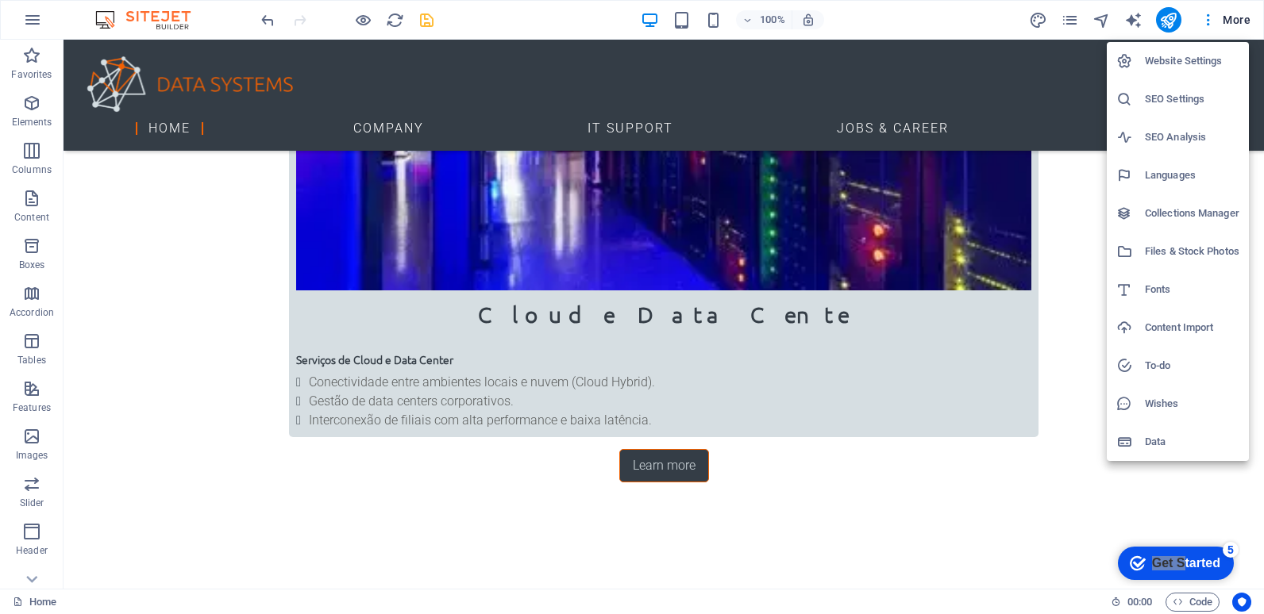
click at [424, 22] on div at bounding box center [632, 307] width 1264 height 614
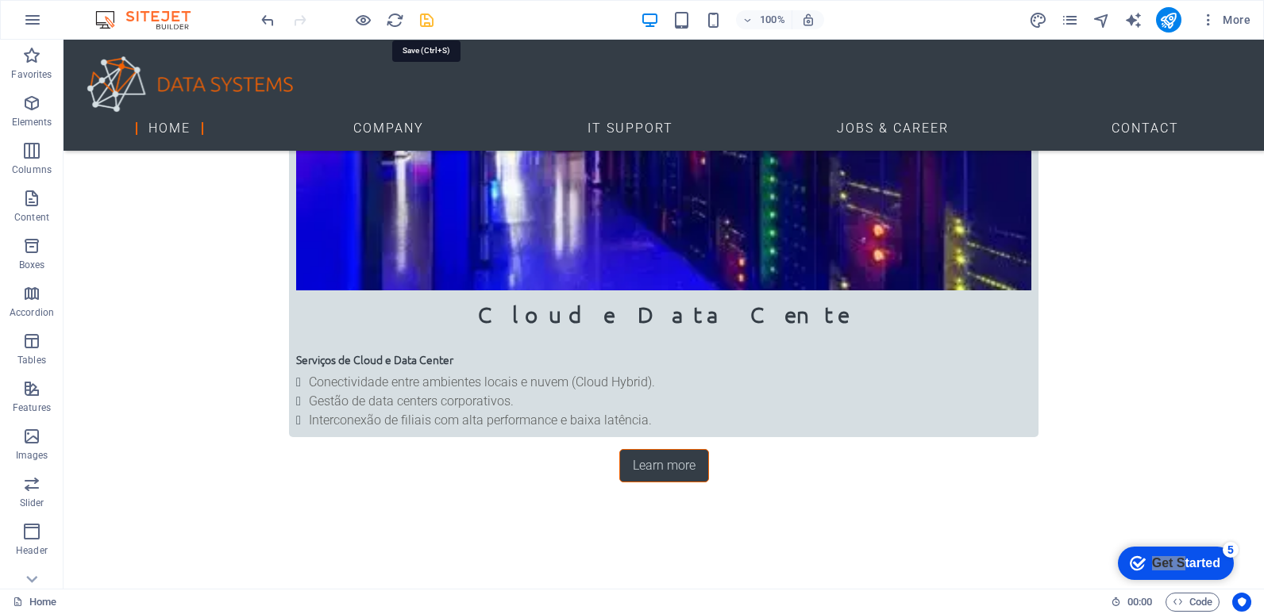
click at [425, 22] on icon "save" at bounding box center [426, 20] width 18 height 18
click at [1066, 21] on icon "pages" at bounding box center [1069, 20] width 18 height 18
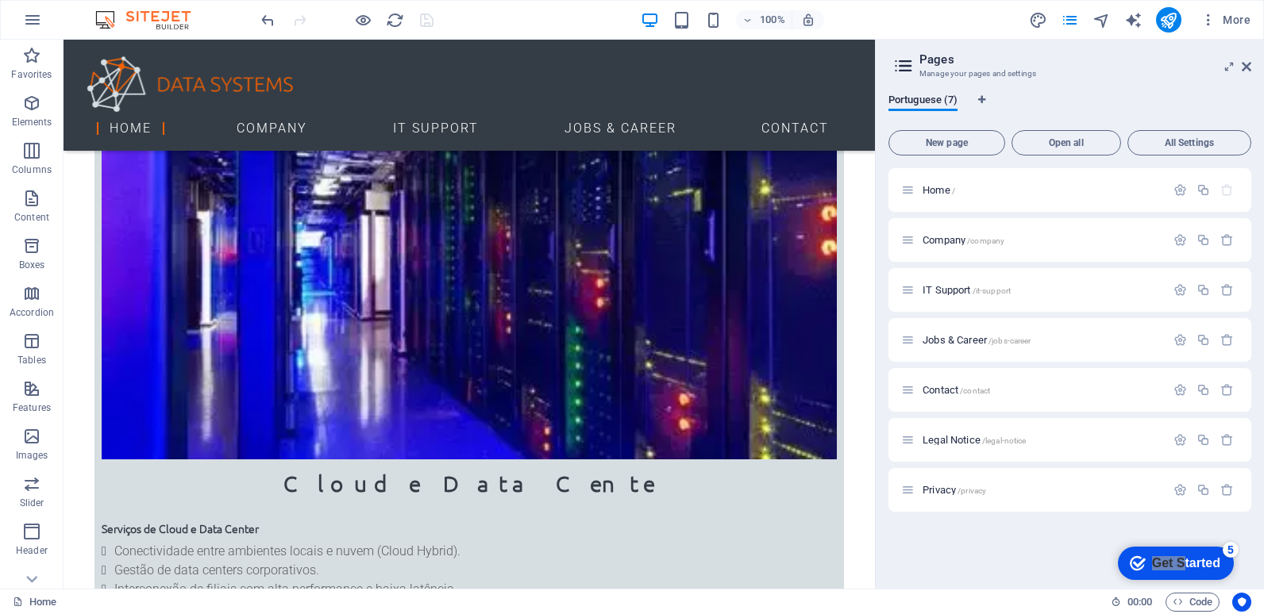
scroll to position [2227, 0]
click at [1245, 68] on icon at bounding box center [1246, 66] width 10 height 13
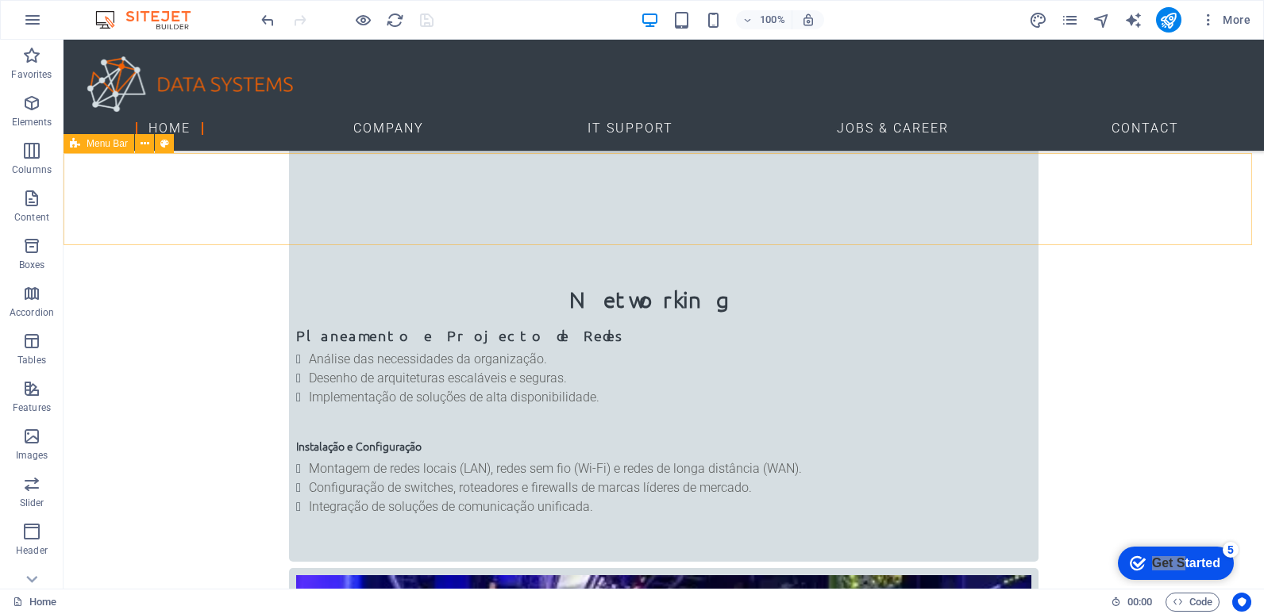
scroll to position [1227, 0]
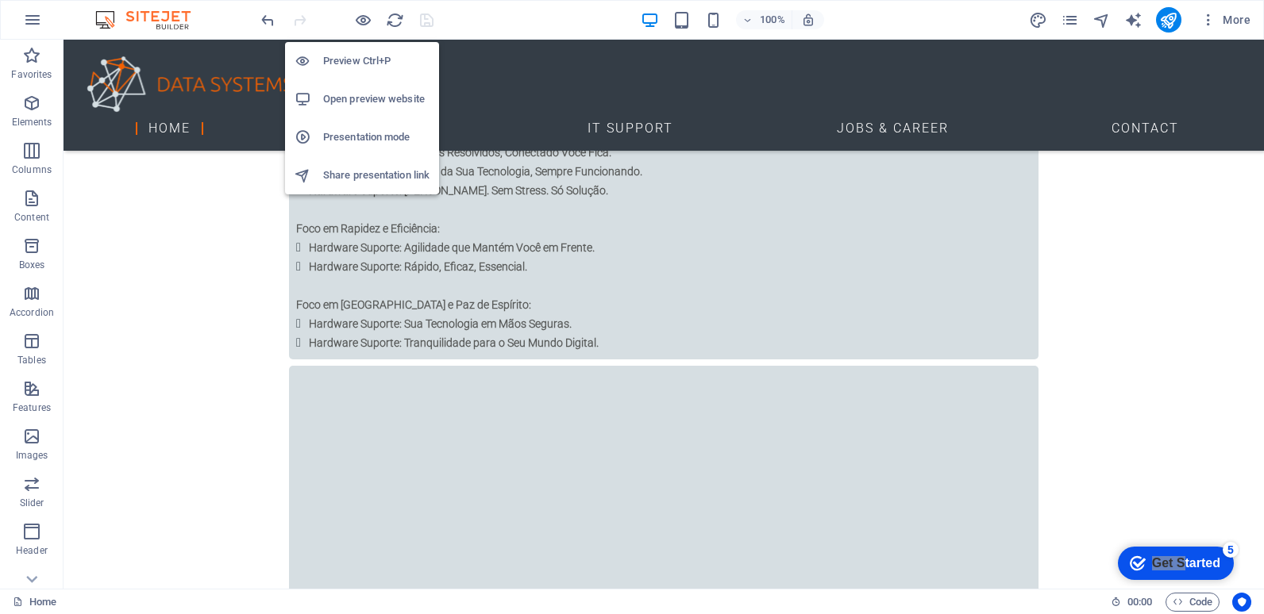
click at [370, 101] on h6 "Open preview website" at bounding box center [376, 99] width 106 height 19
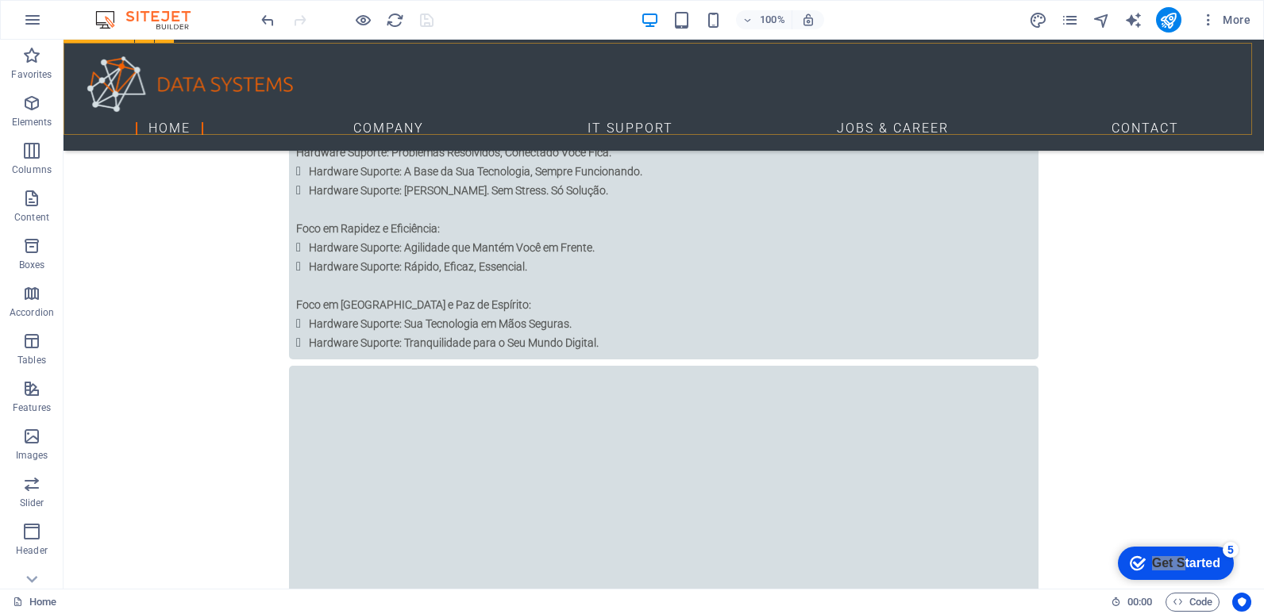
scroll to position [910, 0]
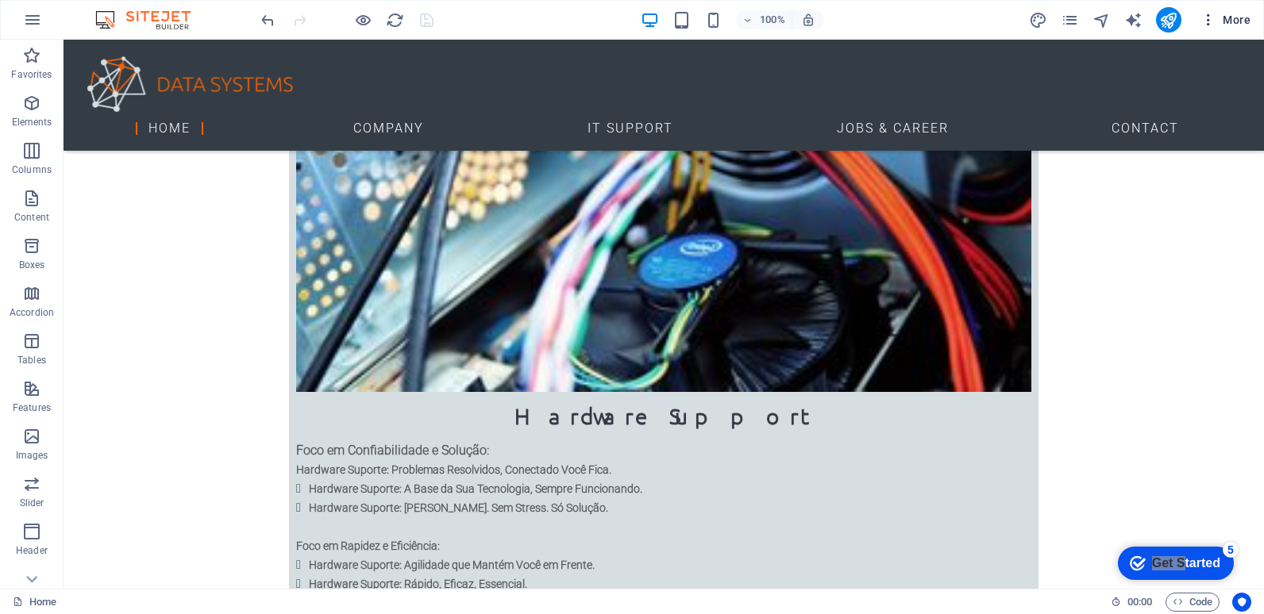
click at [1206, 16] on icon "button" at bounding box center [1208, 20] width 16 height 16
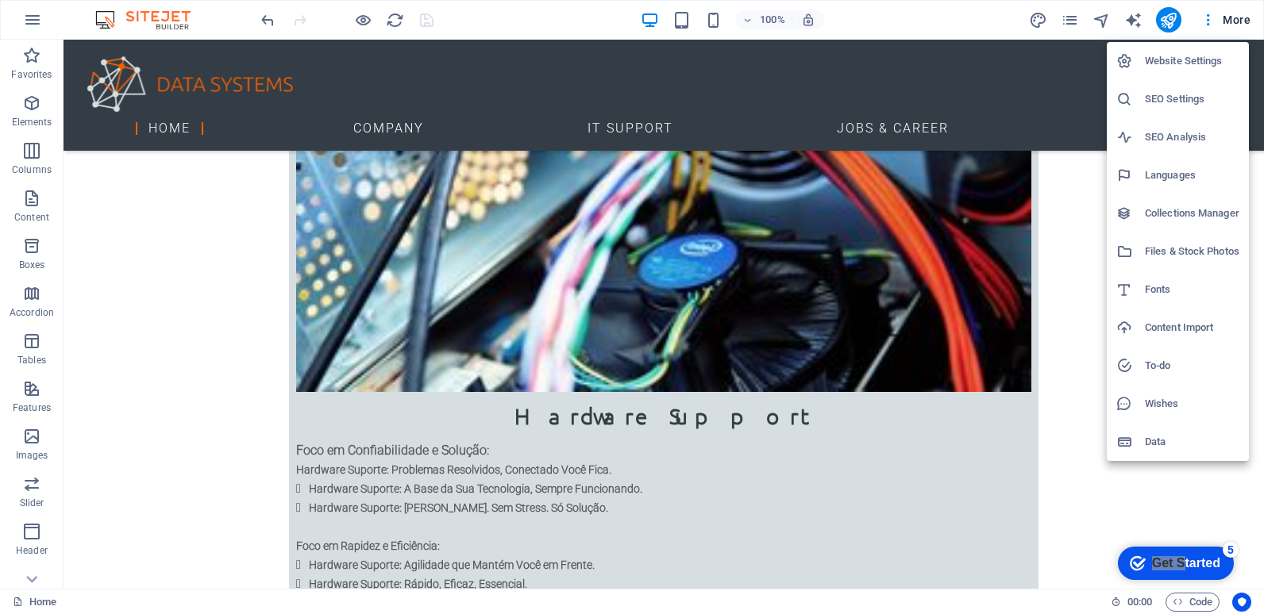
click at [1186, 65] on h6 "Website Settings" at bounding box center [1192, 61] width 94 height 19
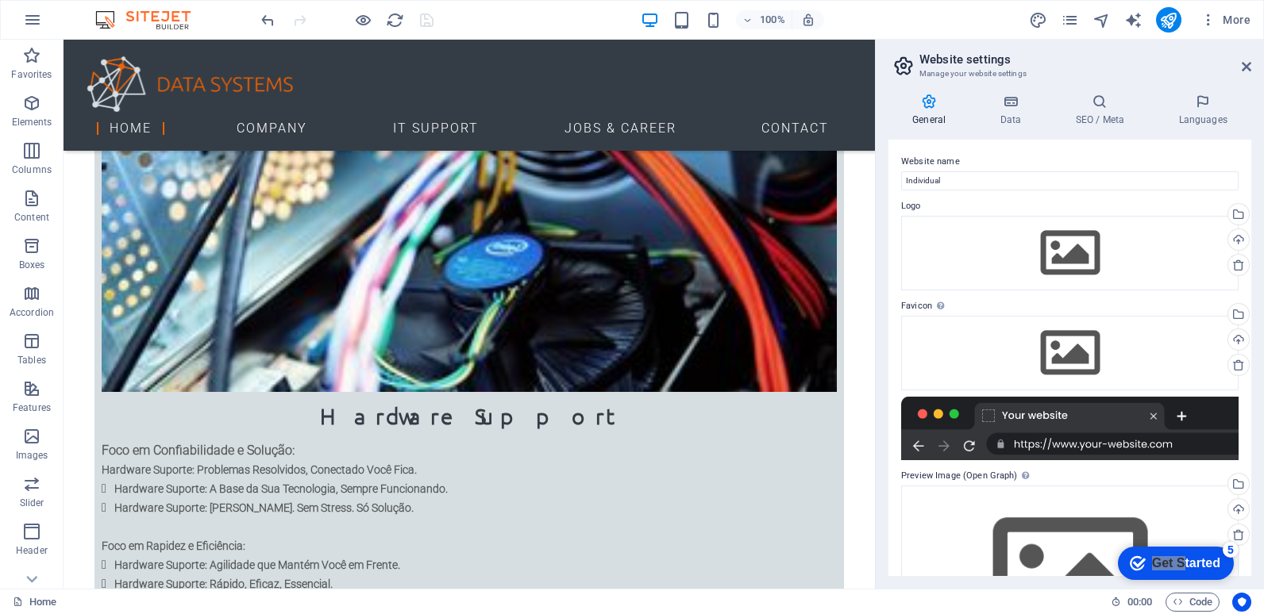
scroll to position [929, 0]
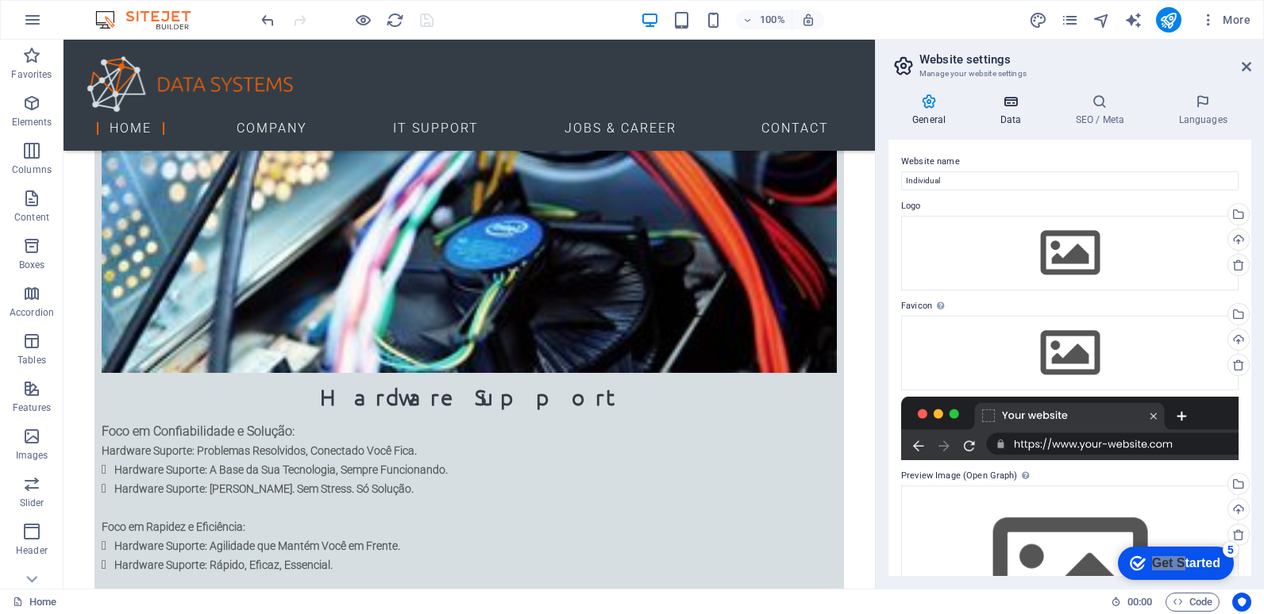
click at [1015, 109] on icon at bounding box center [1009, 102] width 69 height 16
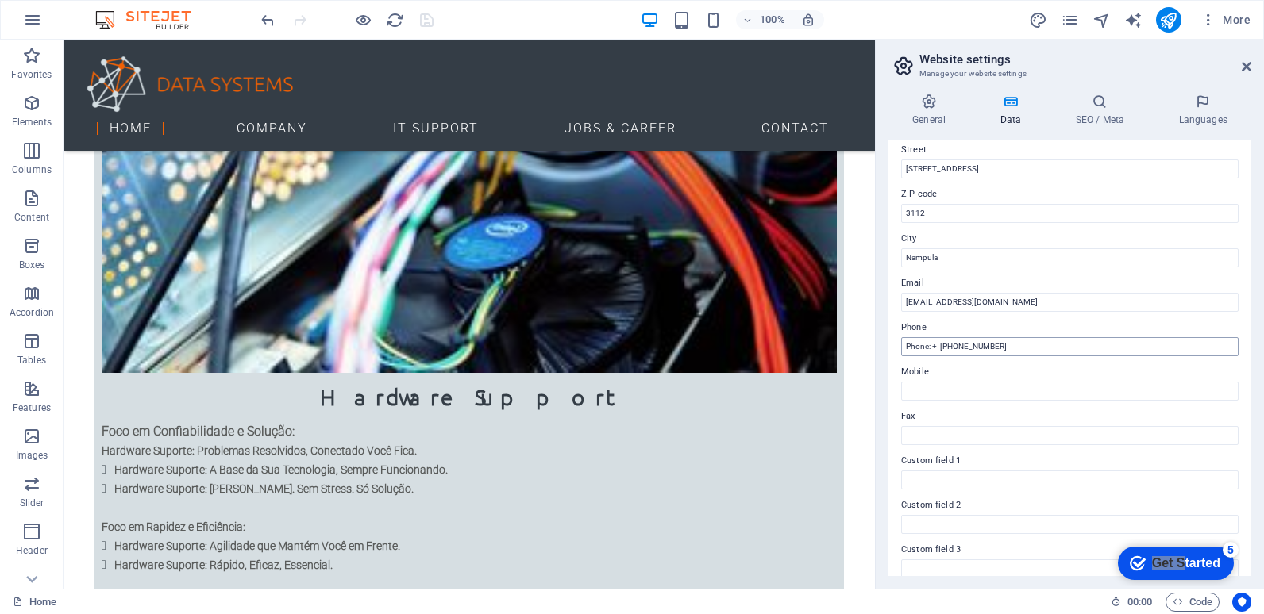
scroll to position [0, 0]
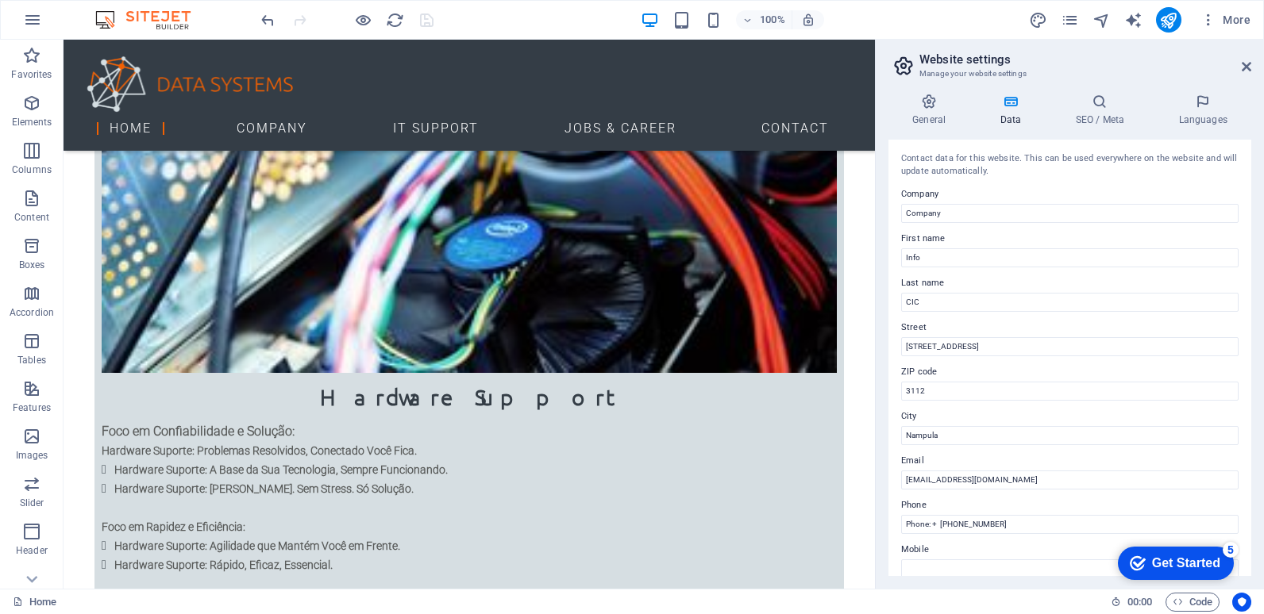
click at [1206, 562] on div "Get Started" at bounding box center [1186, 563] width 68 height 14
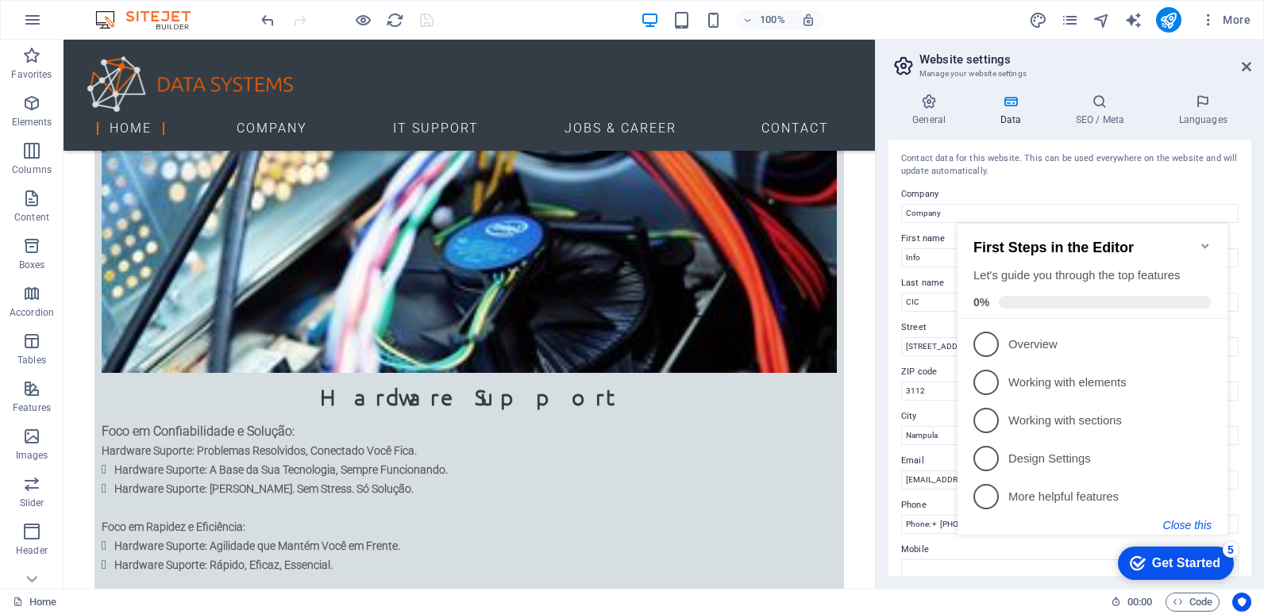
click at [1178, 525] on button "Close this" at bounding box center [1187, 525] width 48 height 13
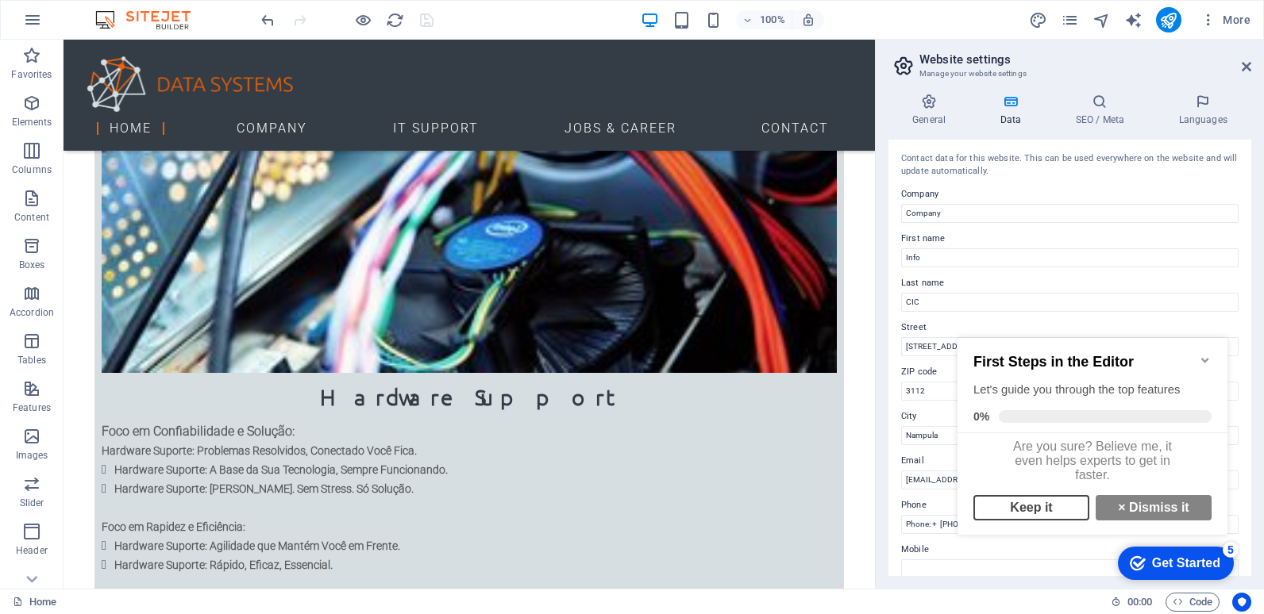
click at [1048, 515] on link "Keep it" at bounding box center [1031, 507] width 116 height 25
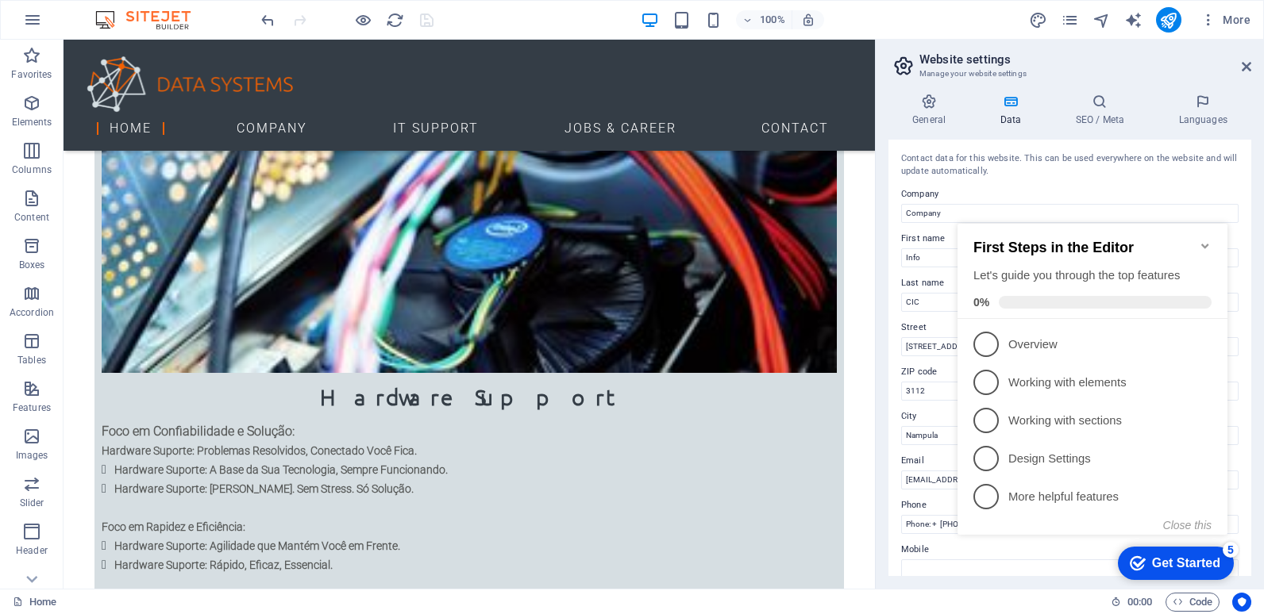
click at [1207, 240] on icon "Minimize checklist" at bounding box center [1204, 246] width 13 height 13
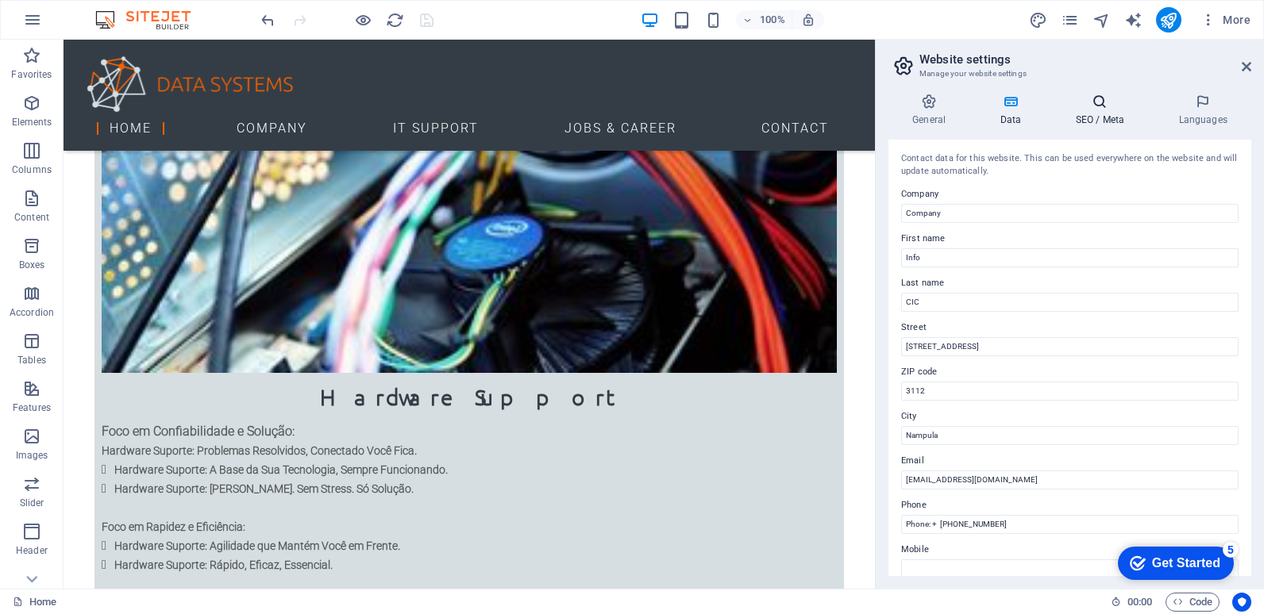
click at [1092, 113] on h4 "SEO / Meta" at bounding box center [1102, 110] width 103 height 33
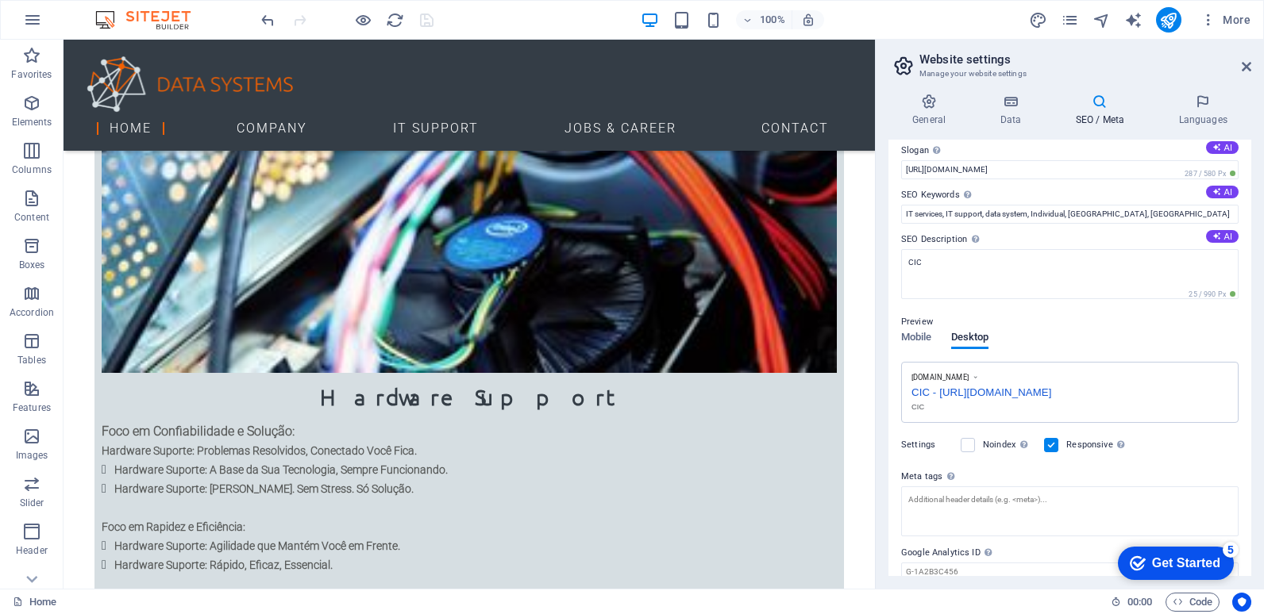
scroll to position [118, 0]
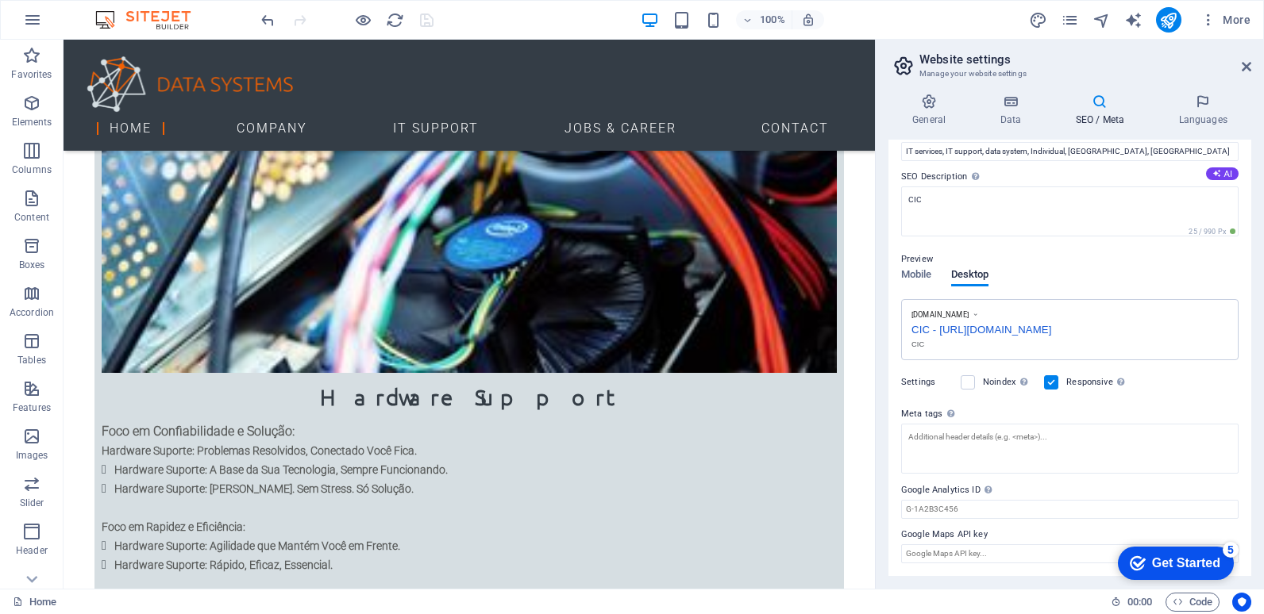
click at [935, 328] on div "CIC - [URL][DOMAIN_NAME]" at bounding box center [1069, 328] width 317 height 17
click at [931, 329] on div "CIC - [URL][DOMAIN_NAME]" at bounding box center [1069, 328] width 317 height 17
click at [970, 383] on label at bounding box center [967, 382] width 14 height 14
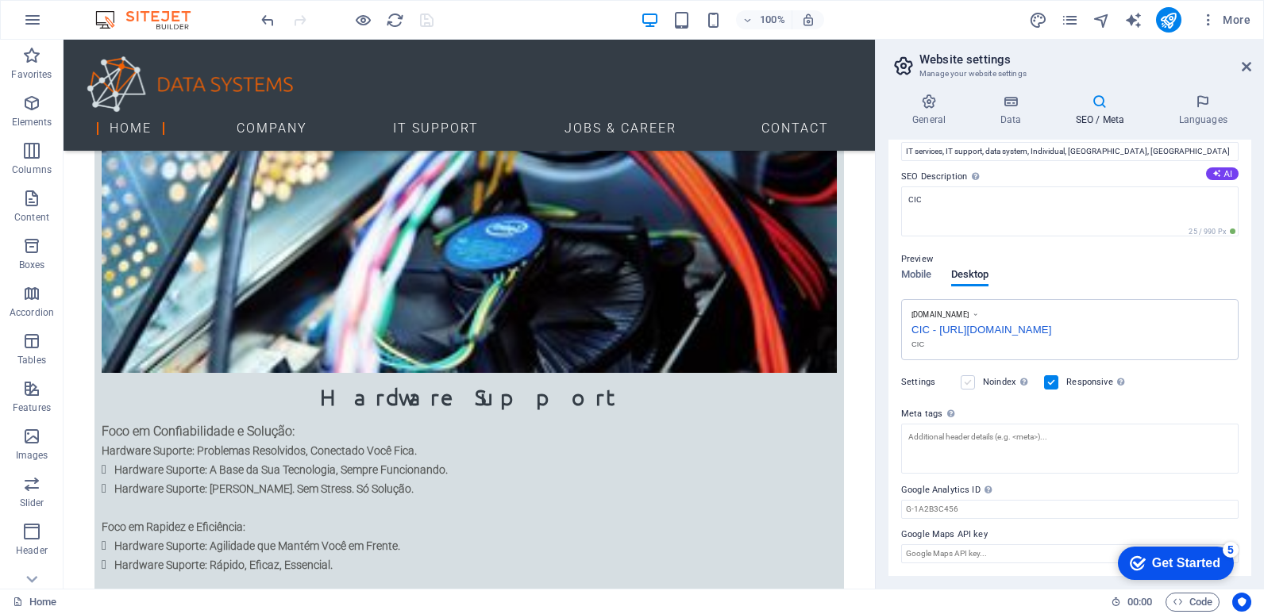
click at [0, 0] on input "Noindex Instruct search engines to exclude this website from search results." at bounding box center [0, 0] width 0 height 0
click at [970, 383] on label at bounding box center [967, 382] width 14 height 14
click at [0, 0] on input "Noindex Instruct search engines to exclude this website from search results." at bounding box center [0, 0] width 0 height 0
click at [970, 383] on label at bounding box center [967, 382] width 14 height 14
click at [0, 0] on input "Noindex Instruct search engines to exclude this website from search results." at bounding box center [0, 0] width 0 height 0
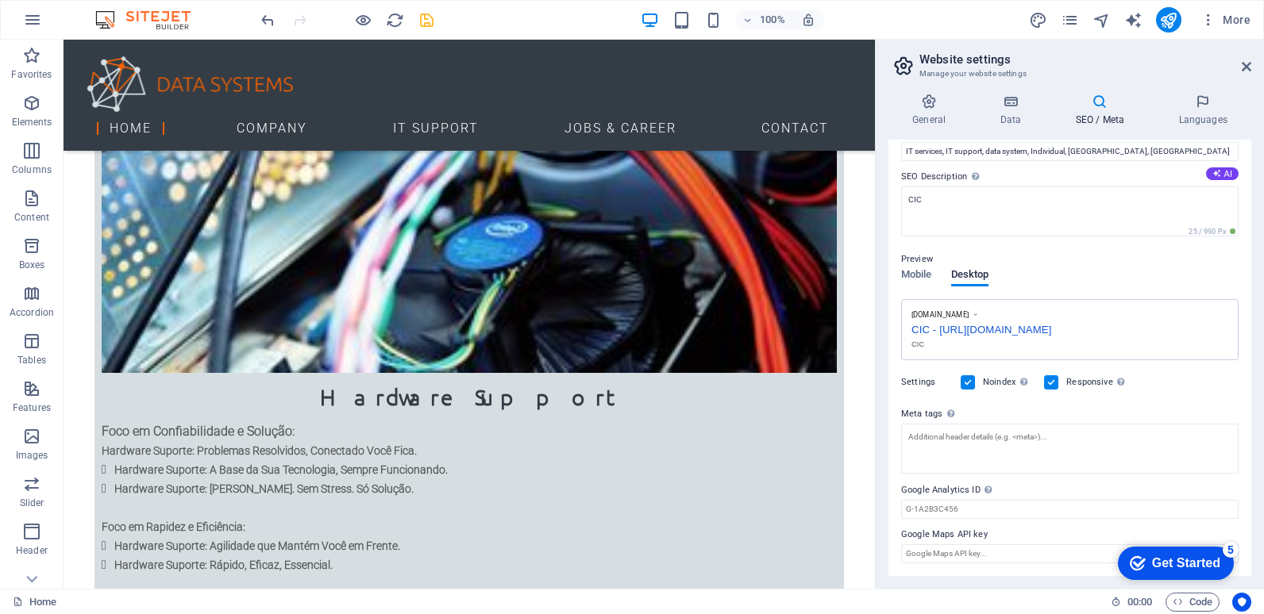
click at [970, 383] on label at bounding box center [967, 382] width 14 height 14
click at [0, 0] on input "Noindex Instruct search engines to exclude this website from search results." at bounding box center [0, 0] width 0 height 0
click at [970, 383] on label at bounding box center [967, 382] width 14 height 14
click at [0, 0] on input "Noindex Instruct search engines to exclude this website from search results." at bounding box center [0, 0] width 0 height 0
click at [970, 383] on label at bounding box center [967, 382] width 14 height 14
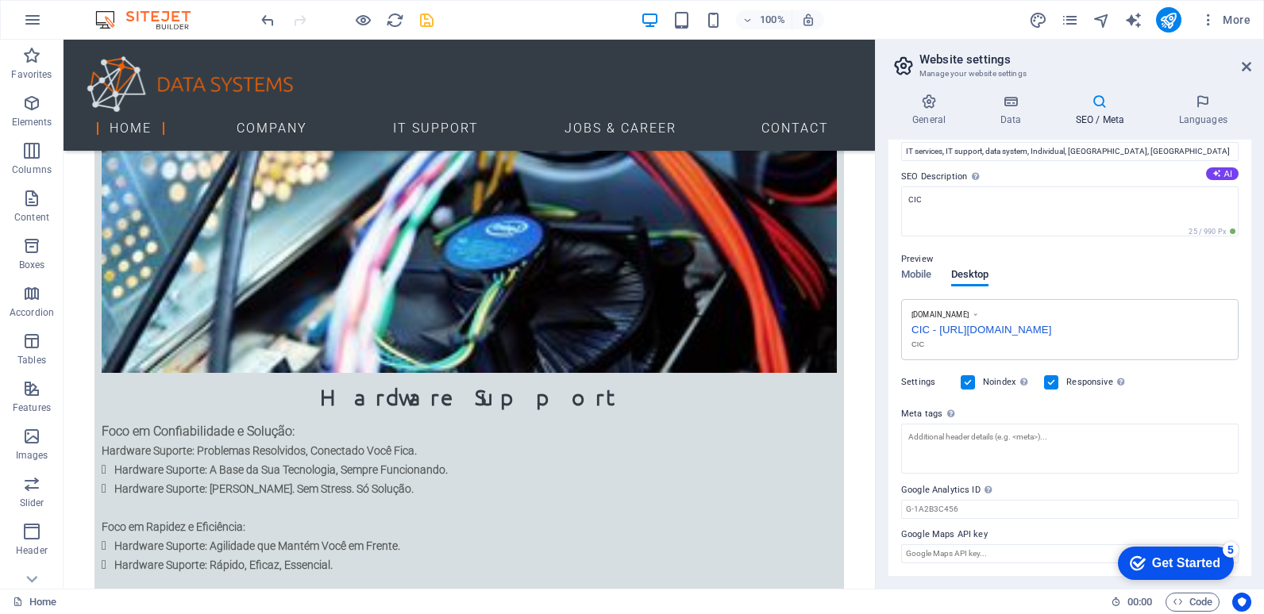
click at [0, 0] on input "Noindex Instruct search engines to exclude this website from search results." at bounding box center [0, 0] width 0 height 0
click at [879, 484] on div "General Data SEO / Meta Languages Website name Individual Logo Drag files here,…" at bounding box center [1069, 335] width 388 height 508
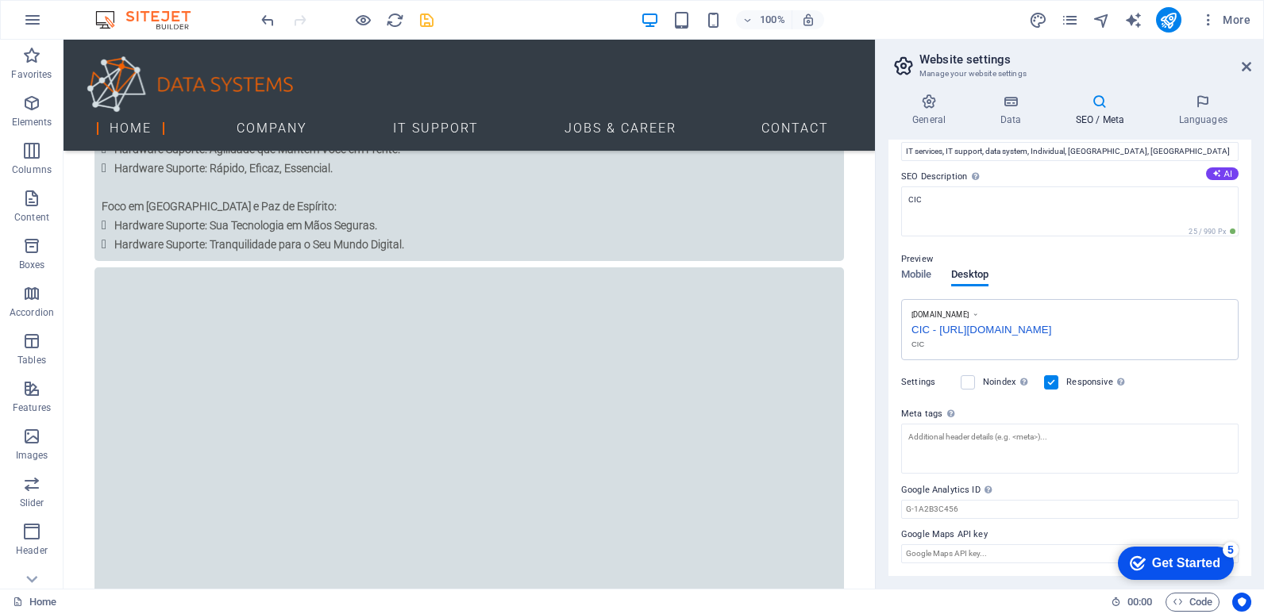
scroll to position [0, 0]
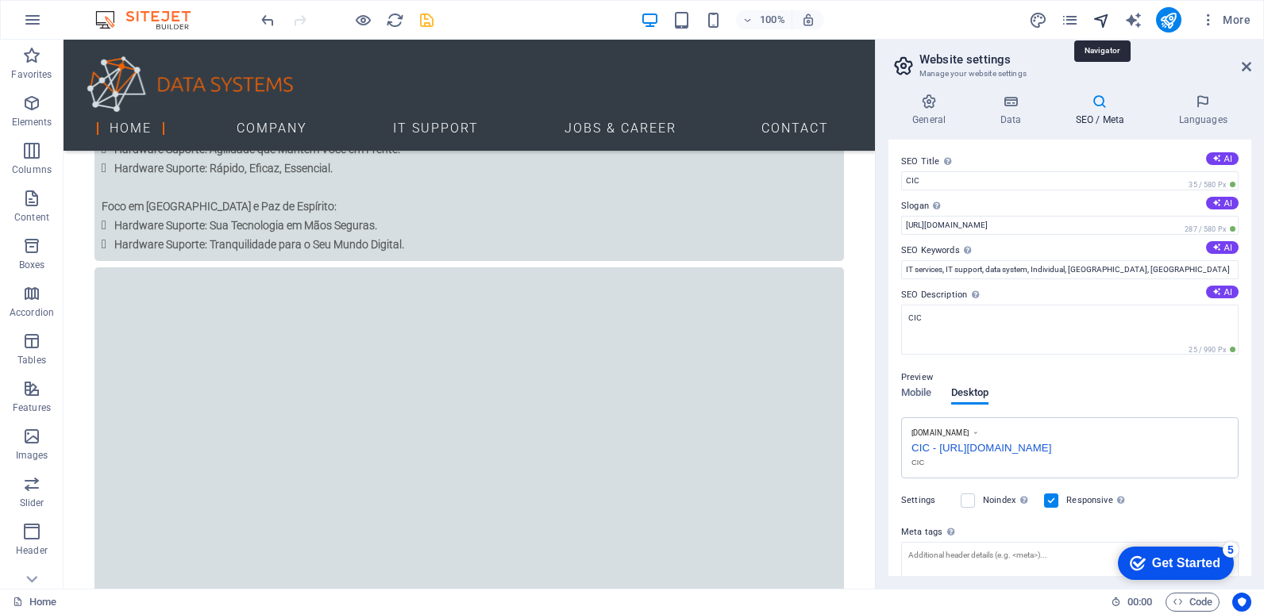
click at [1105, 18] on icon "navigator" at bounding box center [1101, 20] width 18 height 18
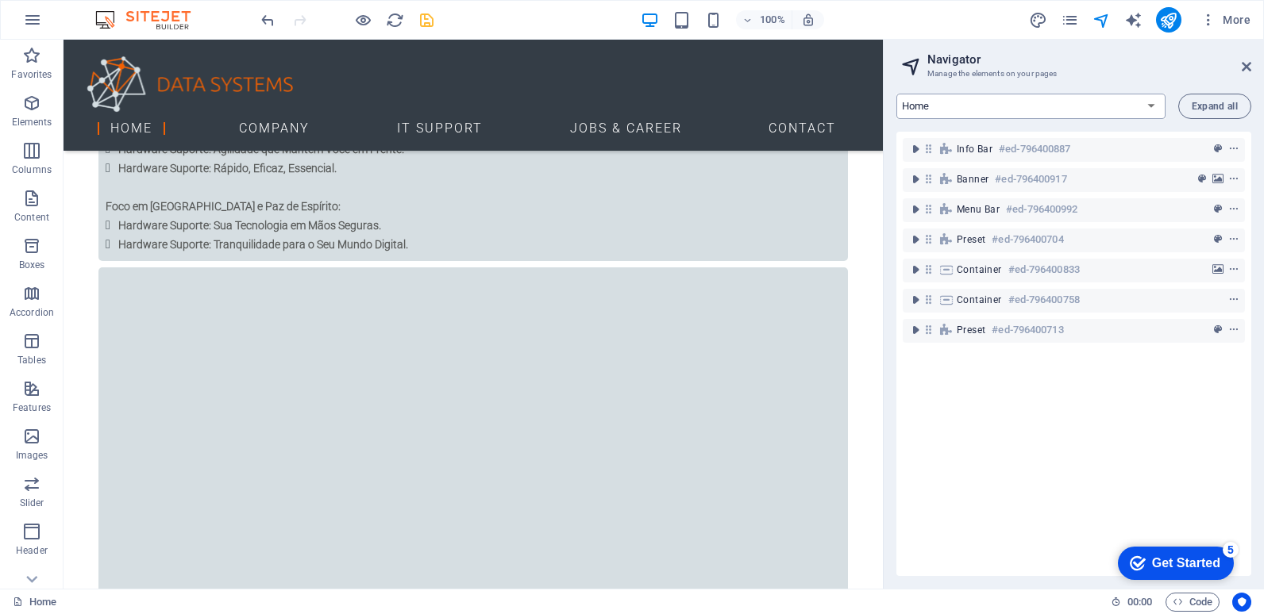
click at [1145, 102] on select "Home Company IT Support Jobs & Career Contact Legal Notice Privacy" at bounding box center [1030, 106] width 269 height 25
click at [1249, 20] on span "More" at bounding box center [1225, 20] width 50 height 16
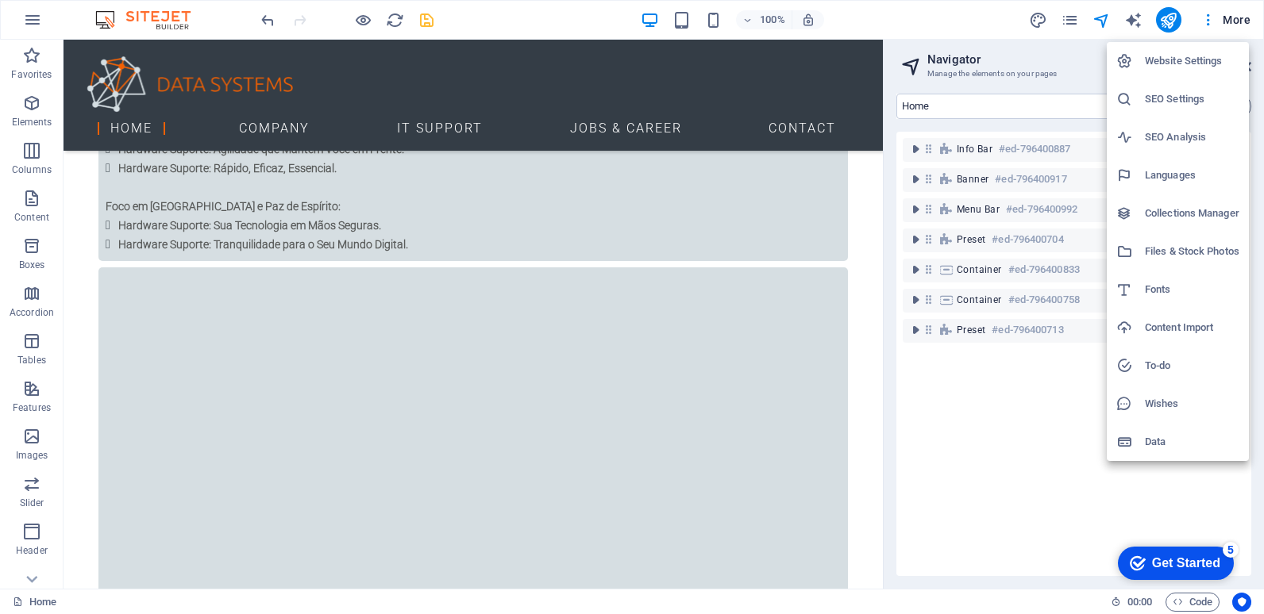
click at [1207, 18] on div at bounding box center [632, 307] width 1264 height 614
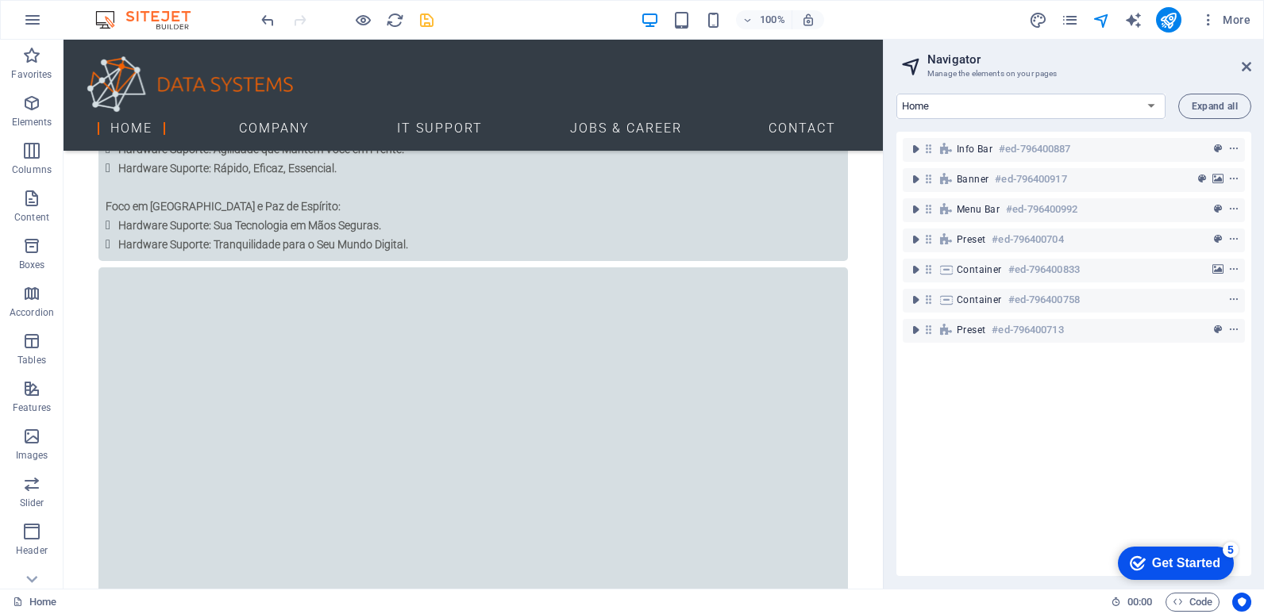
click at [1207, 18] on icon "button" at bounding box center [1208, 20] width 16 height 16
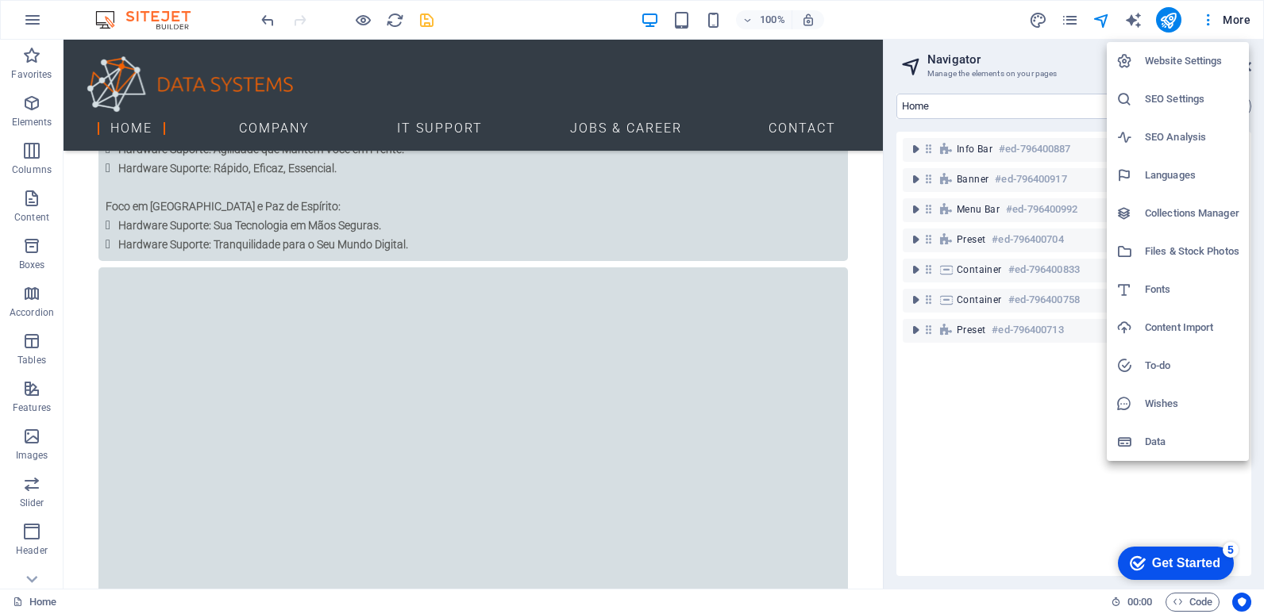
click at [1176, 137] on h6 "SEO Analysis" at bounding box center [1192, 137] width 94 height 19
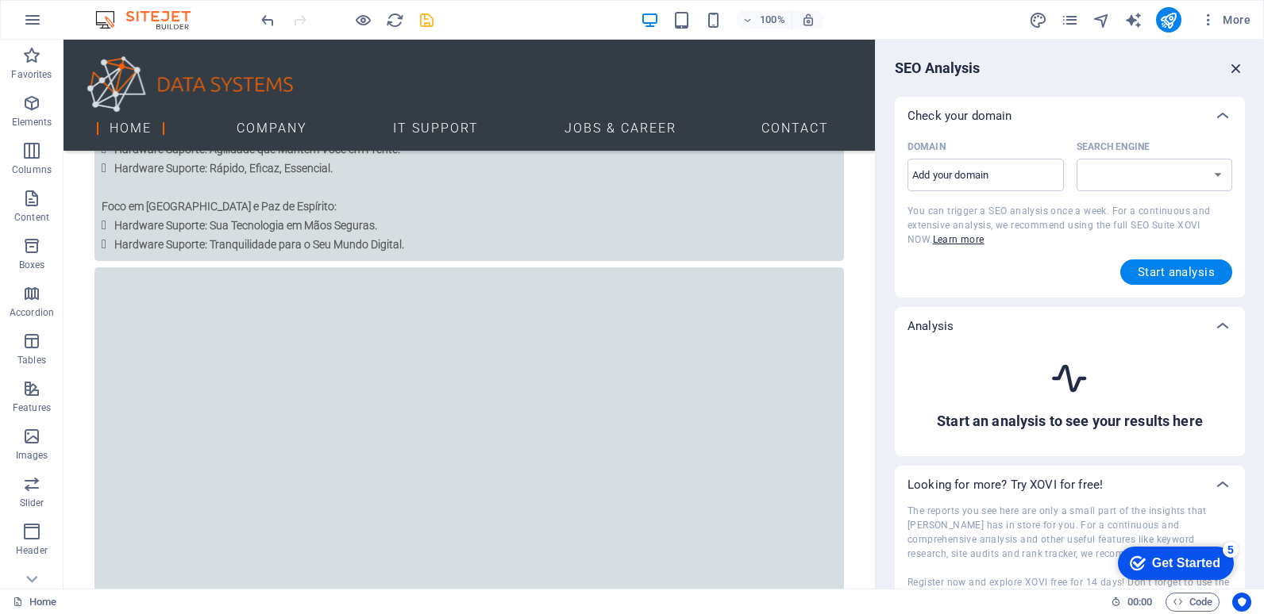
select select "google.com"
click at [1006, 177] on input "Domain ​" at bounding box center [985, 175] width 156 height 25
type input "cictecnologias.co"
select select "google.co.uk"
type input "cictecnologias.com"
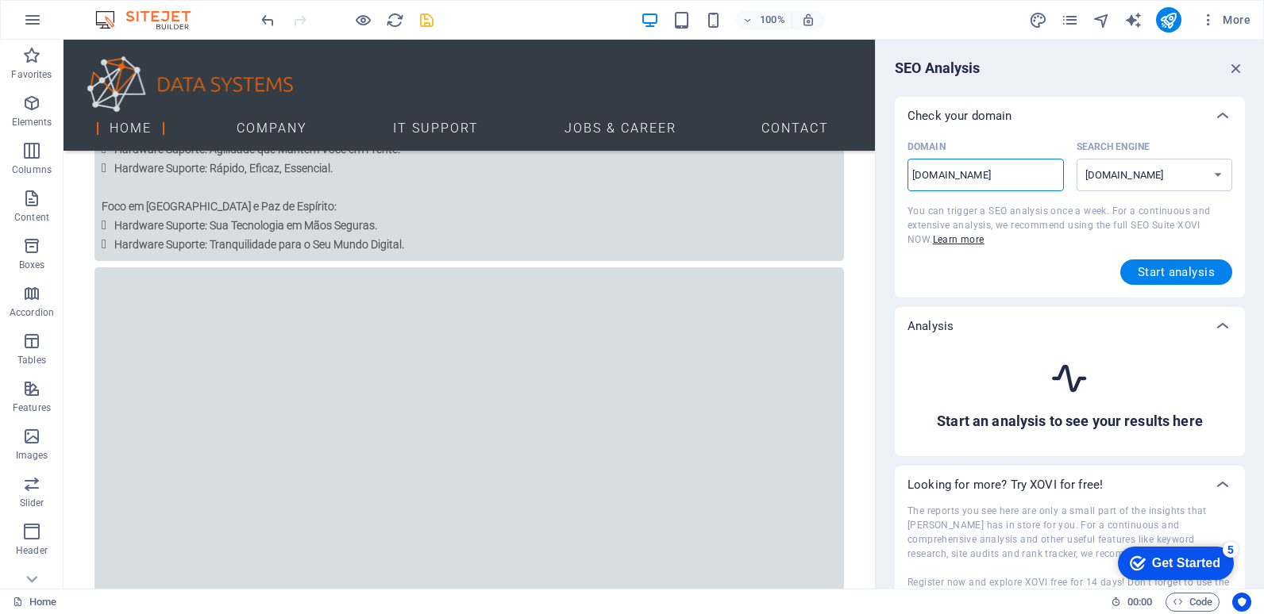
select select "google.com"
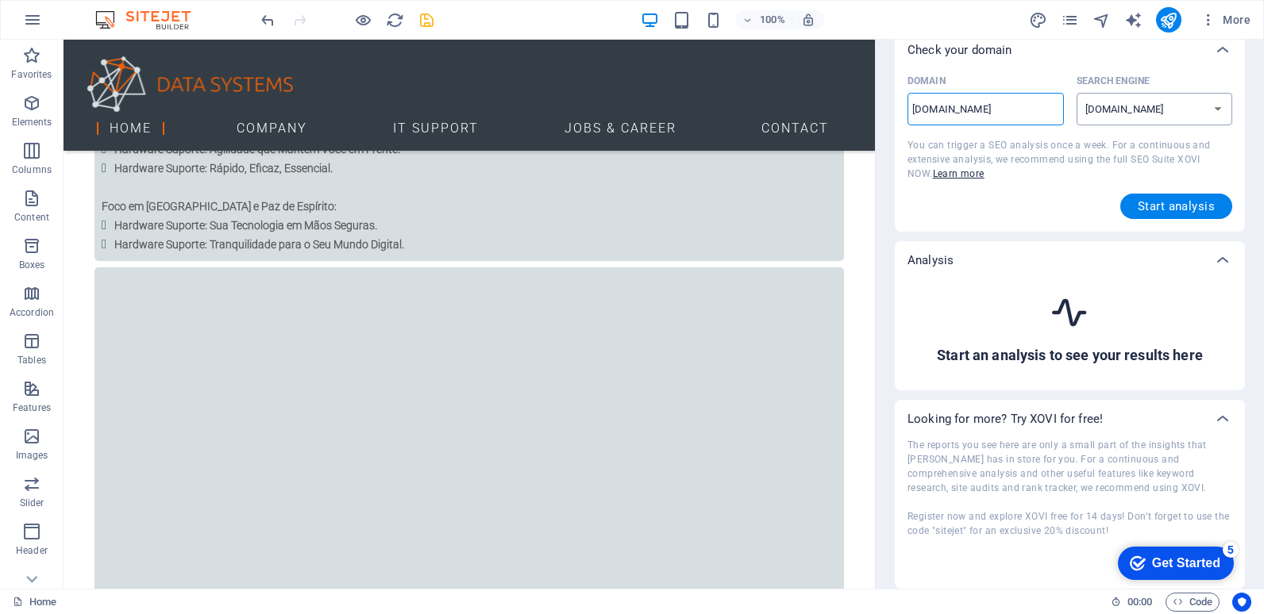
type input "cictecnologias.com"
click at [1218, 110] on select "google.de google.at google.es google.co.uk google.fr google.it google.ch google…" at bounding box center [1154, 109] width 156 height 33
click at [1186, 207] on span "Start analysis" at bounding box center [1175, 206] width 77 height 13
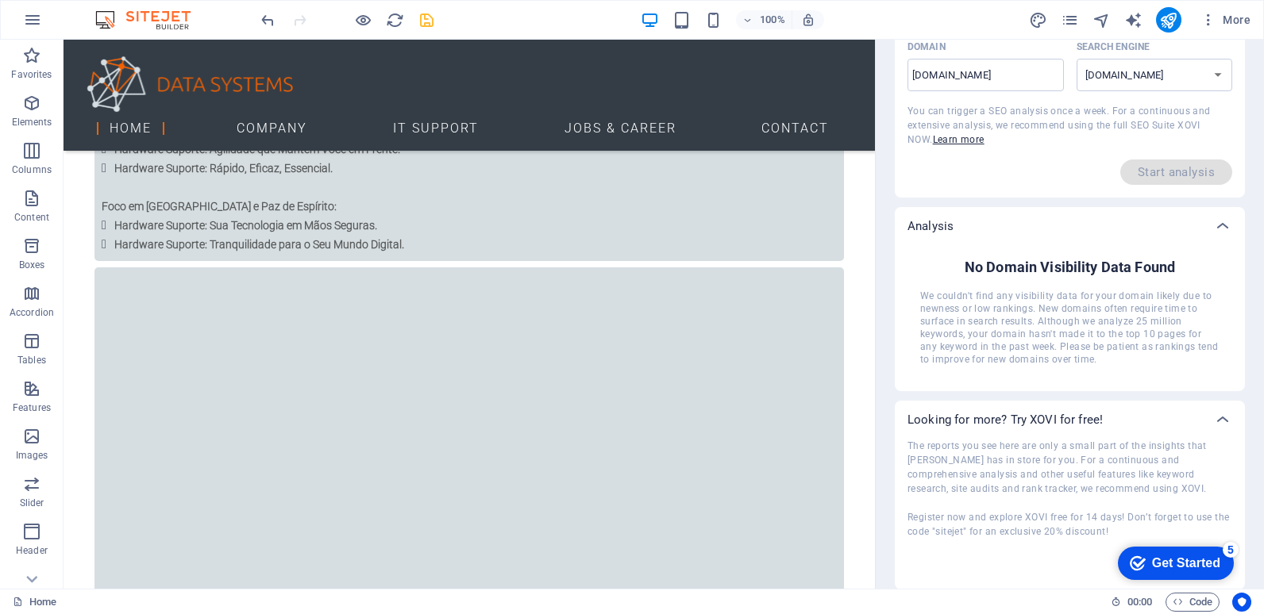
scroll to position [101, 0]
click at [1214, 25] on icon at bounding box center [1222, 15] width 19 height 19
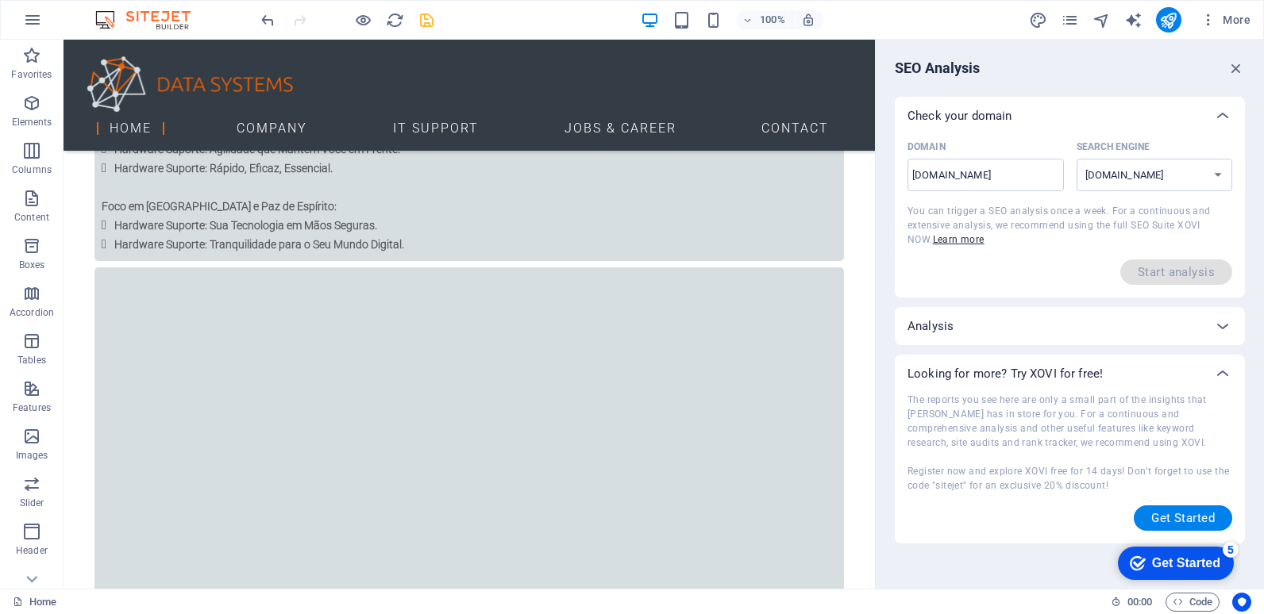
scroll to position [0, 0]
click at [1215, 125] on icon at bounding box center [1222, 115] width 19 height 19
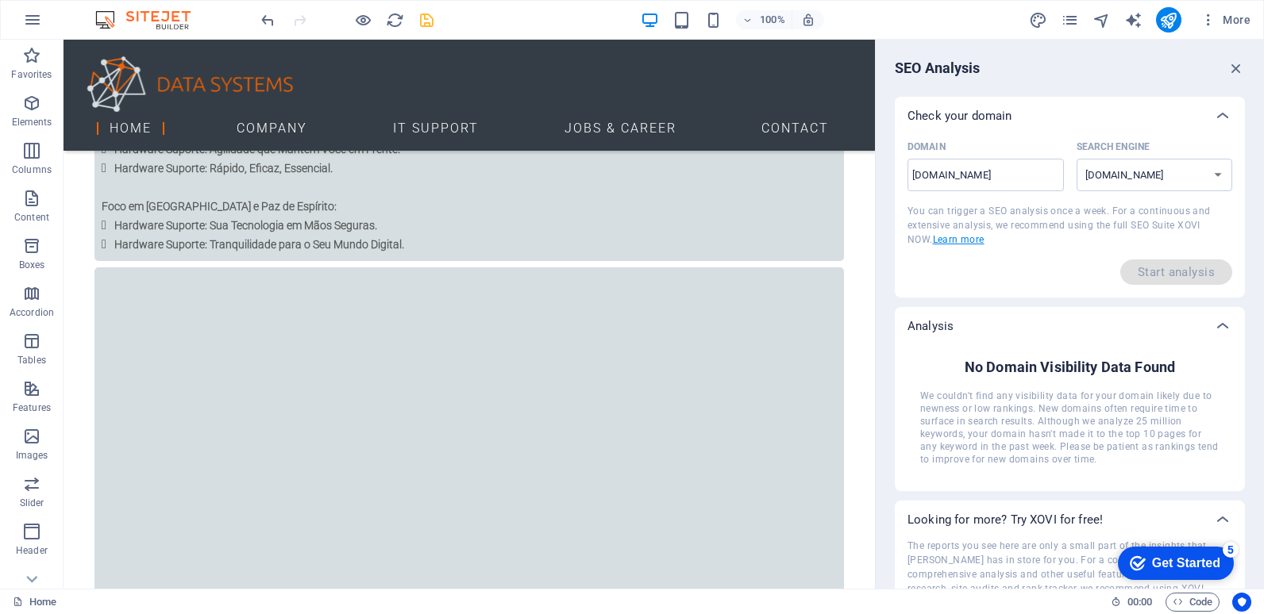
click at [945, 242] on link "Learn more" at bounding box center [959, 239] width 52 height 11
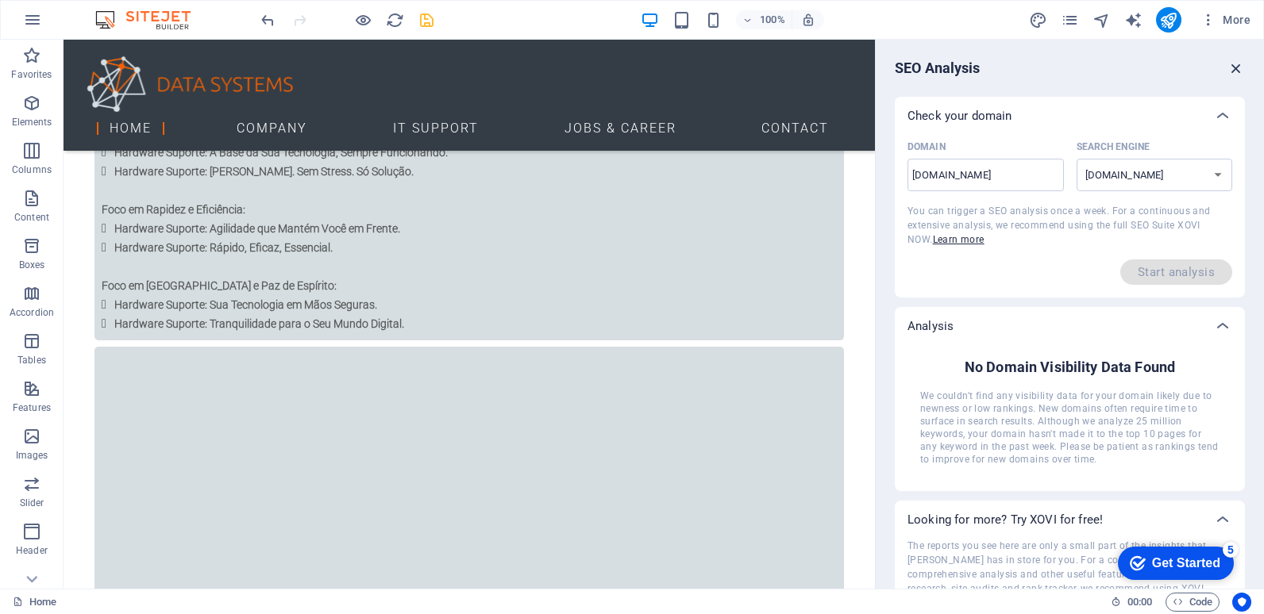
click at [1229, 70] on icon "button" at bounding box center [1235, 68] width 17 height 17
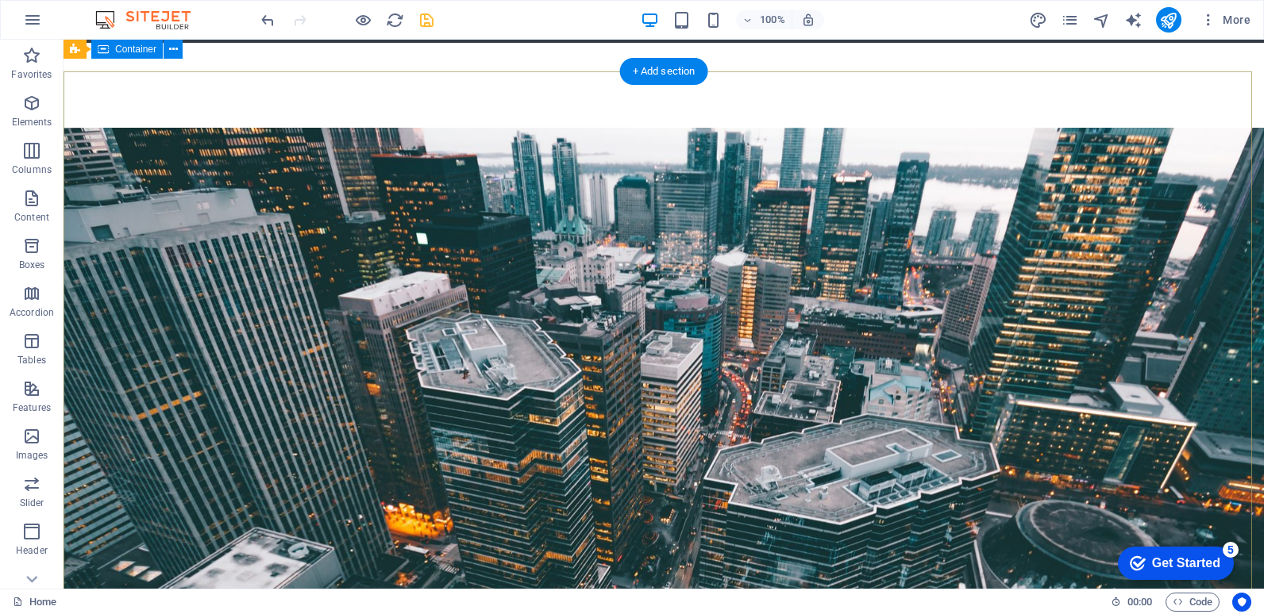
scroll to position [0, 0]
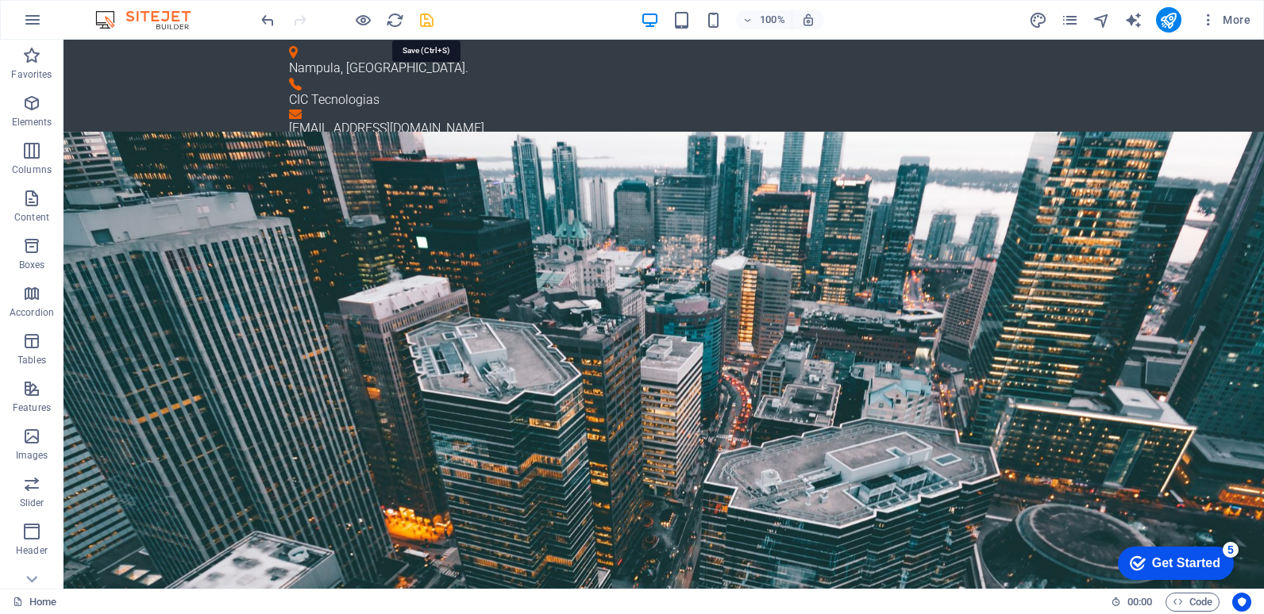
click at [429, 19] on icon "save" at bounding box center [426, 20] width 18 height 18
click at [27, 17] on icon "button" at bounding box center [32, 19] width 19 height 19
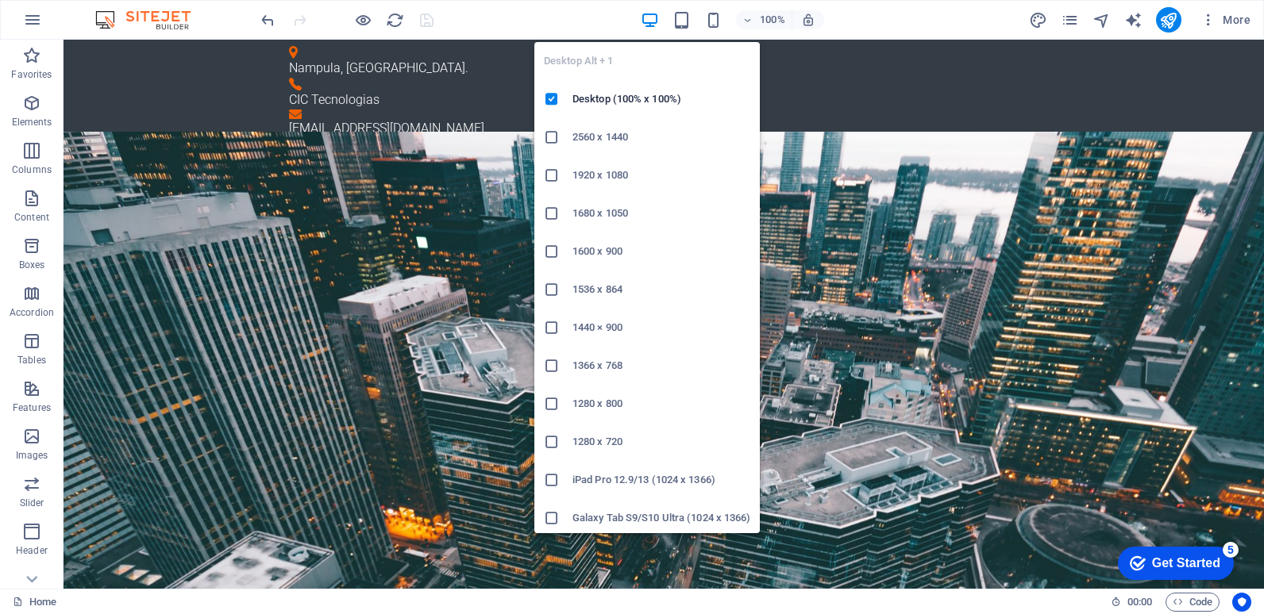
click at [651, 18] on icon "button" at bounding box center [650, 20] width 18 height 18
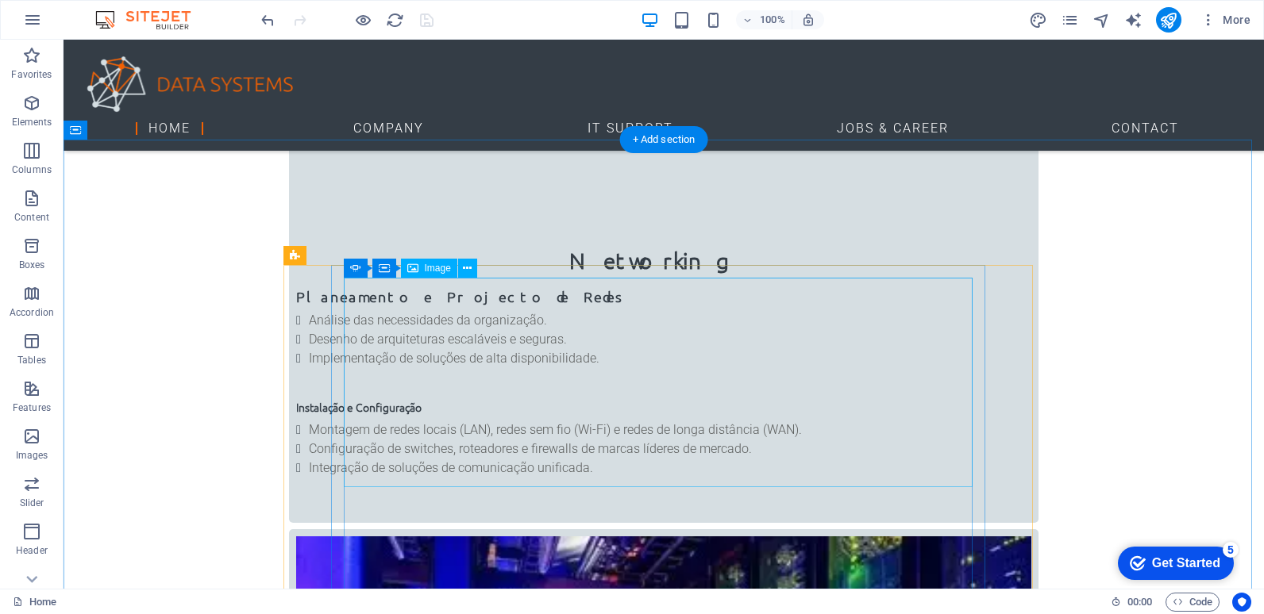
scroll to position [1746, 0]
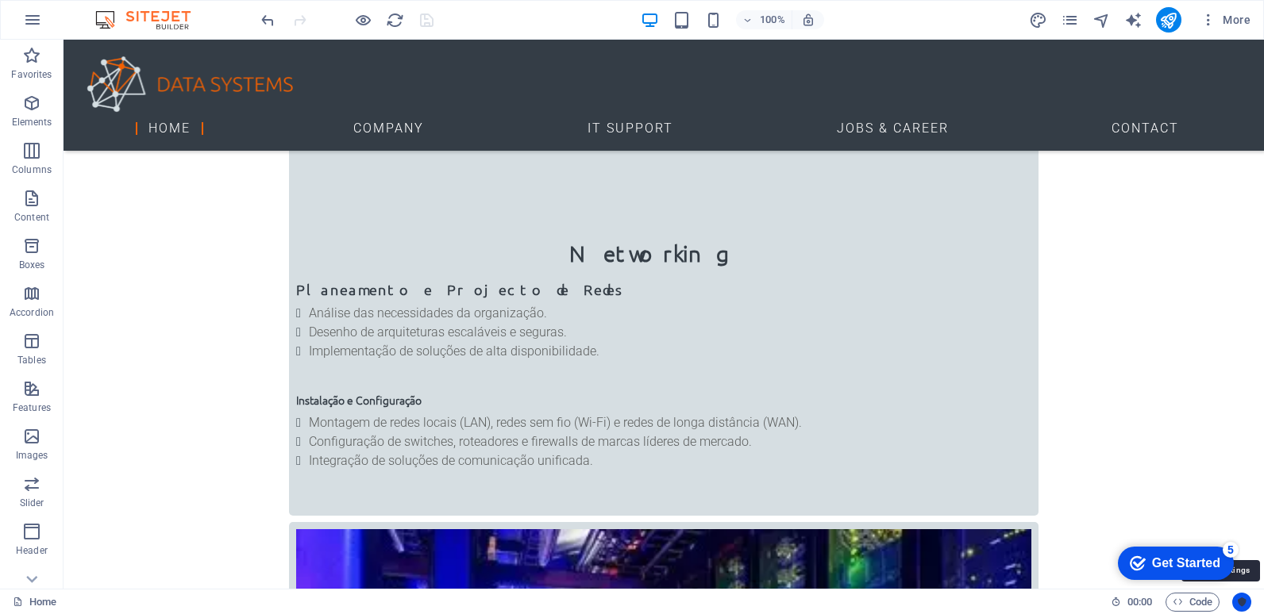
click at [1246, 604] on icon "Usercentrics" at bounding box center [1241, 602] width 11 height 11
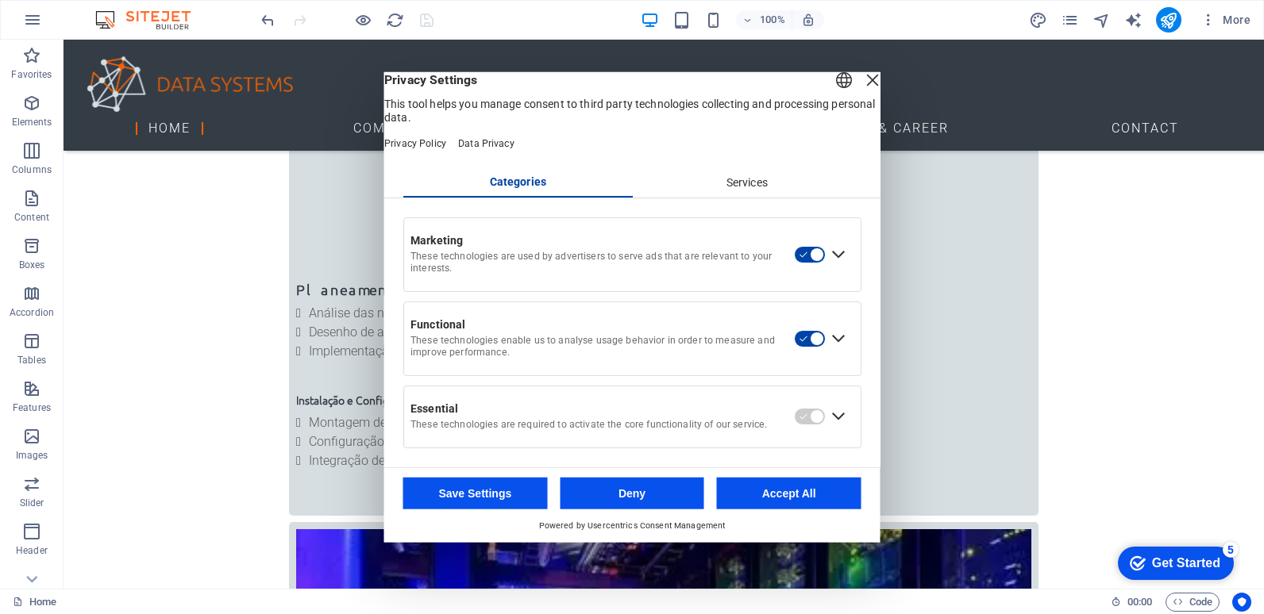
click at [752, 183] on div "Services" at bounding box center [746, 183] width 229 height 27
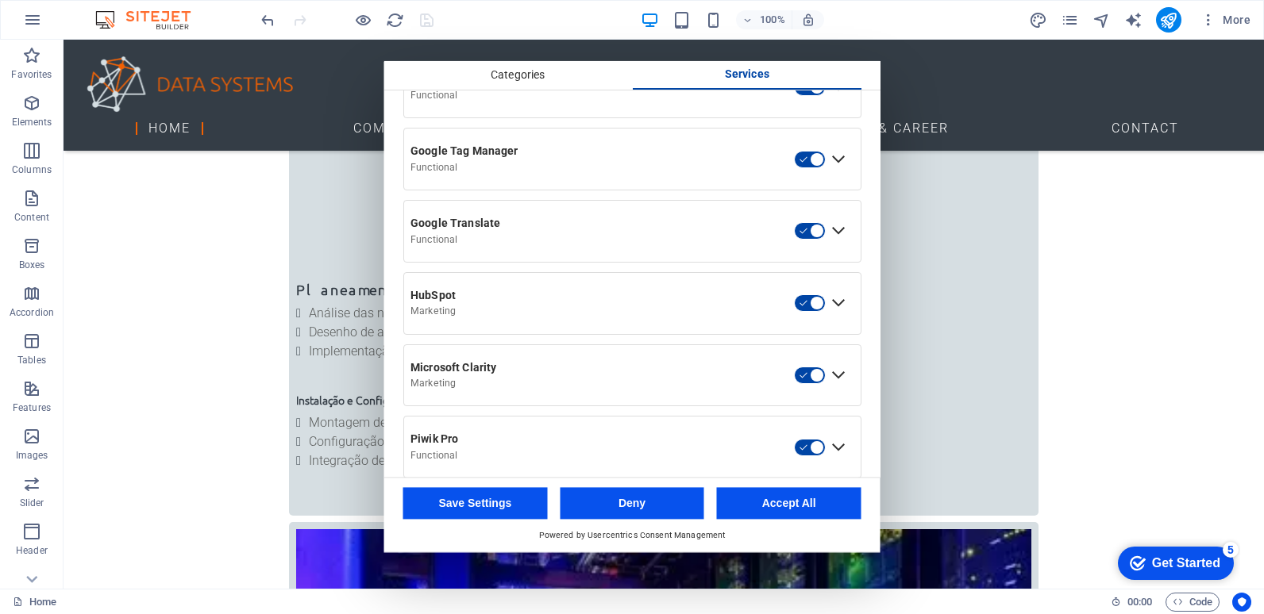
scroll to position [635, 0]
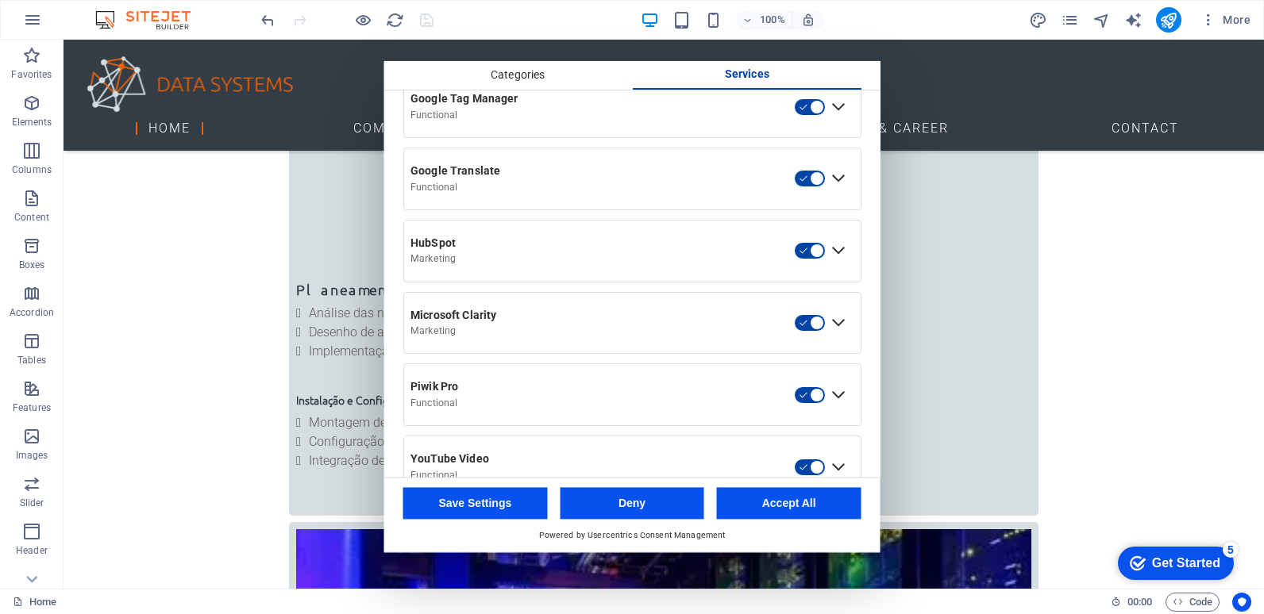
click at [759, 503] on button "Accept All" at bounding box center [789, 504] width 144 height 32
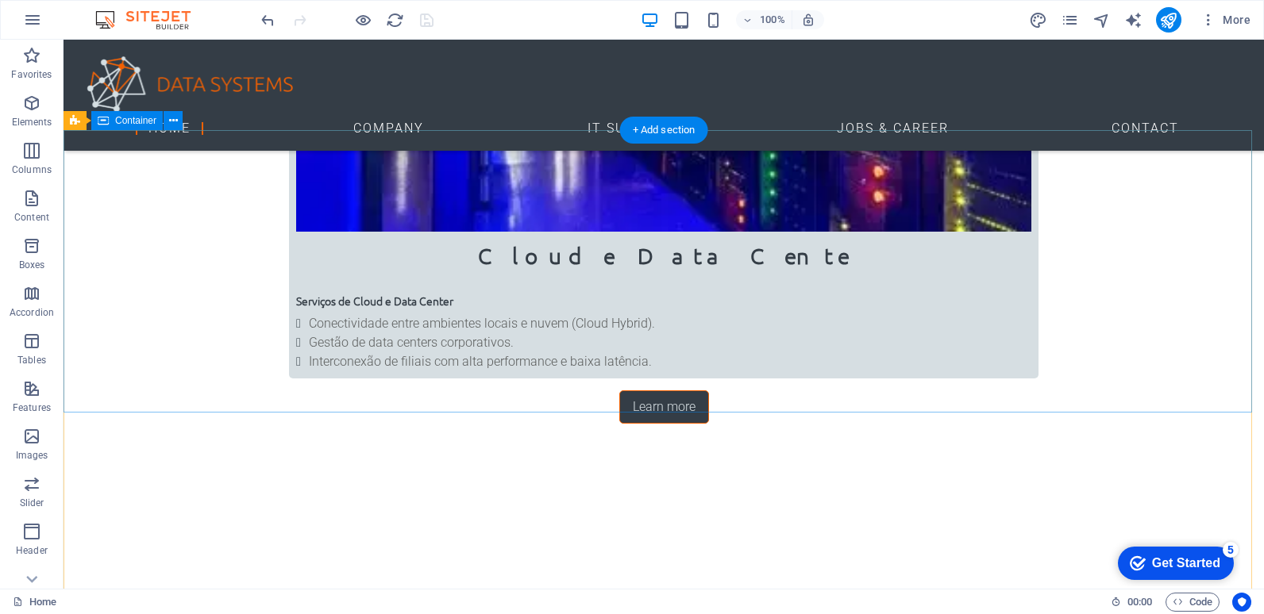
scroll to position [2475, 0]
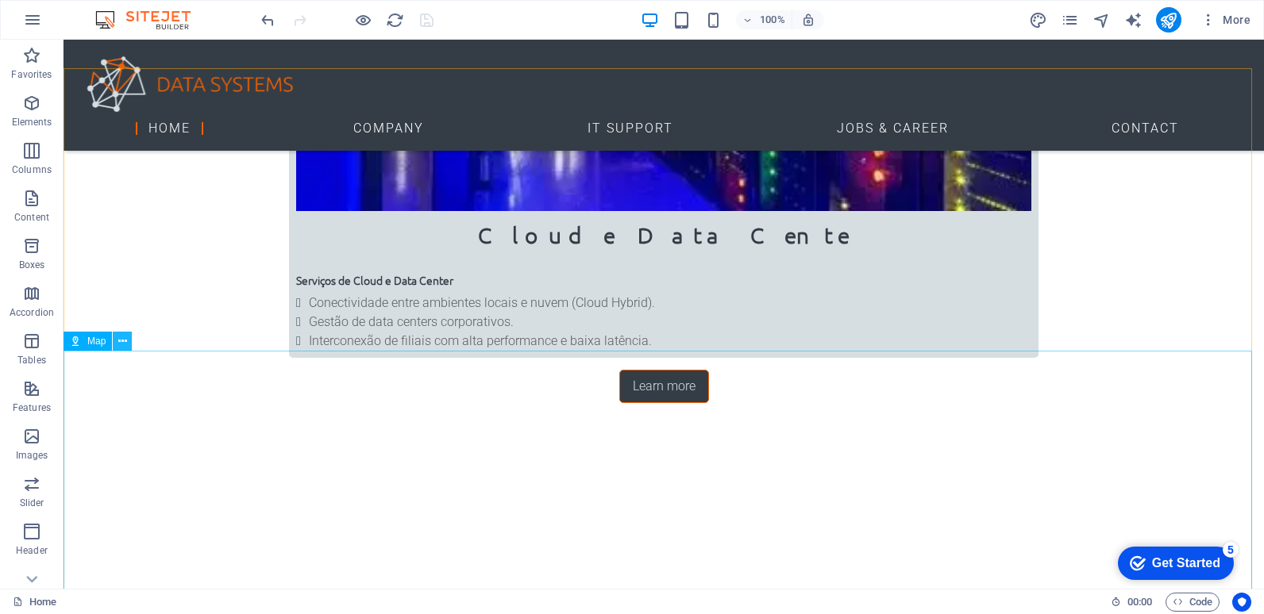
click at [120, 344] on icon at bounding box center [122, 341] width 9 height 17
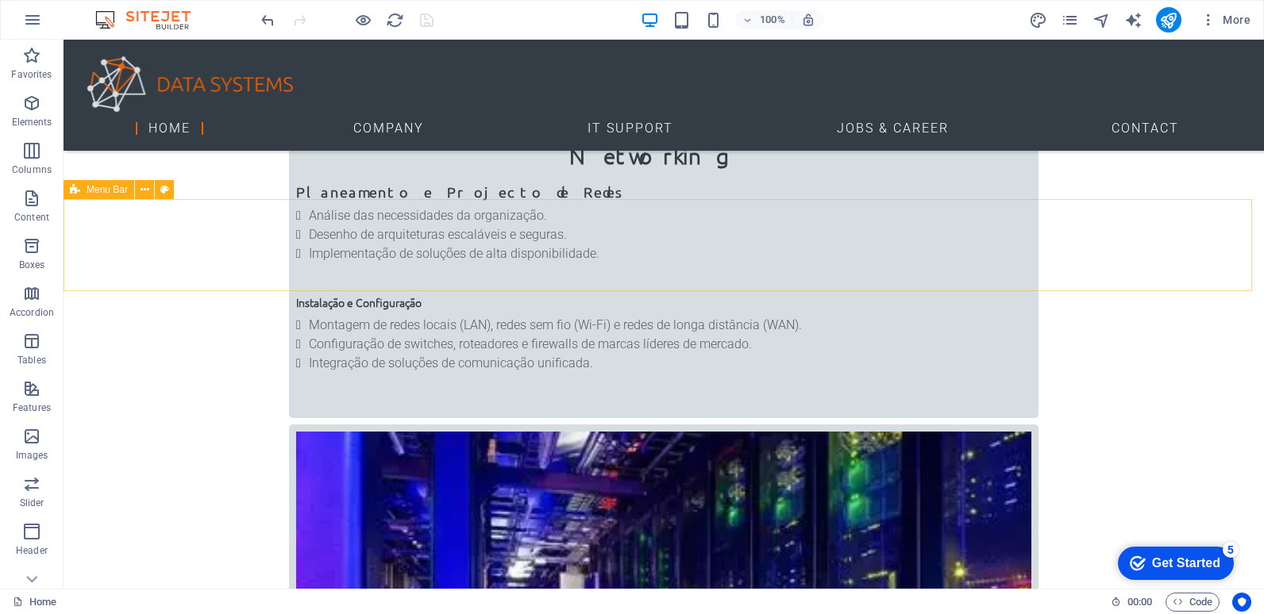
scroll to position [1840, 0]
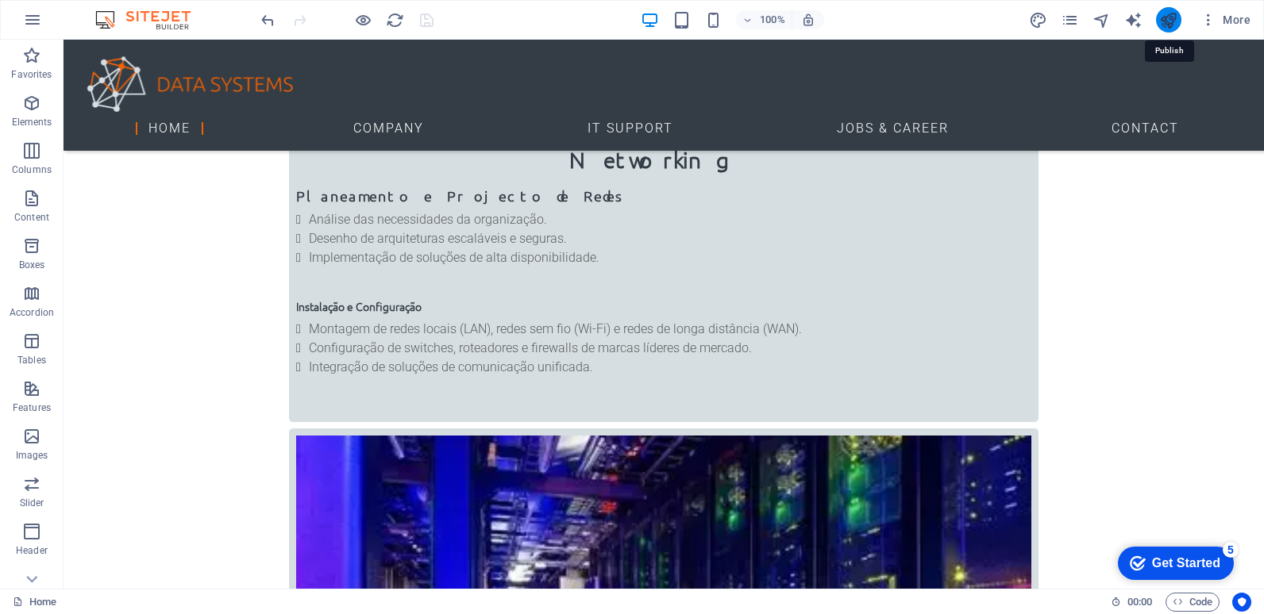
click at [1173, 20] on icon "publish" at bounding box center [1168, 20] width 18 height 18
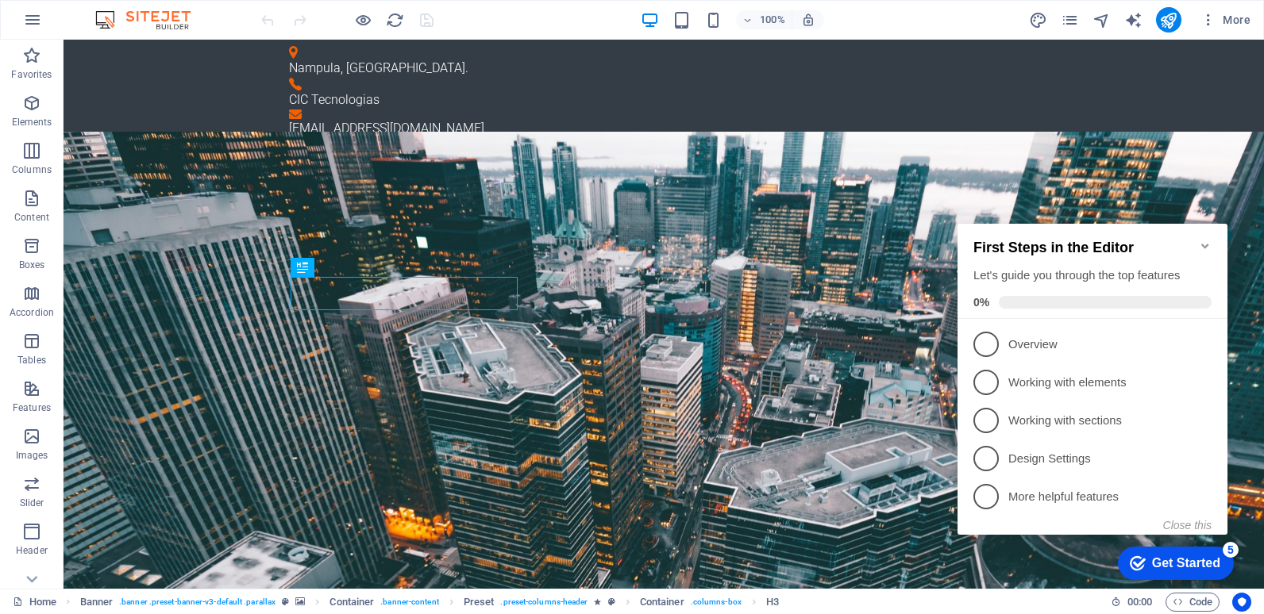
click at [169, 21] on img at bounding box center [150, 19] width 119 height 19
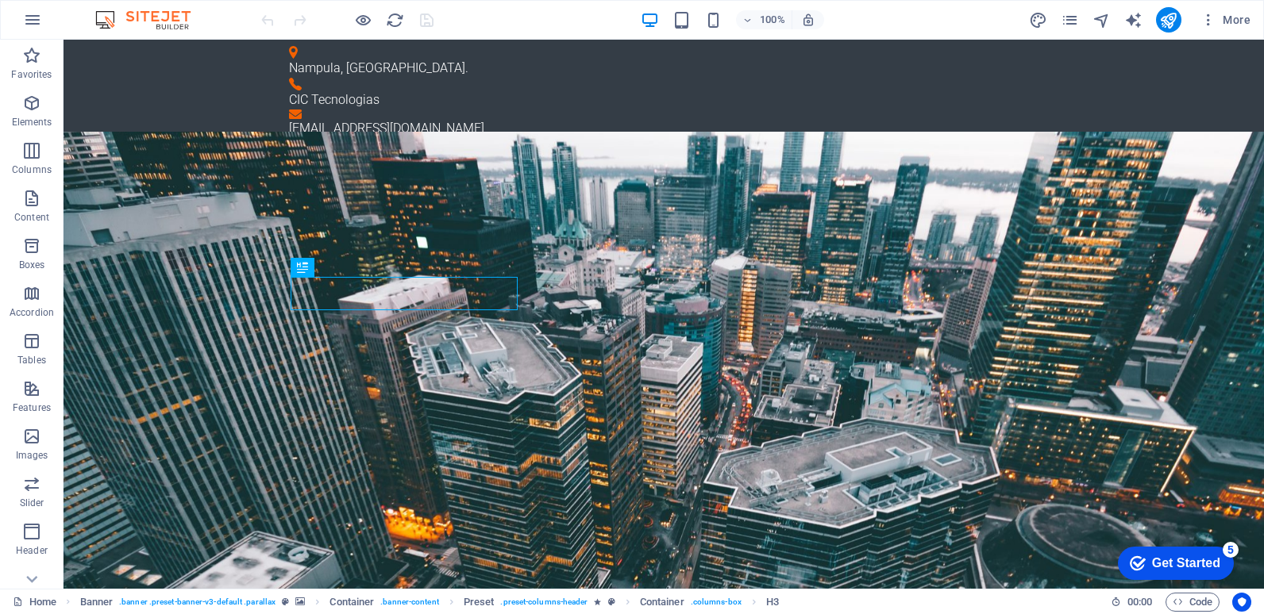
click at [100, 19] on img at bounding box center [150, 19] width 119 height 19
click at [170, 25] on img at bounding box center [150, 19] width 119 height 19
click at [1206, 21] on icon "button" at bounding box center [1208, 20] width 16 height 16
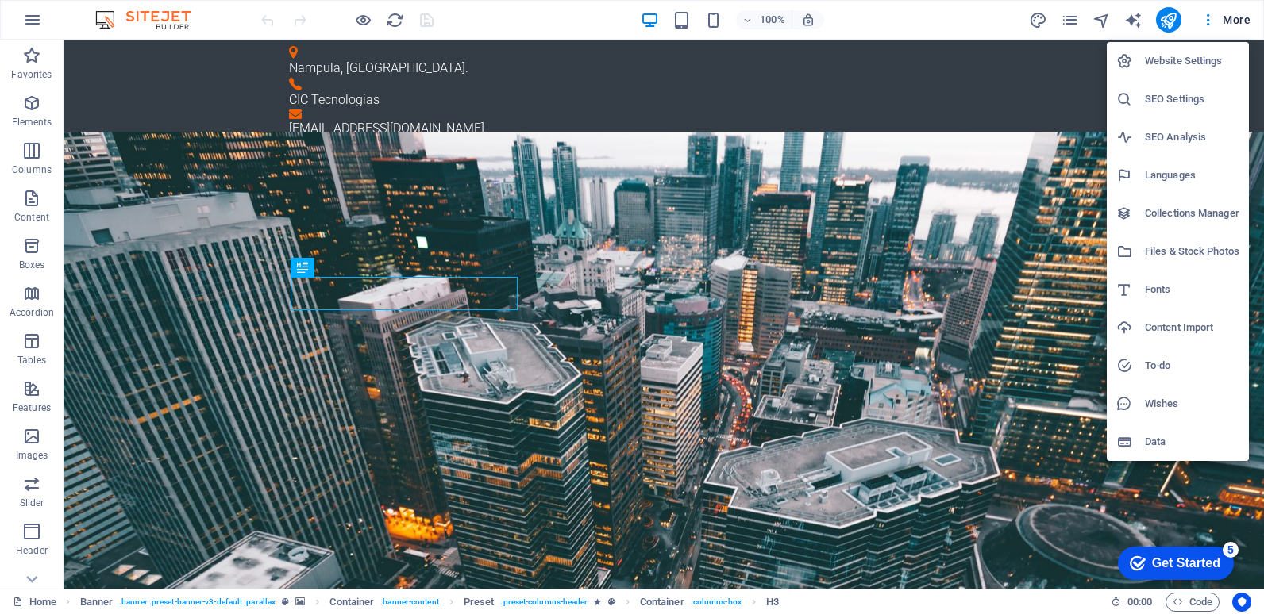
click at [1192, 63] on h6 "Website Settings" at bounding box center [1192, 61] width 94 height 19
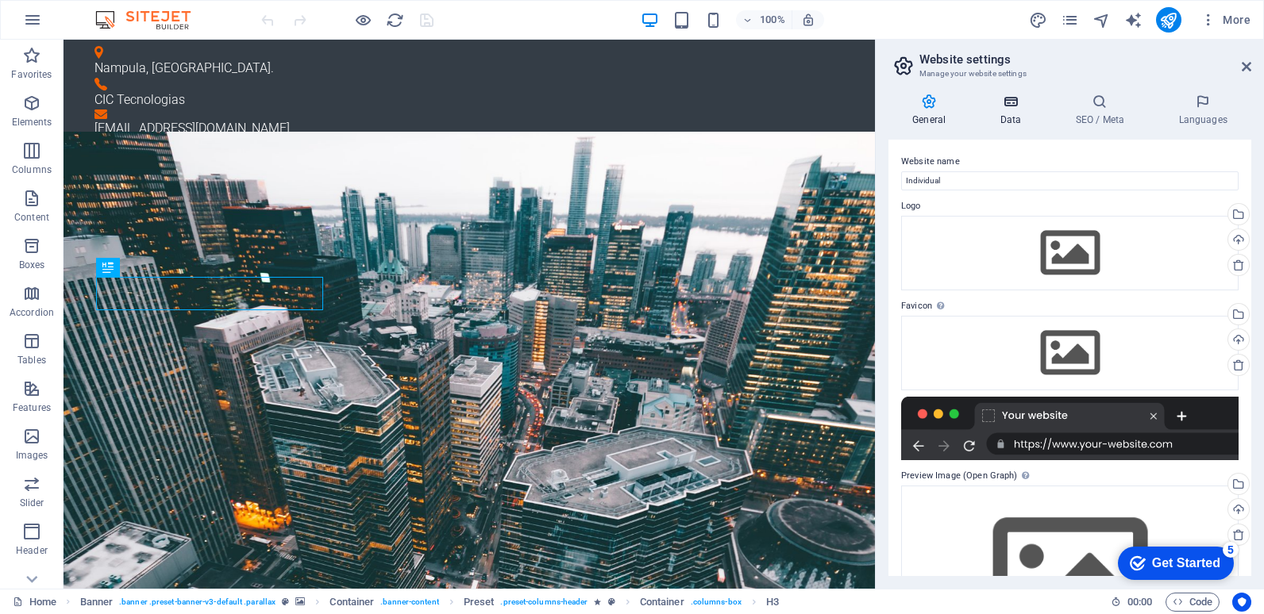
click at [1004, 122] on h4 "Data" at bounding box center [1012, 110] width 75 height 33
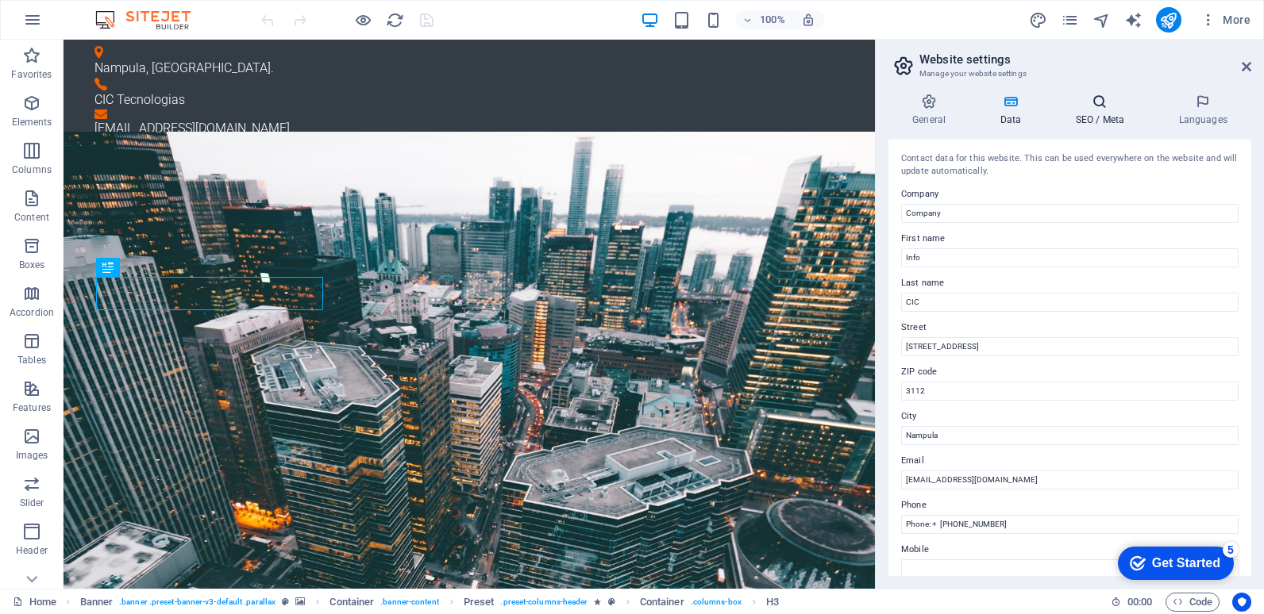
click at [1084, 117] on h4 "SEO / Meta" at bounding box center [1102, 110] width 103 height 33
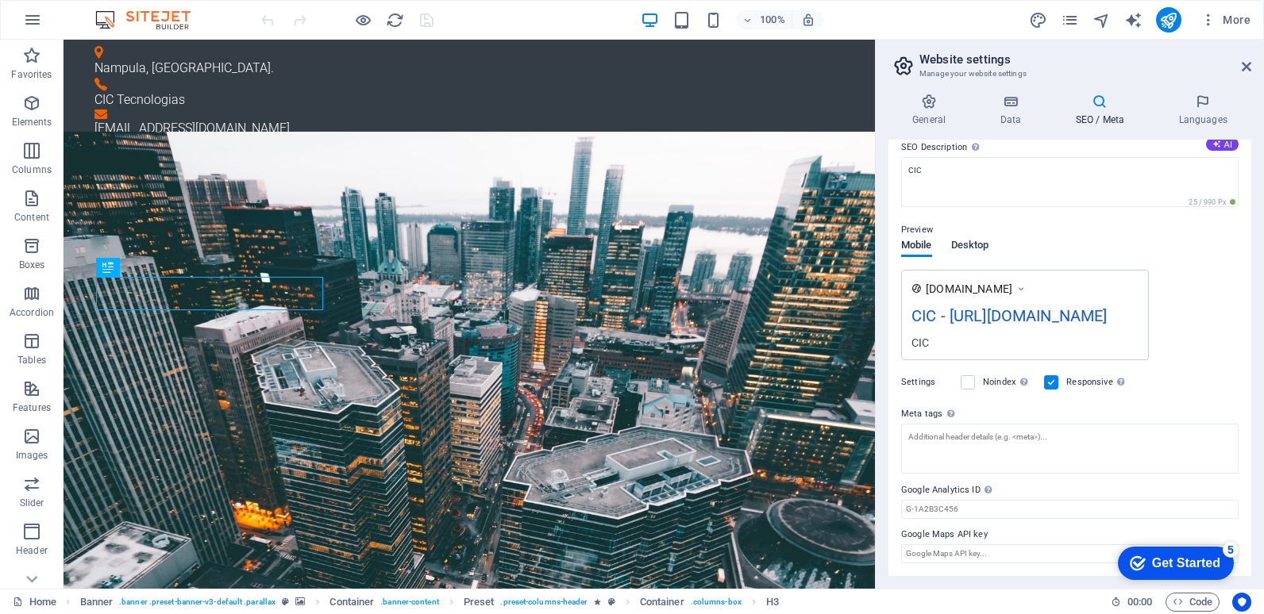
click at [985, 236] on span "Desktop" at bounding box center [970, 247] width 38 height 22
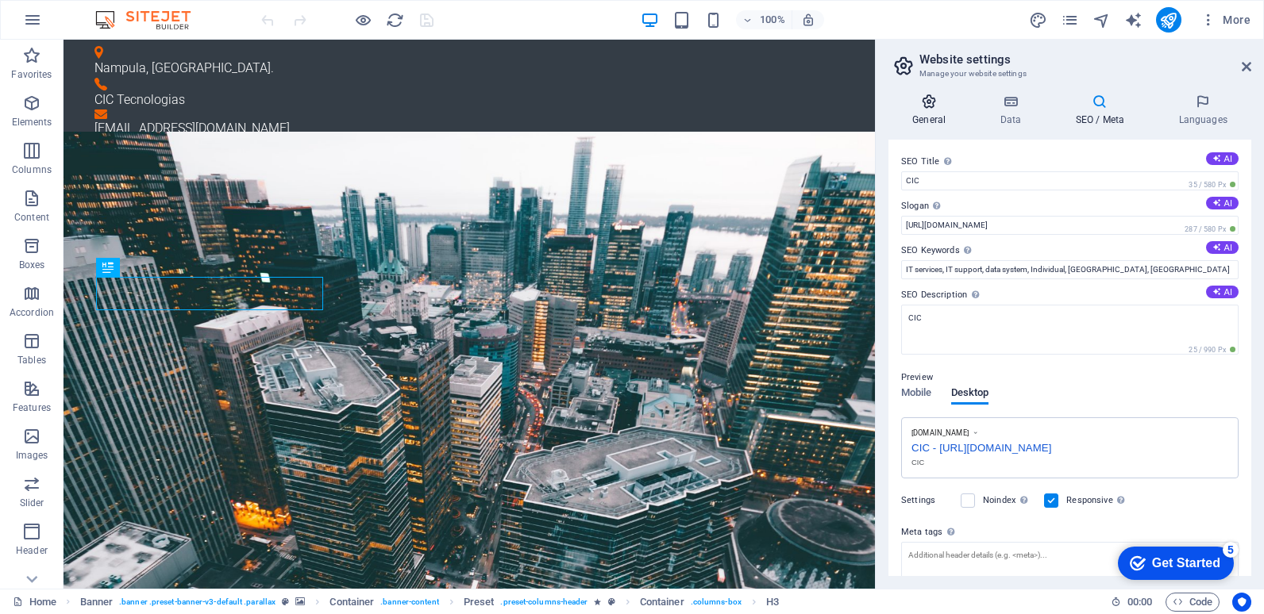
click at [925, 112] on h4 "General" at bounding box center [931, 110] width 87 height 33
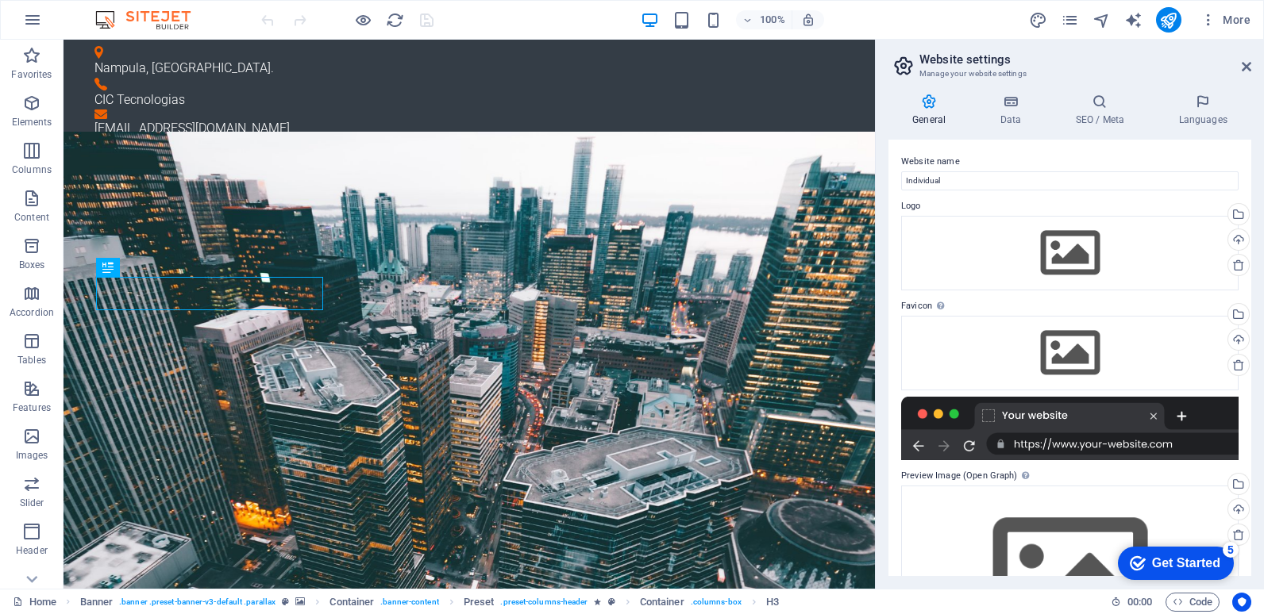
click at [960, 71] on h3 "Manage your website settings" at bounding box center [1069, 74] width 300 height 14
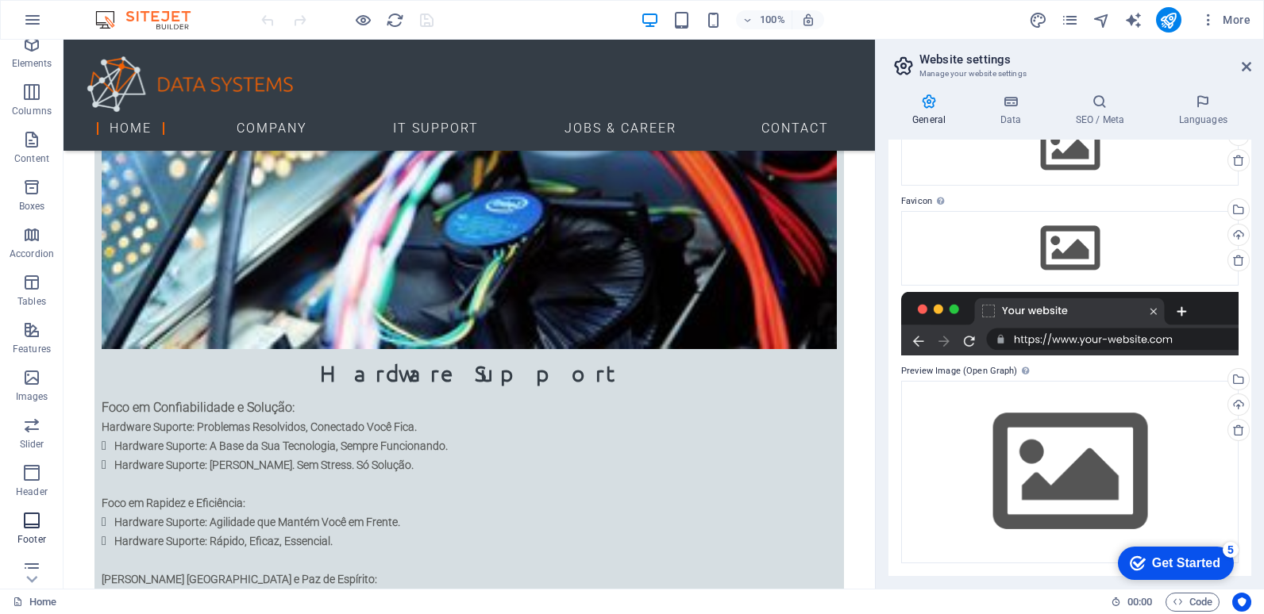
scroll to position [165, 0]
click at [33, 518] on icon "button" at bounding box center [31, 509] width 19 height 19
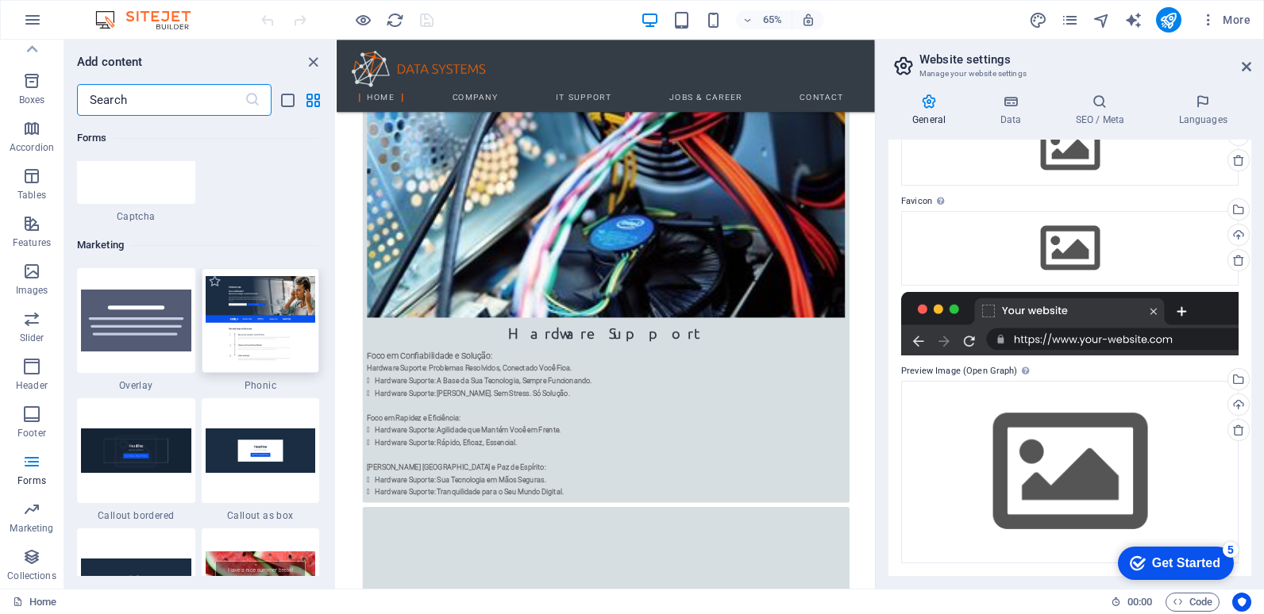
scroll to position [12690, 0]
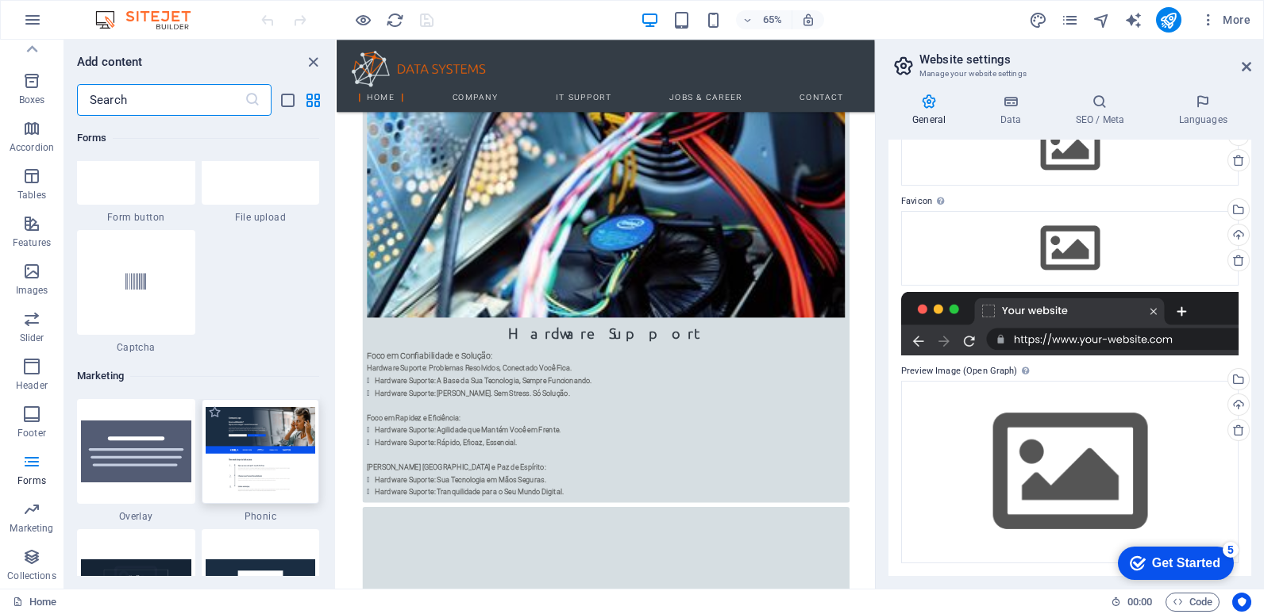
click at [257, 448] on img at bounding box center [261, 451] width 110 height 88
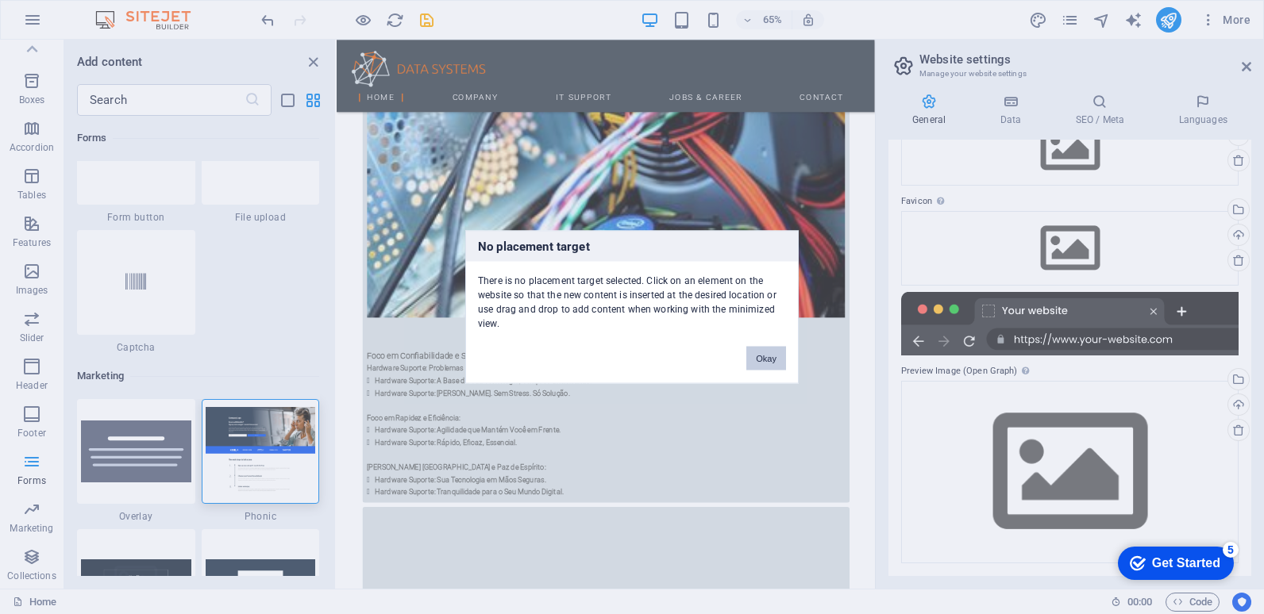
click at [769, 356] on button "Okay" at bounding box center [766, 359] width 40 height 24
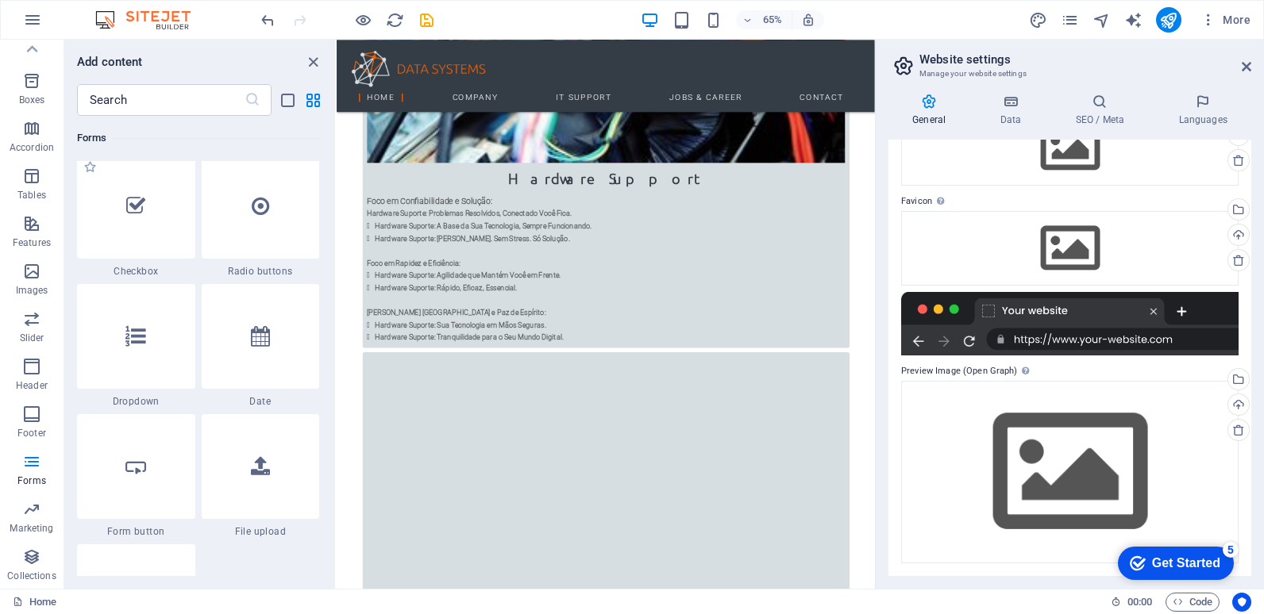
scroll to position [12373, 0]
click at [23, 262] on icon "button" at bounding box center [31, 271] width 19 height 19
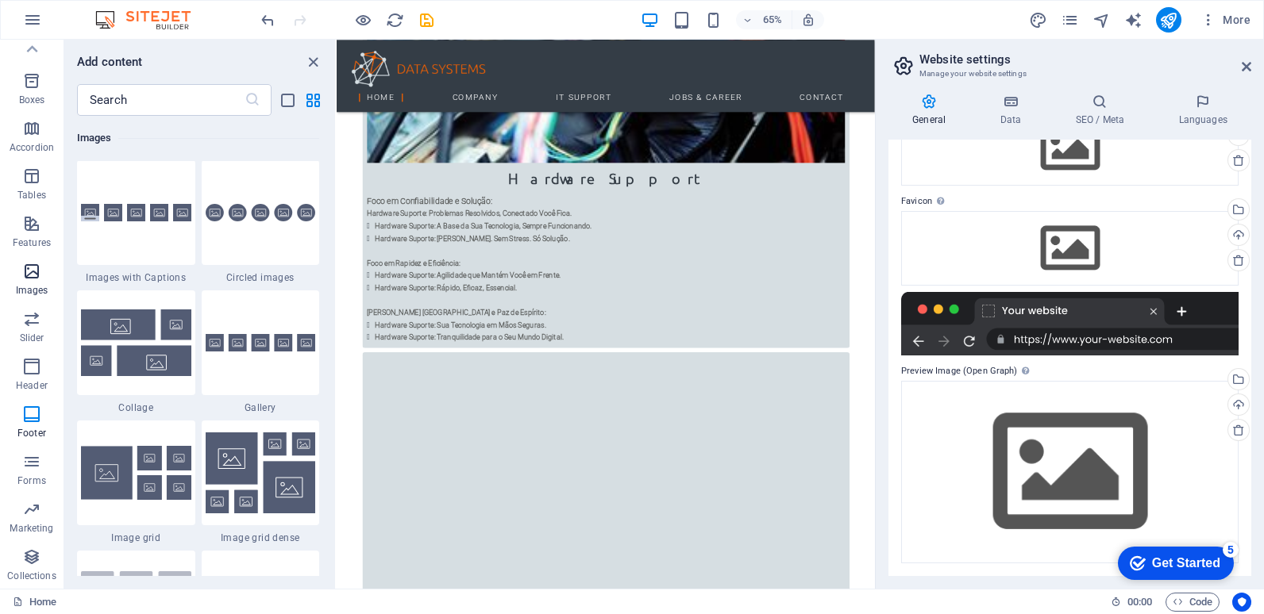
scroll to position [8048, 0]
click at [29, 238] on p "Features" at bounding box center [32, 243] width 38 height 13
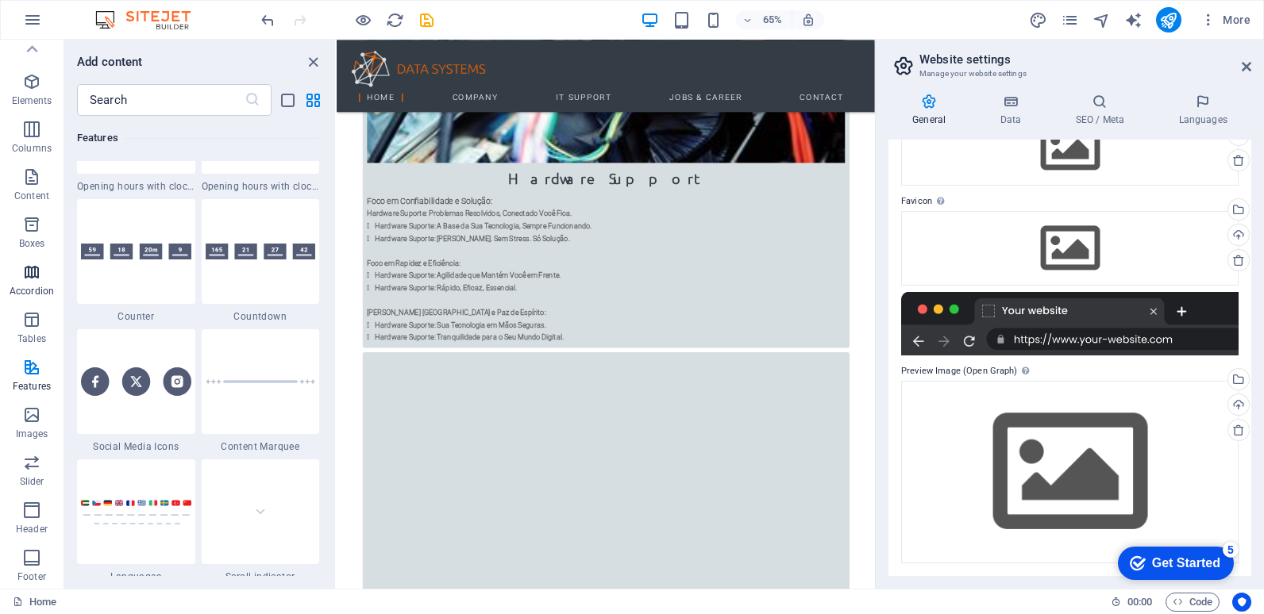
scroll to position [0, 0]
click at [25, 205] on icon "button" at bounding box center [31, 198] width 19 height 19
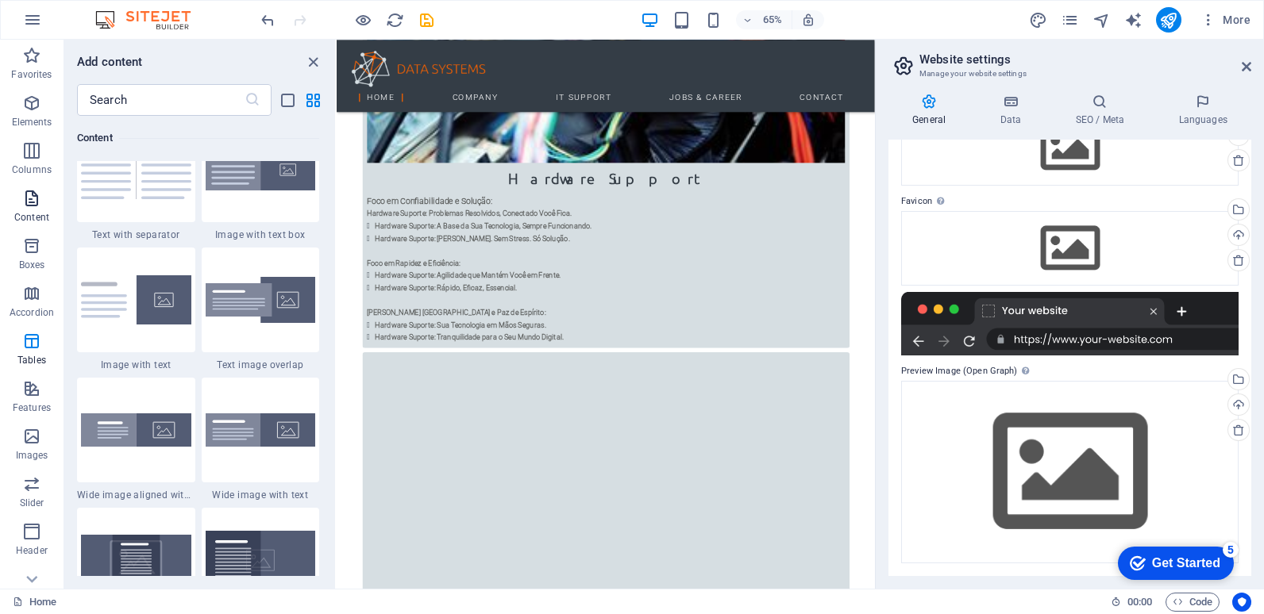
scroll to position [2777, 0]
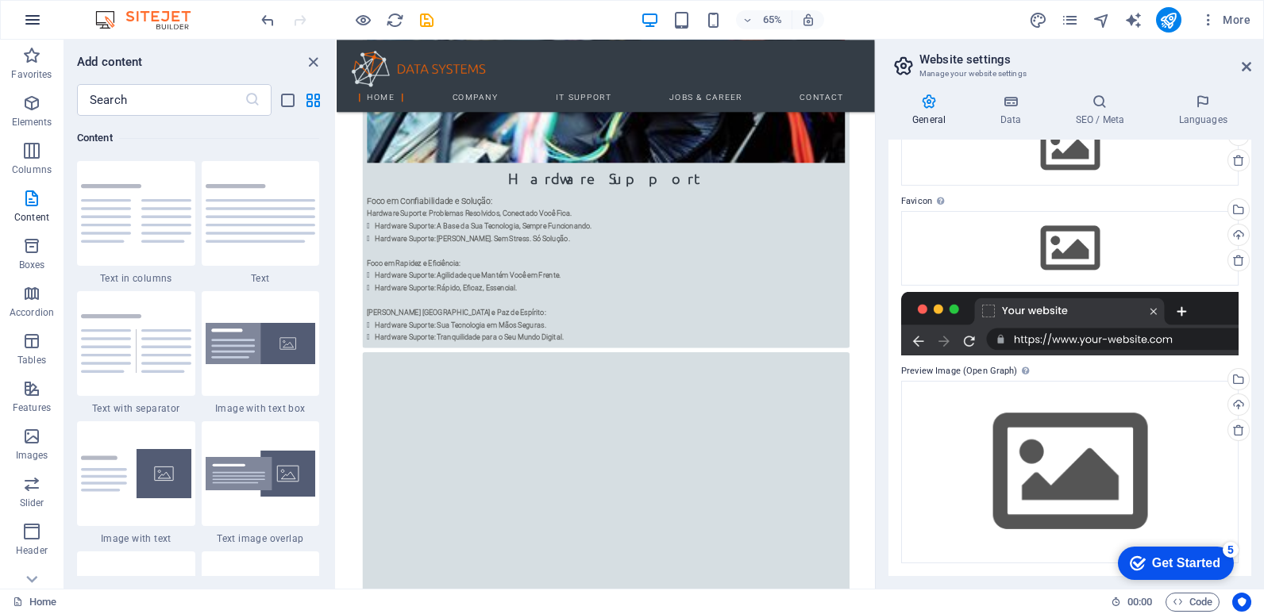
click at [28, 25] on icon "button" at bounding box center [32, 19] width 19 height 19
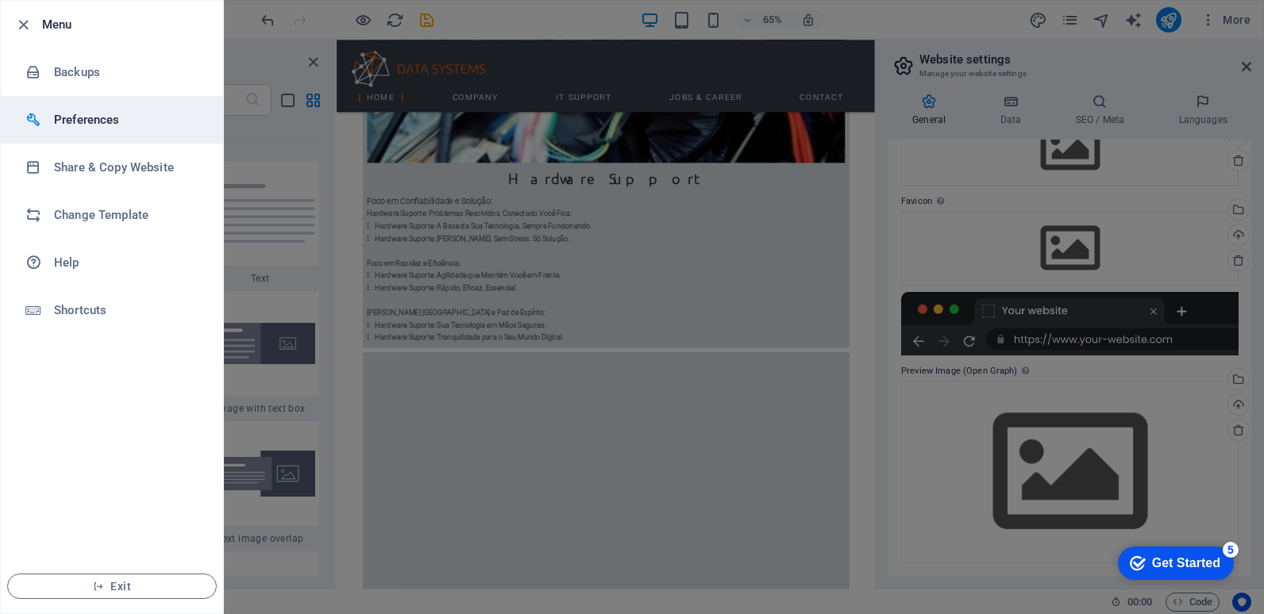
click at [85, 114] on h6 "Preferences" at bounding box center [127, 119] width 147 height 19
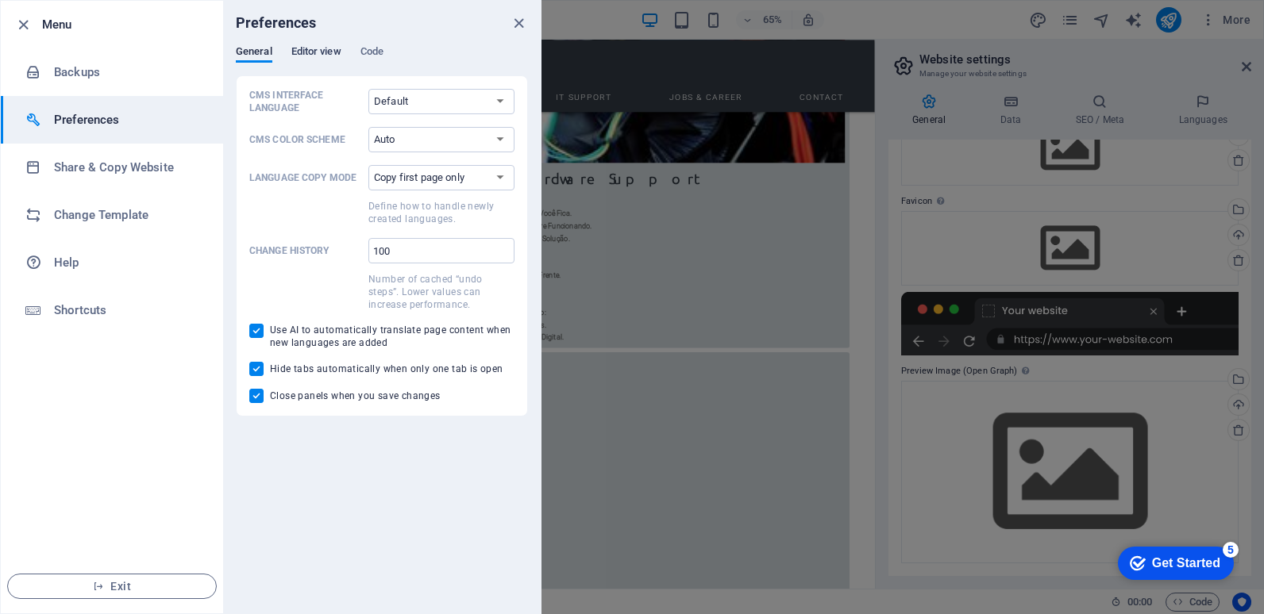
click at [325, 56] on span "Editor view" at bounding box center [316, 53] width 50 height 22
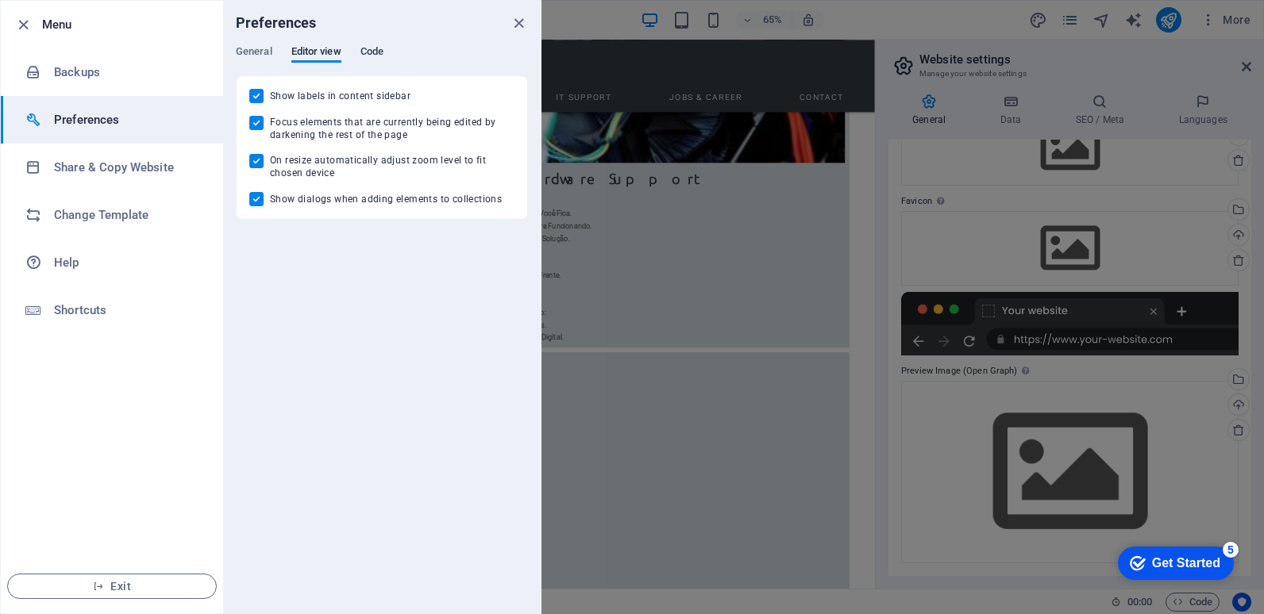
click at [375, 52] on span "Code" at bounding box center [371, 53] width 23 height 22
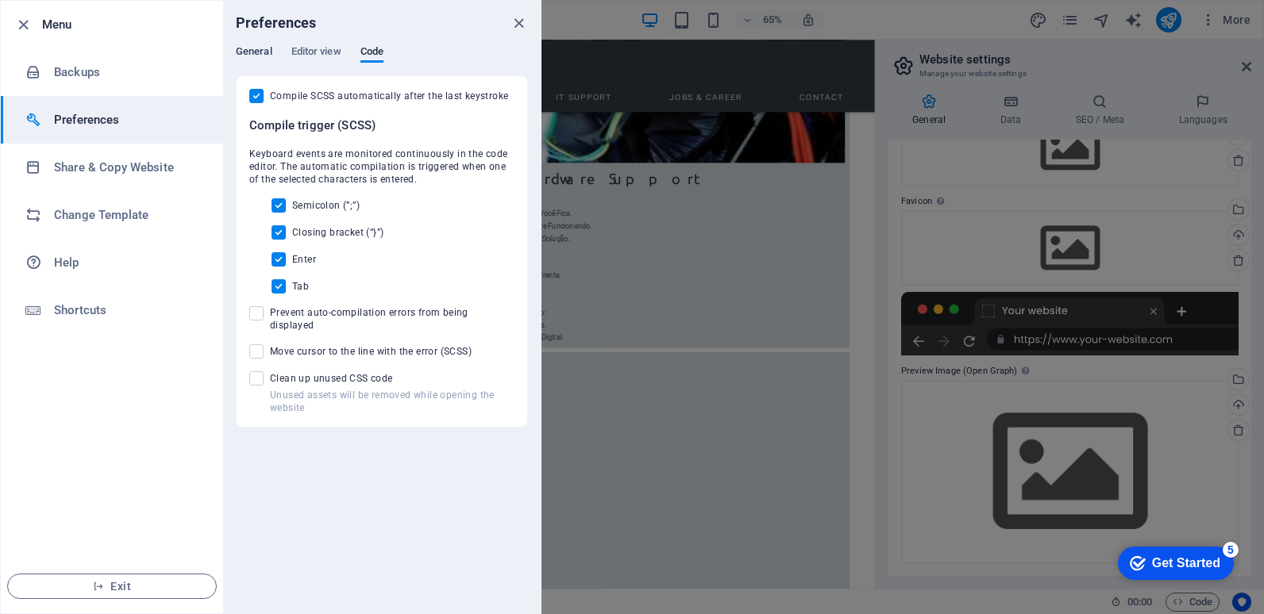
click at [253, 56] on span "General" at bounding box center [254, 53] width 37 height 22
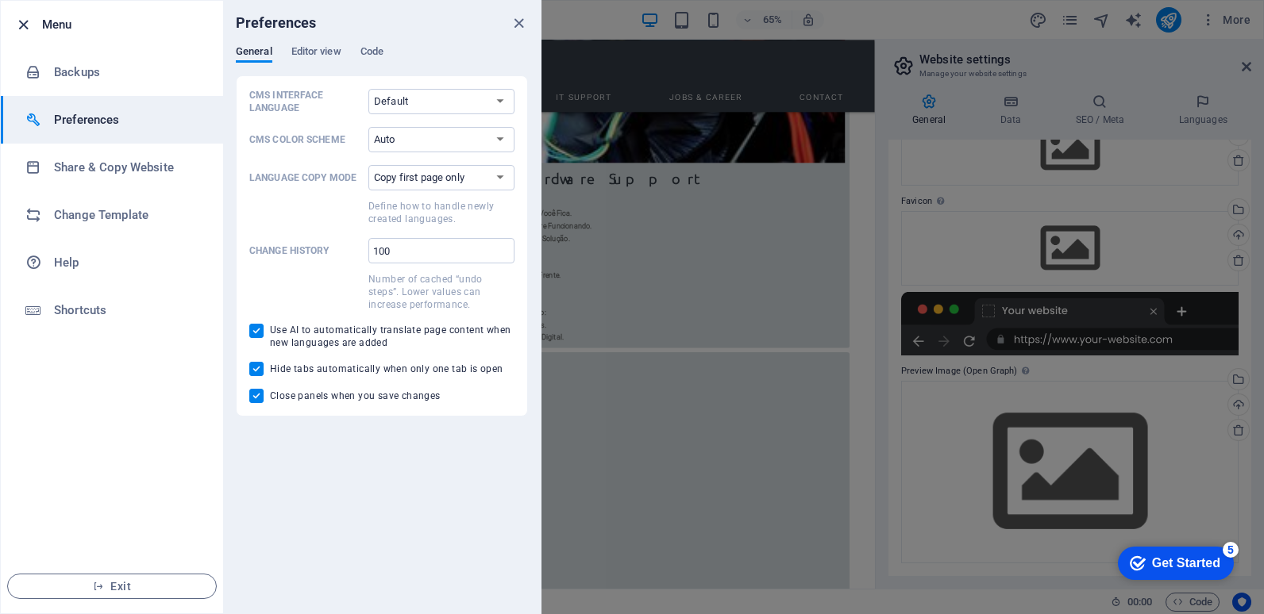
click at [21, 28] on icon "button" at bounding box center [23, 25] width 18 height 18
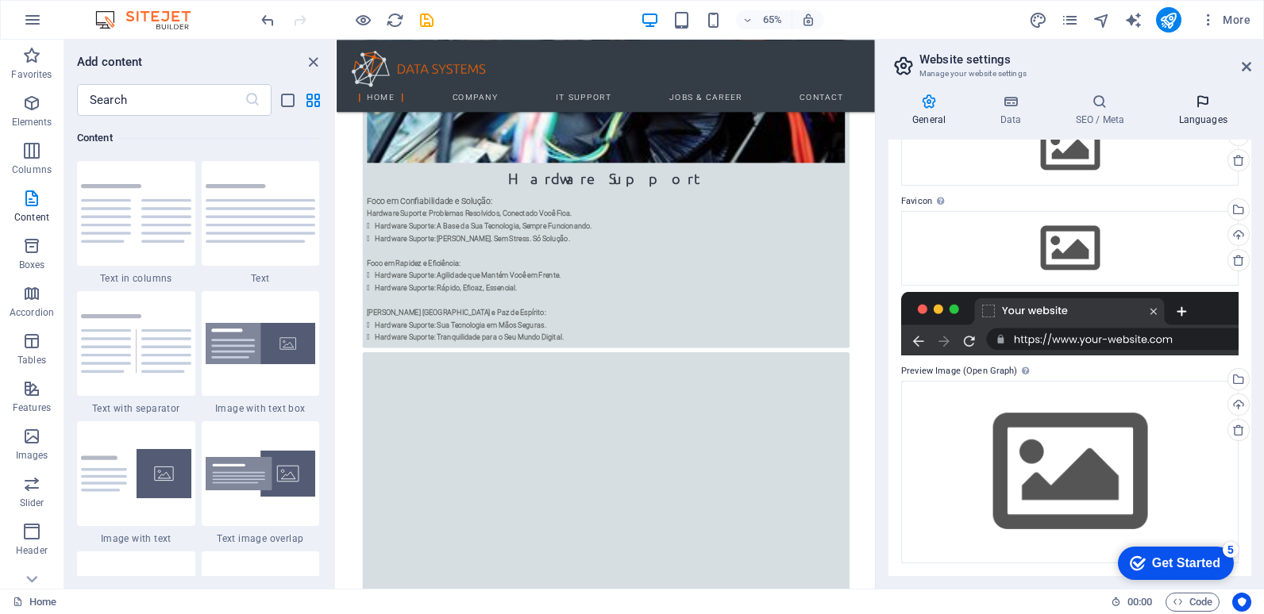
click at [1205, 104] on icon at bounding box center [1202, 102] width 97 height 16
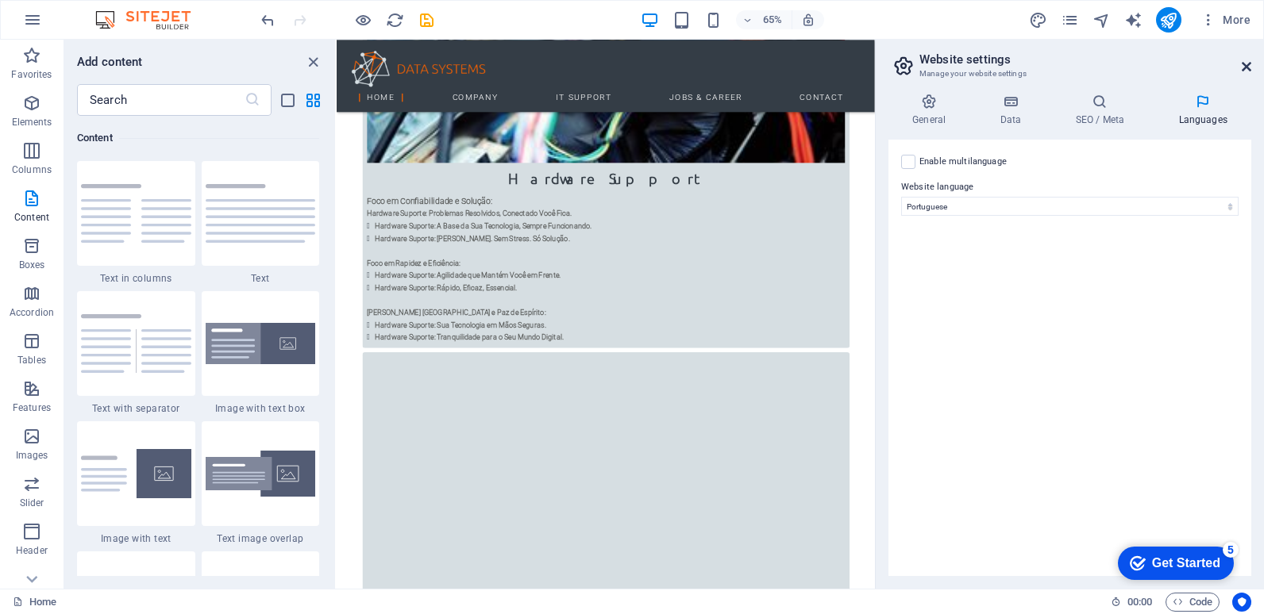
click at [1248, 67] on icon at bounding box center [1246, 66] width 10 height 13
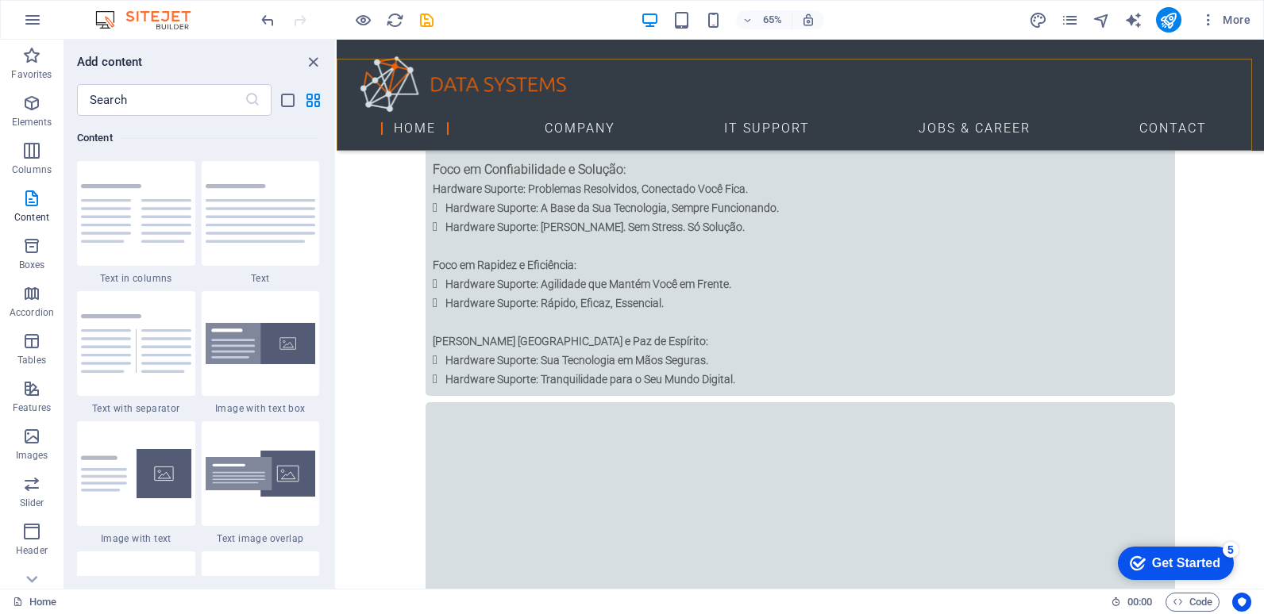
scroll to position [1171, 0]
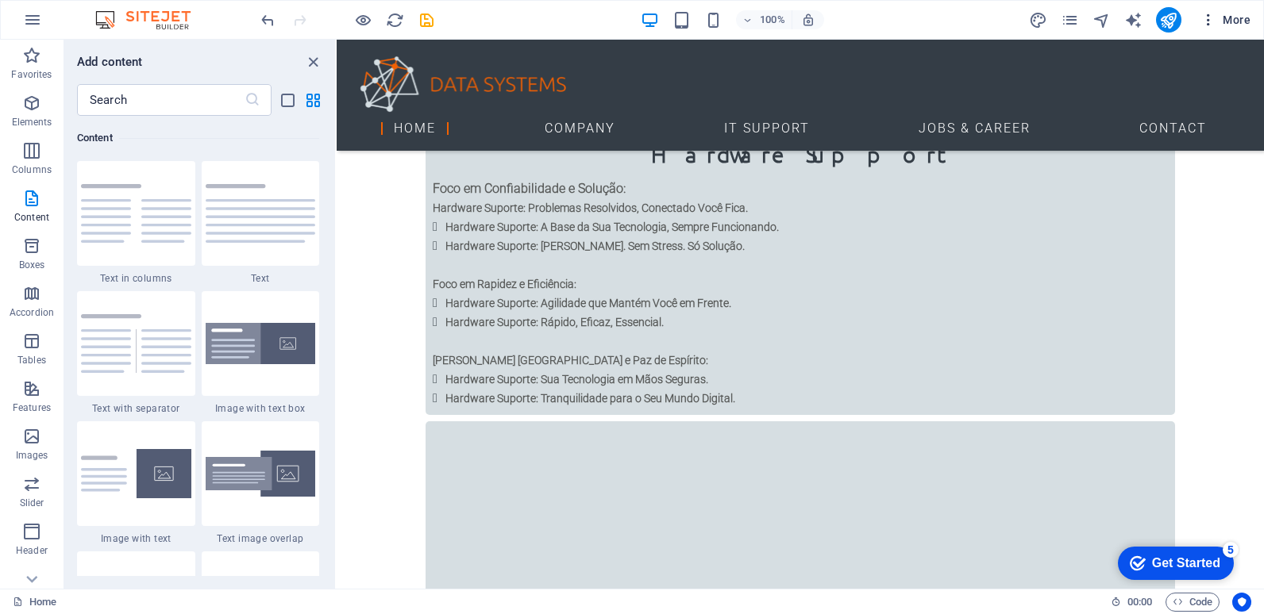
click at [1210, 16] on icon "button" at bounding box center [1208, 20] width 16 height 16
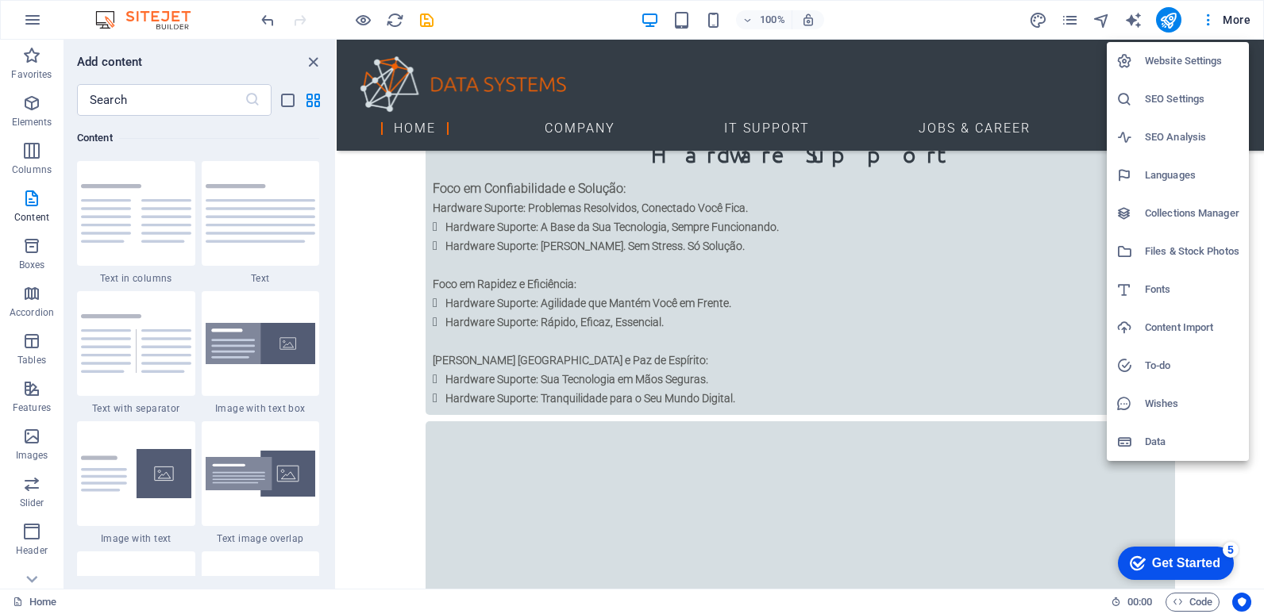
click at [1195, 97] on h6 "SEO Settings" at bounding box center [1192, 99] width 94 height 19
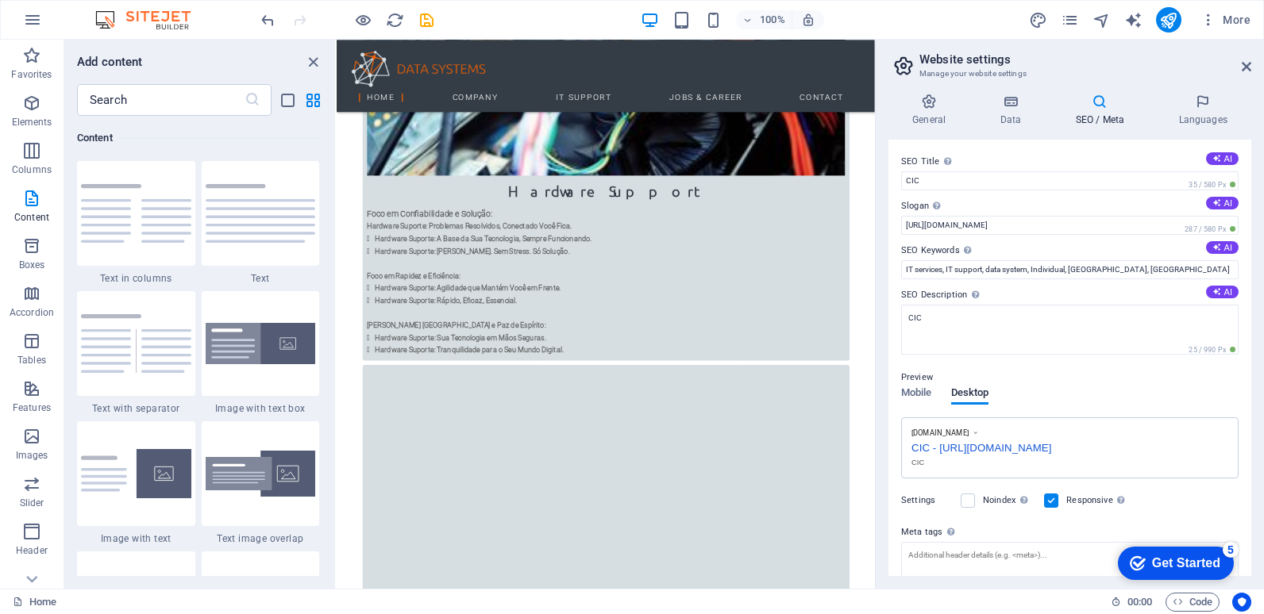
scroll to position [1191, 0]
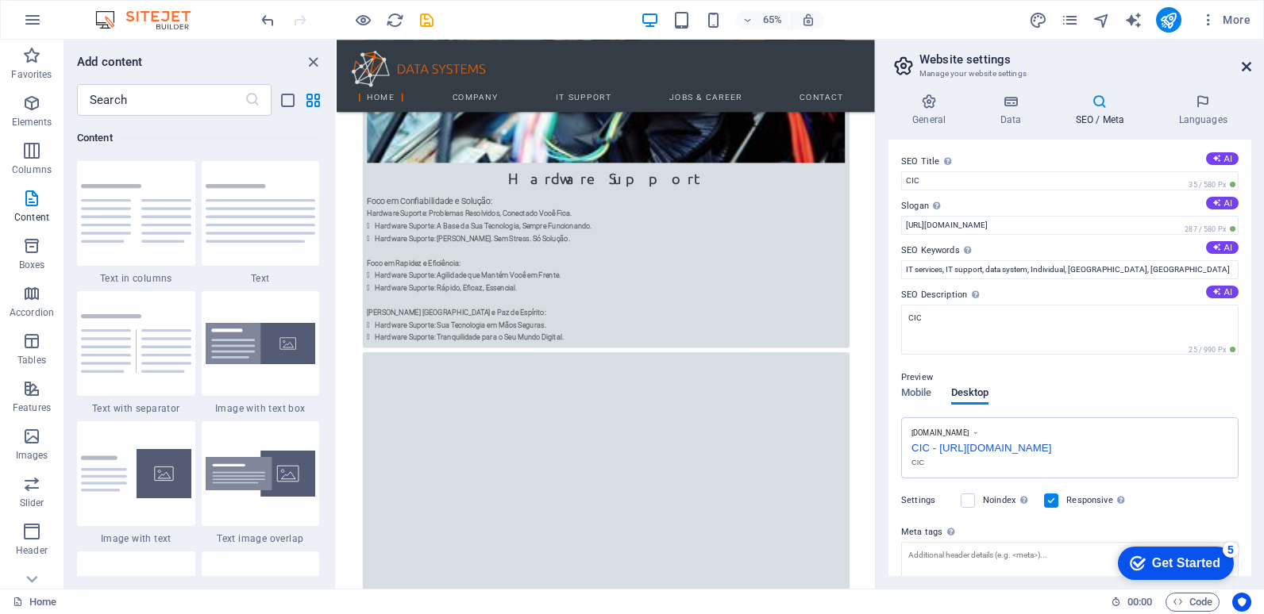
click at [1245, 70] on icon at bounding box center [1246, 66] width 10 height 13
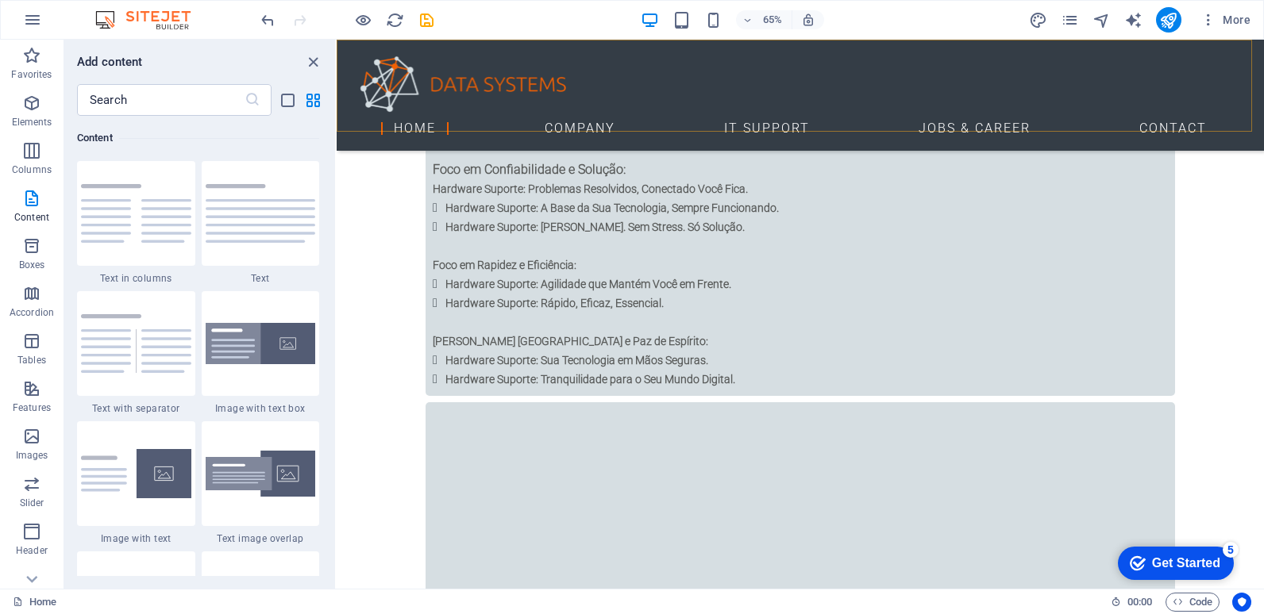
scroll to position [1171, 0]
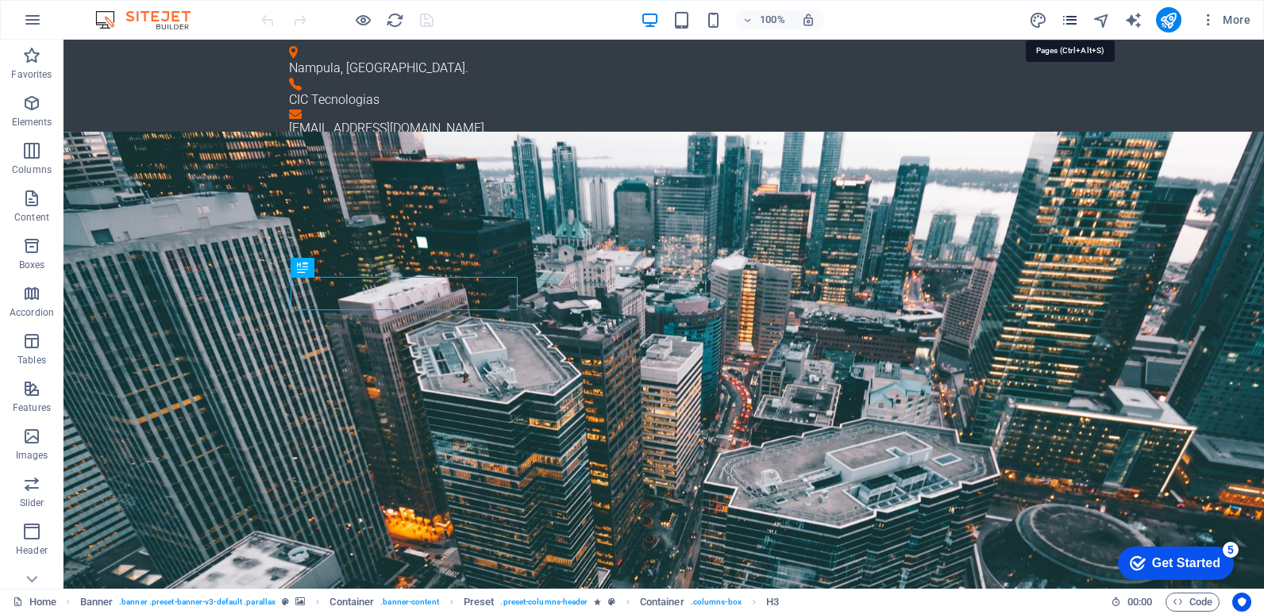
click at [1072, 21] on icon "pages" at bounding box center [1069, 20] width 18 height 18
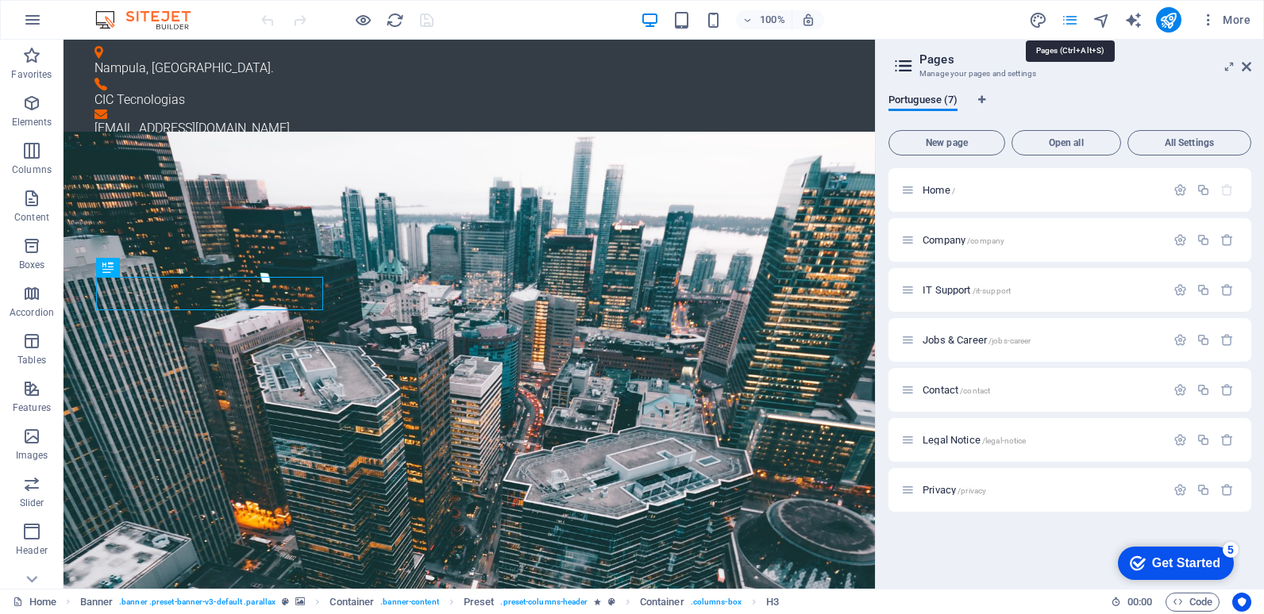
click at [1072, 21] on icon "pages" at bounding box center [1069, 20] width 18 height 18
click at [1247, 65] on icon at bounding box center [1246, 66] width 10 height 13
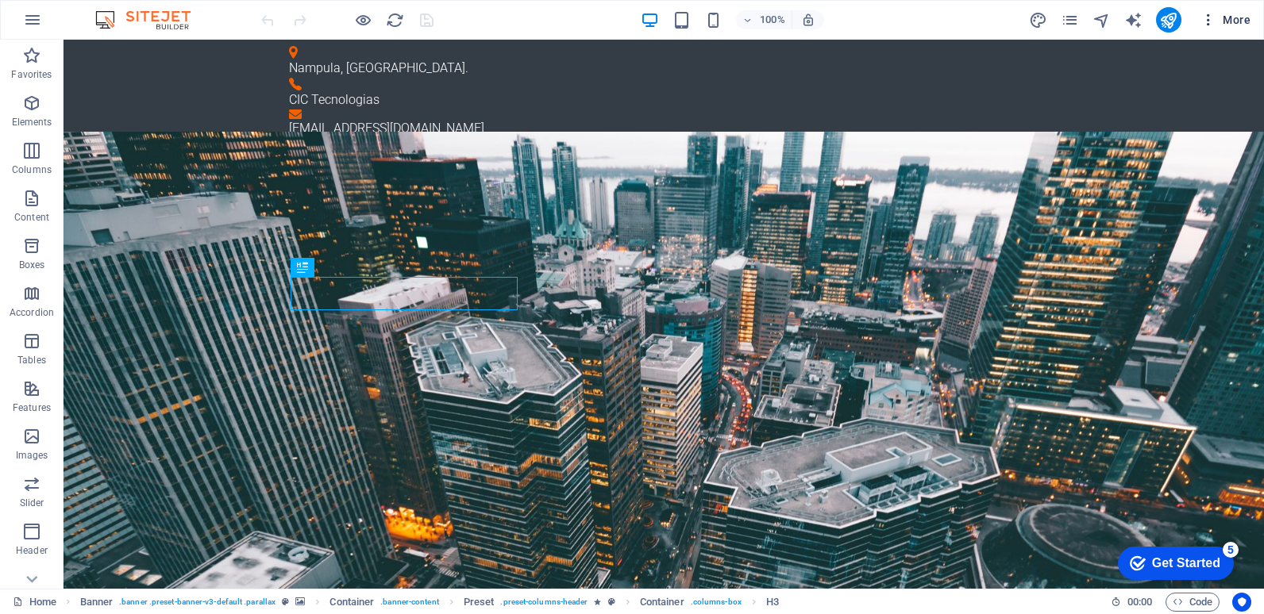
click at [1205, 21] on icon "button" at bounding box center [1208, 20] width 16 height 16
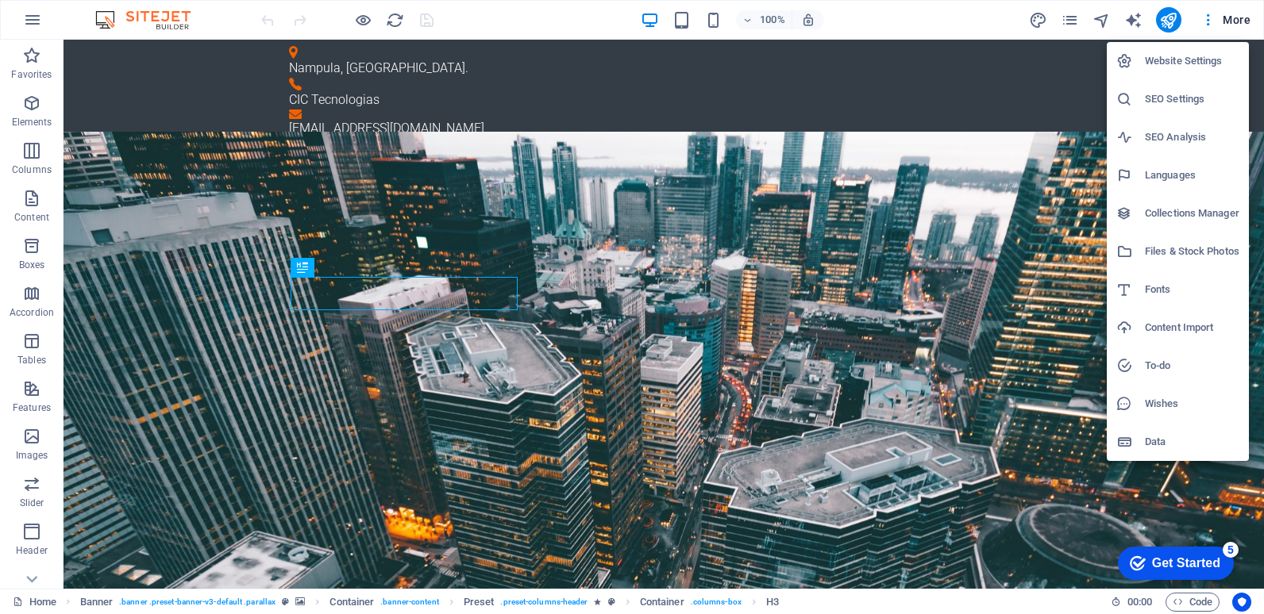
click at [1163, 60] on h6 "Website Settings" at bounding box center [1192, 61] width 94 height 19
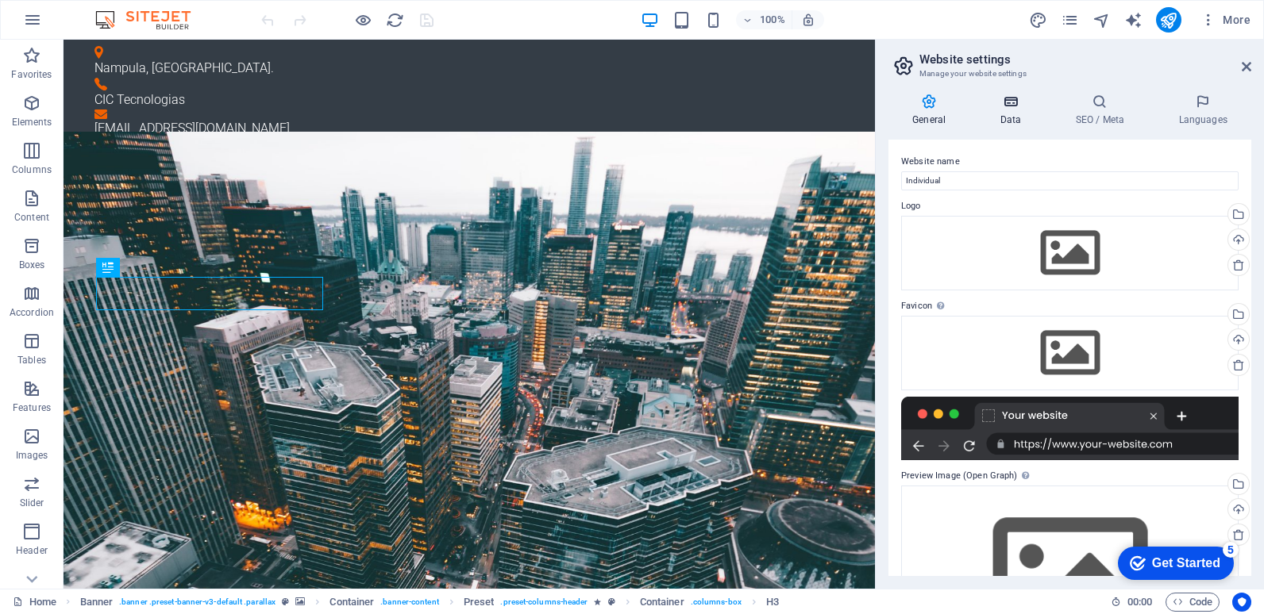
click at [1011, 108] on icon at bounding box center [1009, 102] width 69 height 16
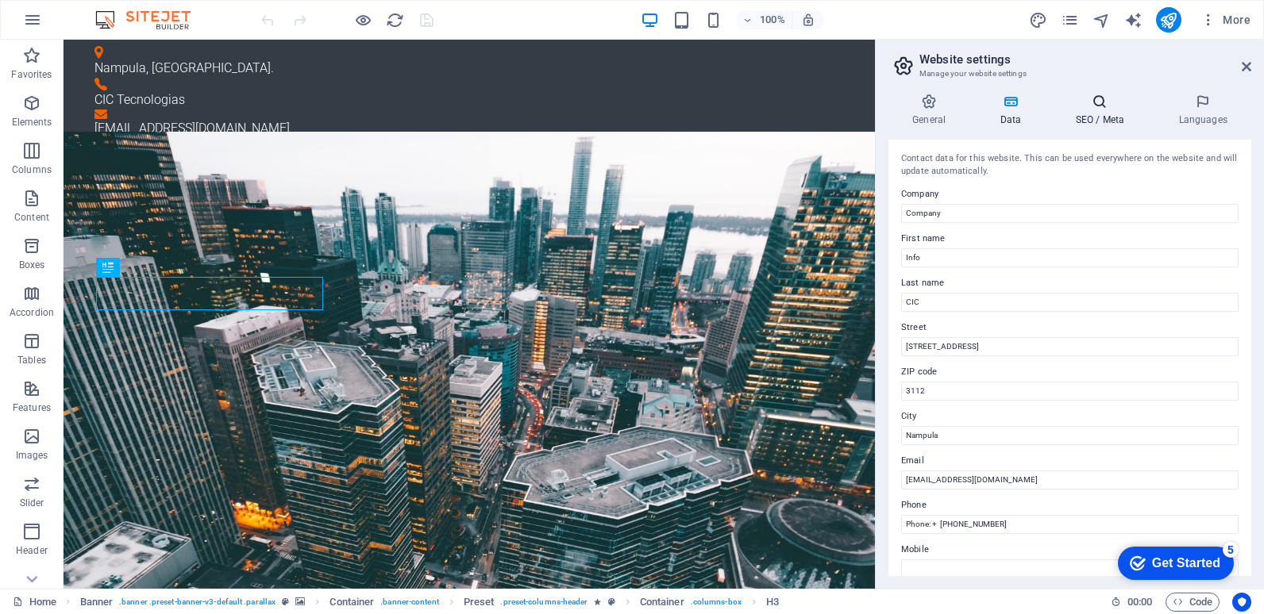
click at [1098, 110] on h4 "SEO / Meta" at bounding box center [1102, 110] width 103 height 33
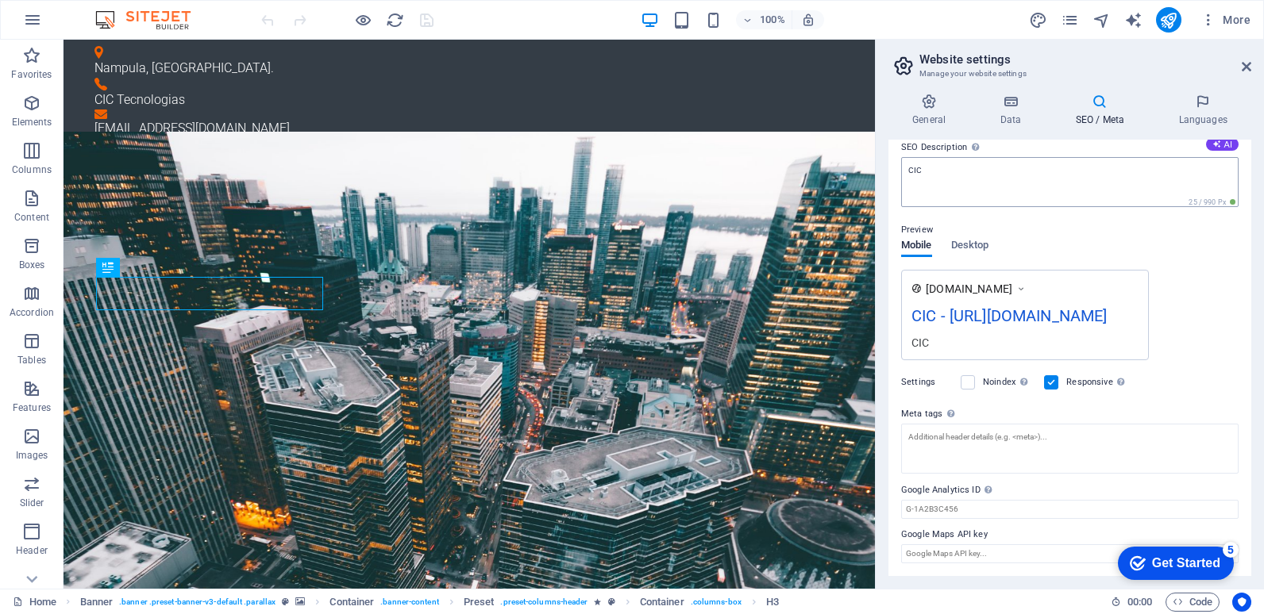
scroll to position [159, 0]
click at [1026, 281] on icon at bounding box center [1020, 289] width 11 height 16
click at [1026, 283] on icon at bounding box center [1020, 289] width 11 height 16
click at [926, 104] on icon at bounding box center [928, 102] width 81 height 16
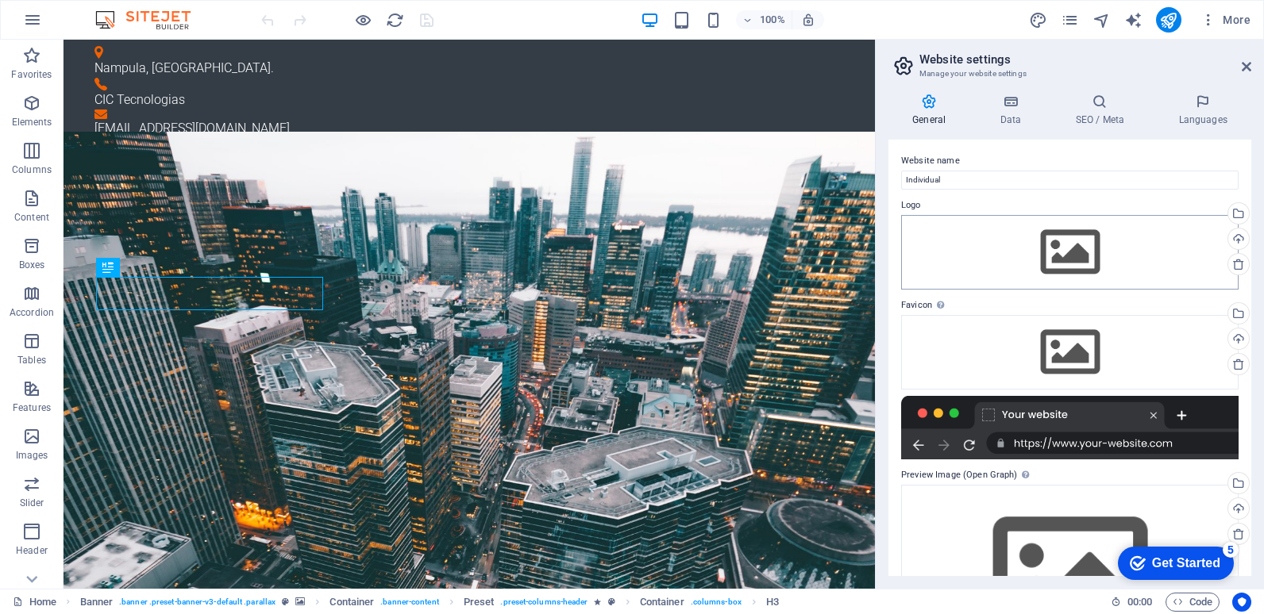
scroll to position [0, 0]
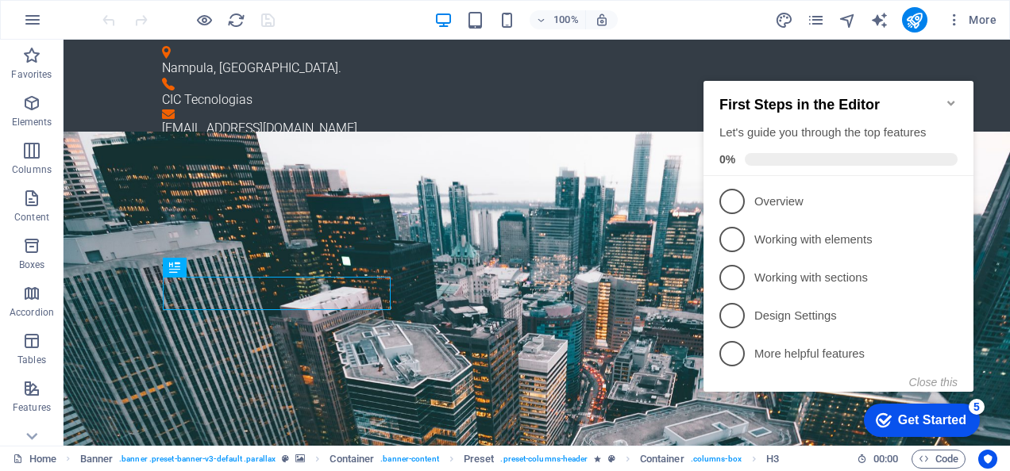
click at [954, 101] on icon "Minimize checklist" at bounding box center [950, 103] width 7 height 5
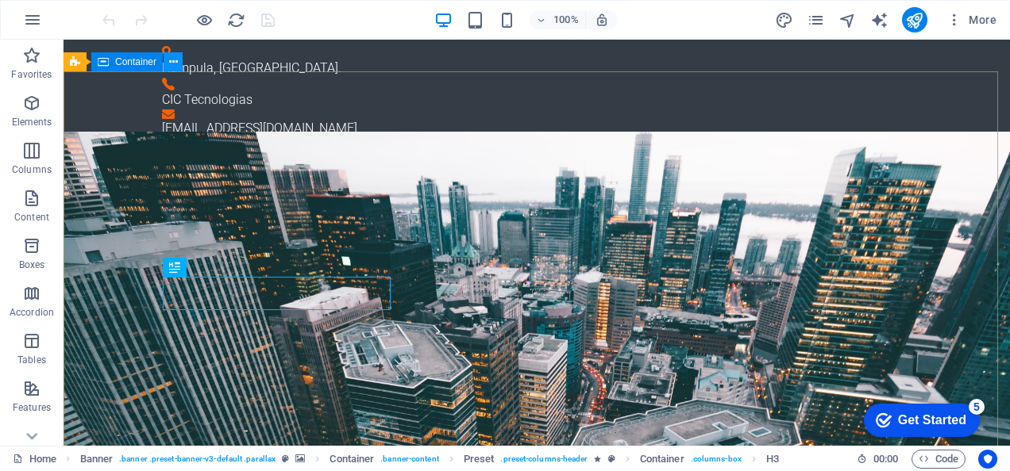
click at [177, 63] on icon at bounding box center [173, 62] width 9 height 17
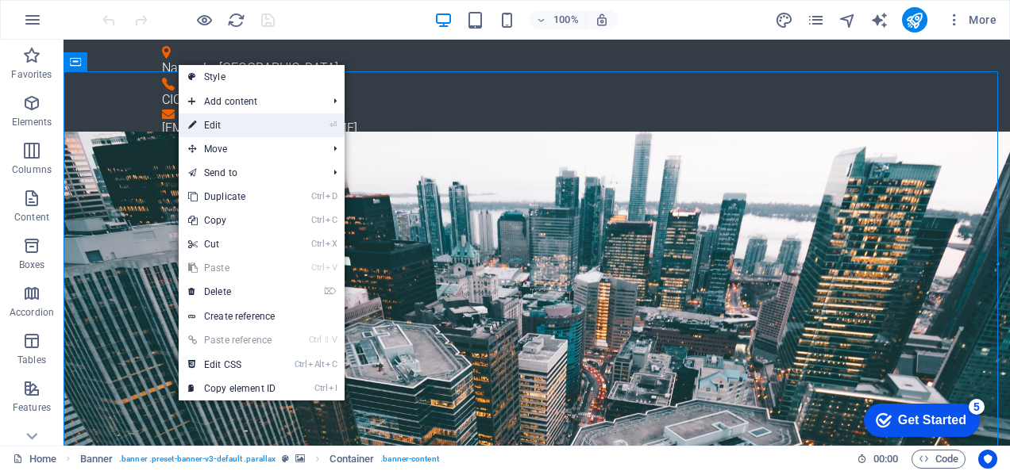
click at [237, 127] on link "⏎ Edit" at bounding box center [232, 125] width 106 height 24
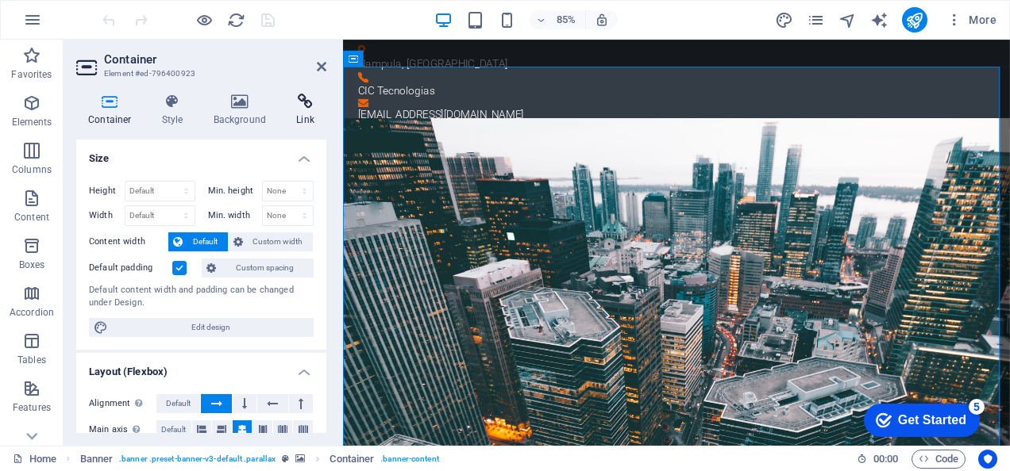
click at [308, 109] on icon at bounding box center [305, 102] width 42 height 16
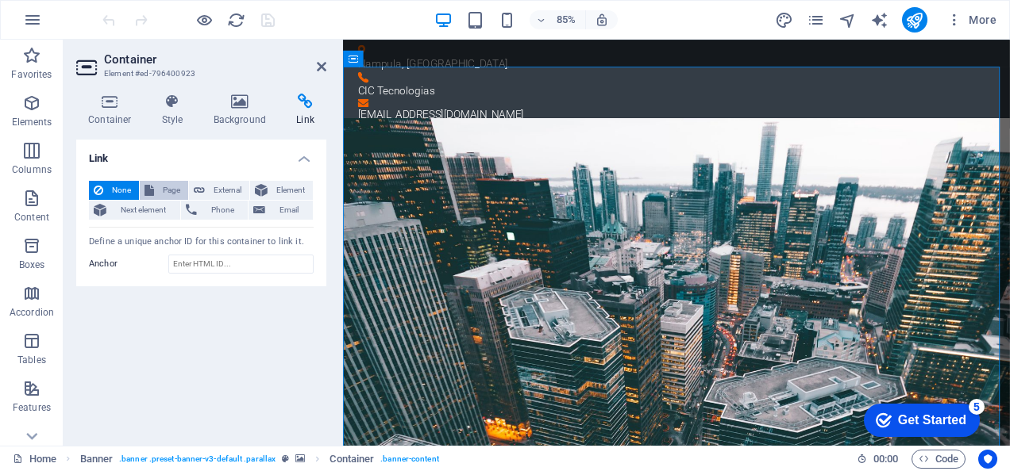
click at [156, 193] on button "Page" at bounding box center [164, 190] width 48 height 19
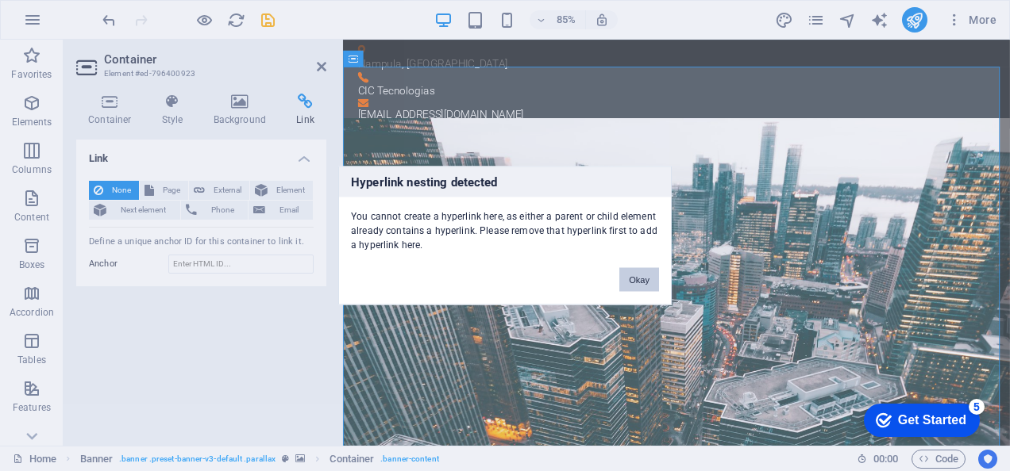
drag, startPoint x: 648, startPoint y: 278, endPoint x: 359, endPoint y: 280, distance: 289.7
click at [648, 278] on button "Okay" at bounding box center [639, 280] width 40 height 24
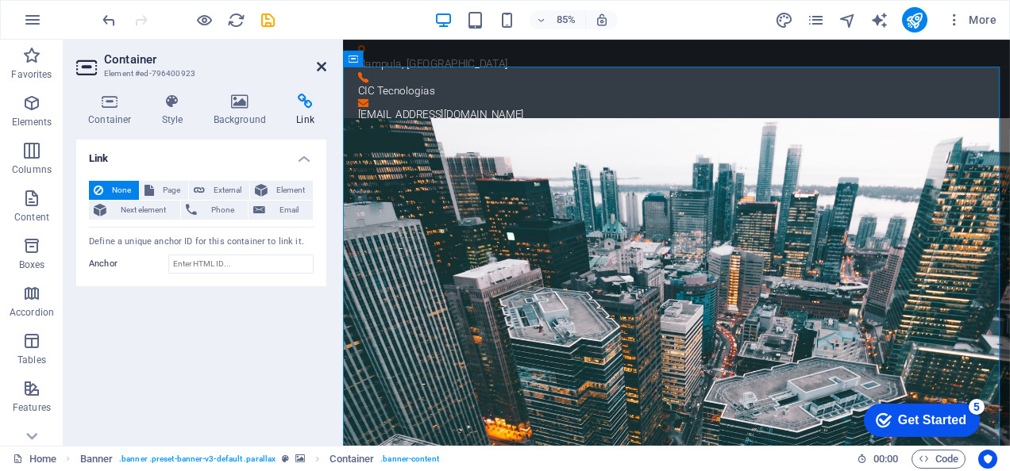
click at [317, 67] on icon at bounding box center [322, 66] width 10 height 13
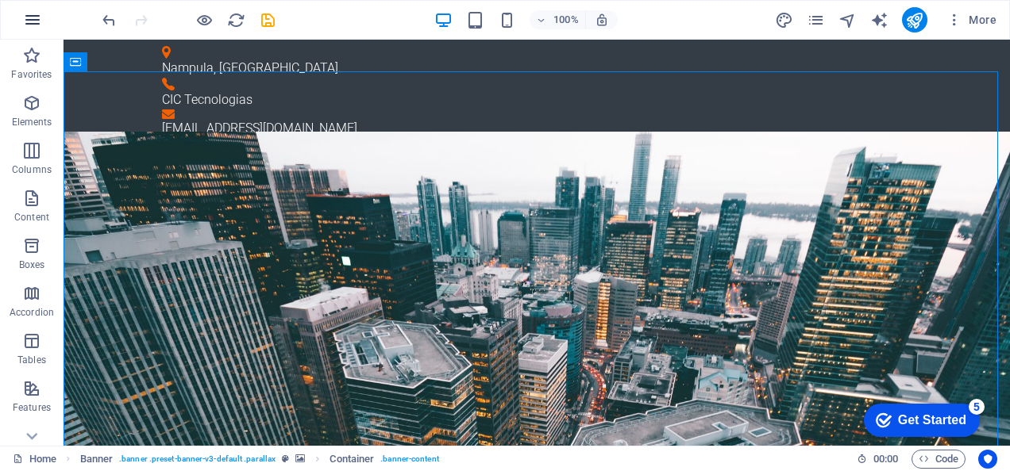
click at [37, 20] on icon "button" at bounding box center [32, 19] width 19 height 19
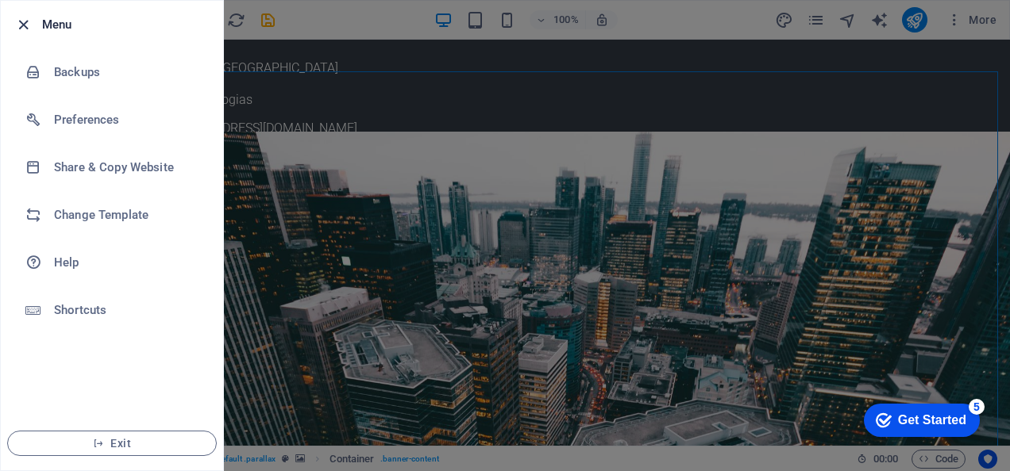
click at [14, 25] on icon "button" at bounding box center [23, 25] width 18 height 18
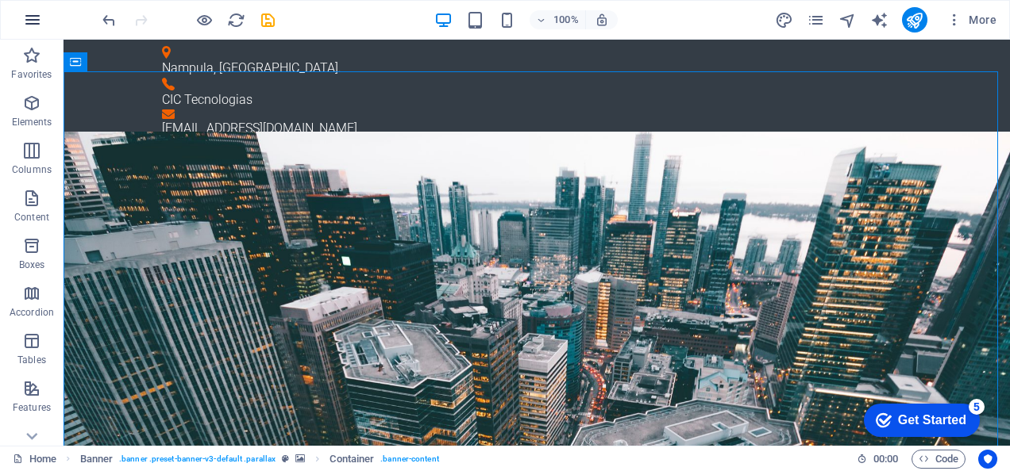
click at [32, 25] on icon "button" at bounding box center [32, 19] width 19 height 19
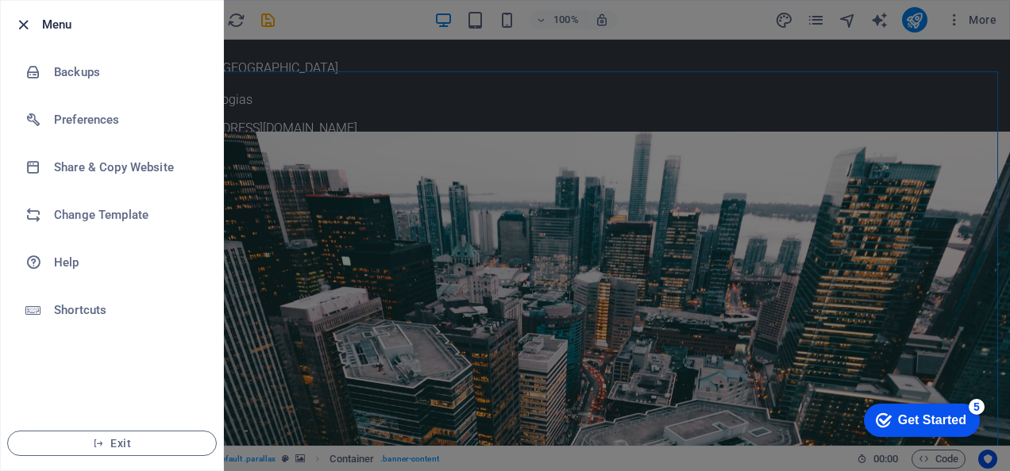
click at [18, 25] on icon "button" at bounding box center [23, 25] width 18 height 18
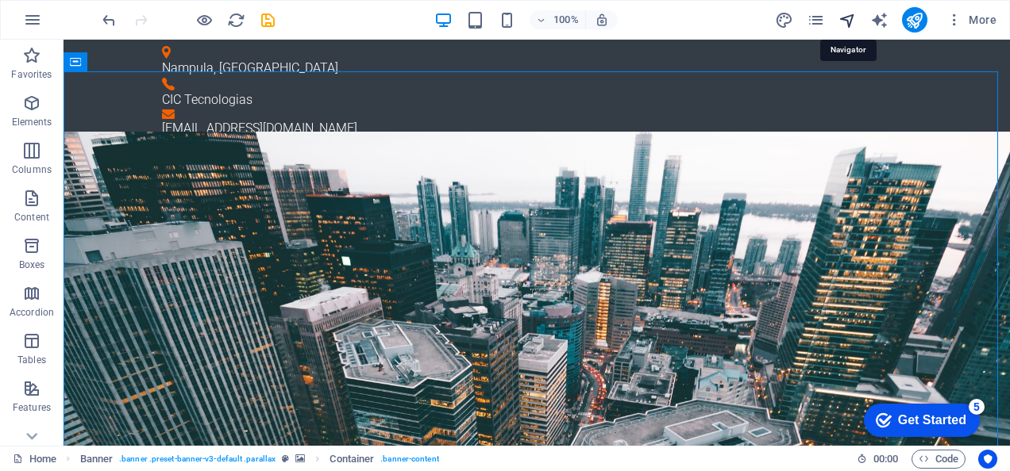
click at [850, 17] on icon "navigator" at bounding box center [847, 20] width 18 height 18
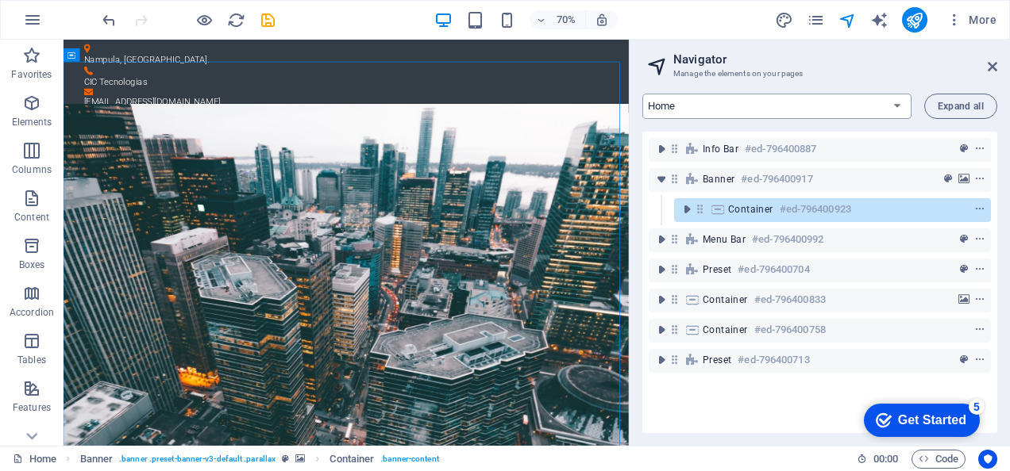
click at [901, 102] on select "Home Company IT Support Jobs & Career Contact Legal Notice Privacy" at bounding box center [776, 106] width 269 height 25
click at [953, 17] on icon "button" at bounding box center [954, 20] width 16 height 16
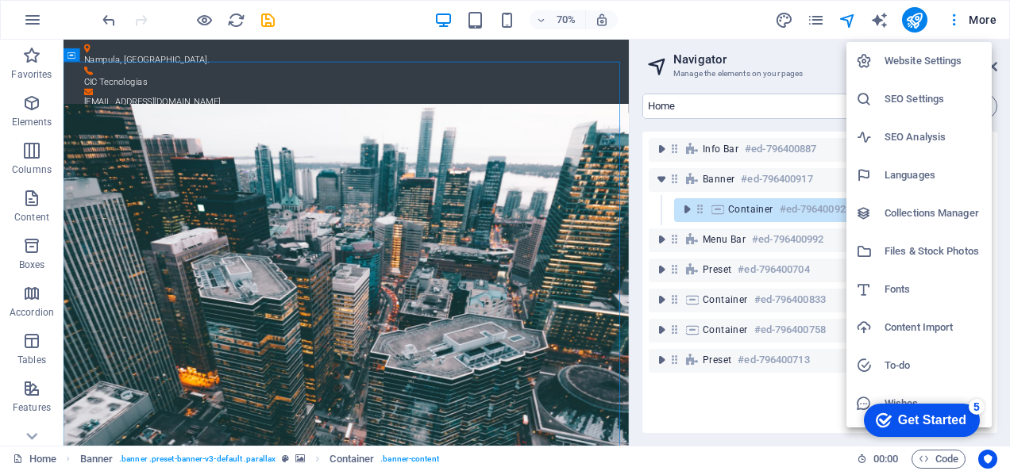
click at [954, 17] on div at bounding box center [505, 235] width 1010 height 471
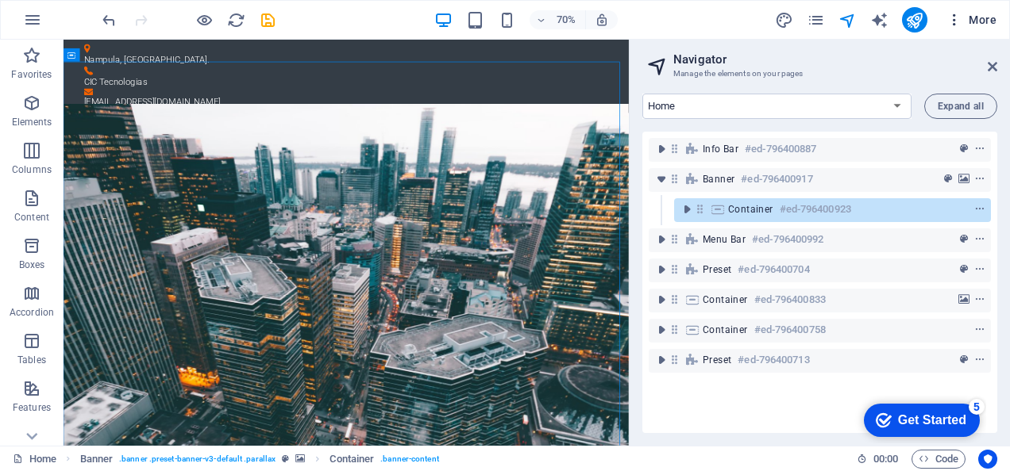
click at [956, 17] on icon "button" at bounding box center [954, 20] width 16 height 16
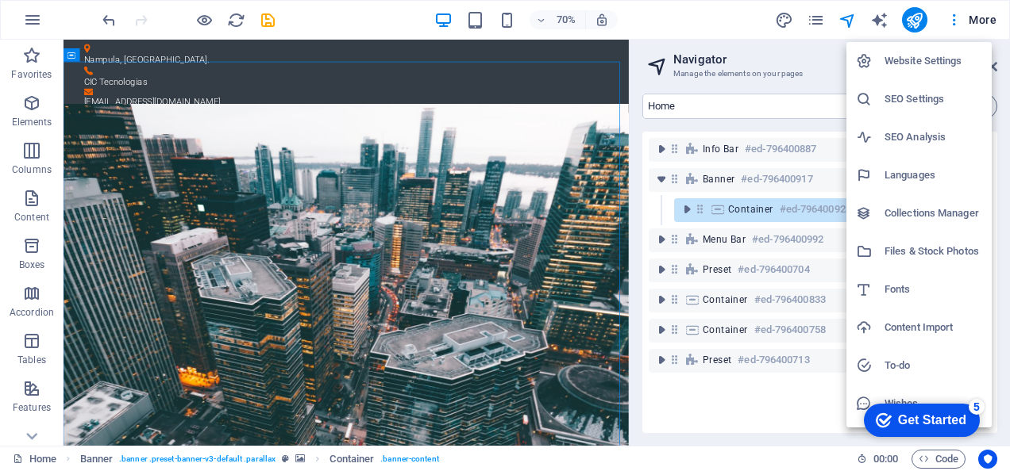
click at [975, 17] on div at bounding box center [505, 235] width 1010 height 471
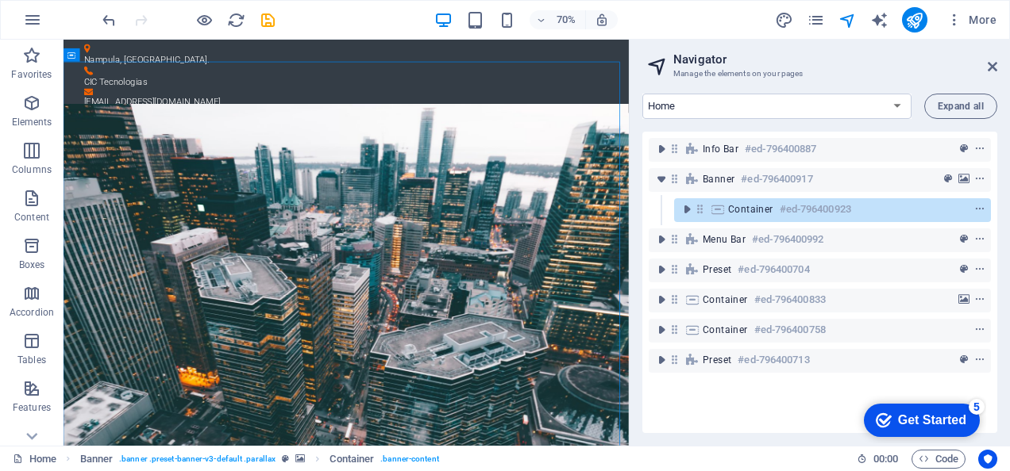
click at [983, 21] on span "More" at bounding box center [971, 20] width 50 height 16
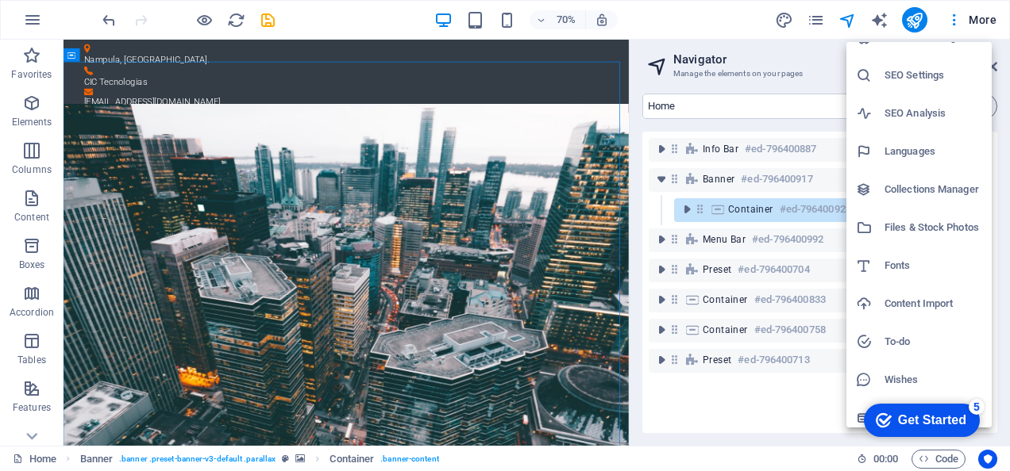
scroll to position [33, 0]
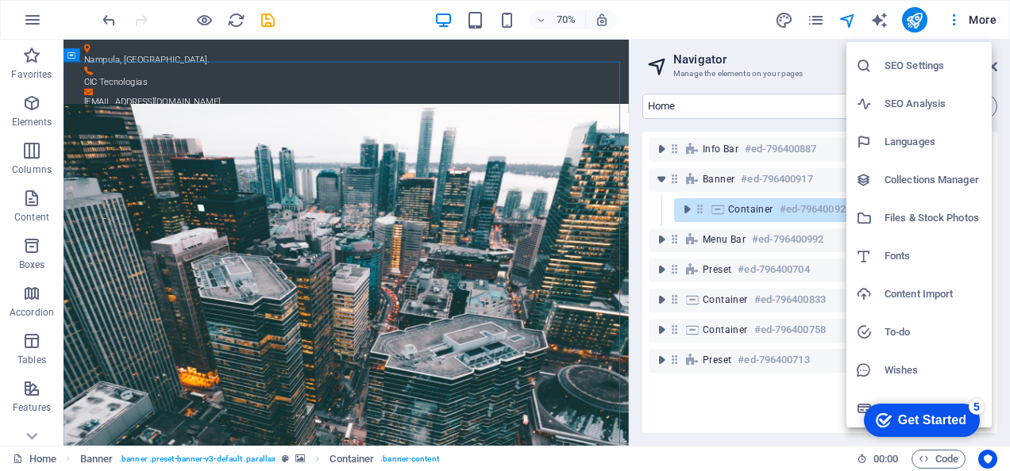
click at [981, 19] on div at bounding box center [505, 235] width 1010 height 471
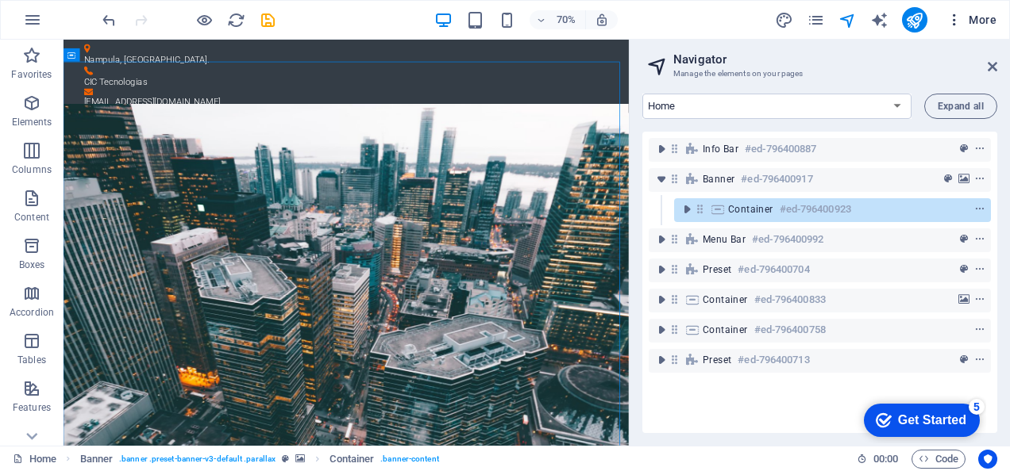
click at [953, 16] on icon "button" at bounding box center [954, 20] width 16 height 16
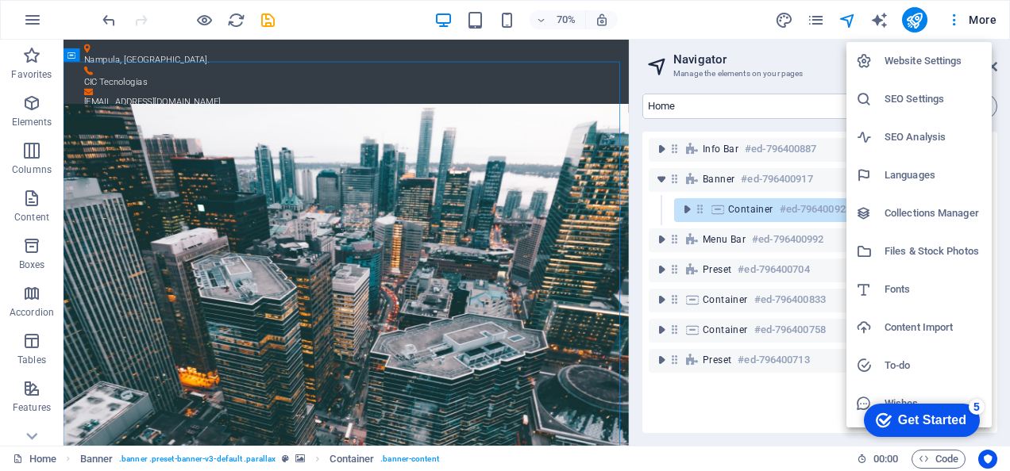
click at [813, 19] on div at bounding box center [505, 235] width 1010 height 471
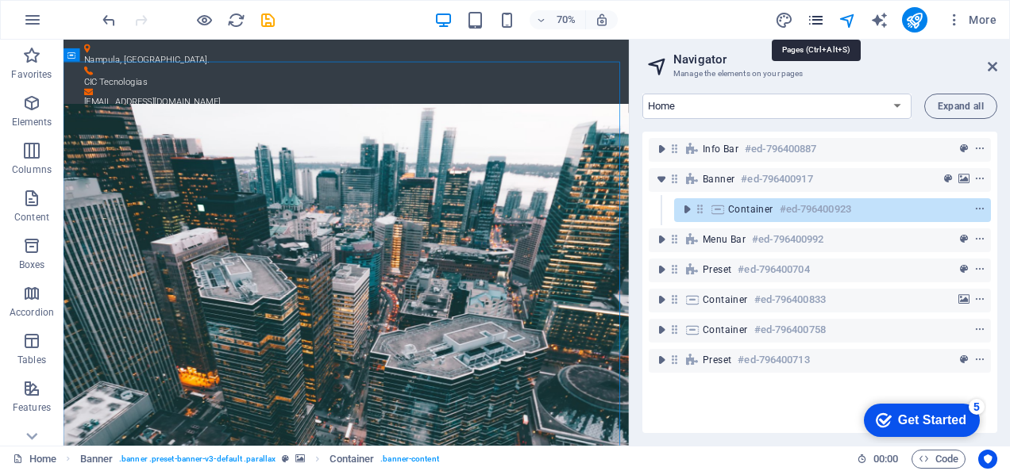
click at [822, 19] on icon "pages" at bounding box center [815, 20] width 18 height 18
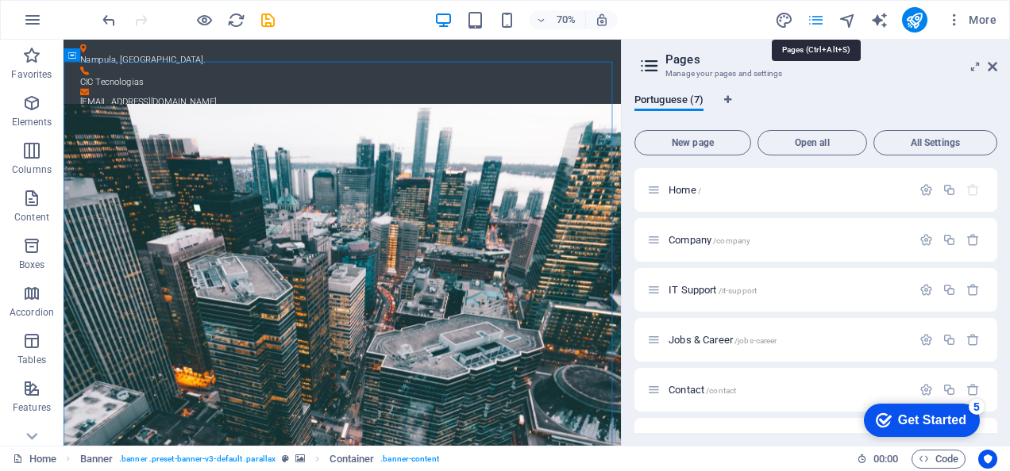
click at [822, 19] on icon "pages" at bounding box center [815, 20] width 18 height 18
click at [990, 64] on icon at bounding box center [992, 66] width 10 height 13
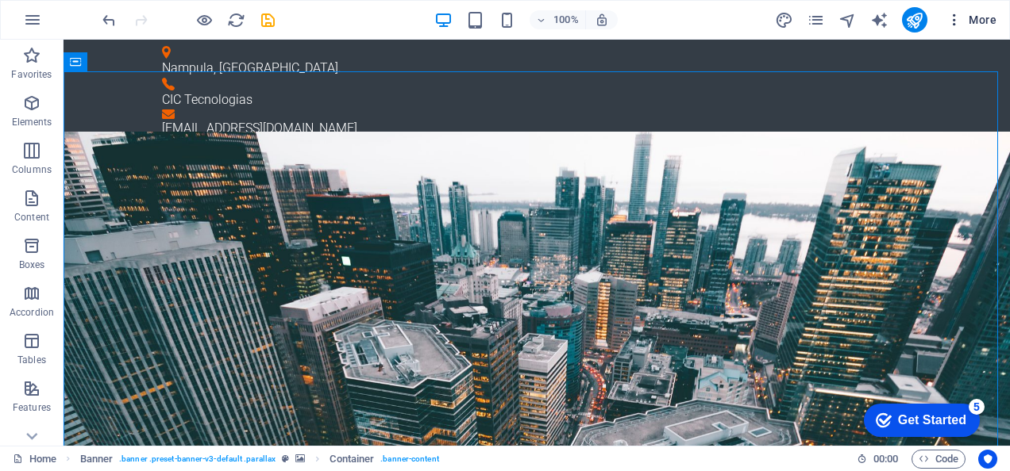
click at [977, 19] on span "More" at bounding box center [971, 20] width 50 height 16
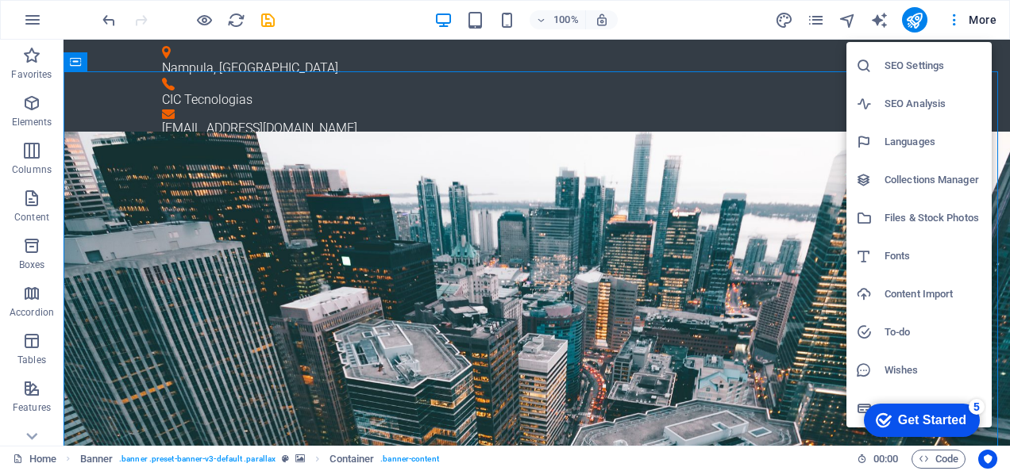
click at [982, 15] on div at bounding box center [505, 235] width 1010 height 471
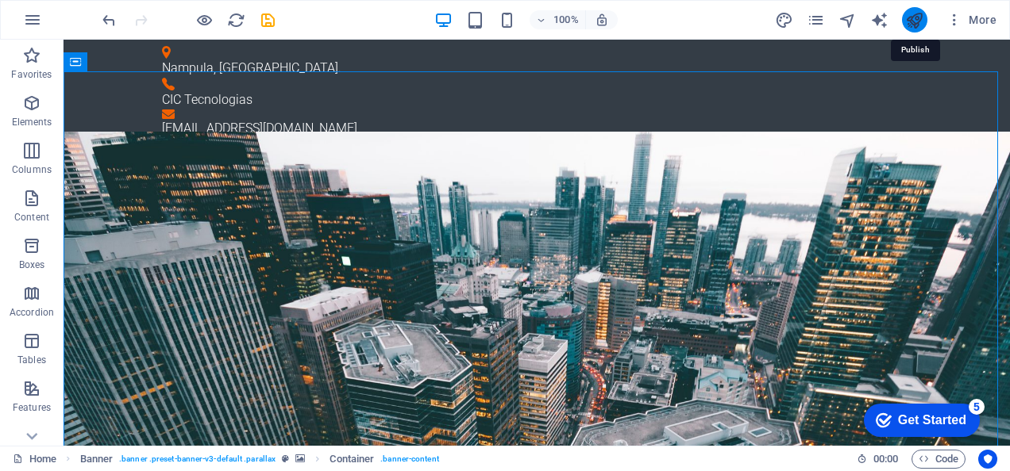
click at [916, 22] on icon "publish" at bounding box center [914, 20] width 18 height 18
